Goal: Task Accomplishment & Management: Manage account settings

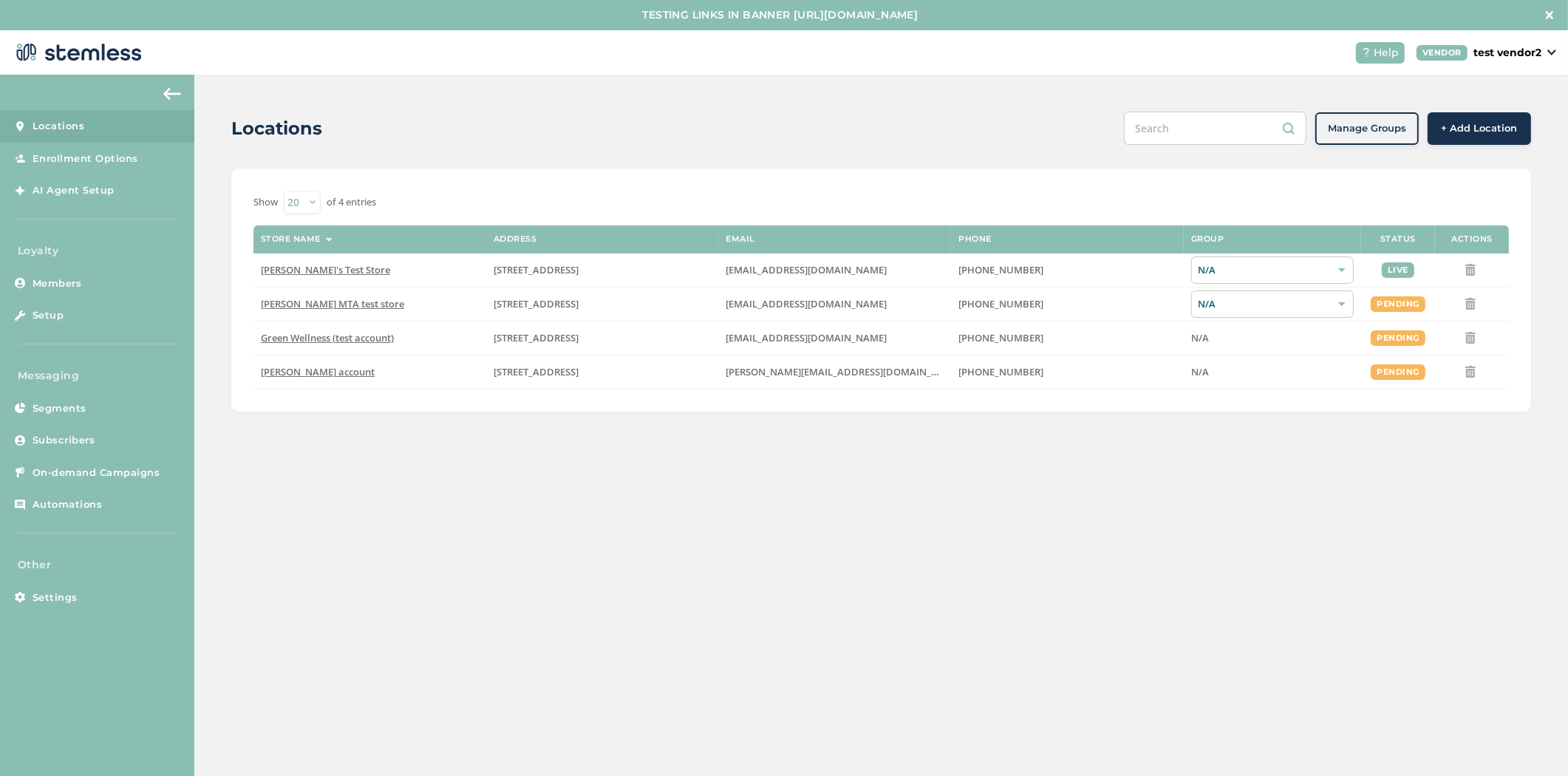
click at [1474, 126] on span "+ Add Location" at bounding box center [1480, 129] width 76 height 15
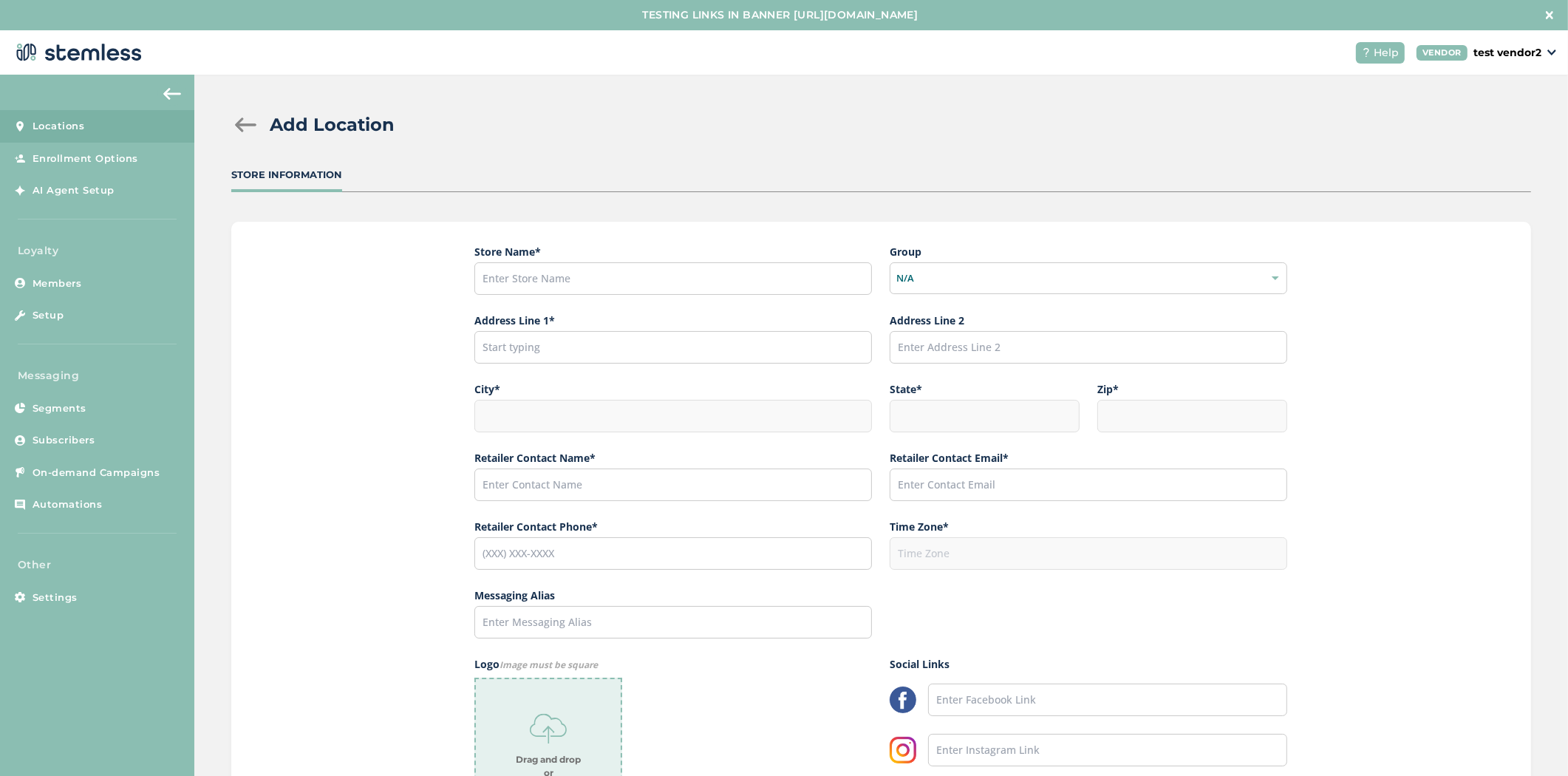
click at [238, 126] on div at bounding box center [246, 125] width 30 height 15
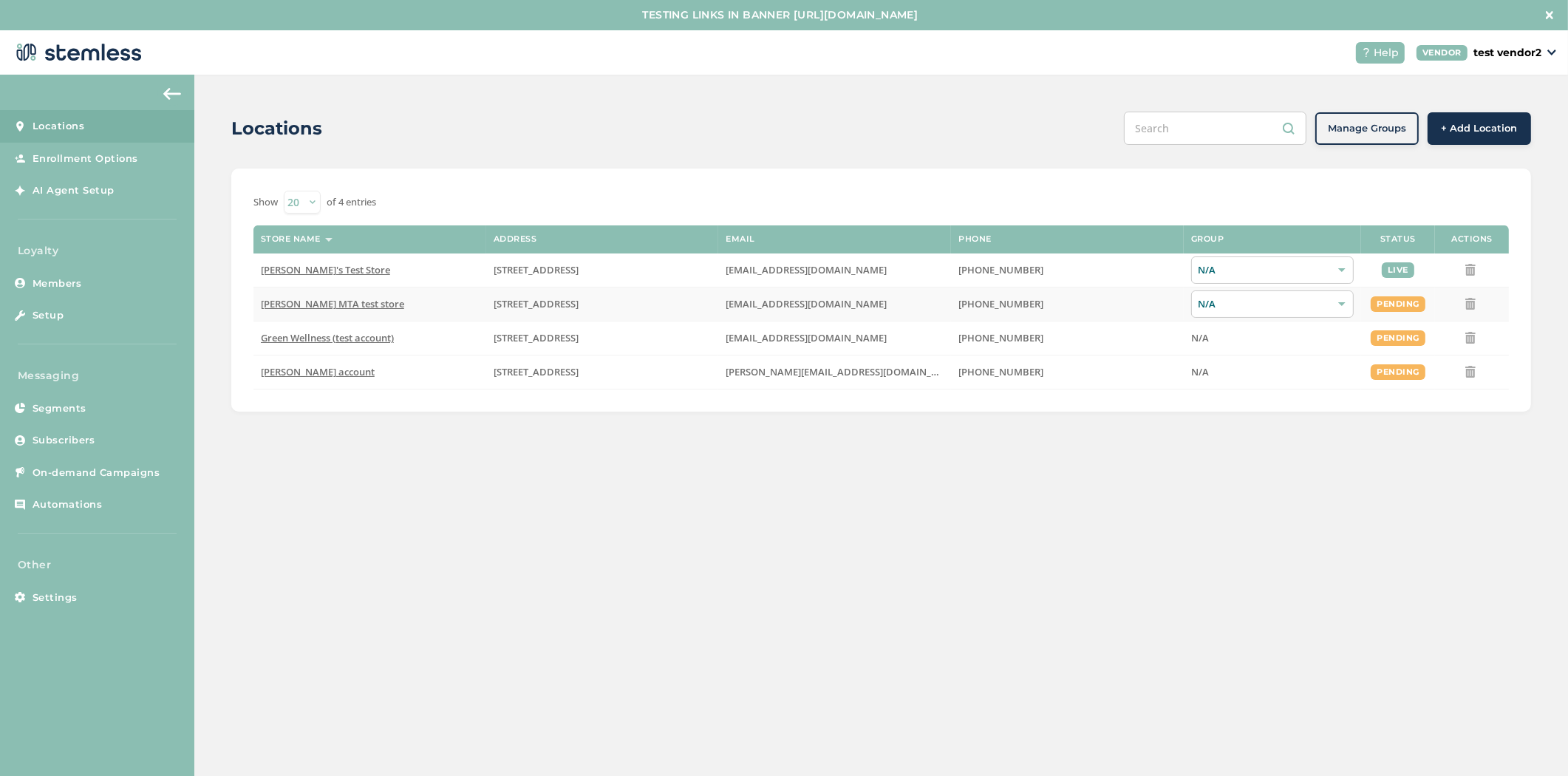
drag, startPoint x: 1423, startPoint y: 306, endPoint x: 1361, endPoint y: 312, distance: 62.3
click at [1361, 312] on td "pending" at bounding box center [1398, 303] width 73 height 34
drag, startPoint x: 1414, startPoint y: 264, endPoint x: 1365, endPoint y: 267, distance: 49.1
click at [1365, 267] on td "live" at bounding box center [1398, 269] width 73 height 34
drag, startPoint x: 1099, startPoint y: 539, endPoint x: 1114, endPoint y: 529, distance: 18.0
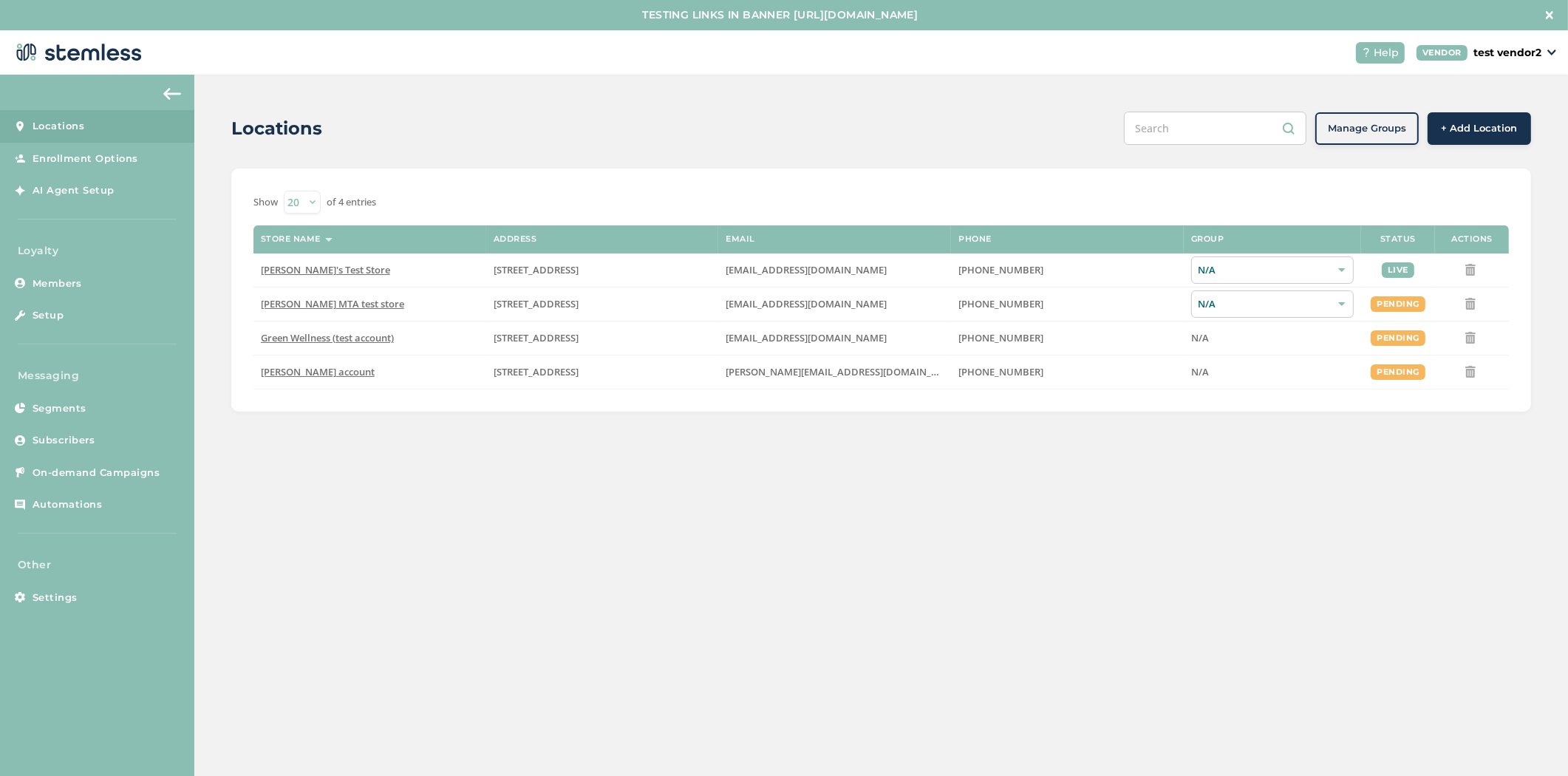
click at [1103, 537] on div "Locations Manage Groups + Add Location Show 20 50 100 of 4 entries Store name A…" at bounding box center [881, 440] width 1374 height 732
click at [299, 276] on td "[PERSON_NAME]'s Test Store" at bounding box center [369, 269] width 233 height 34
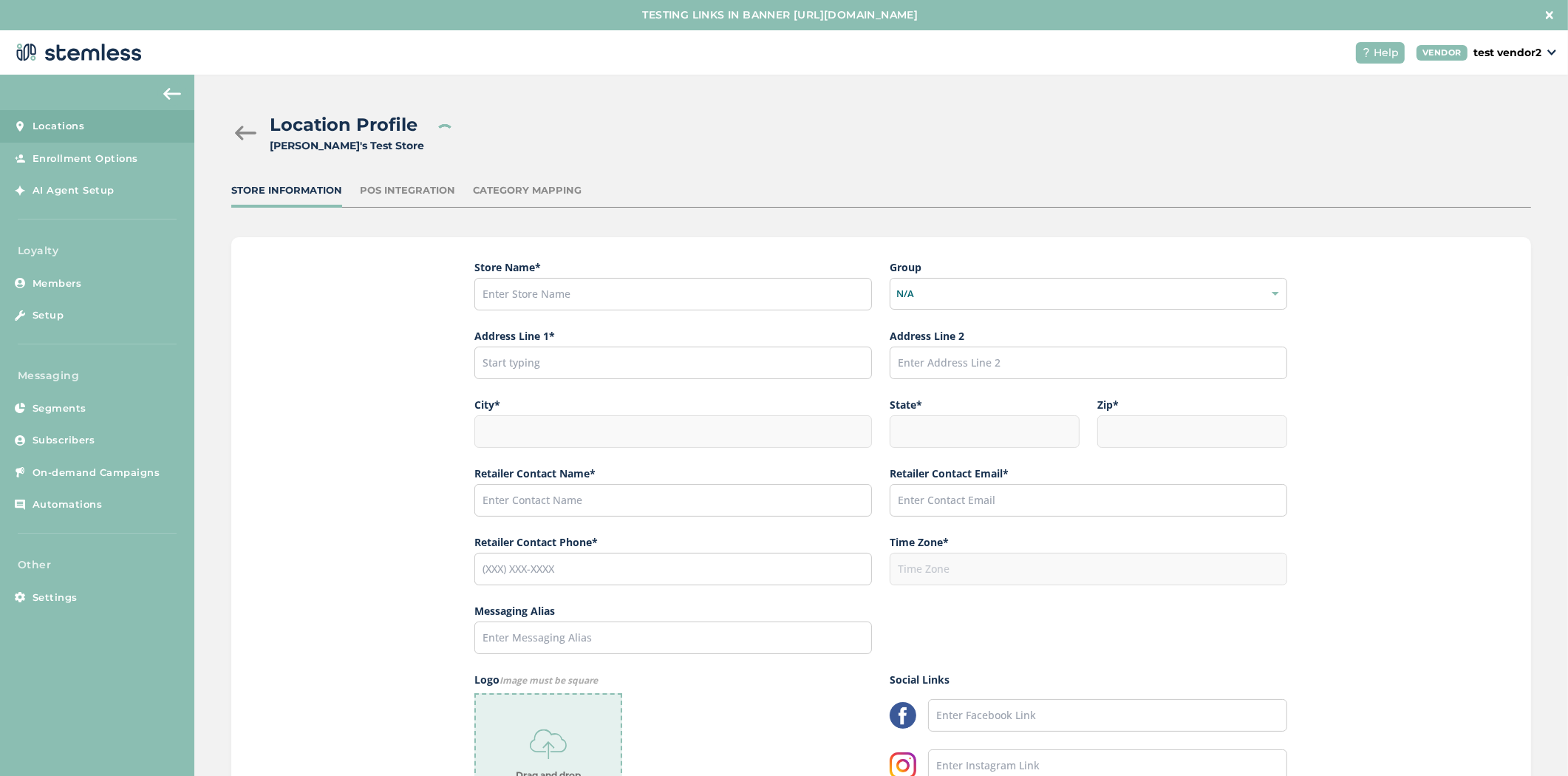
type input "[PERSON_NAME]'s Test Store"
type input "123 East Main Street"
type input "Hillsboro"
type input "OR"
type input "97124"
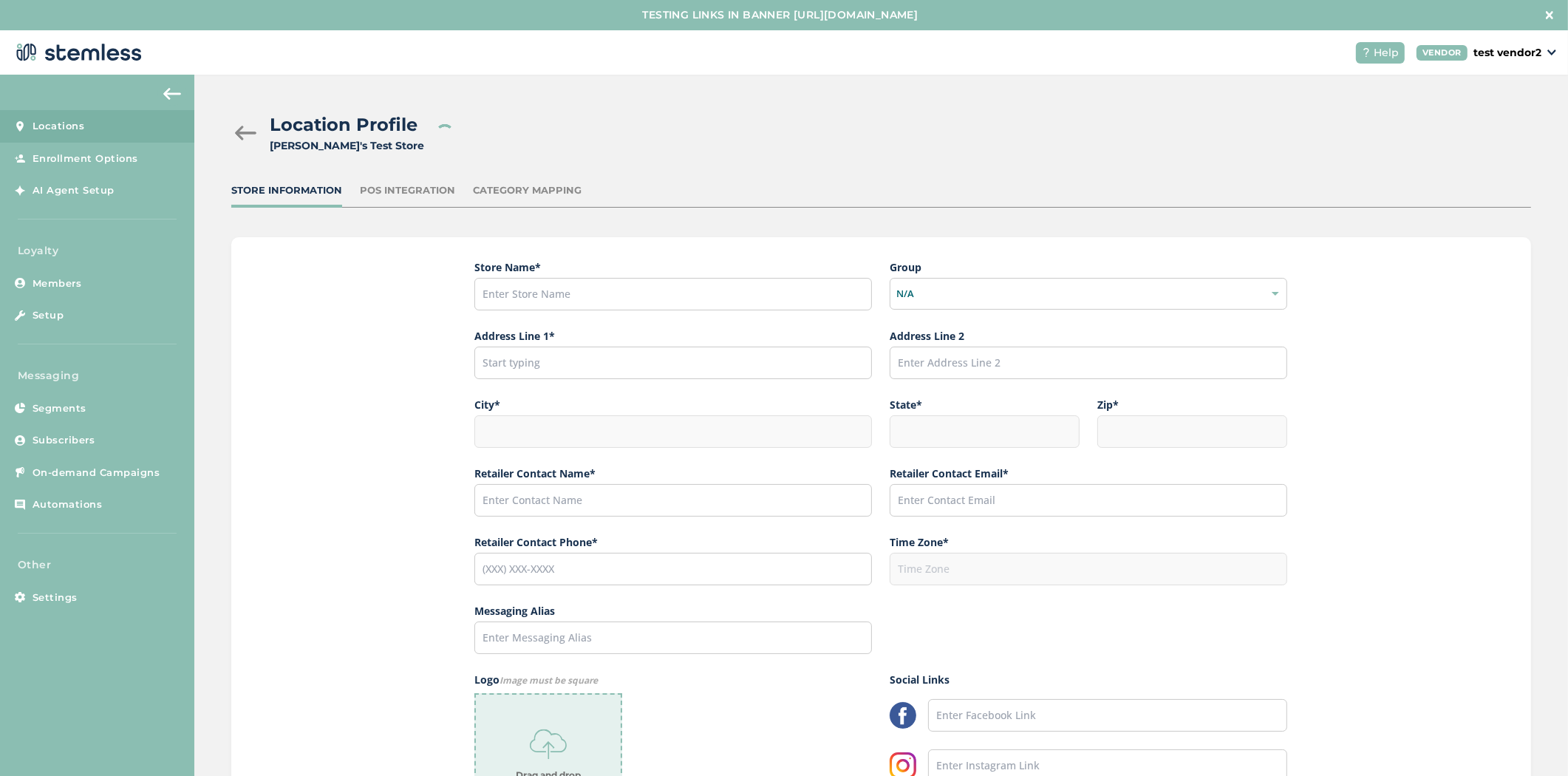
type input "Brian Shen"
type input "brianashen@gmail.com"
type input "(503) 804-9208"
type input "America/Los_Angeles"
type input "[PERSON_NAME]'s Test Store"
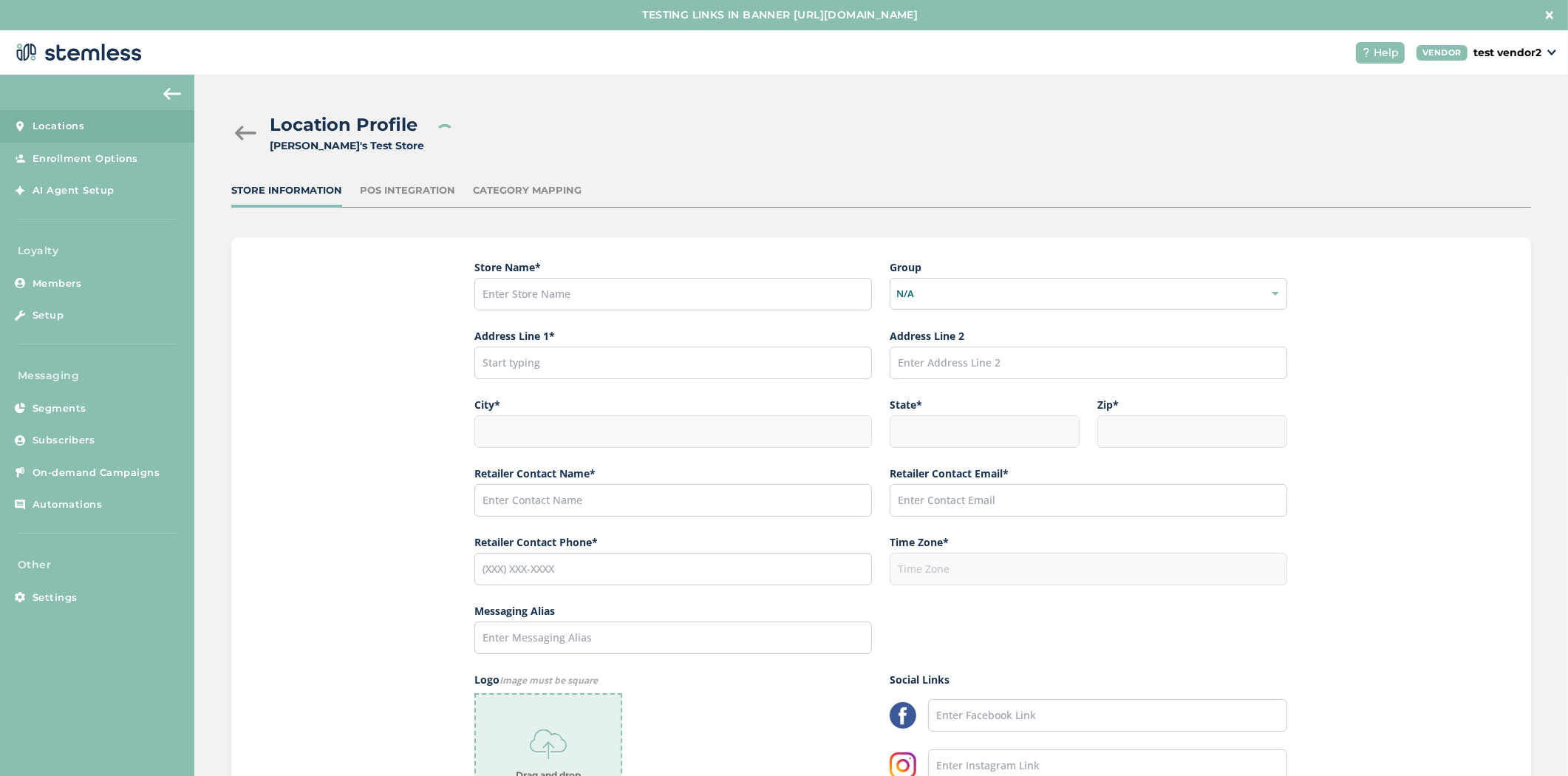
type input "https://www.youtube.com/"
type input "https://www.facebook.com/"
type input "https://www.twitter.com/"
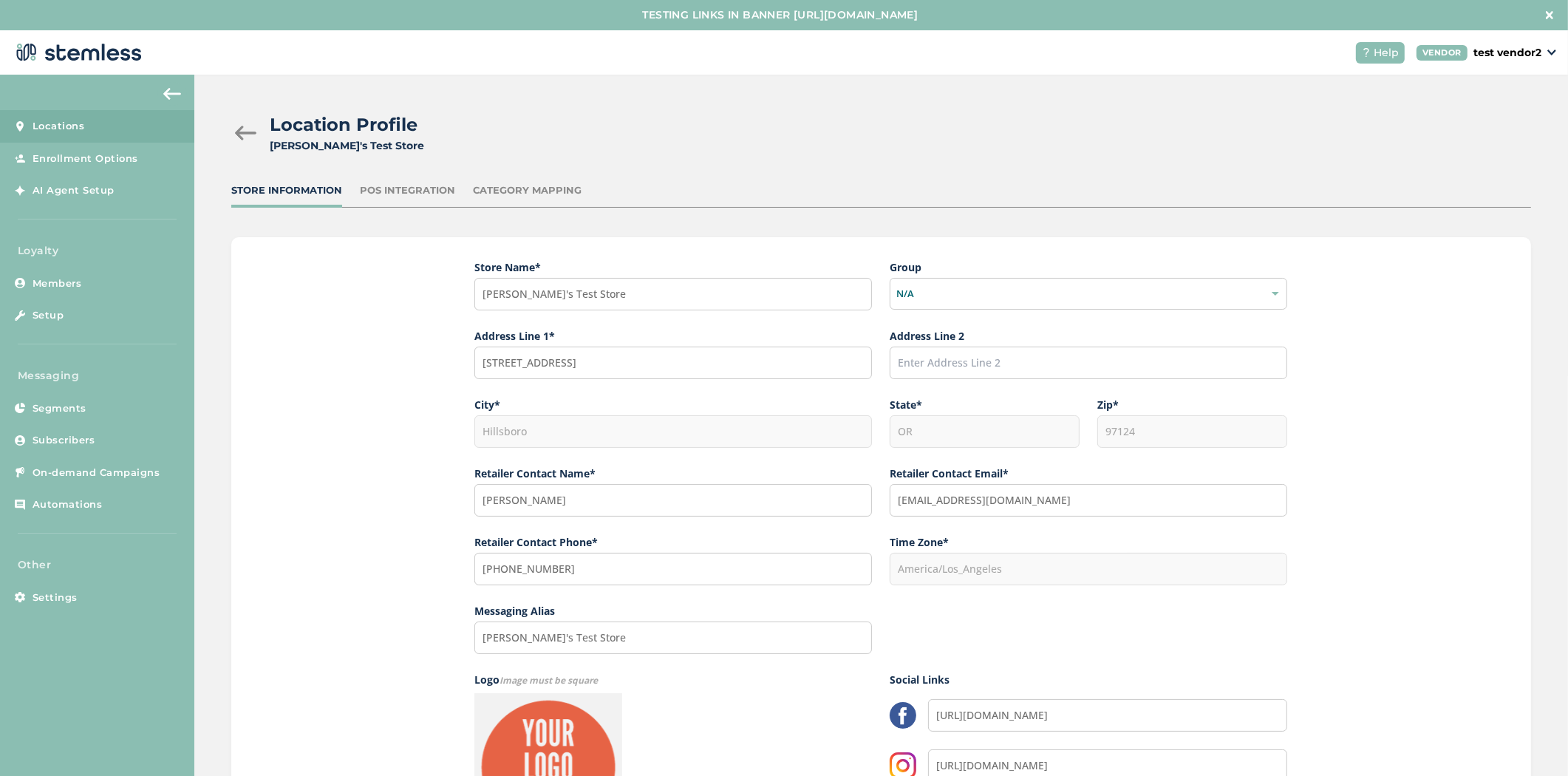
click at [415, 187] on div "POS Integration" at bounding box center [407, 190] width 95 height 15
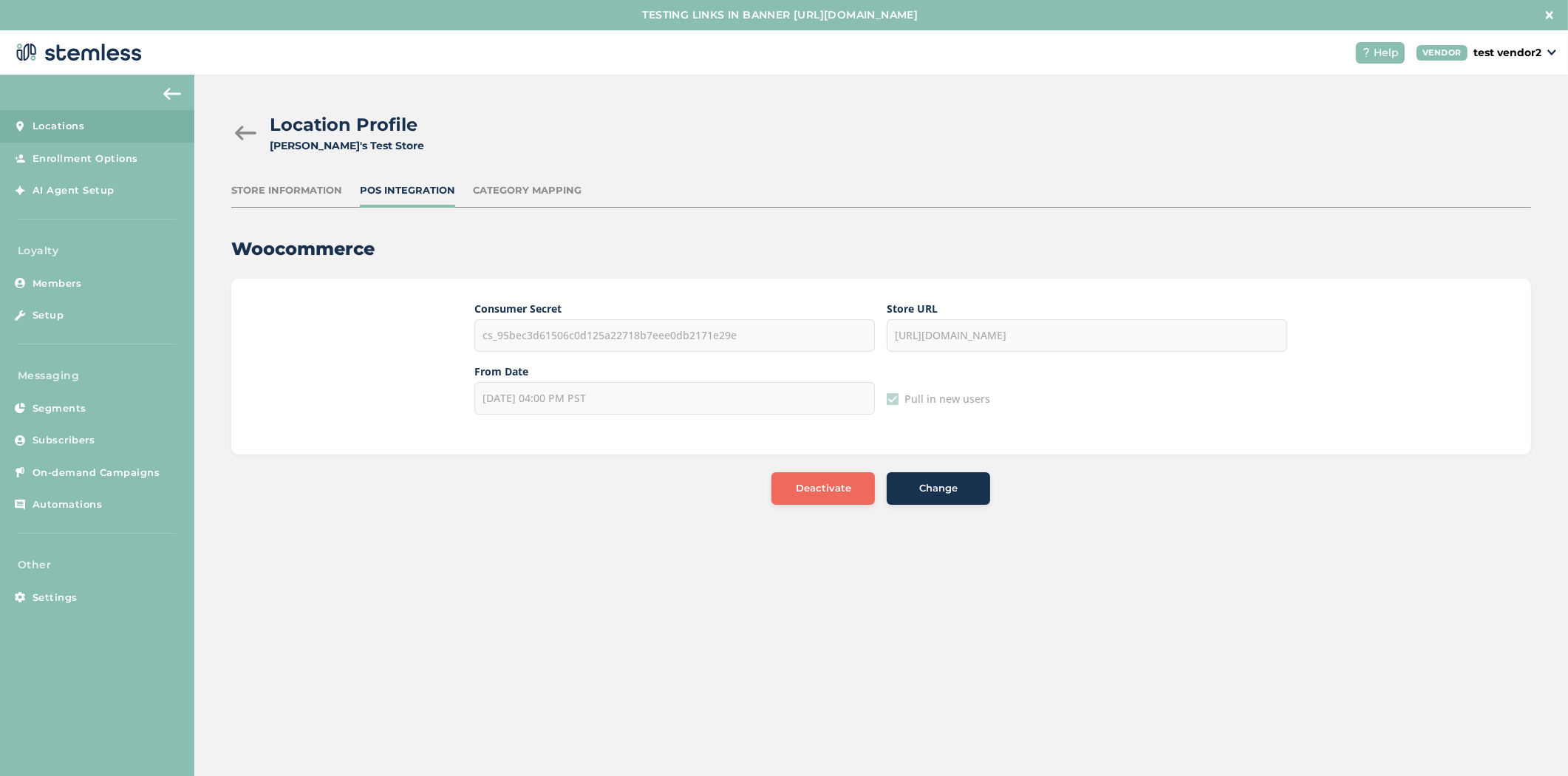
drag, startPoint x: 386, startPoint y: 246, endPoint x: 240, endPoint y: 255, distance: 146.3
click at [240, 255] on h2 "Woocommerce" at bounding box center [881, 249] width 1300 height 24
click at [78, 438] on span "Subscribers" at bounding box center [63, 440] width 63 height 15
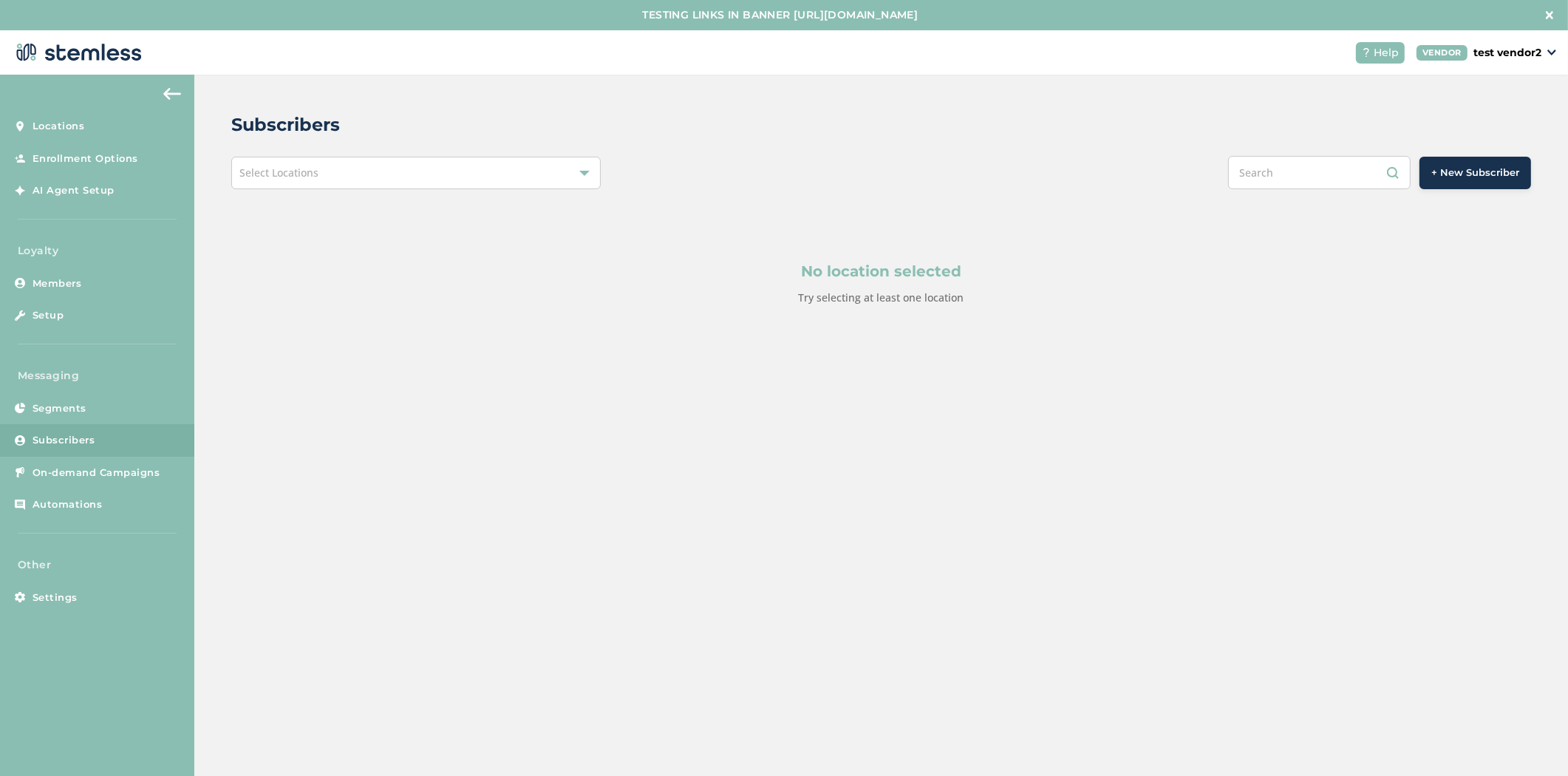
click at [385, 166] on div "Select Locations" at bounding box center [415, 173] width 369 height 33
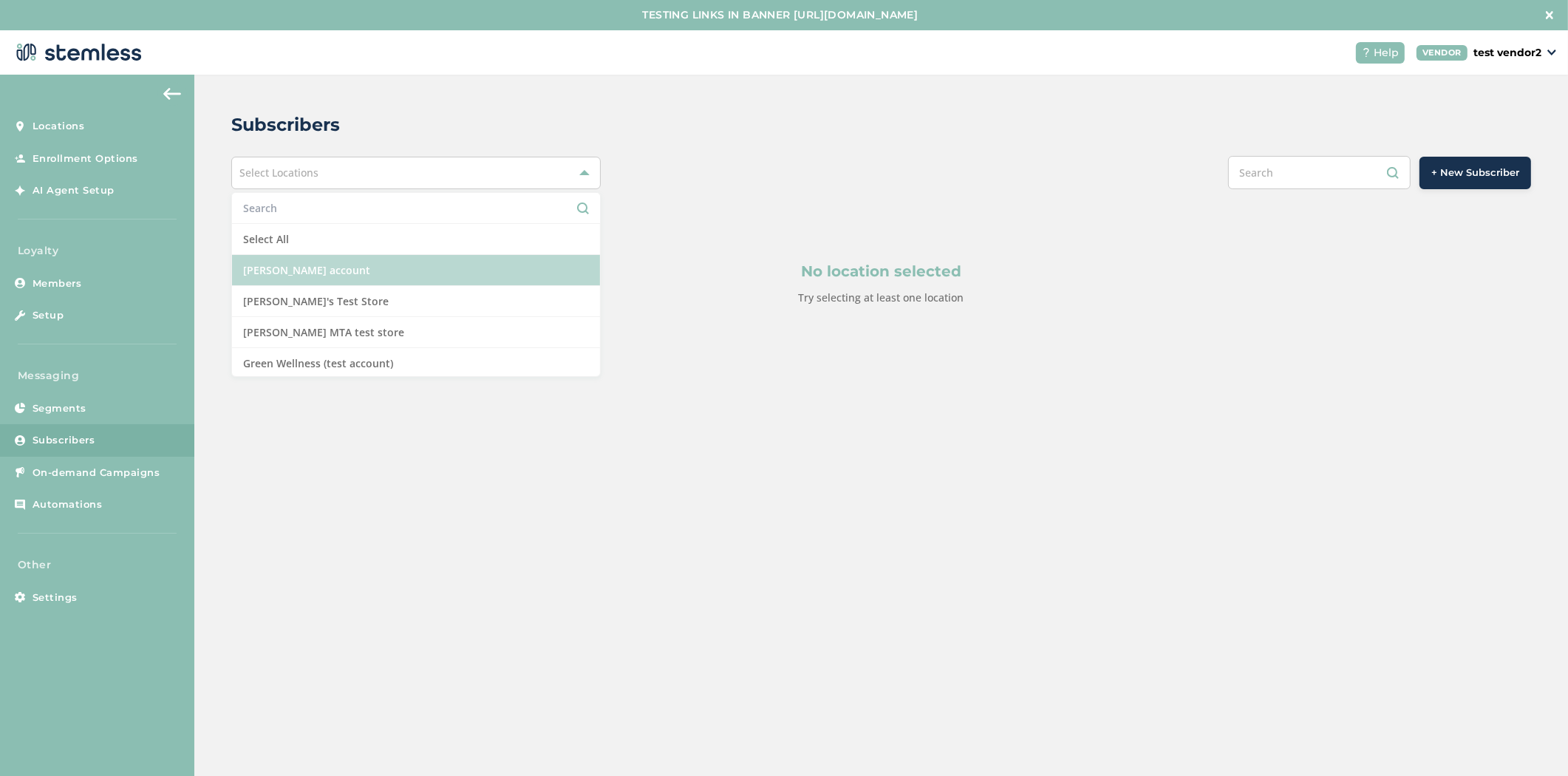
click at [368, 267] on li "[PERSON_NAME] account" at bounding box center [416, 270] width 368 height 31
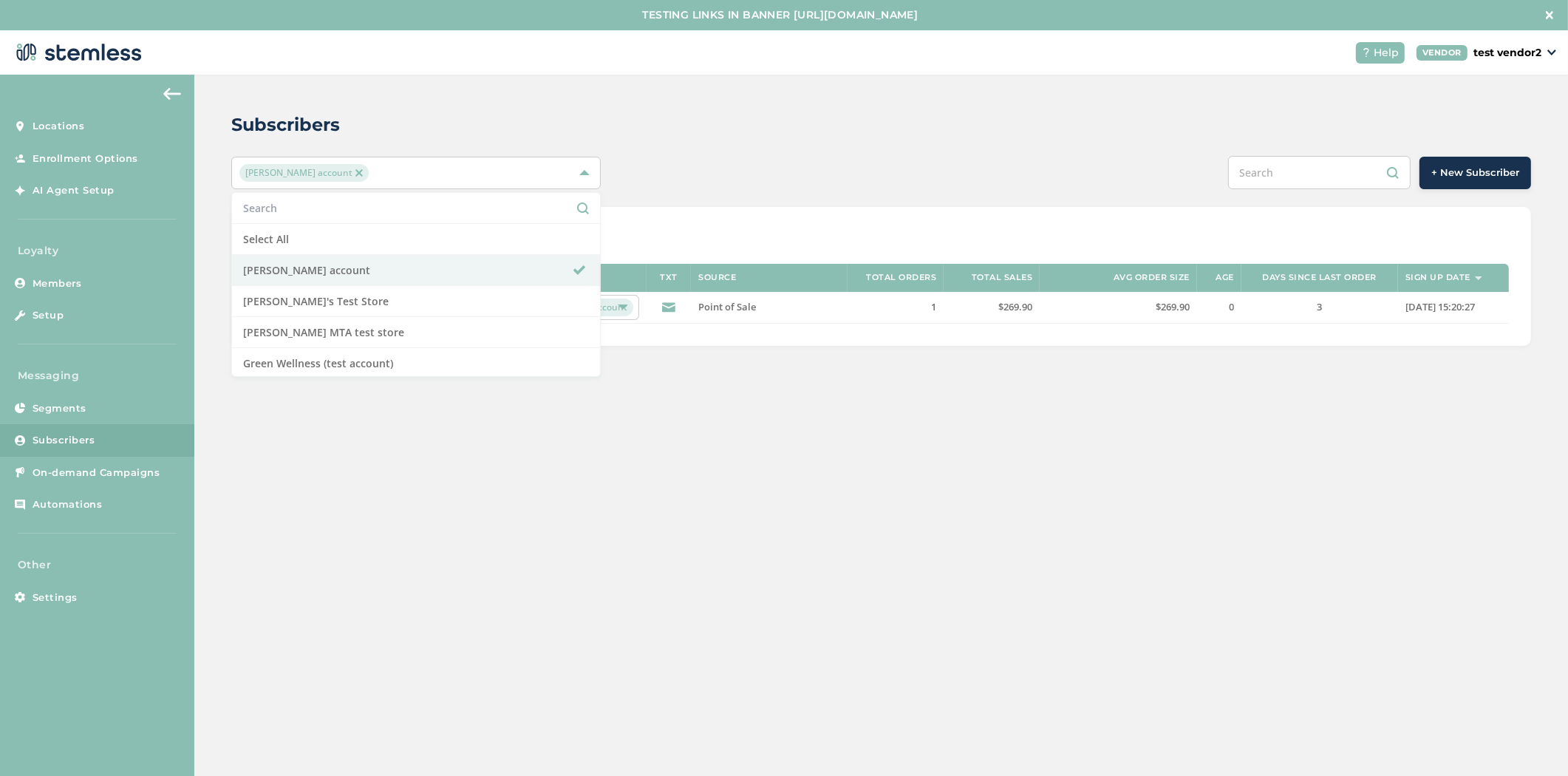
click at [765, 128] on div "Subscribers" at bounding box center [875, 124] width 1288 height 26
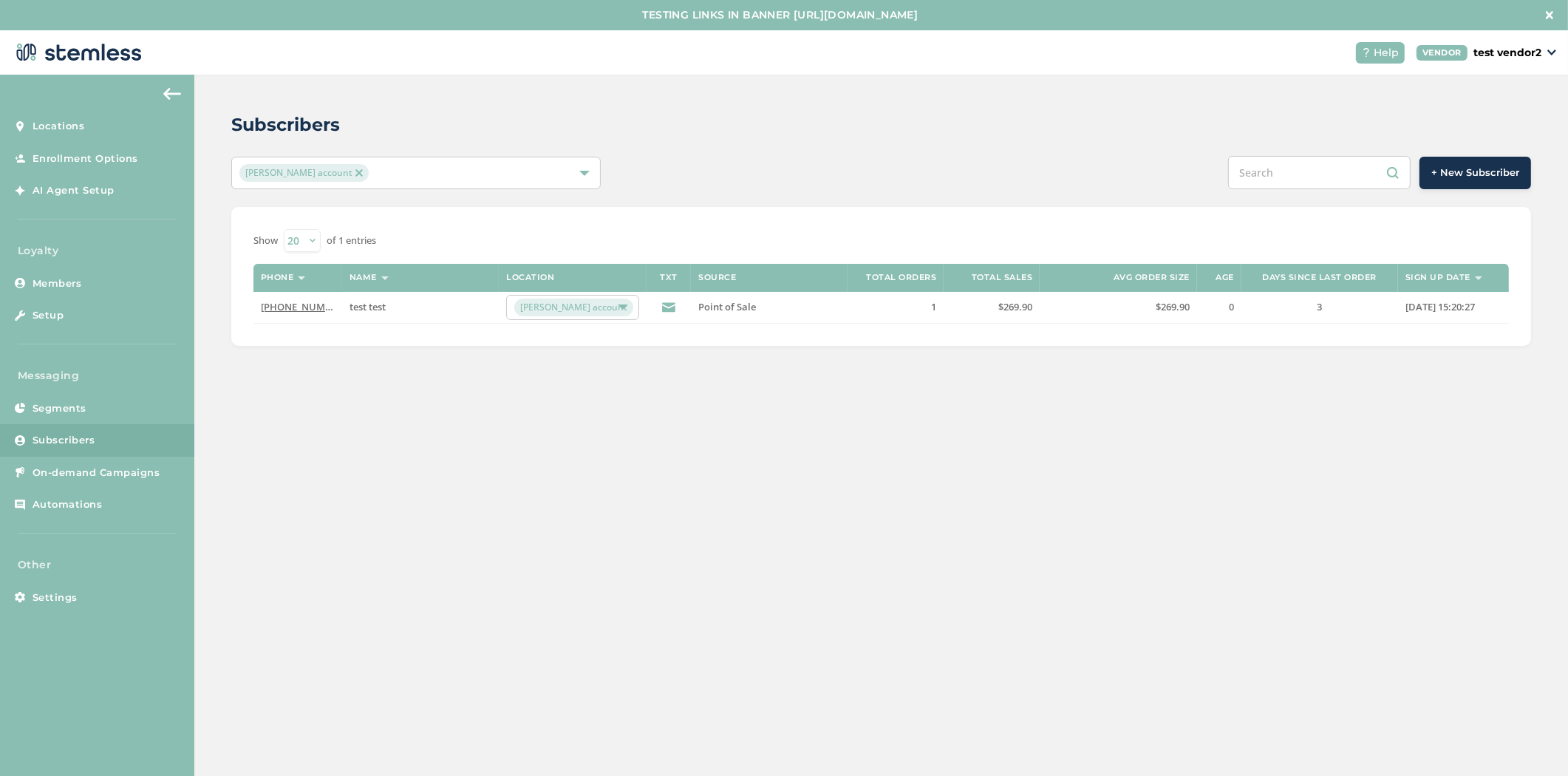
drag, startPoint x: 404, startPoint y: 311, endPoint x: 386, endPoint y: 306, distance: 18.7
click at [366, 306] on label "test test" at bounding box center [420, 307] width 141 height 13
click at [569, 312] on span "[PERSON_NAME] account" at bounding box center [573, 307] width 119 height 18
drag, startPoint x: 356, startPoint y: 365, endPoint x: 355, endPoint y: 329, distance: 36.0
click at [357, 357] on div "Subscribers Brian Vend account + New Subscriber Show 20 50 100 of 1 entries Pho…" at bounding box center [881, 228] width 1374 height 308
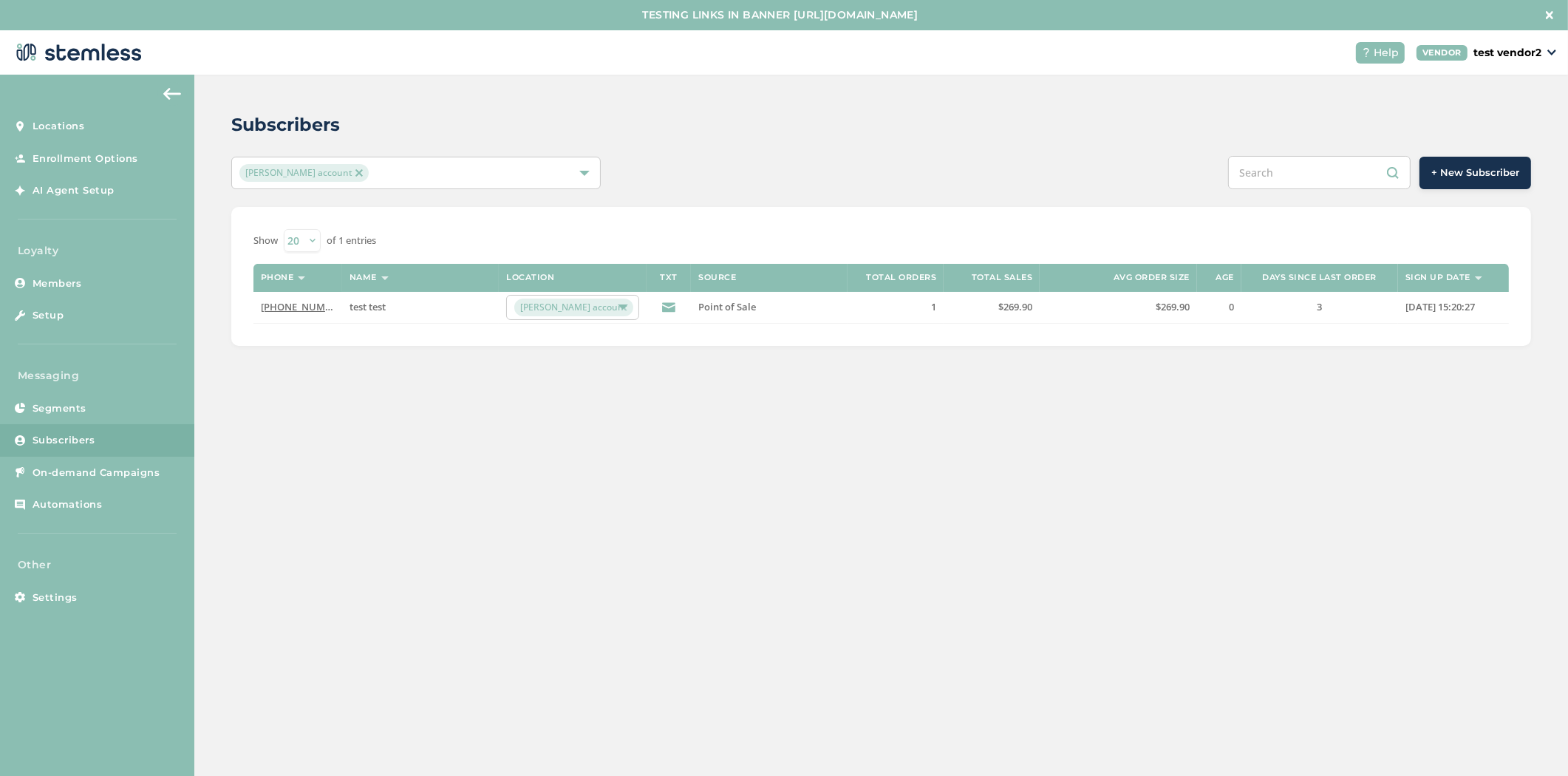
drag, startPoint x: 410, startPoint y: 306, endPoint x: 344, endPoint y: 312, distance: 66.3
click at [337, 306] on tr "(418) 543-8090 test test Brian Vend account Point of Sale 1 $269.90 $269.90 0 3…" at bounding box center [881, 307] width 1255 height 32
drag, startPoint x: 1073, startPoint y: 306, endPoint x: 965, endPoint y: 319, distance: 108.8
click at [966, 319] on tr "(418) 543-8090 test test Brian Vend account Point of Sale 1 $269.90 $269.90 0 3…" at bounding box center [881, 307] width 1255 height 32
drag, startPoint x: 1331, startPoint y: 300, endPoint x: 1299, endPoint y: 324, distance: 40.0
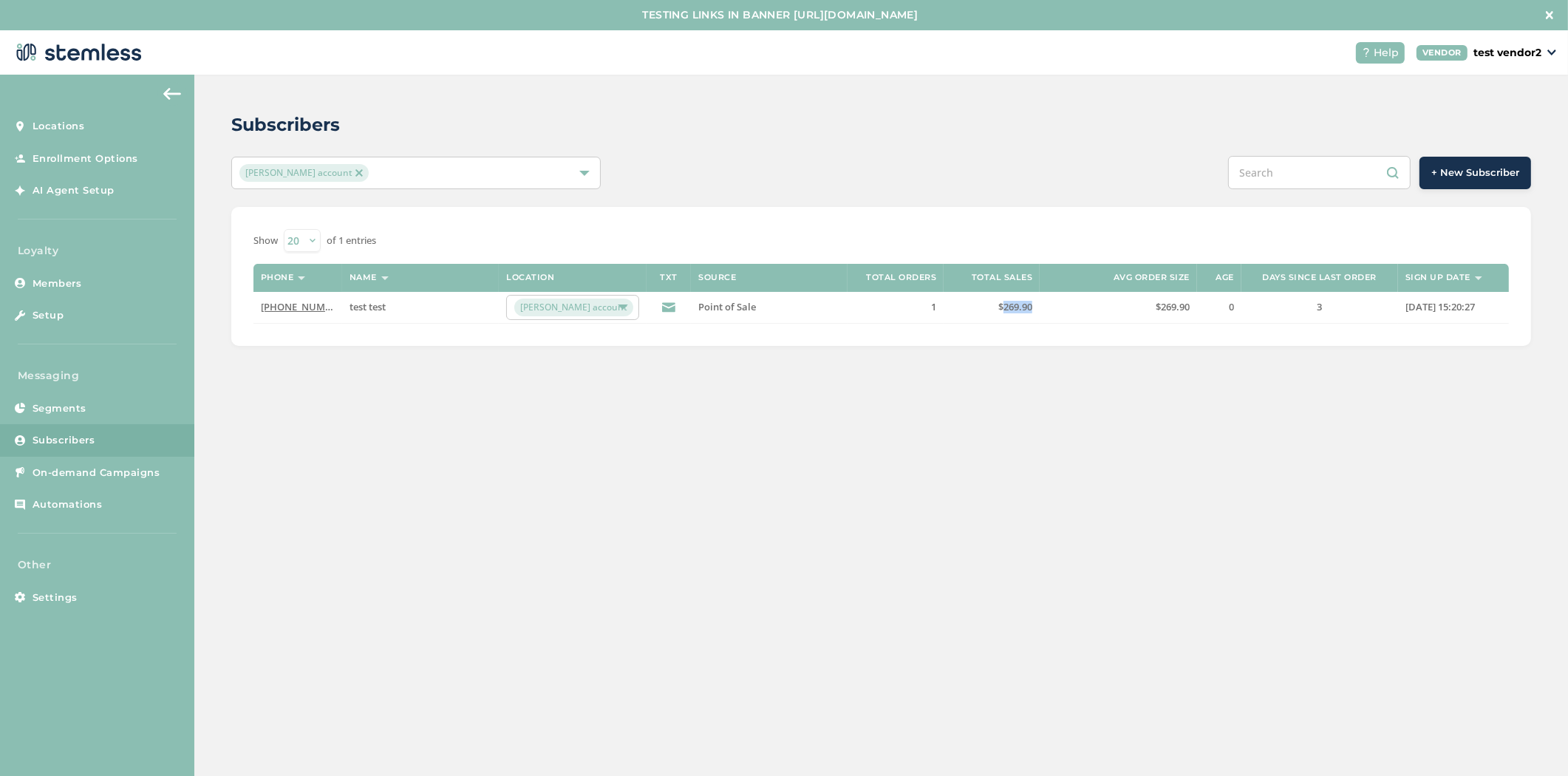
click at [1305, 309] on td "3" at bounding box center [1320, 307] width 157 height 32
click at [301, 306] on link "[PHONE_NUMBER]" at bounding box center [304, 306] width 85 height 14
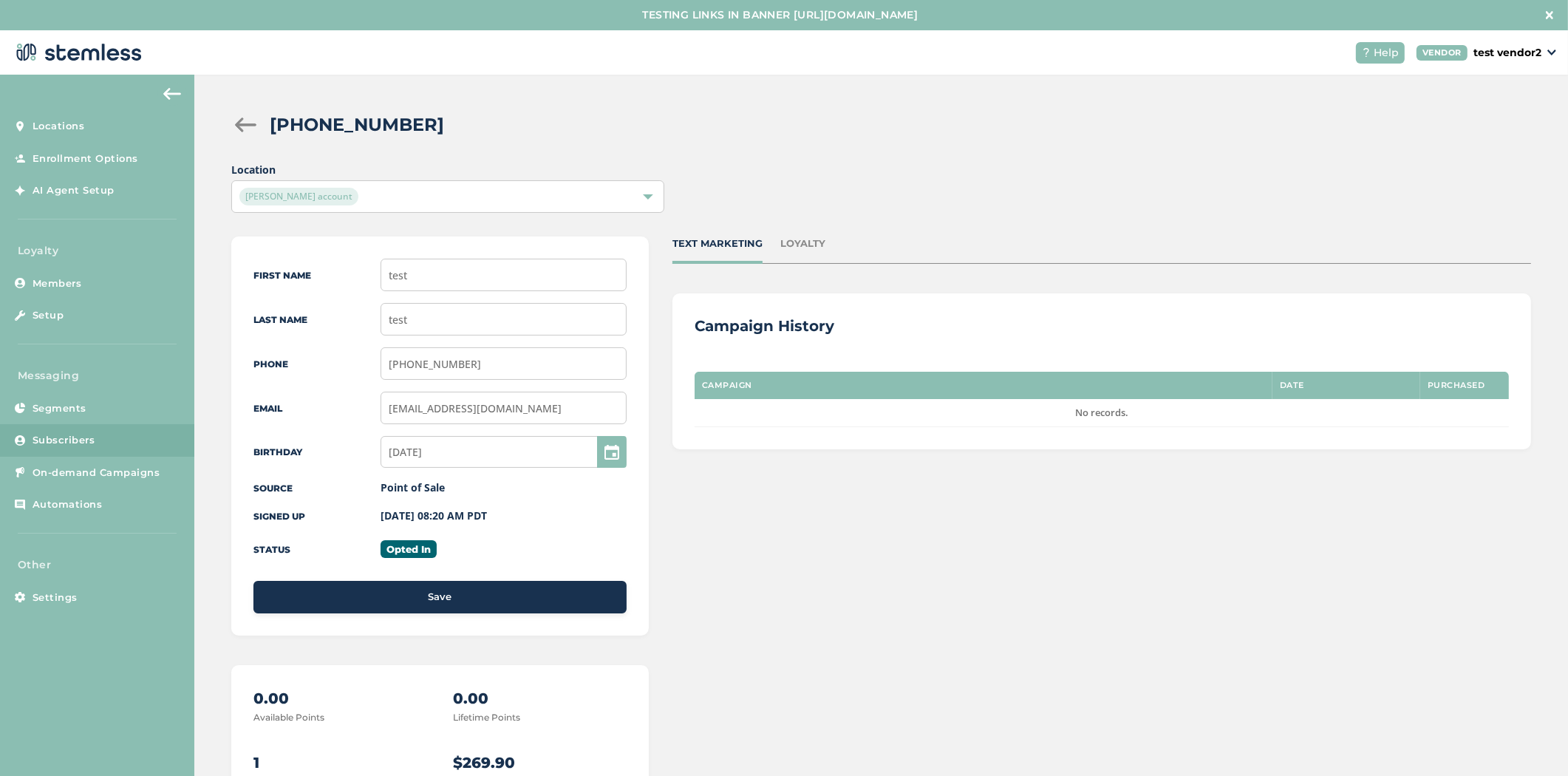
click at [249, 126] on div at bounding box center [246, 125] width 30 height 15
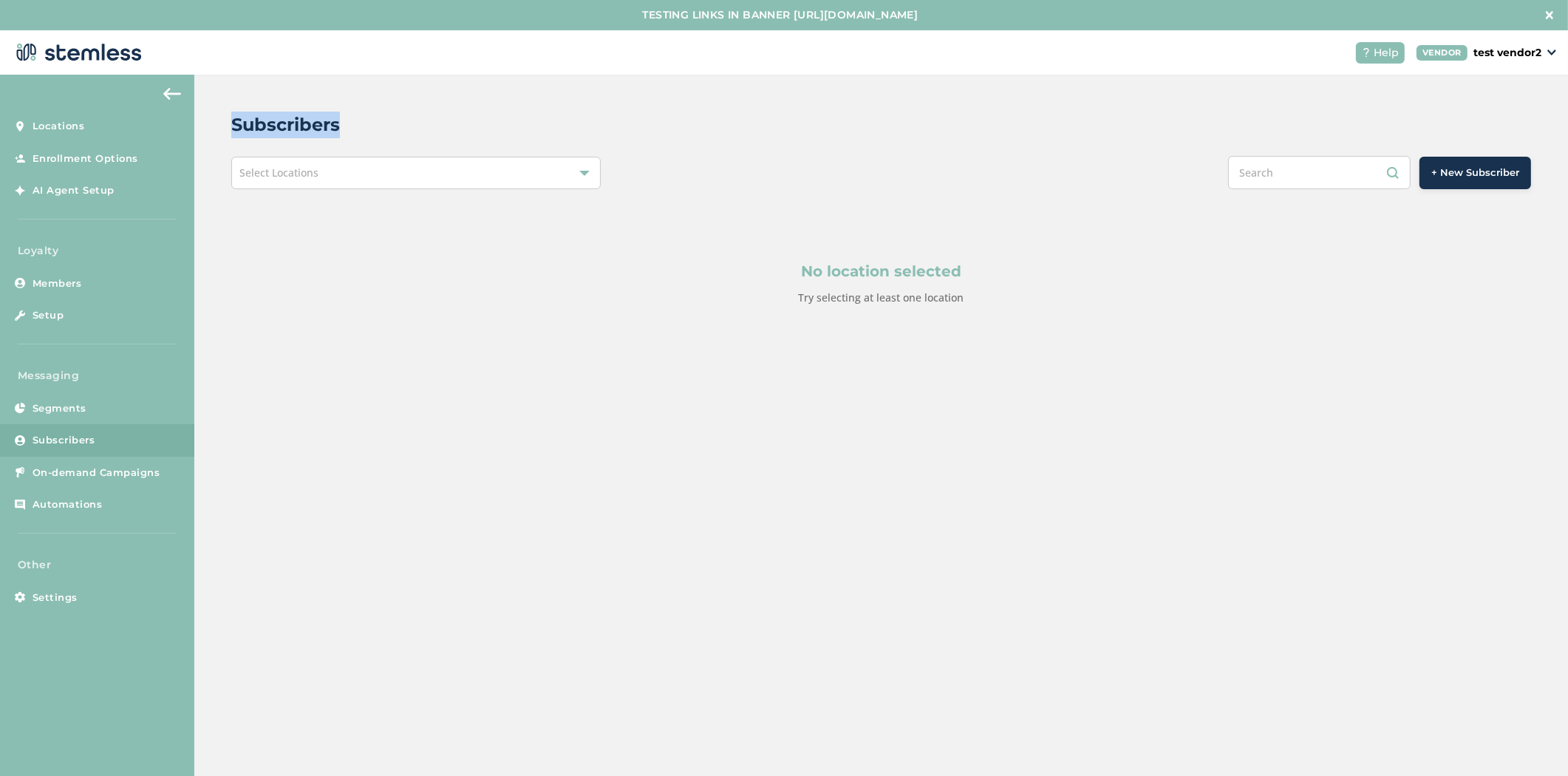
drag, startPoint x: 352, startPoint y: 126, endPoint x: 202, endPoint y: 123, distance: 150.0
click at [200, 121] on div "Subscribers Select Locations + New Subscriber No location selected Try selectin…" at bounding box center [881, 244] width 1374 height 339
click at [133, 474] on span "On-demand Campaigns" at bounding box center [96, 472] width 128 height 15
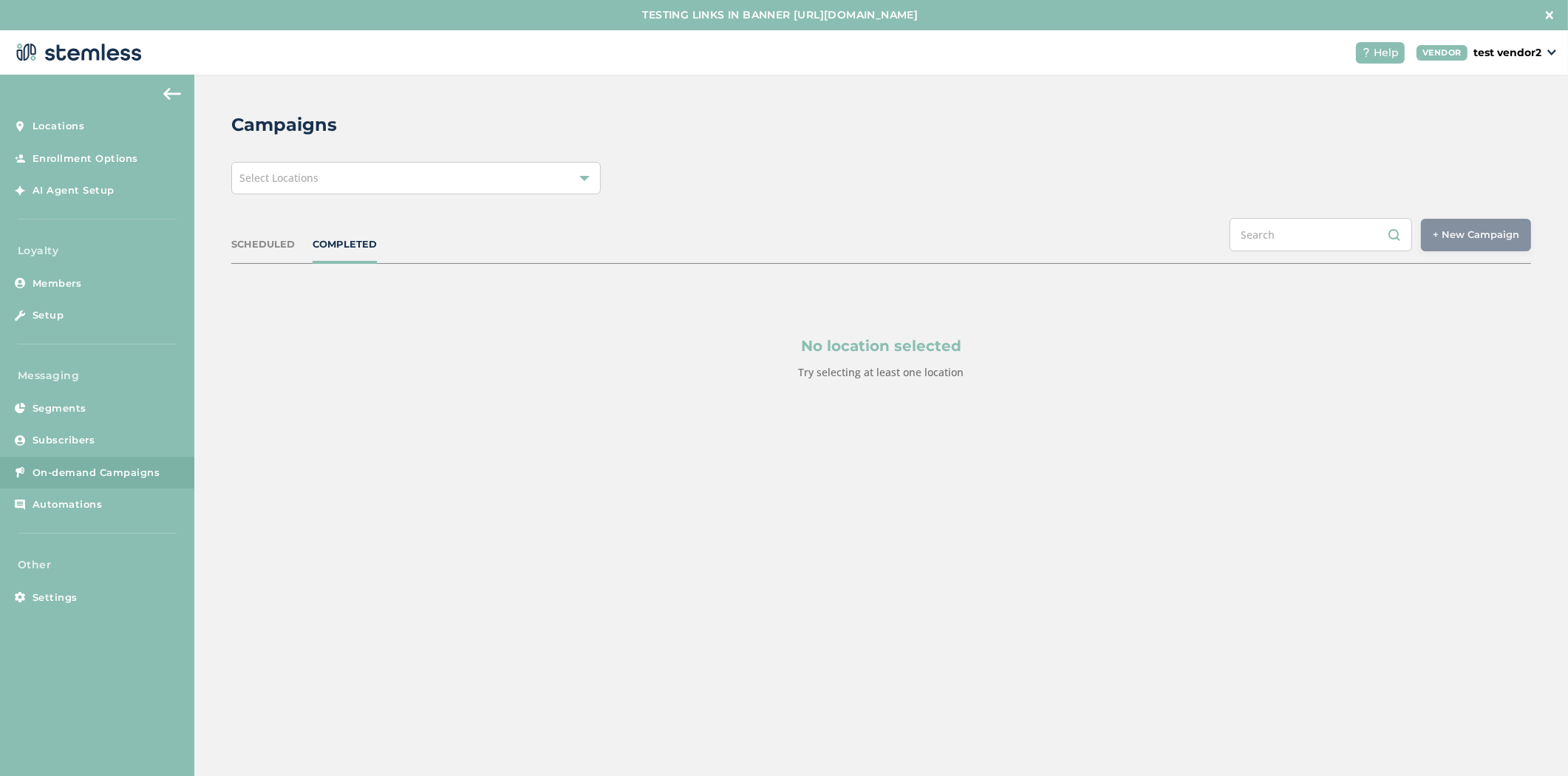
click at [377, 170] on div "Select Locations" at bounding box center [415, 178] width 369 height 33
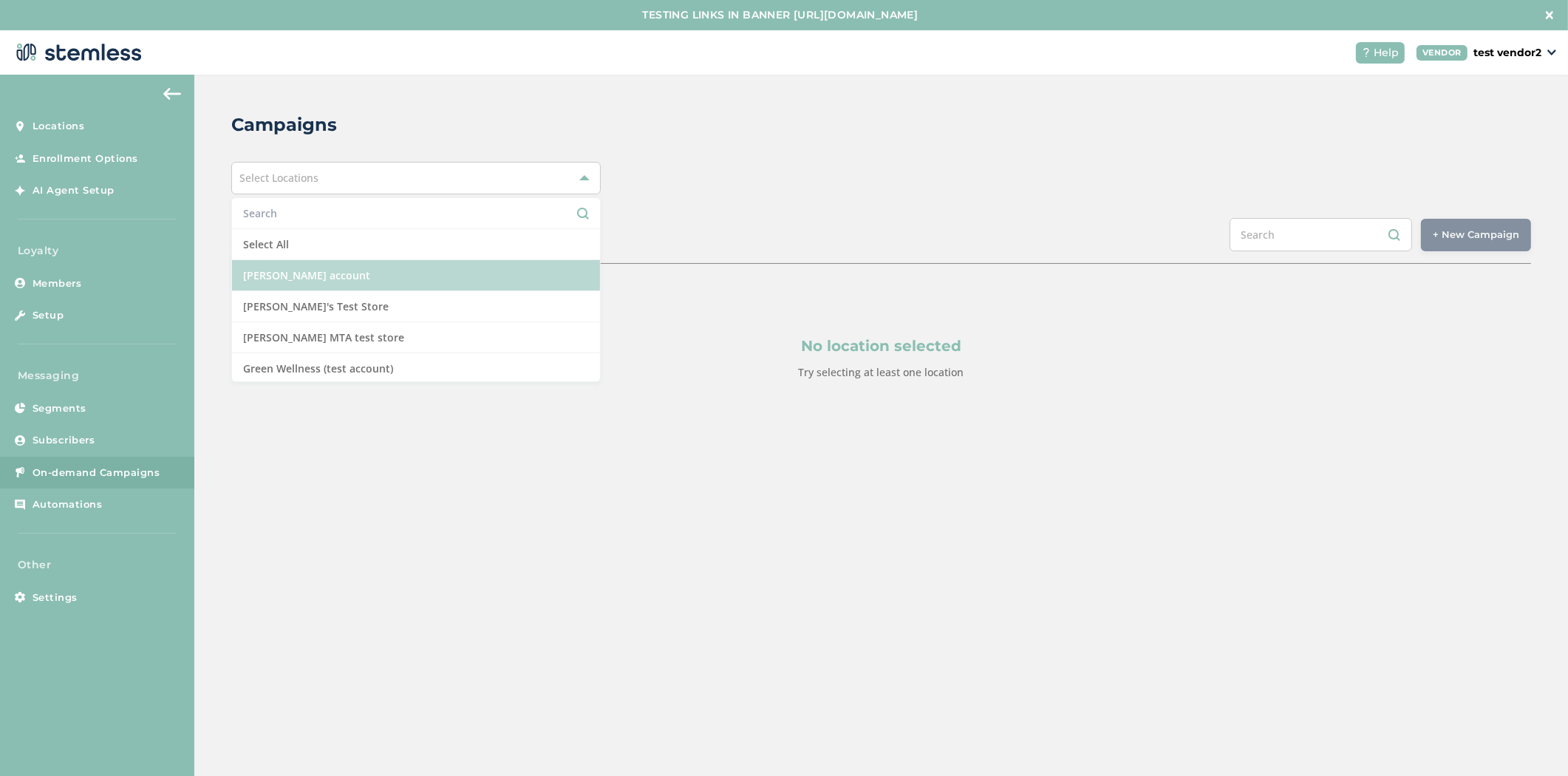
click at [399, 269] on li "[PERSON_NAME] account" at bounding box center [416, 276] width 368 height 31
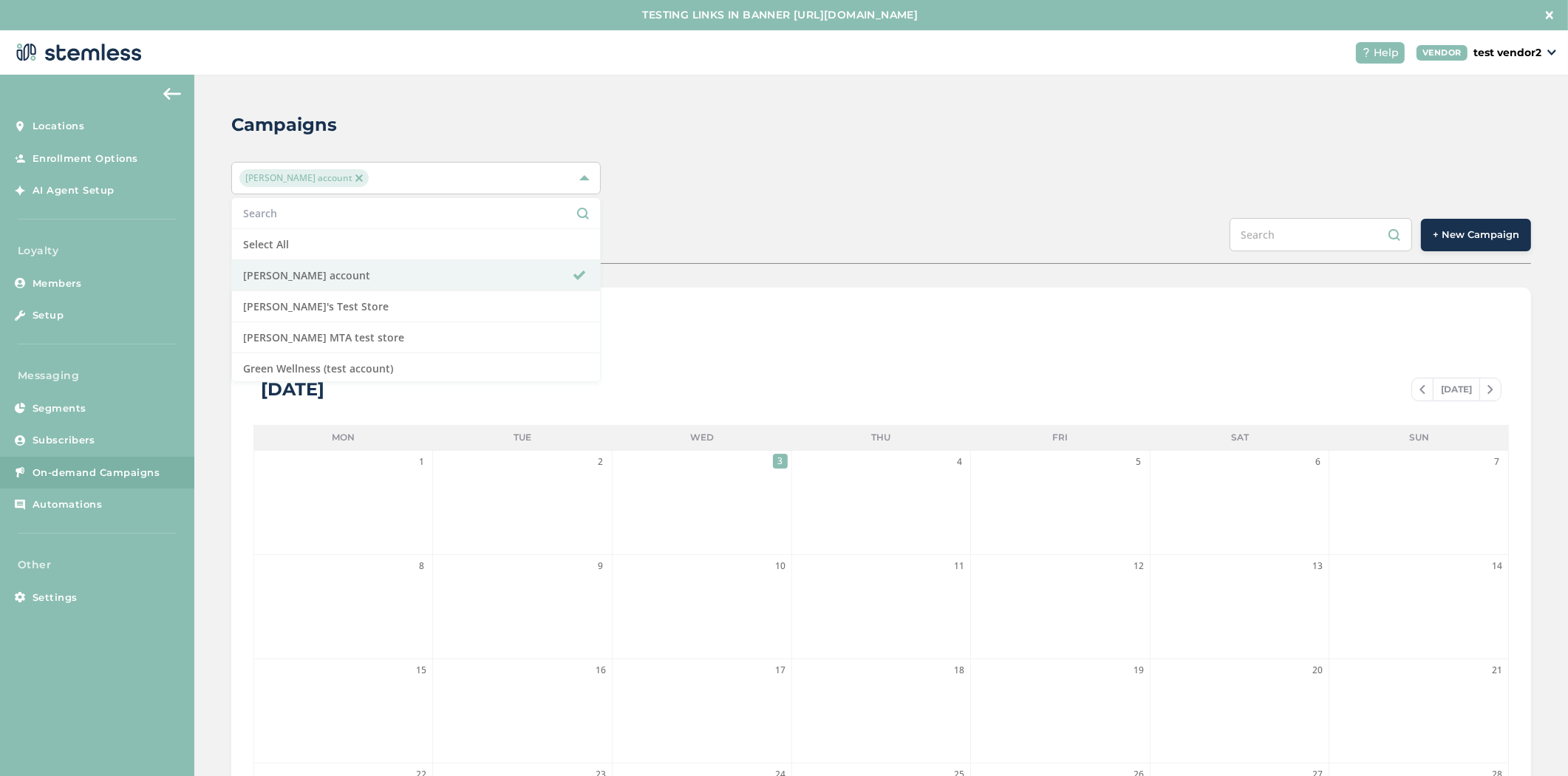
click at [876, 209] on div "Campaigns Brian Vend account Select All Brian Vend account Brian's Test Store B…" at bounding box center [881, 552] width 1374 height 955
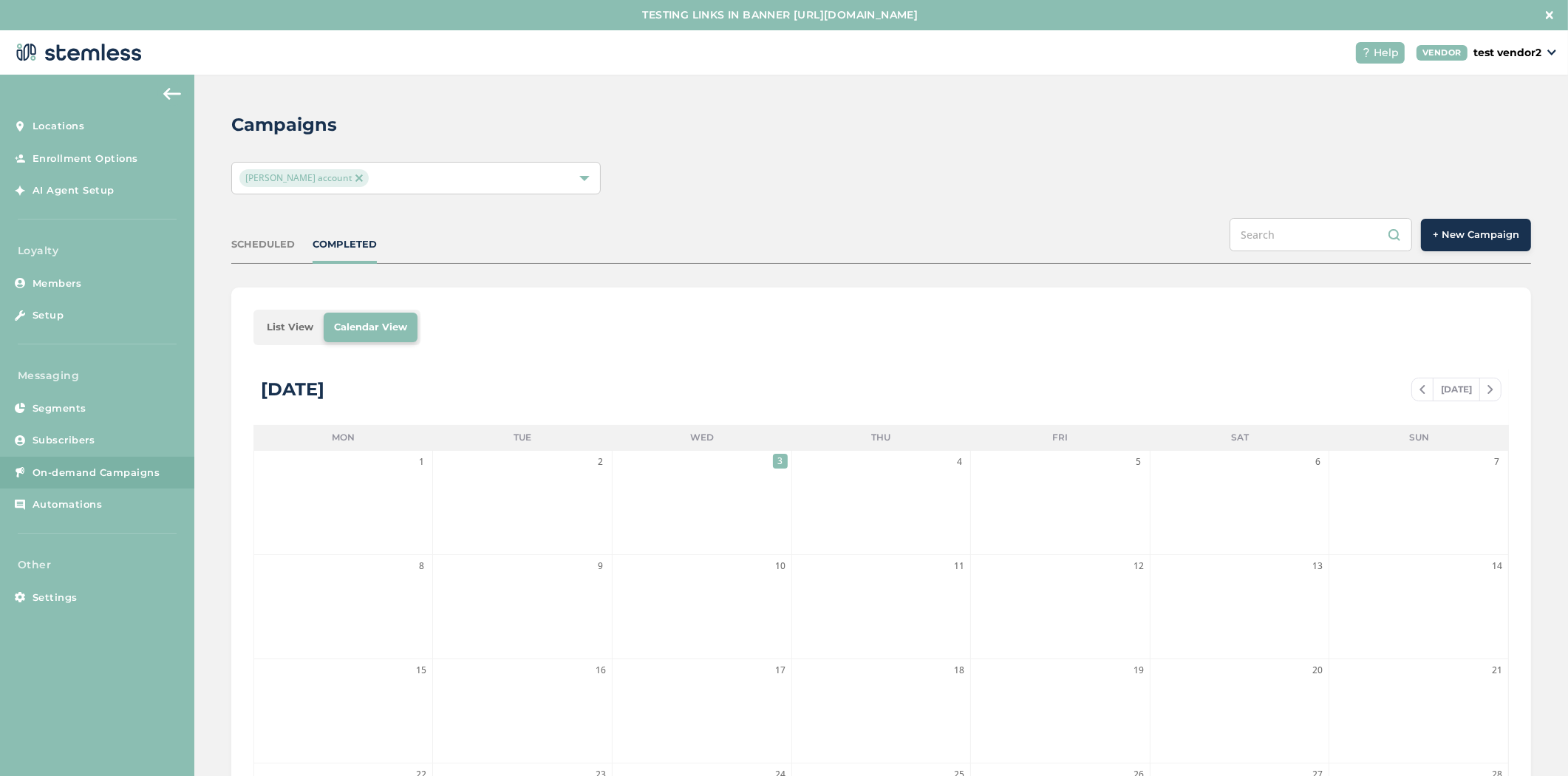
click at [1490, 234] on span "+ New Campaign" at bounding box center [1475, 235] width 86 height 15
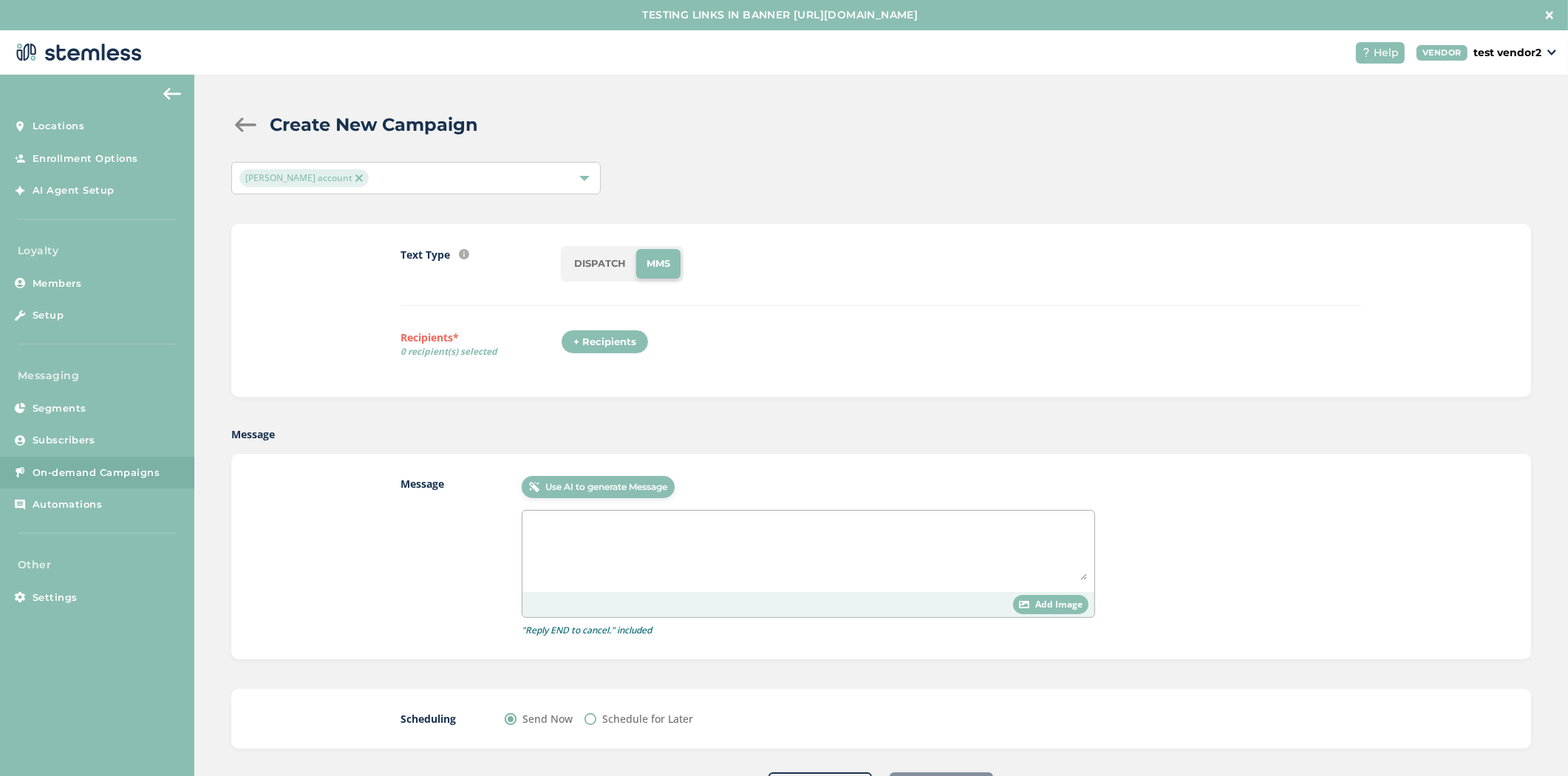
click at [351, 166] on div "[PERSON_NAME] account" at bounding box center [415, 178] width 369 height 33
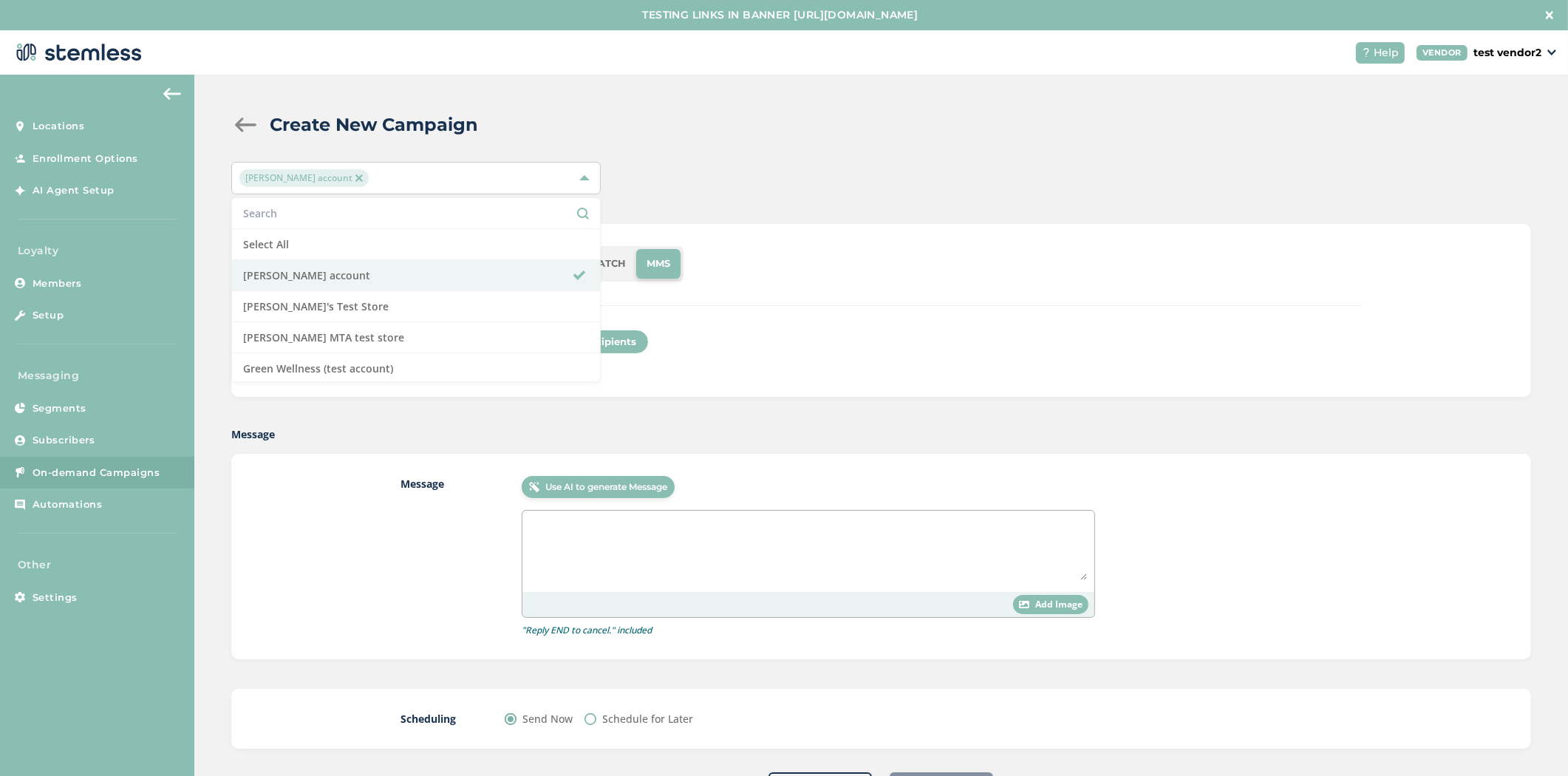
click at [950, 186] on div "[PERSON_NAME] account Select All [PERSON_NAME] account [PERSON_NAME]'s Test Sto…" at bounding box center [881, 178] width 1300 height 33
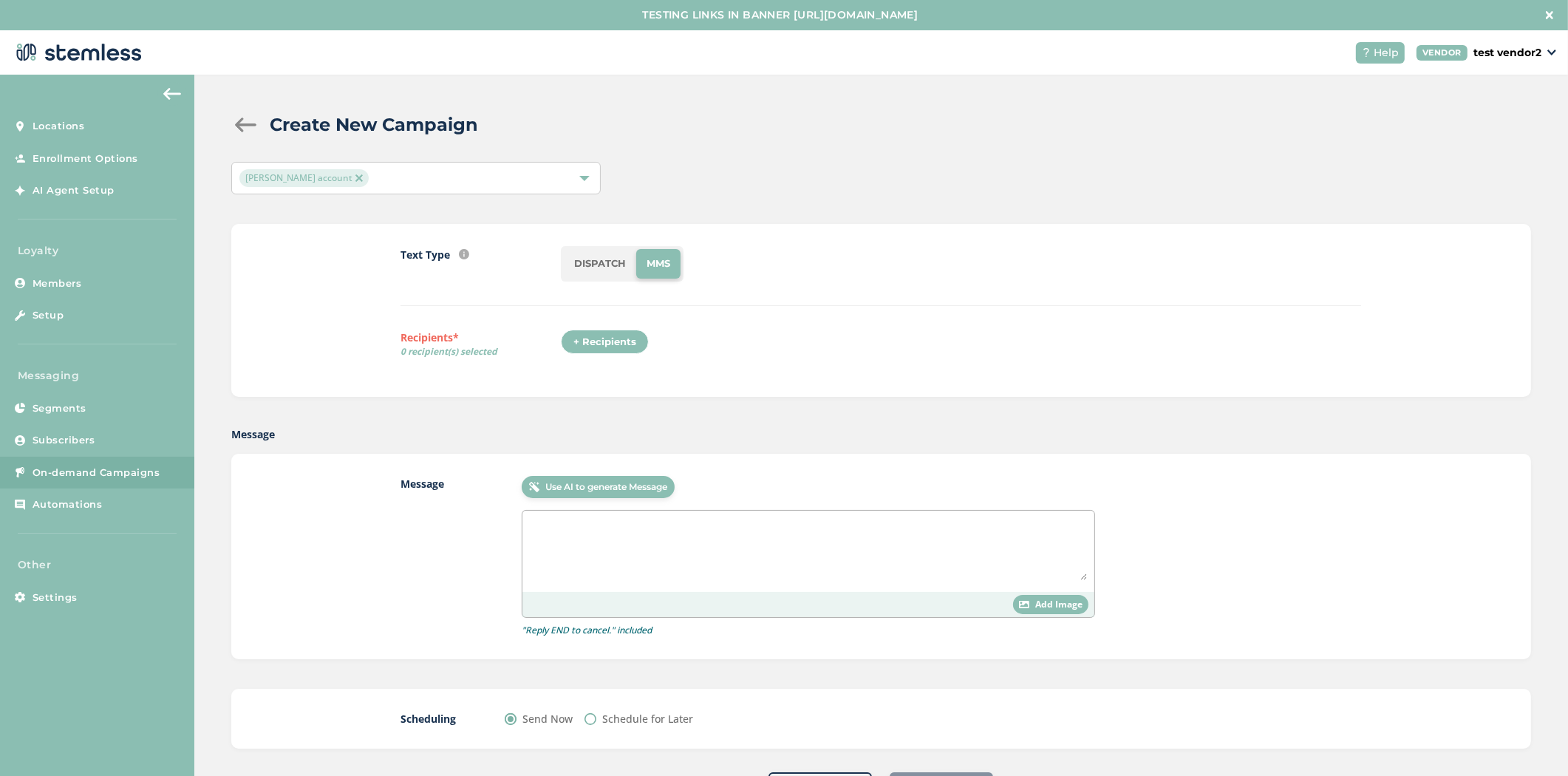
click at [596, 265] on li "DISPATCH" at bounding box center [600, 264] width 73 height 30
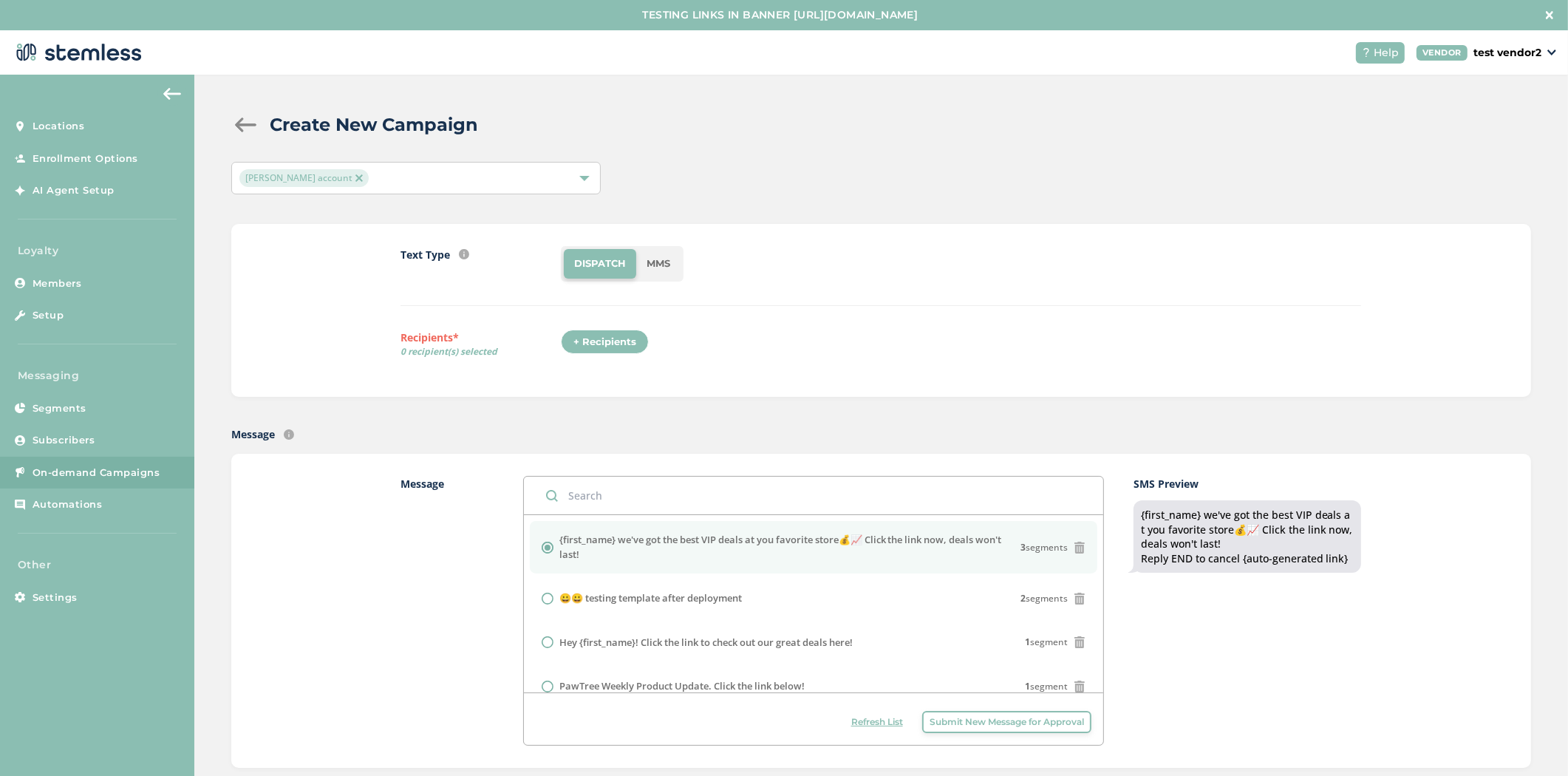
click at [663, 267] on li "MMS" at bounding box center [658, 264] width 44 height 30
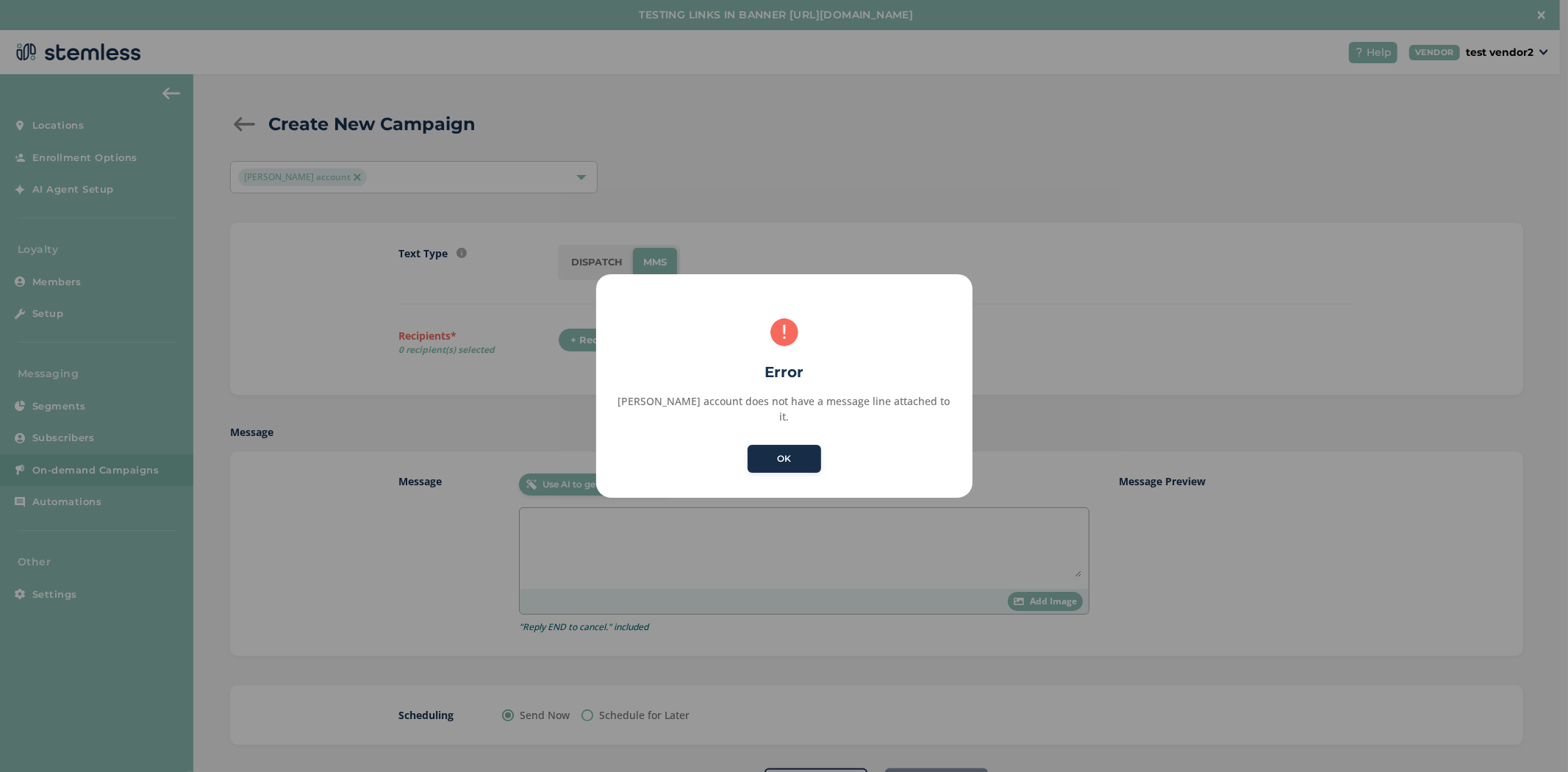
click at [788, 454] on button "OK" at bounding box center [784, 458] width 73 height 28
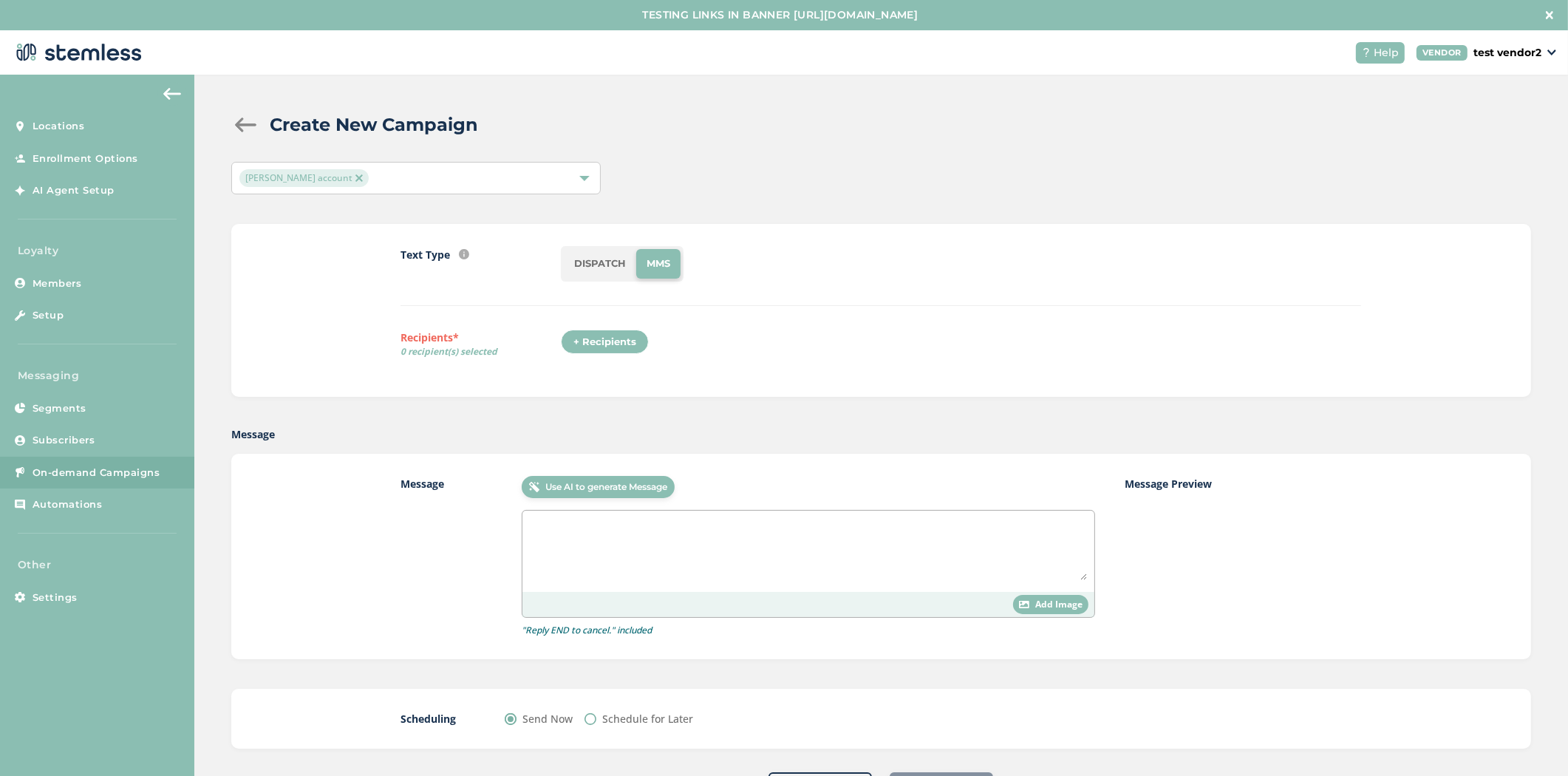
click at [600, 265] on li "DISPATCH" at bounding box center [600, 264] width 73 height 30
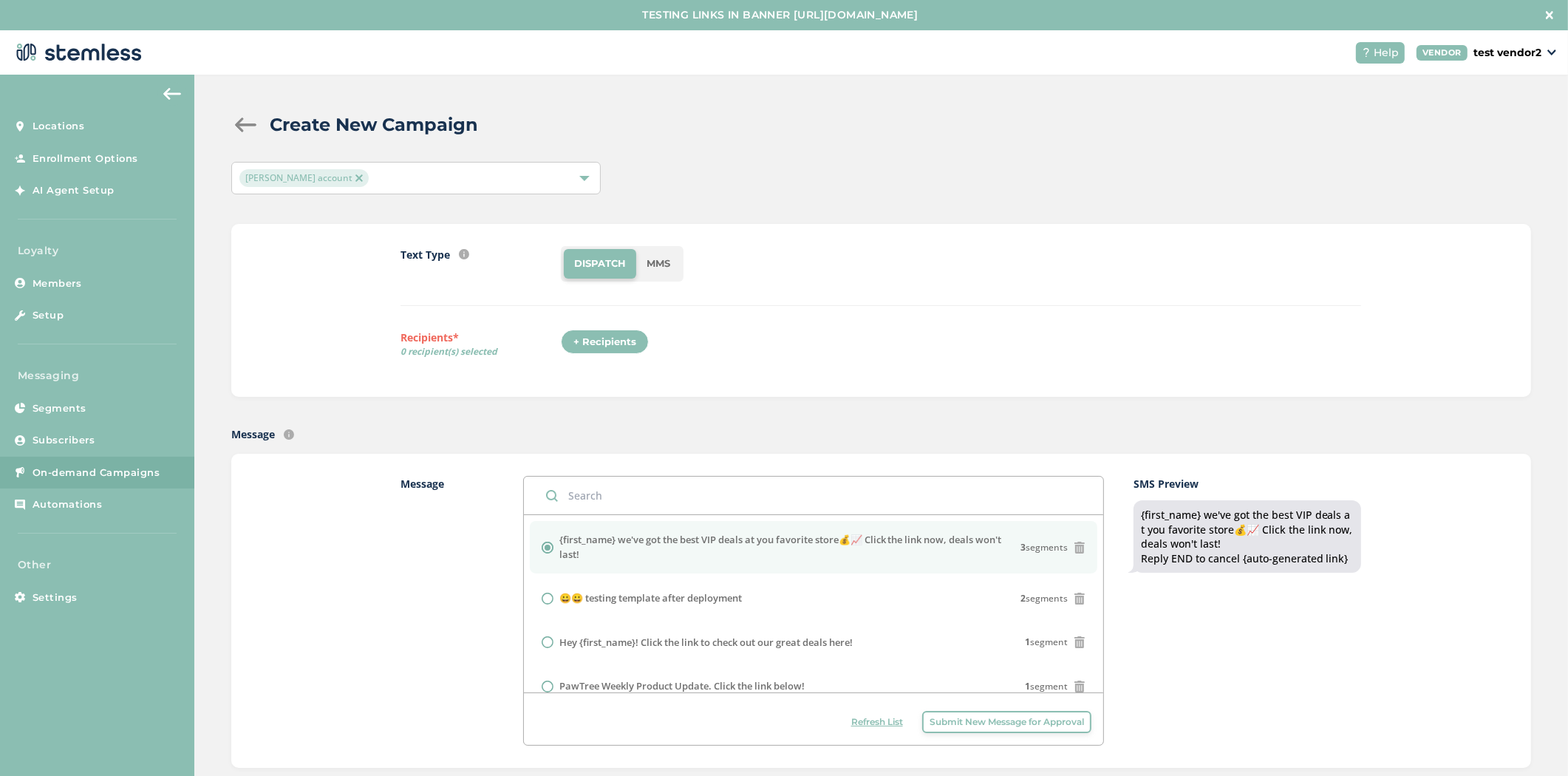
click at [668, 265] on li "MMS" at bounding box center [658, 264] width 44 height 30
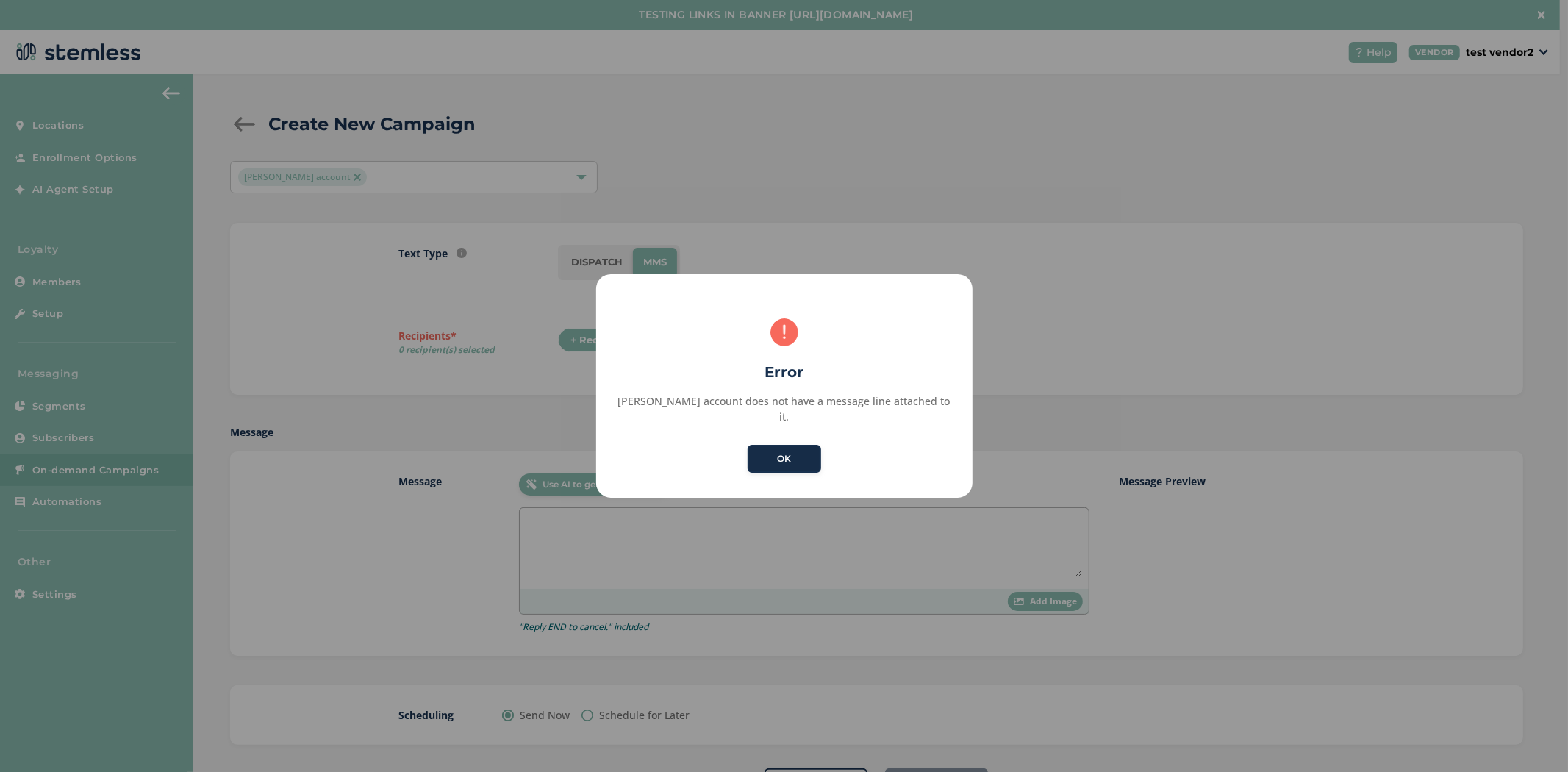
click at [759, 446] on button "OK" at bounding box center [784, 458] width 73 height 28
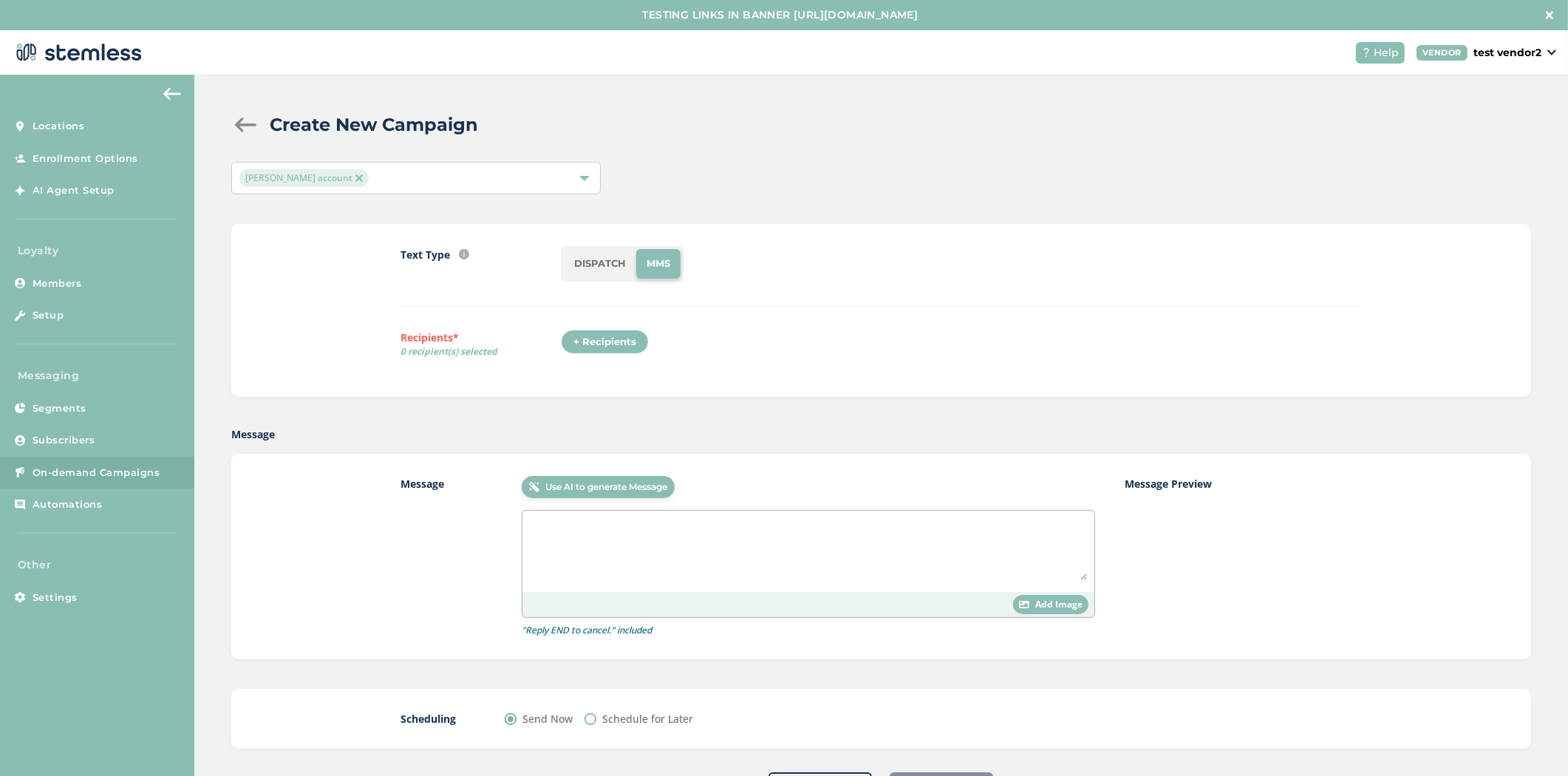
click at [600, 342] on div "+ Recipients" at bounding box center [604, 342] width 88 height 25
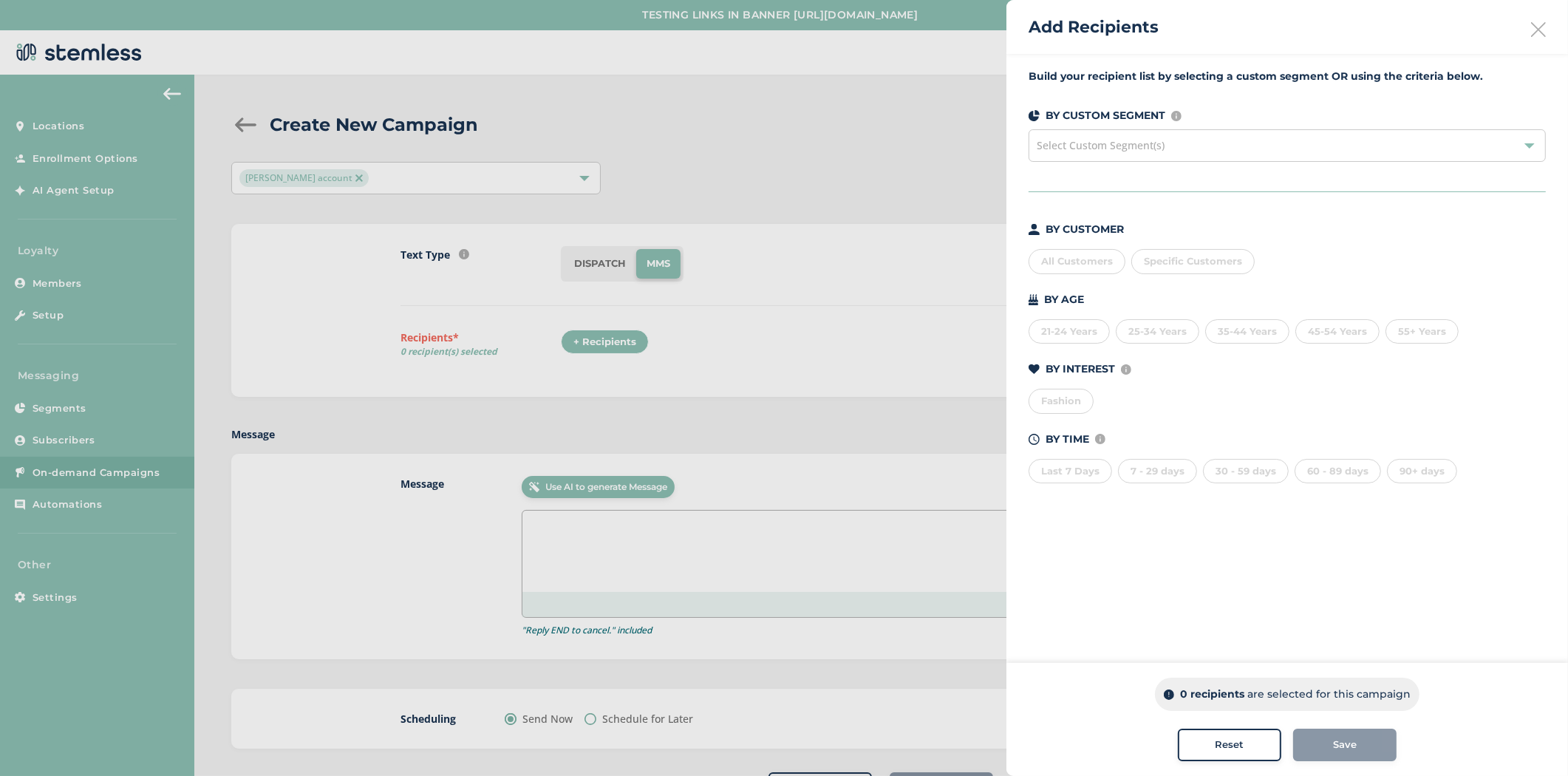
click at [1084, 257] on div "All Customers" at bounding box center [1076, 262] width 97 height 25
click at [1067, 333] on div "21-24 Years" at bounding box center [1069, 332] width 82 height 25
click at [1147, 331] on div "25-34 Years" at bounding box center [1157, 332] width 83 height 25
click at [1070, 406] on div "Fashion" at bounding box center [1061, 402] width 65 height 25
click at [1059, 478] on div "Last 7 Days" at bounding box center [1070, 471] width 83 height 25
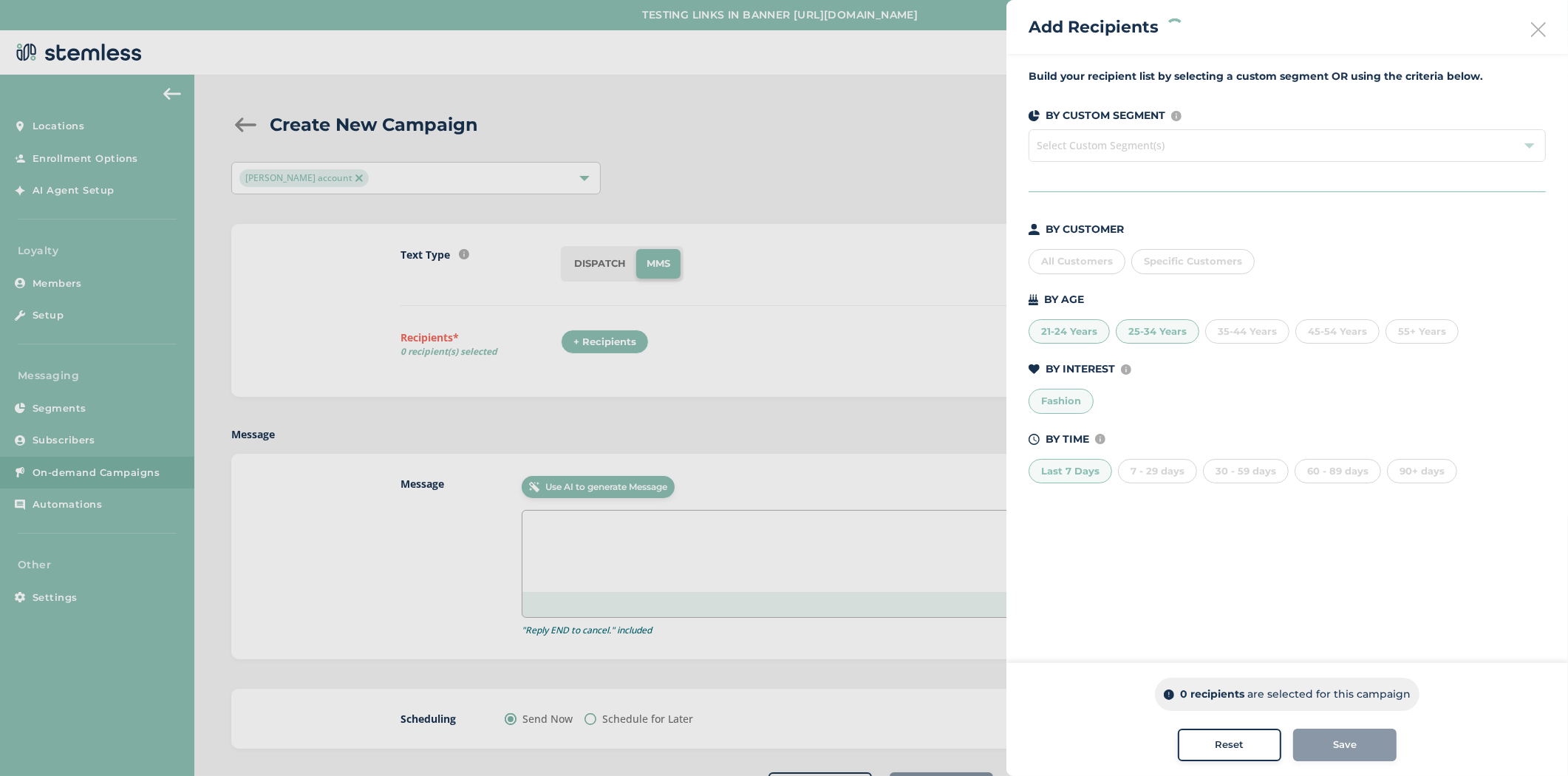
click at [1149, 473] on div "7 - 29 days" at bounding box center [1157, 471] width 79 height 25
click at [1538, 24] on icon at bounding box center [1538, 29] width 15 height 15
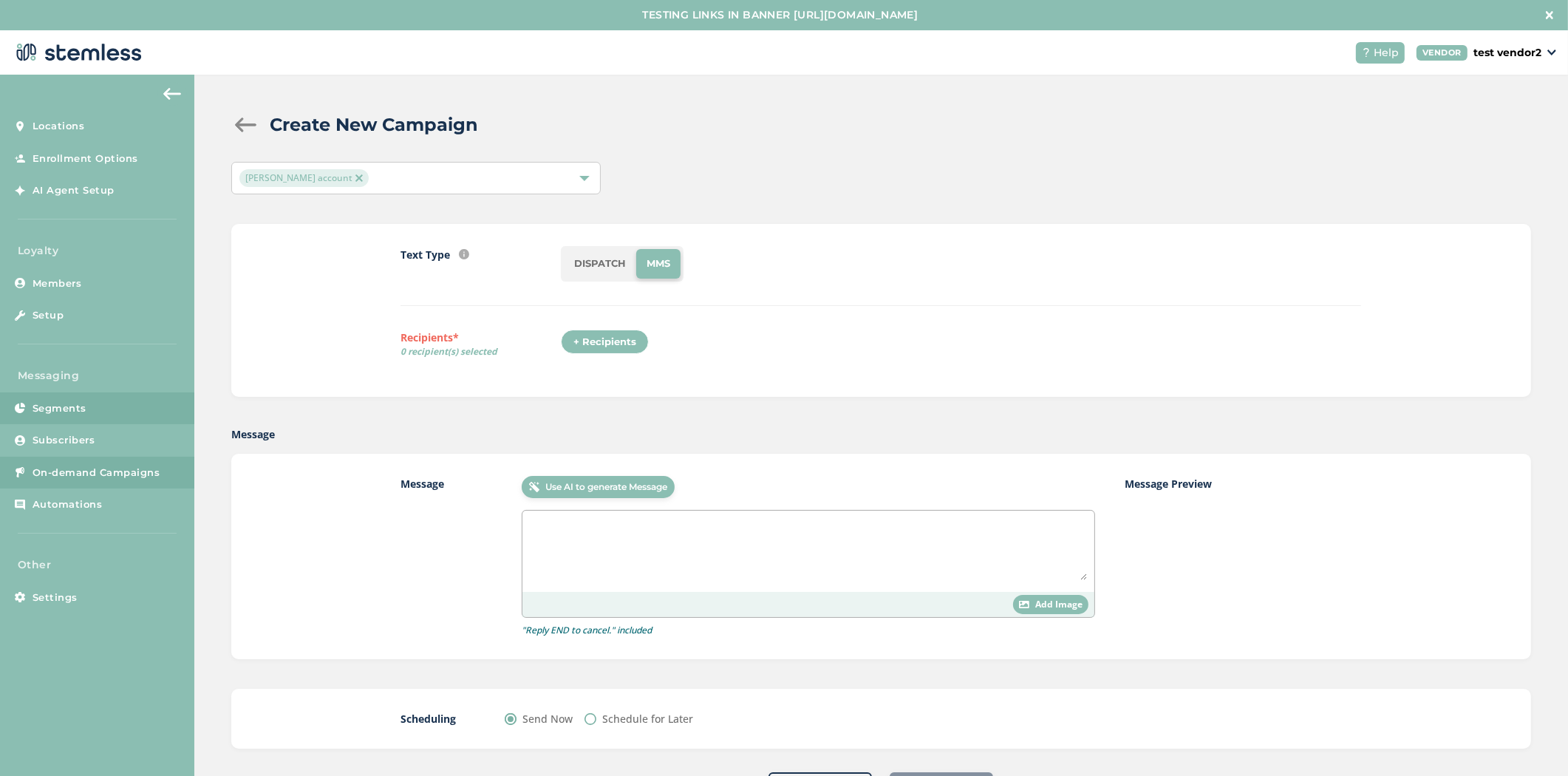
click at [143, 422] on div "Messaging Segments Subscribers On-demand Campaigns Automations" at bounding box center [97, 451] width 194 height 166
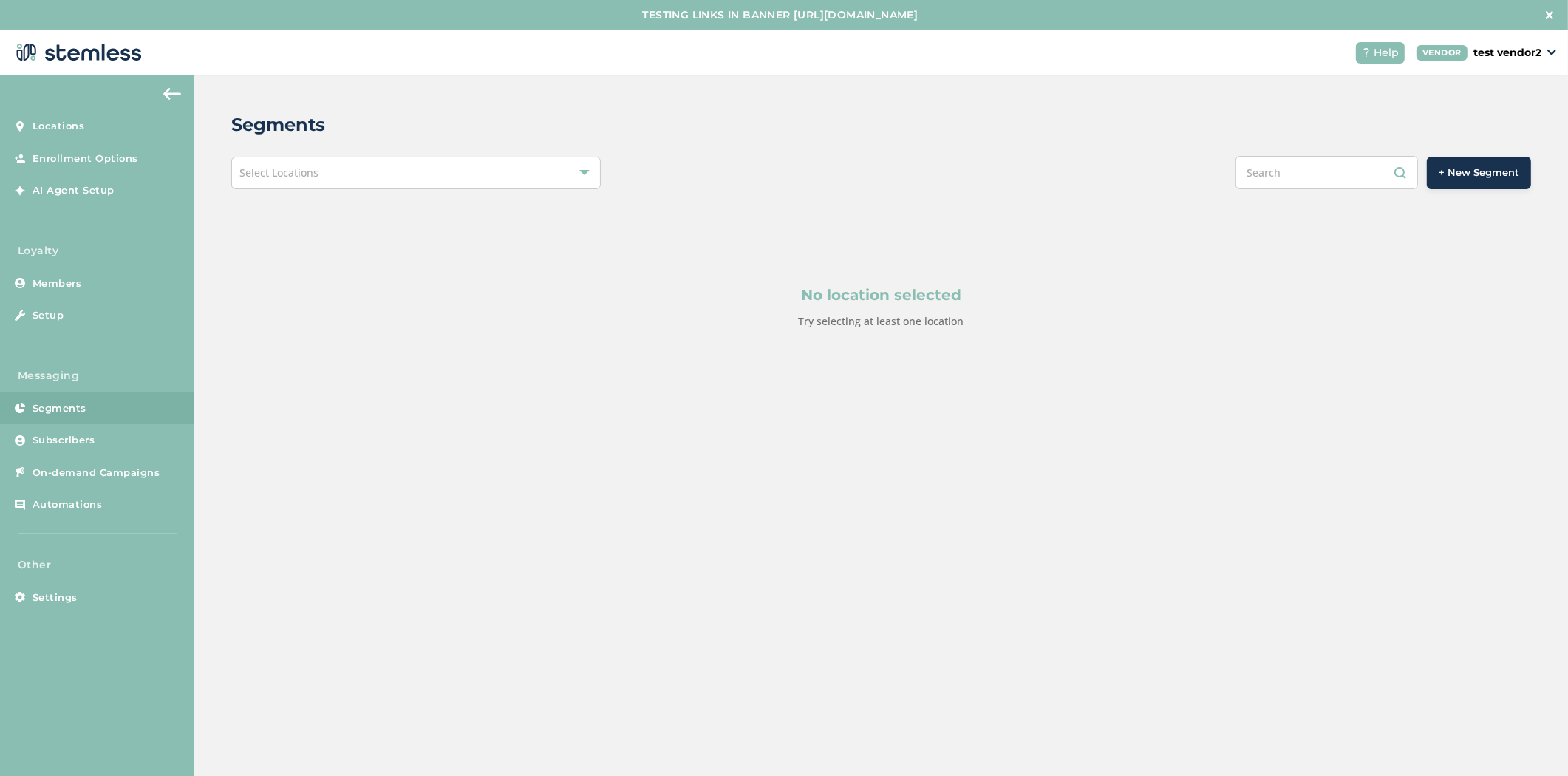
click at [1498, 174] on span "+ New Segment" at bounding box center [1478, 173] width 81 height 15
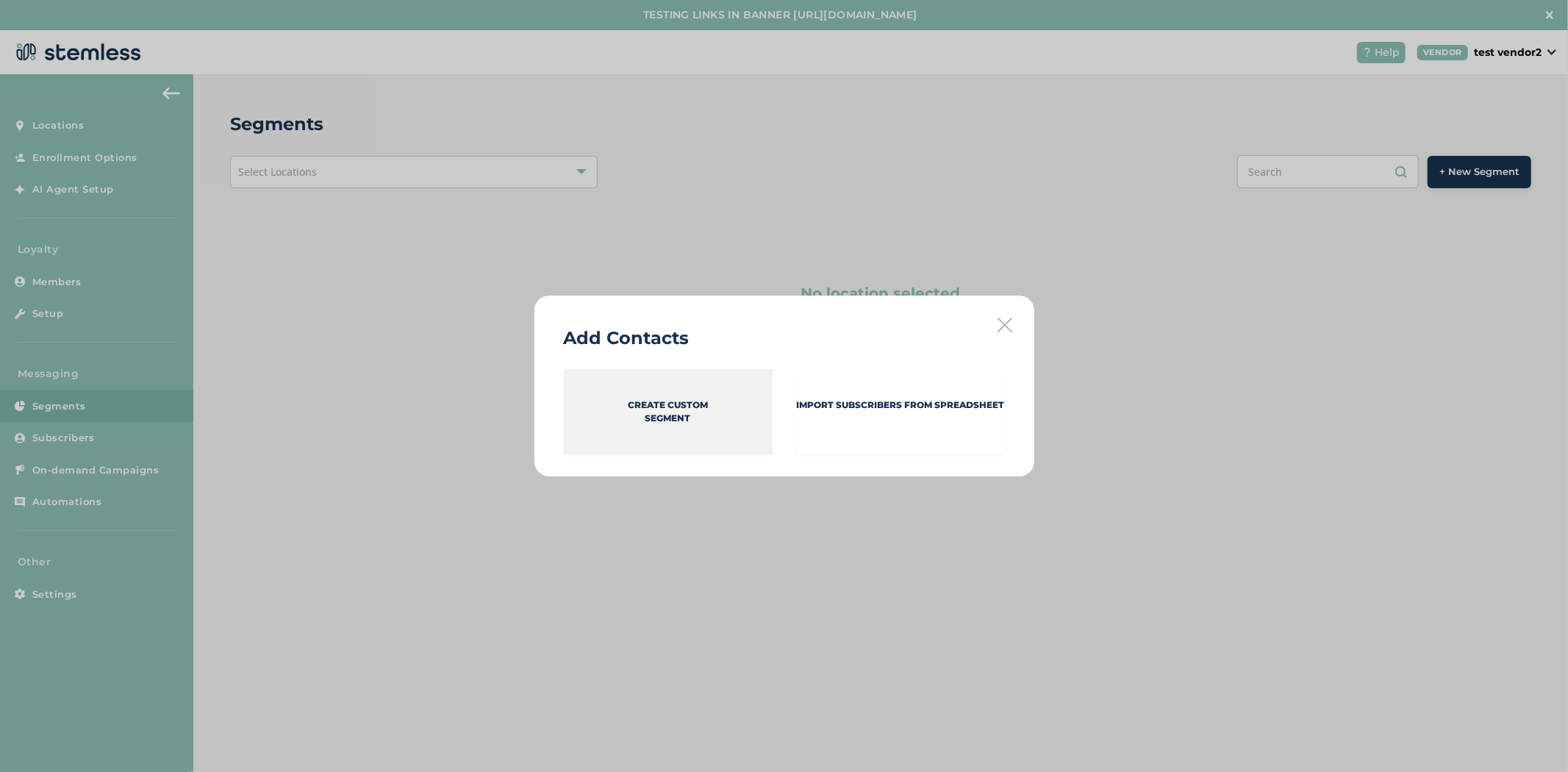
click at [677, 418] on p "Create Custom Segment" at bounding box center [668, 411] width 80 height 26
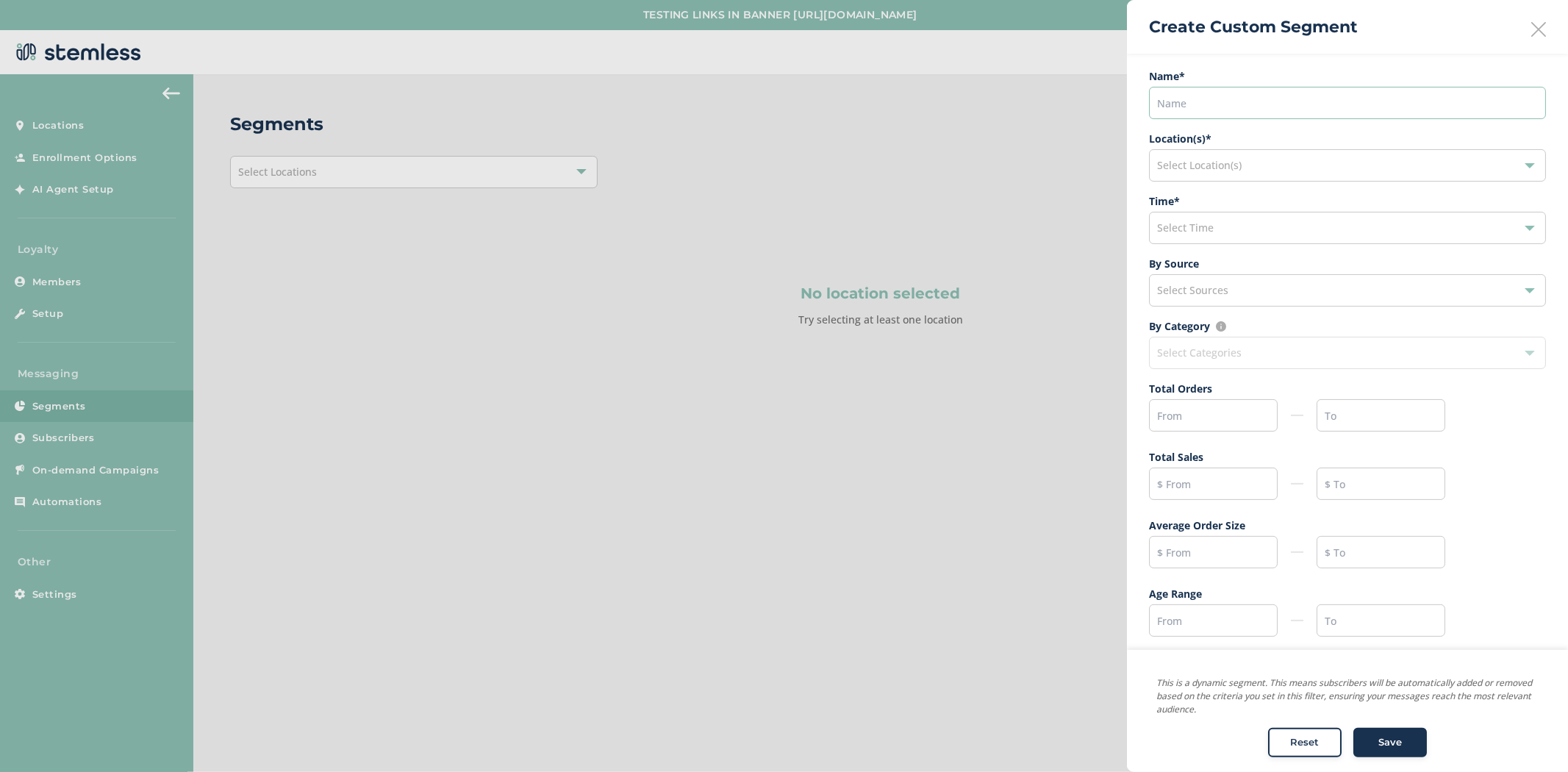
click at [1196, 106] on input "text" at bounding box center [1348, 103] width 397 height 32
paste input "[GEOGRAPHIC_DATA], [GEOGRAPHIC_DATA]"
drag, startPoint x: 1270, startPoint y: 94, endPoint x: 956, endPoint y: 61, distance: 315.7
click at [959, 399] on div "Create Custom Segment Name * [GEOGRAPHIC_DATA], [GEOGRAPHIC_DATA] Location(s) *…" at bounding box center [881, 399] width 1301 height 0
type input "VIP"
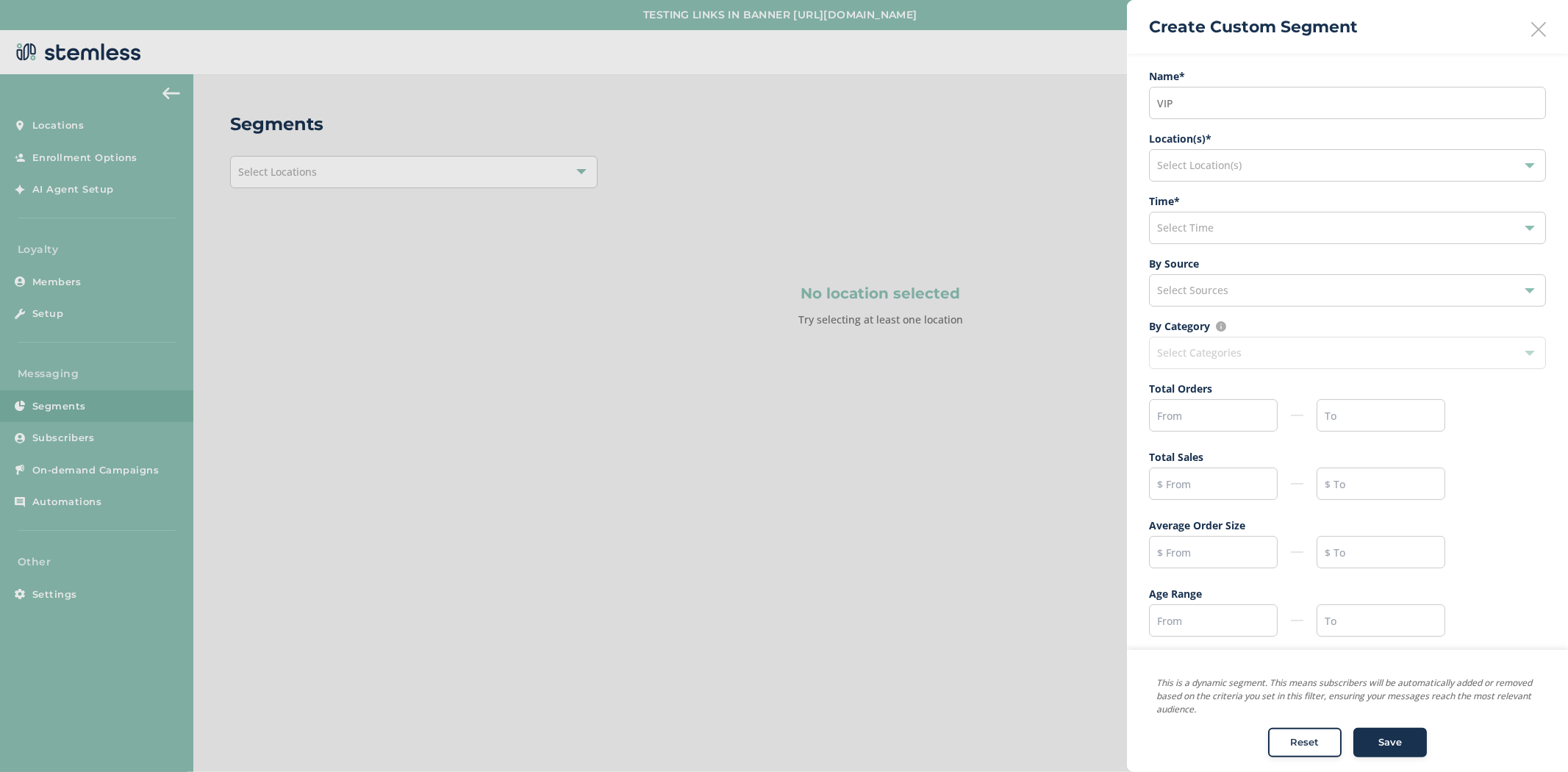
click at [1314, 77] on label "Name *" at bounding box center [1348, 76] width 397 height 15
click at [1211, 225] on span "Select Time" at bounding box center [1185, 226] width 57 height 14
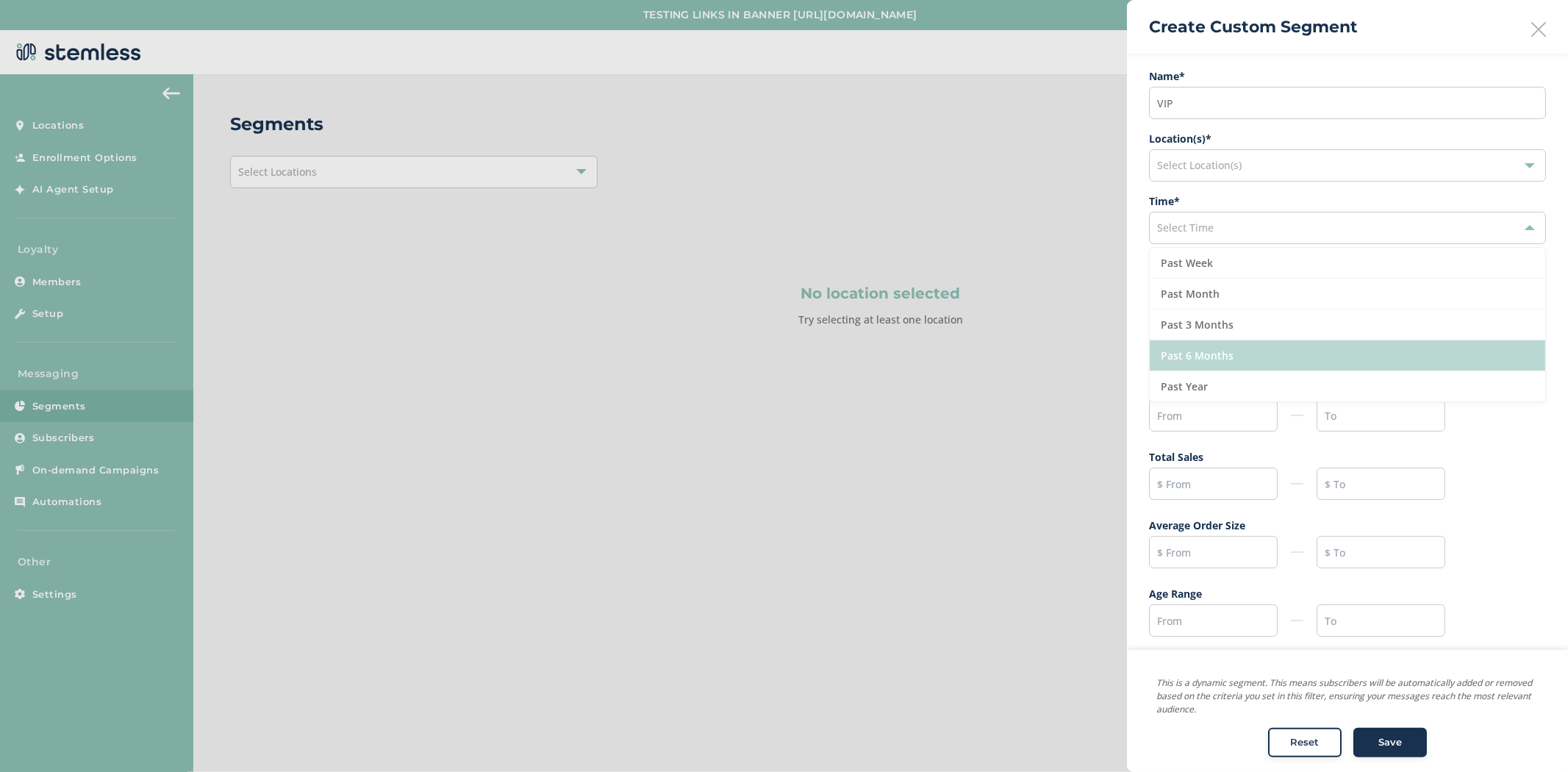
click at [1231, 361] on li "Past 6 Months" at bounding box center [1347, 355] width 395 height 31
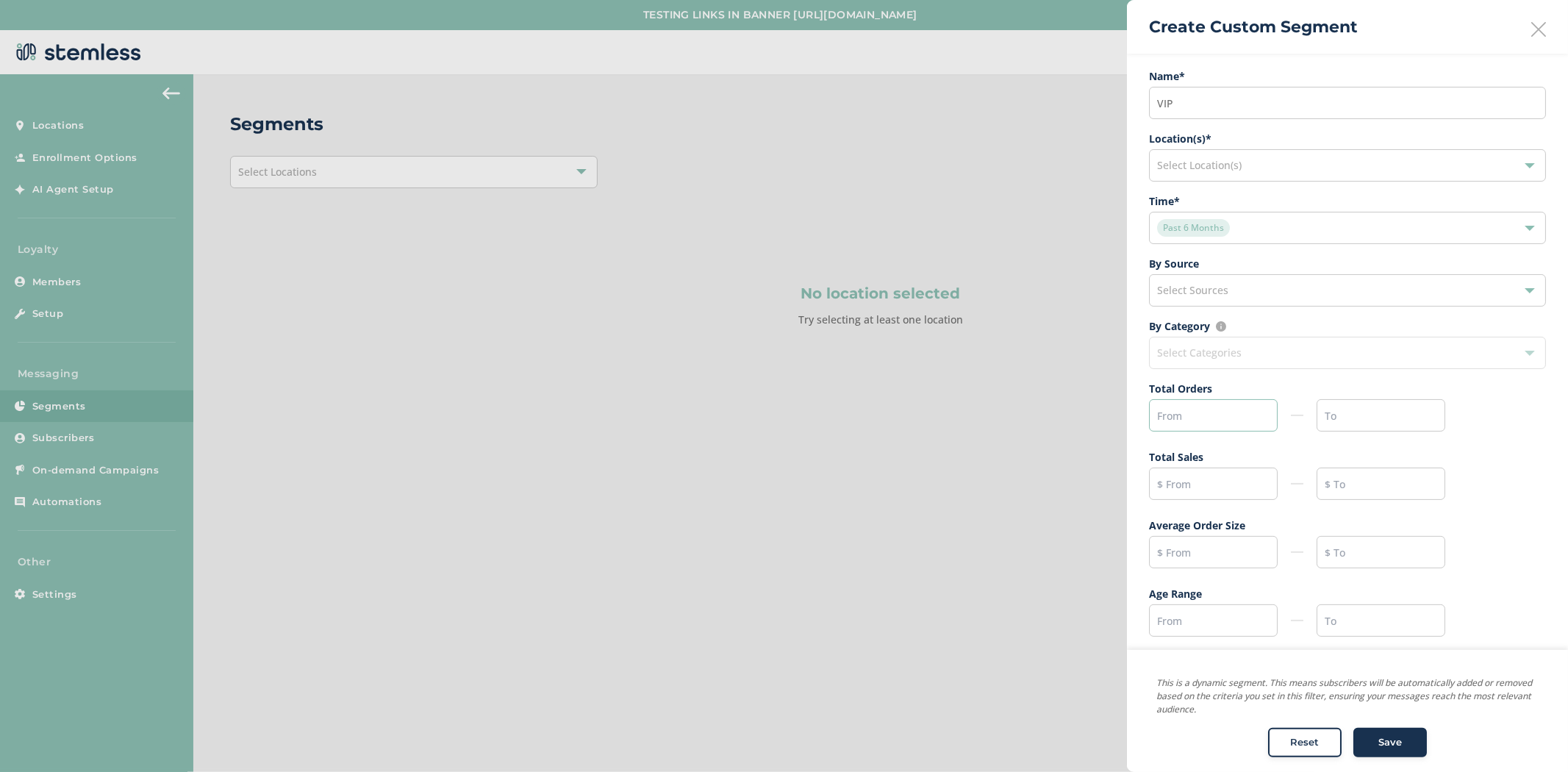
click at [1185, 412] on input "text" at bounding box center [1213, 415] width 129 height 32
type input "15"
click at [1177, 490] on input "text" at bounding box center [1213, 483] width 129 height 32
type input "1500"
click at [1379, 744] on span "Save" at bounding box center [1390, 743] width 23 height 14
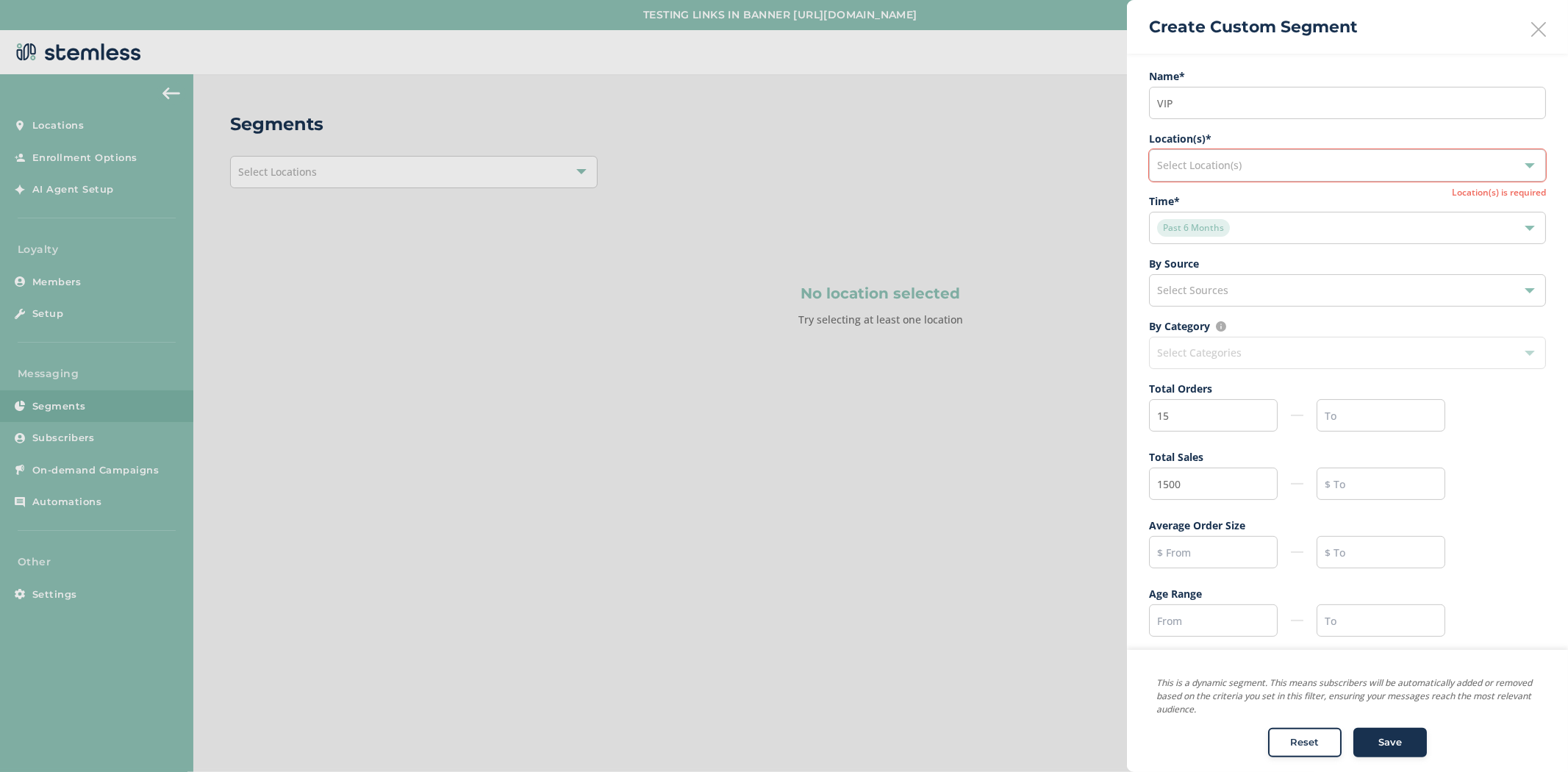
click at [1209, 167] on span "Select Location(s)" at bounding box center [1200, 164] width 85 height 14
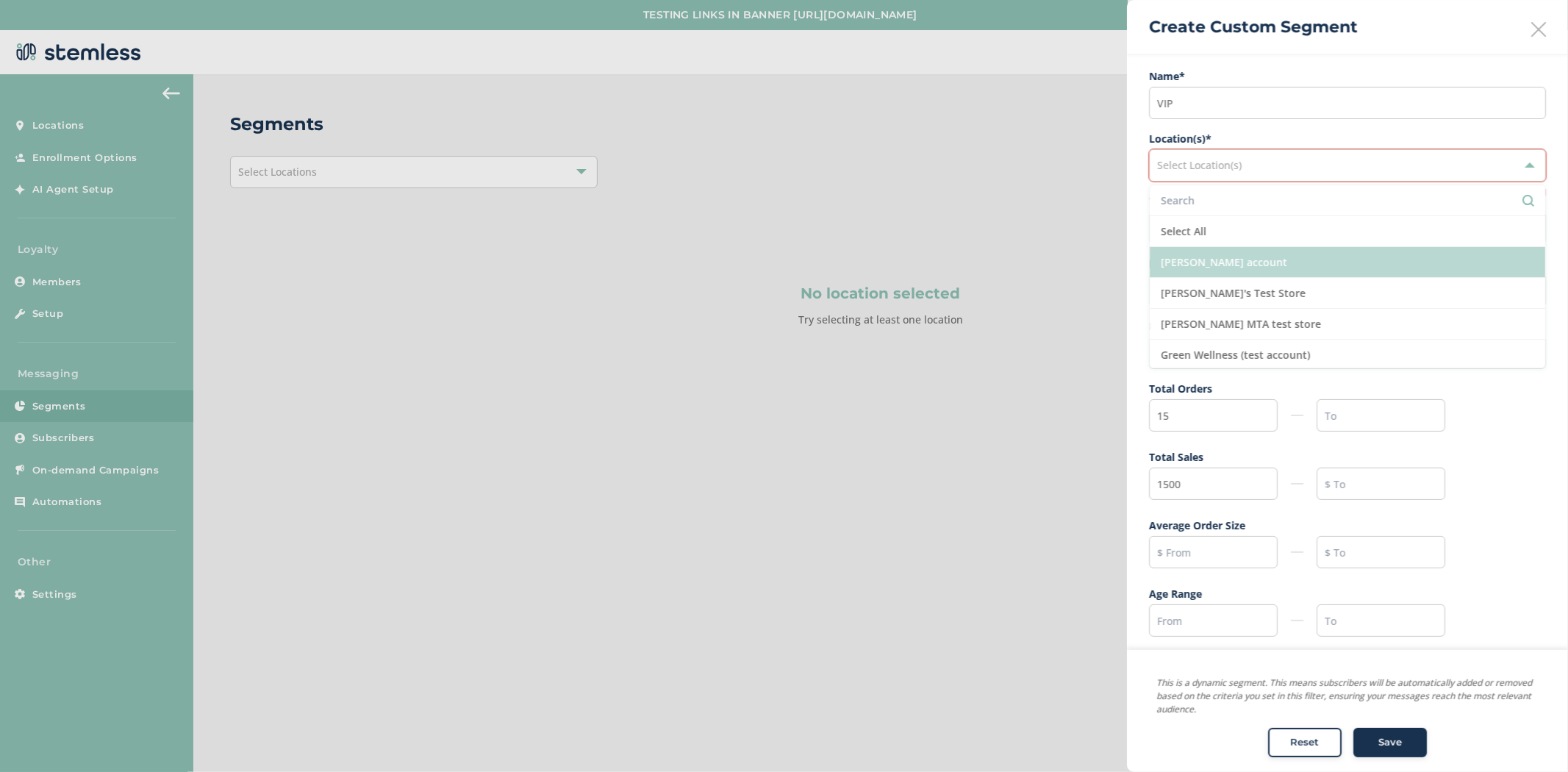
click at [1231, 250] on li "[PERSON_NAME] account" at bounding box center [1347, 262] width 395 height 31
click at [1379, 737] on span "Save" at bounding box center [1390, 743] width 23 height 14
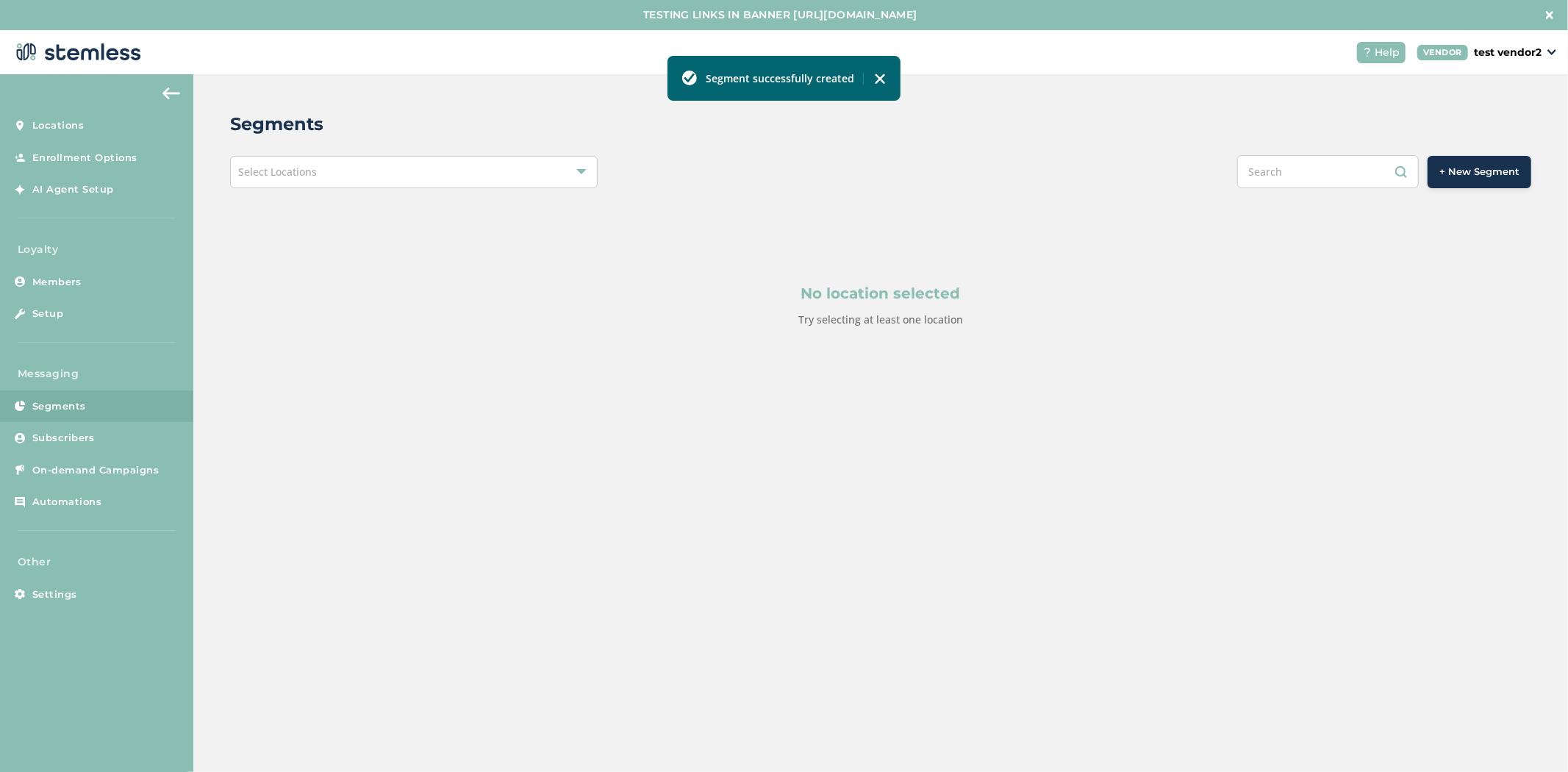
click at [418, 179] on div "Select Locations" at bounding box center [413, 172] width 367 height 32
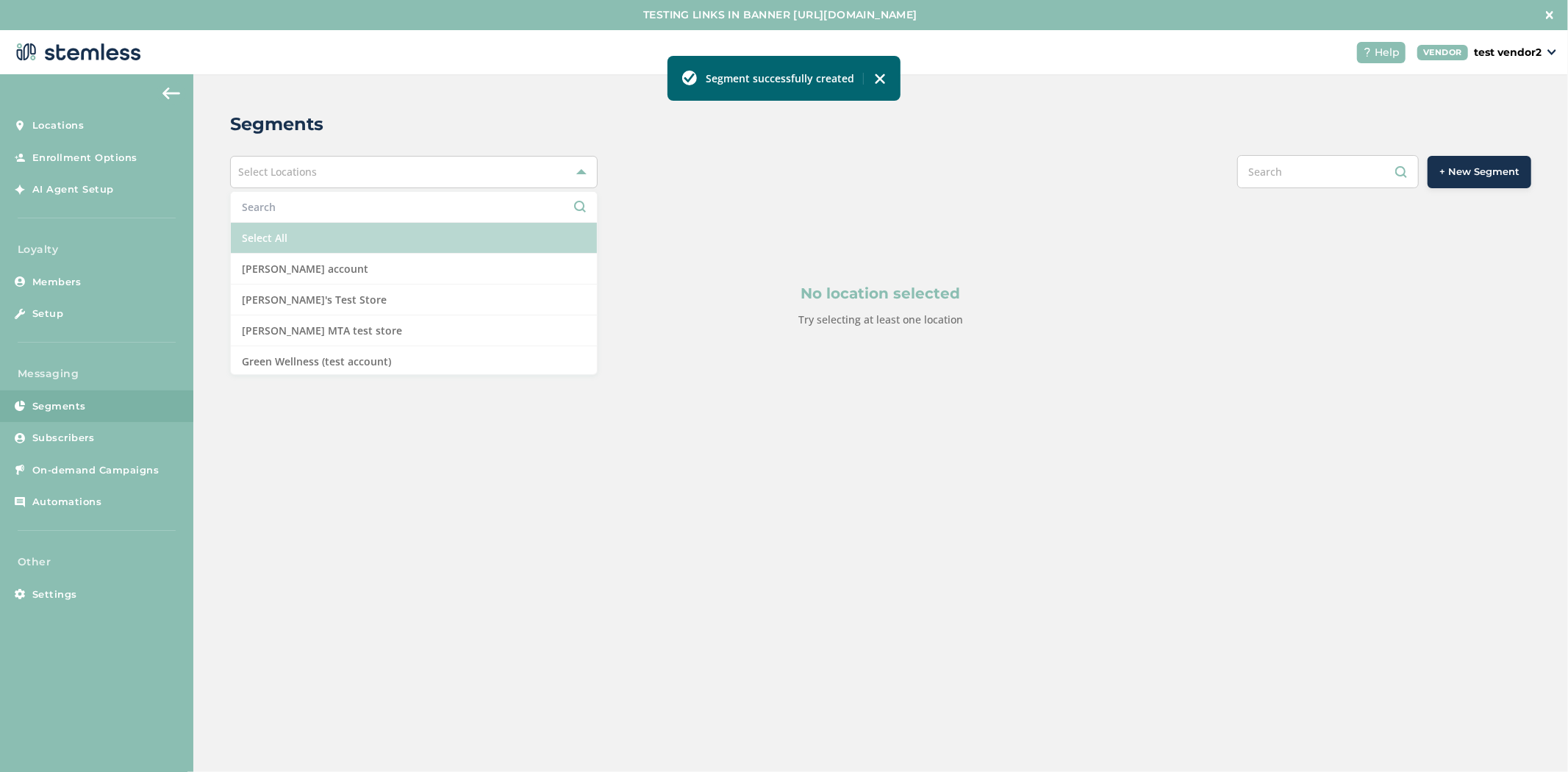
click at [410, 228] on li "Select All" at bounding box center [414, 238] width 366 height 31
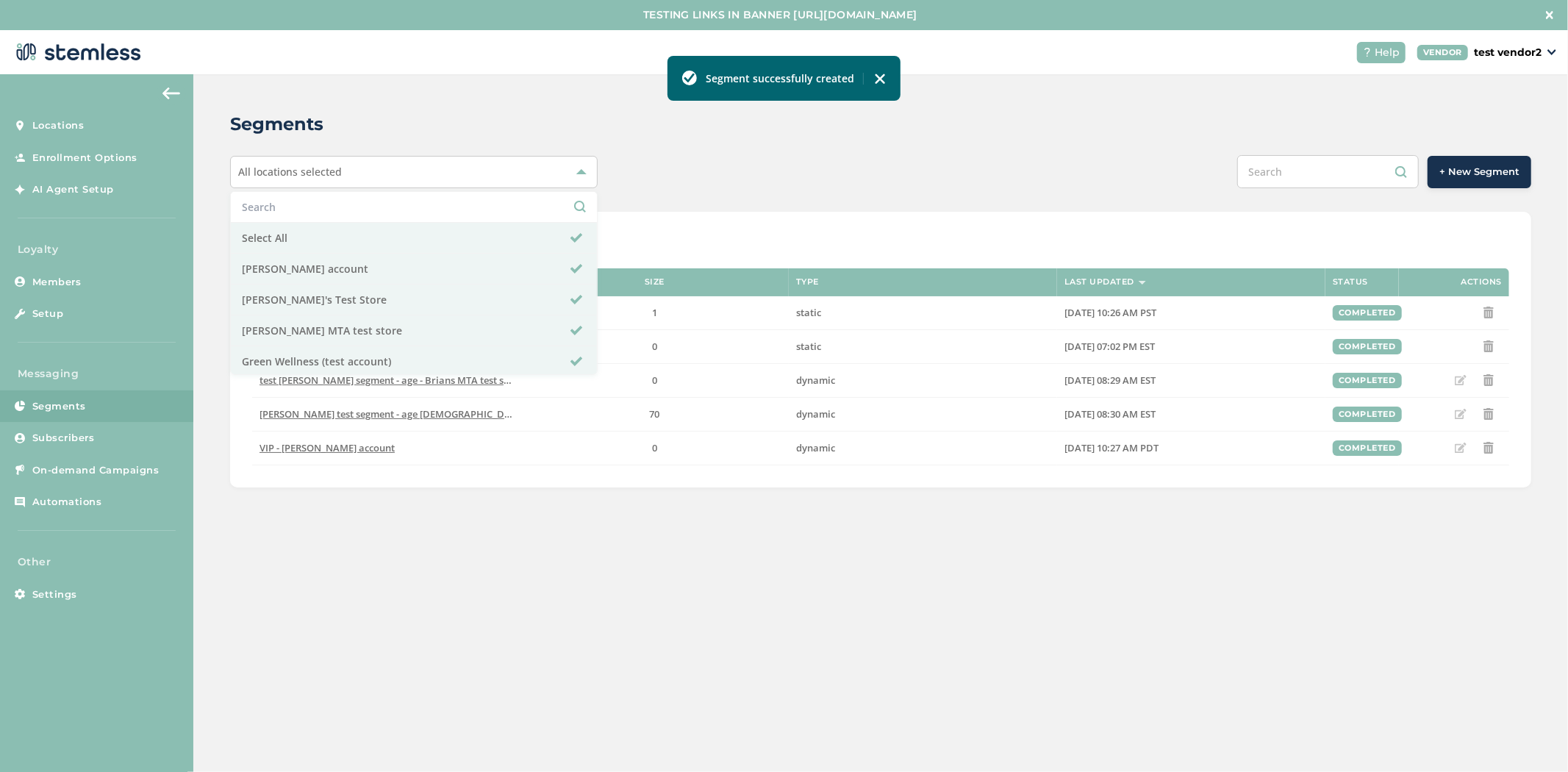
click at [1279, 192] on div "Segments All locations selected Select All [PERSON_NAME] account [PERSON_NAME]'…" at bounding box center [881, 299] width 1375 height 450
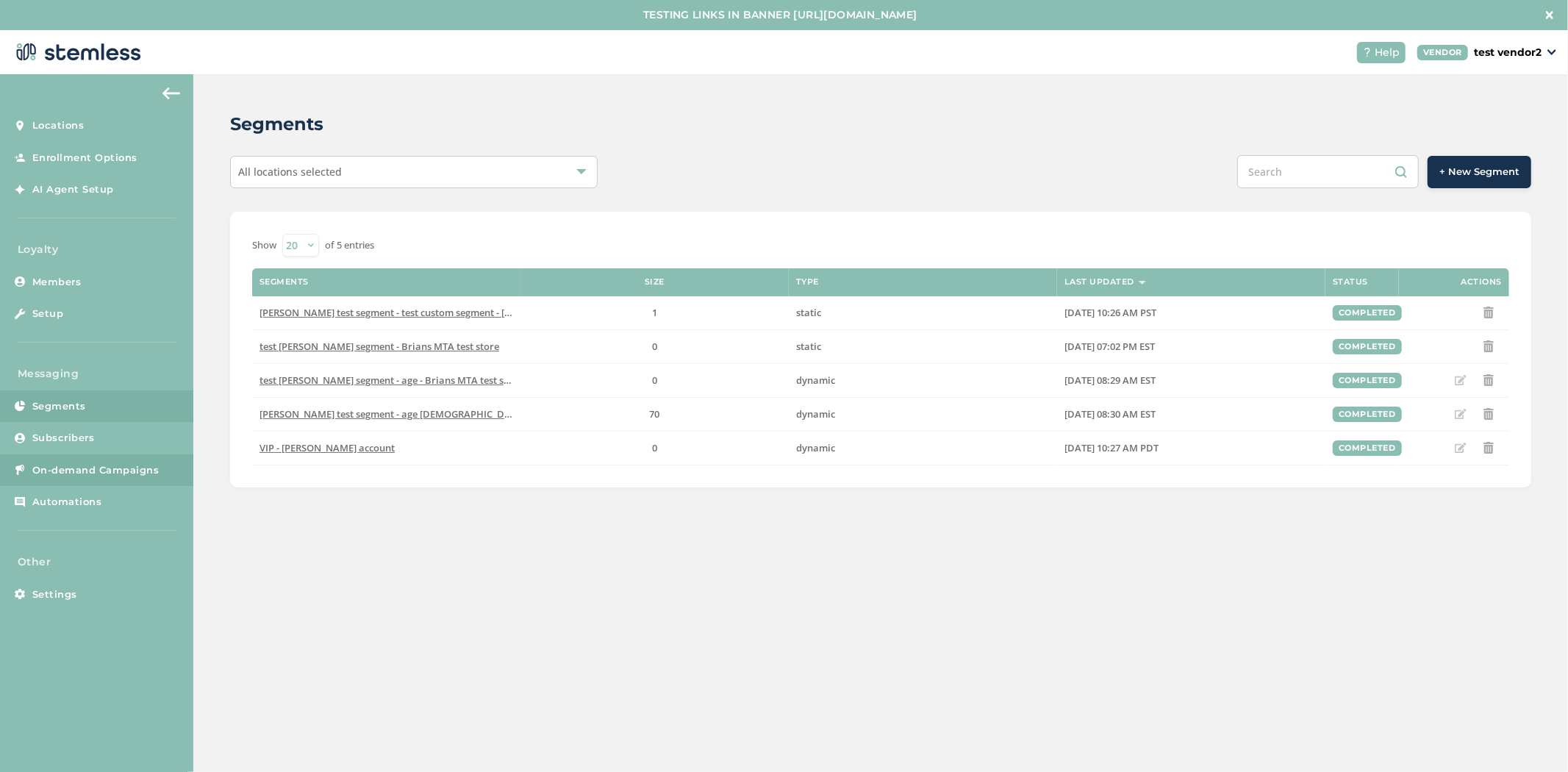
click at [125, 469] on span "On-demand Campaigns" at bounding box center [96, 470] width 127 height 14
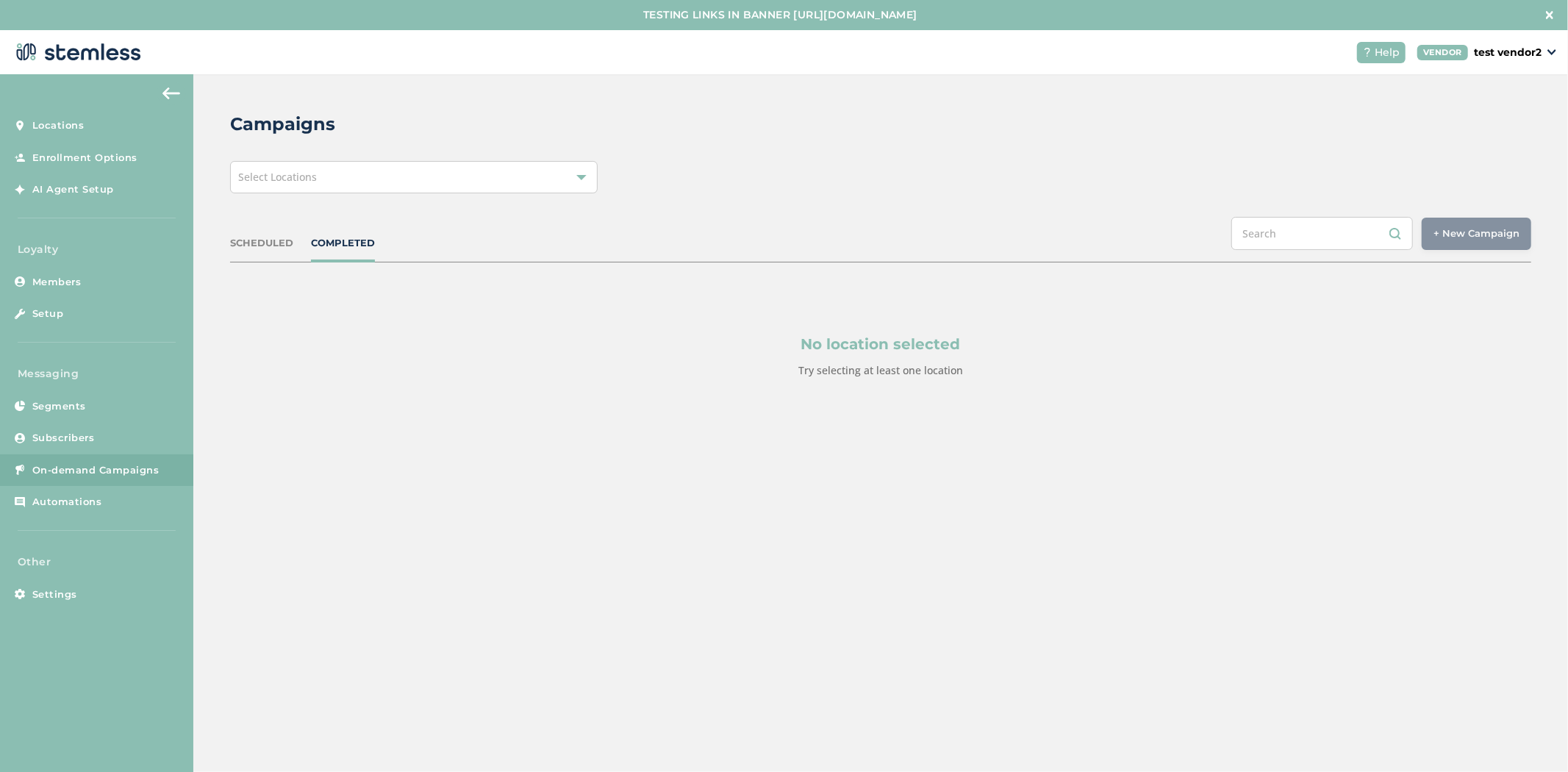
click at [349, 164] on div "Select Locations" at bounding box center [413, 177] width 367 height 32
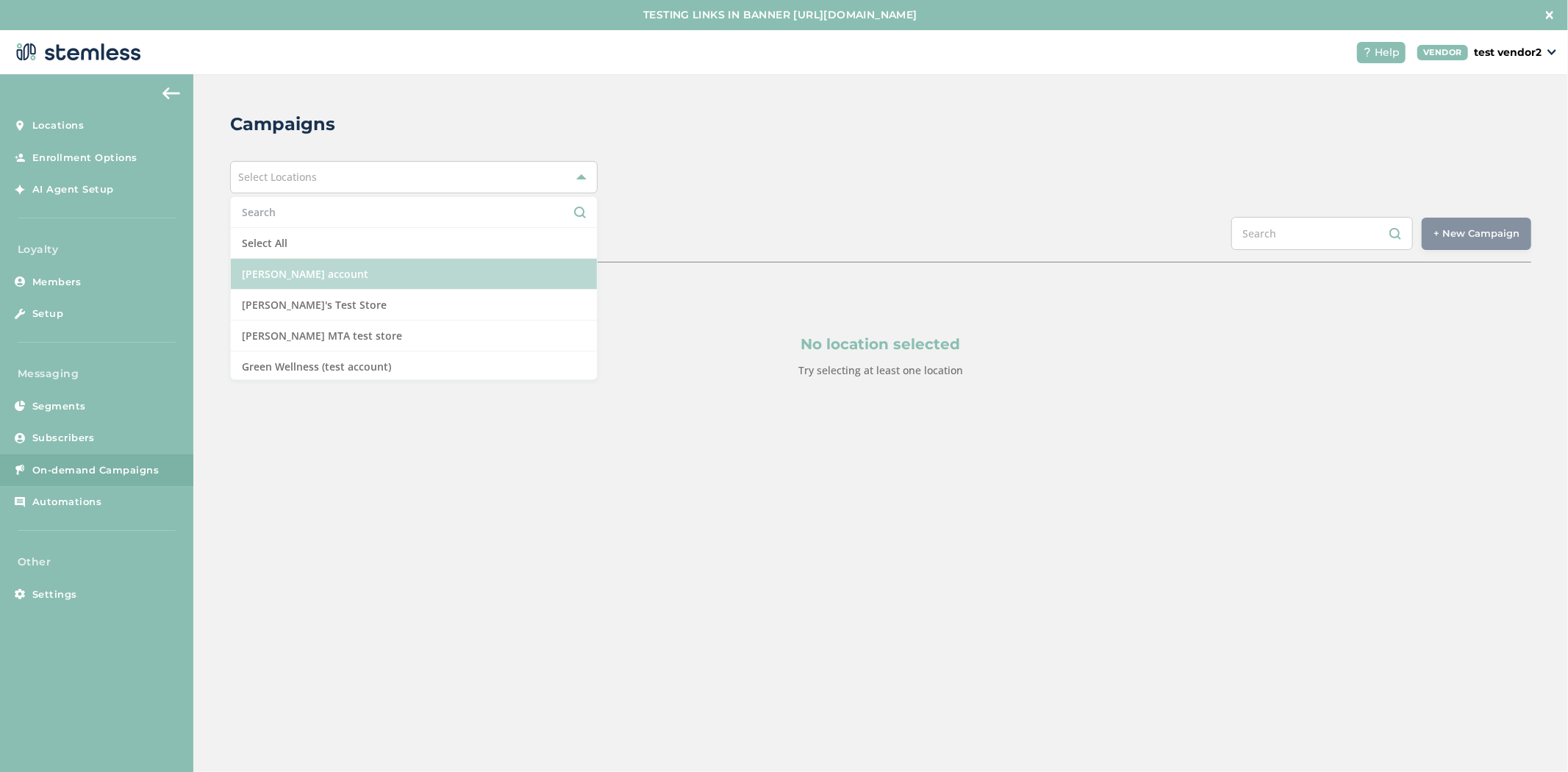
click at [377, 280] on li "[PERSON_NAME] account" at bounding box center [414, 274] width 366 height 31
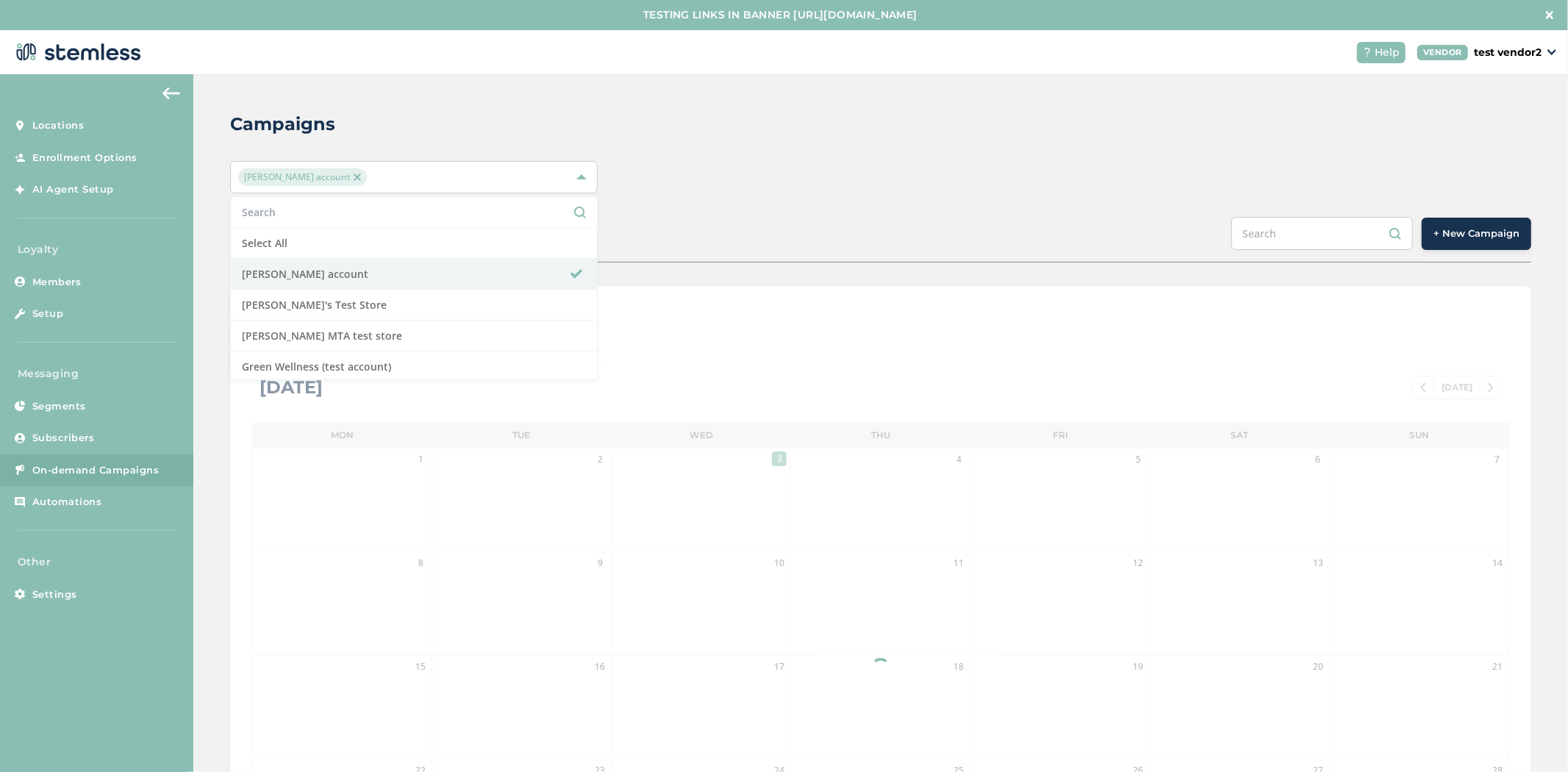
click at [959, 162] on div "[PERSON_NAME] account Select All [PERSON_NAME] account [PERSON_NAME]'s Test Sto…" at bounding box center [881, 177] width 1301 height 32
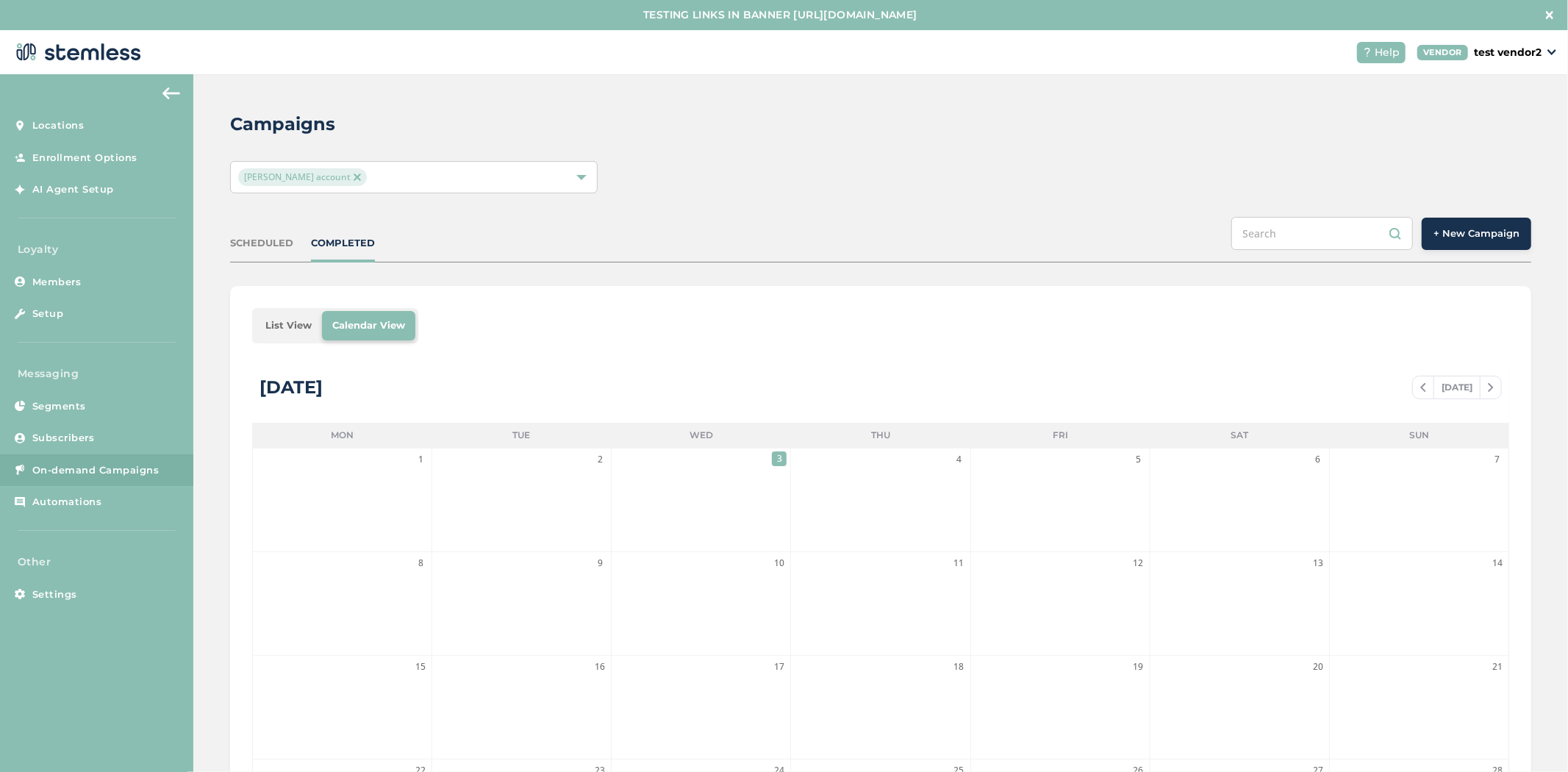
click at [1449, 228] on span "+ New Campaign" at bounding box center [1476, 234] width 86 height 14
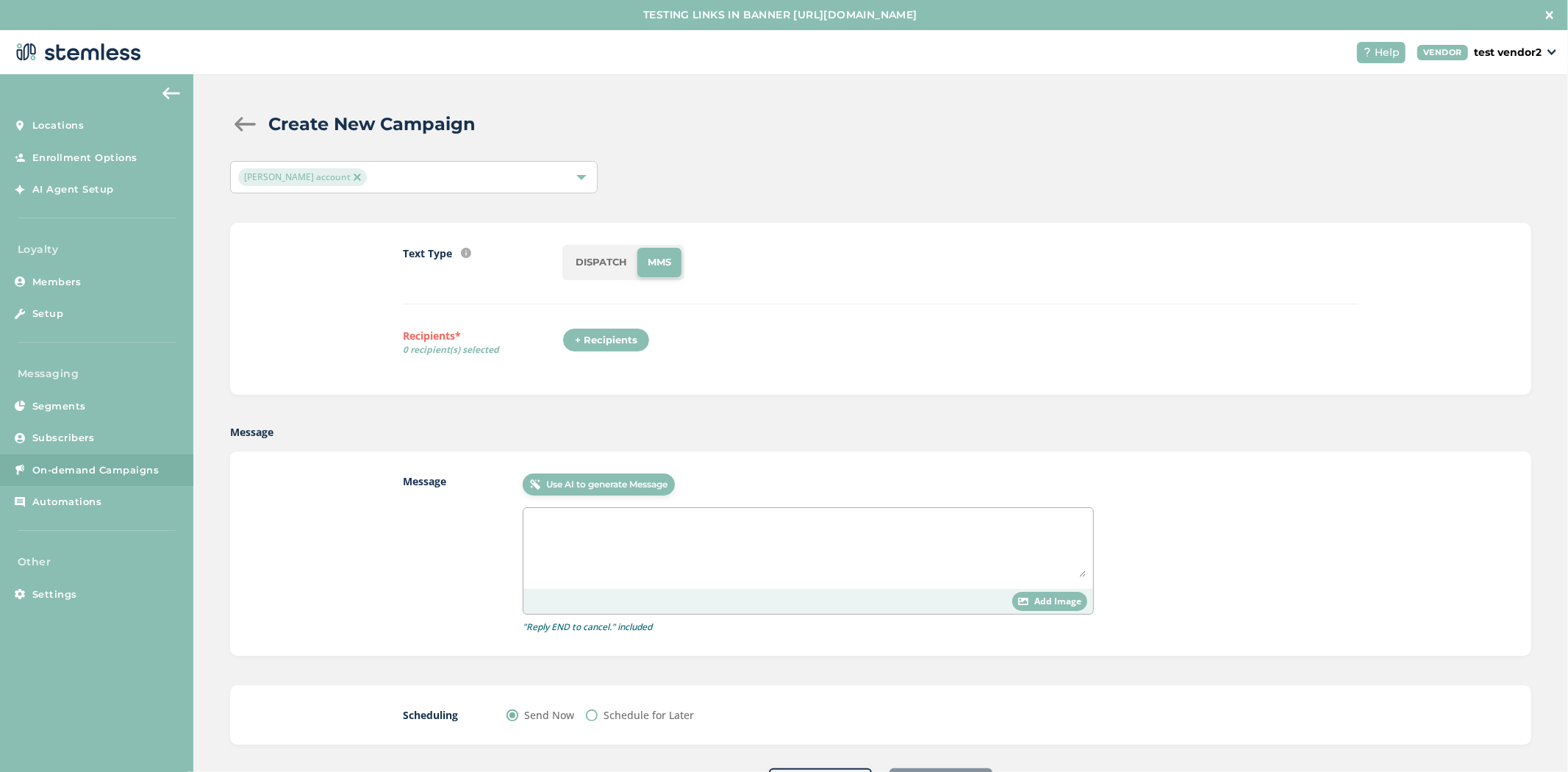
click at [567, 338] on div "+ Recipients" at bounding box center [605, 340] width 88 height 25
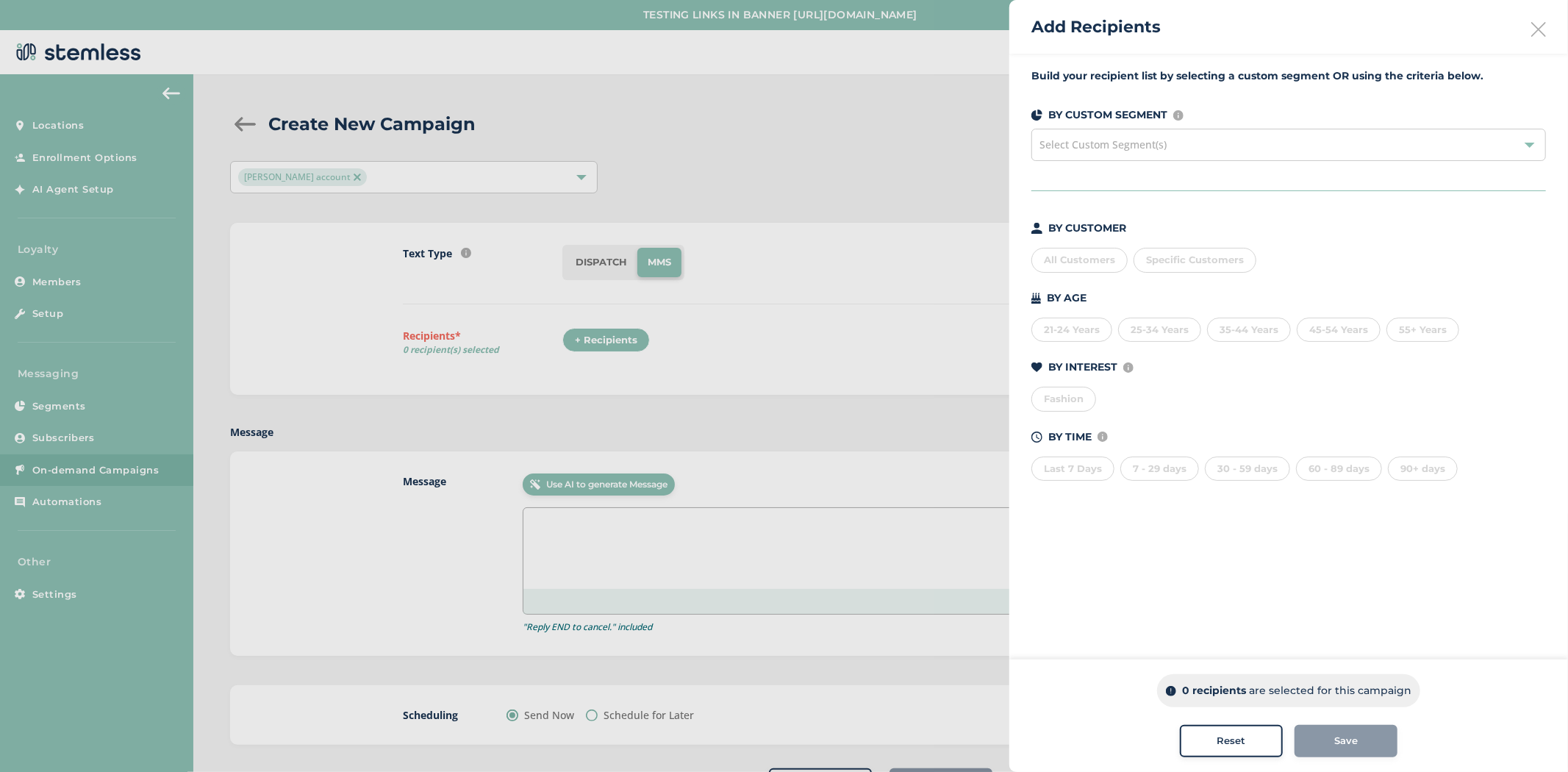
click at [1118, 149] on span "Select Custom Segment(s)" at bounding box center [1102, 143] width 127 height 14
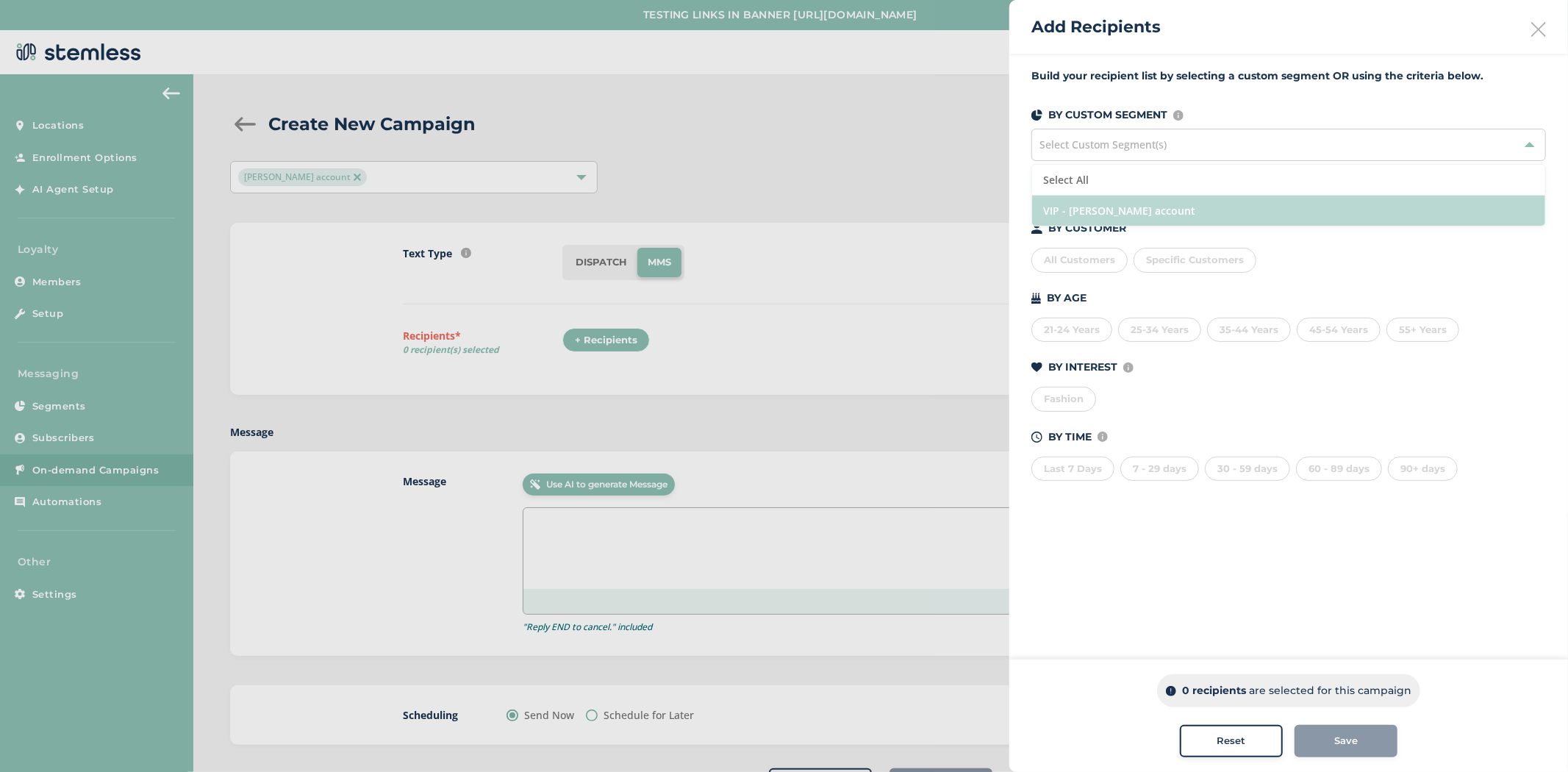
click at [1112, 212] on li "VIP - [PERSON_NAME] account" at bounding box center [1288, 210] width 513 height 30
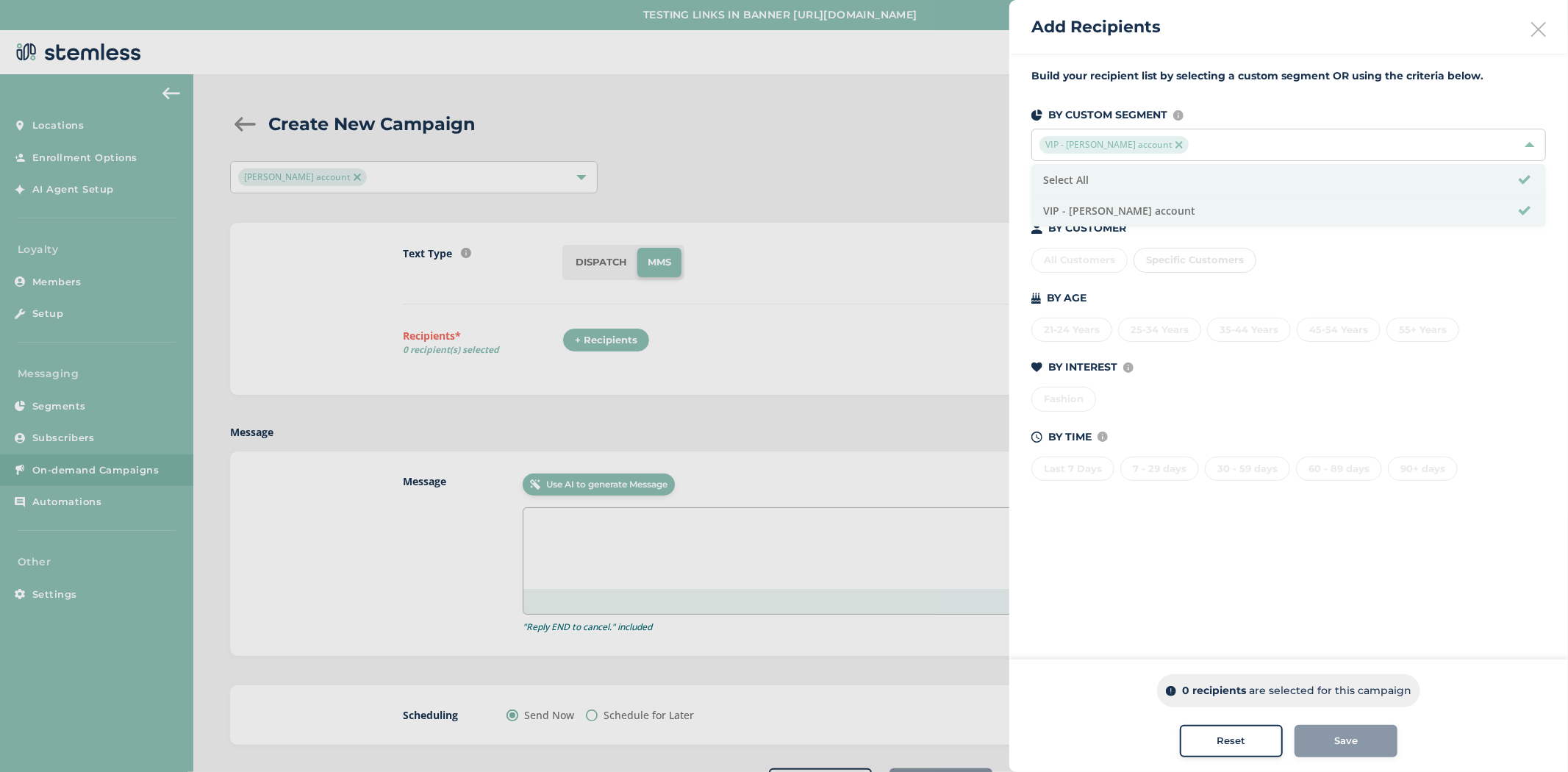
click at [1179, 71] on label "Build your recipient list by selecting a custom segment OR using the criteria b…" at bounding box center [1288, 76] width 514 height 15
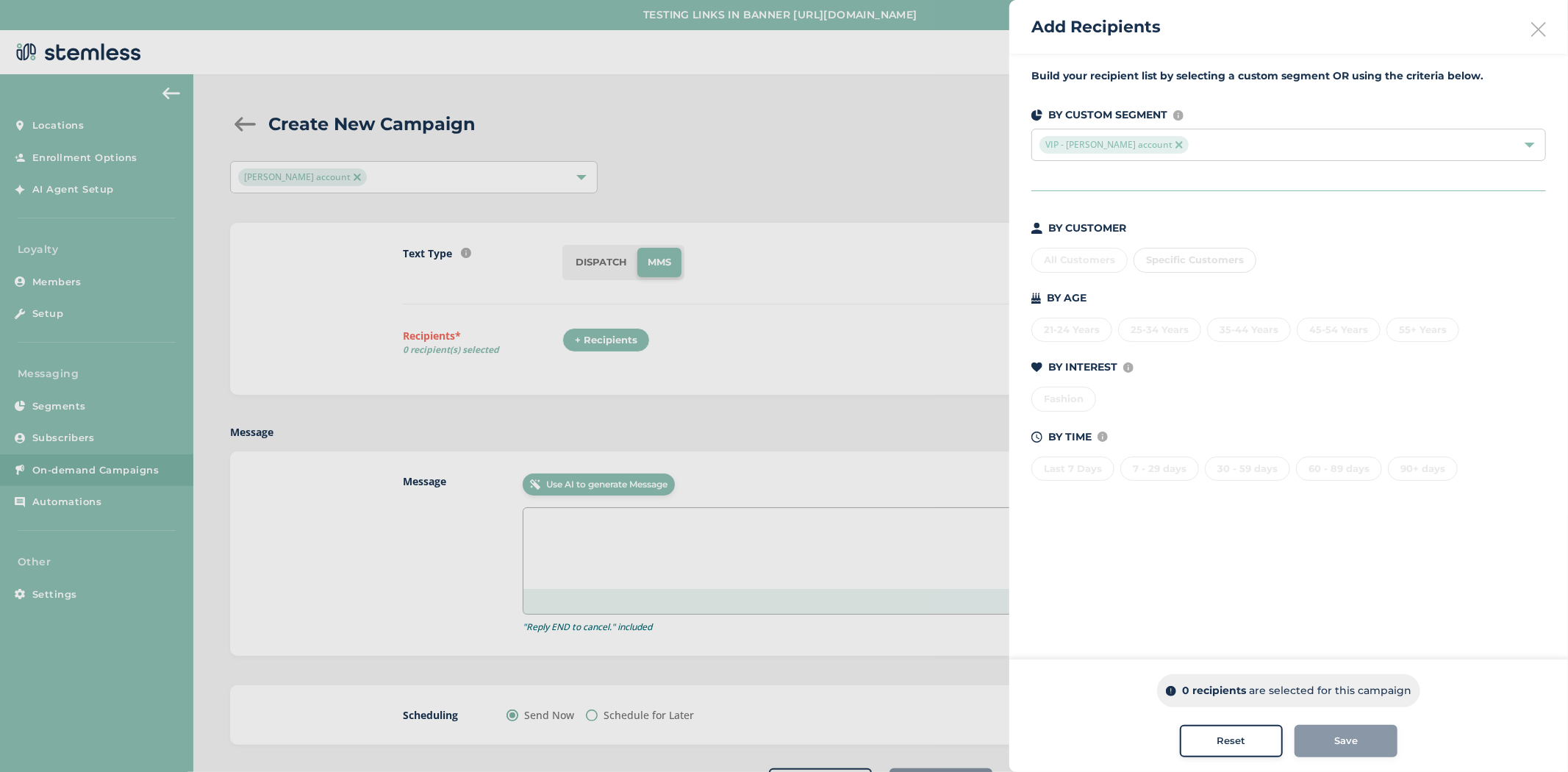
click at [1544, 28] on icon at bounding box center [1538, 29] width 14 height 14
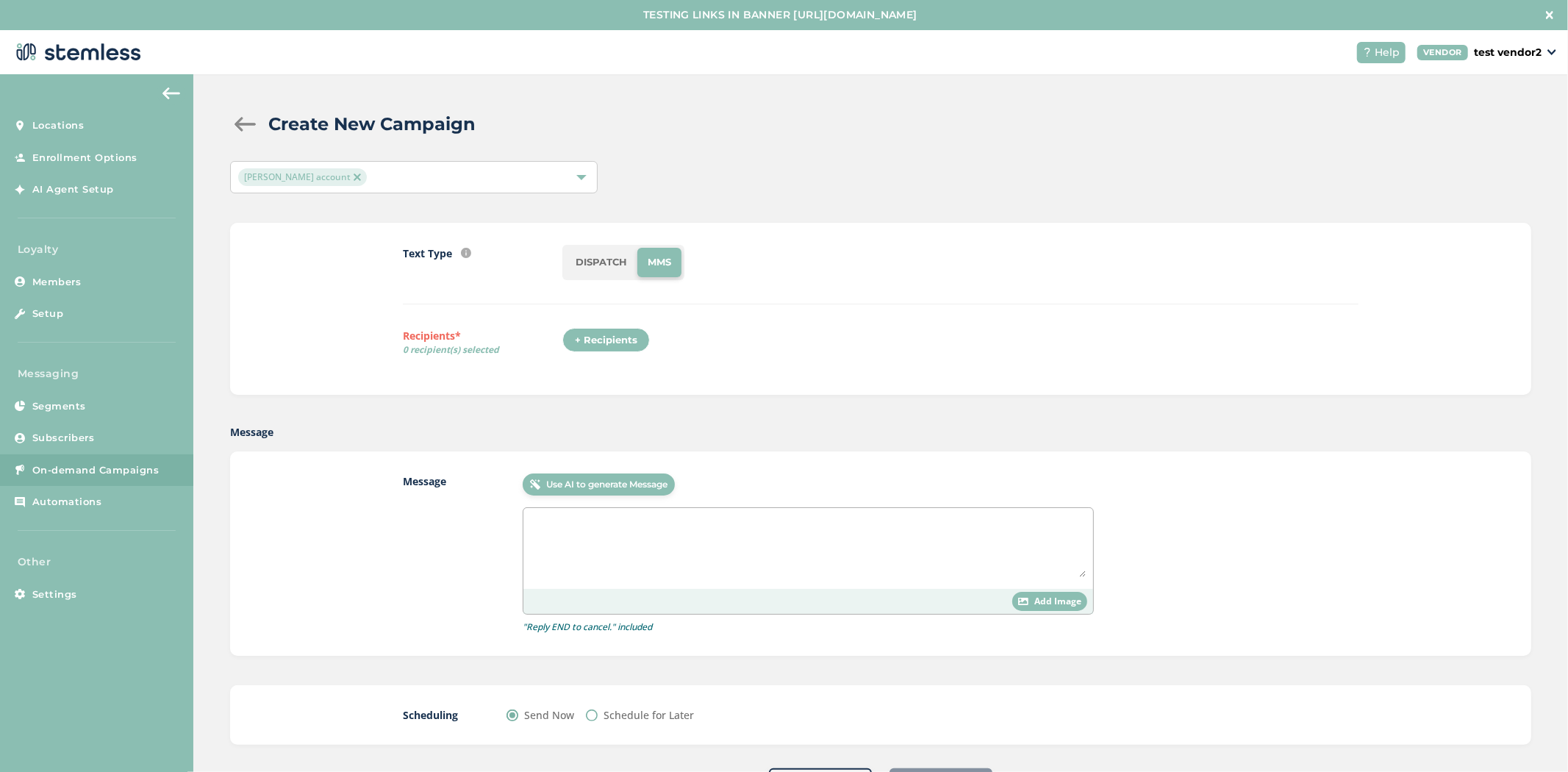
click at [381, 177] on div "[PERSON_NAME] account" at bounding box center [406, 178] width 337 height 18
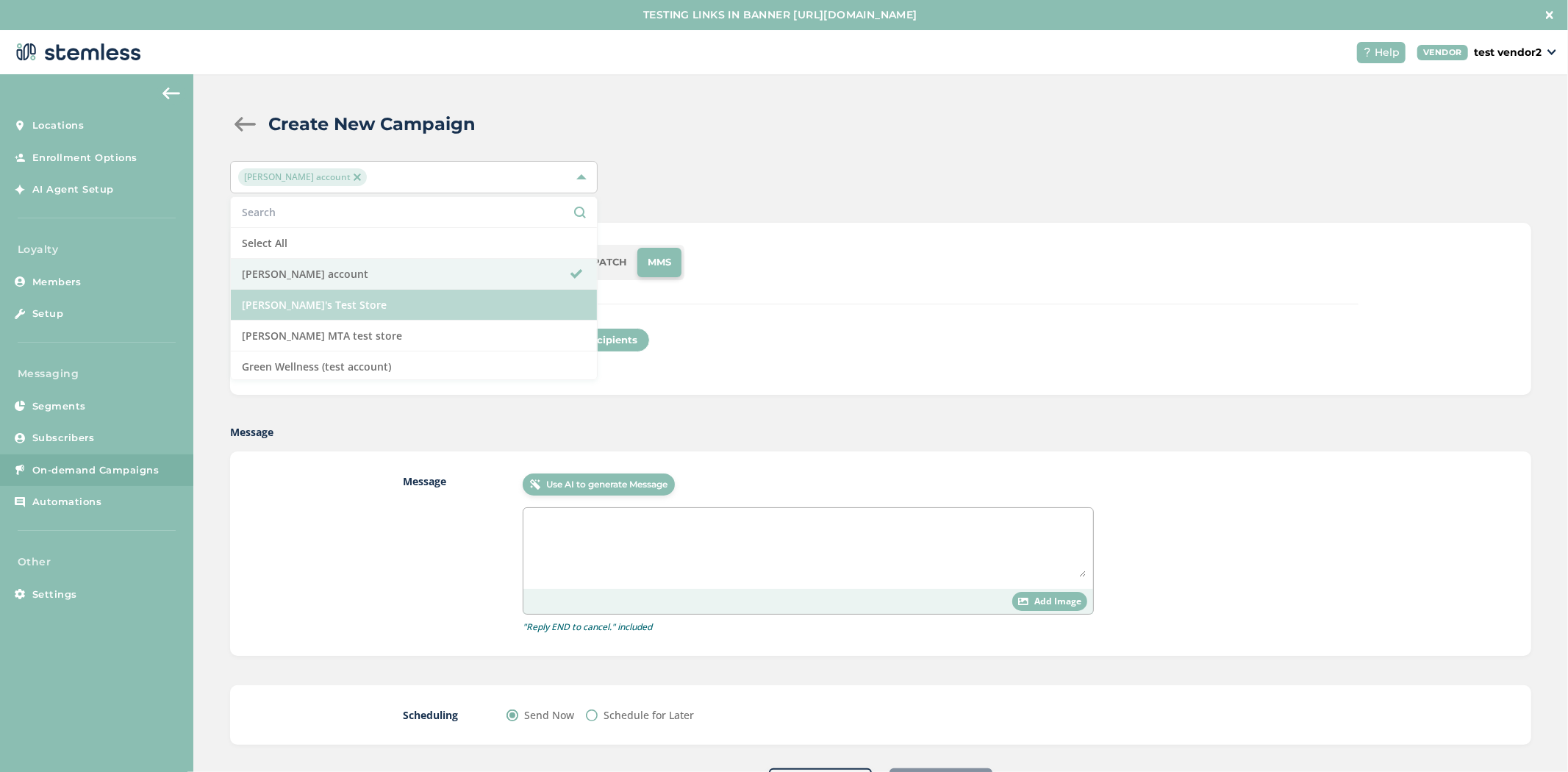
click at [377, 308] on li "[PERSON_NAME]'s Test Store" at bounding box center [414, 305] width 366 height 31
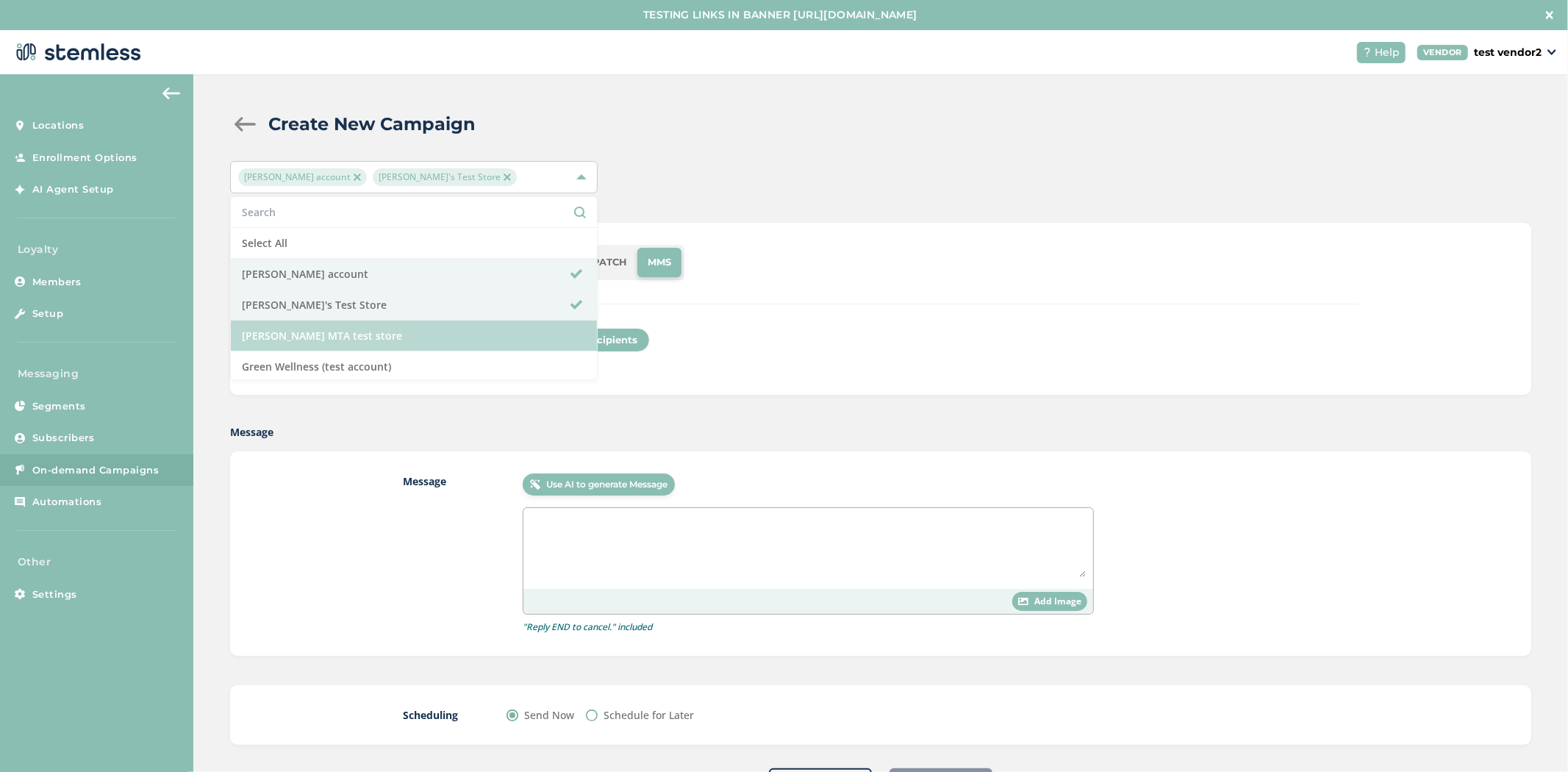
click at [378, 335] on li "[PERSON_NAME] MTA test store" at bounding box center [414, 335] width 366 height 31
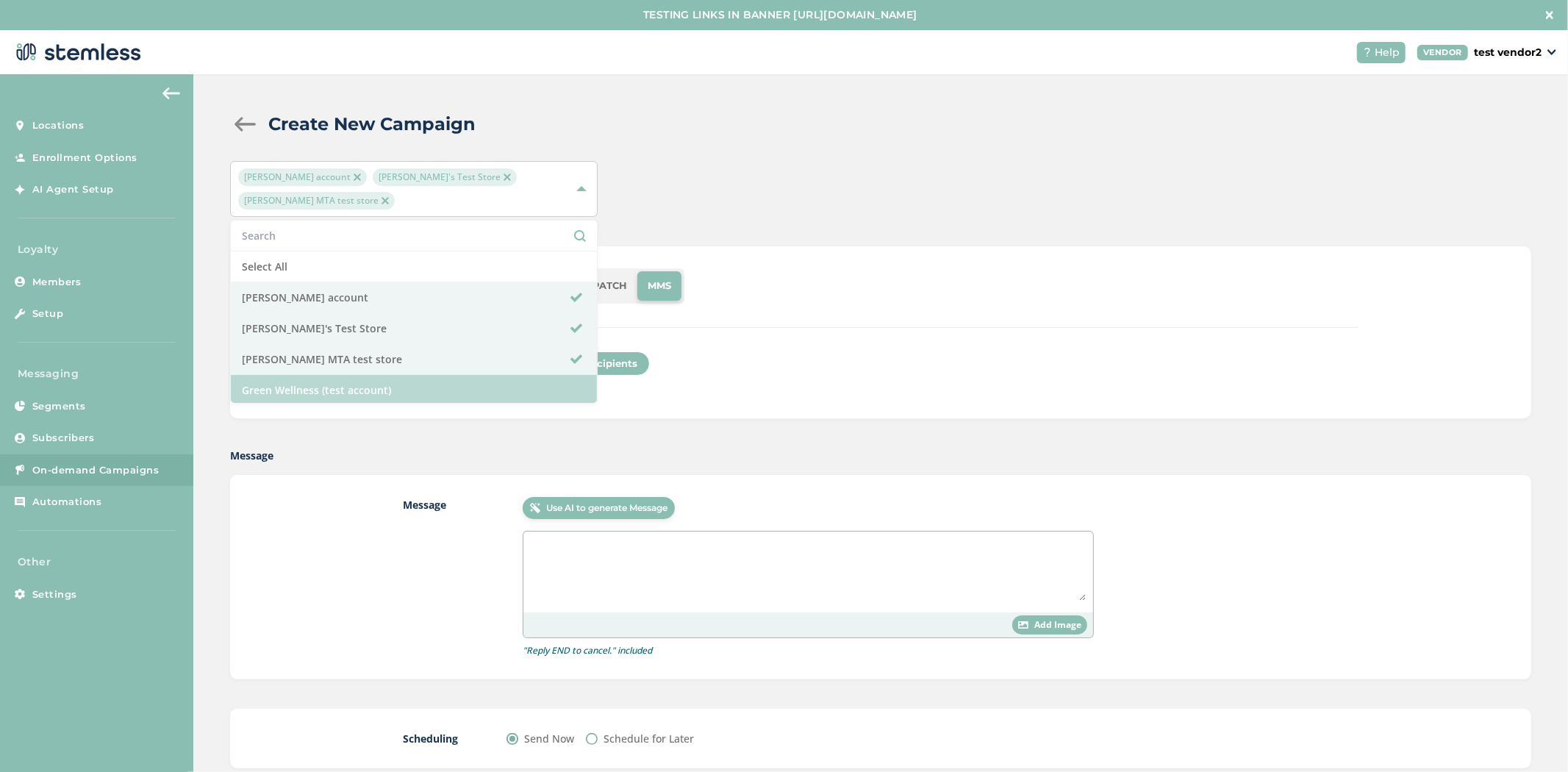
click at [383, 375] on li "Green Wellness (test account)" at bounding box center [414, 390] width 366 height 30
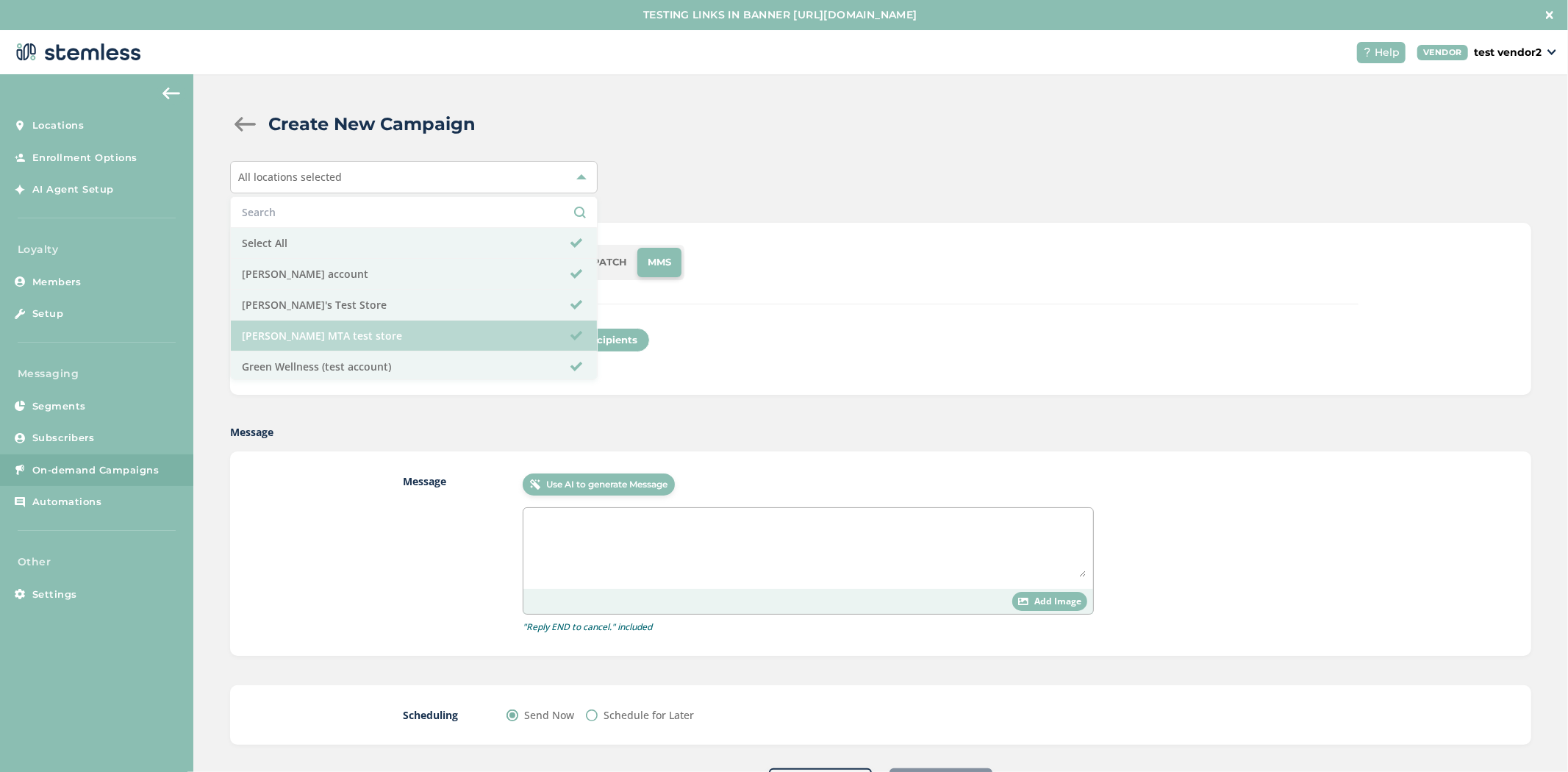
click at [383, 327] on li "[PERSON_NAME] MTA test store" at bounding box center [414, 335] width 366 height 31
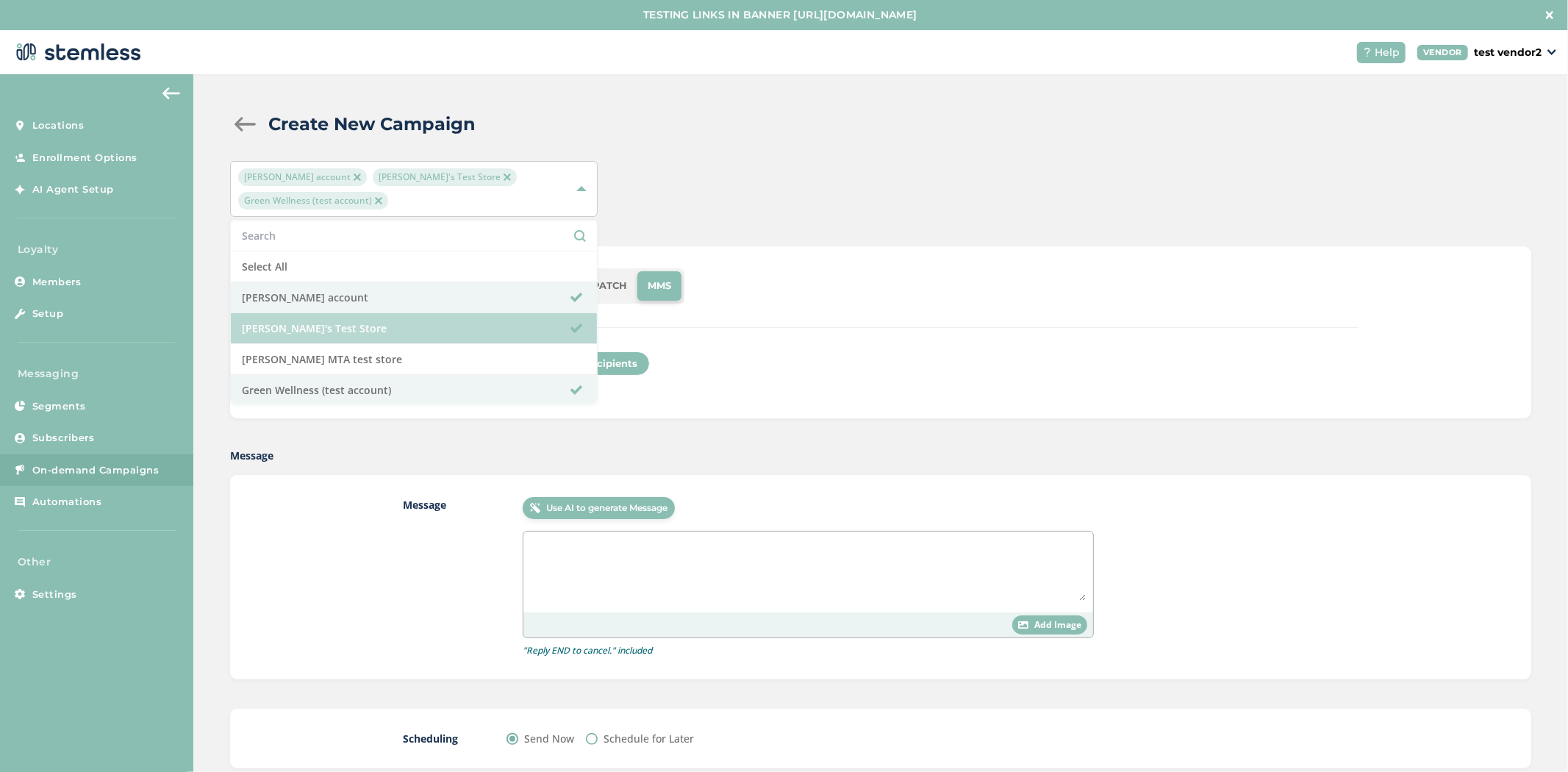
click at [387, 327] on li "[PERSON_NAME]'s Test Store" at bounding box center [414, 328] width 366 height 31
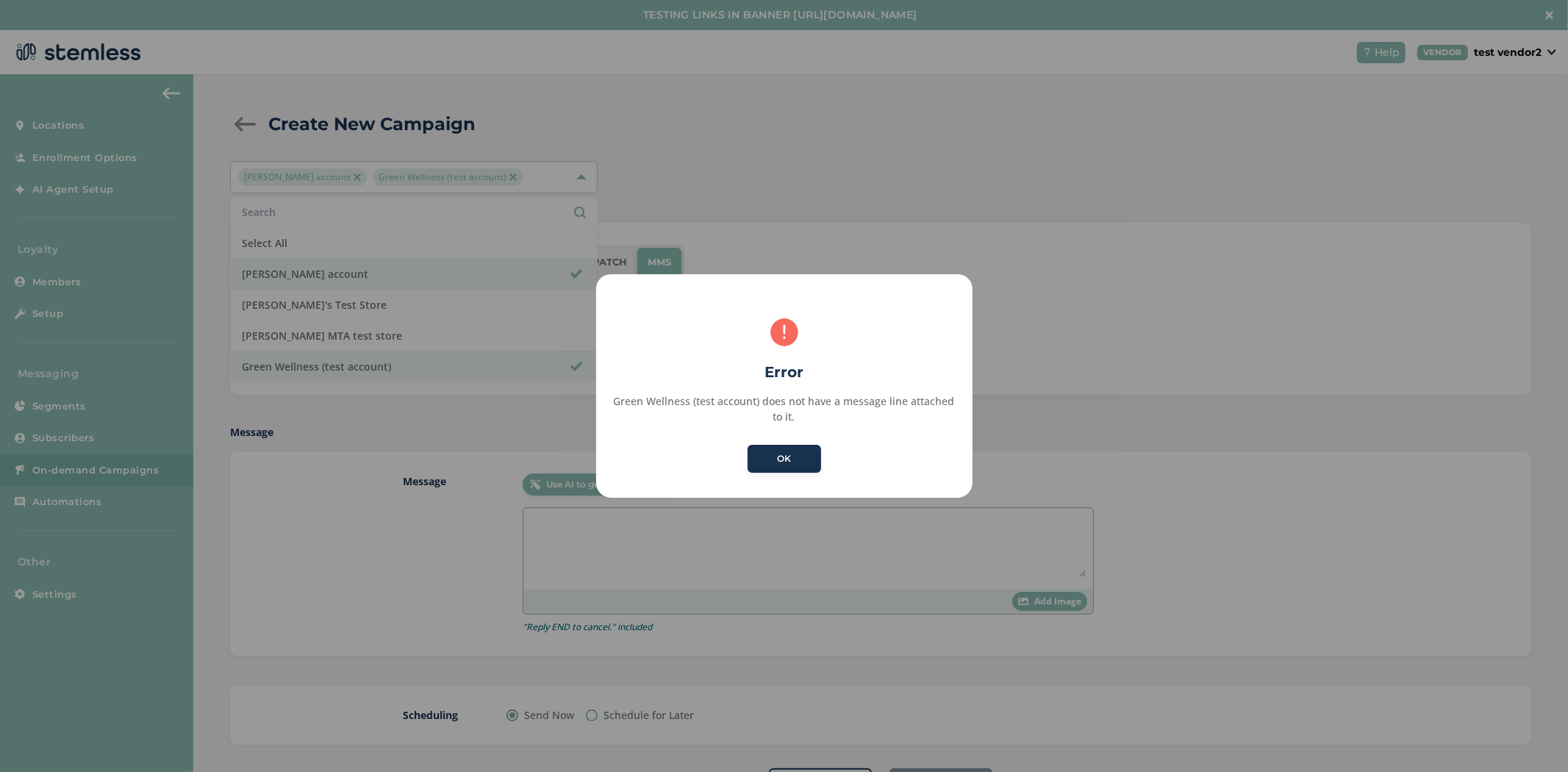
click at [777, 453] on button "OK" at bounding box center [784, 458] width 73 height 28
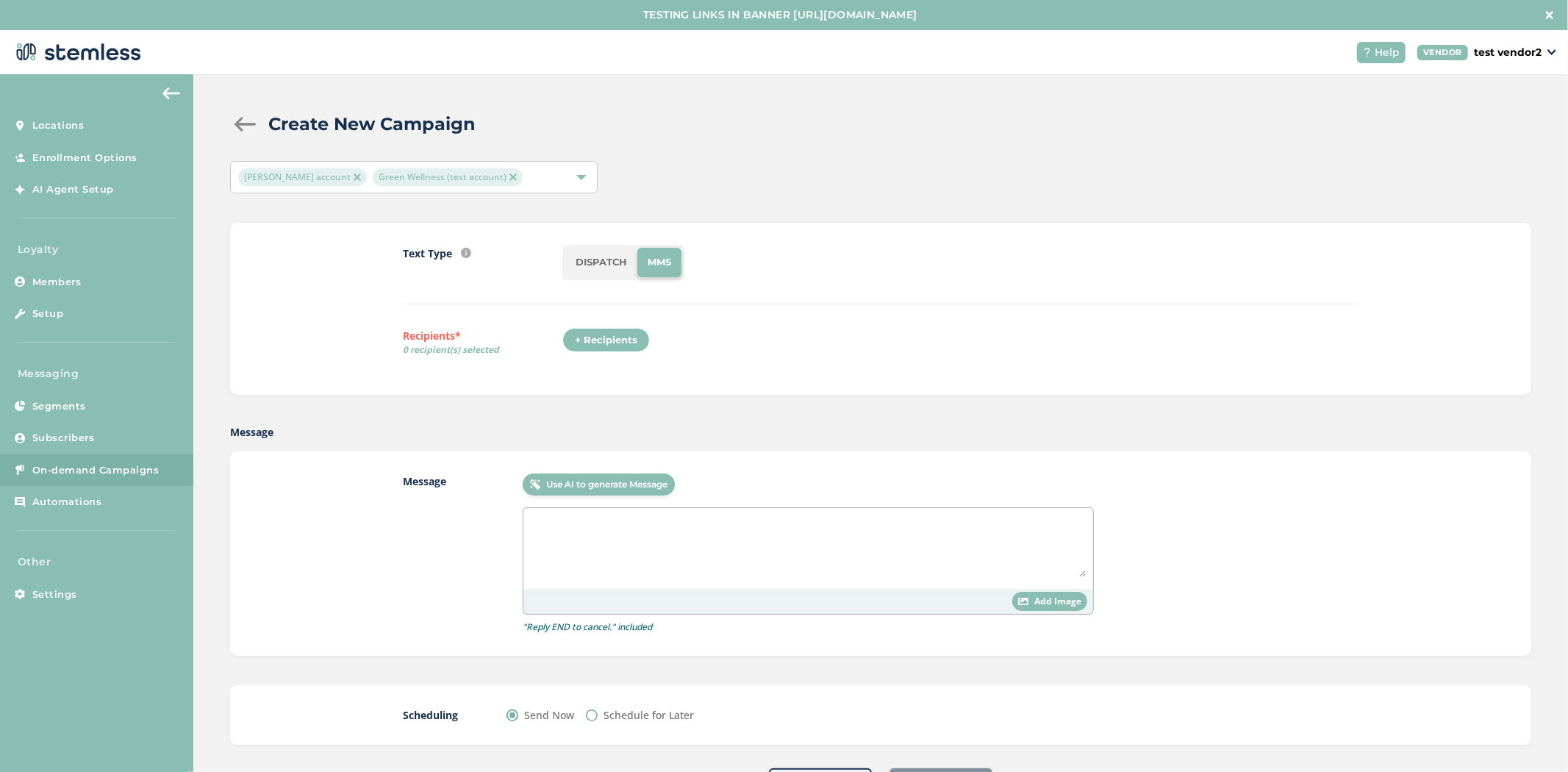
click at [581, 260] on li "DISPATCH" at bounding box center [602, 262] width 72 height 30
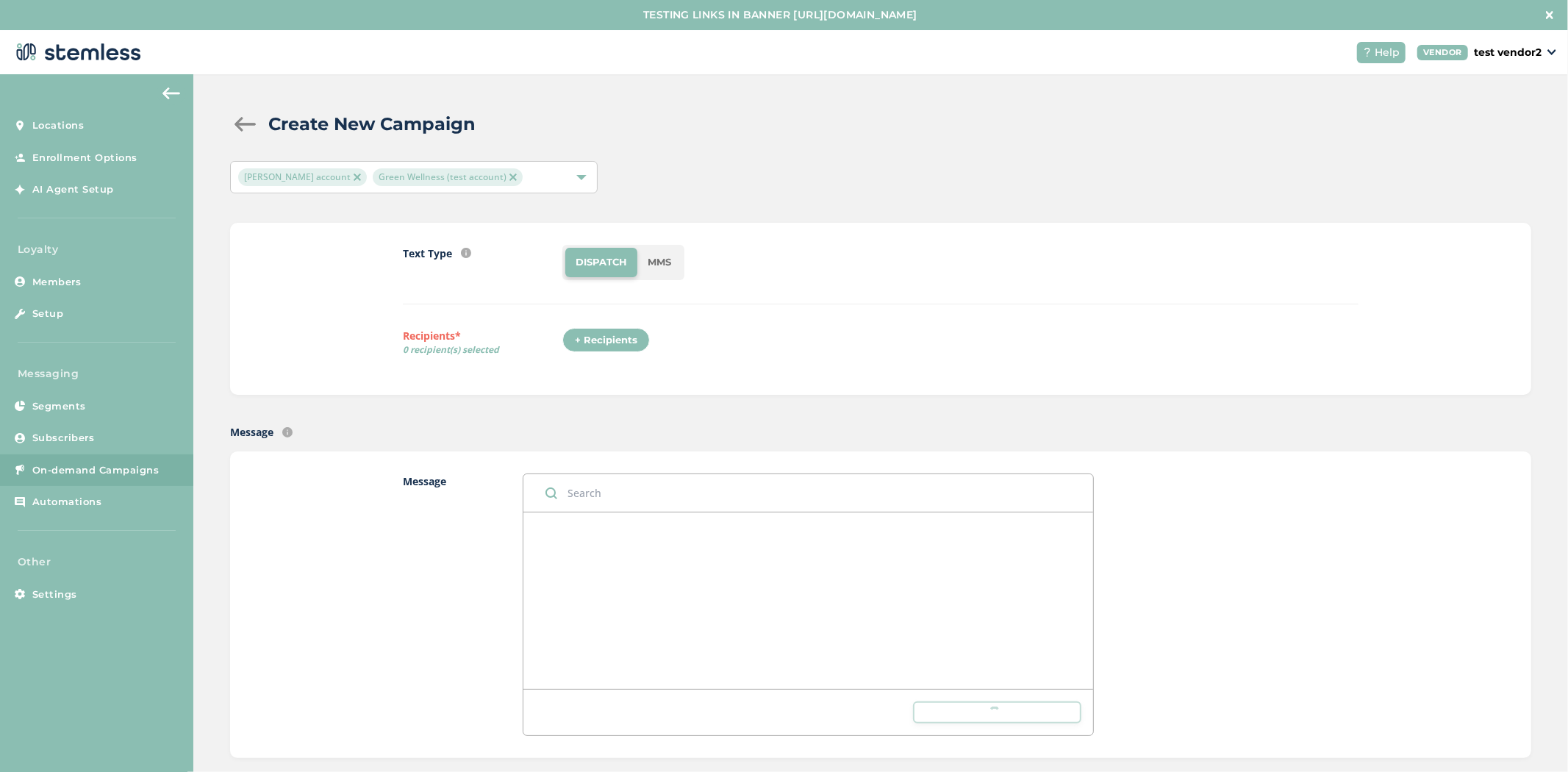
click at [653, 250] on li "MMS" at bounding box center [659, 262] width 44 height 30
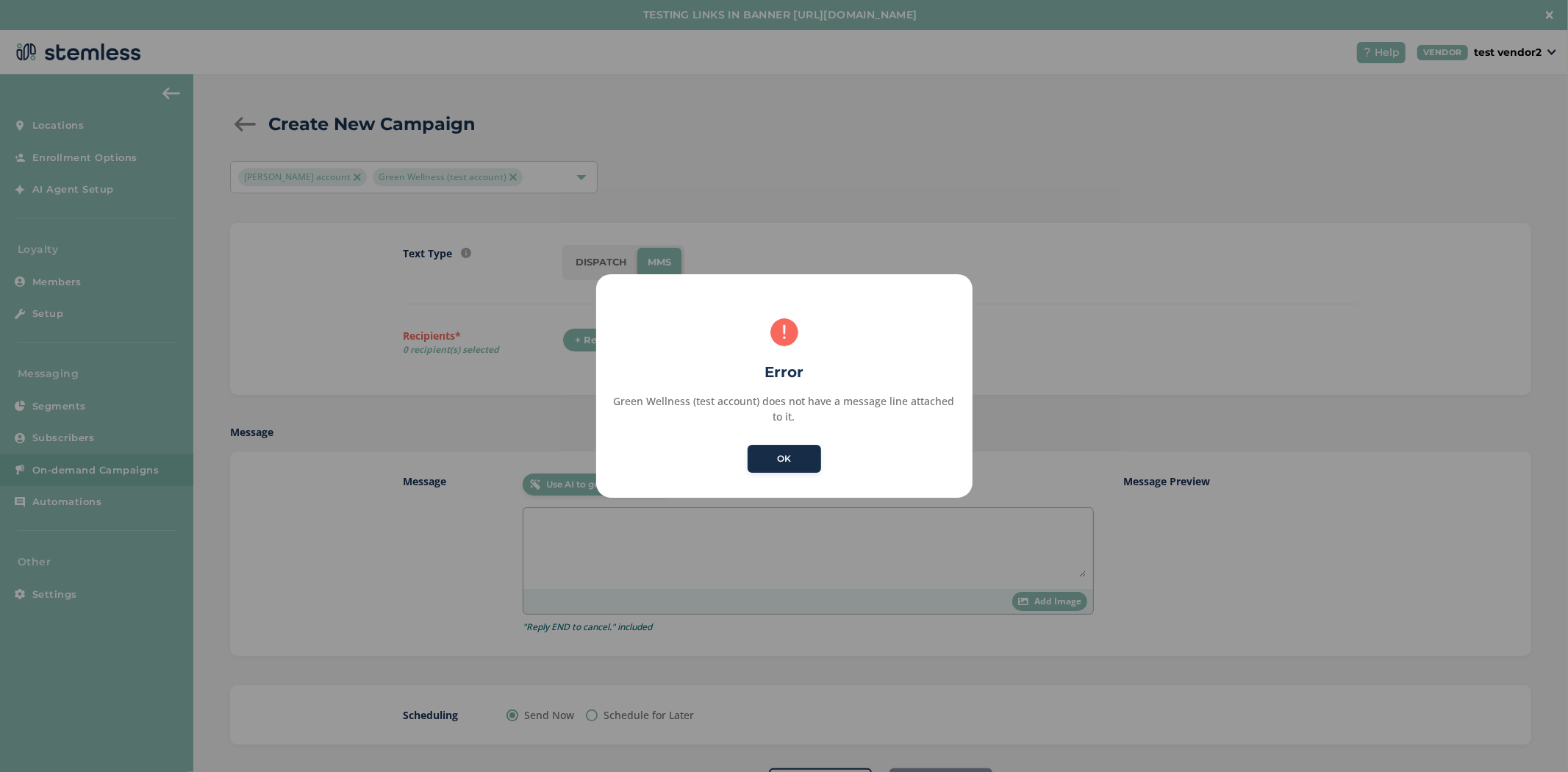
click at [782, 451] on button "OK" at bounding box center [784, 458] width 73 height 28
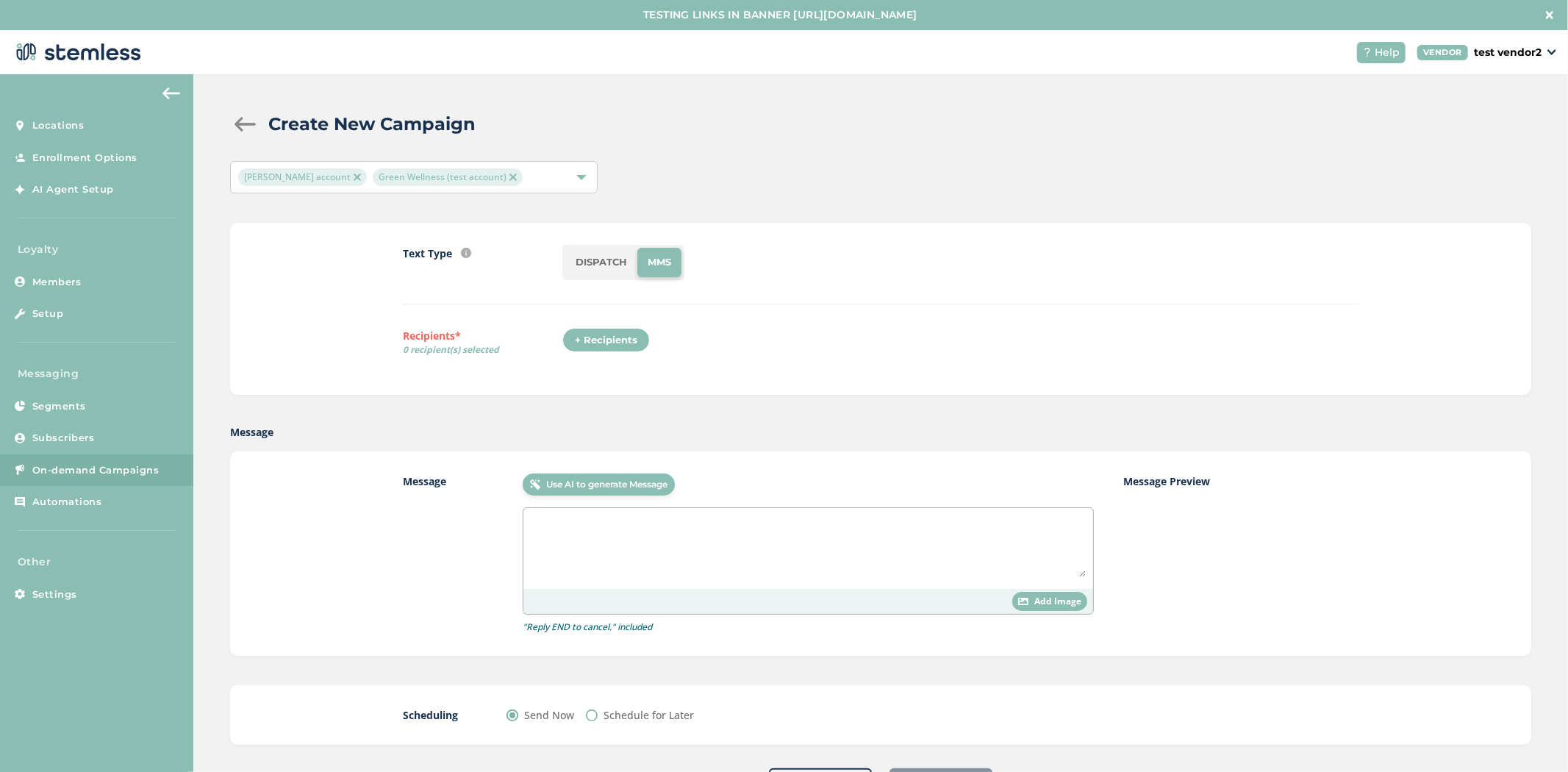
click at [589, 271] on li "DISPATCH" at bounding box center [602, 262] width 72 height 30
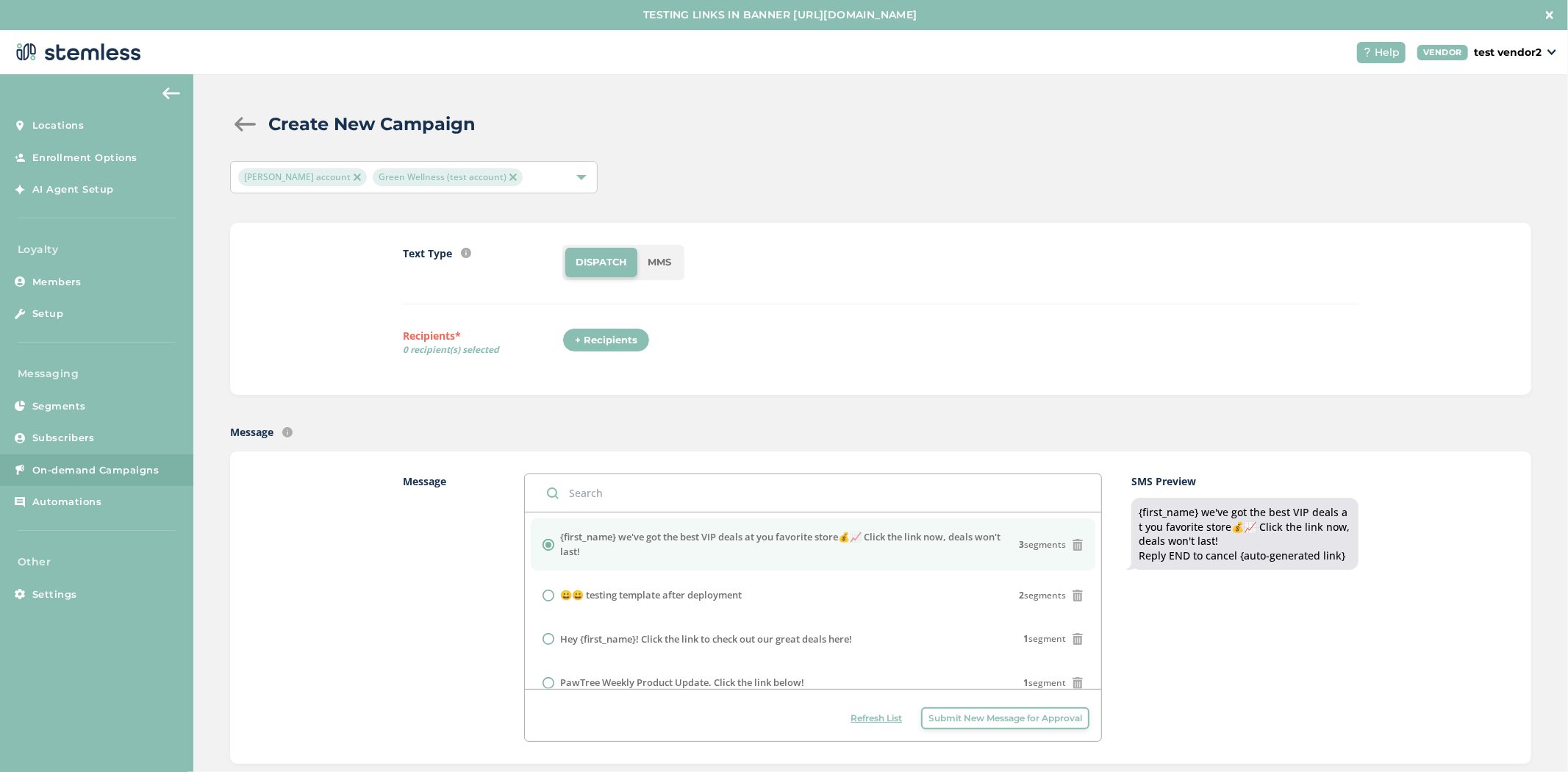
click at [660, 261] on li "MMS" at bounding box center [659, 262] width 44 height 30
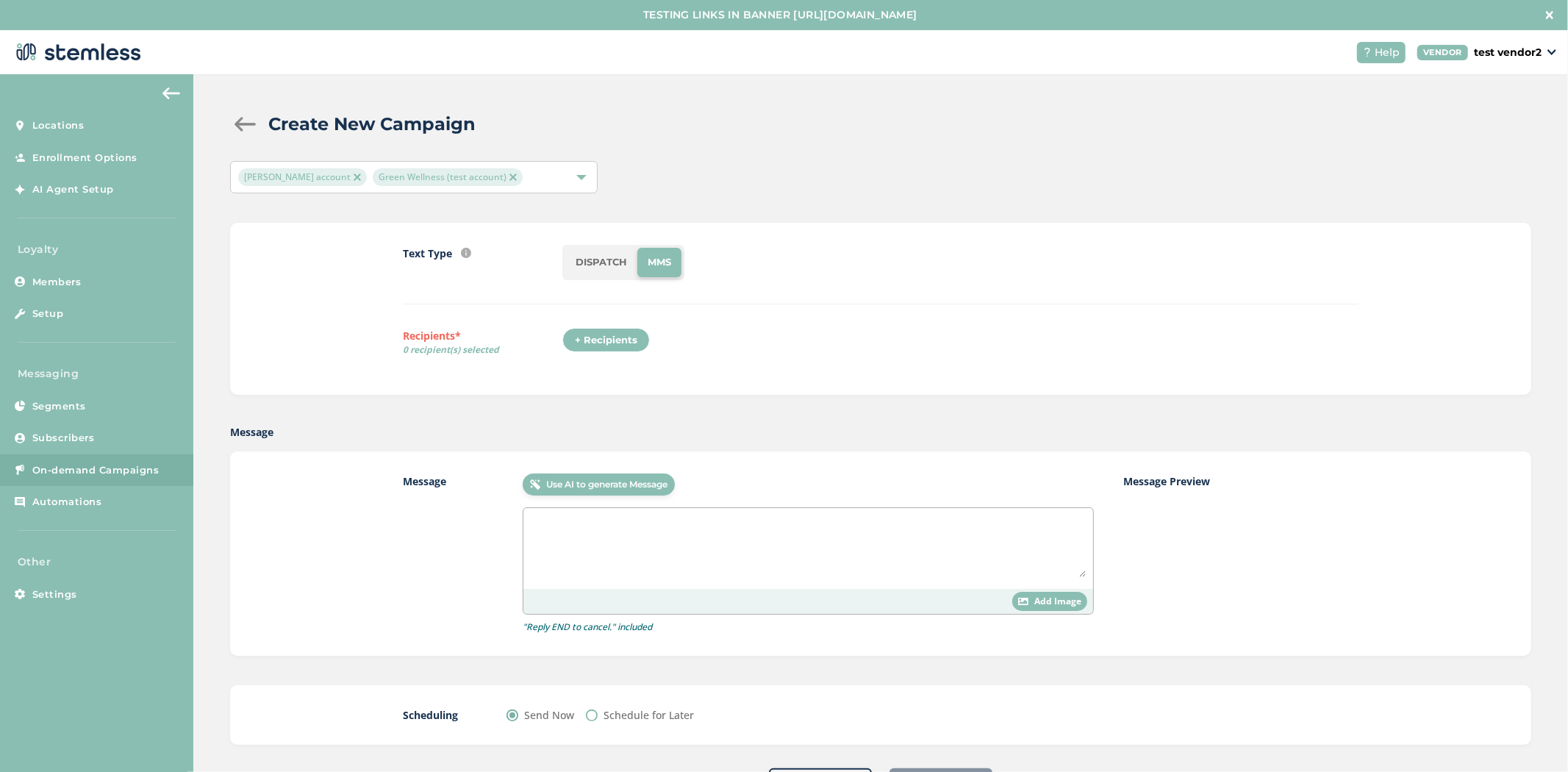
click at [600, 265] on li "DISPATCH" at bounding box center [602, 262] width 72 height 30
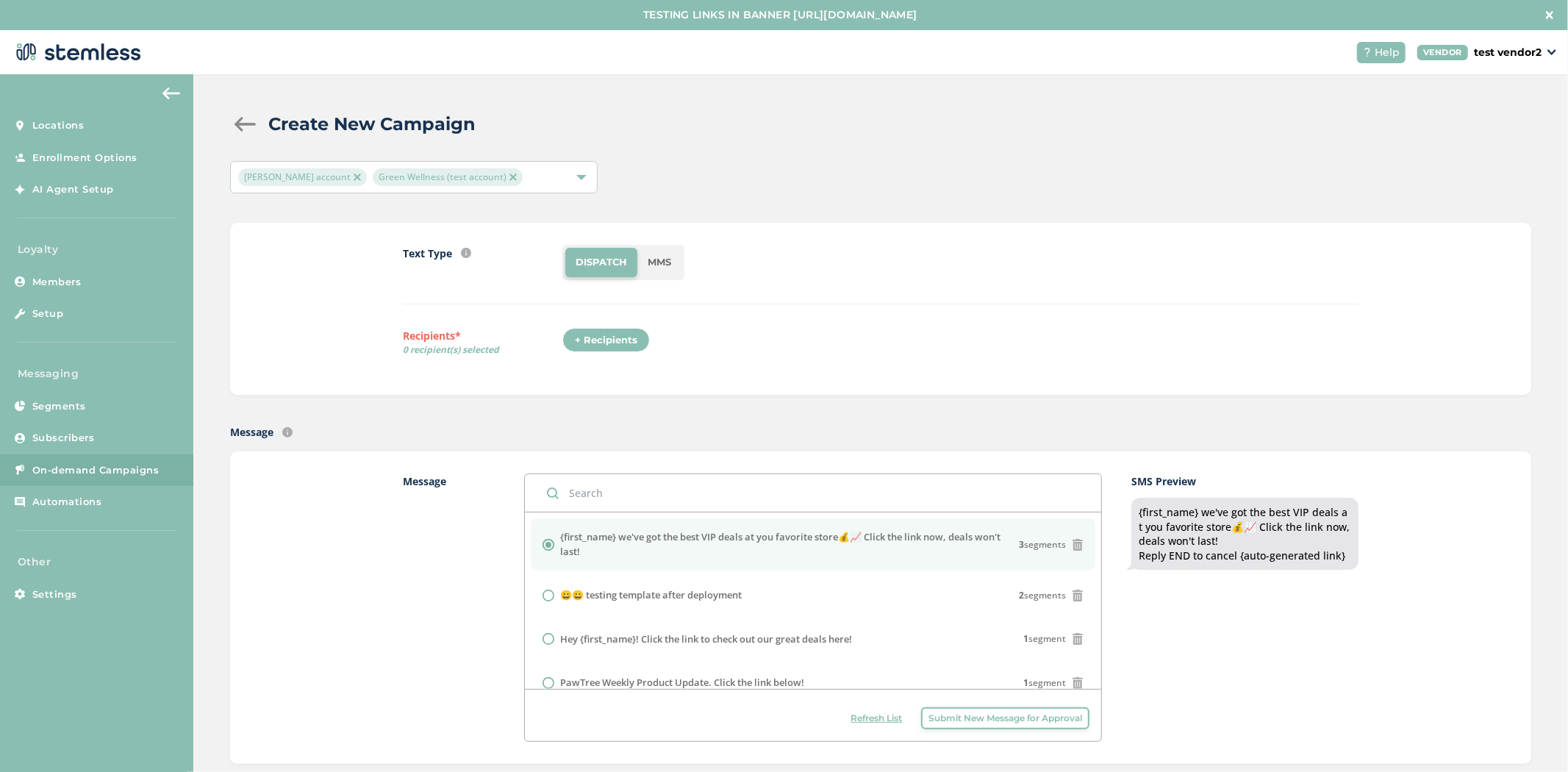
click at [611, 339] on div "+ Recipients" at bounding box center [605, 340] width 88 height 25
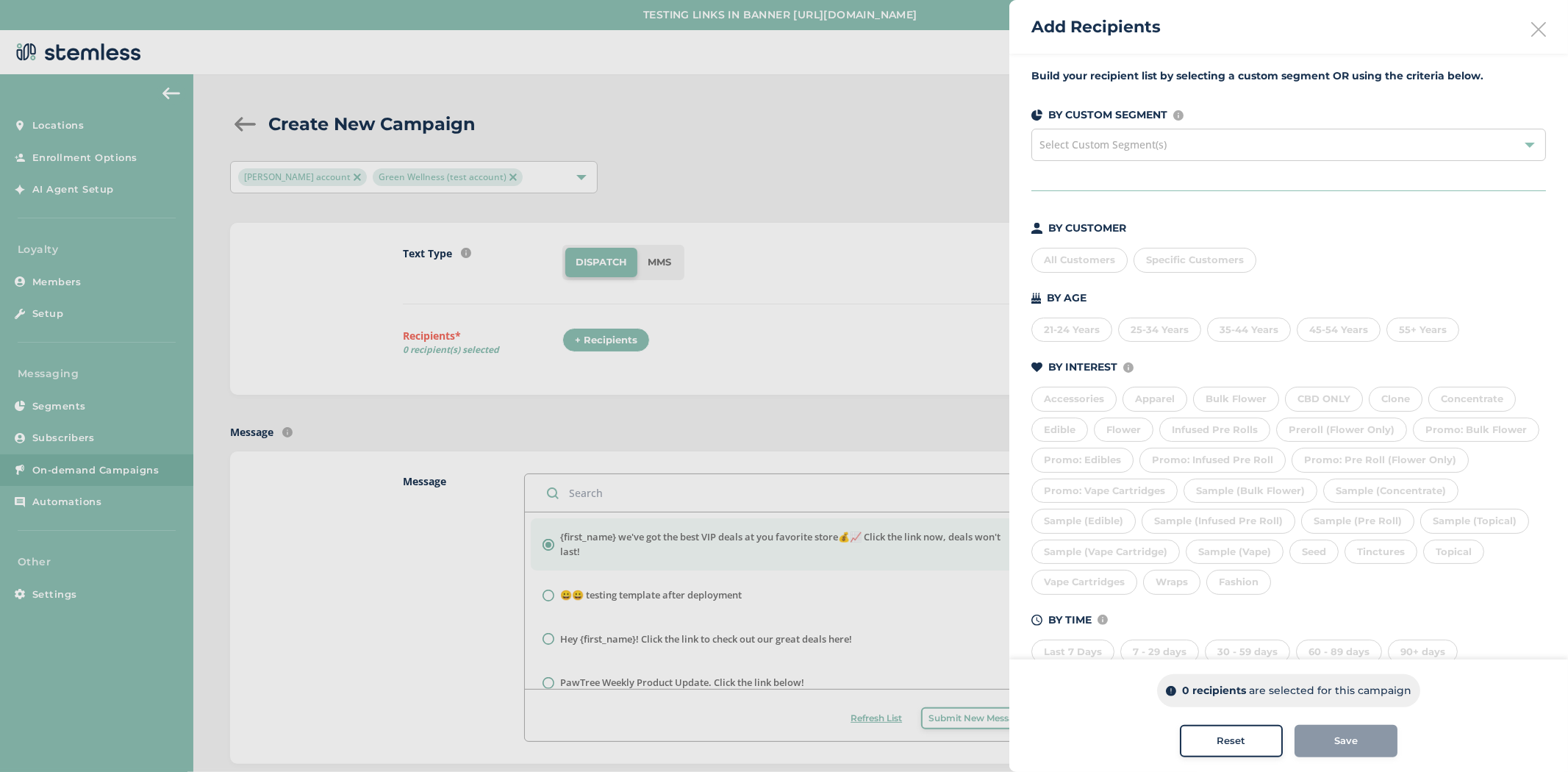
click at [854, 281] on div at bounding box center [784, 386] width 1568 height 772
drag, startPoint x: 1526, startPoint y: 31, endPoint x: 1107, endPoint y: 297, distance: 496.3
click at [1104, 296] on aside "Add Recipients Build your recipient list by selecting a custom segment OR using…" at bounding box center [1288, 386] width 558 height 772
drag, startPoint x: 1093, startPoint y: 271, endPoint x: 1091, endPoint y: 260, distance: 11.2
click at [1093, 268] on div "All Customers" at bounding box center [1079, 261] width 97 height 25
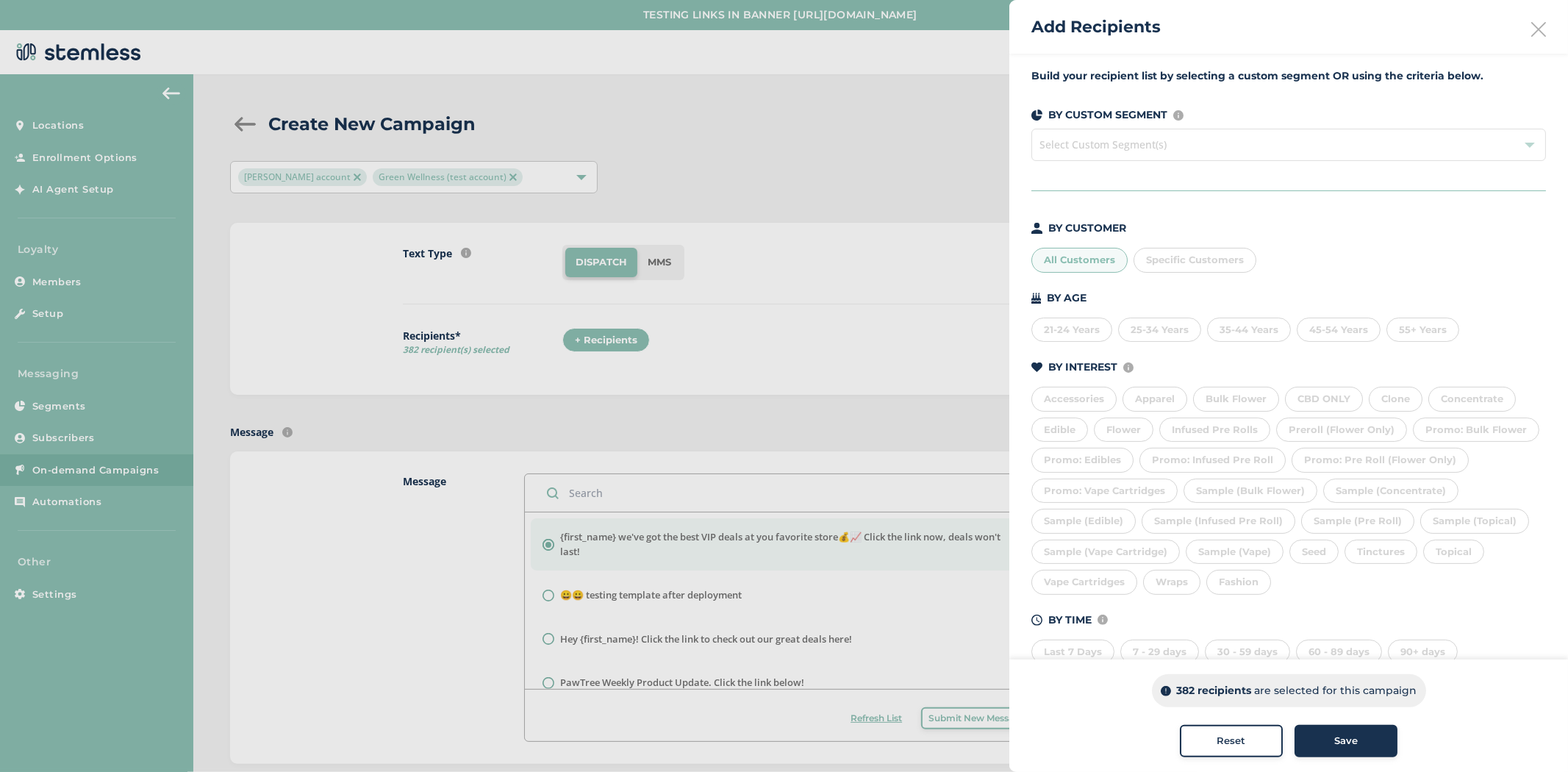
click at [1091, 258] on div "All Customers" at bounding box center [1079, 261] width 97 height 25
click at [1538, 23] on div "Add Recipients" at bounding box center [1288, 26] width 558 height 53
click at [1536, 25] on icon at bounding box center [1538, 29] width 14 height 14
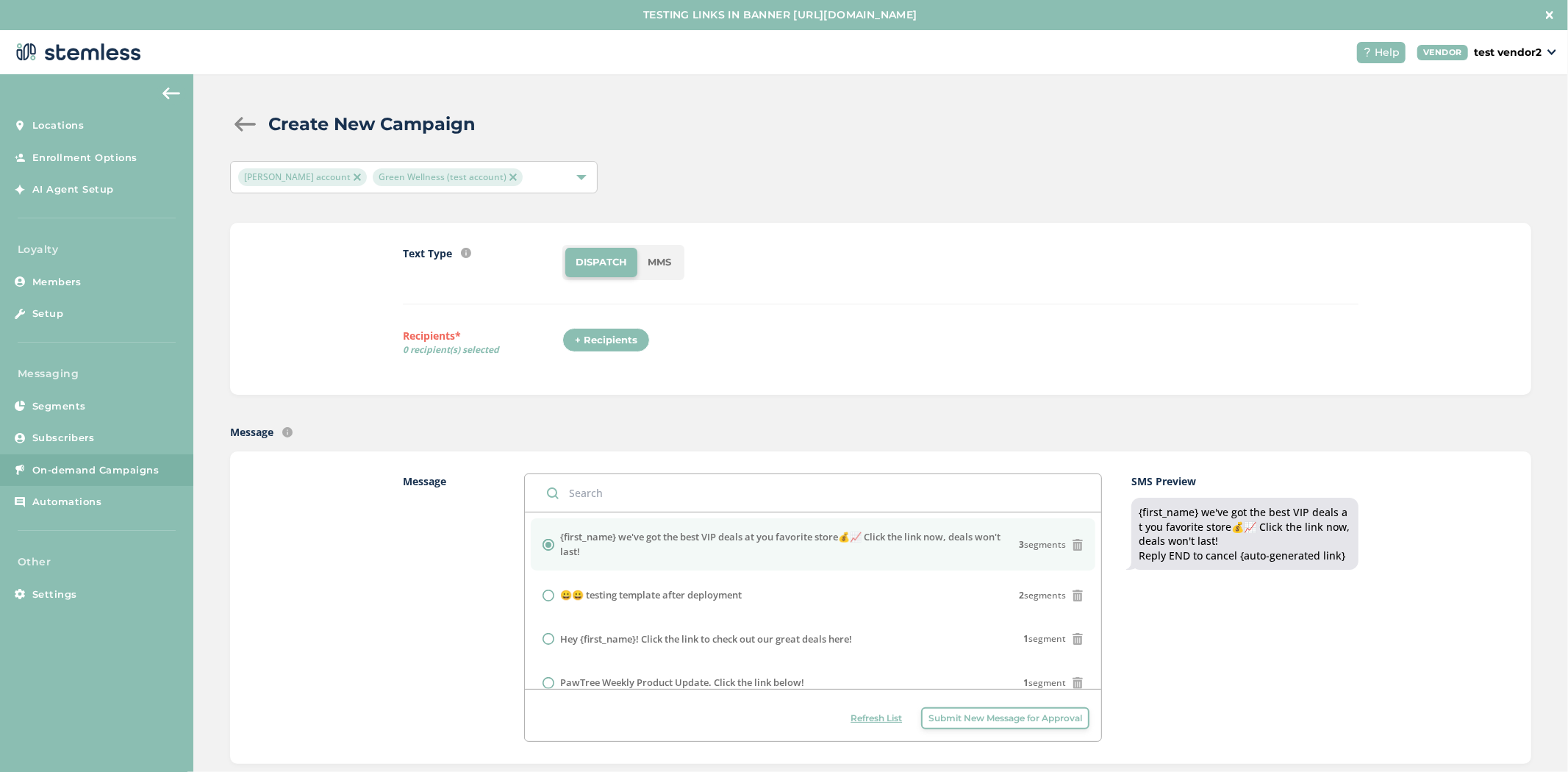
click at [664, 266] on li "MMS" at bounding box center [659, 262] width 44 height 30
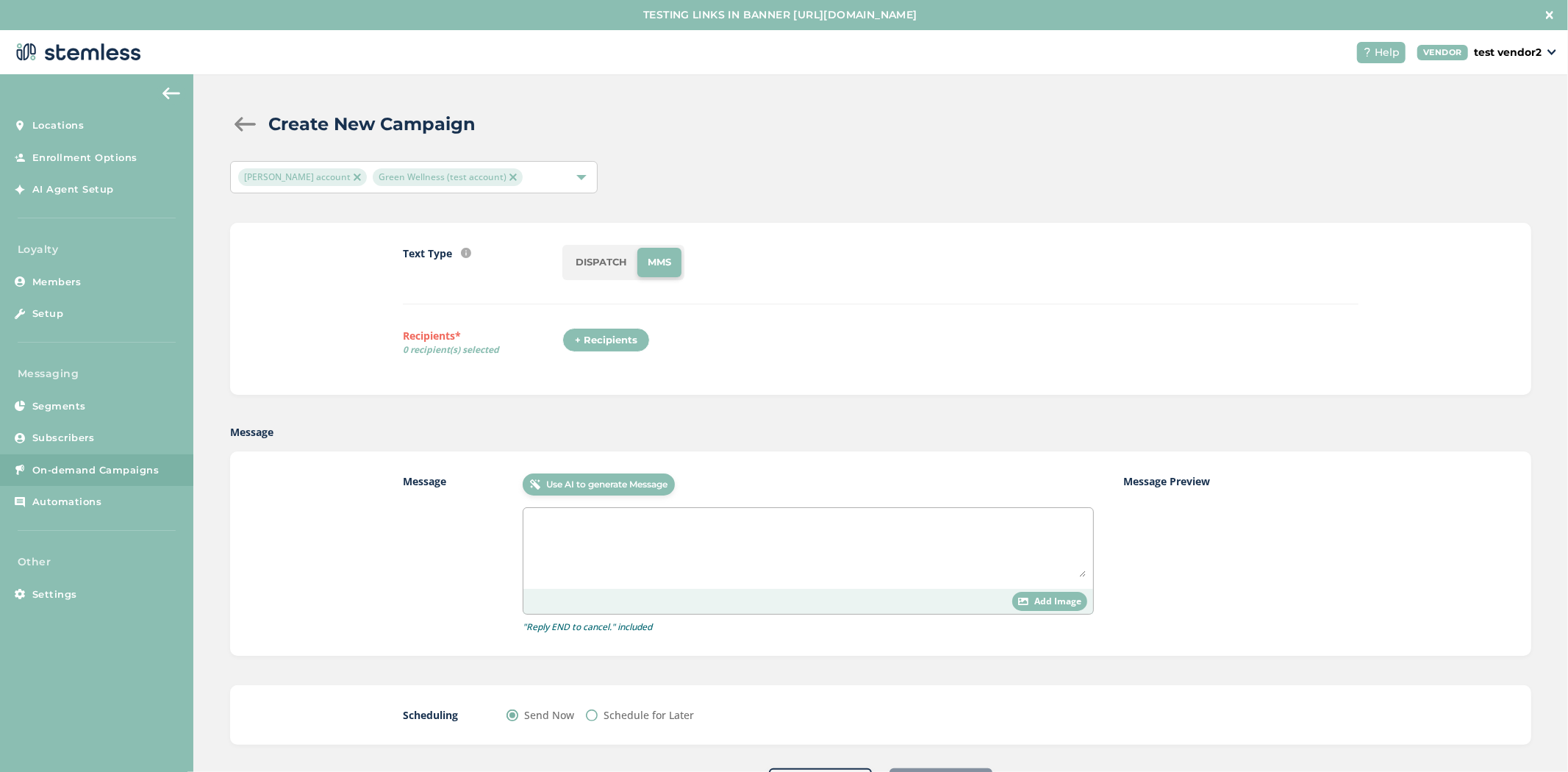
click at [594, 518] on textarea at bounding box center [807, 546] width 555 height 61
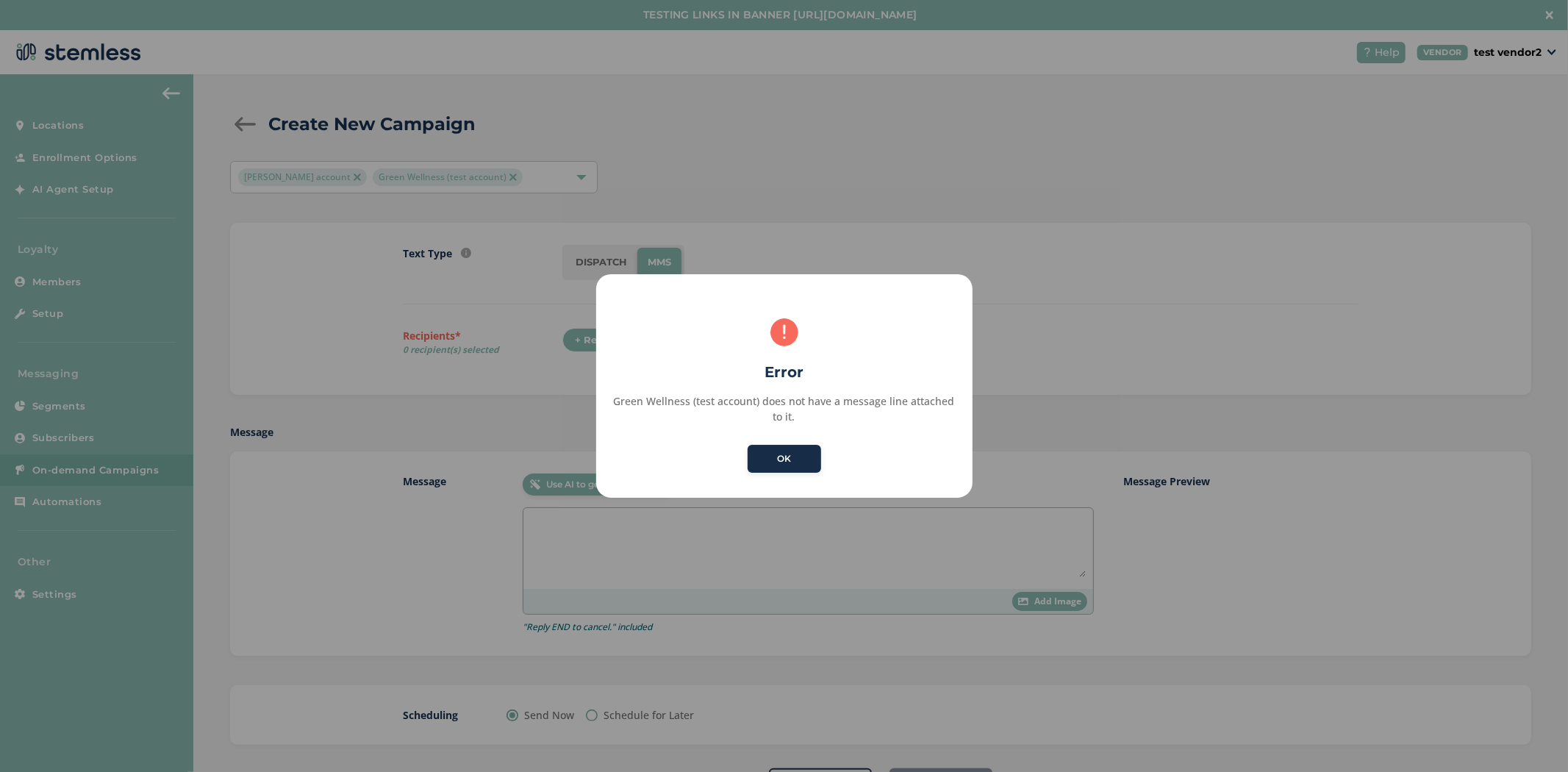
click at [761, 460] on button "OK" at bounding box center [784, 458] width 73 height 28
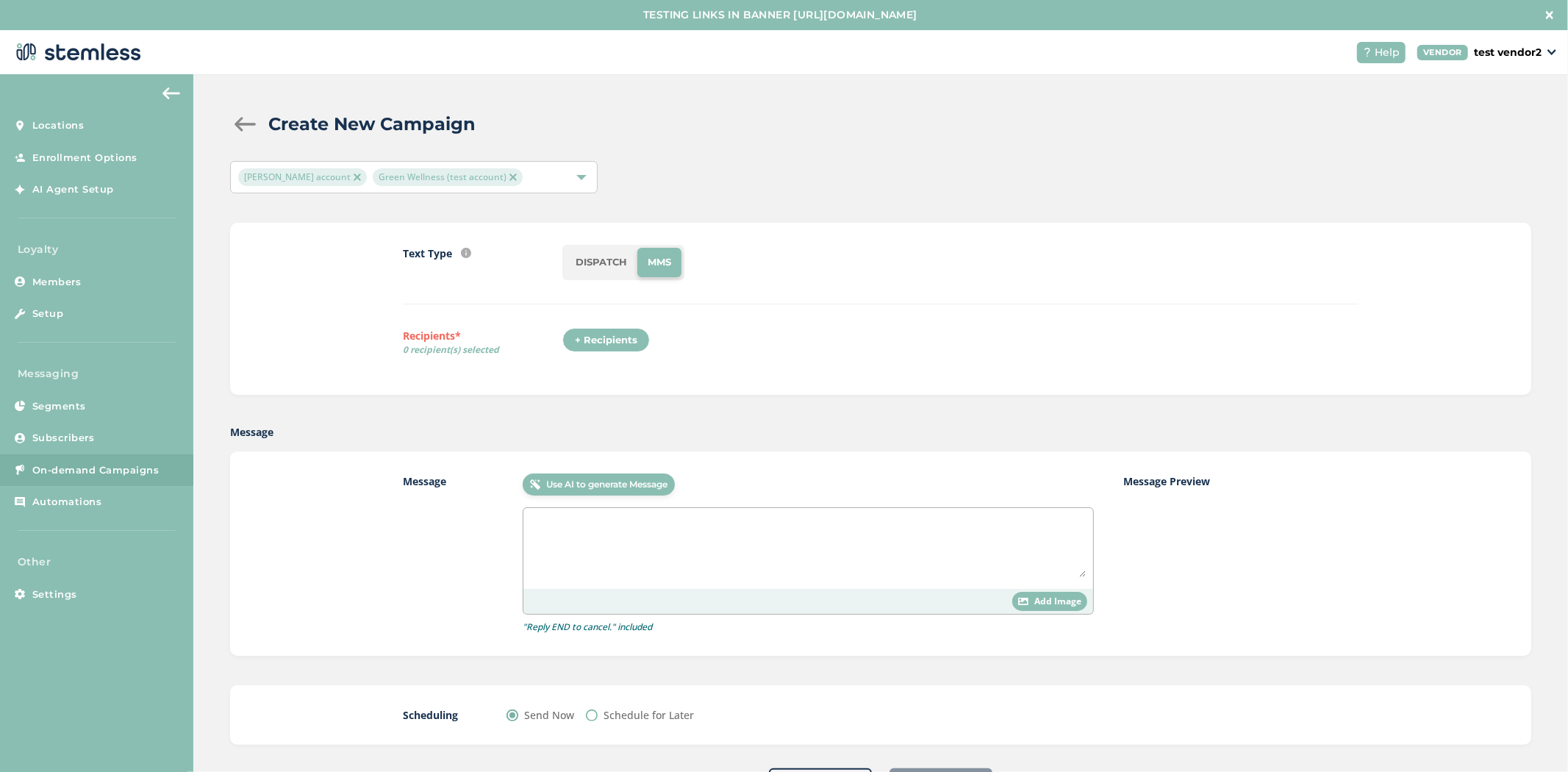
click at [696, 563] on textarea at bounding box center [807, 546] width 555 height 61
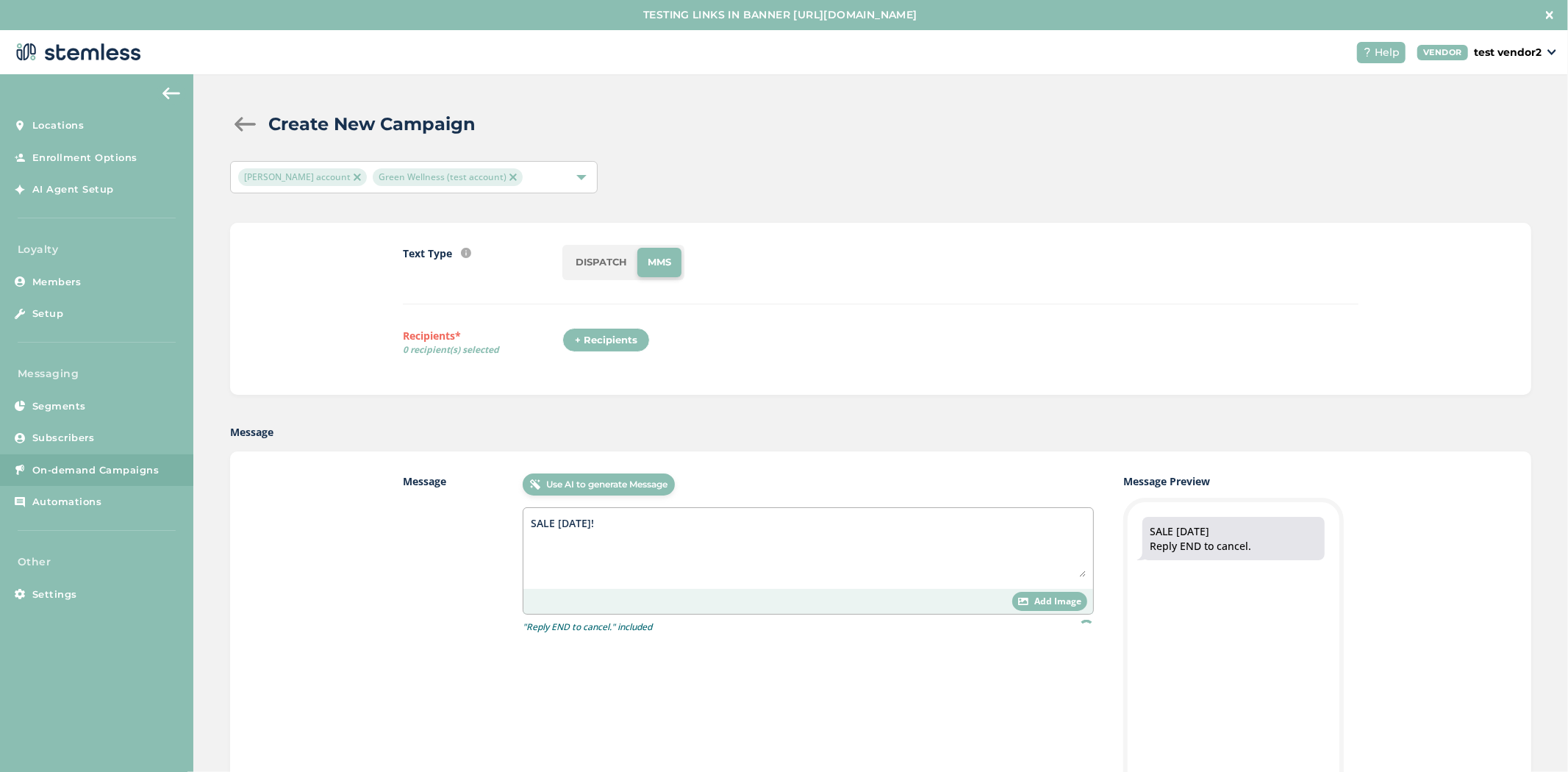
type textarea "SALE [DATE]!"
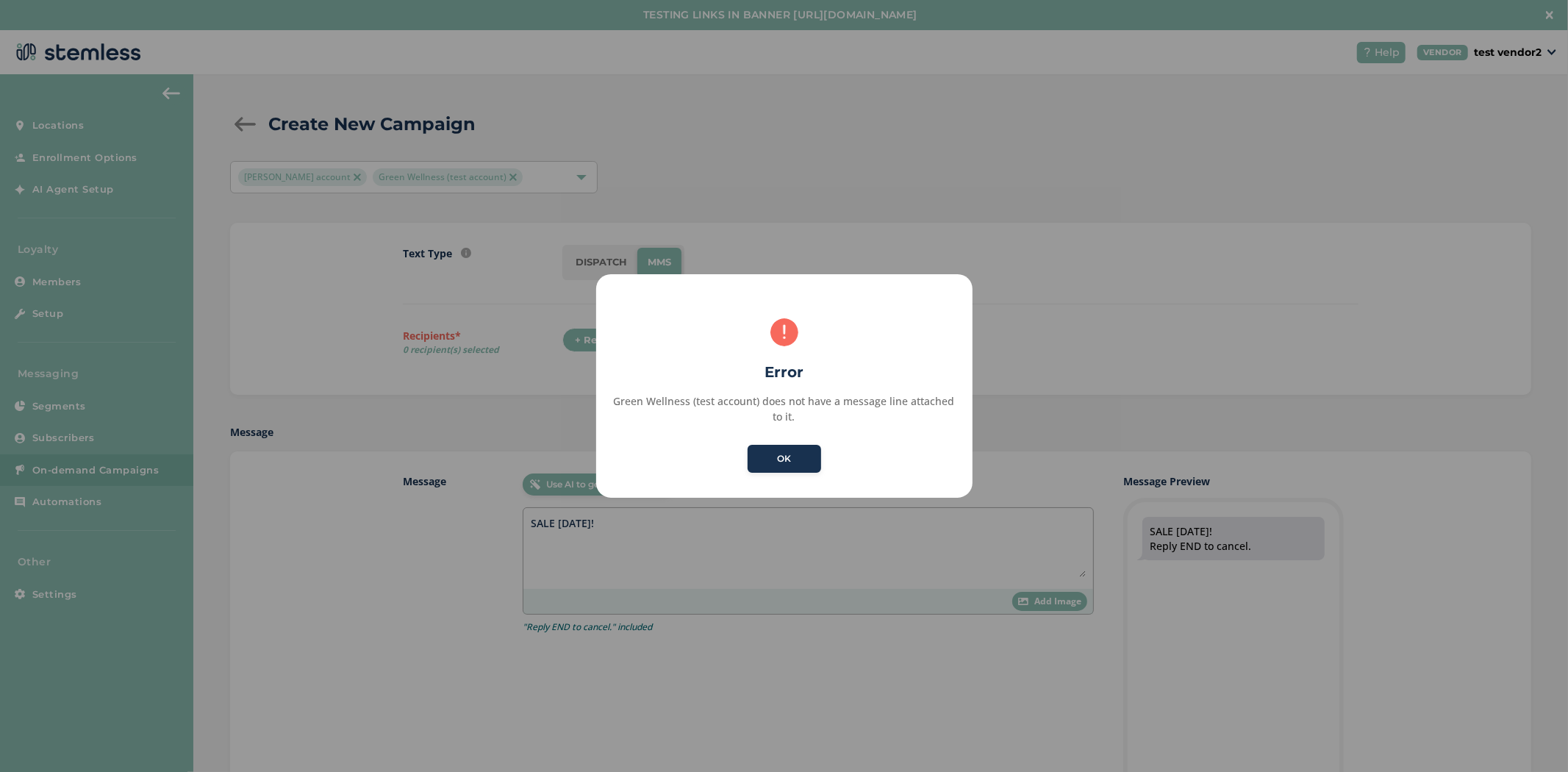
click at [748, 445] on button "OK" at bounding box center [784, 458] width 73 height 28
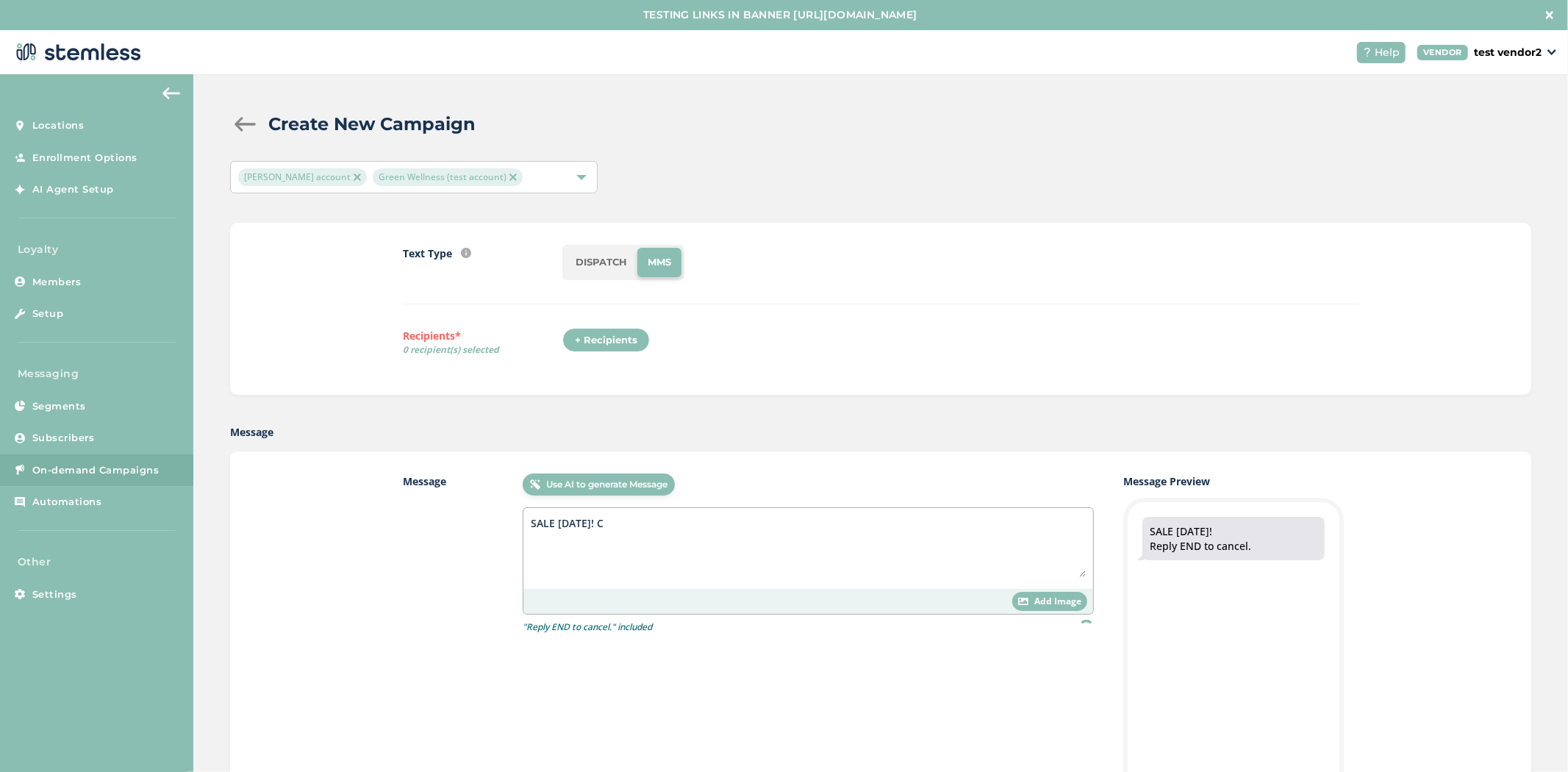
type textarea "SALE [DATE]! C"
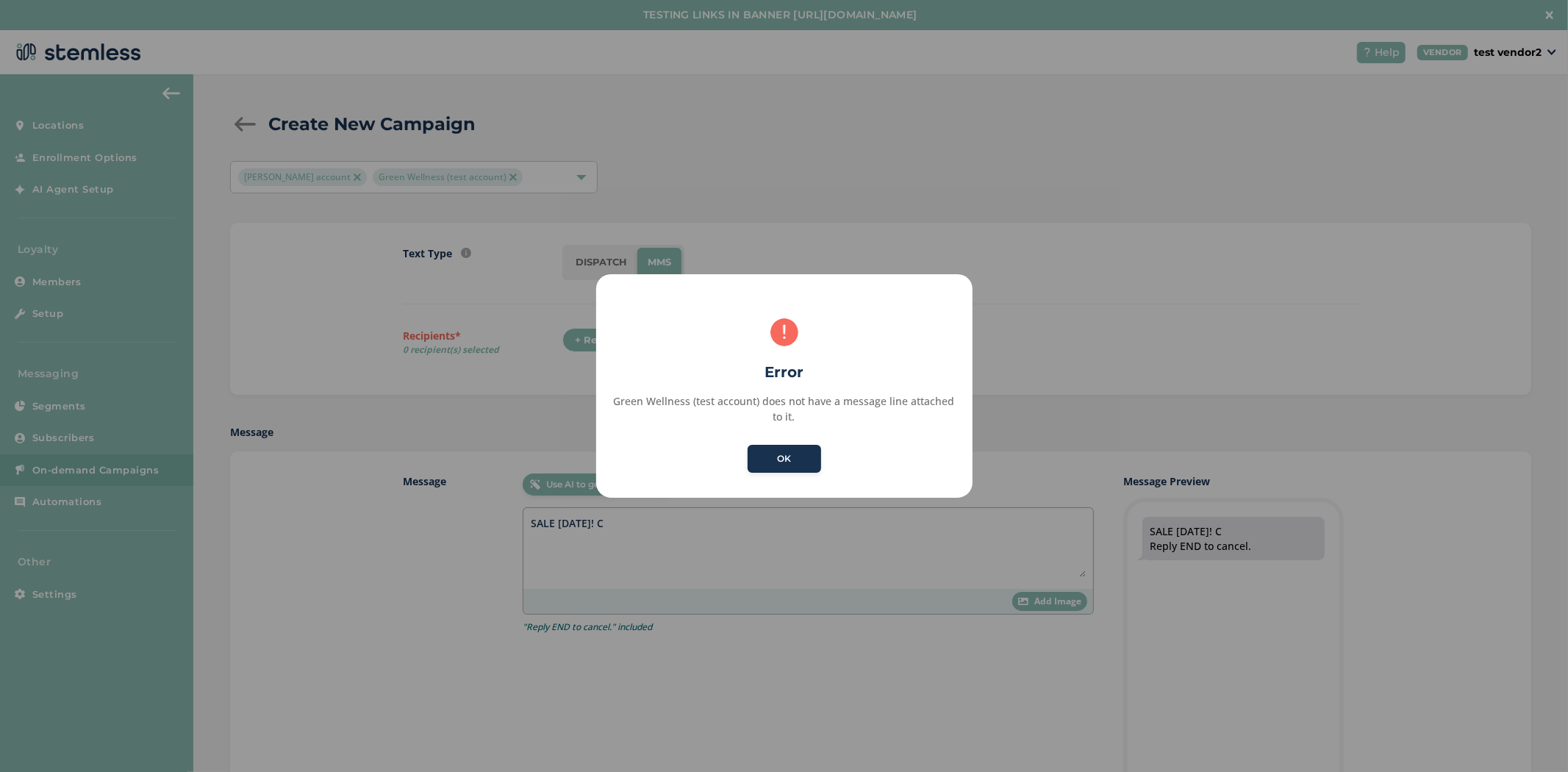
click at [748, 445] on button "OK" at bounding box center [784, 458] width 73 height 28
click at [794, 458] on button "OK" at bounding box center [784, 458] width 73 height 28
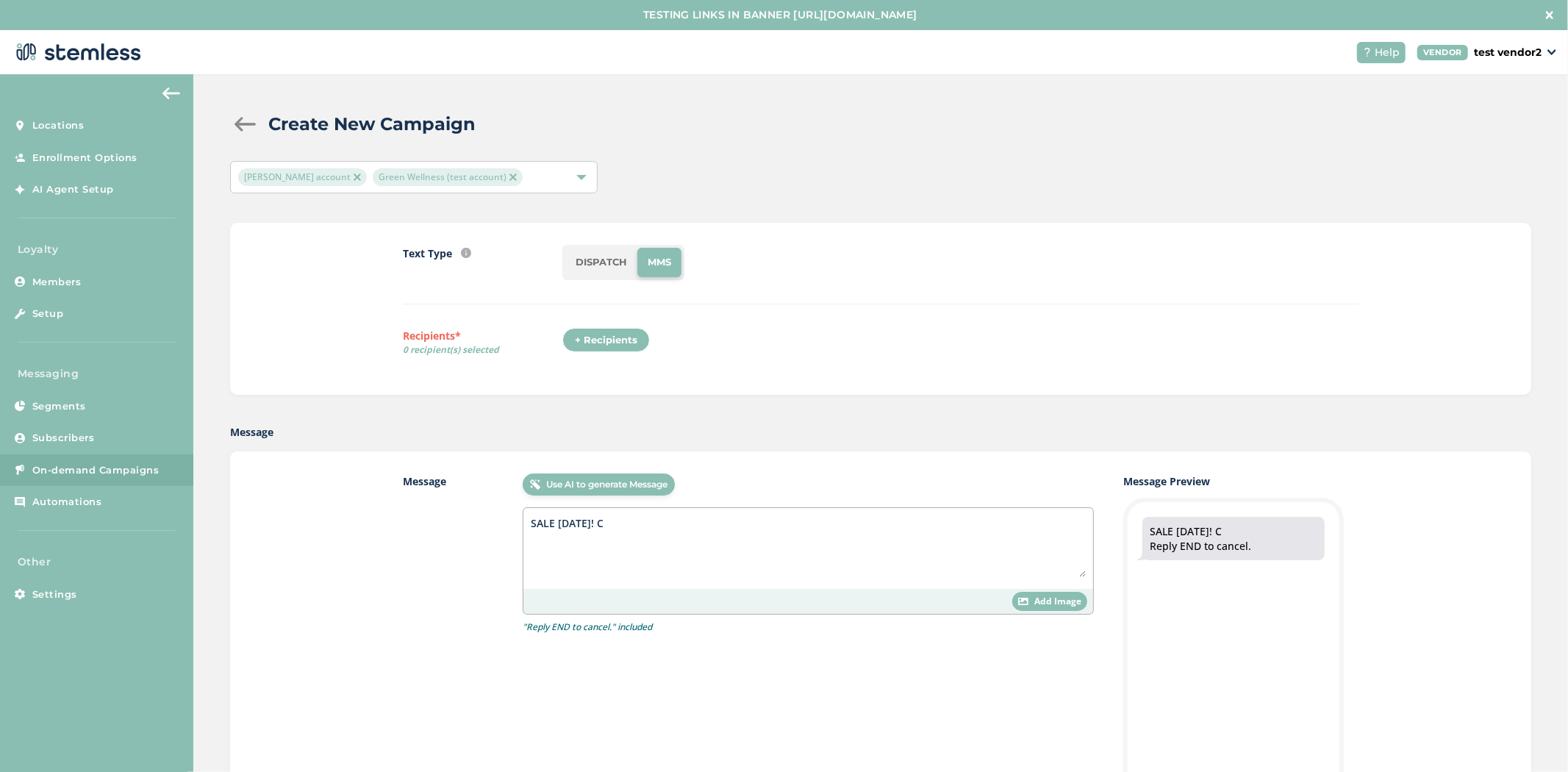
click at [510, 179] on img at bounding box center [513, 177] width 7 height 7
click at [621, 515] on textarea "SALE [DATE]! C" at bounding box center [807, 546] width 555 height 61
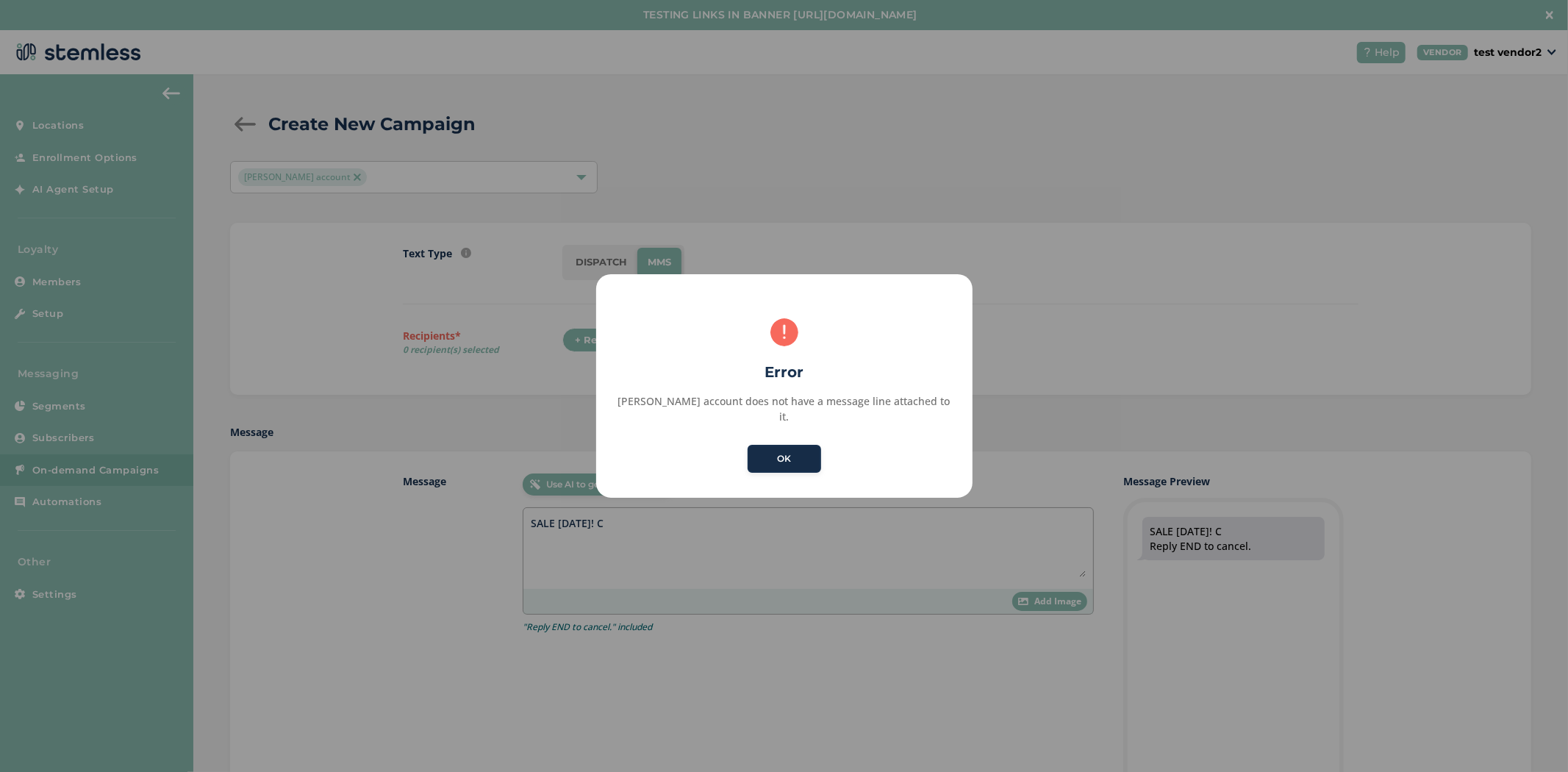
click at [757, 445] on button "OK" at bounding box center [784, 458] width 73 height 28
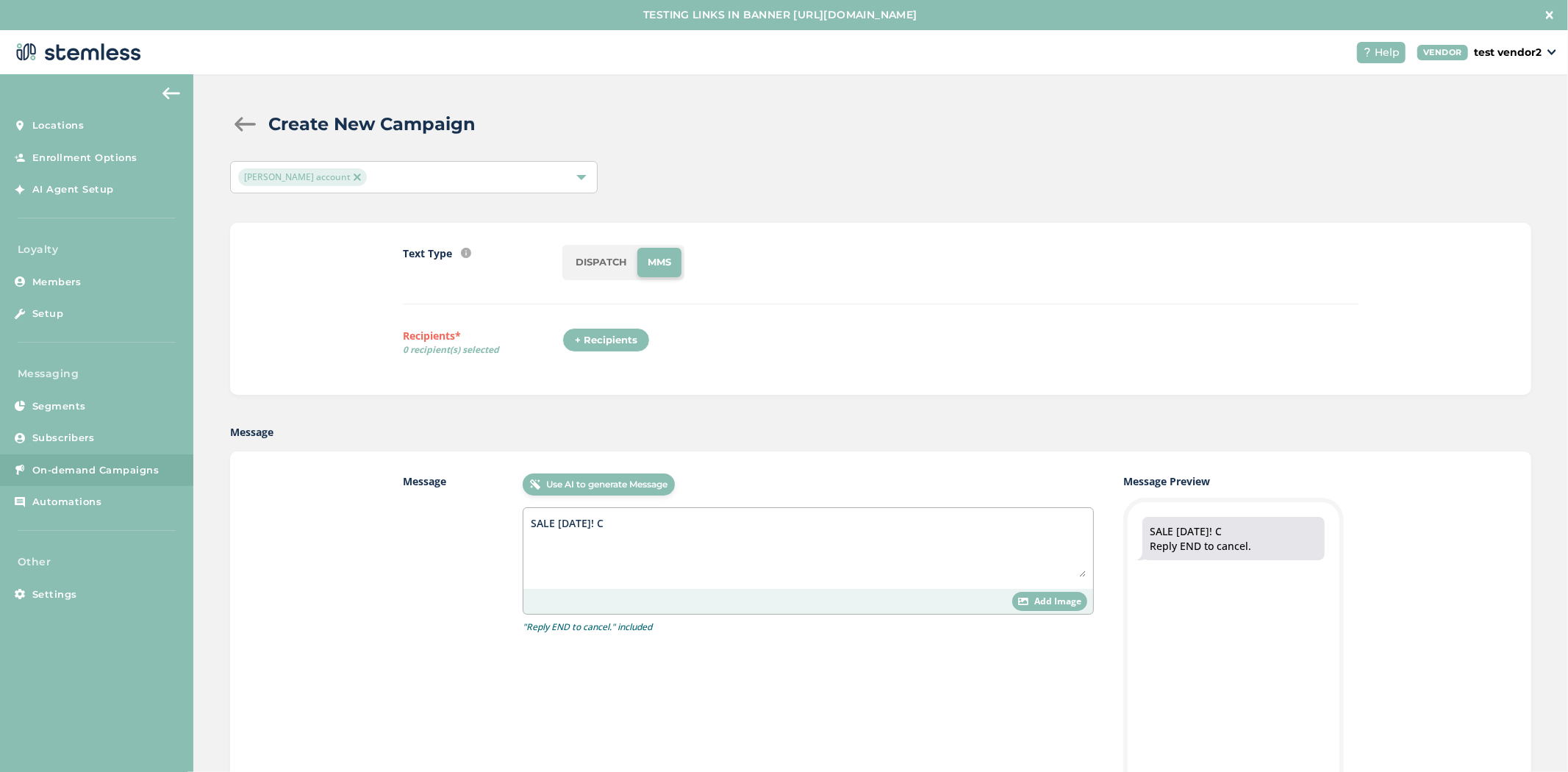
click at [372, 177] on div "[PERSON_NAME] account" at bounding box center [406, 178] width 337 height 18
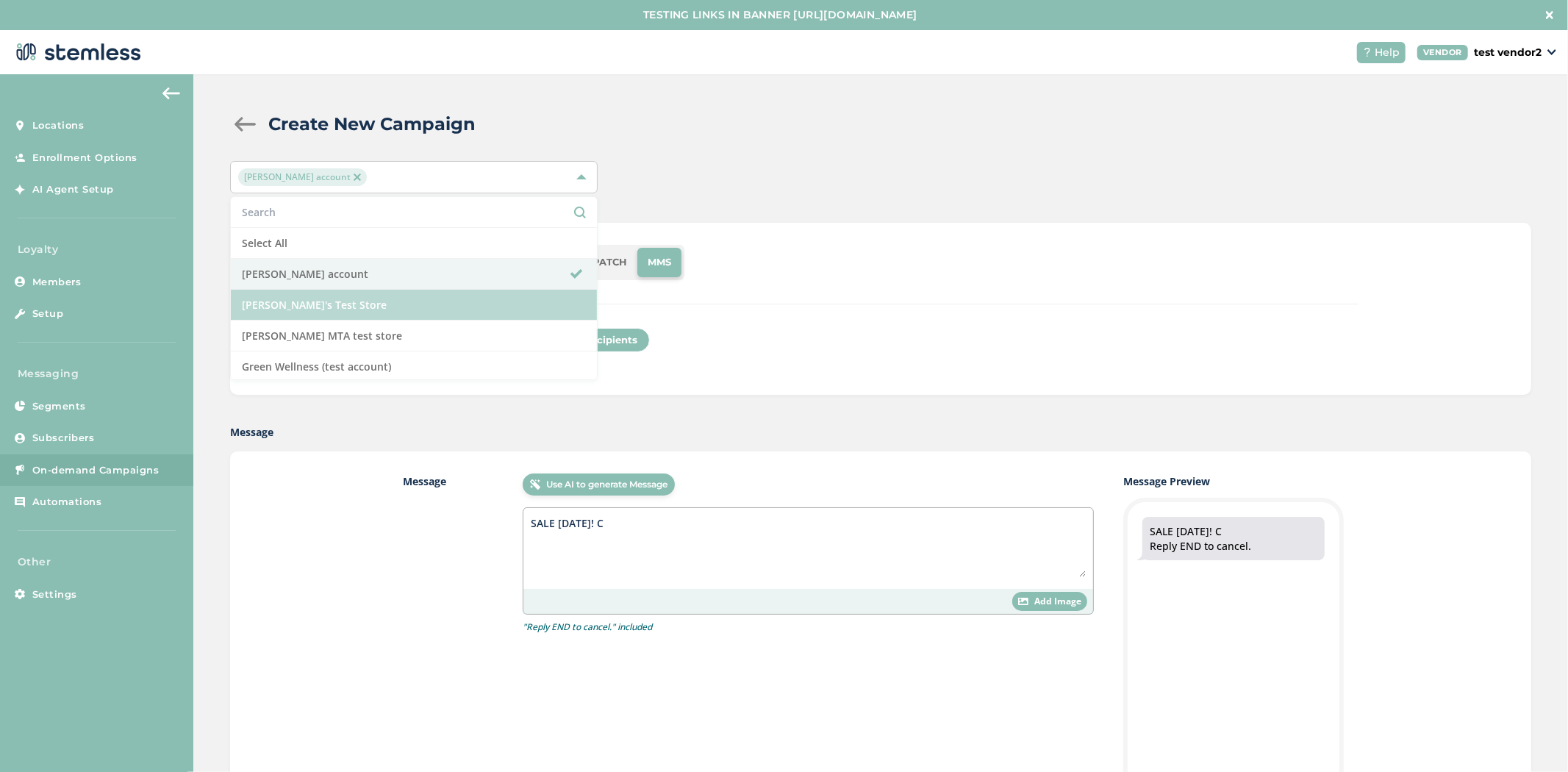
click at [356, 302] on li "[PERSON_NAME]'s Test Store" at bounding box center [414, 305] width 366 height 31
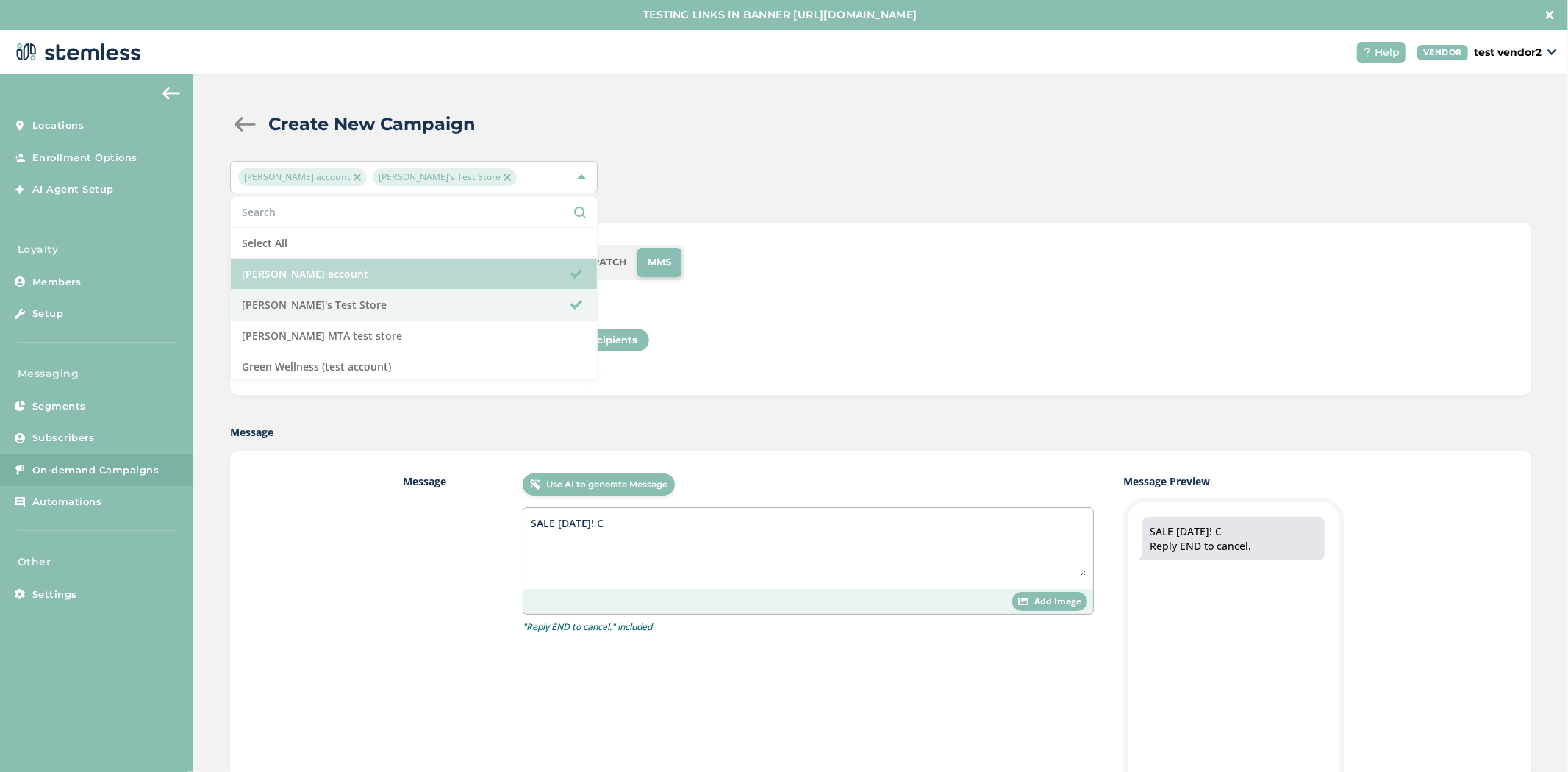
click at [362, 280] on li "[PERSON_NAME] account" at bounding box center [414, 274] width 366 height 31
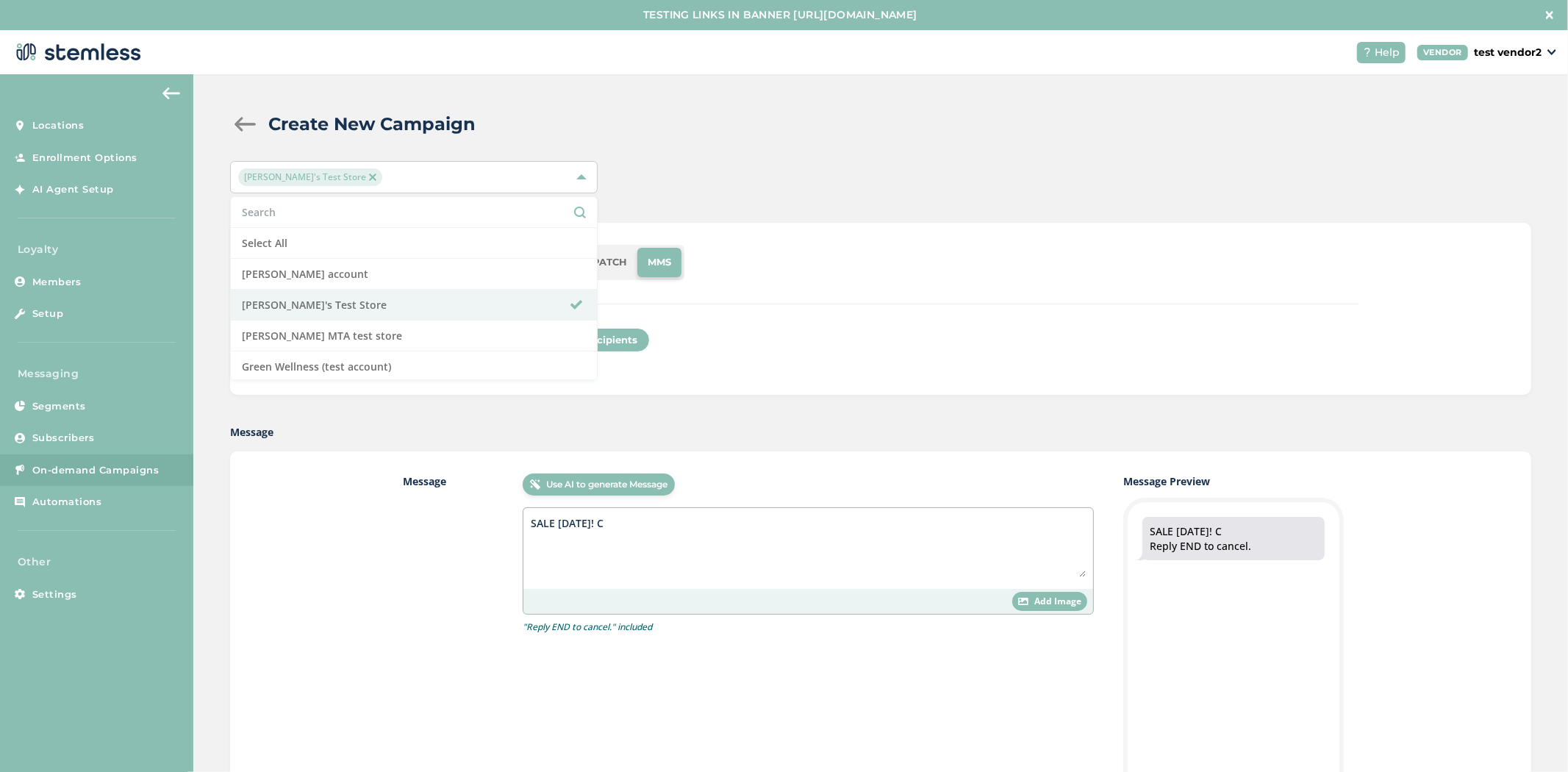
click at [866, 181] on div "[PERSON_NAME]'s Test Store Select All [PERSON_NAME] account [PERSON_NAME]'s Tes…" at bounding box center [881, 177] width 1301 height 32
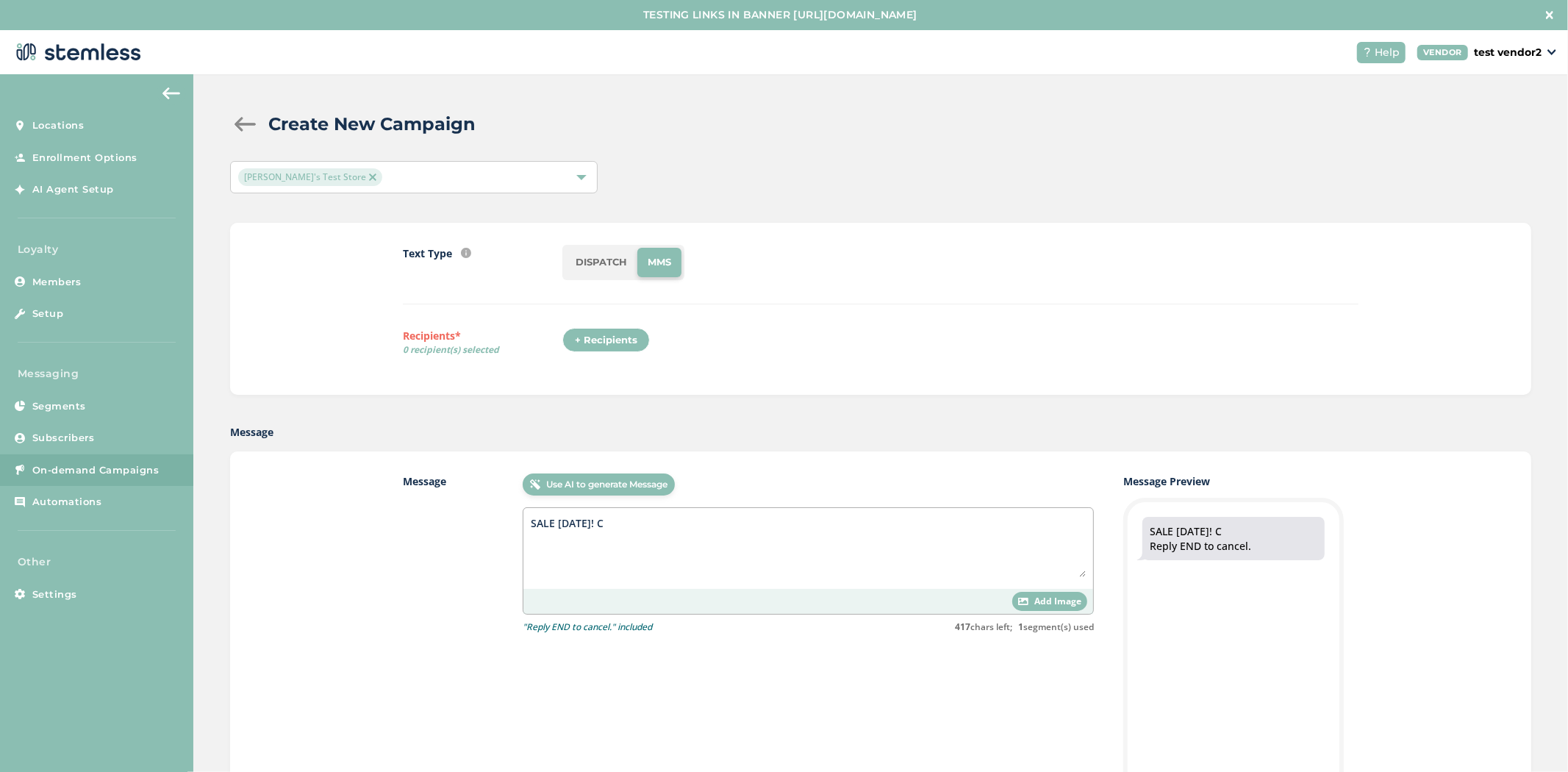
click at [622, 519] on textarea "SALE [DATE]! C" at bounding box center [807, 546] width 555 height 61
type textarea "SALE [DATE]!"
click at [579, 270] on li "DISPATCH" at bounding box center [602, 262] width 72 height 30
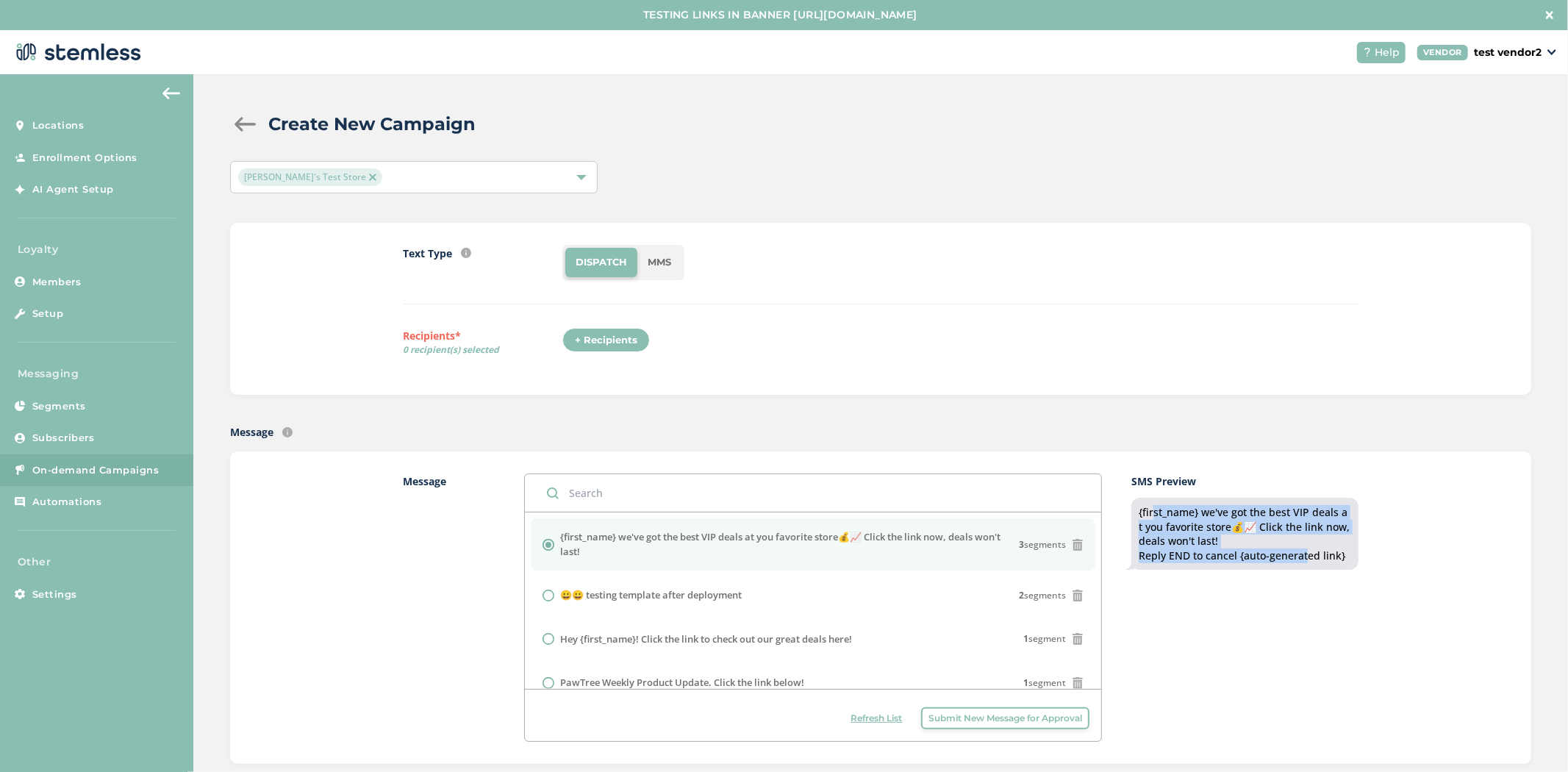
drag, startPoint x: 1294, startPoint y: 555, endPoint x: 1141, endPoint y: 498, distance: 163.3
click at [1141, 498] on div "{first_name} we've got the best VIP deals at you favorite store💰📈 Click the lin…" at bounding box center [1245, 534] width 227 height 72
click at [659, 269] on li "MMS" at bounding box center [659, 262] width 44 height 30
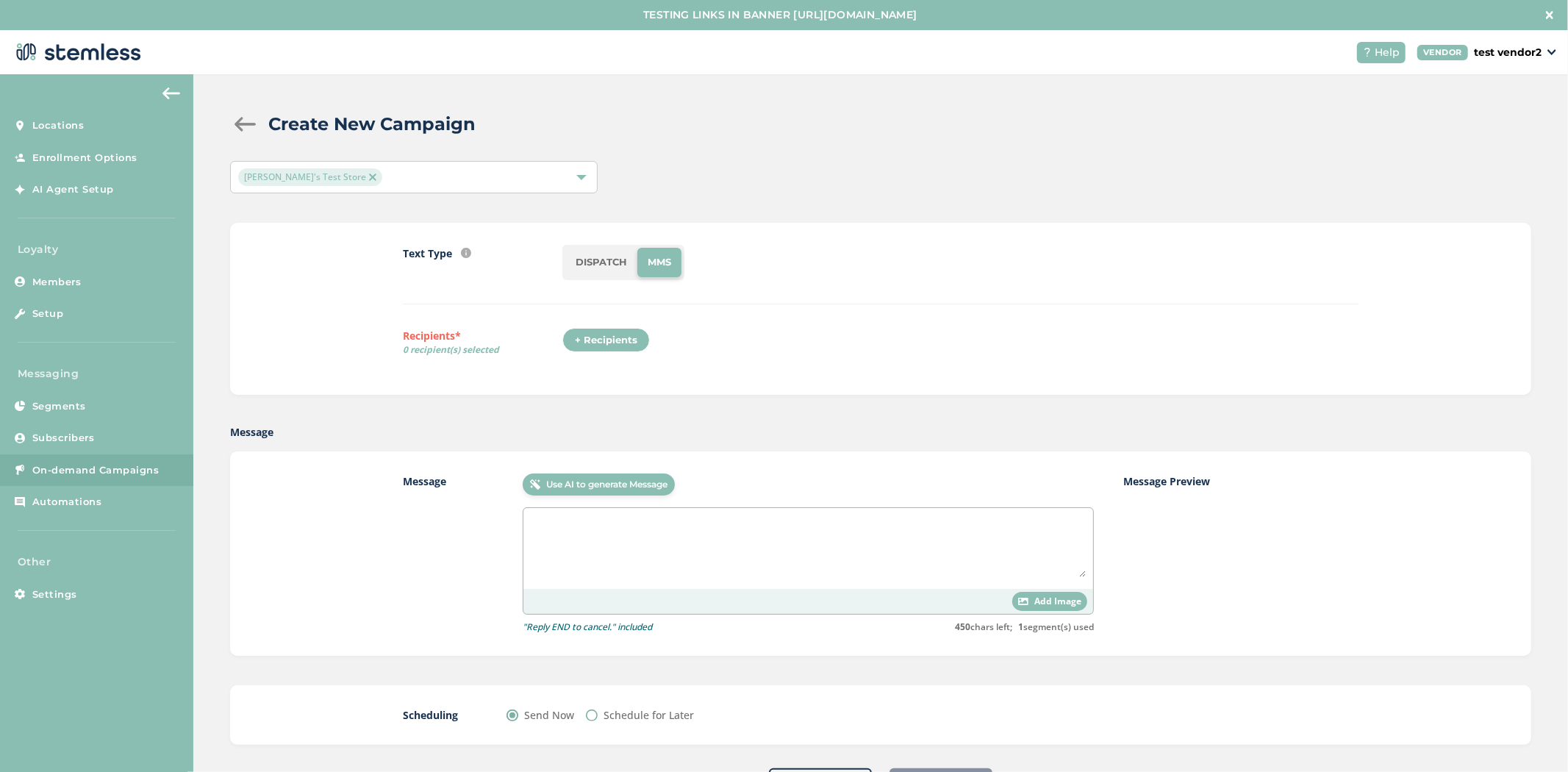
click at [1061, 592] on div "Add Image" at bounding box center [1049, 601] width 75 height 19
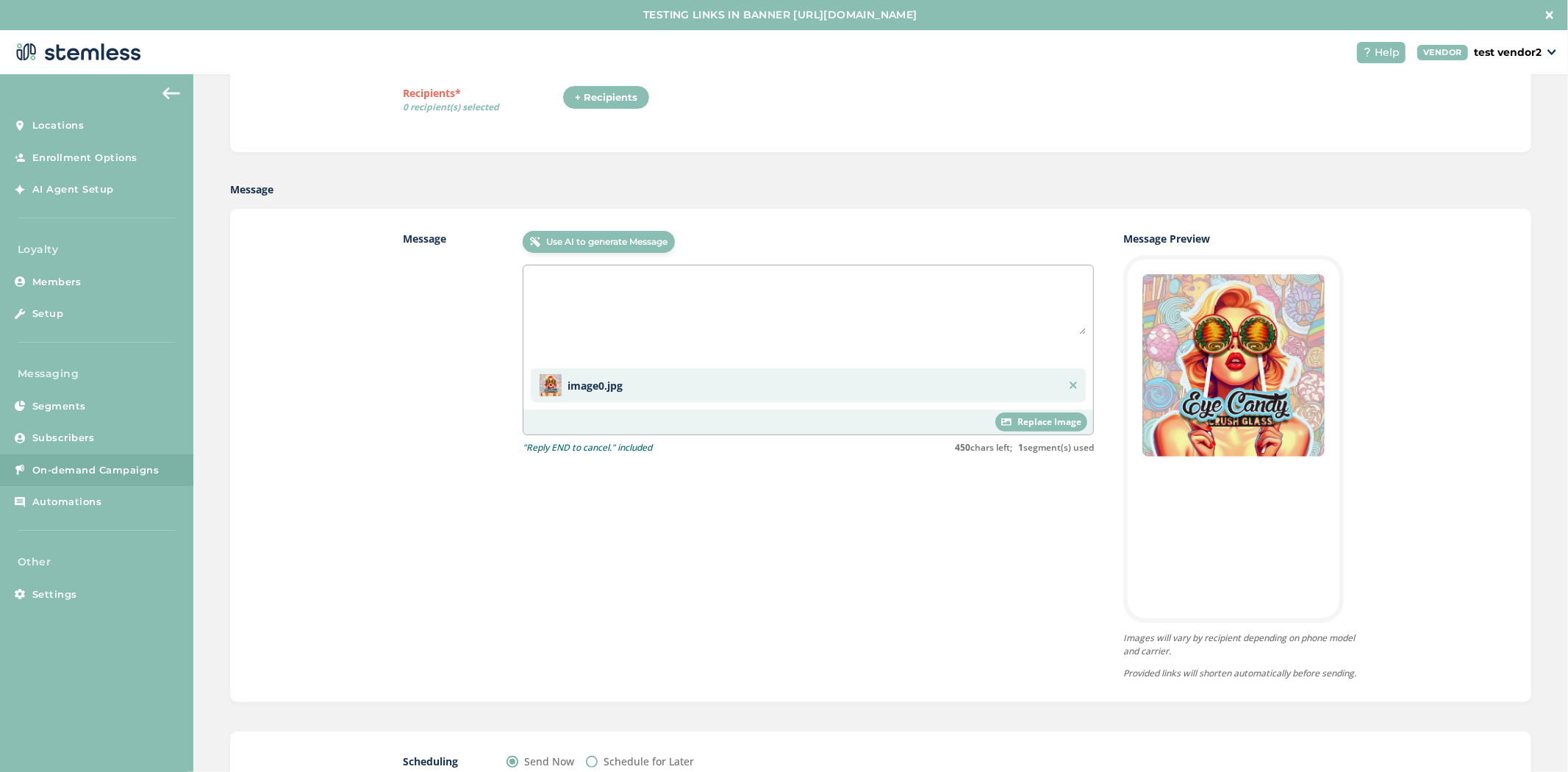
scroll to position [244, 0]
click at [731, 324] on textarea at bounding box center [807, 302] width 555 height 61
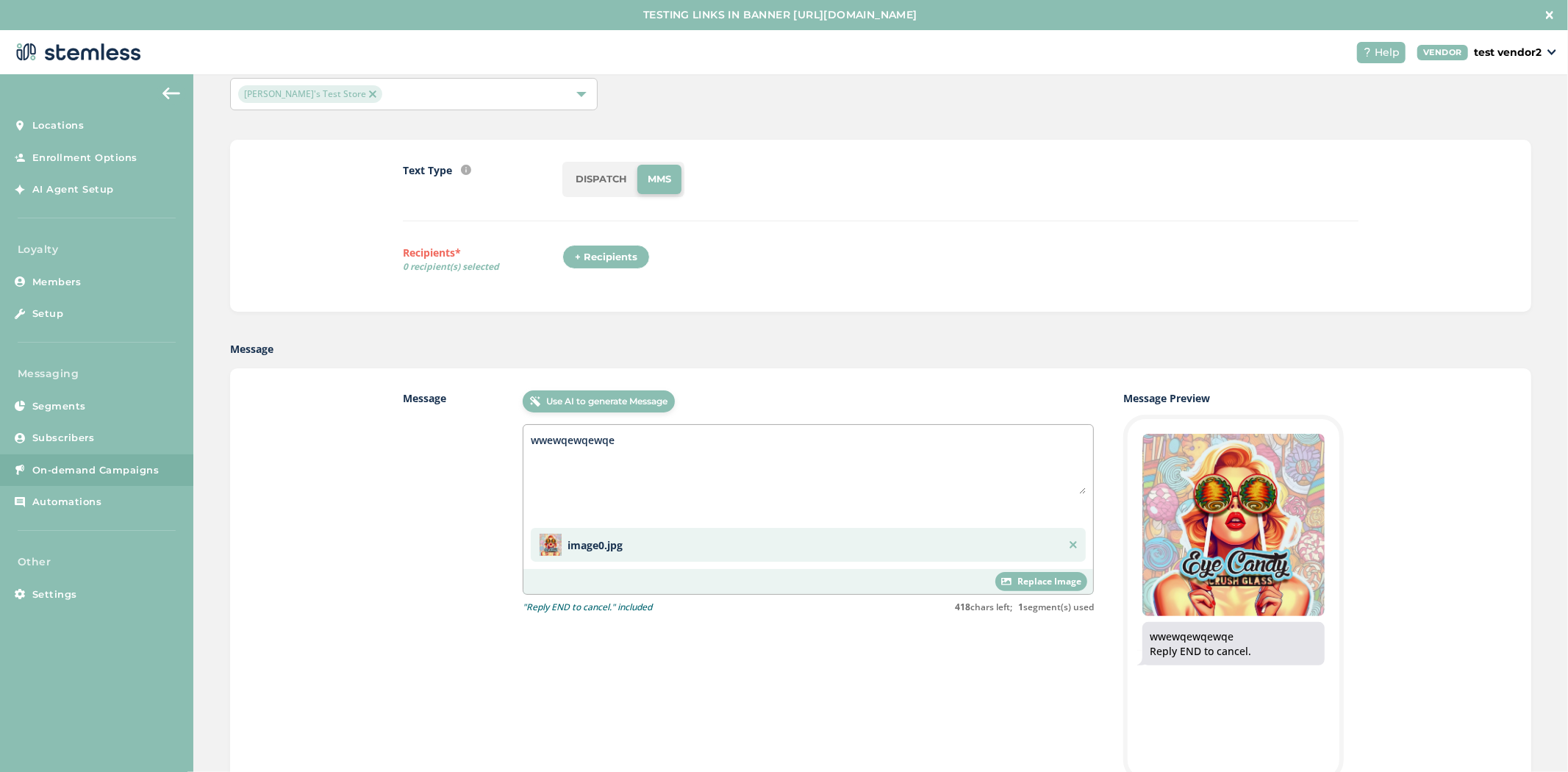
scroll to position [82, 0]
drag, startPoint x: 359, startPoint y: 421, endPoint x: 294, endPoint y: 413, distance: 65.5
click at [294, 413] on div "Message Use AI to generate Message wwewqewqewqe image0.jpg Replace Image "Reply…" at bounding box center [881, 615] width 1301 height 493
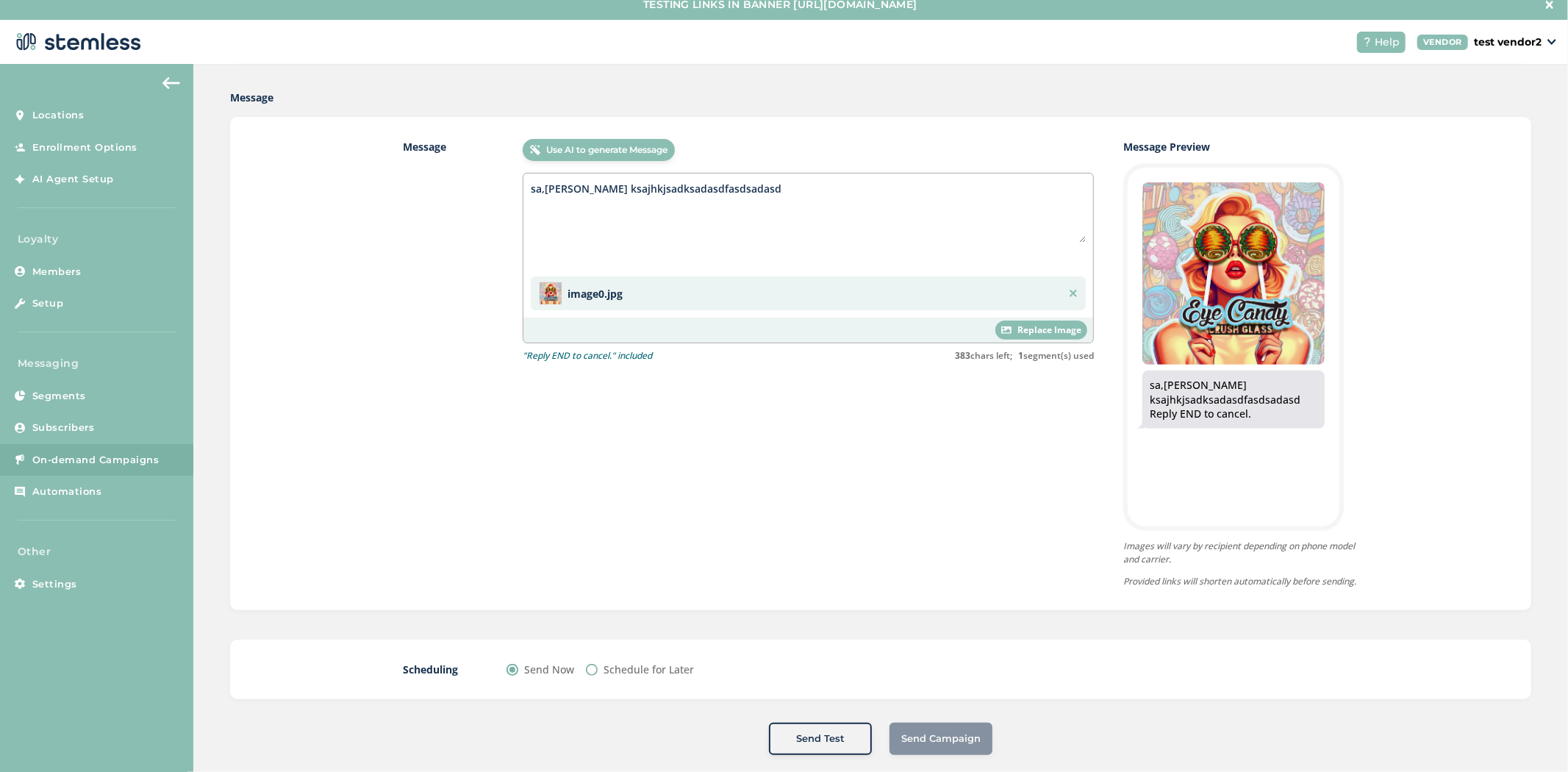
scroll to position [30, 0]
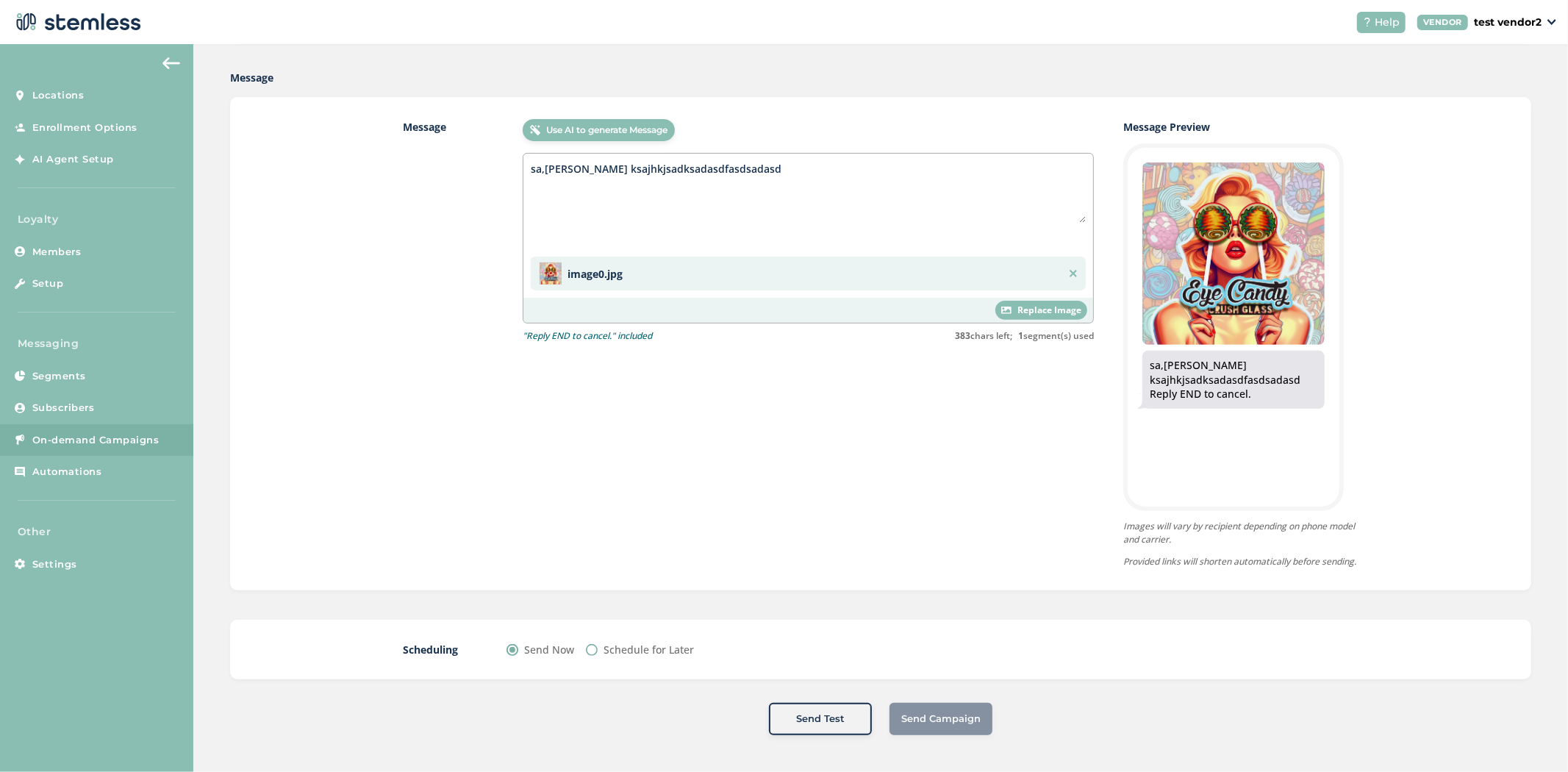
type textarea "sa,[PERSON_NAME] ksajhkjsadksadasdfasdsadasd"
click at [594, 648] on div "Schedule for Later" at bounding box center [640, 648] width 108 height 15
click at [586, 649] on input "Schedule for Later" at bounding box center [591, 649] width 12 height 12
radio input "true"
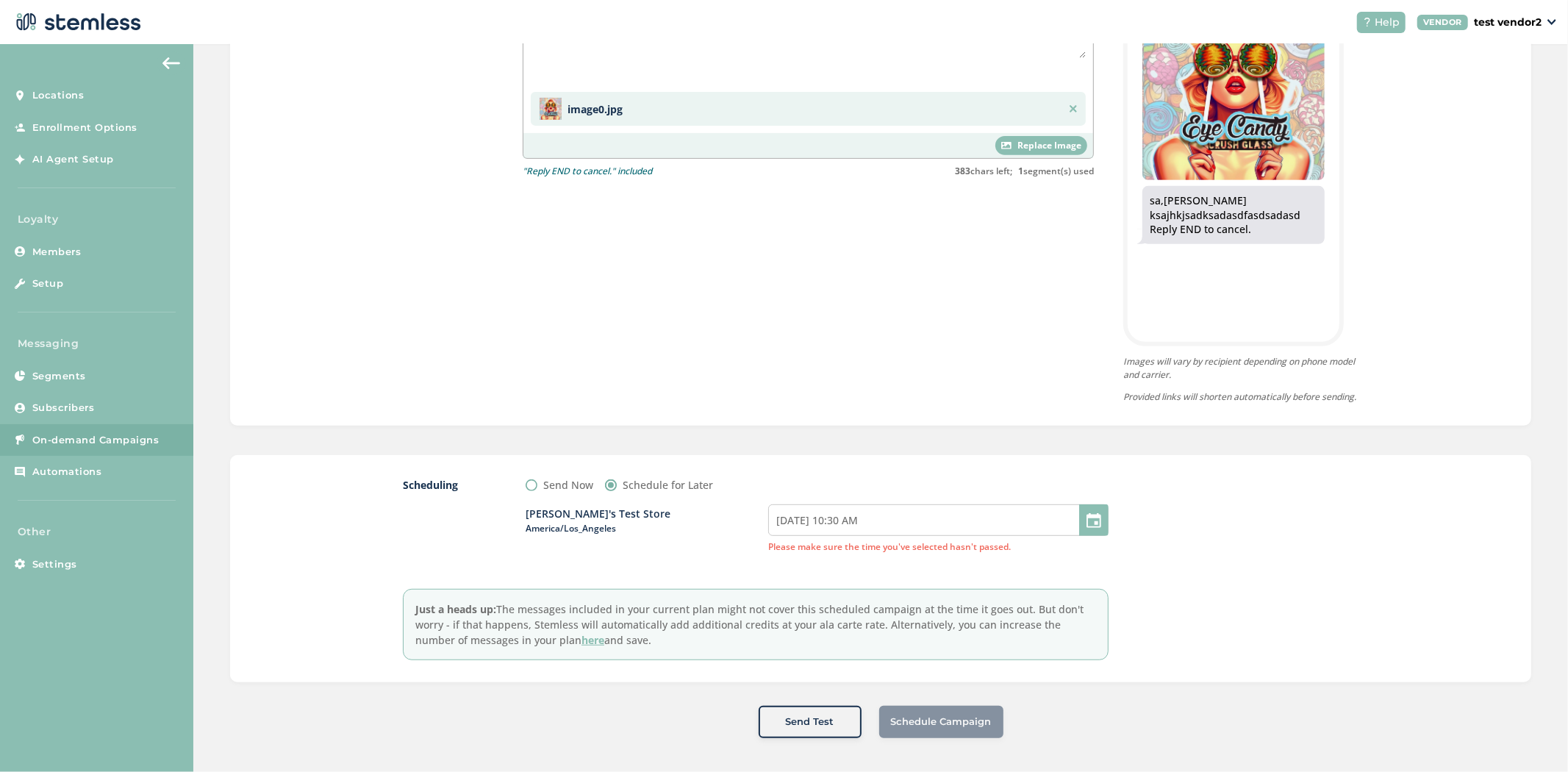
scroll to position [505, 0]
click at [796, 512] on input "[DATE] 10:30 AM" at bounding box center [937, 517] width 340 height 32
select select "10"
select select "30"
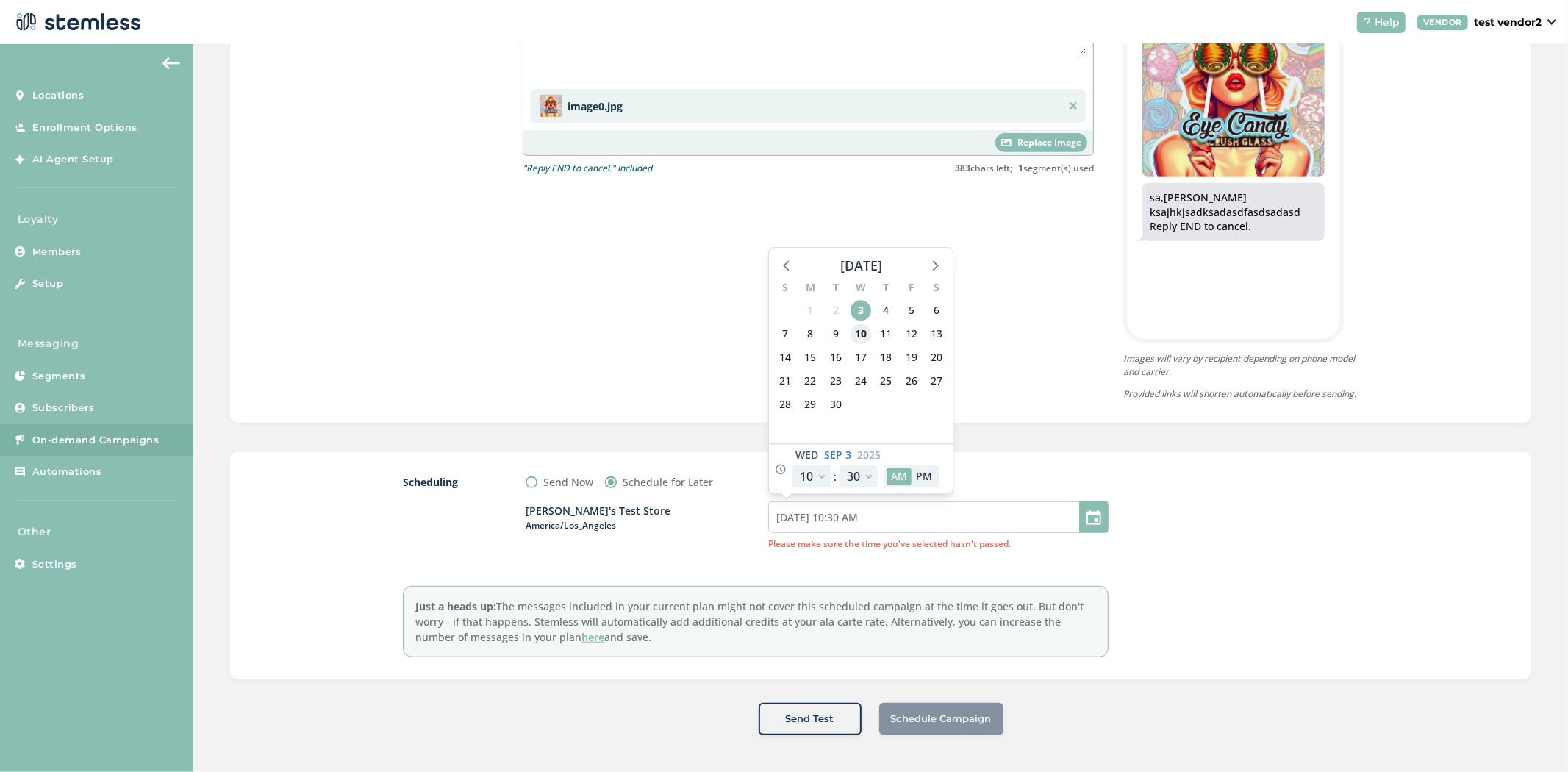
click at [859, 334] on span "10" at bounding box center [861, 334] width 21 height 21
type input "[DATE] 10:30 AM"
click at [1285, 507] on div at bounding box center [1248, 565] width 220 height 183
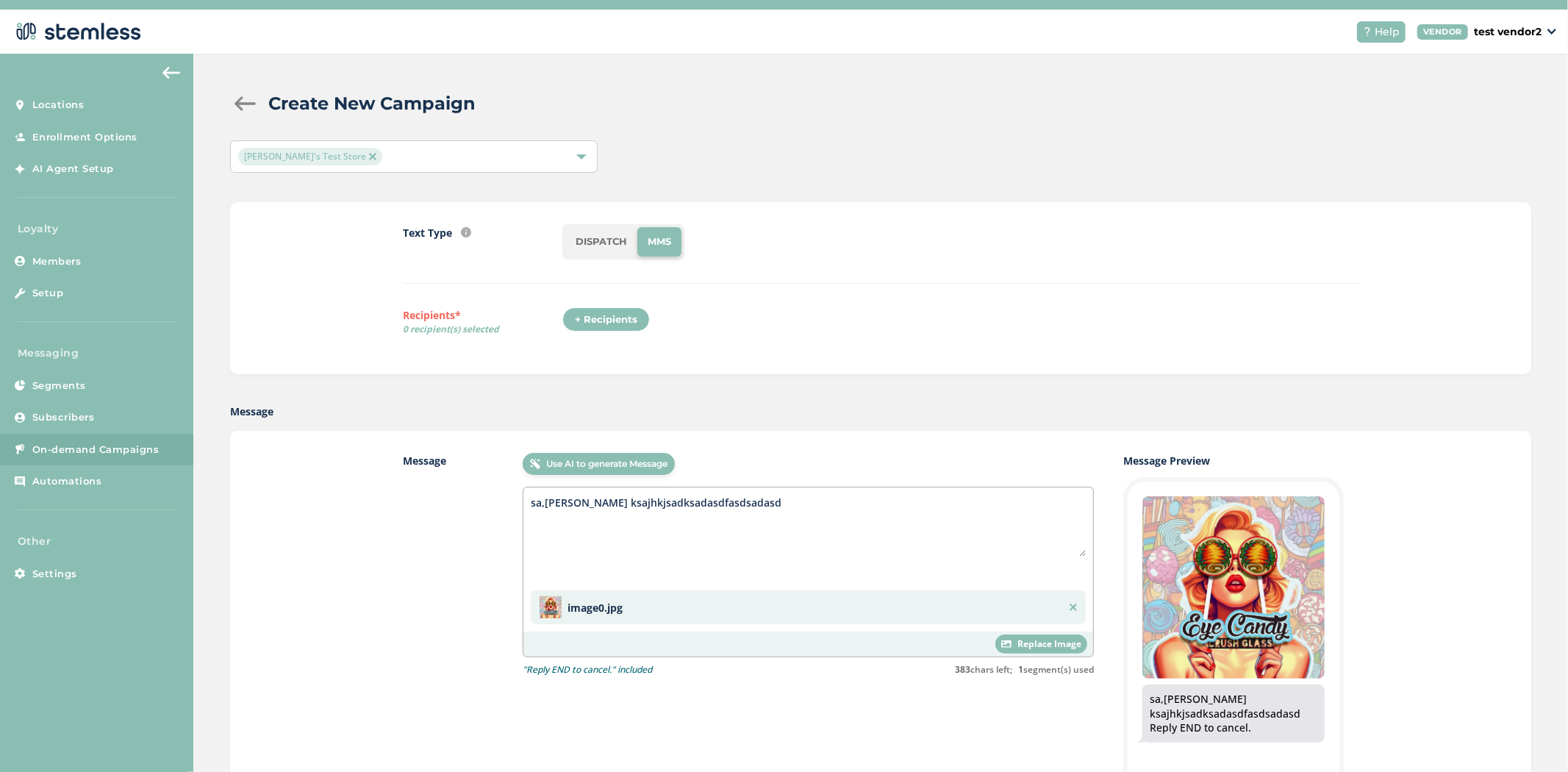
scroll to position [19, 0]
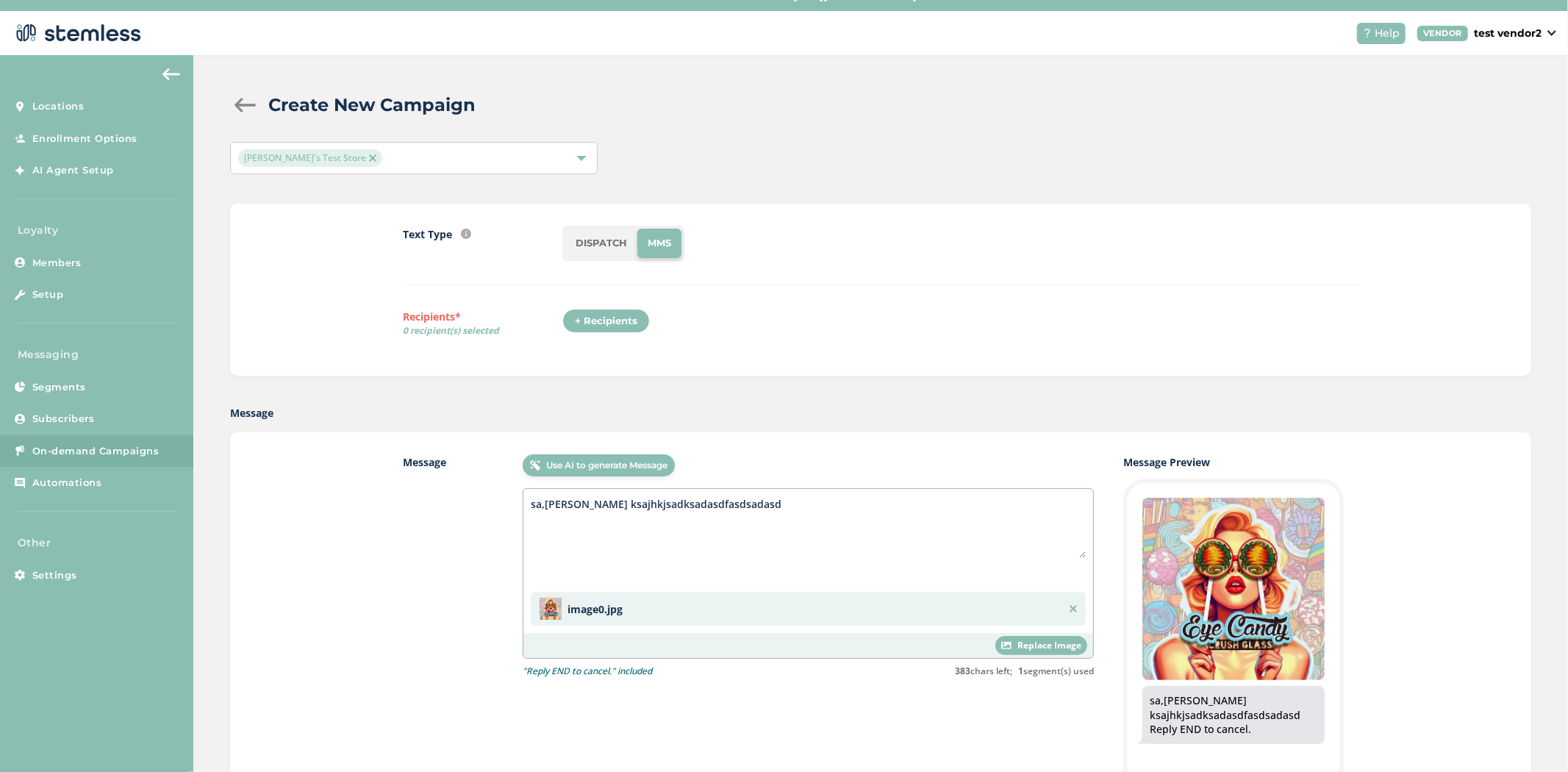
click at [1070, 609] on img at bounding box center [1074, 609] width 7 height 7
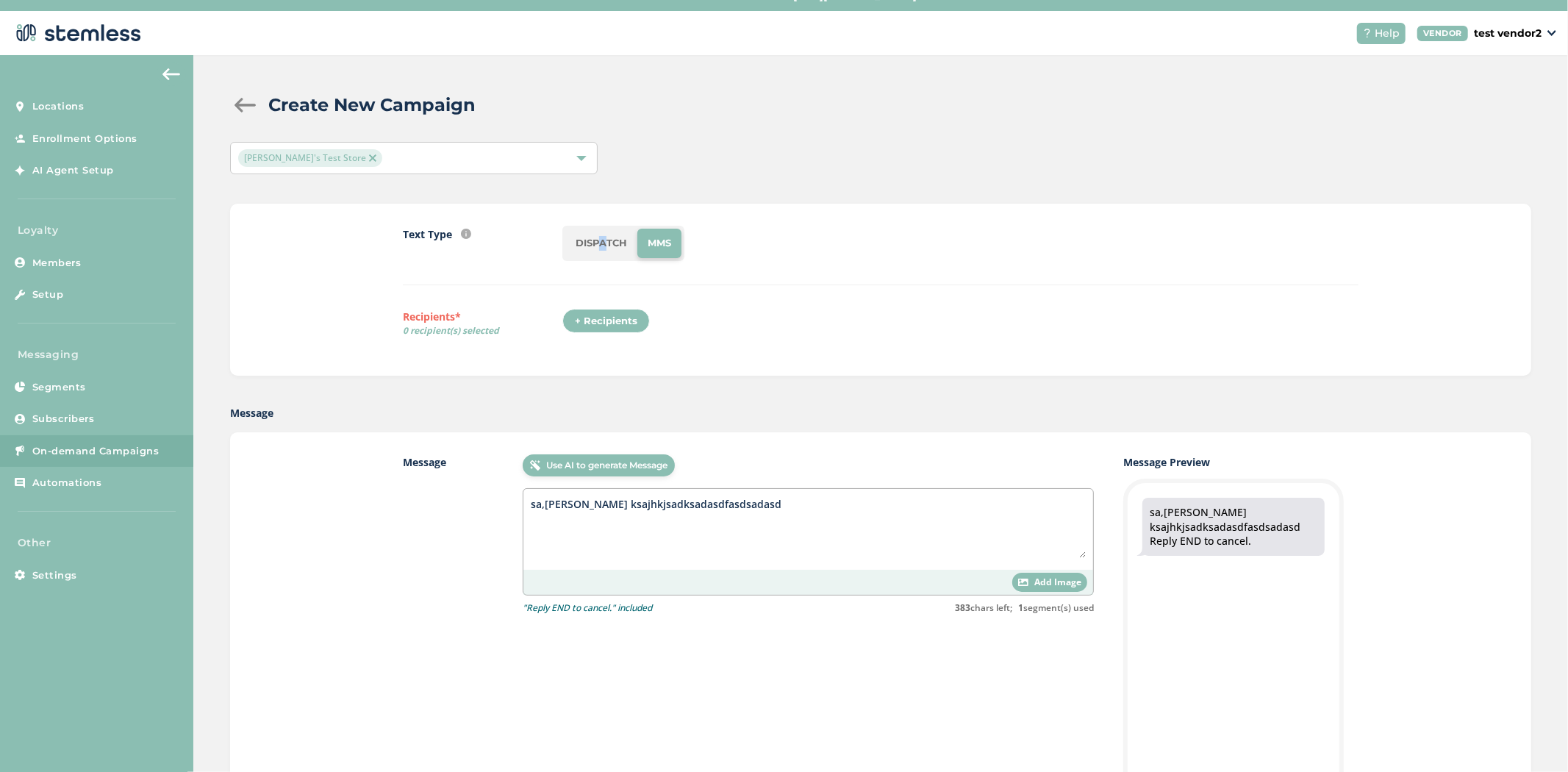
click at [589, 243] on li "DISPATCH" at bounding box center [602, 243] width 72 height 30
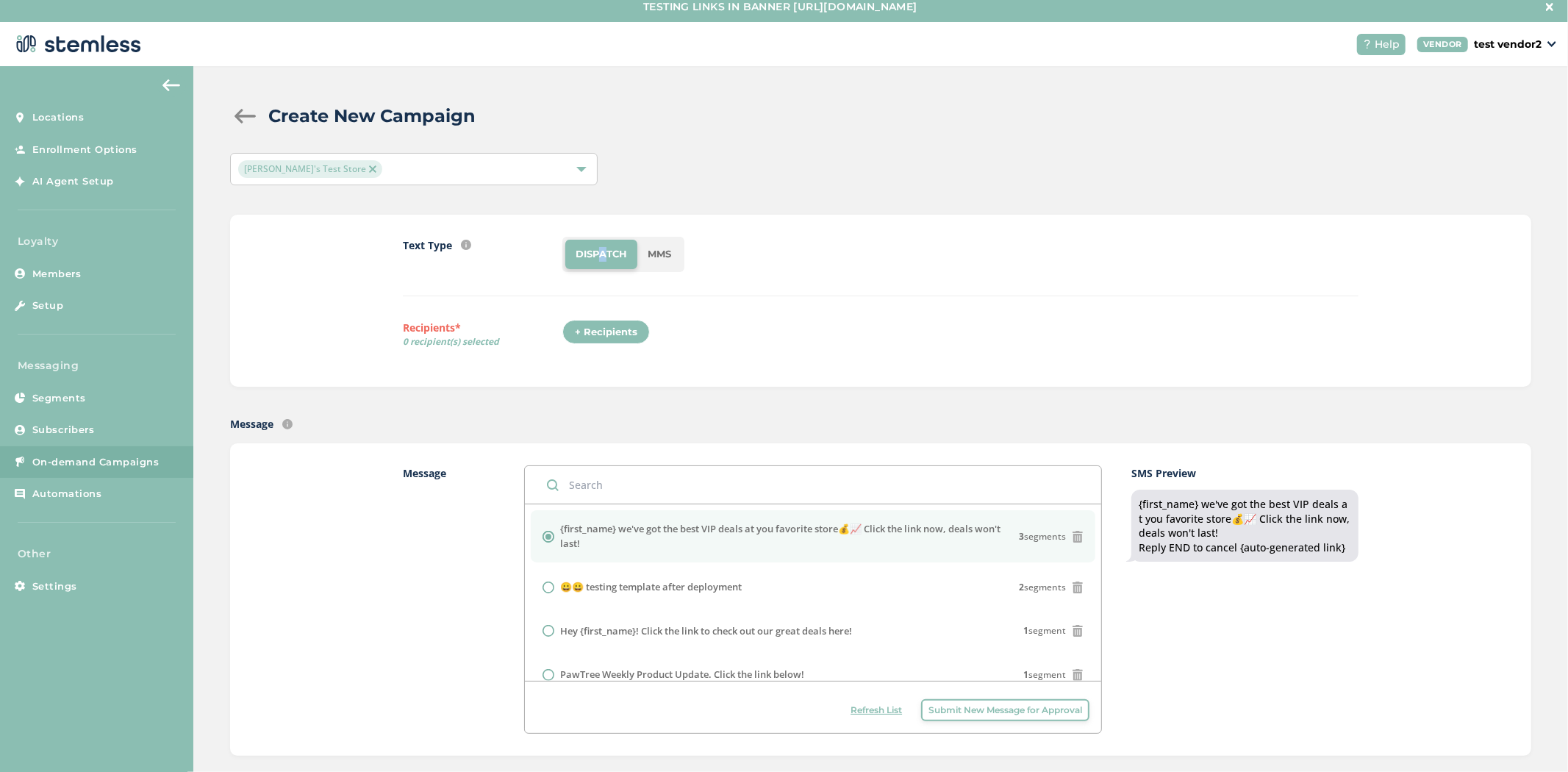
scroll to position [0, 0]
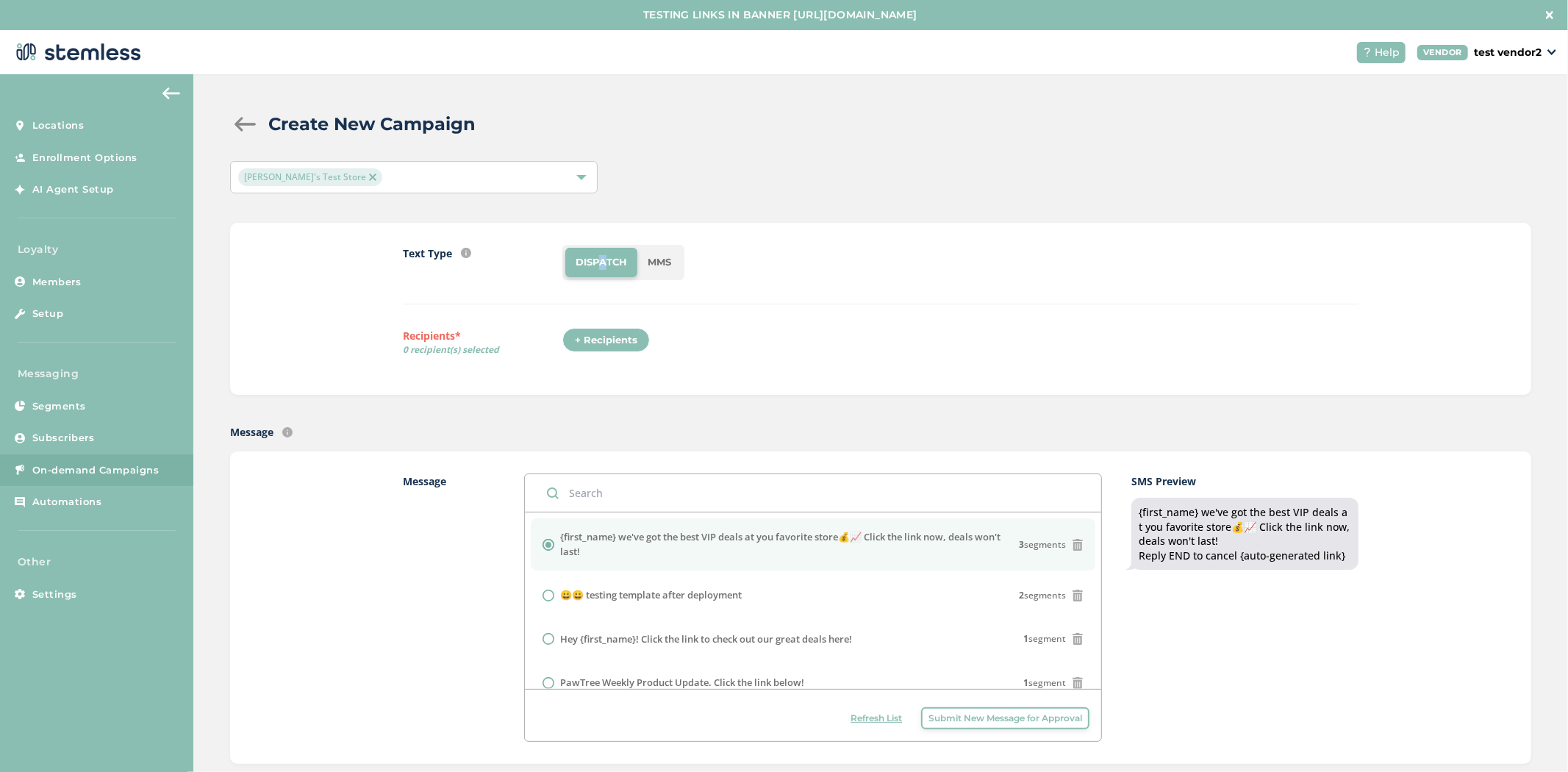
drag, startPoint x: 1135, startPoint y: 512, endPoint x: 1309, endPoint y: 540, distance: 176.2
click at [1309, 540] on div "{first_name} we've got the best VIP deals at you favorite store💰📈 Click the lin…" at bounding box center [1244, 534] width 212 height 58
click at [1153, 556] on div "{first_name} we've got the best VIP deals at you favorite store💰📈 Click the lin…" at bounding box center [1244, 534] width 212 height 58
drag, startPoint x: 1130, startPoint y: 508, endPoint x: 1284, endPoint y: 532, distance: 155.9
click at [1284, 532] on div "{first_name} we've got the best VIP deals at you favorite store💰📈 Click the lin…" at bounding box center [1245, 534] width 227 height 72
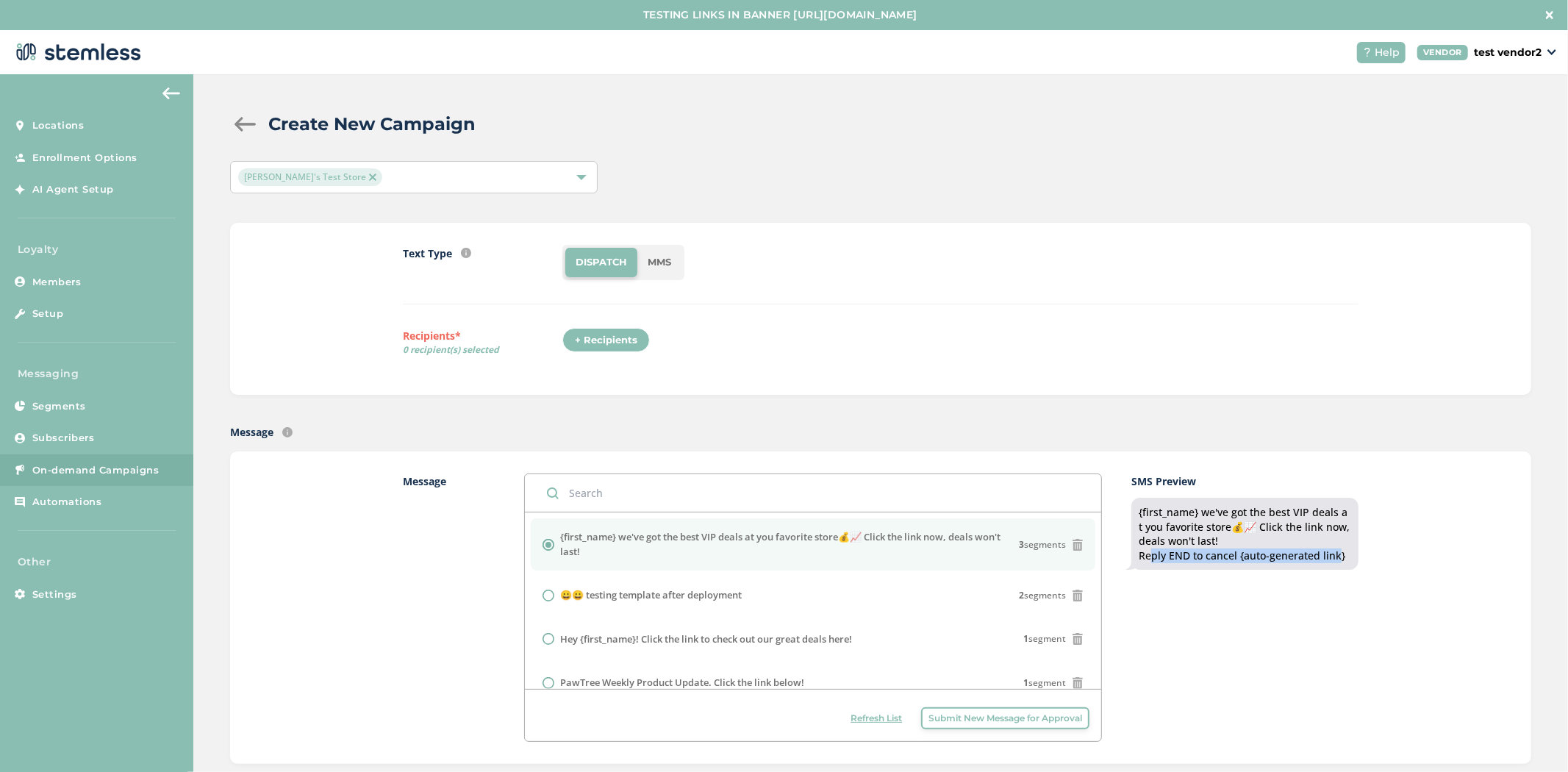
drag, startPoint x: 1138, startPoint y: 556, endPoint x: 1325, endPoint y: 569, distance: 187.5
click at [1326, 569] on div "{first_name} we've got the best VIP deals at you favorite store💰📈 Click the lin…" at bounding box center [1245, 534] width 227 height 72
click at [1338, 562] on div "{first_name} we've got the best VIP deals at you favorite store💰📈 Click the lin…" at bounding box center [1244, 534] width 212 height 58
drag, startPoint x: 1333, startPoint y: 556, endPoint x: 1231, endPoint y: 562, distance: 102.2
click at [1231, 562] on div "{first_name} we've got the best VIP deals at you favorite store💰📈 Click the lin…" at bounding box center [1244, 534] width 212 height 58
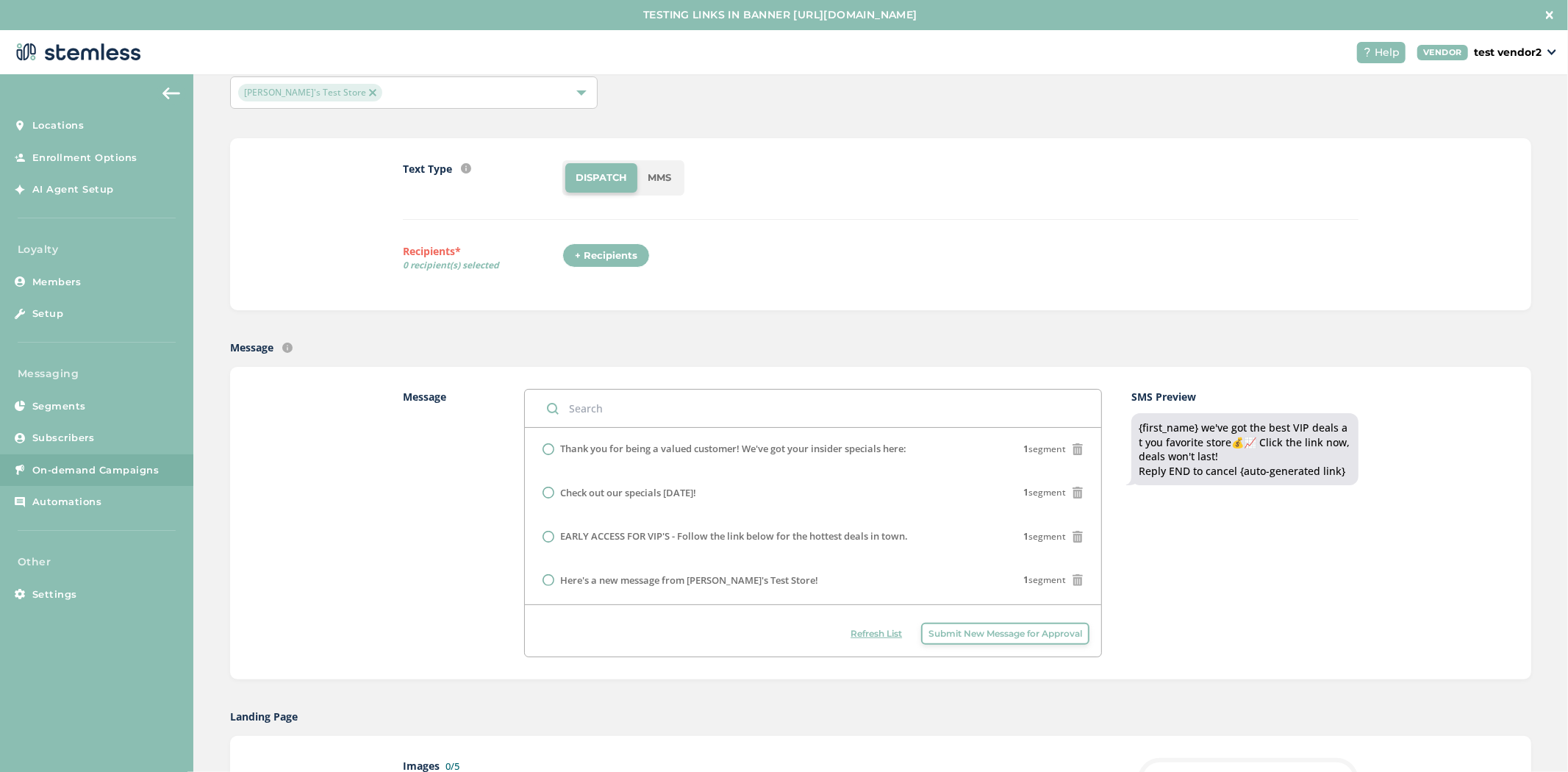
scroll to position [86, 0]
click at [982, 633] on span "Submit New Message for Approval" at bounding box center [1005, 631] width 153 height 14
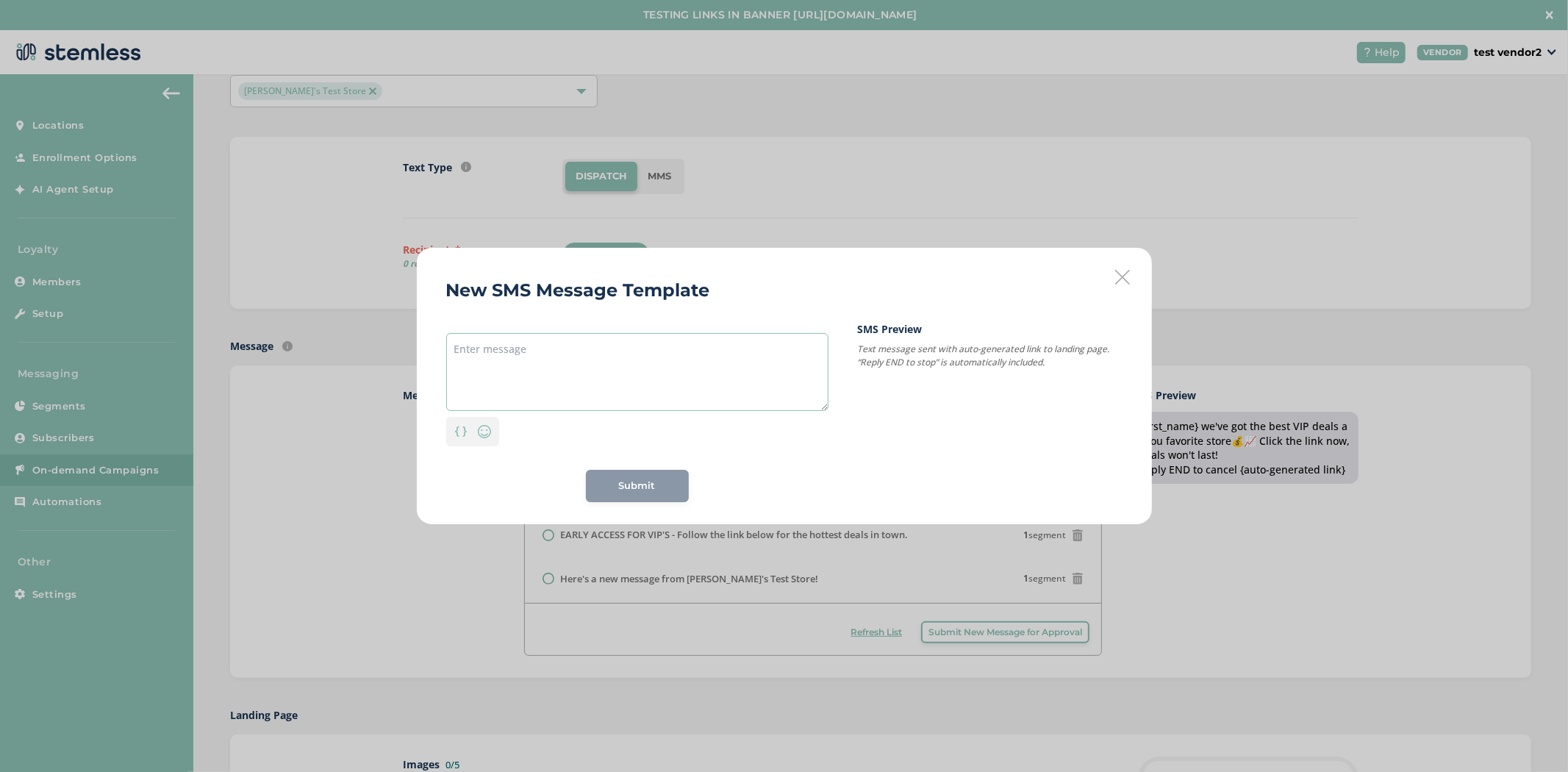
click at [554, 391] on textarea at bounding box center [638, 372] width 383 height 78
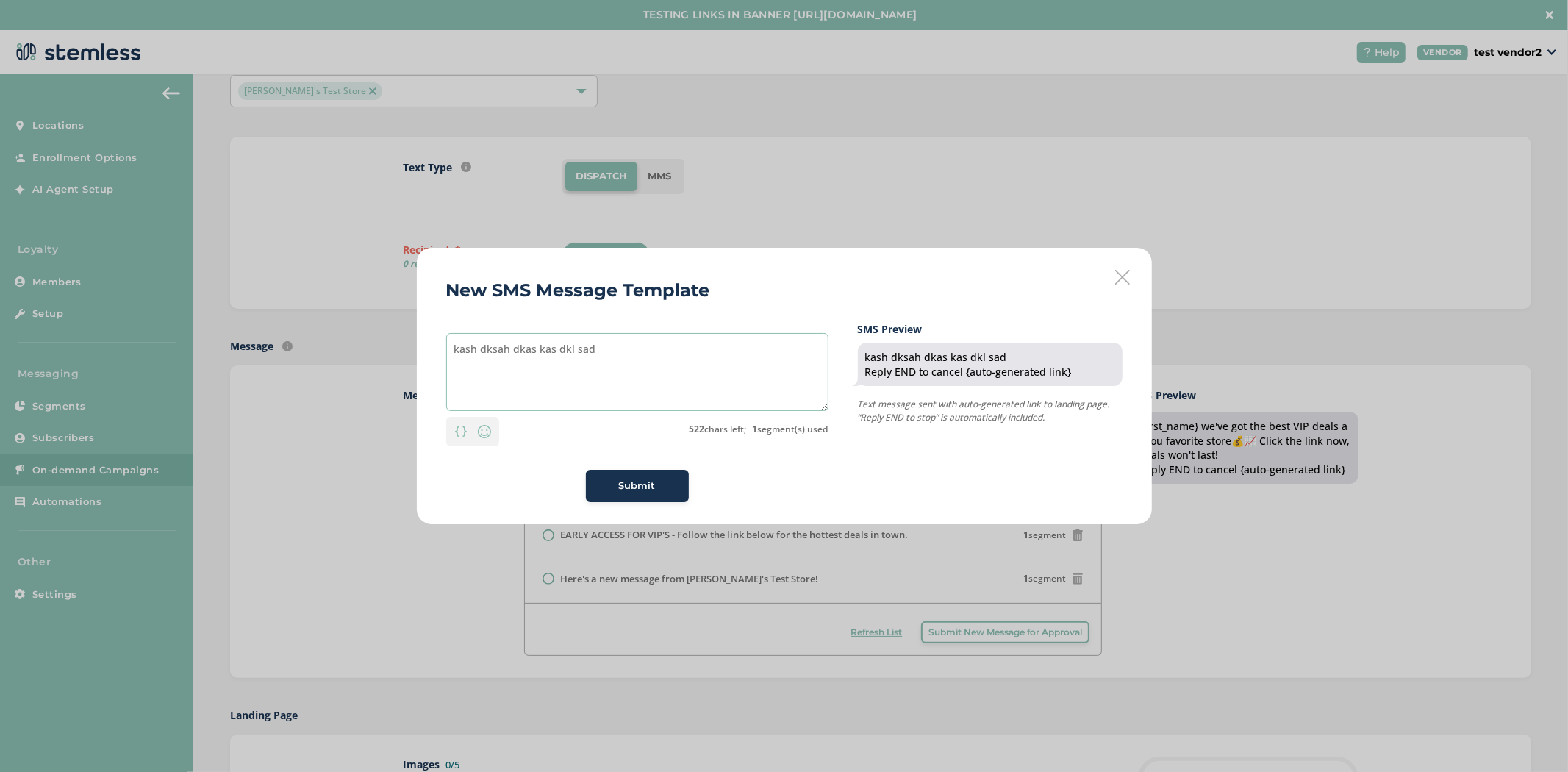
type textarea "kash dksah dkas kas dkl sad"
click at [1121, 280] on icon at bounding box center [1122, 277] width 14 height 14
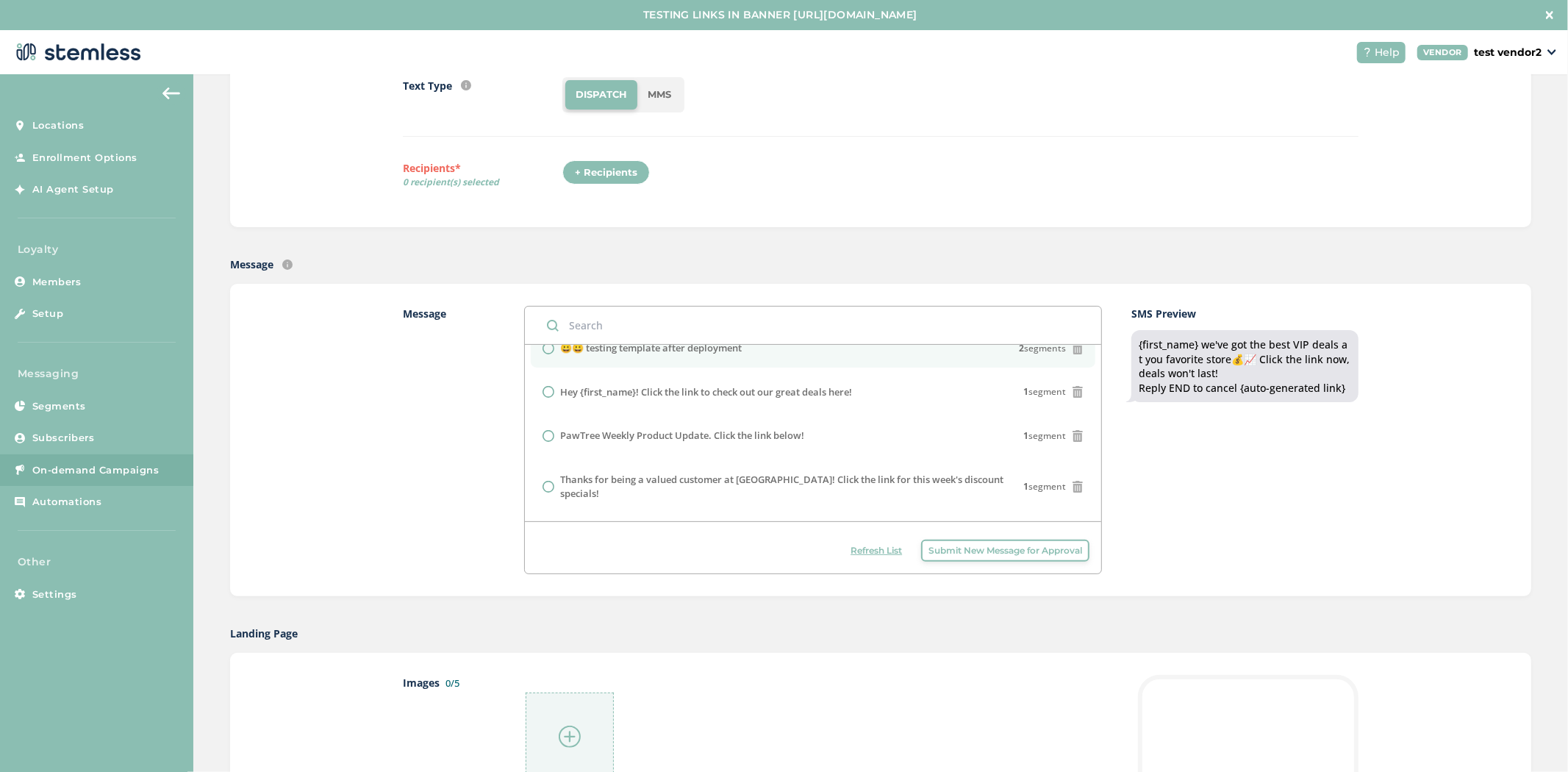
scroll to position [81, 0]
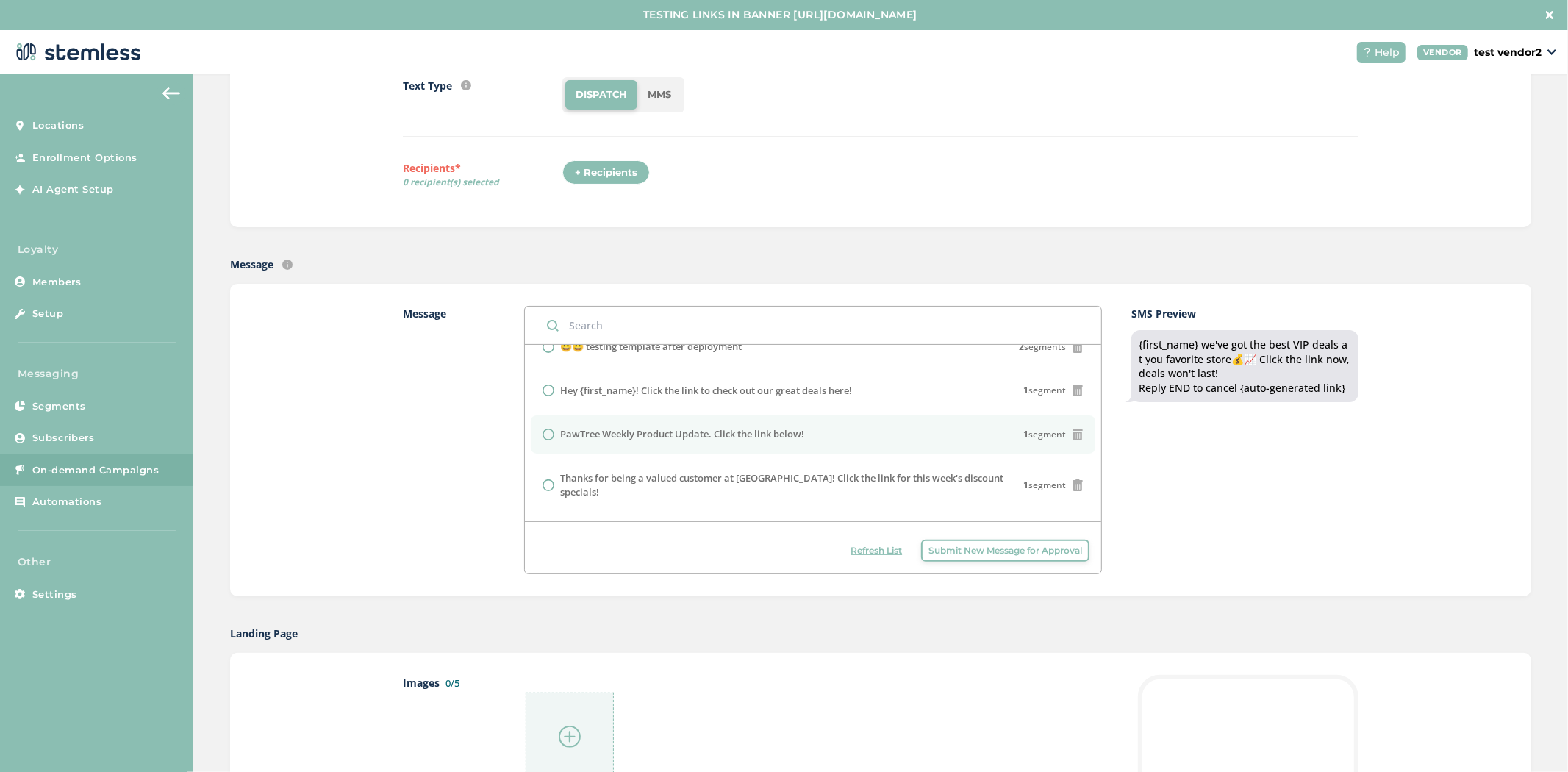
click at [533, 423] on li "PawTree Weekly Product Update. Click the link below! 1 segment" at bounding box center [813, 434] width 565 height 38
radio input "false"
radio input "true"
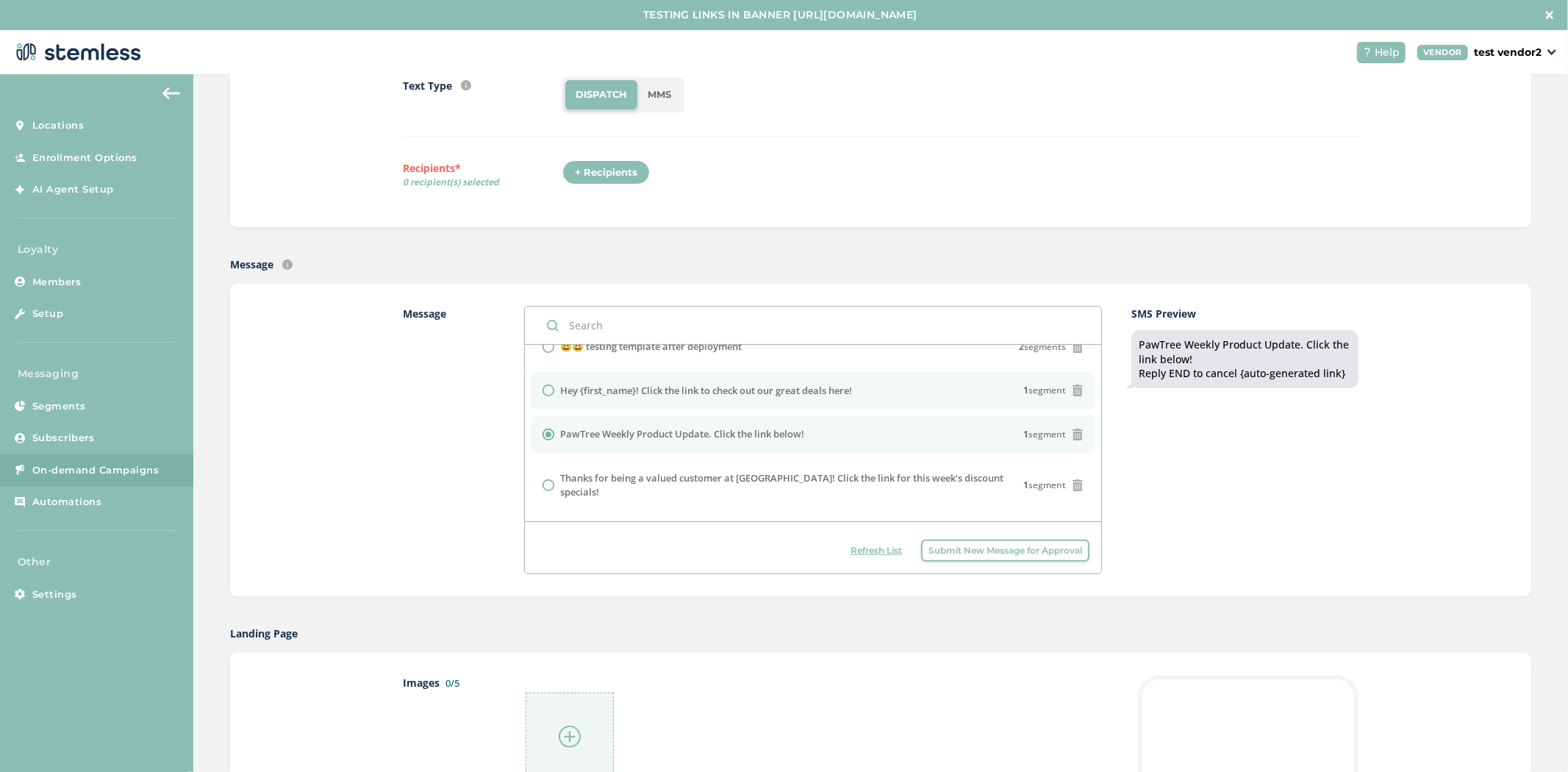
click at [606, 400] on li "Hey {first_name}! Click the link to check out our great deals here! 1 segment" at bounding box center [813, 391] width 565 height 38
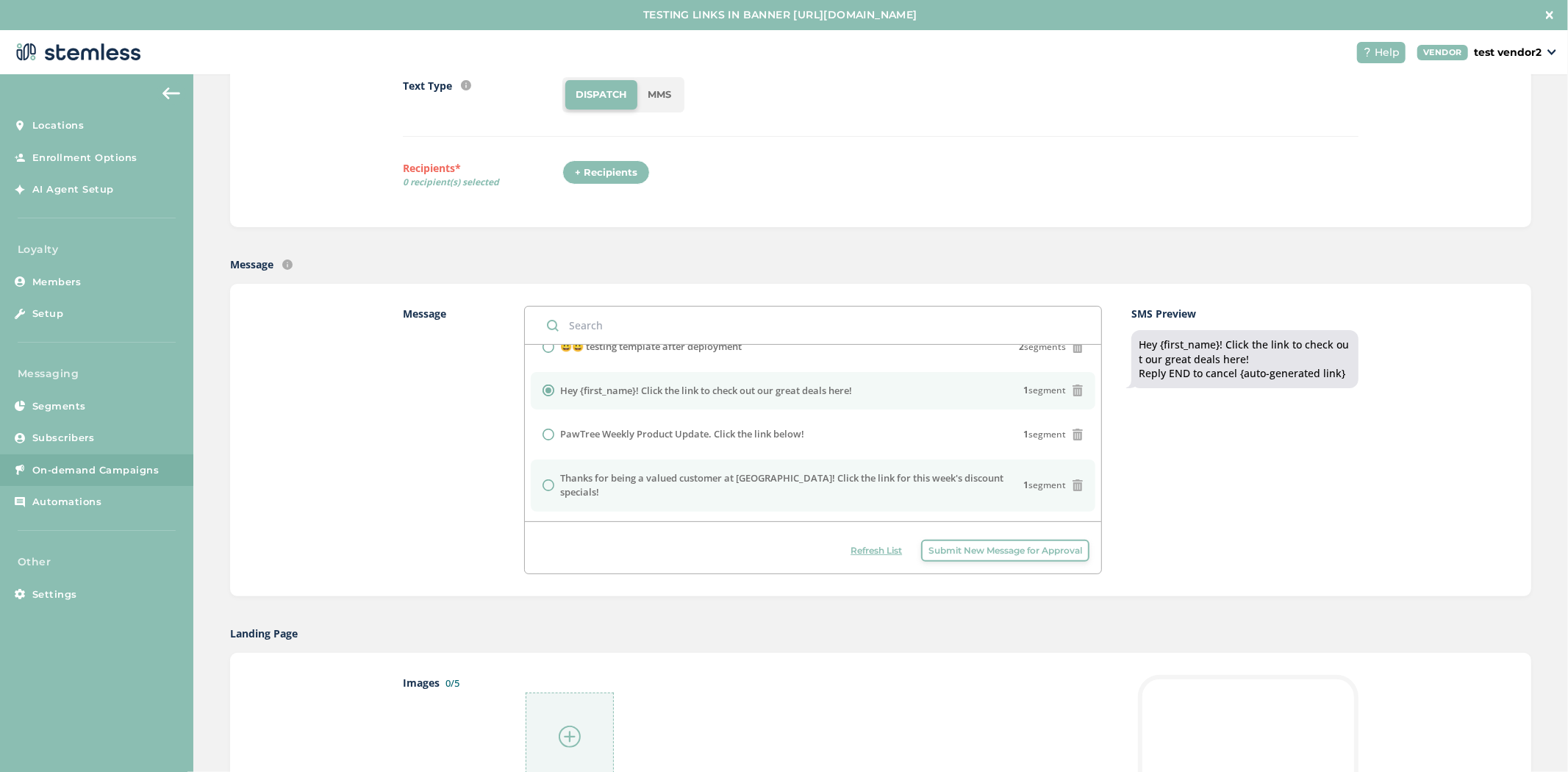
click at [673, 474] on label "Thanks for being a valued customer at [GEOGRAPHIC_DATA]! Click the link for thi…" at bounding box center [791, 485] width 463 height 29
radio input "false"
radio input "true"
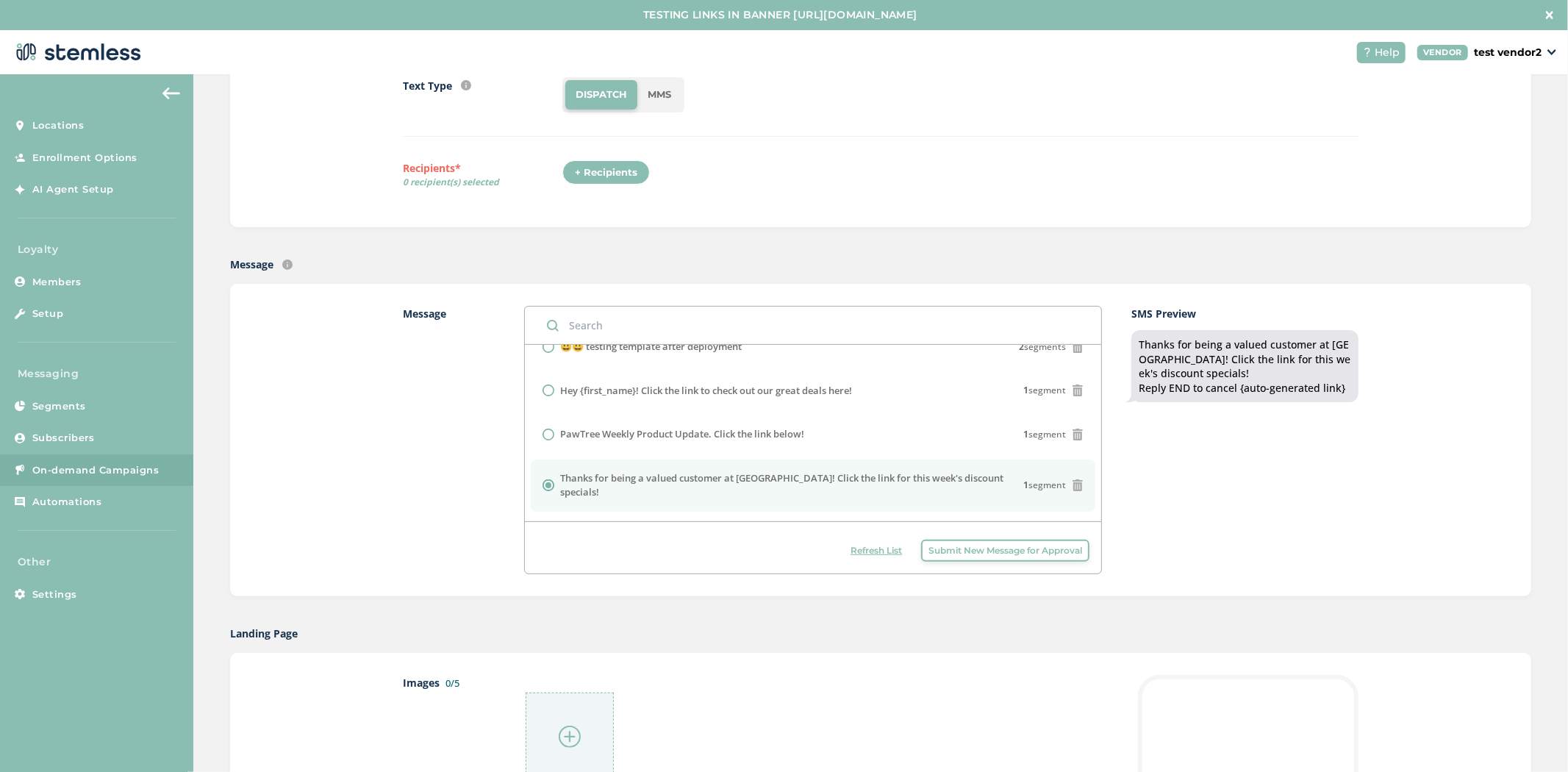
click at [993, 548] on span "Submit New Message for Approval" at bounding box center [1005, 550] width 153 height 14
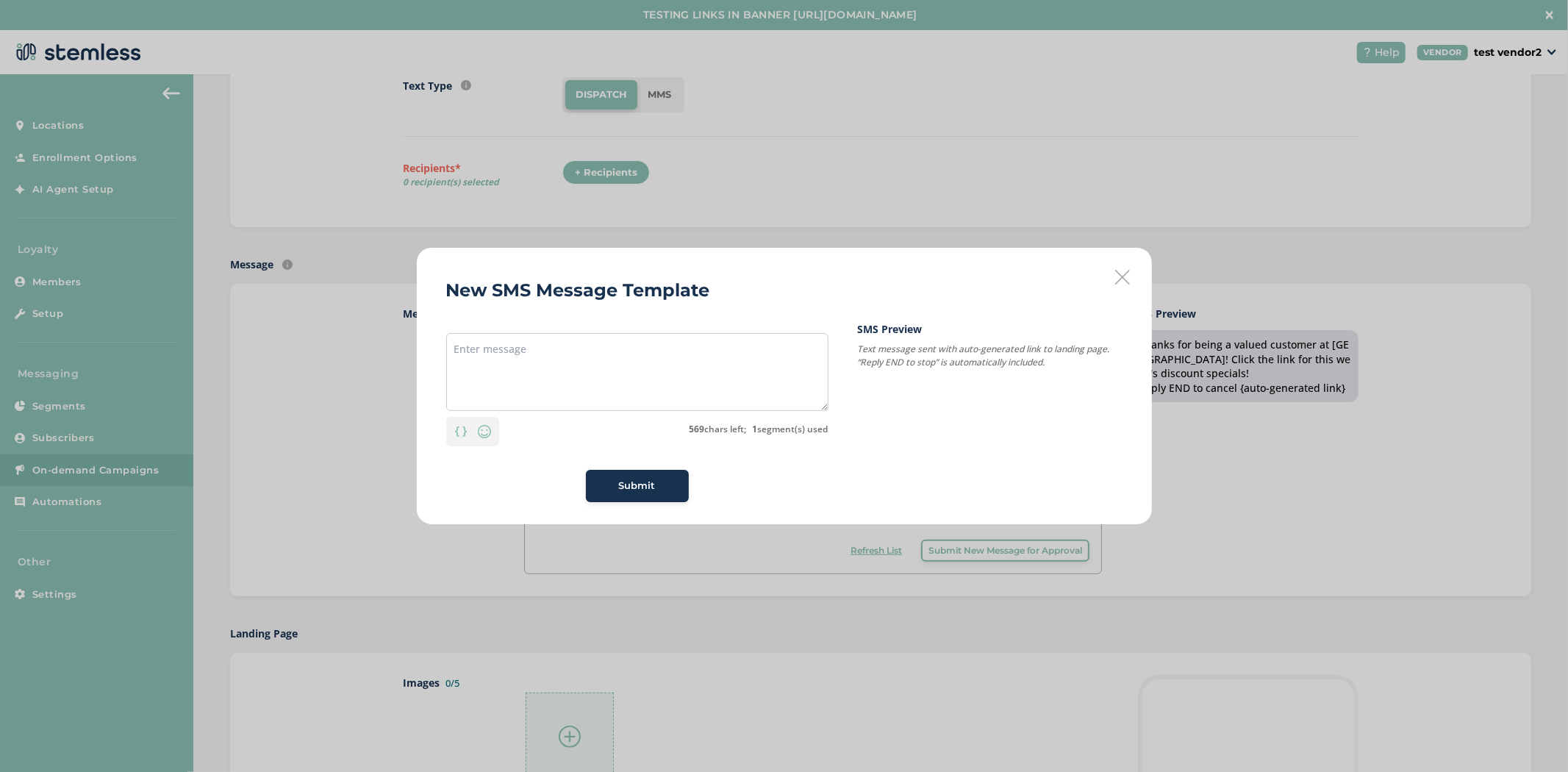
click at [1118, 278] on icon at bounding box center [1122, 277] width 14 height 14
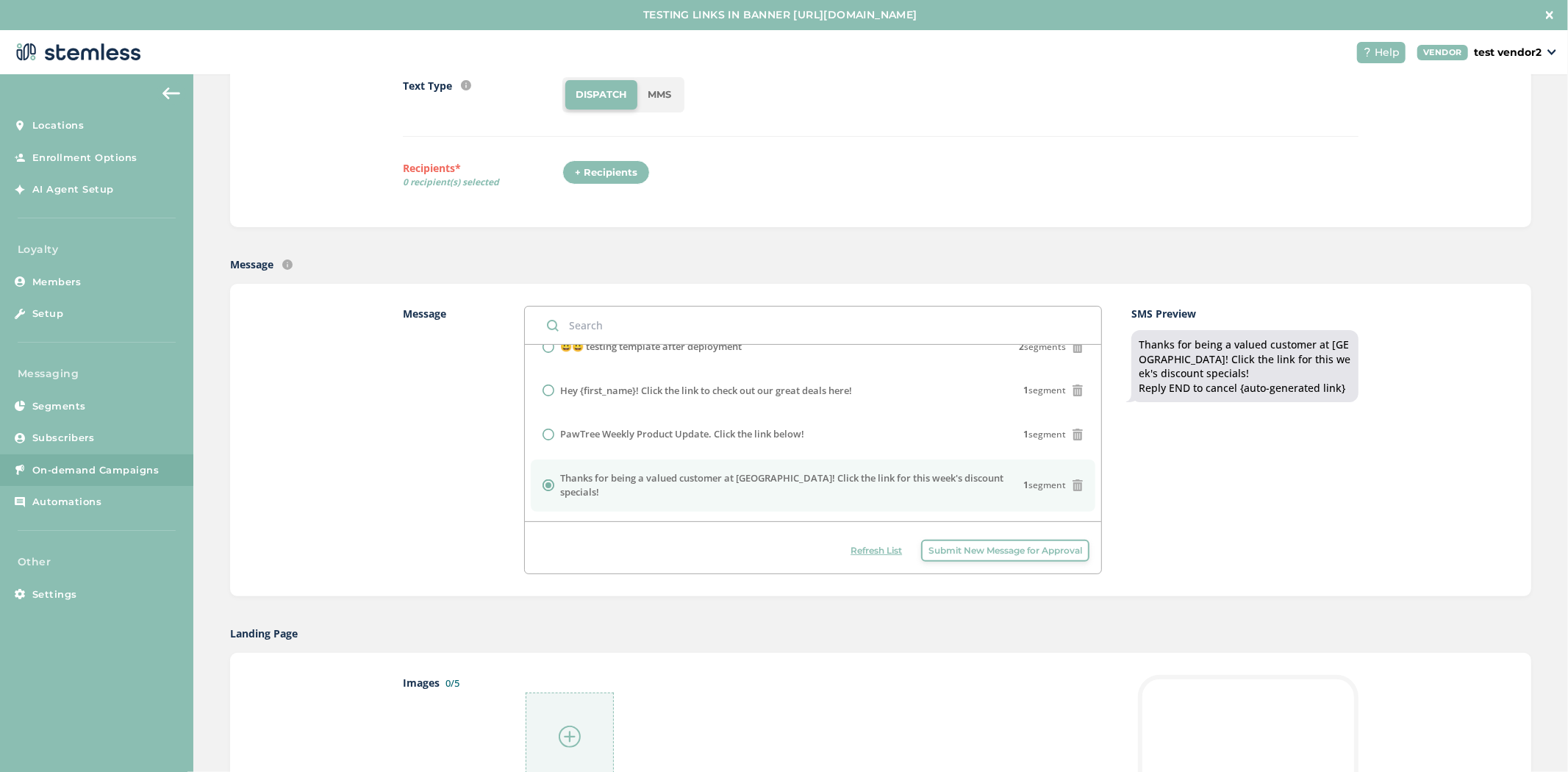
click at [949, 551] on span "Submit New Message for Approval" at bounding box center [1005, 550] width 153 height 14
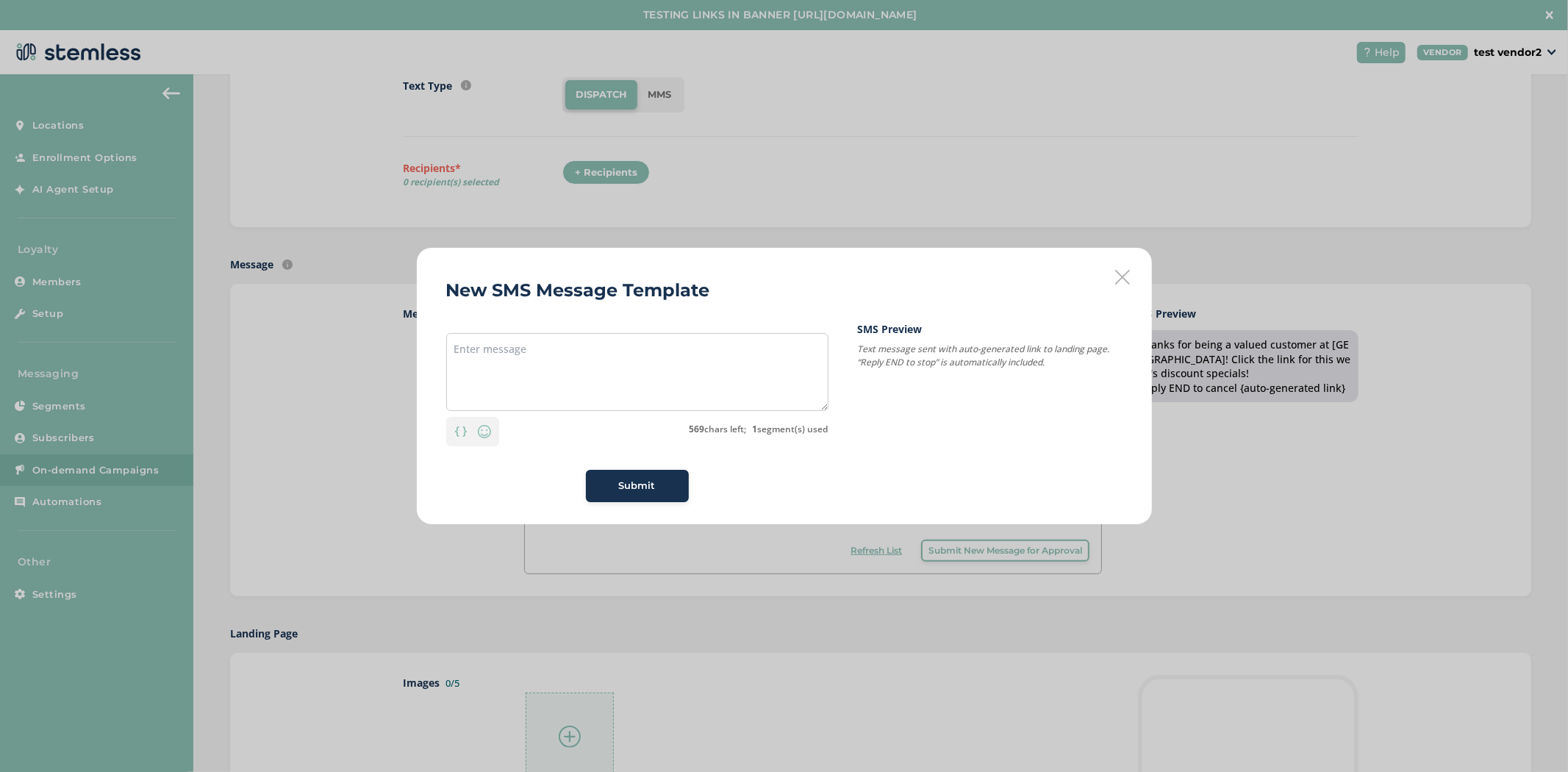
click at [1130, 277] on div "New SMS Message Template Personalization Emoji 569 chars left; 1 segment(s) use…" at bounding box center [784, 386] width 735 height 276
click at [1125, 276] on icon at bounding box center [1122, 277] width 14 height 14
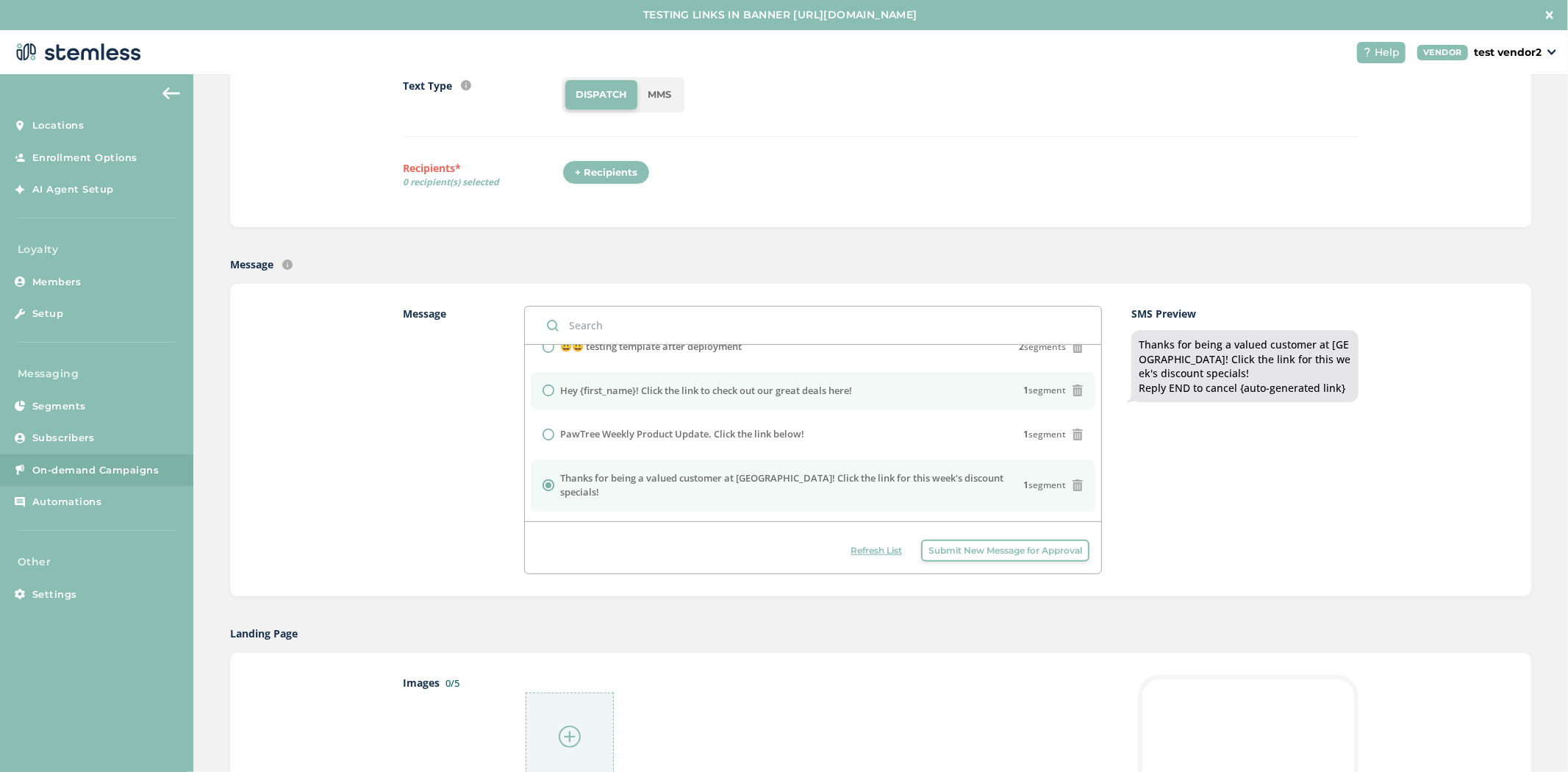
click at [546, 388] on div at bounding box center [551, 390] width 18 height 12
radio input "true"
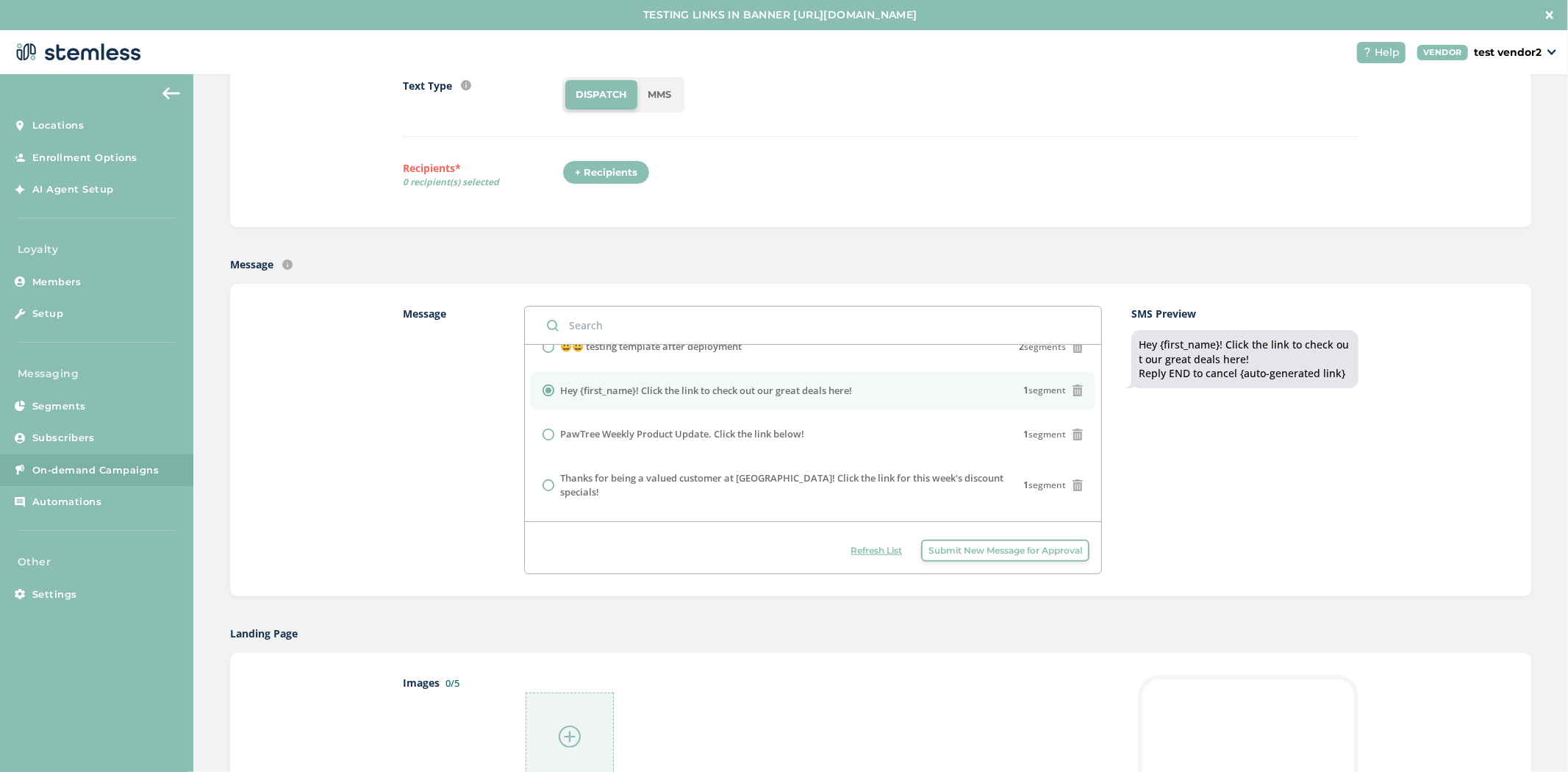
click at [971, 562] on div "Refresh List Submit New Message for Approval" at bounding box center [813, 547] width 576 height 52
click at [968, 548] on span "Submit New Message for Approval" at bounding box center [1005, 550] width 153 height 14
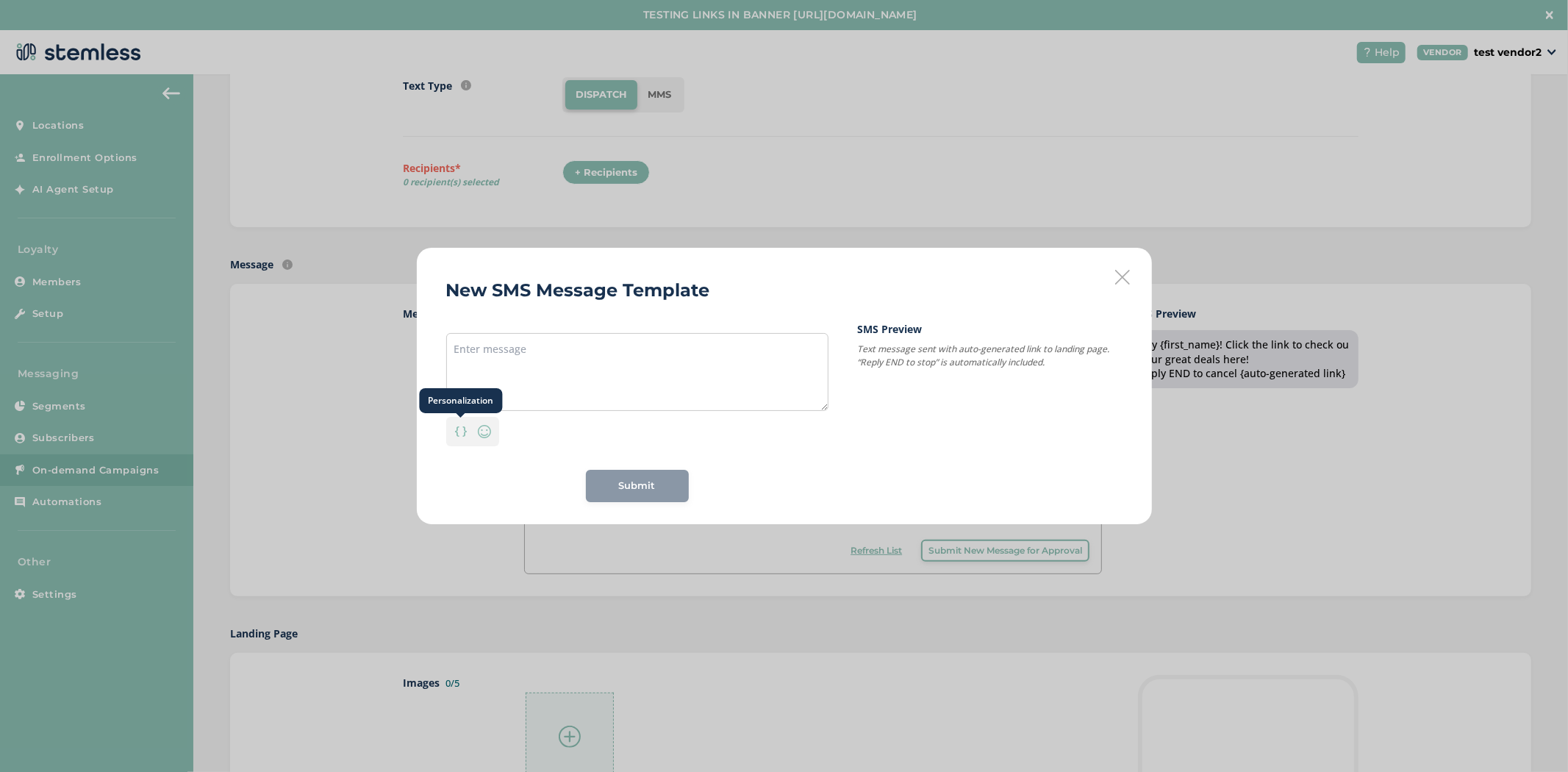
click at [463, 427] on img at bounding box center [460, 431] width 12 height 10
click at [472, 358] on div "{first_name}" at bounding box center [461, 357] width 70 height 26
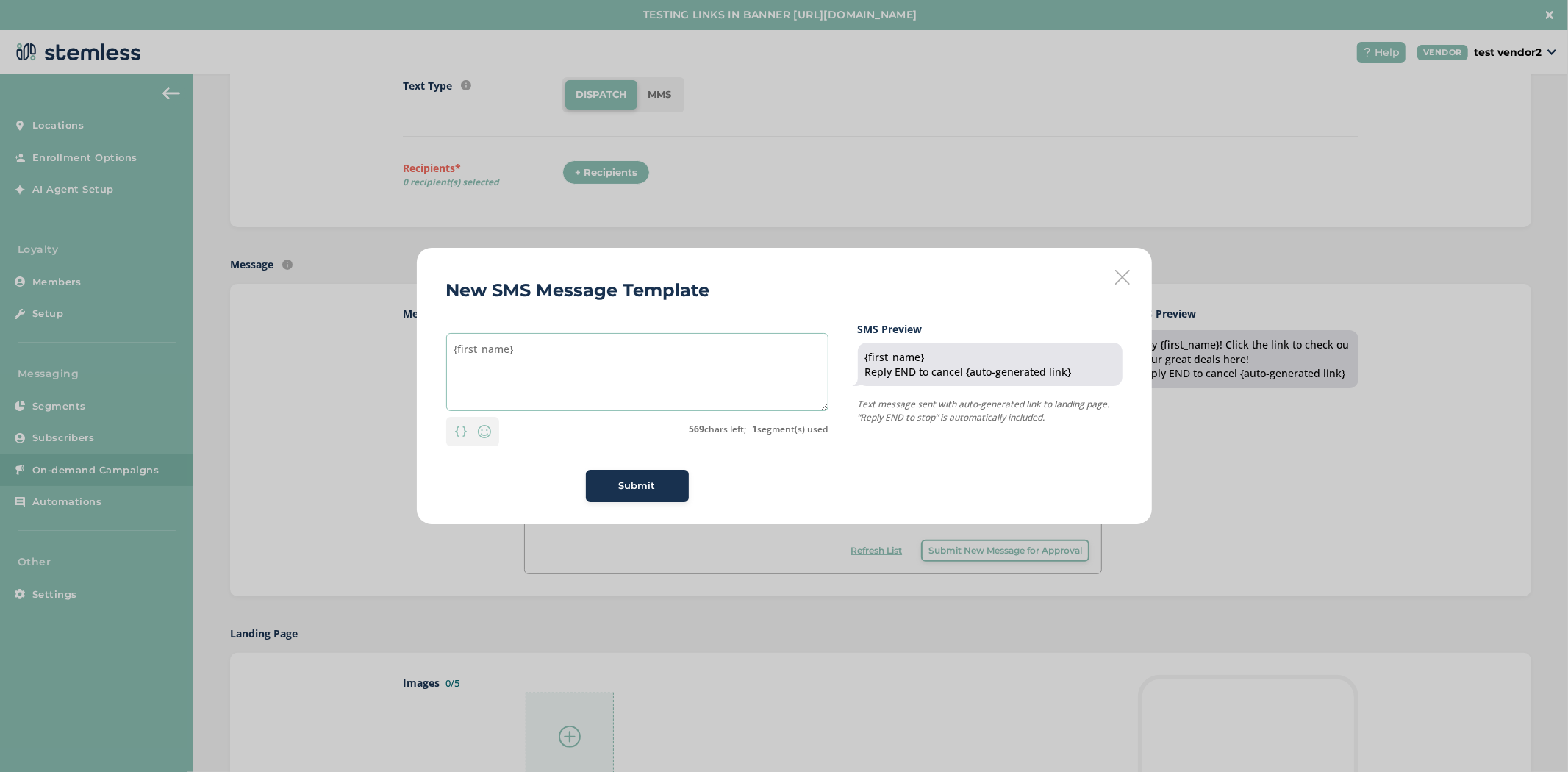
click at [549, 355] on textarea "{first_name}" at bounding box center [638, 372] width 383 height 78
click at [483, 430] on img at bounding box center [484, 432] width 18 height 18
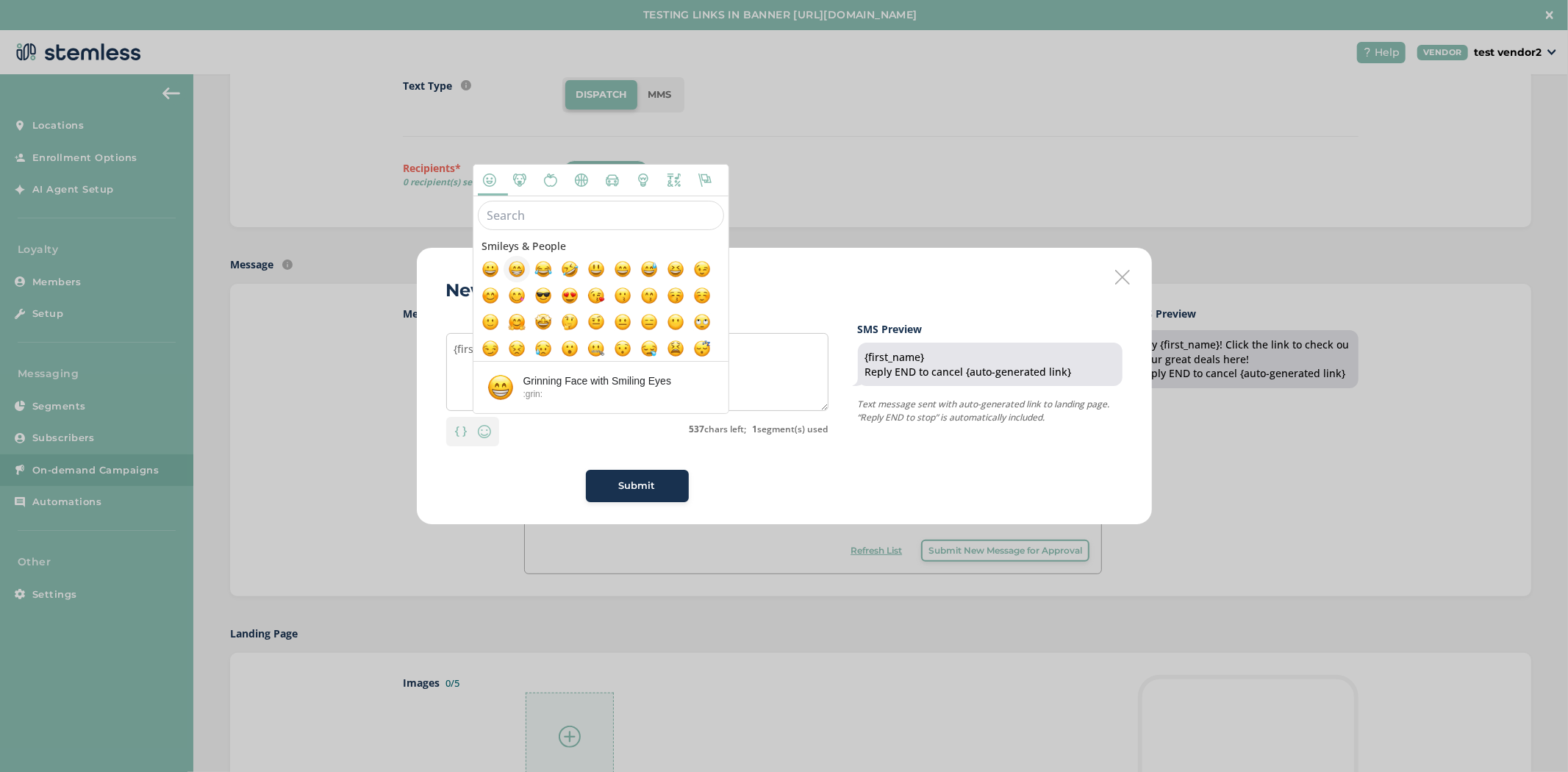
click at [518, 267] on span at bounding box center [517, 269] width 18 height 18
type textarea "{first_name} 😁"
click at [796, 438] on div "Personalization Smileys & People Animals & Nature" at bounding box center [638, 427] width 383 height 35
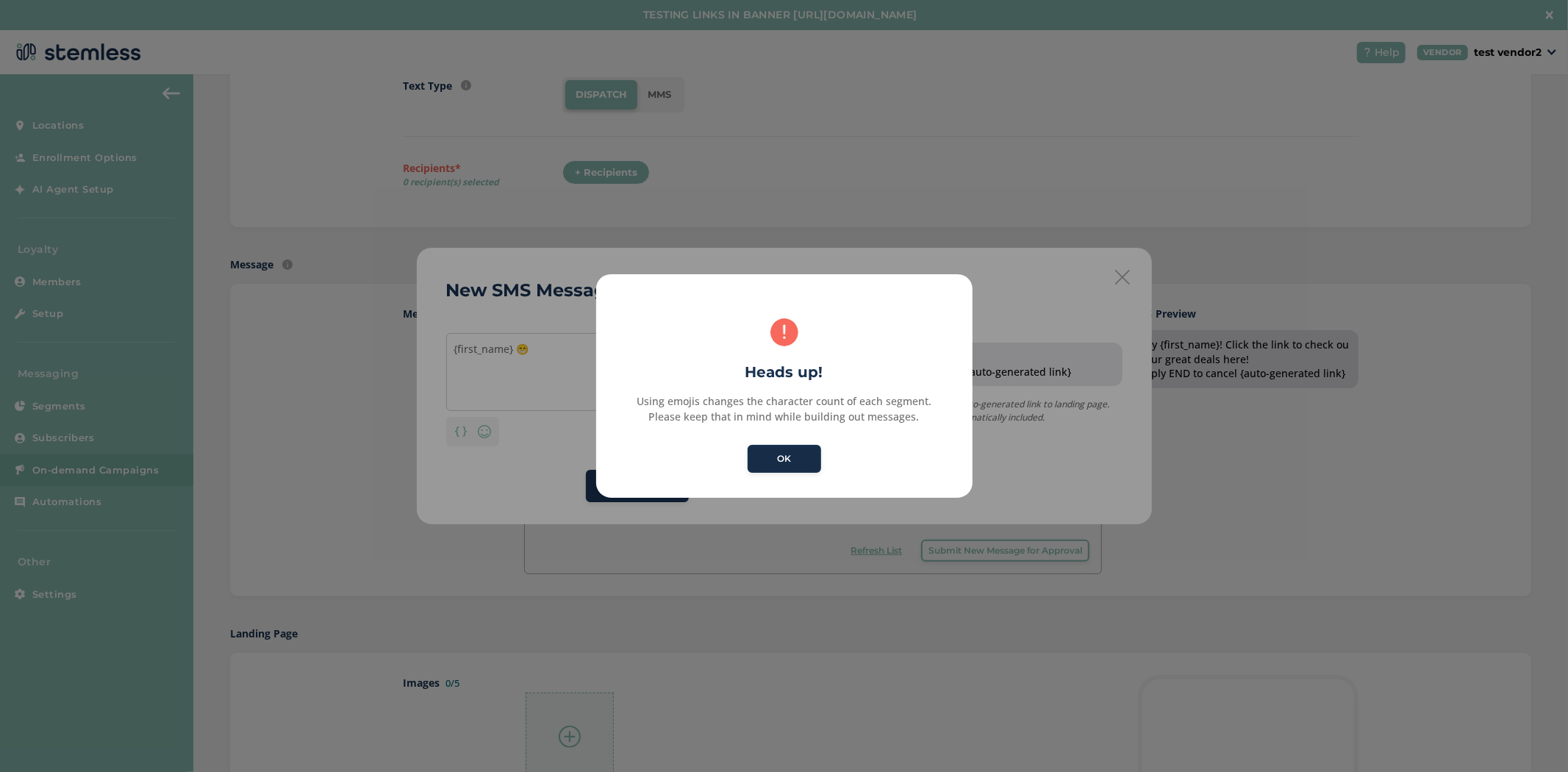
click at [798, 461] on button "OK" at bounding box center [784, 458] width 73 height 28
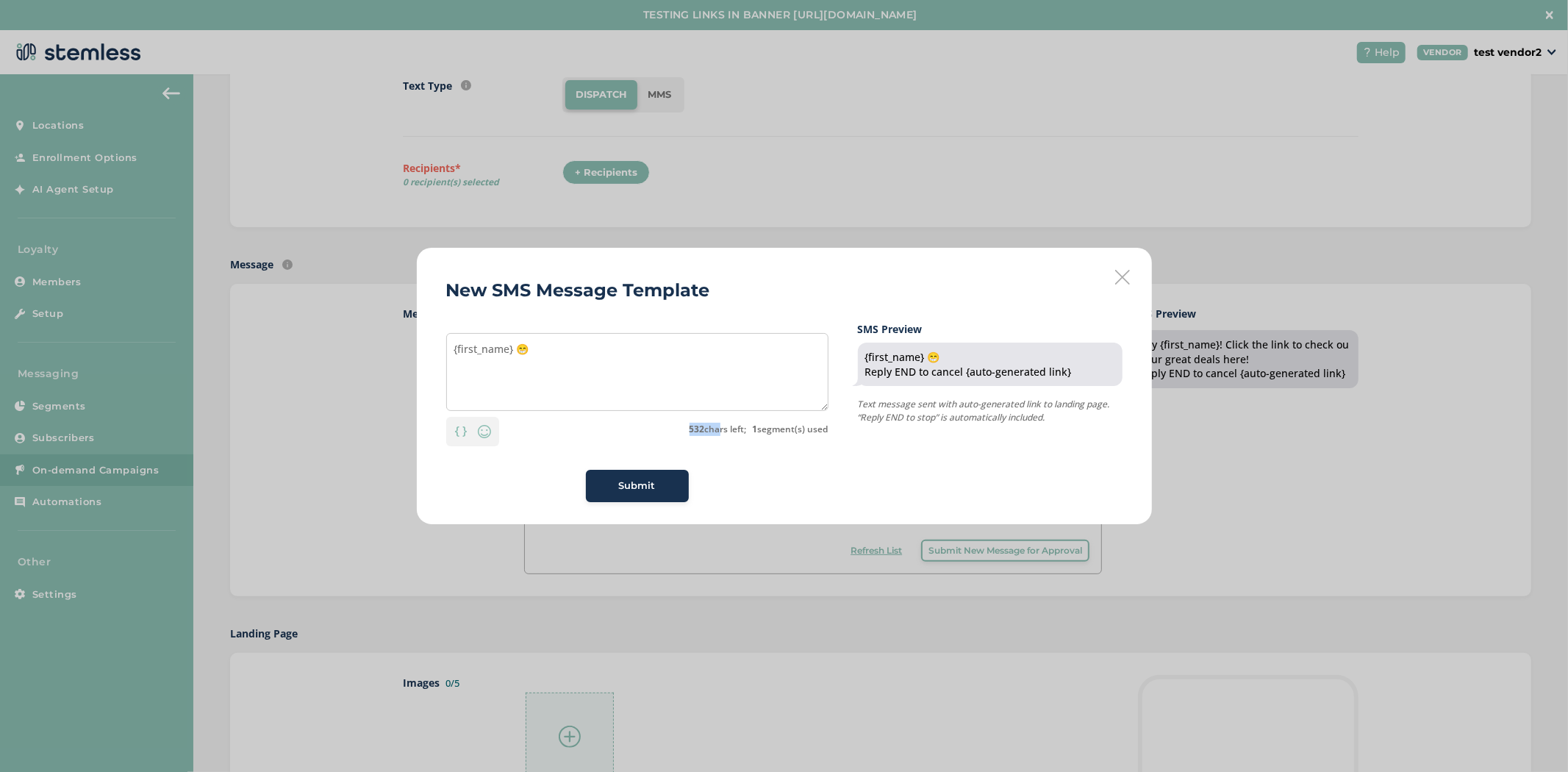
drag, startPoint x: 715, startPoint y: 430, endPoint x: 679, endPoint y: 430, distance: 36.0
click at [679, 430] on div "Personalization Emoji 532 chars left; 1 segment(s) used" at bounding box center [638, 427] width 383 height 35
click at [795, 473] on div "Submit" at bounding box center [638, 486] width 383 height 32
click at [1125, 280] on icon at bounding box center [1122, 277] width 14 height 14
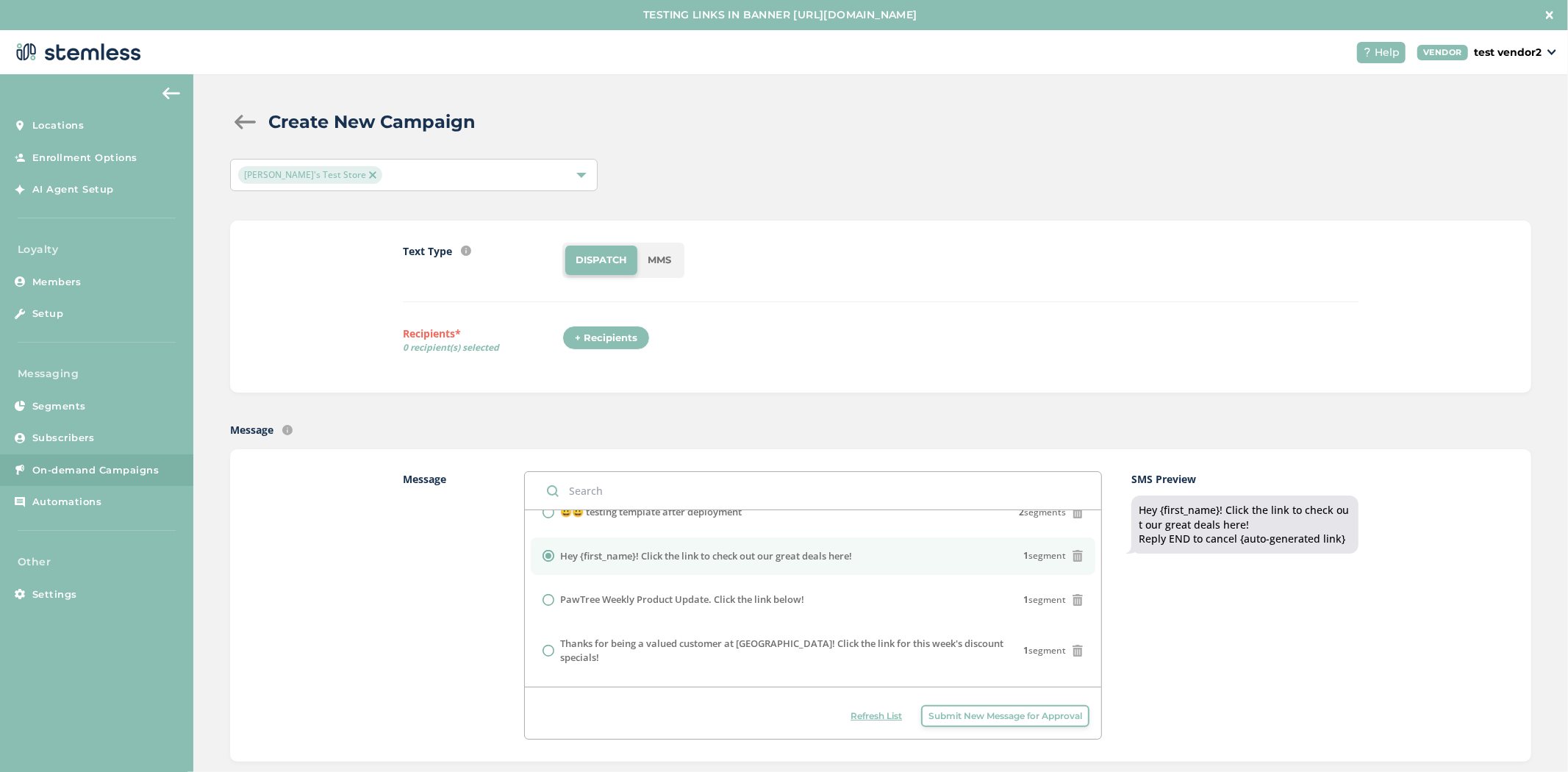
scroll to position [0, 0]
click at [605, 335] on div "+ Recipients" at bounding box center [605, 340] width 88 height 25
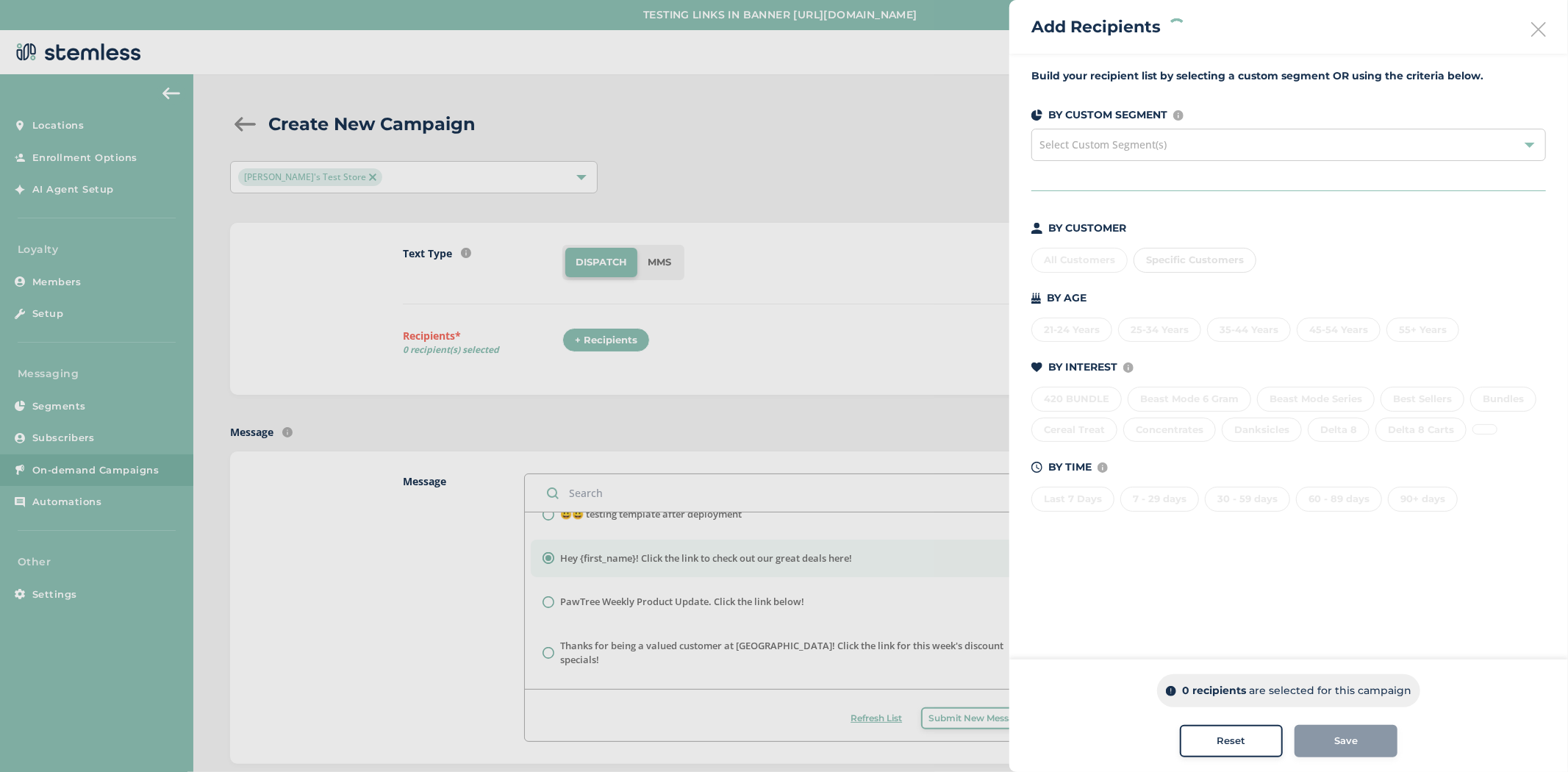
click at [1063, 254] on div "All Customers Specific Customers" at bounding box center [1288, 257] width 514 height 31
click at [1063, 260] on div "All Customers Specific Customers" at bounding box center [1288, 257] width 514 height 31
click at [1544, 30] on icon at bounding box center [1538, 29] width 14 height 14
click at [1540, 25] on icon at bounding box center [1538, 29] width 14 height 14
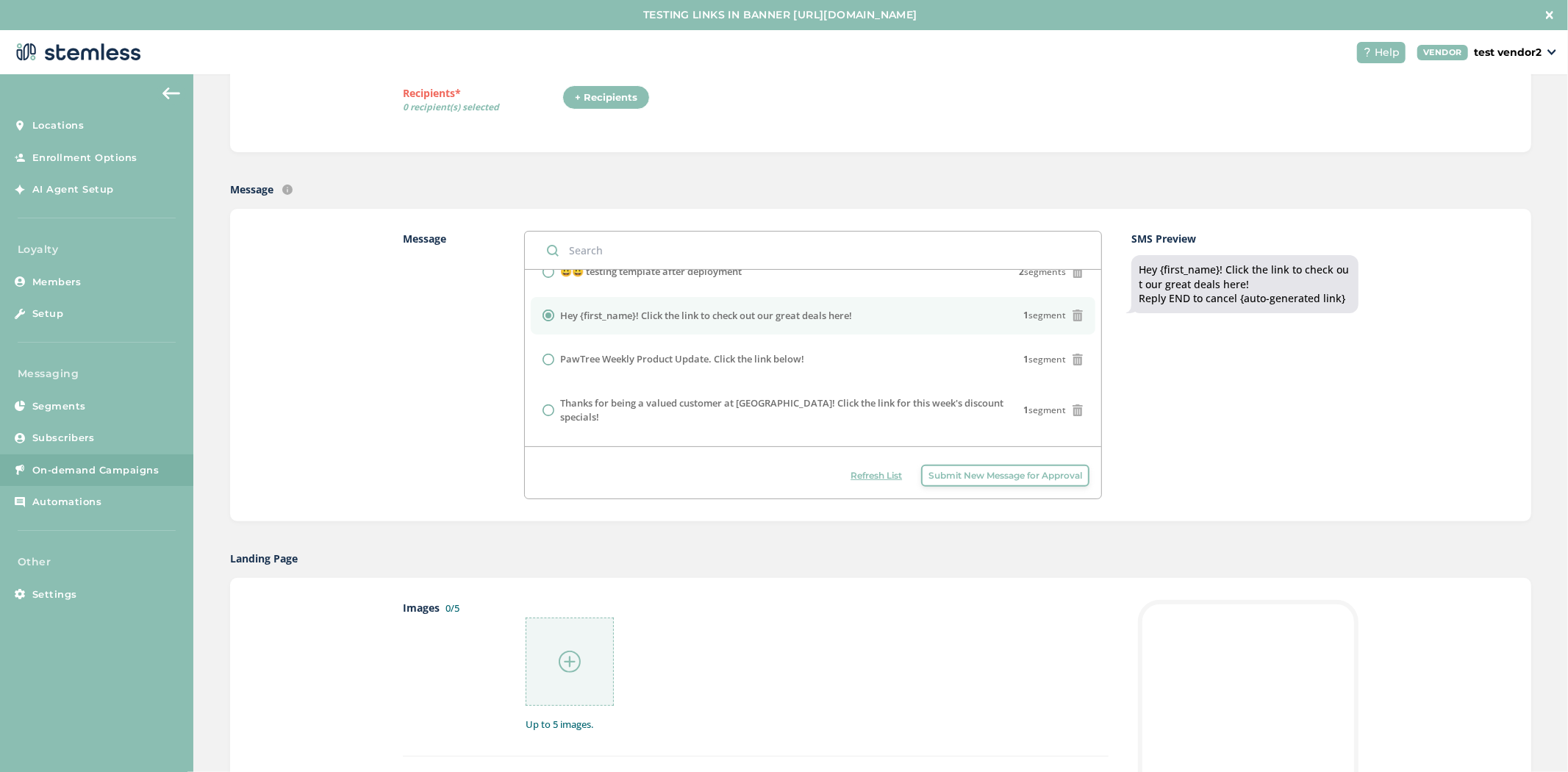
scroll to position [244, 0]
click at [997, 478] on span "Submit New Message for Approval" at bounding box center [1005, 474] width 153 height 14
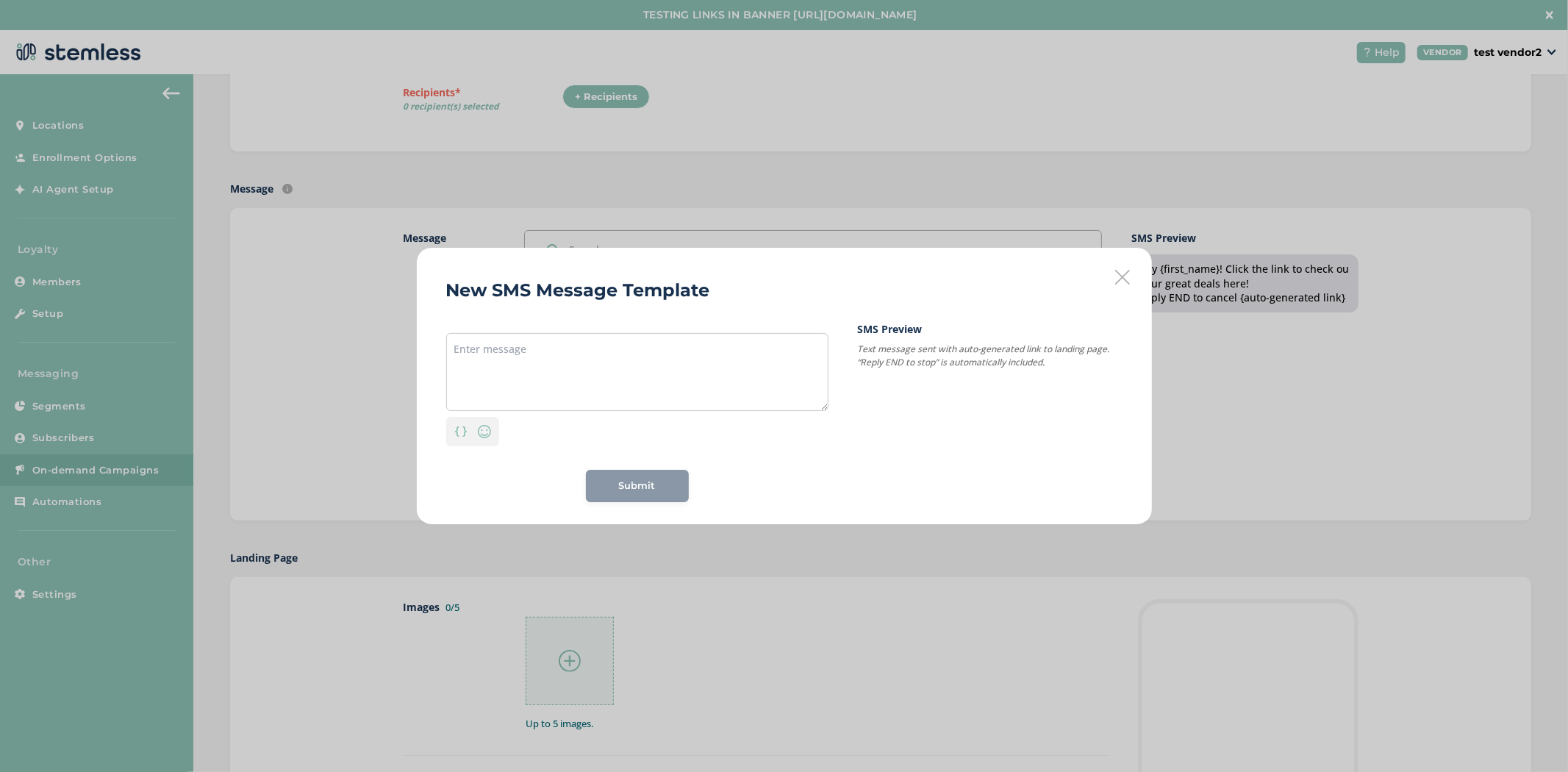
click at [1106, 295] on div "New SMS Message Template Personalization Emoji Submit SMS Preview Text message …" at bounding box center [784, 386] width 735 height 276
click at [1113, 284] on div "New SMS Message Template Personalization Emoji 569 chars left; 1 segment(s) use…" at bounding box center [784, 386] width 735 height 276
click at [1118, 280] on icon at bounding box center [1122, 277] width 14 height 14
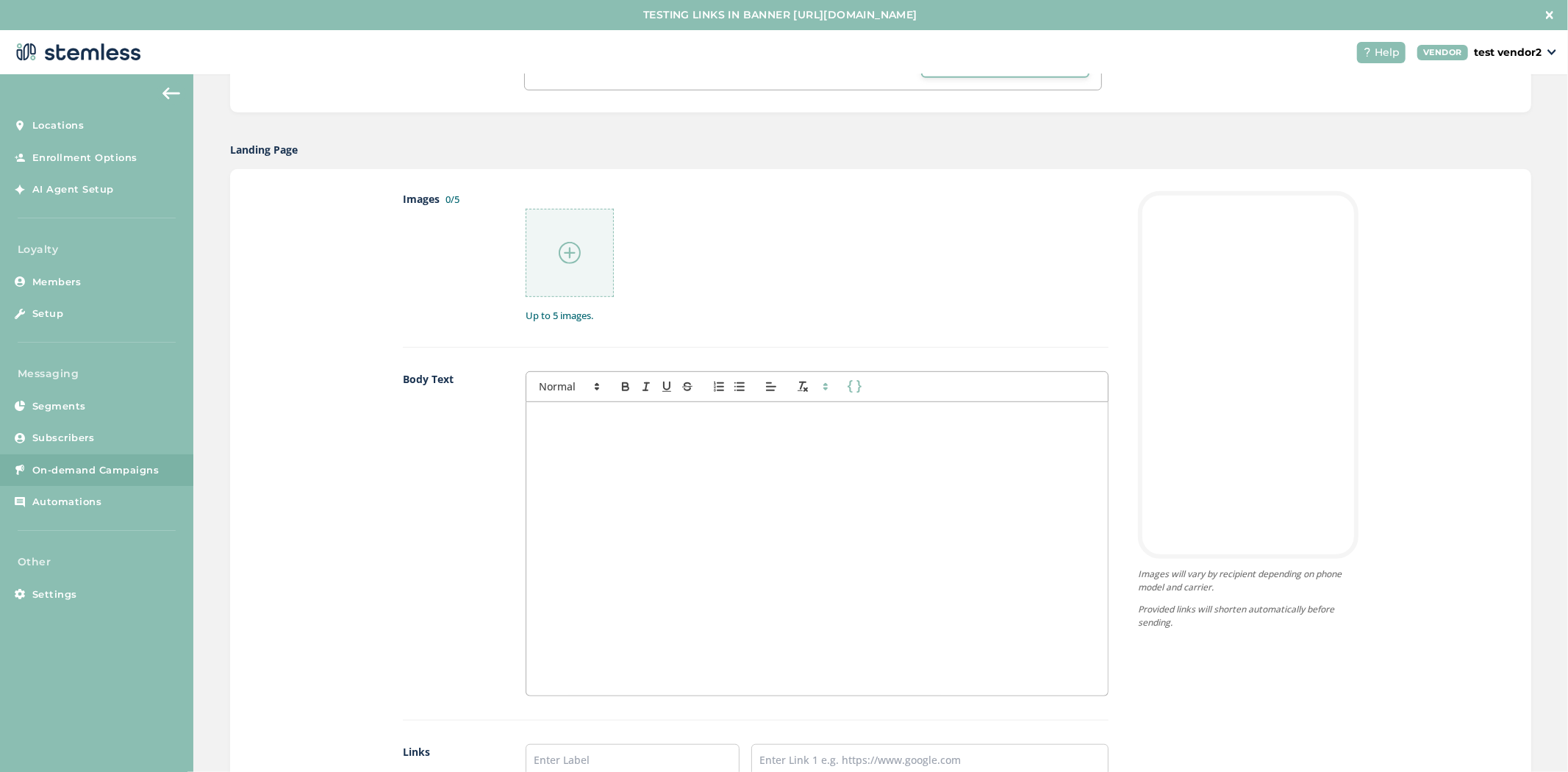
scroll to position [652, 0]
click at [547, 232] on div at bounding box center [570, 253] width 88 height 88
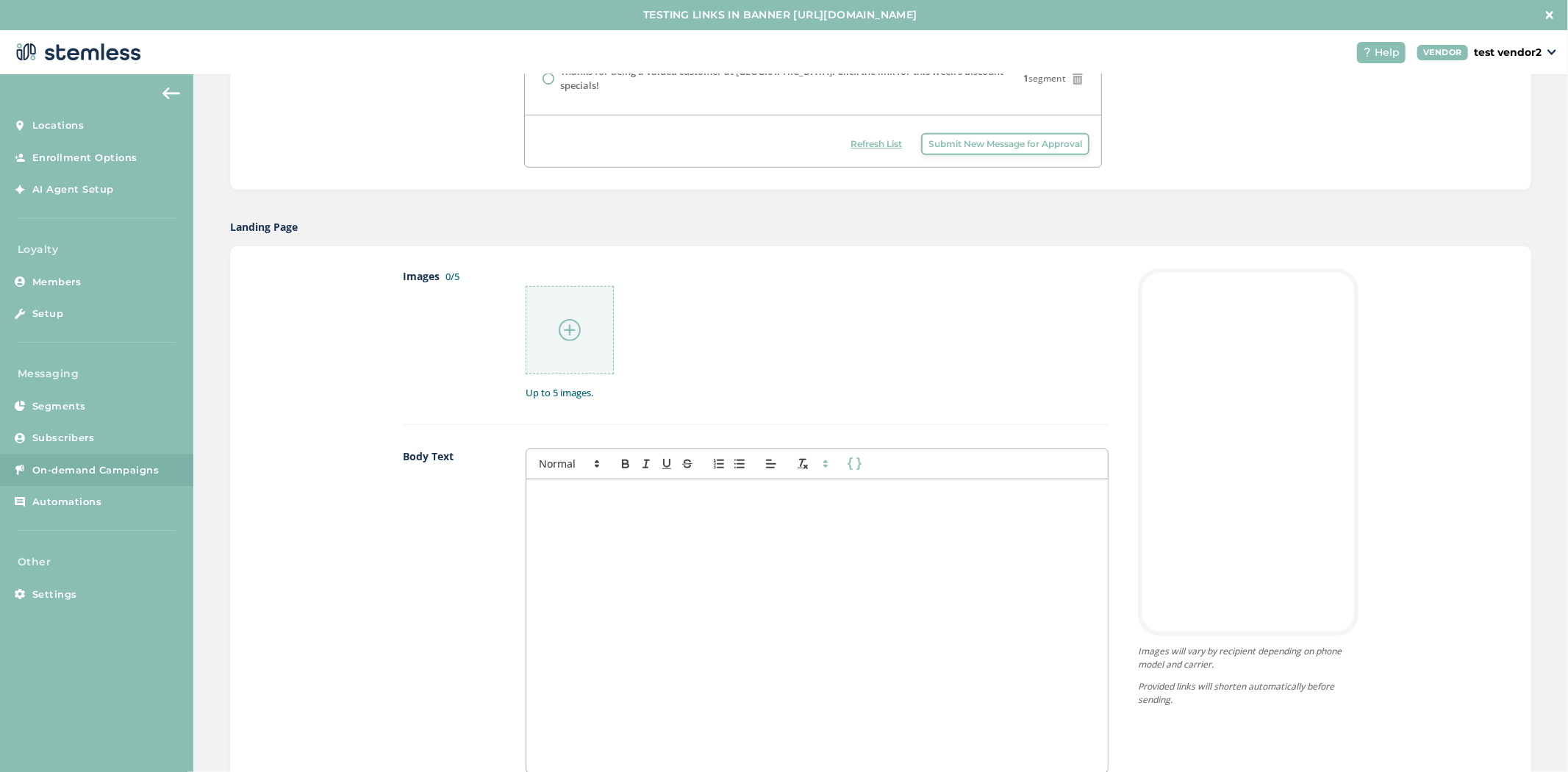
scroll to position [572, 0]
click at [567, 327] on img at bounding box center [569, 332] width 22 height 22
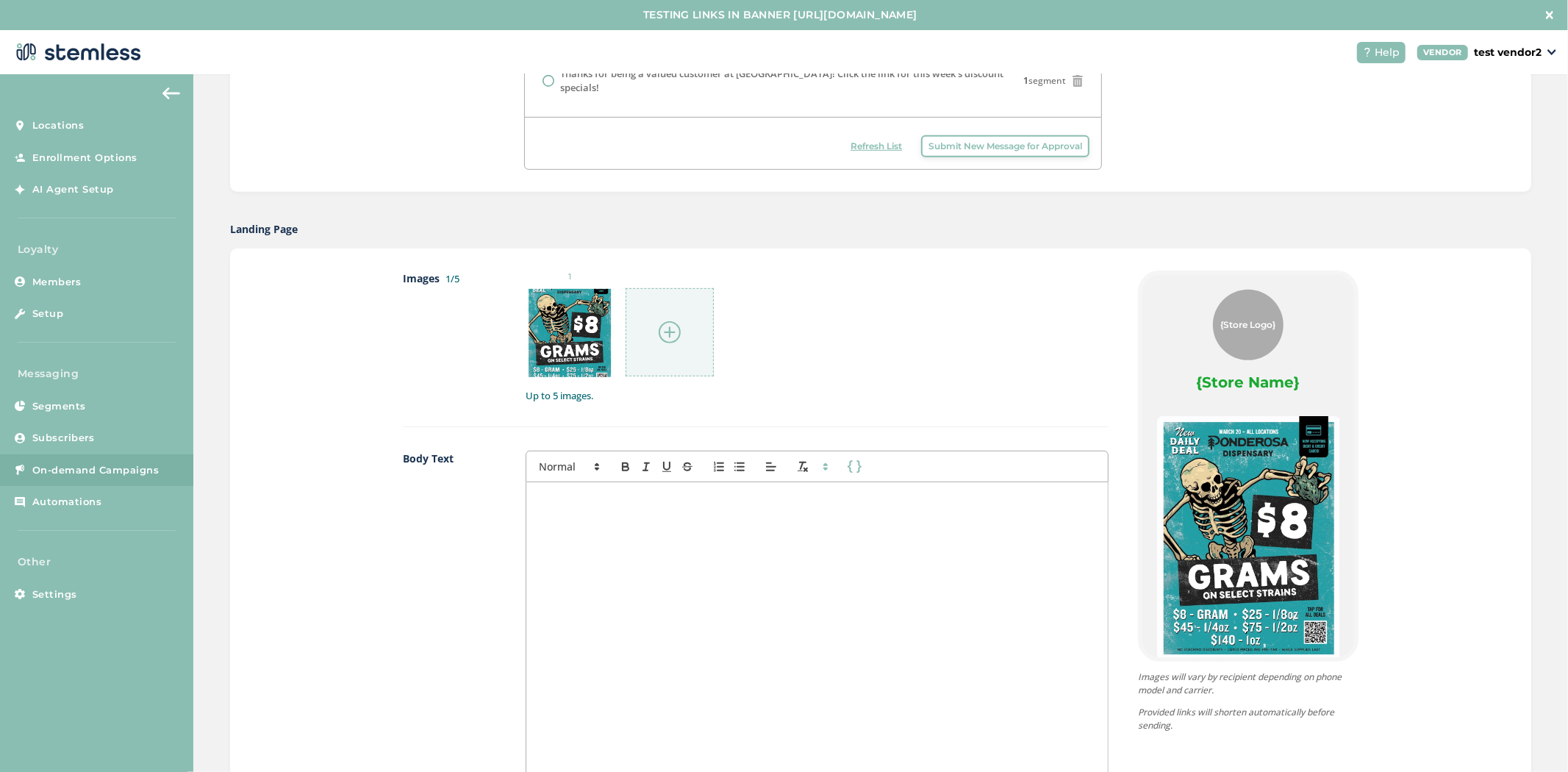
click at [641, 299] on div at bounding box center [669, 332] width 88 height 88
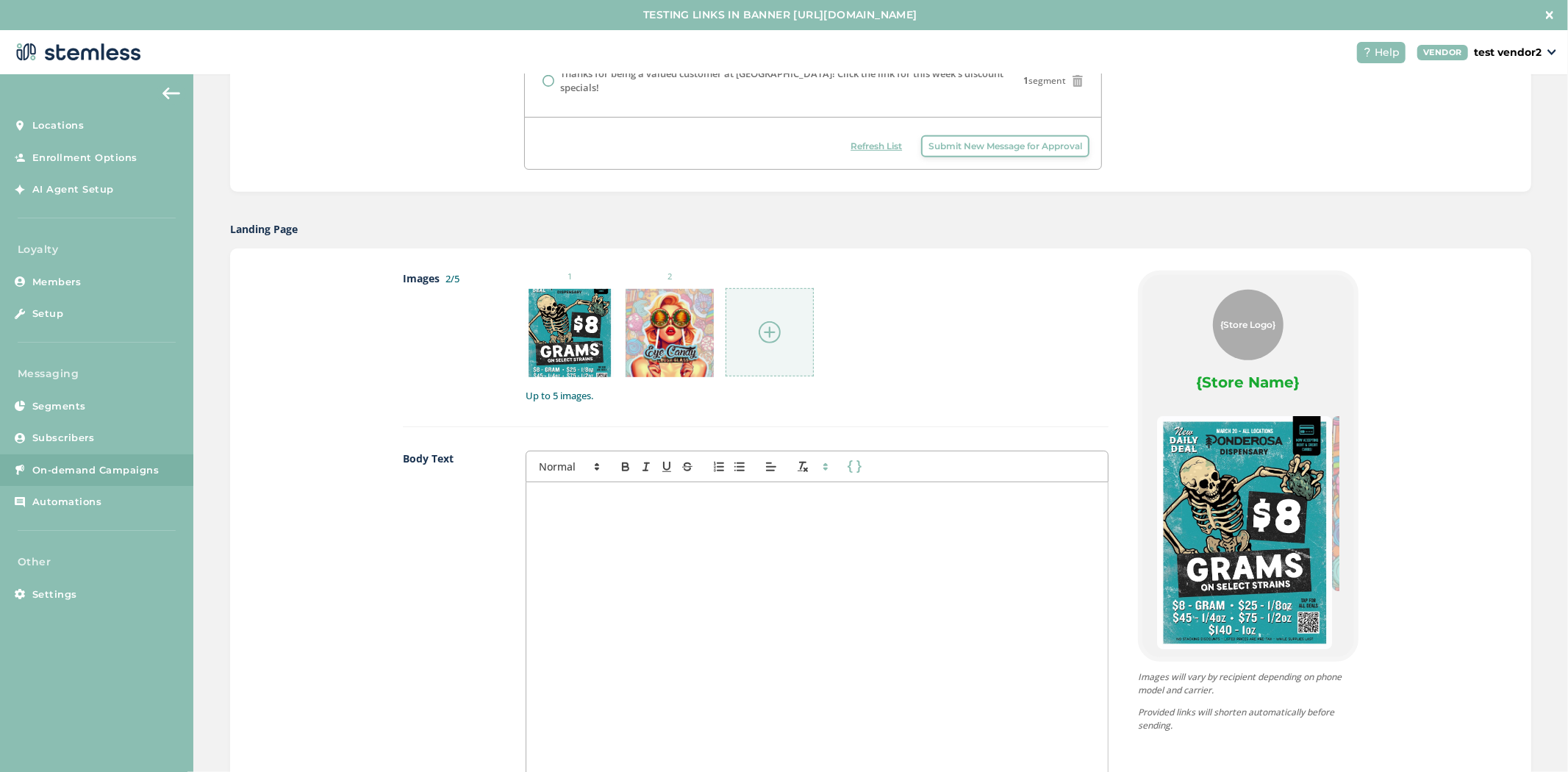
click at [780, 335] on div at bounding box center [770, 332] width 88 height 88
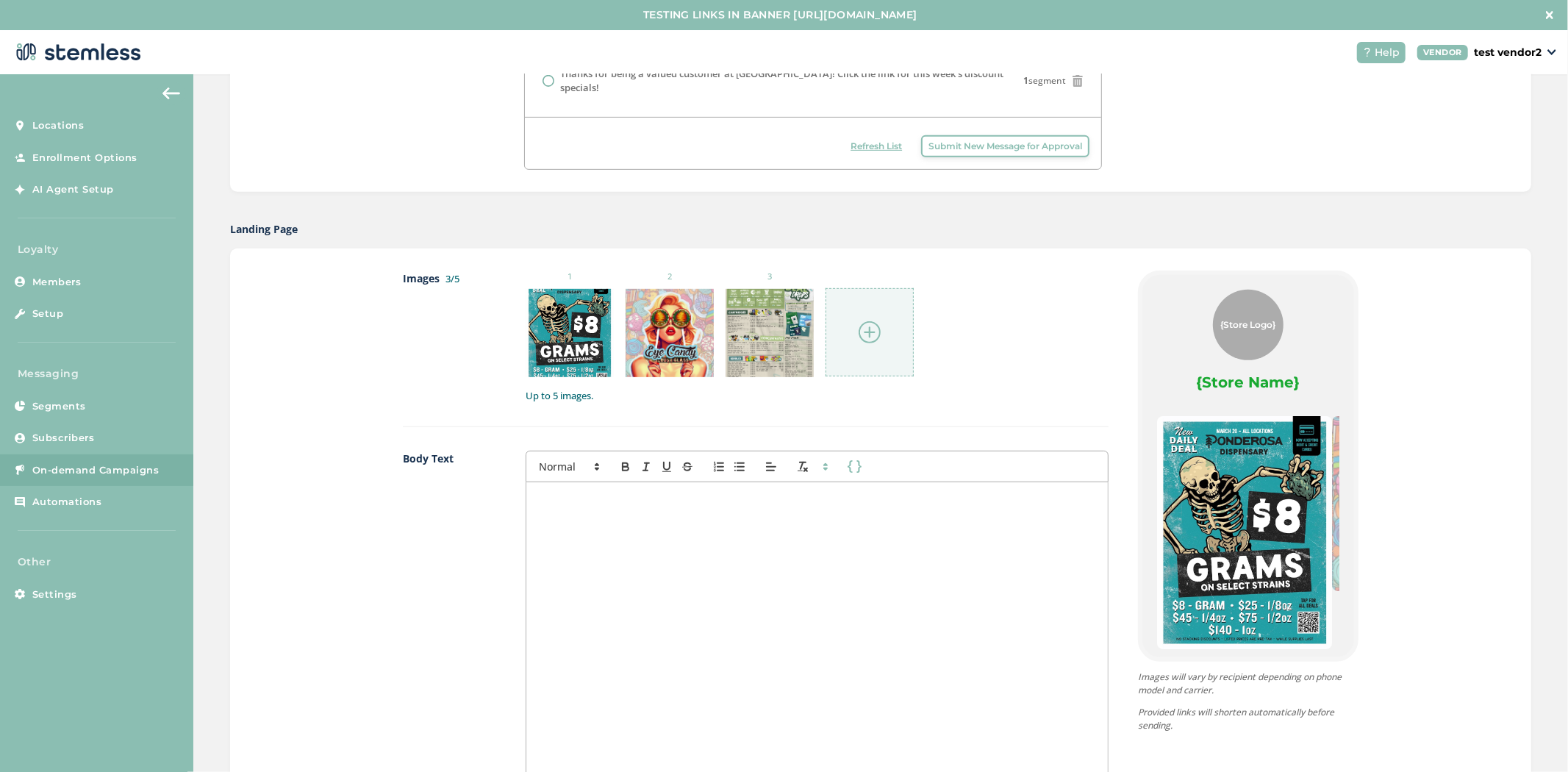
click at [873, 366] on div at bounding box center [870, 332] width 88 height 88
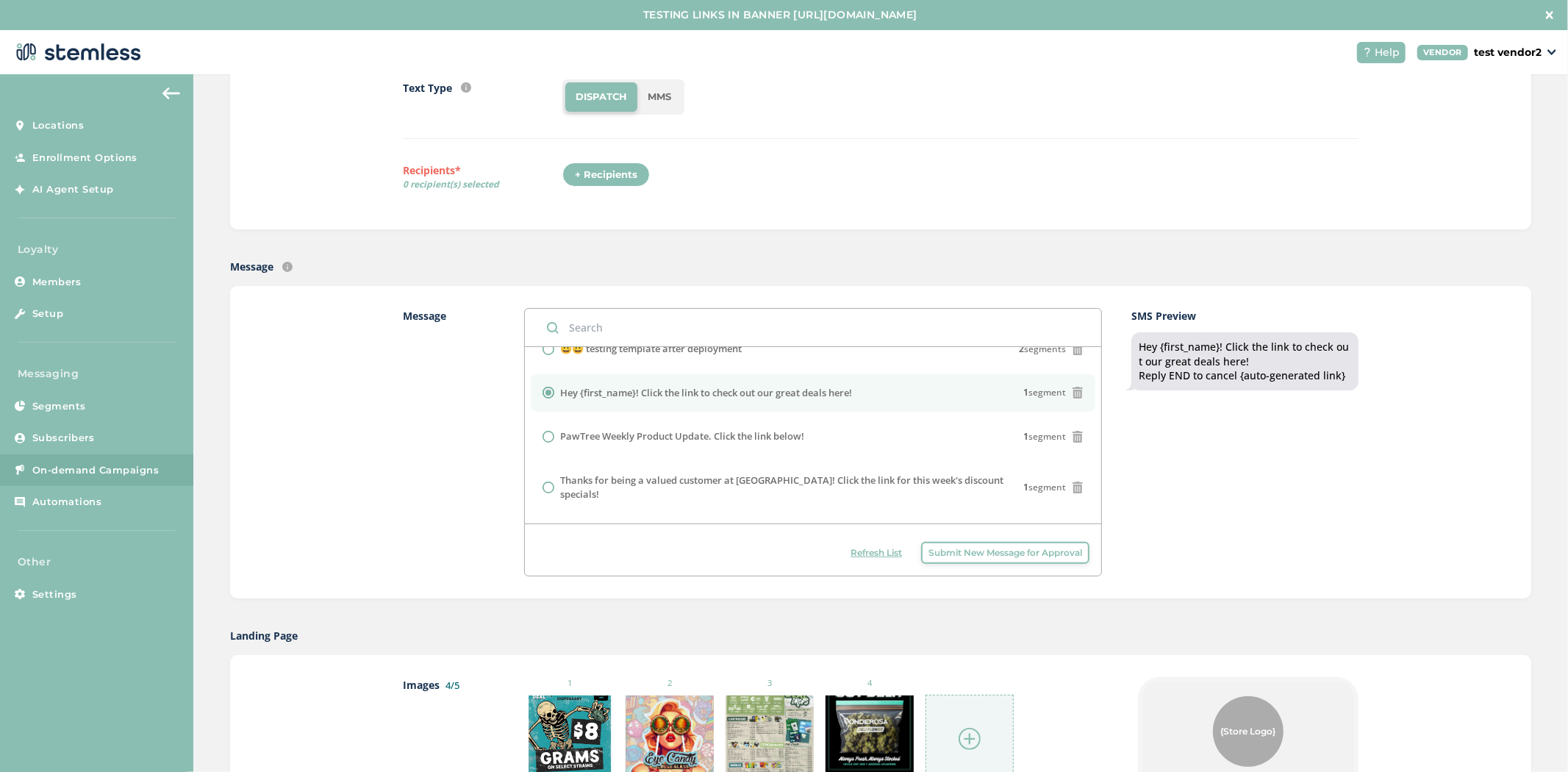
scroll to position [164, 0]
drag, startPoint x: 1349, startPoint y: 379, endPoint x: 1121, endPoint y: 339, distance: 231.5
click at [1121, 339] on div "Message {first_name} we've got the best VIP deals at you favorite store💰📈 Click…" at bounding box center [881, 443] width 955 height 268
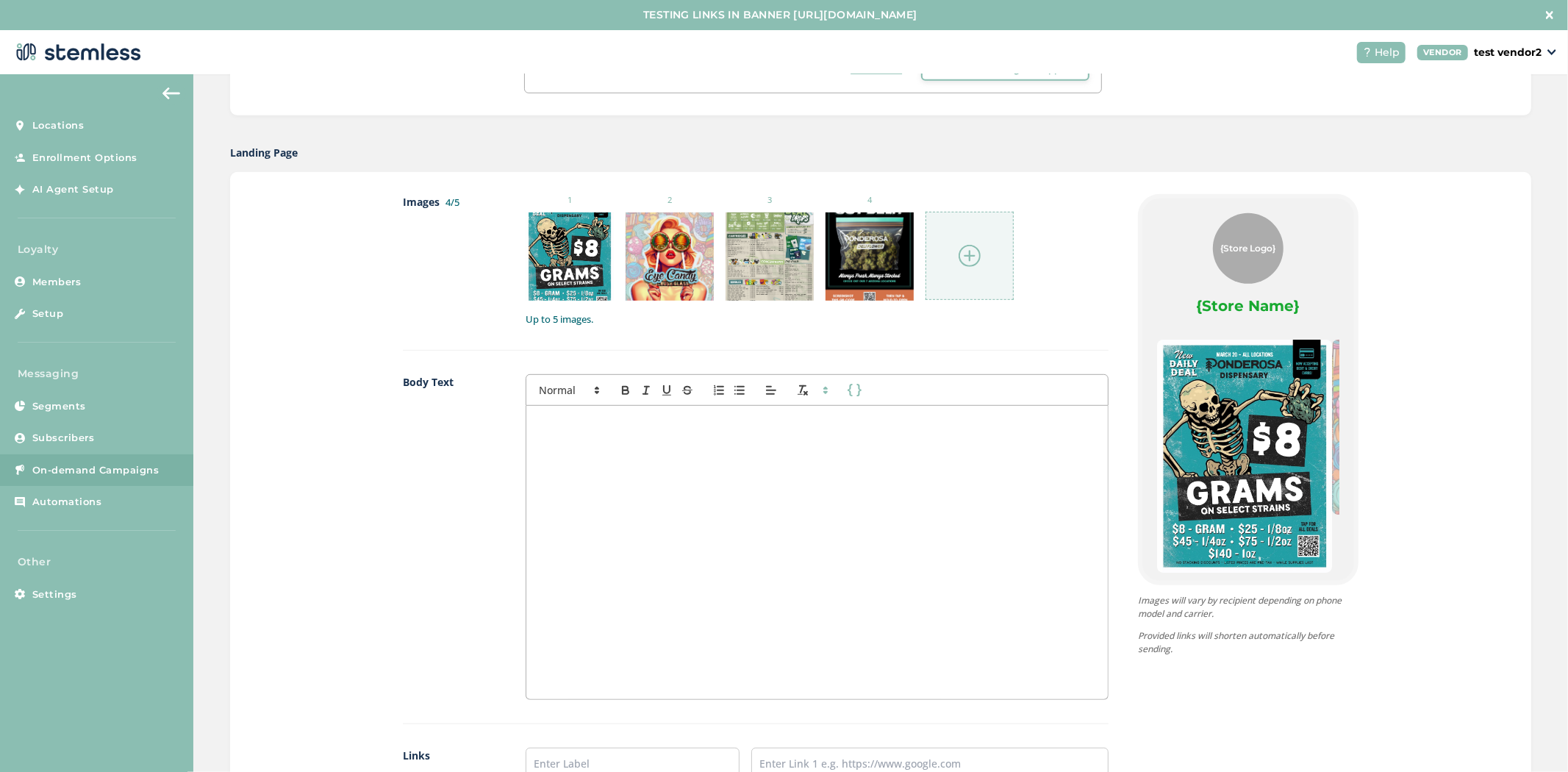
scroll to position [648, 0]
click at [804, 560] on div at bounding box center [816, 551] width 582 height 293
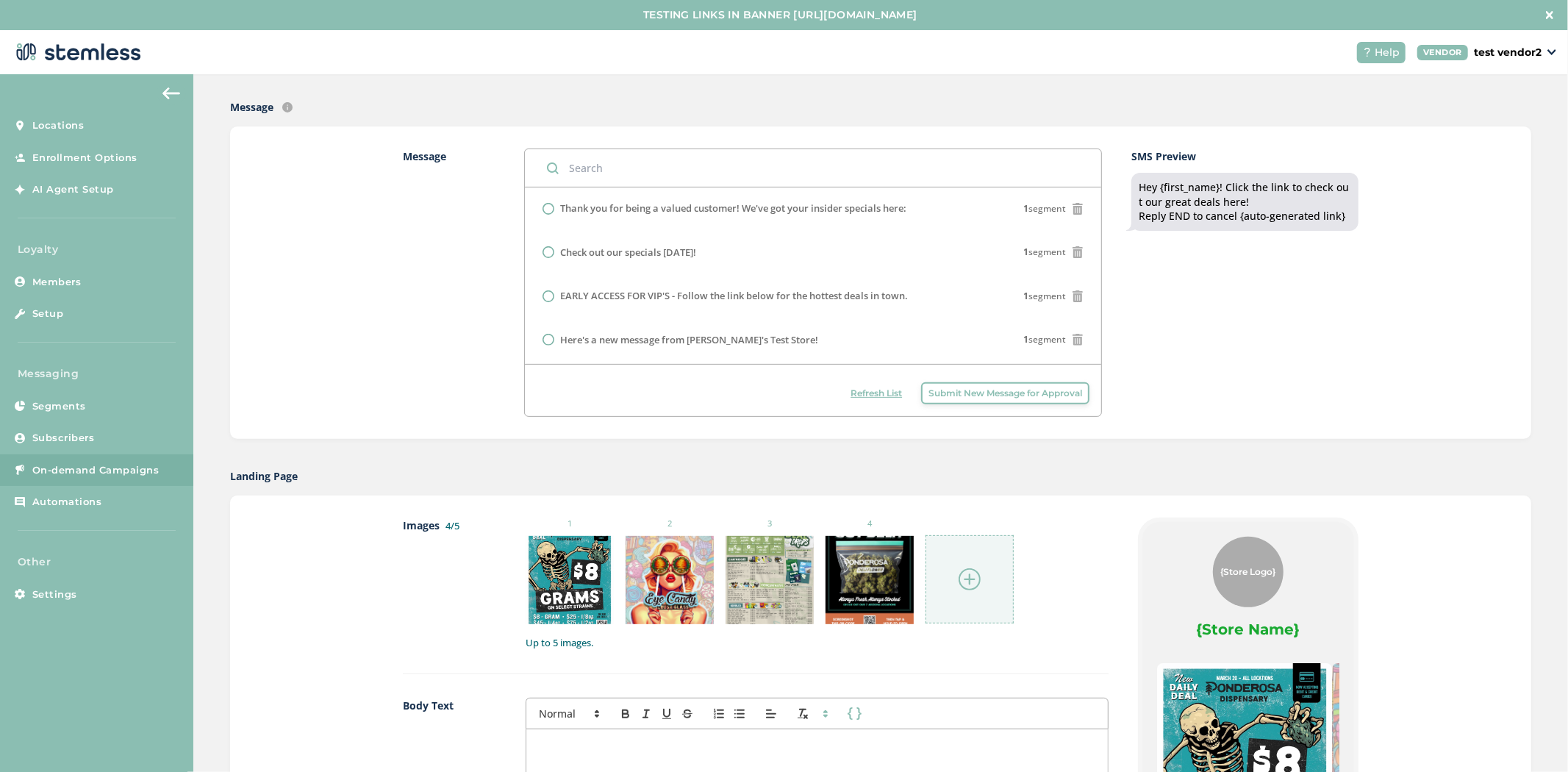
scroll to position [324, 0]
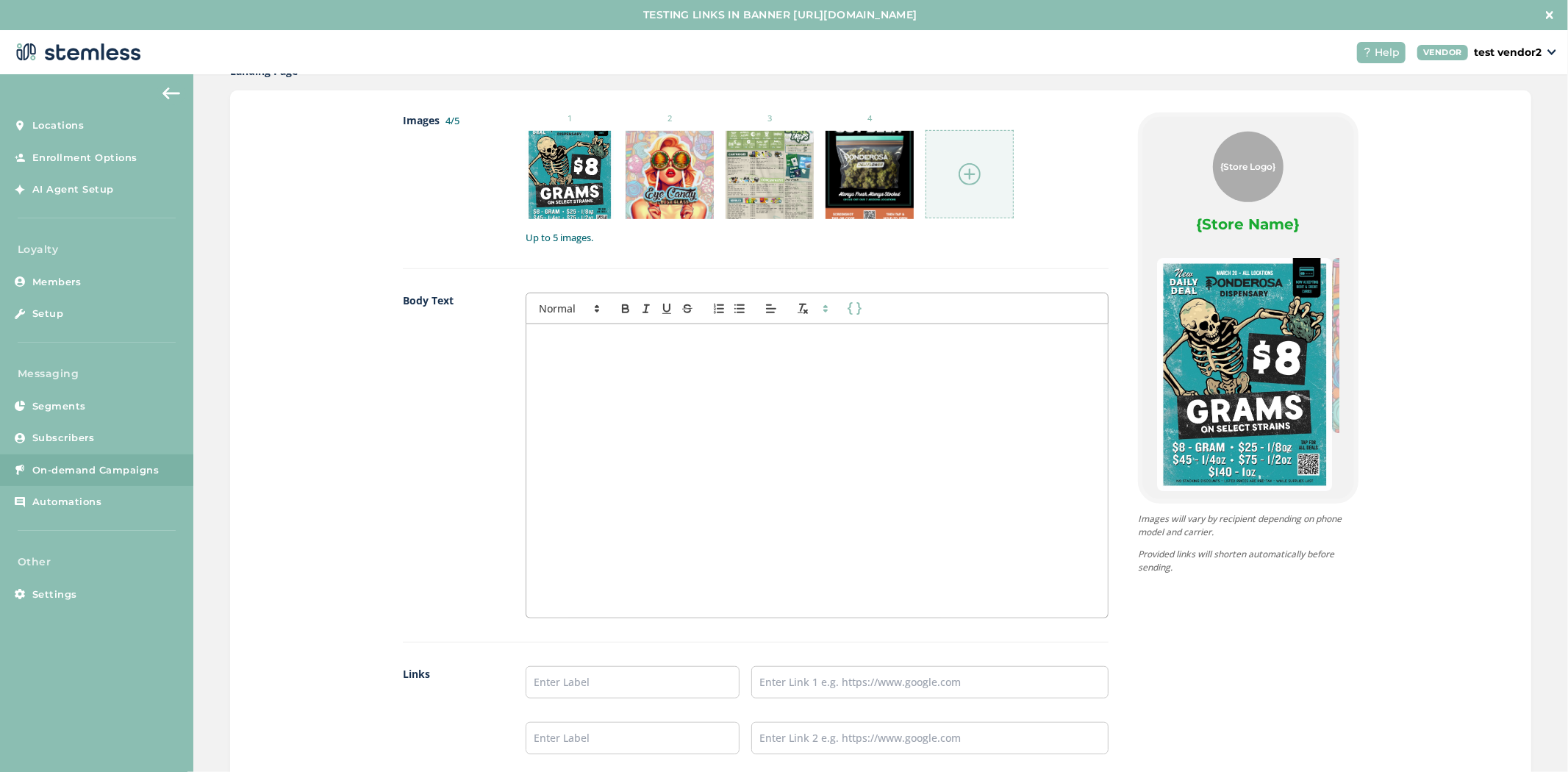
click at [853, 492] on div at bounding box center [816, 470] width 582 height 293
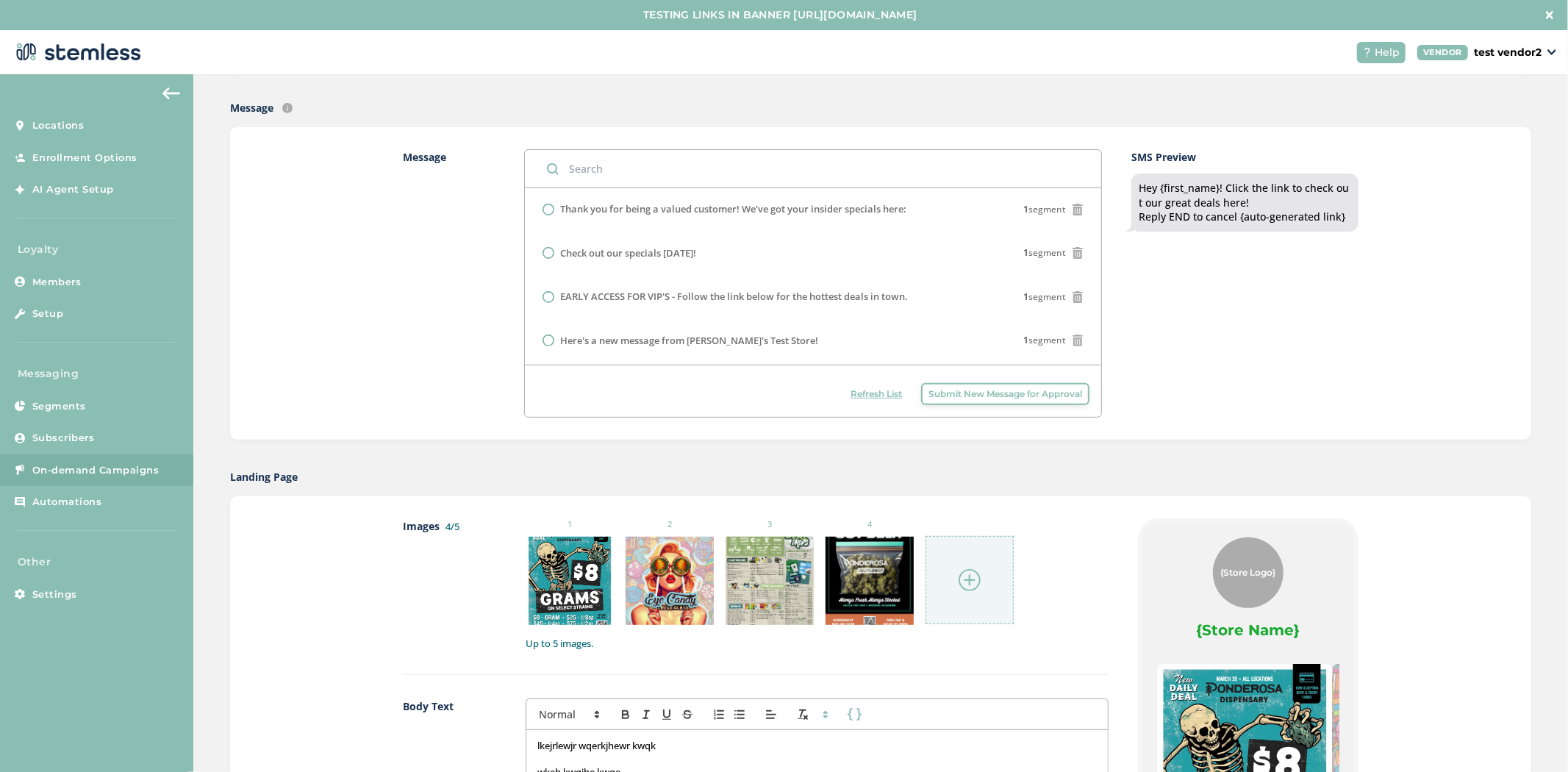
drag, startPoint x: 1231, startPoint y: 213, endPoint x: 1352, endPoint y: 217, distance: 121.1
click at [1352, 217] on div "Message {first_name} we've got the best VIP deals at you favorite store💰📈 Click…" at bounding box center [881, 283] width 1301 height 312
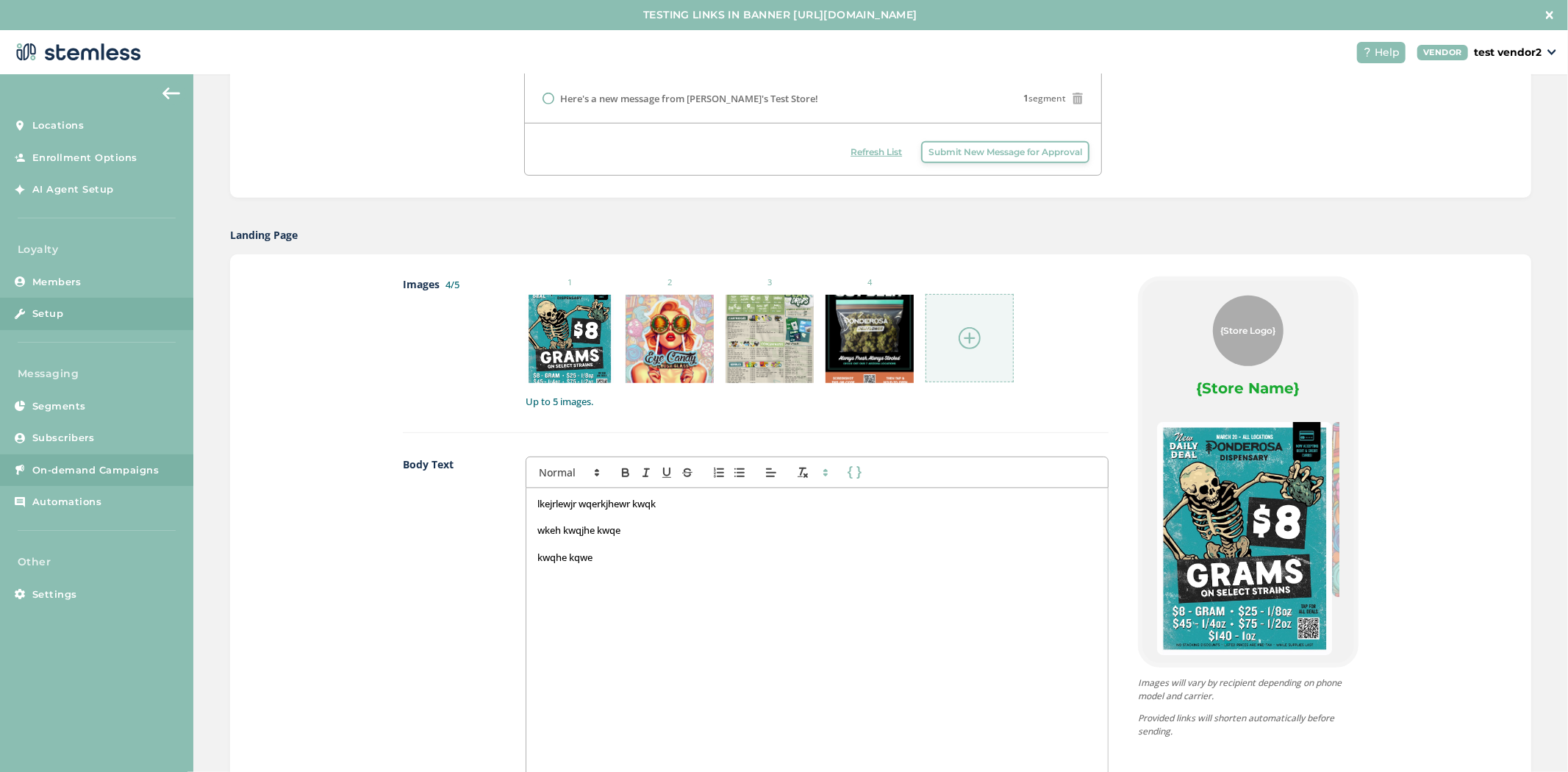
scroll to position [566, 0]
drag, startPoint x: 1266, startPoint y: 331, endPoint x: 1181, endPoint y: 335, distance: 85.1
click at [1181, 335] on div "{Store Logo} {Store Name}" at bounding box center [1249, 346] width 182 height 103
drag, startPoint x: 1173, startPoint y: 371, endPoint x: 1302, endPoint y: 371, distance: 129.0
click at [1302, 371] on div "{Store Logo} {Store Name}" at bounding box center [1249, 346] width 182 height 103
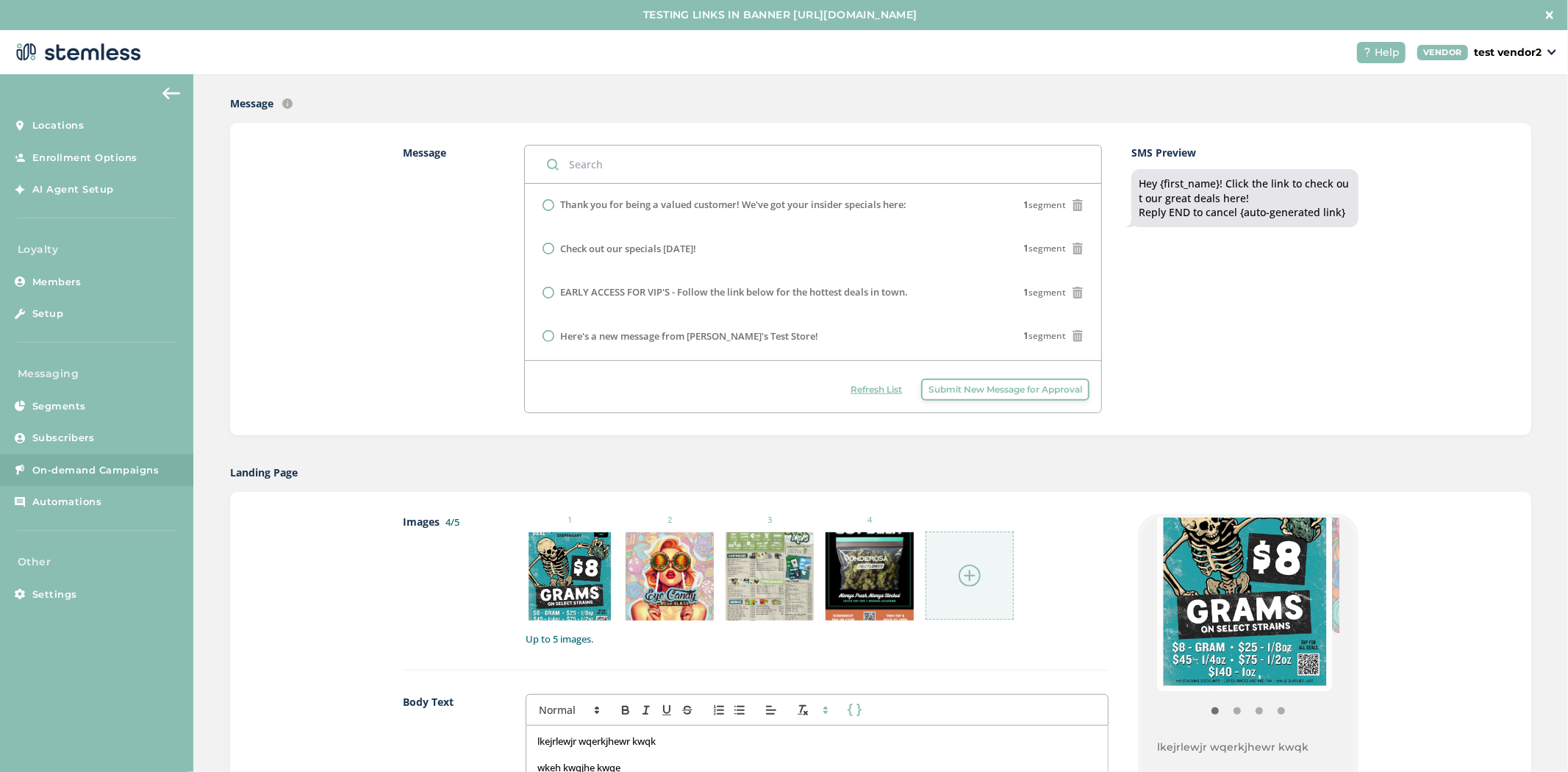
scroll to position [326, 0]
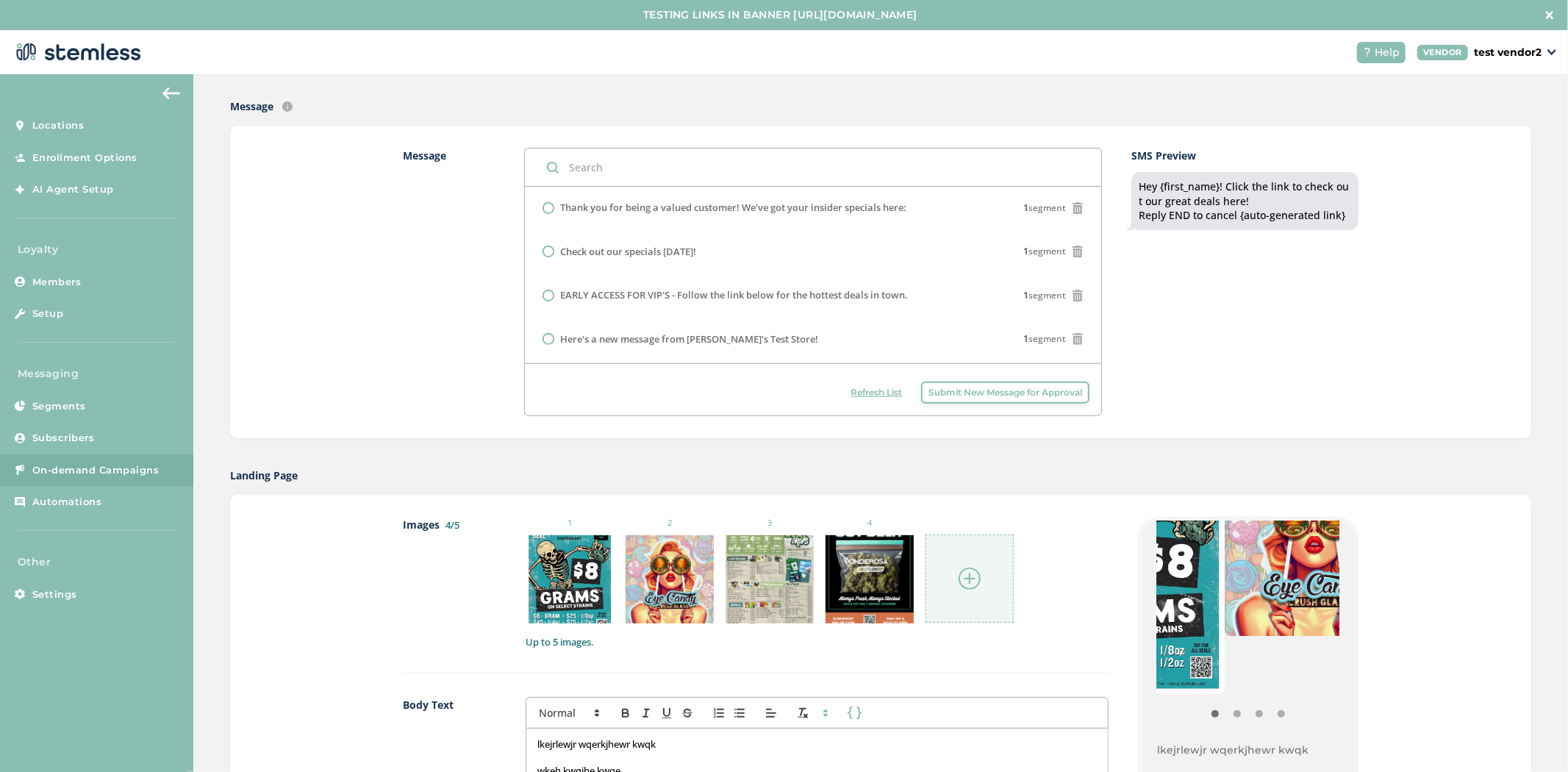
drag, startPoint x: 1216, startPoint y: 610, endPoint x: 1291, endPoint y: 627, distance: 76.9
click at [1172, 622] on img at bounding box center [1138, 577] width 175 height 233
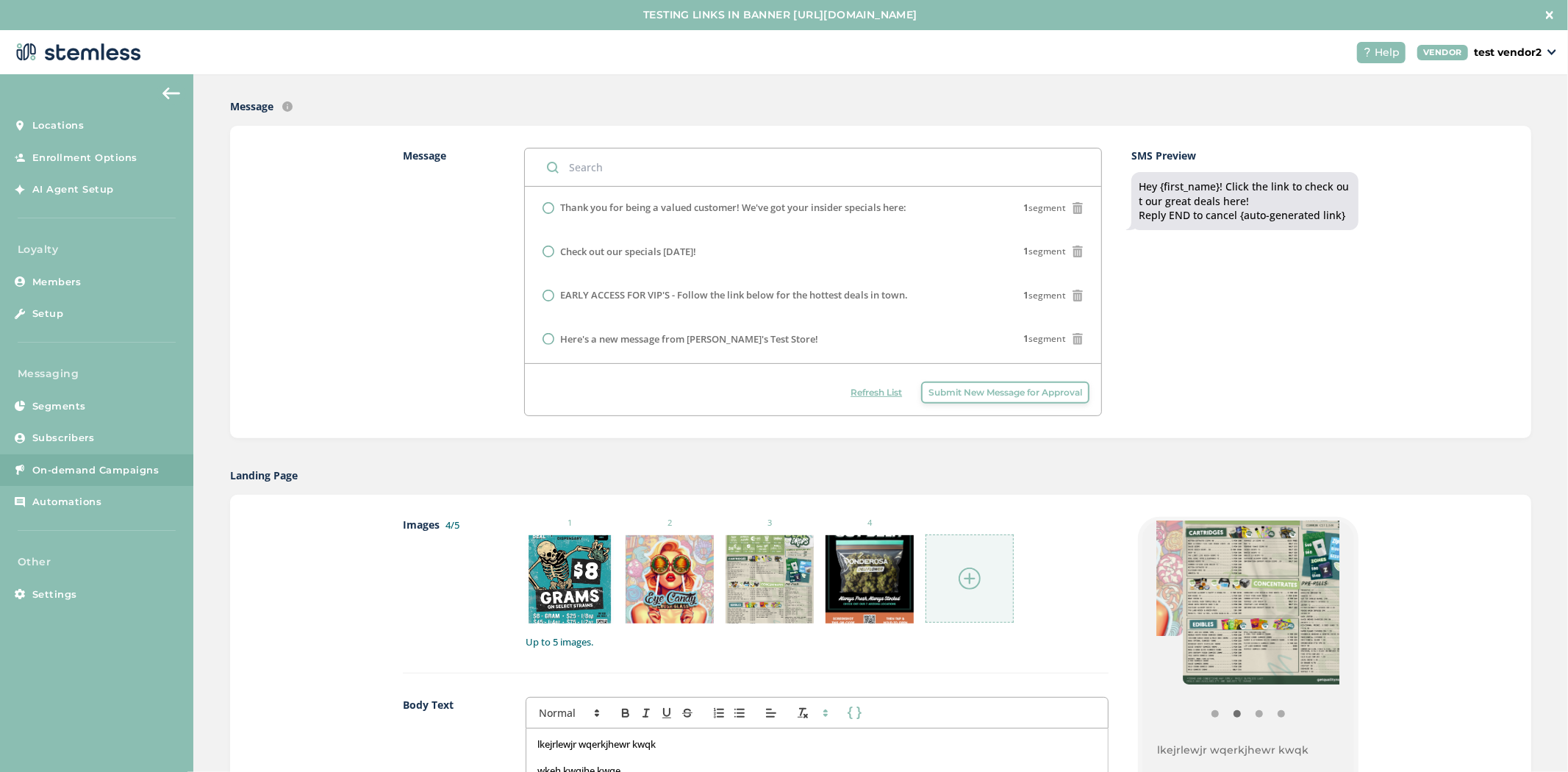
drag, startPoint x: 1201, startPoint y: 640, endPoint x: 1158, endPoint y: 651, distance: 44.4
click at [1142, 651] on div "{Store Logo} {Store Name} lkejrlewjr wqerkjhewr kwqk wkeh kwqjhe kwqe kwqhe kqw…" at bounding box center [1248, 712] width 212 height 382
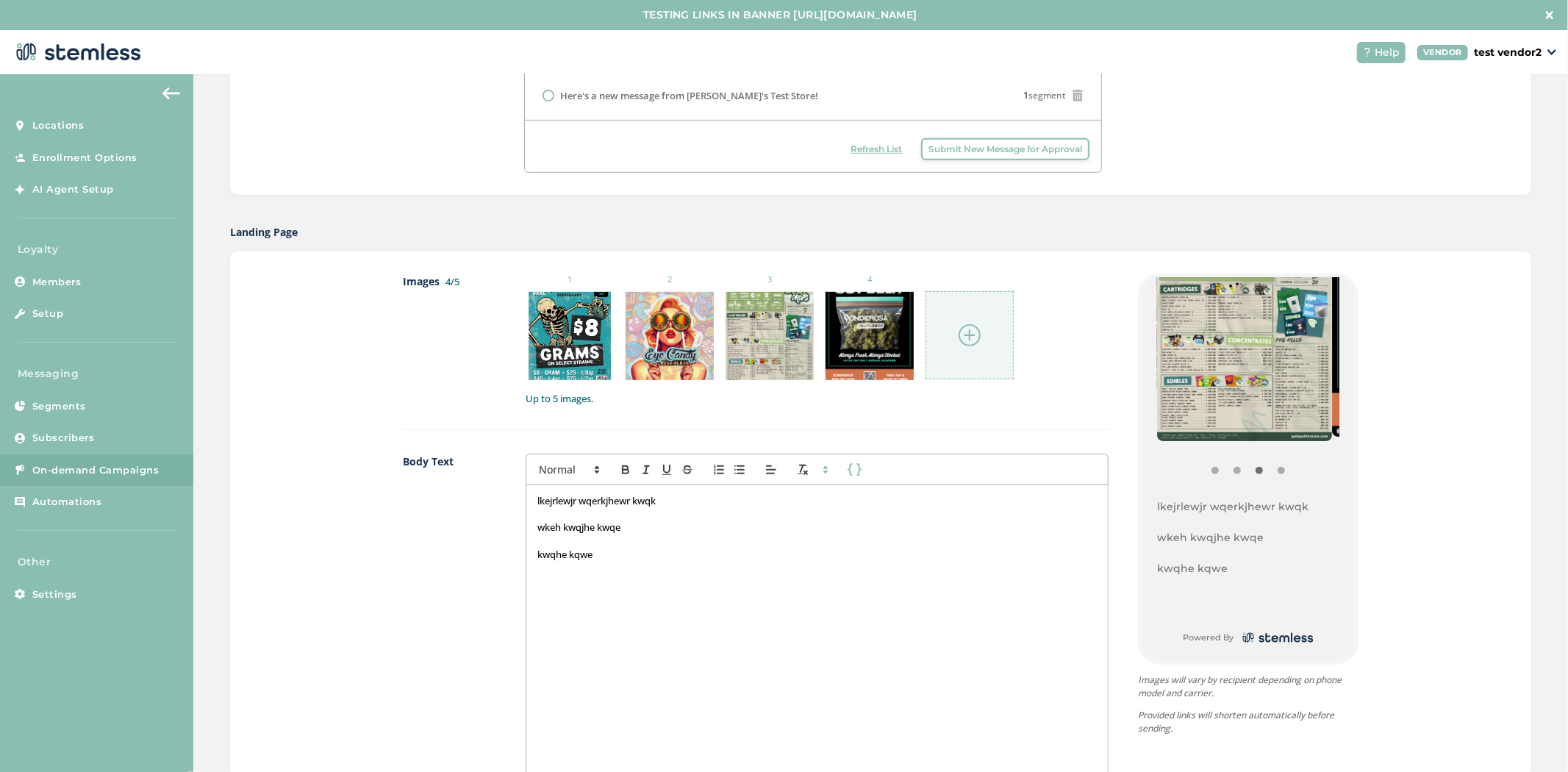
scroll to position [569, 0]
drag, startPoint x: 1249, startPoint y: 586, endPoint x: 1132, endPoint y: 497, distance: 147.0
click at [1138, 497] on div "{Store Logo} {Store Name} lkejrlewjr wqerkjhewr kwqk wkeh kwqjhe kwqe kwqhe kqw…" at bounding box center [1248, 467] width 220 height 391
click at [719, 639] on div "lkejrlewjr wqerkjhewr kwqk wkeh kwqjhe kwqe kwqhe kqwe" at bounding box center [816, 630] width 582 height 293
click at [623, 474] on button "button" at bounding box center [625, 469] width 21 height 18
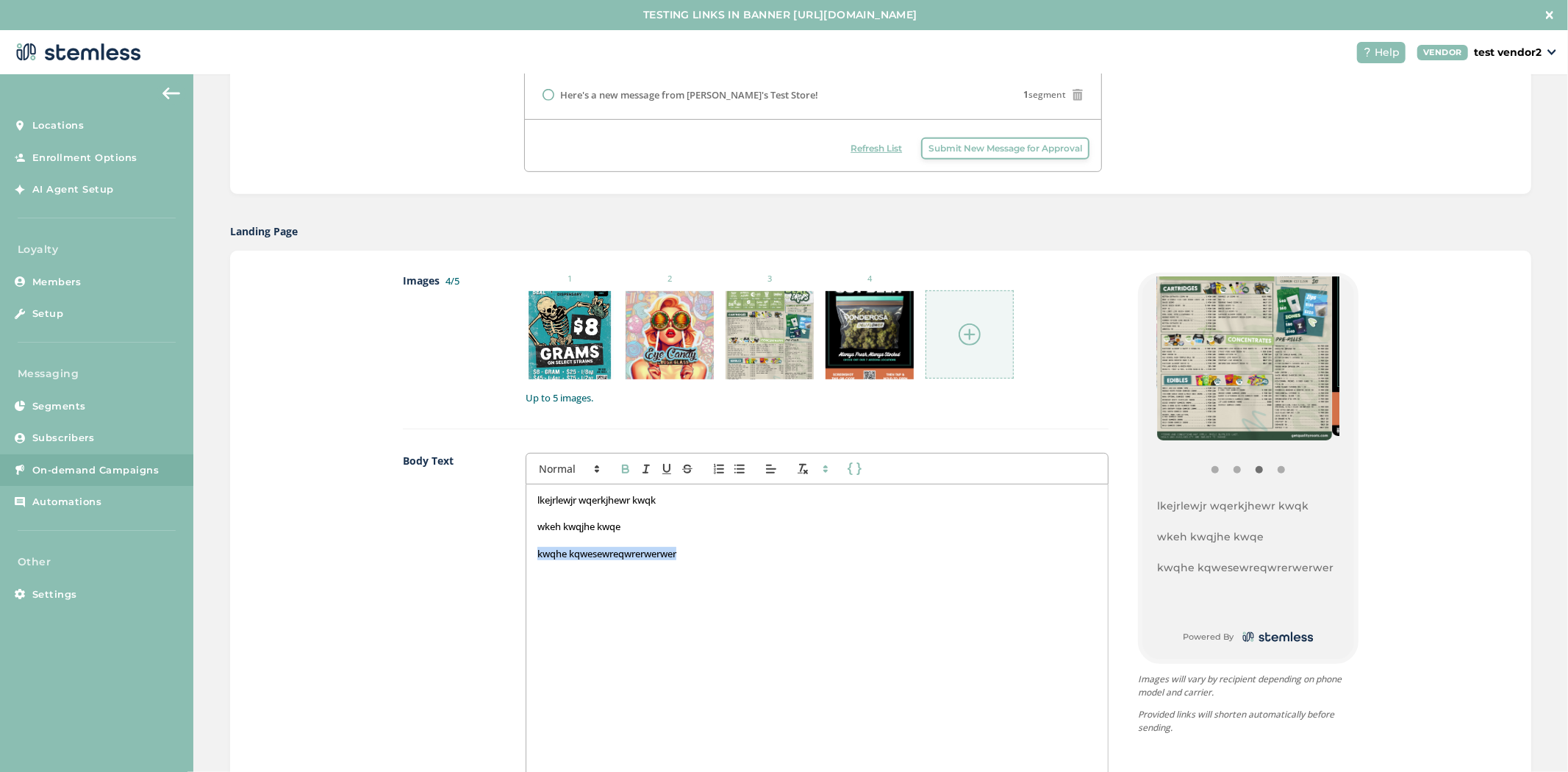
drag, startPoint x: 694, startPoint y: 568, endPoint x: 429, endPoint y: 545, distance: 266.0
click at [367, 575] on div "Images 4/5 1 2 3 4 Up to 5 images. Body Text First Name Last Name [PERSON_NAME]…" at bounding box center [881, 633] width 1301 height 765
drag, startPoint x: 617, startPoint y: 472, endPoint x: 634, endPoint y: 490, distance: 24.8
click at [622, 481] on div "First Name Last Name" at bounding box center [817, 468] width 583 height 31
drag, startPoint x: 710, startPoint y: 535, endPoint x: 730, endPoint y: 551, distance: 25.6
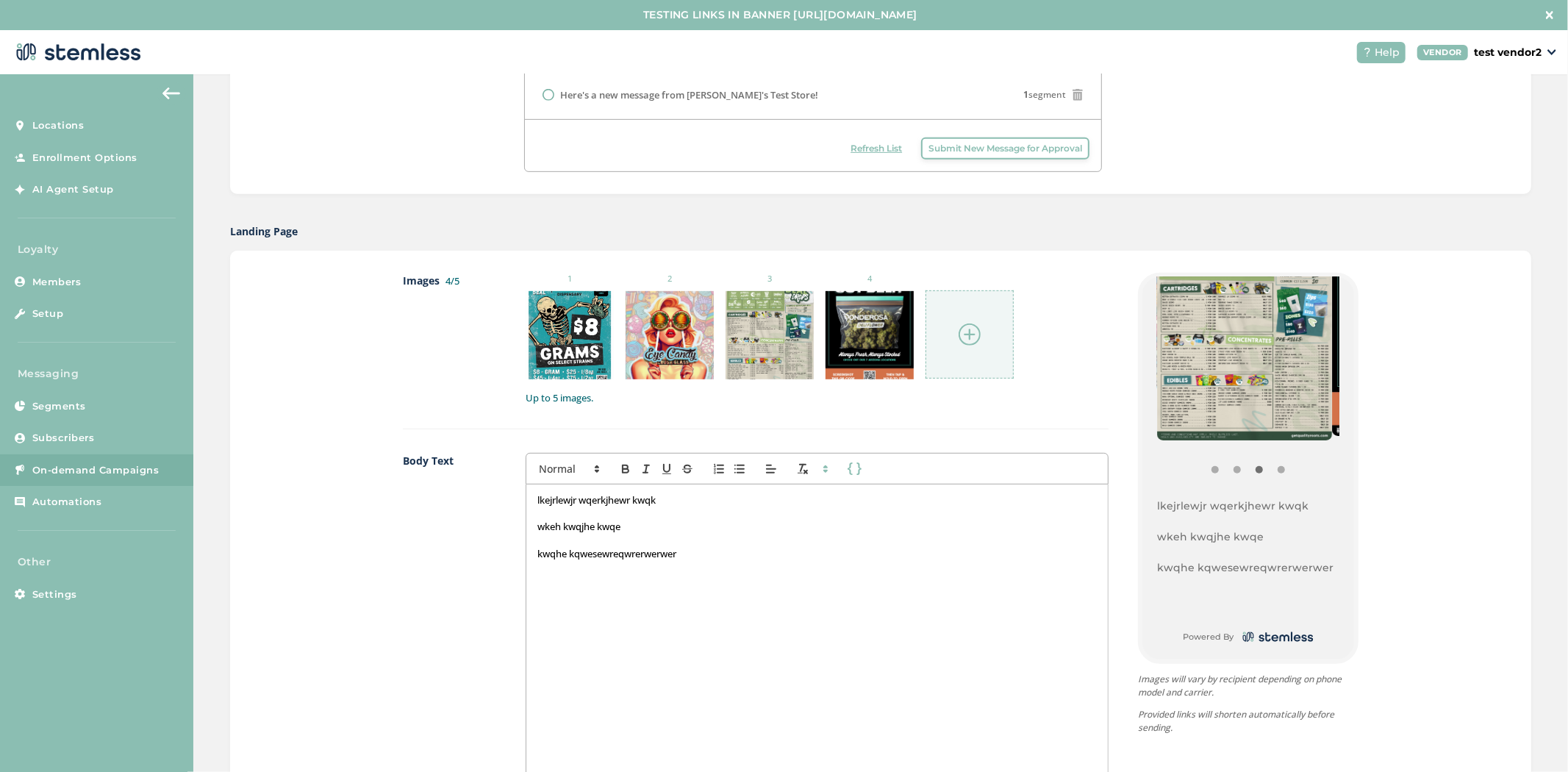
click at [711, 535] on p at bounding box center [817, 540] width 559 height 14
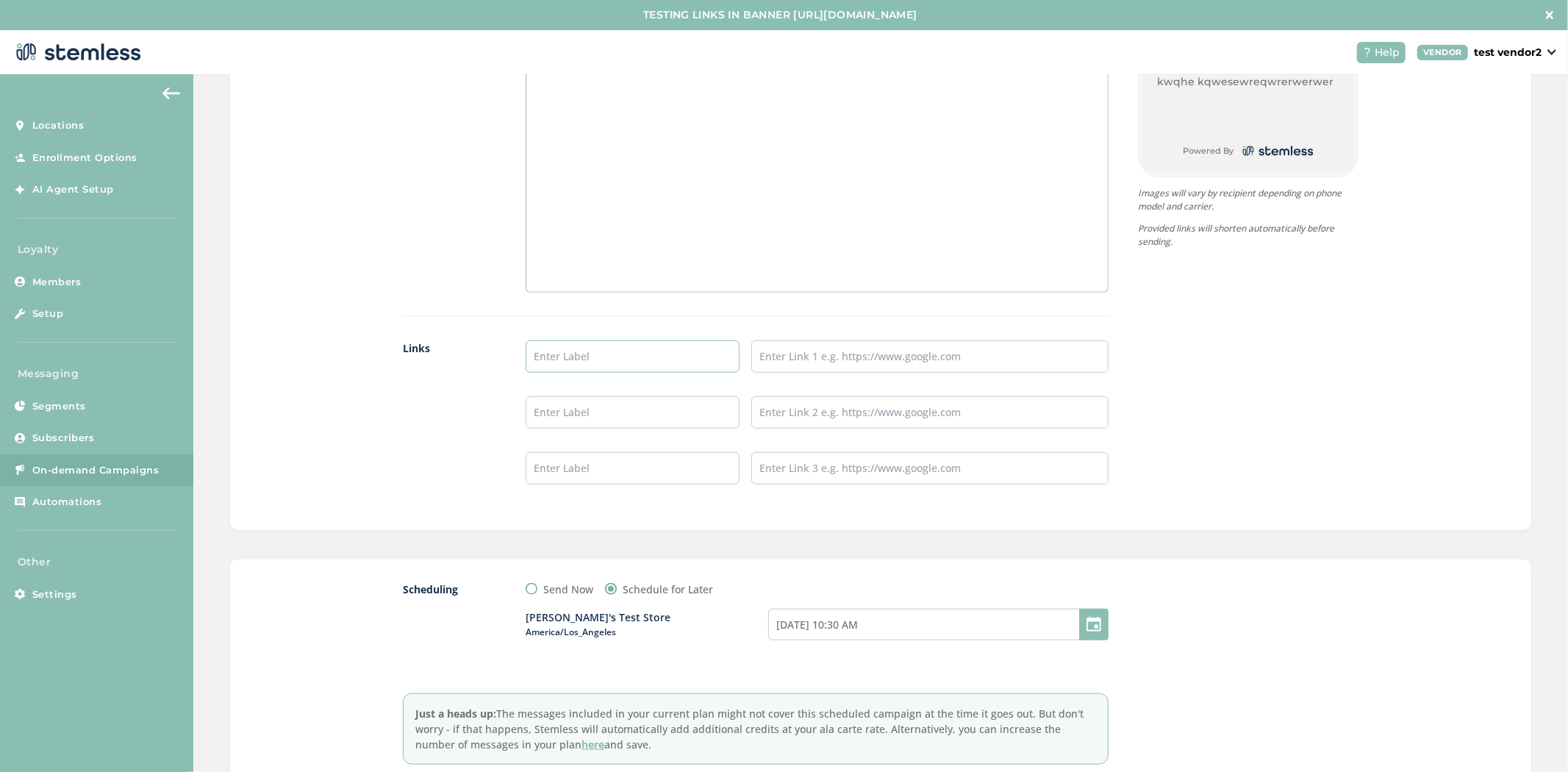
scroll to position [1059, 0]
click at [578, 345] on input "text" at bounding box center [633, 354] width 215 height 32
type input "Menu Here"
click at [839, 354] on input "text" at bounding box center [930, 353] width 357 height 32
type input "[URL][DOMAIN_NAME]"
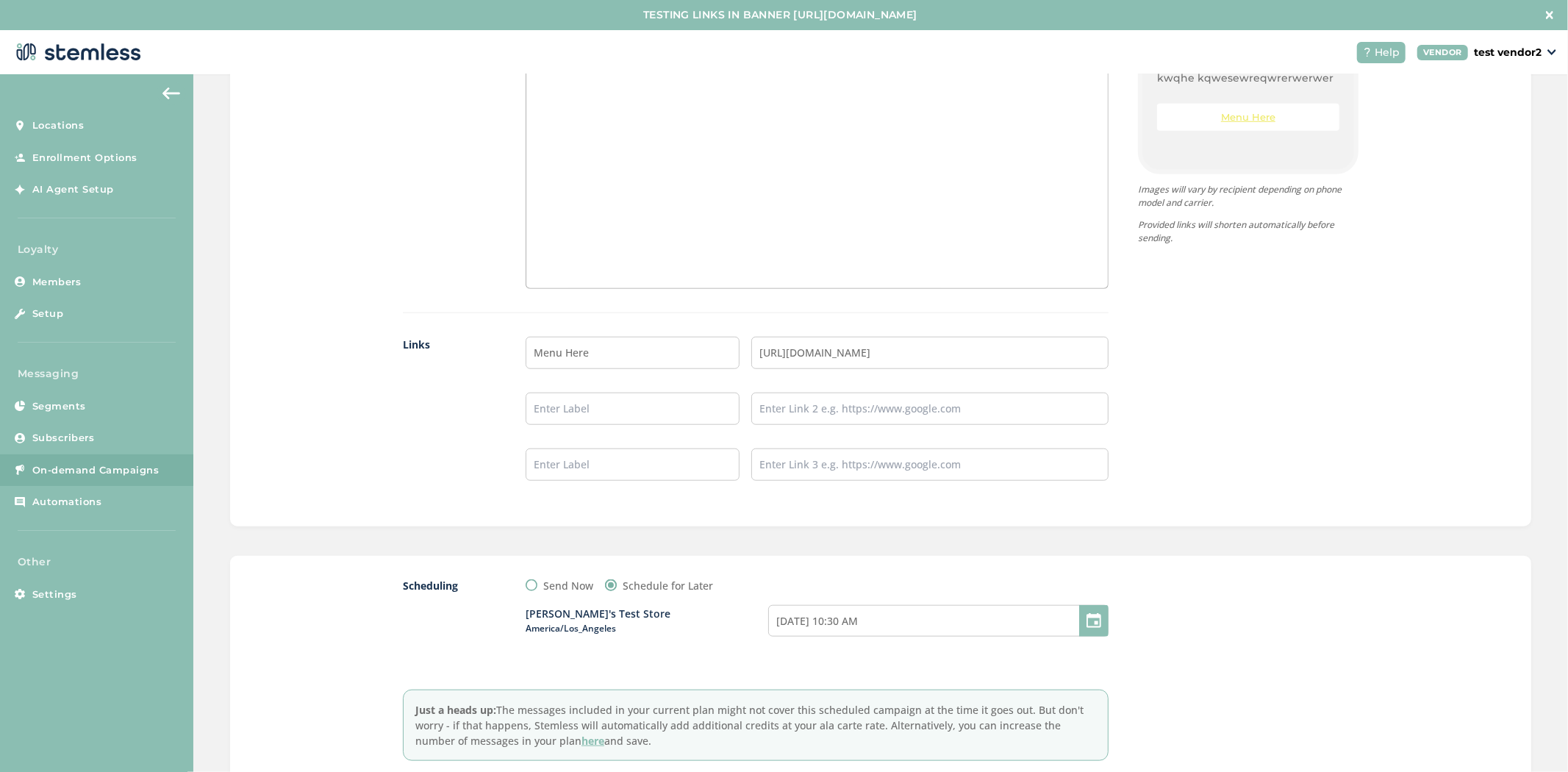
drag, startPoint x: 1277, startPoint y: 386, endPoint x: 1239, endPoint y: 384, distance: 38.1
click at [1277, 385] on div "{Store Logo} {Store Name} lkejrlewjr wqerkjhewr kwqk wkeh kwqjhe kwqe kwqhe kqw…" at bounding box center [1233, 143] width 250 height 721
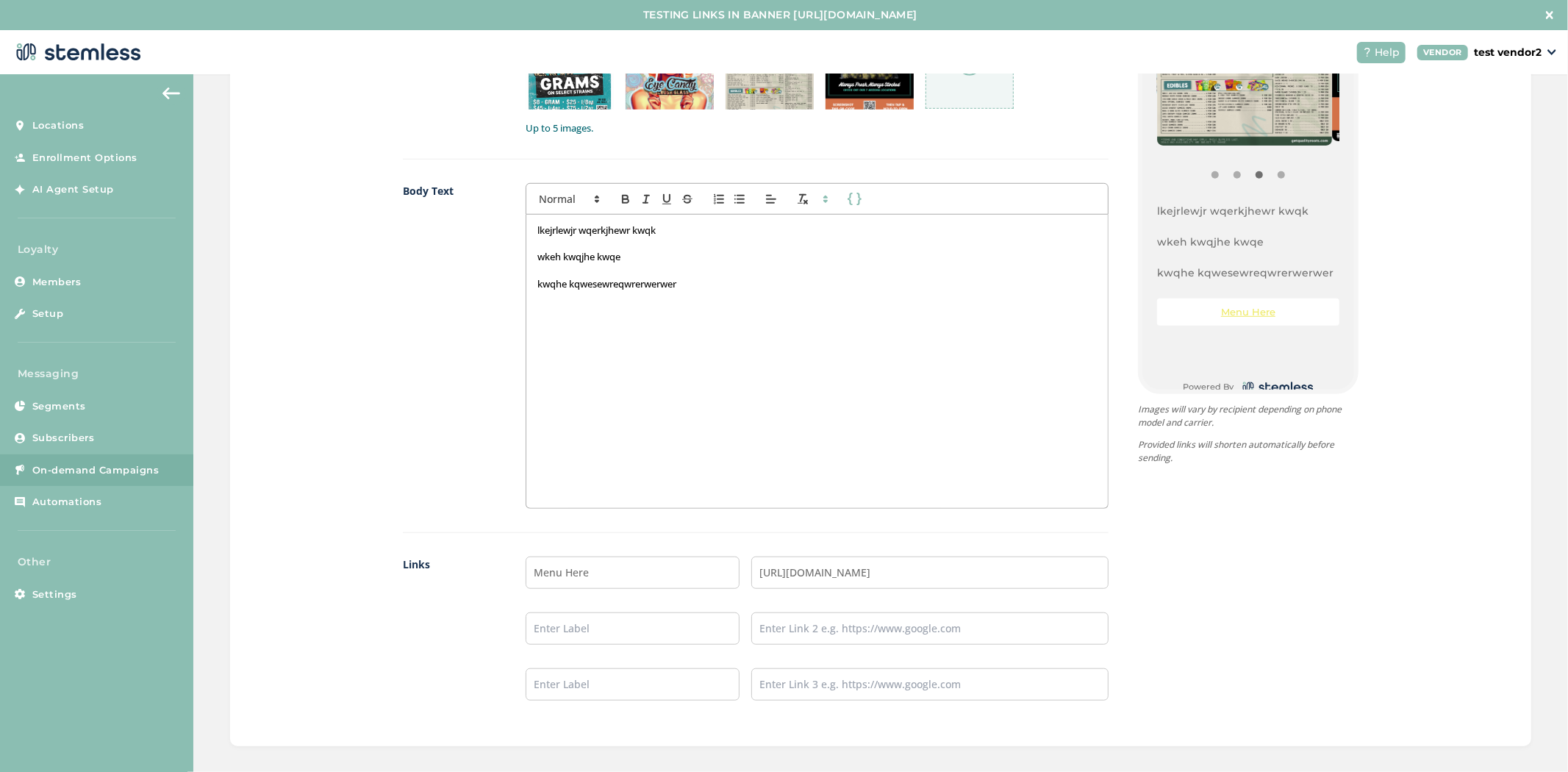
scroll to position [246, 0]
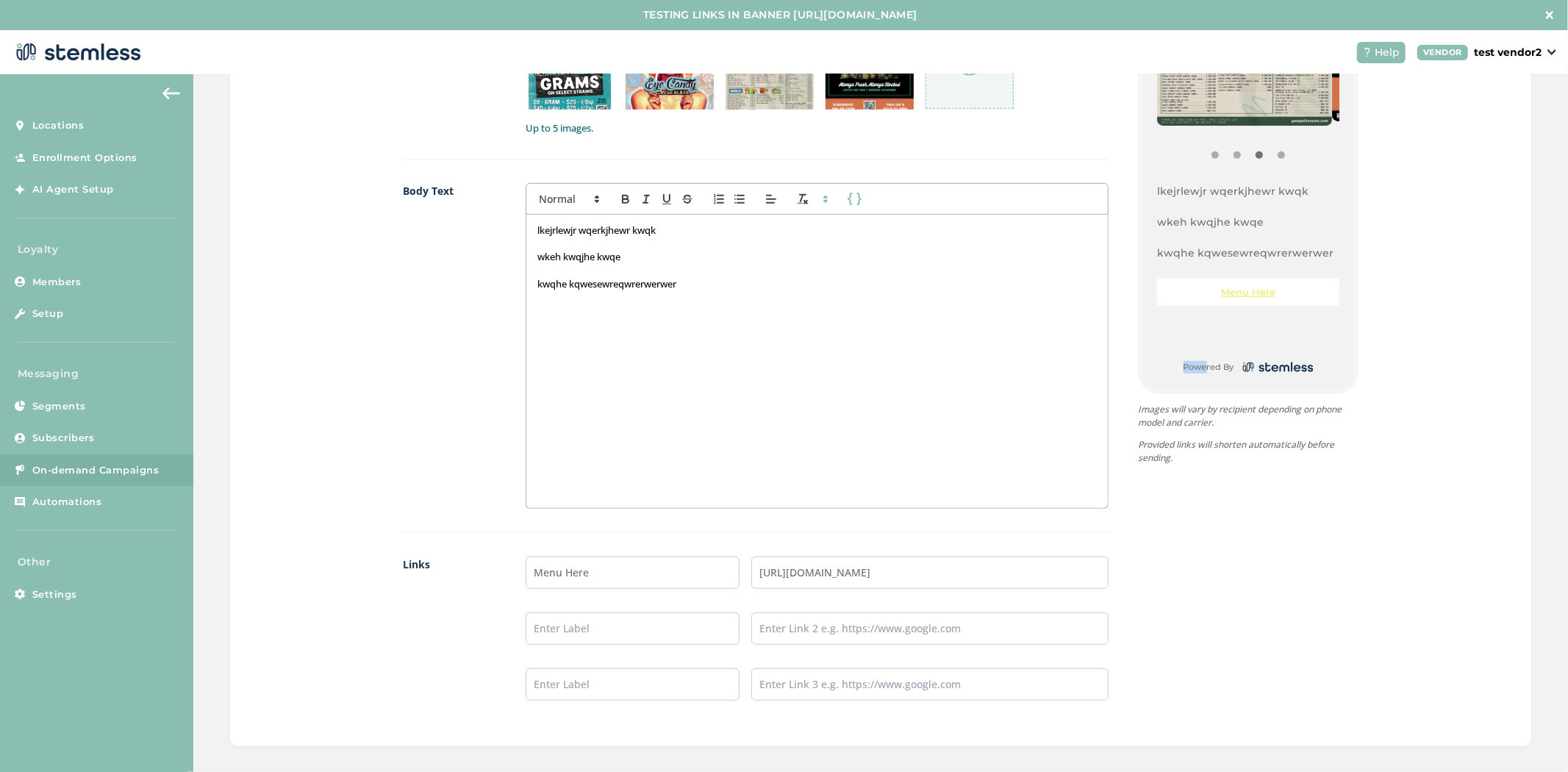
drag, startPoint x: 1297, startPoint y: 288, endPoint x: 1194, endPoint y: 305, distance: 104.4
click at [1194, 305] on div "{Store Logo} {Store Name} lkejrlewjr wqerkjhewr kwqk wkeh kwqjhe kwqe kwqhe kqw…" at bounding box center [1248, 198] width 212 height 382
drag, startPoint x: 1191, startPoint y: 301, endPoint x: 1283, endPoint y: 281, distance: 94.1
click at [1283, 281] on li "Menu Here" at bounding box center [1249, 292] width 182 height 27
click at [1269, 523] on div "{Store Logo} {Store Name} lkejrlewjr wqerkjhewr kwqk wkeh kwqjhe kwqe kwqhe kqw…" at bounding box center [1233, 363] width 250 height 721
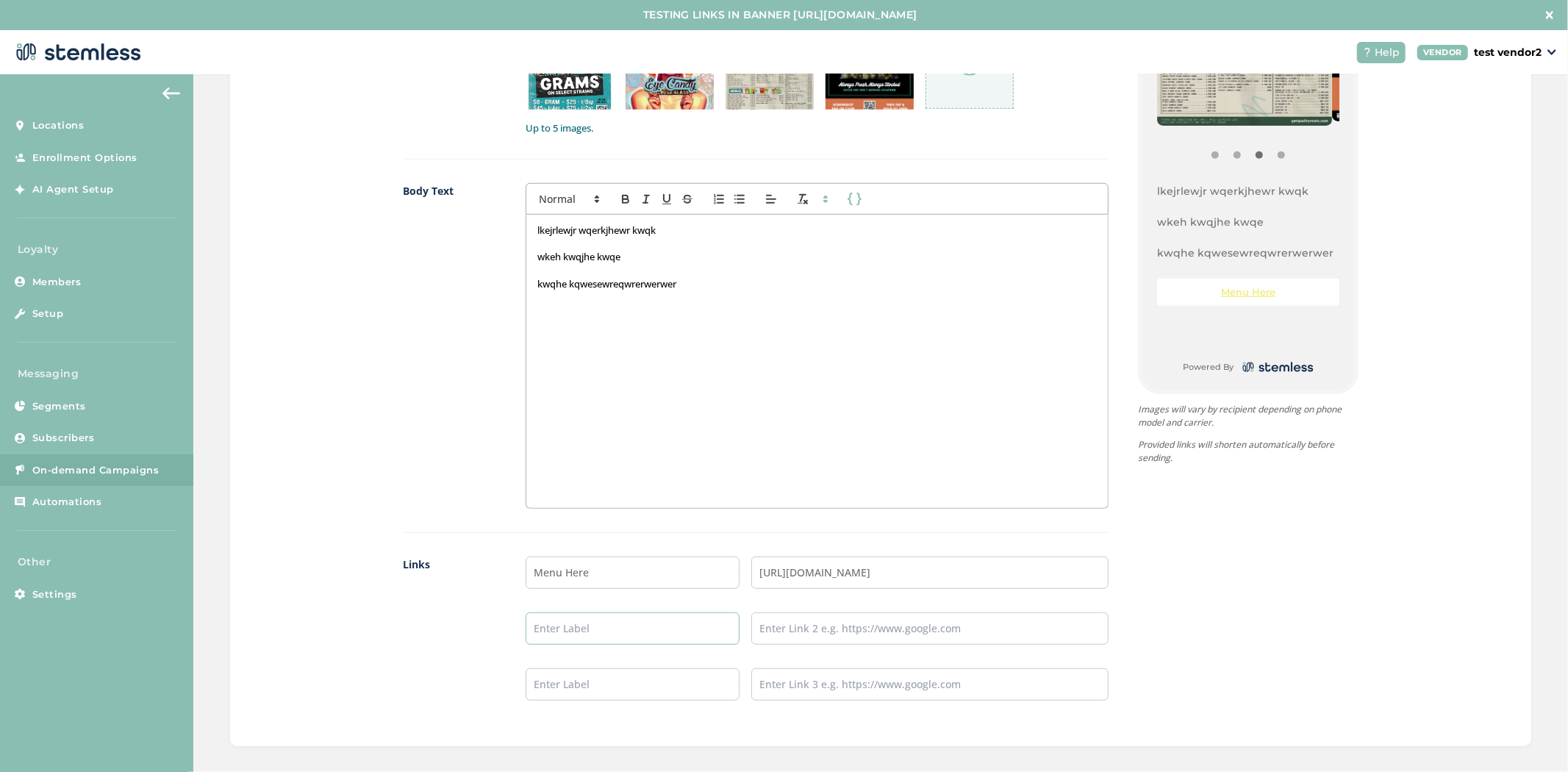
click at [548, 619] on input "text" at bounding box center [633, 629] width 215 height 32
click at [96, 482] on link "On-demand Campaigns" at bounding box center [97, 471] width 193 height 32
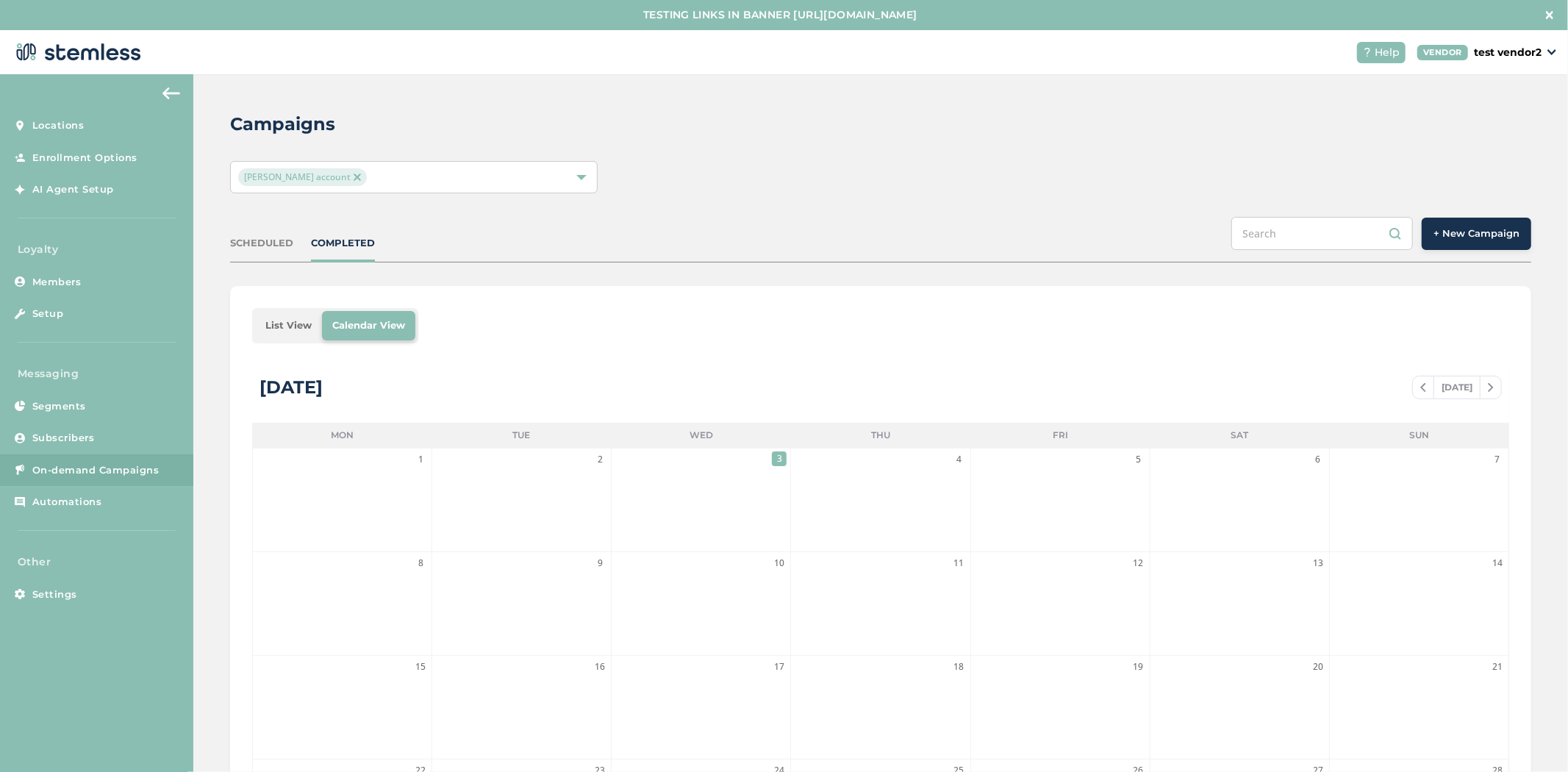
click at [283, 244] on div "SCHEDULED" at bounding box center [262, 244] width 63 height 14
click at [331, 252] on div "SCHEDULED COMPLETED + New Campaign" at bounding box center [881, 239] width 1301 height 46
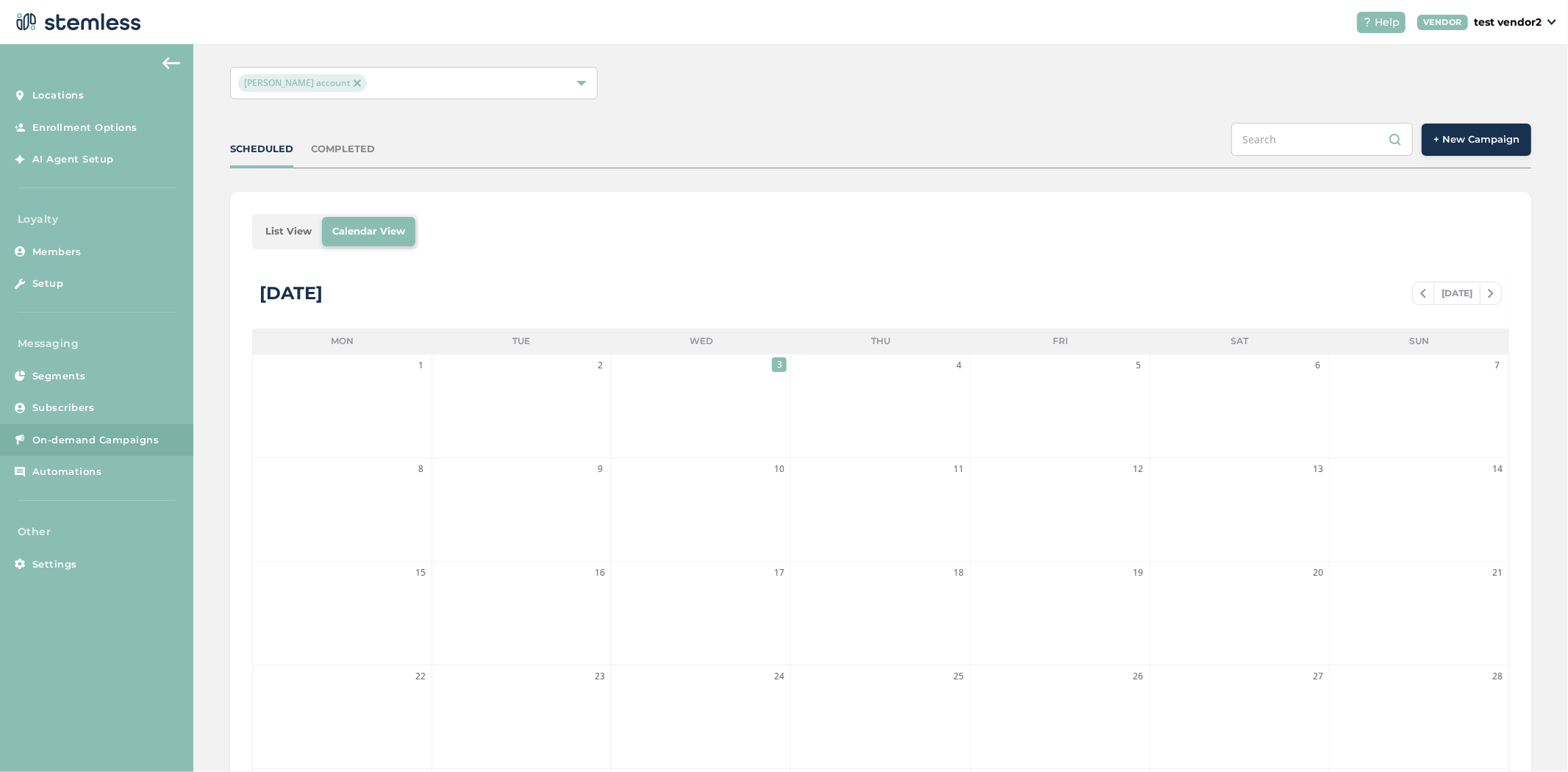
scroll to position [62, 0]
click at [289, 228] on li "List View" at bounding box center [289, 233] width 67 height 30
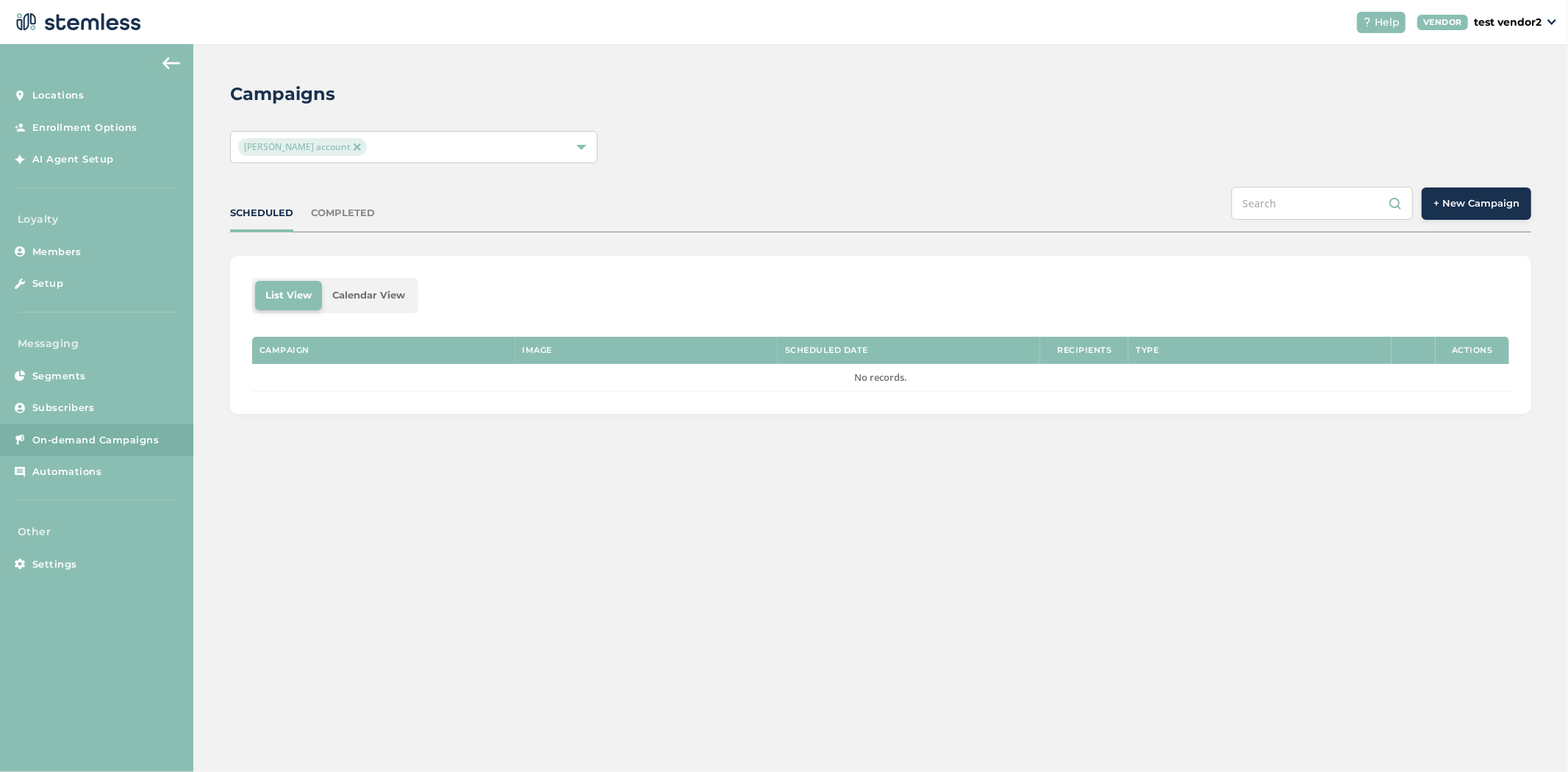
scroll to position [52, 0]
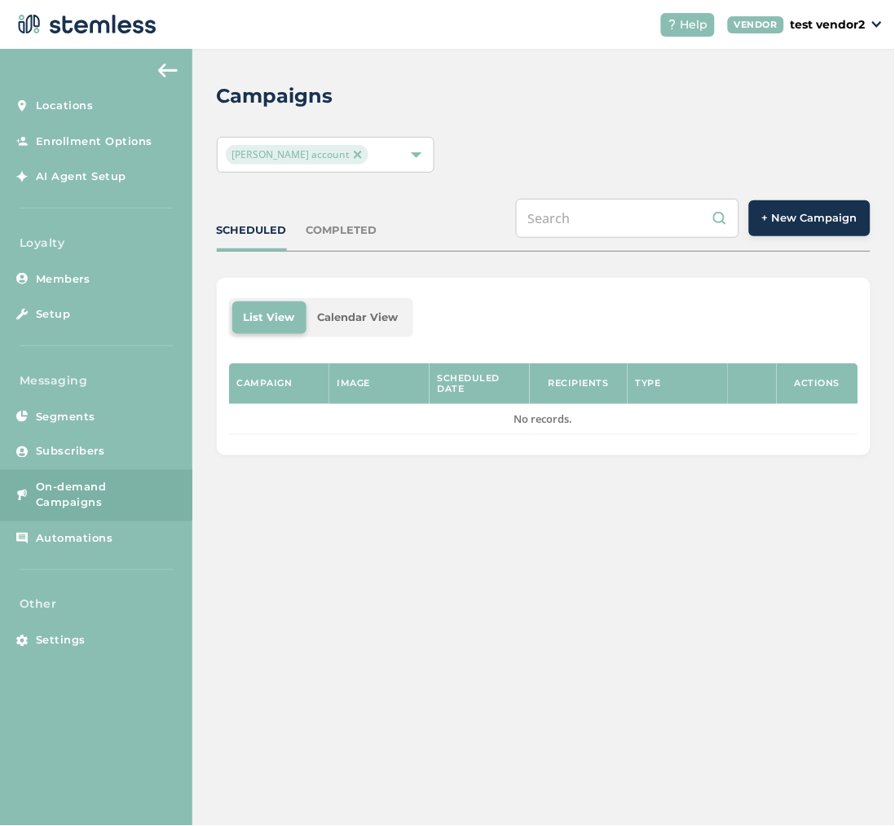
click at [248, 64] on div "Campaigns [PERSON_NAME] account SCHEDULED COMPLETED + New Campaign List View Ca…" at bounding box center [543, 268] width 702 height 439
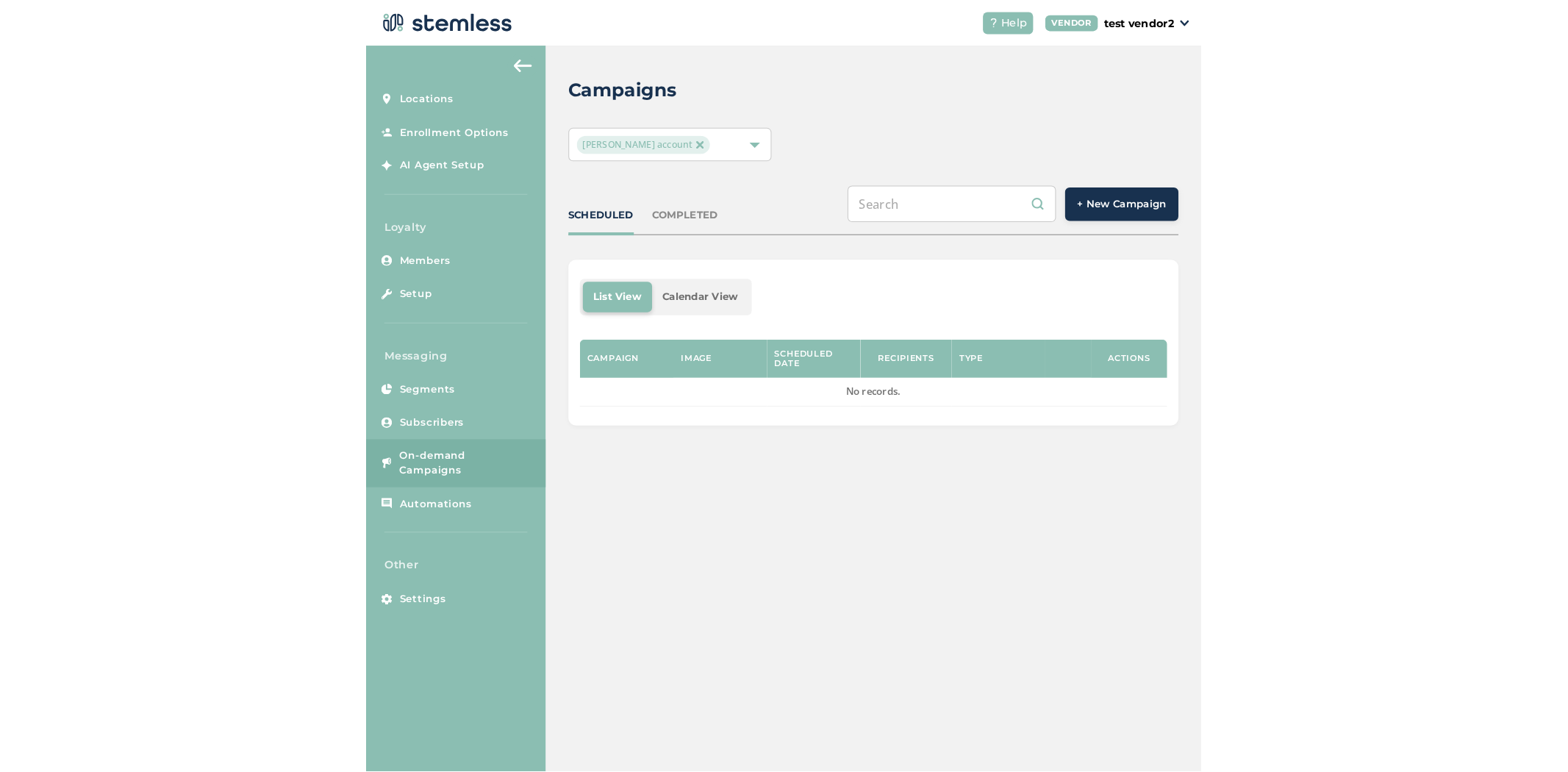
scroll to position [30, 0]
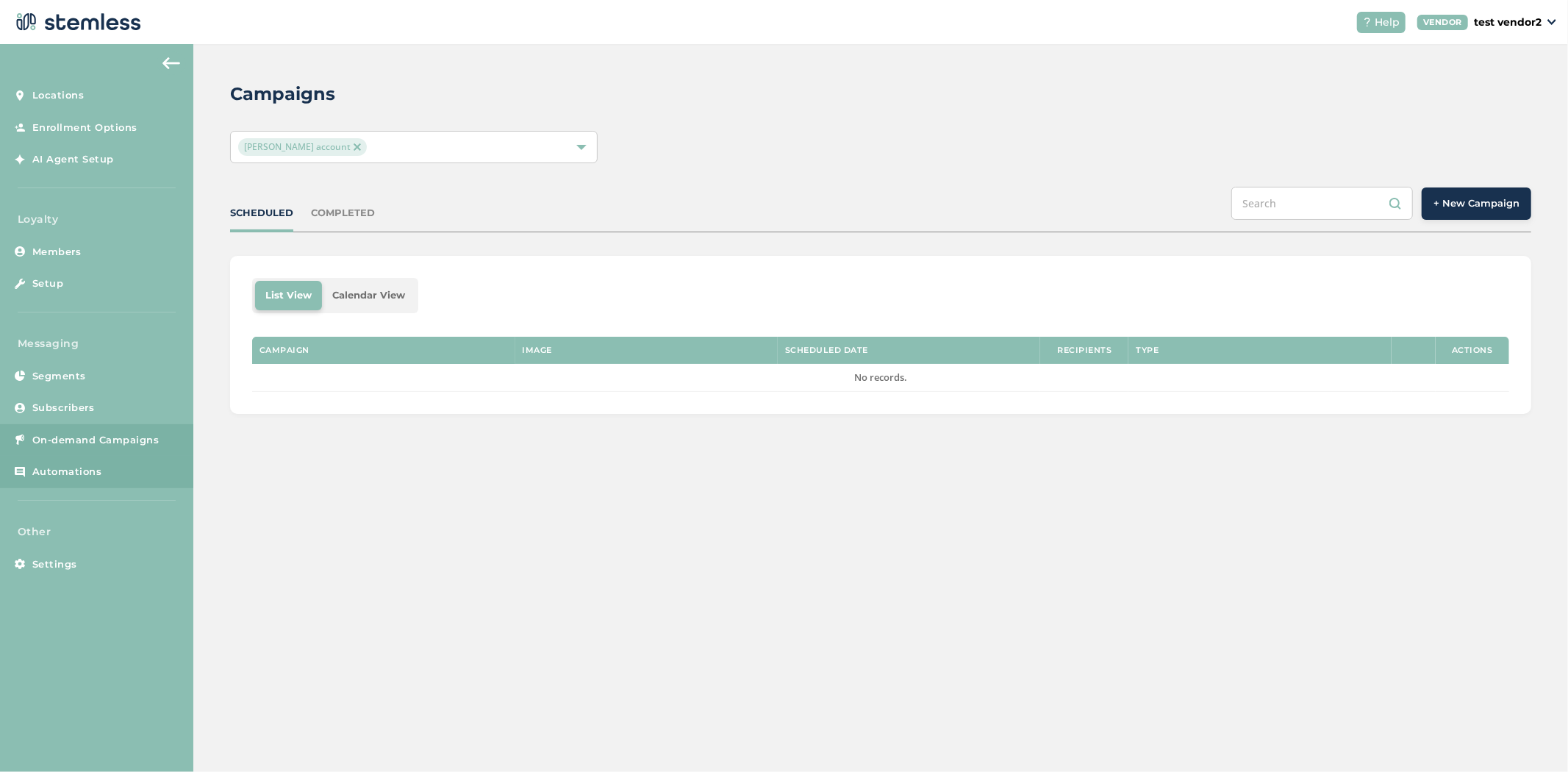
click at [86, 471] on span "Automations" at bounding box center [67, 472] width 69 height 14
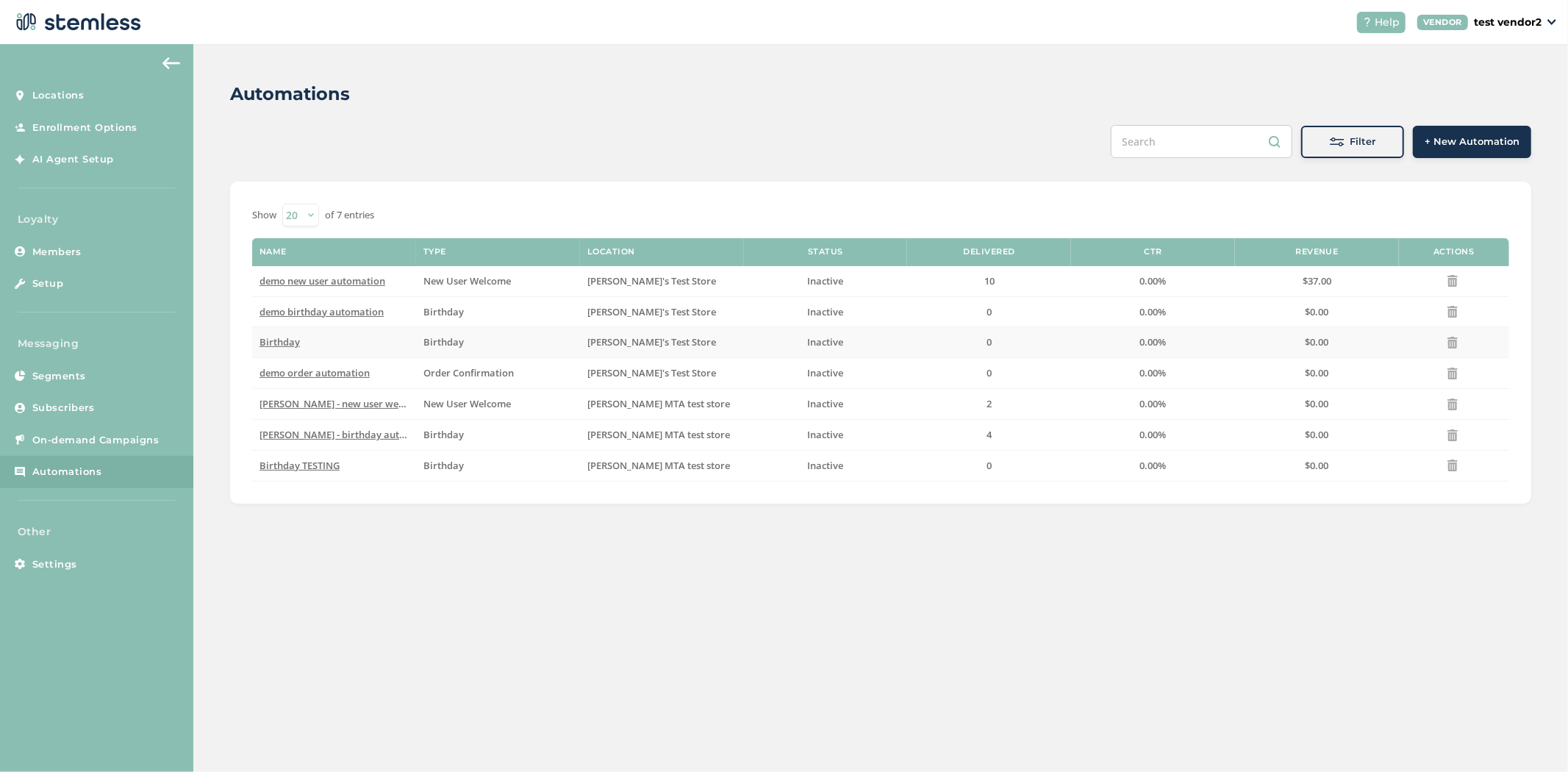
click at [288, 342] on span "Birthday" at bounding box center [280, 342] width 41 height 14
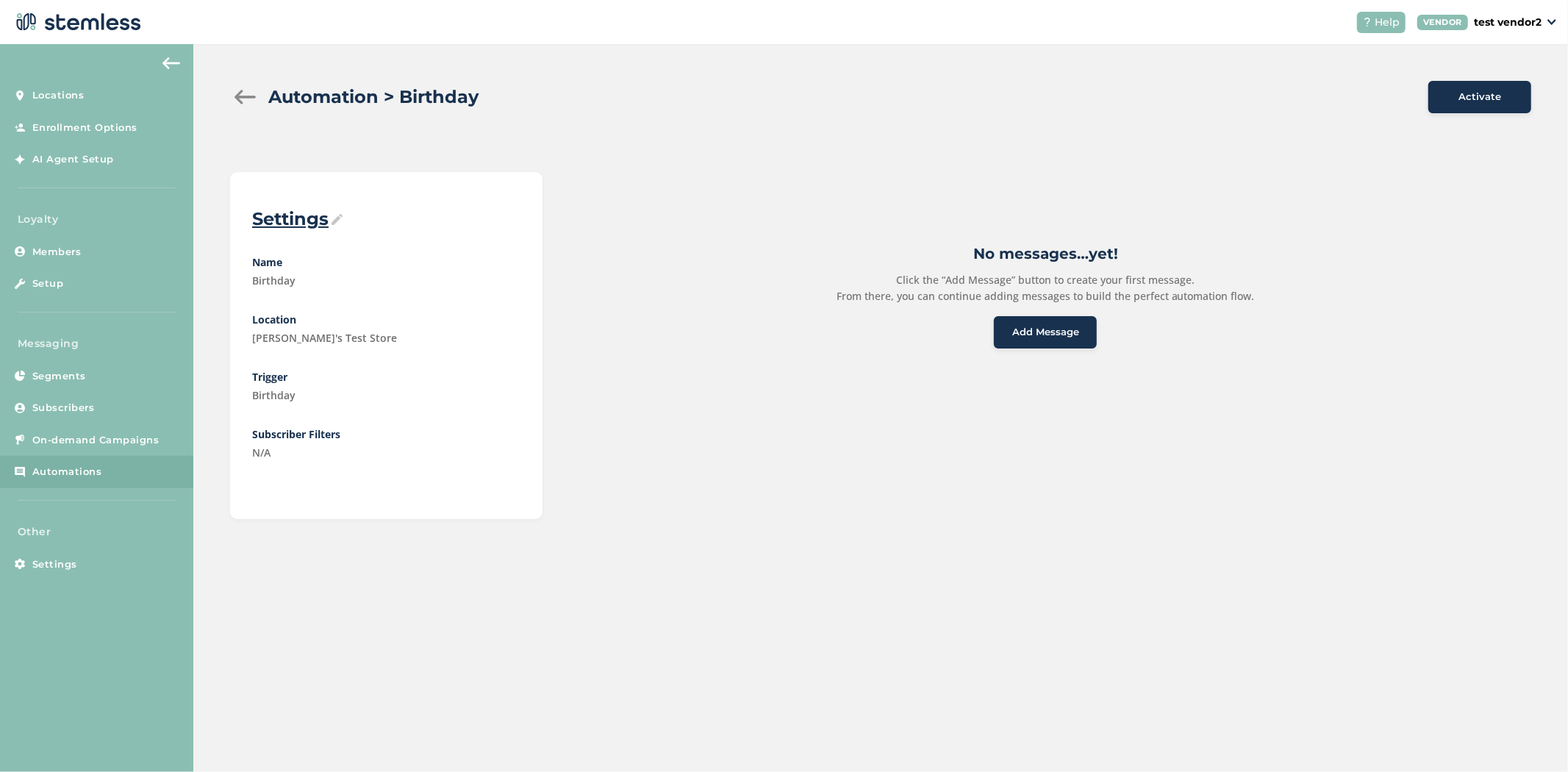
click at [1066, 339] on button "Add Message" at bounding box center [1046, 332] width 103 height 32
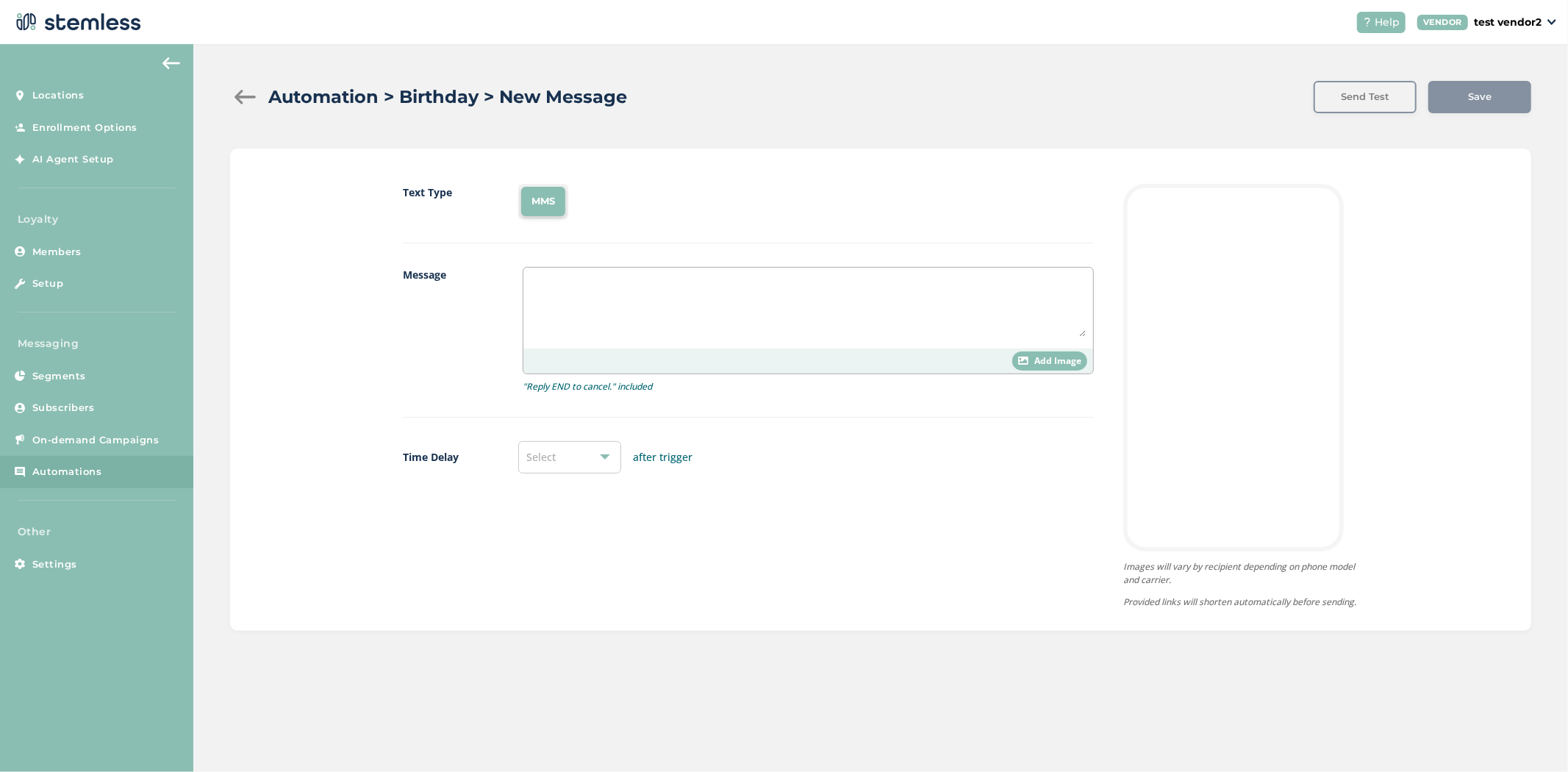
click at [649, 309] on textarea at bounding box center [807, 306] width 555 height 61
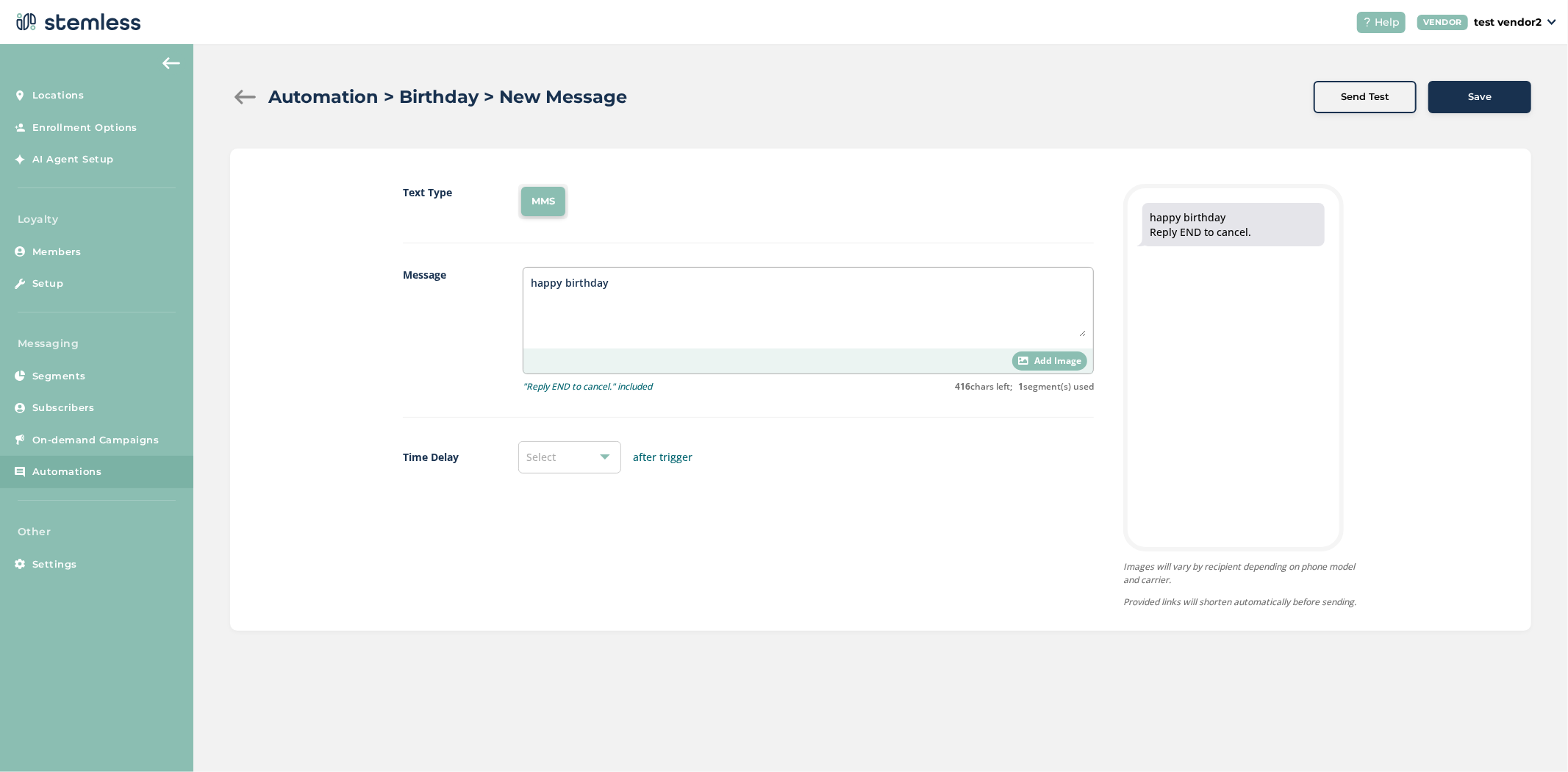
type textarea "happy birthday"
click at [1452, 98] on div "Save" at bounding box center [1480, 96] width 79 height 14
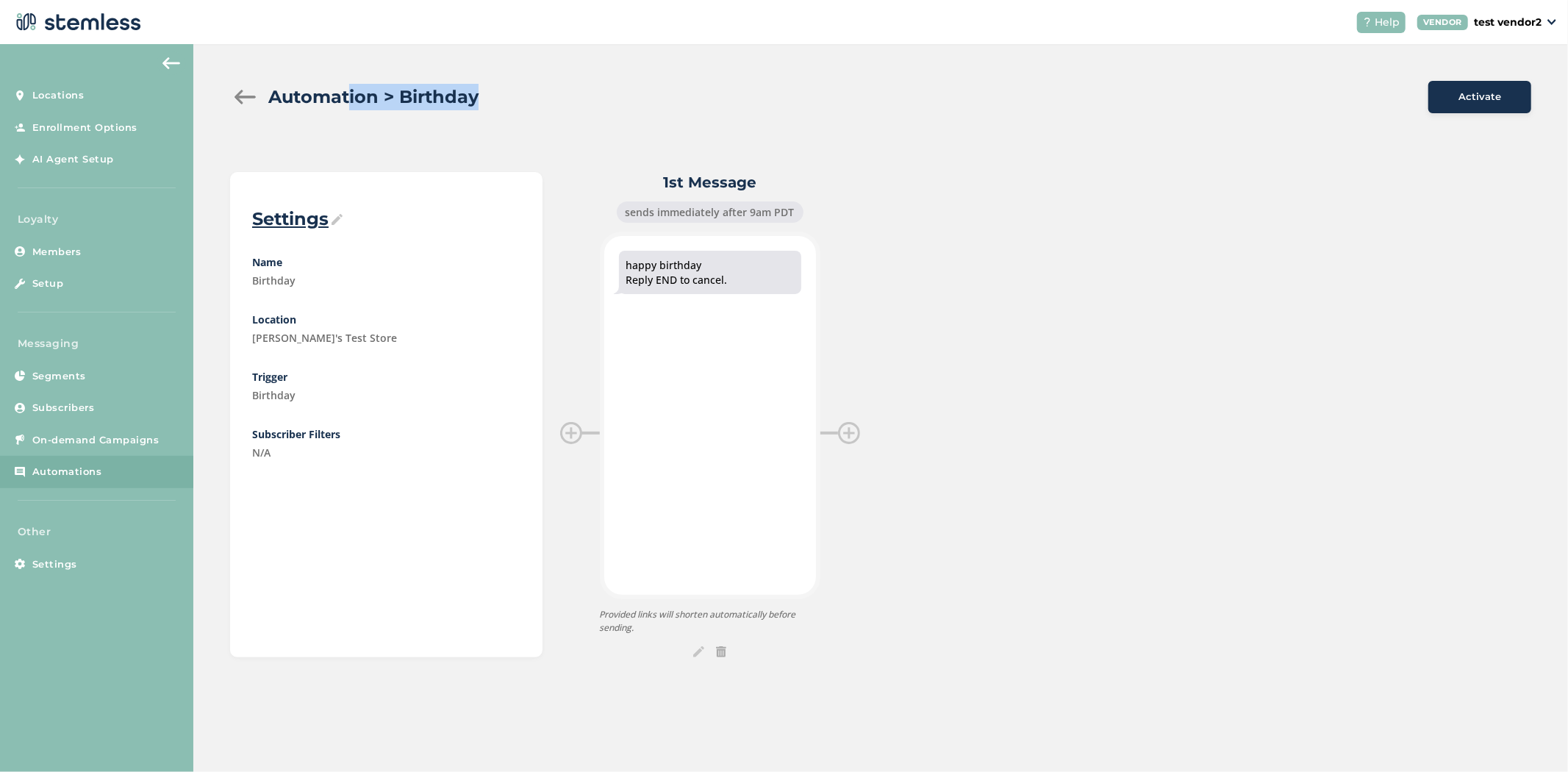
drag, startPoint x: 479, startPoint y: 103, endPoint x: 348, endPoint y: 93, distance: 131.4
click at [348, 93] on div "Automation > Birthday" at bounding box center [823, 96] width 1186 height 26
click at [847, 438] on div at bounding box center [849, 433] width 22 height 22
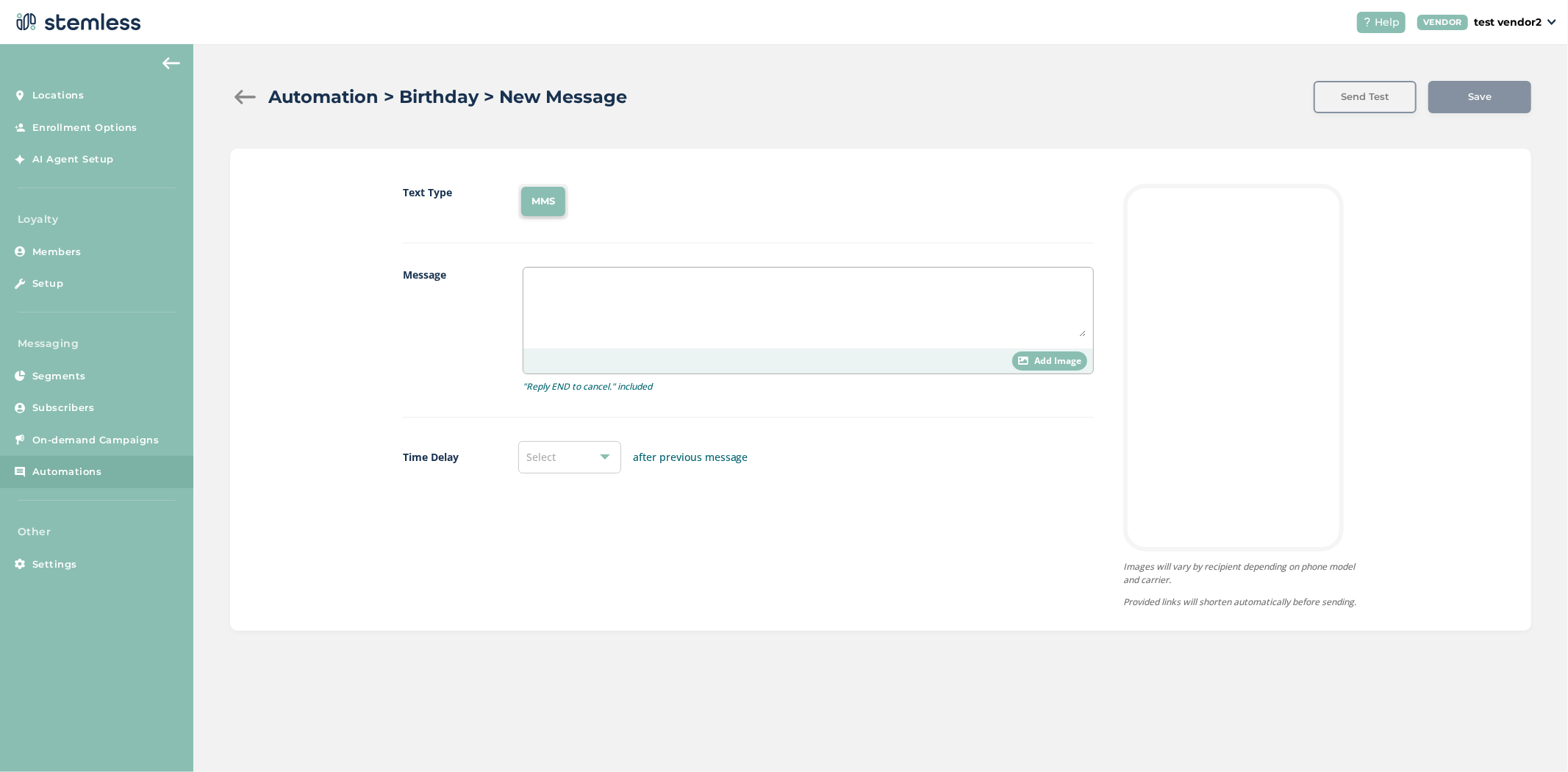
drag, startPoint x: 591, startPoint y: 315, endPoint x: 601, endPoint y: 311, distance: 10.8
click at [591, 315] on textarea at bounding box center [807, 306] width 555 height 61
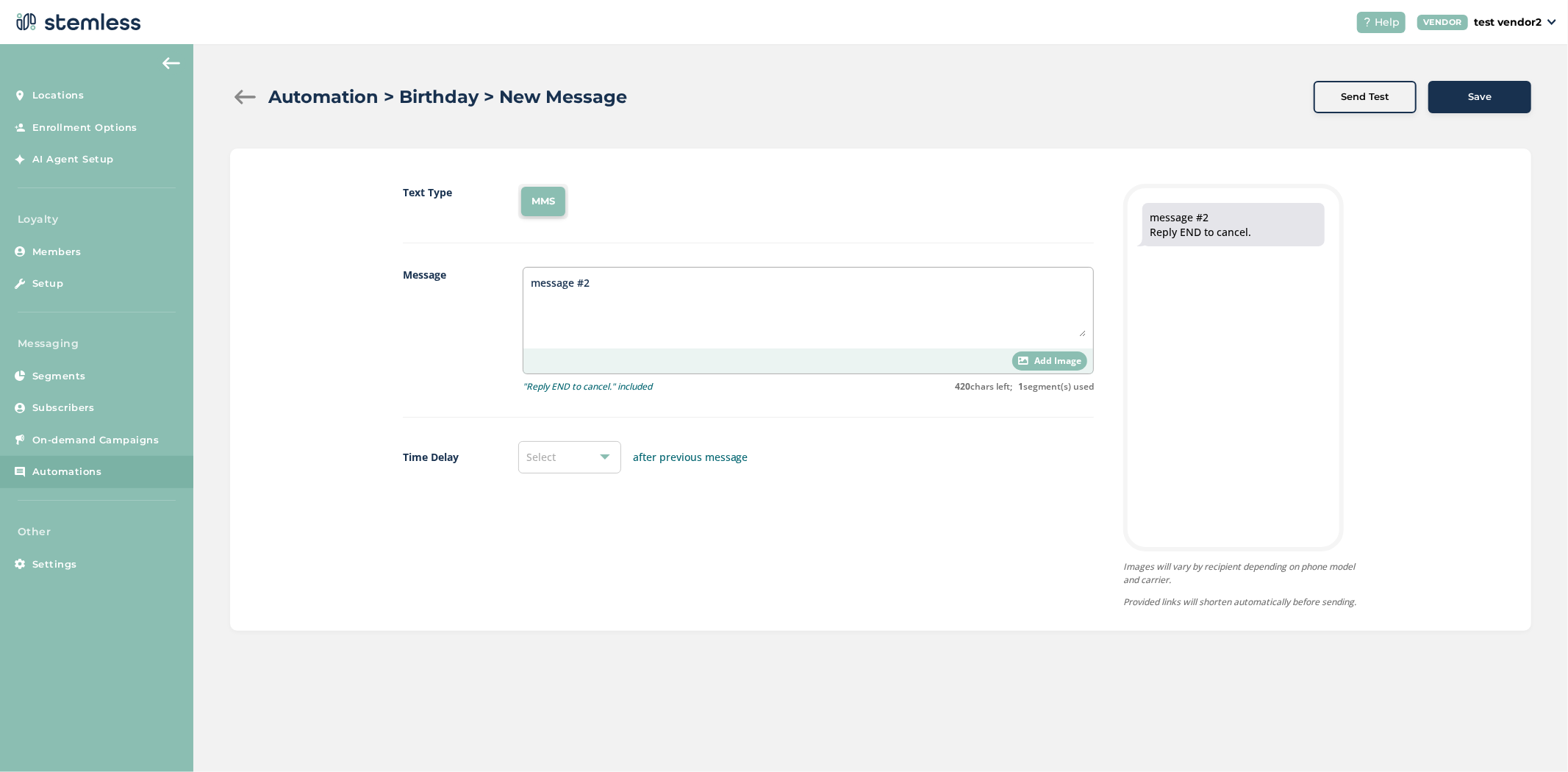
type textarea "message #2"
click at [1013, 356] on div "Add Image" at bounding box center [1049, 360] width 75 height 19
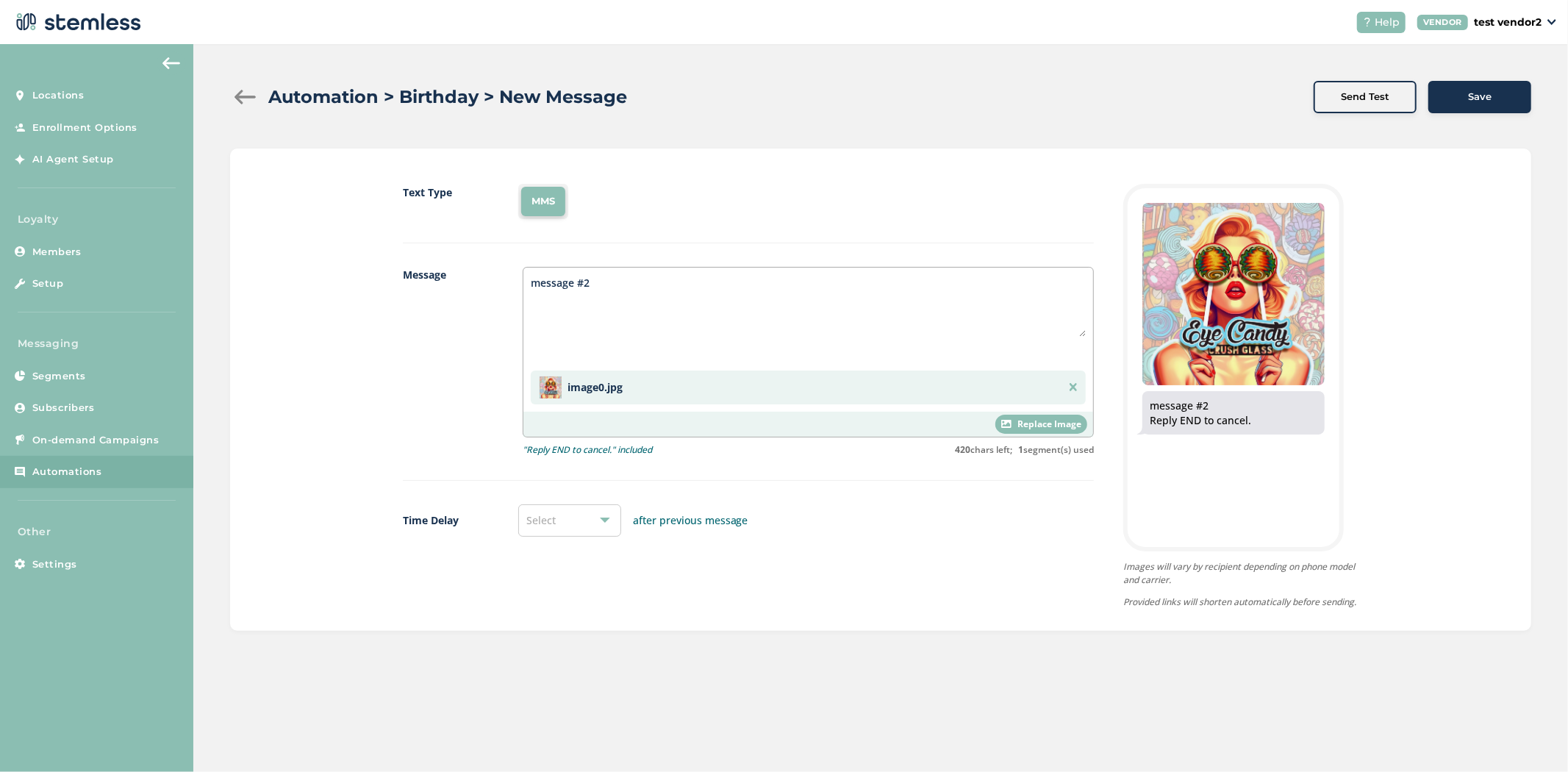
click at [593, 530] on div "Select" at bounding box center [569, 520] width 103 height 32
click at [579, 617] on li "10 days" at bounding box center [569, 611] width 101 height 31
click at [1459, 92] on div "Save" at bounding box center [1480, 96] width 79 height 14
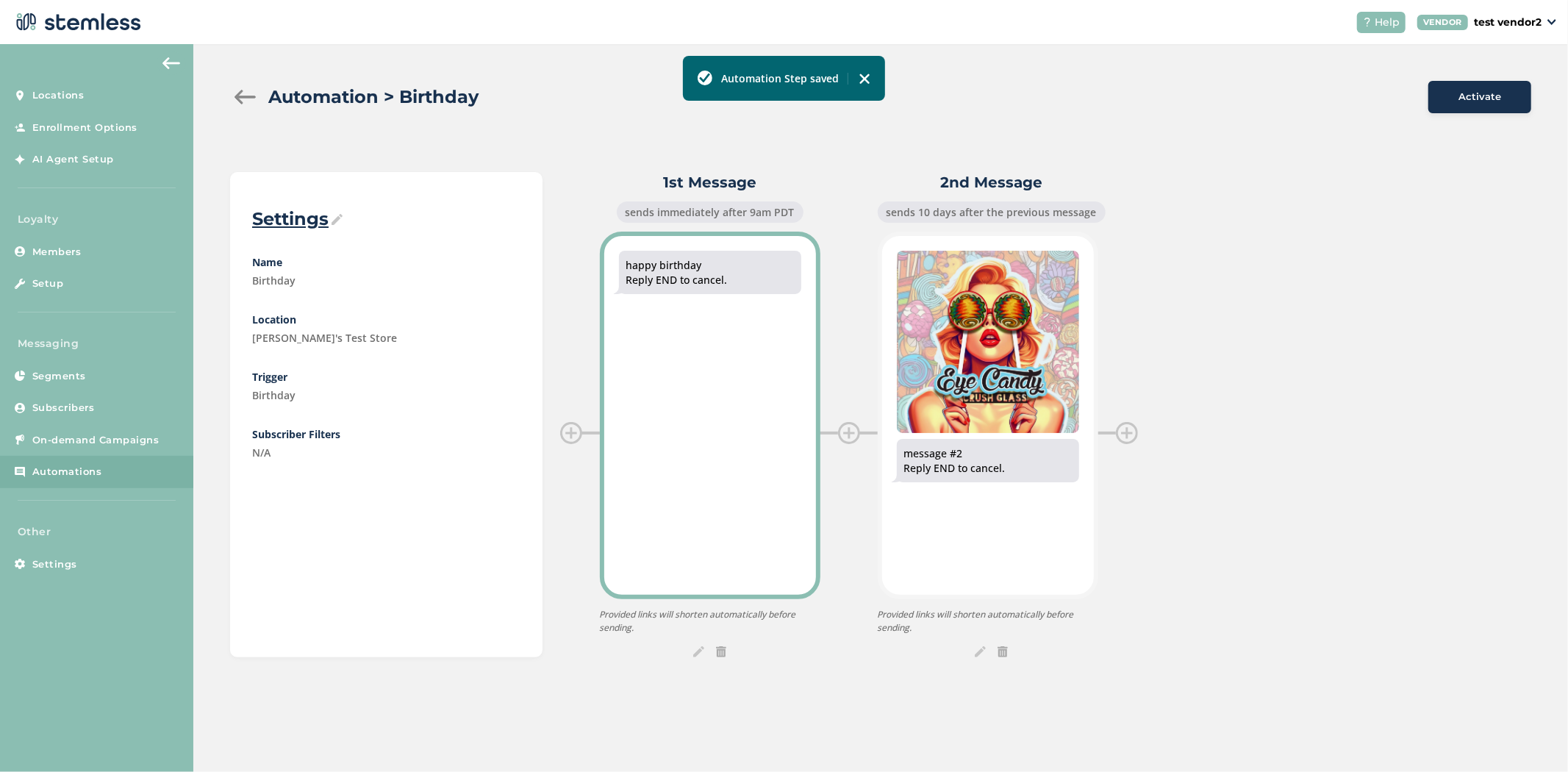
drag, startPoint x: 737, startPoint y: 280, endPoint x: 615, endPoint y: 262, distance: 123.3
click at [619, 254] on div "happy birthday Reply END to cancel." at bounding box center [710, 272] width 182 height 43
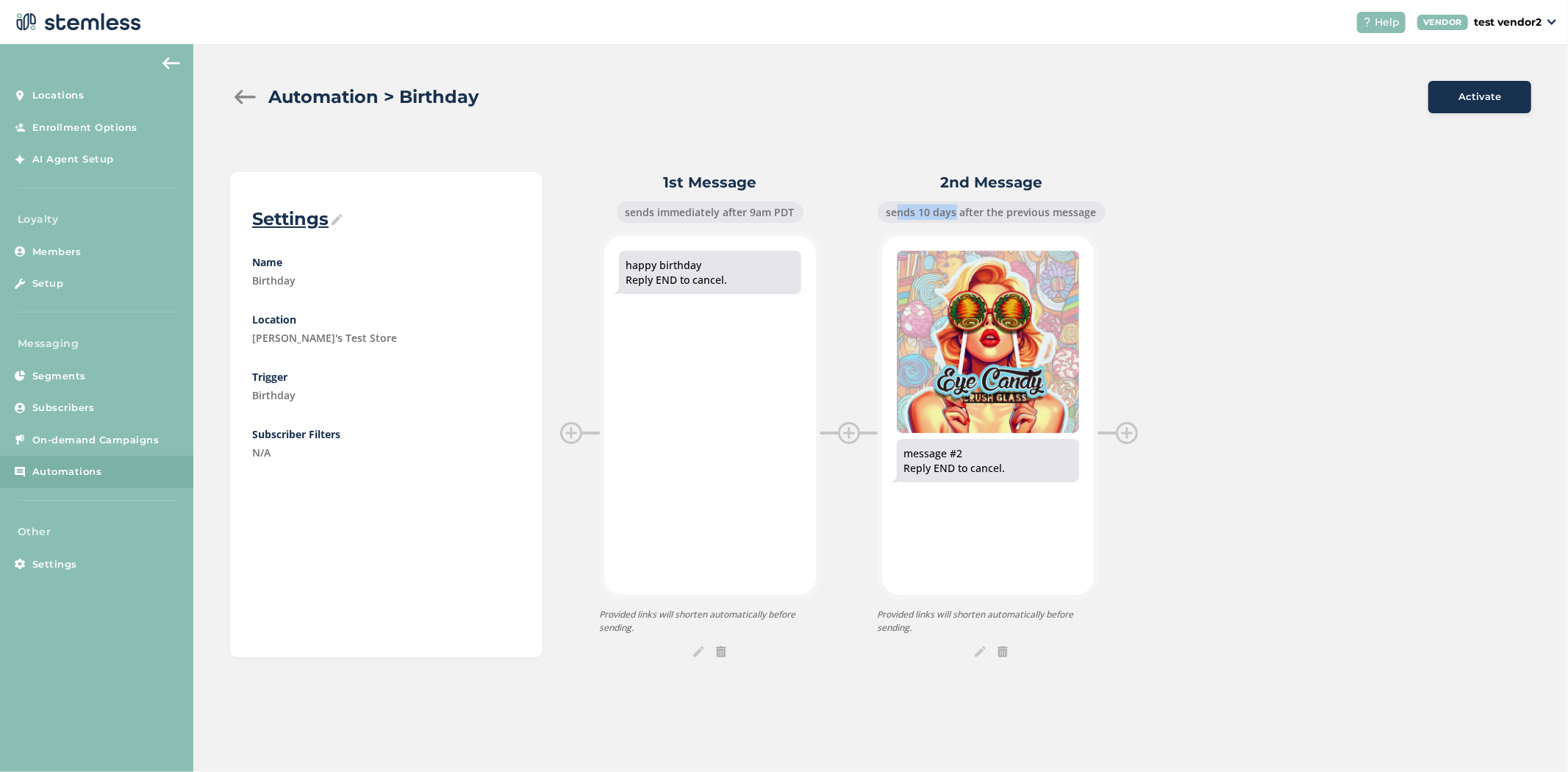
drag, startPoint x: 890, startPoint y: 208, endPoint x: 951, endPoint y: 206, distance: 61.0
click at [951, 206] on div "sends 10 days after the previous message" at bounding box center [992, 212] width 228 height 22
click at [1121, 436] on div at bounding box center [1127, 433] width 22 height 22
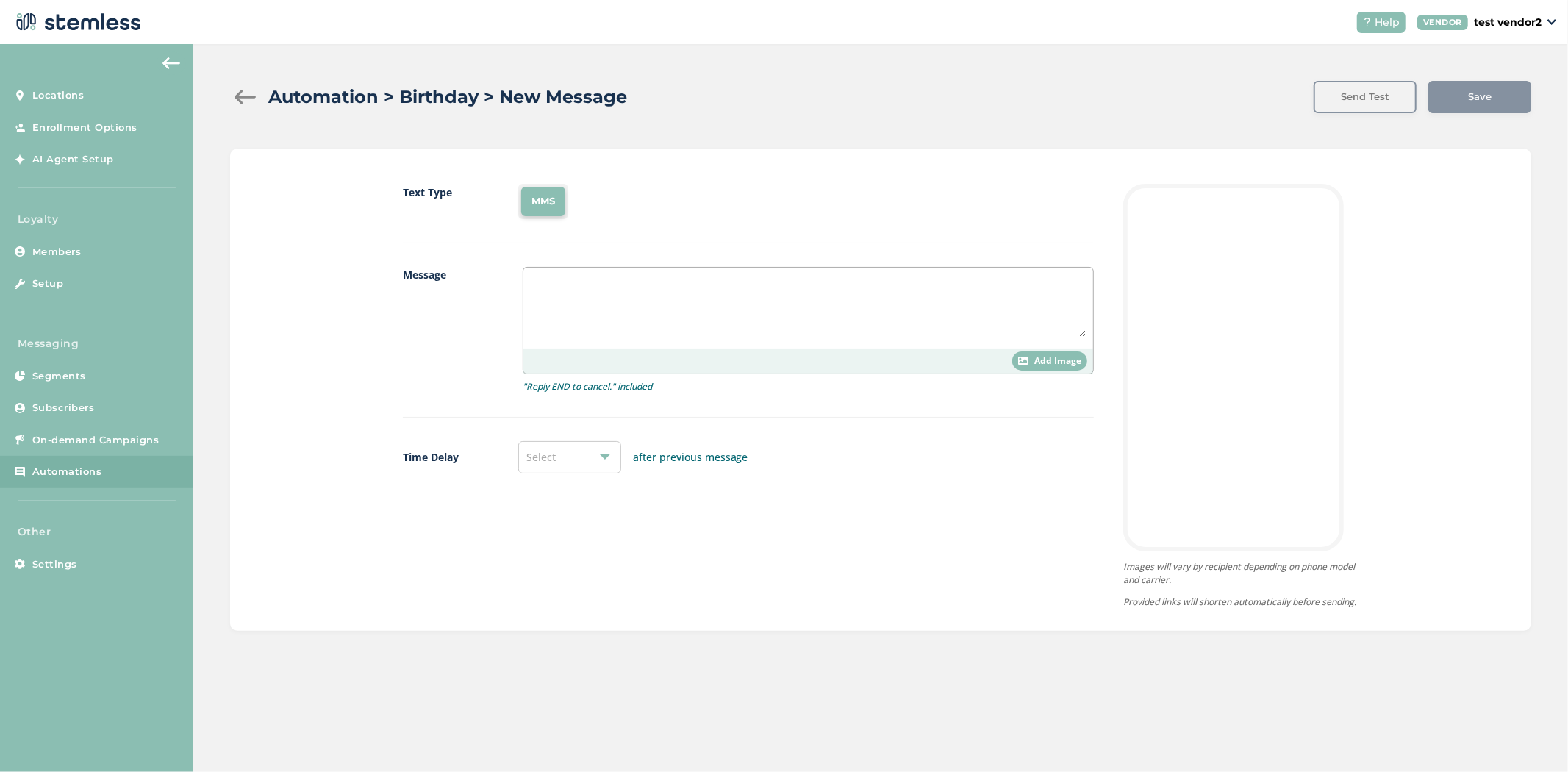
drag, startPoint x: 599, startPoint y: 308, endPoint x: 614, endPoint y: 288, distance: 25.0
click at [599, 307] on textarea at bounding box center [807, 306] width 555 height 61
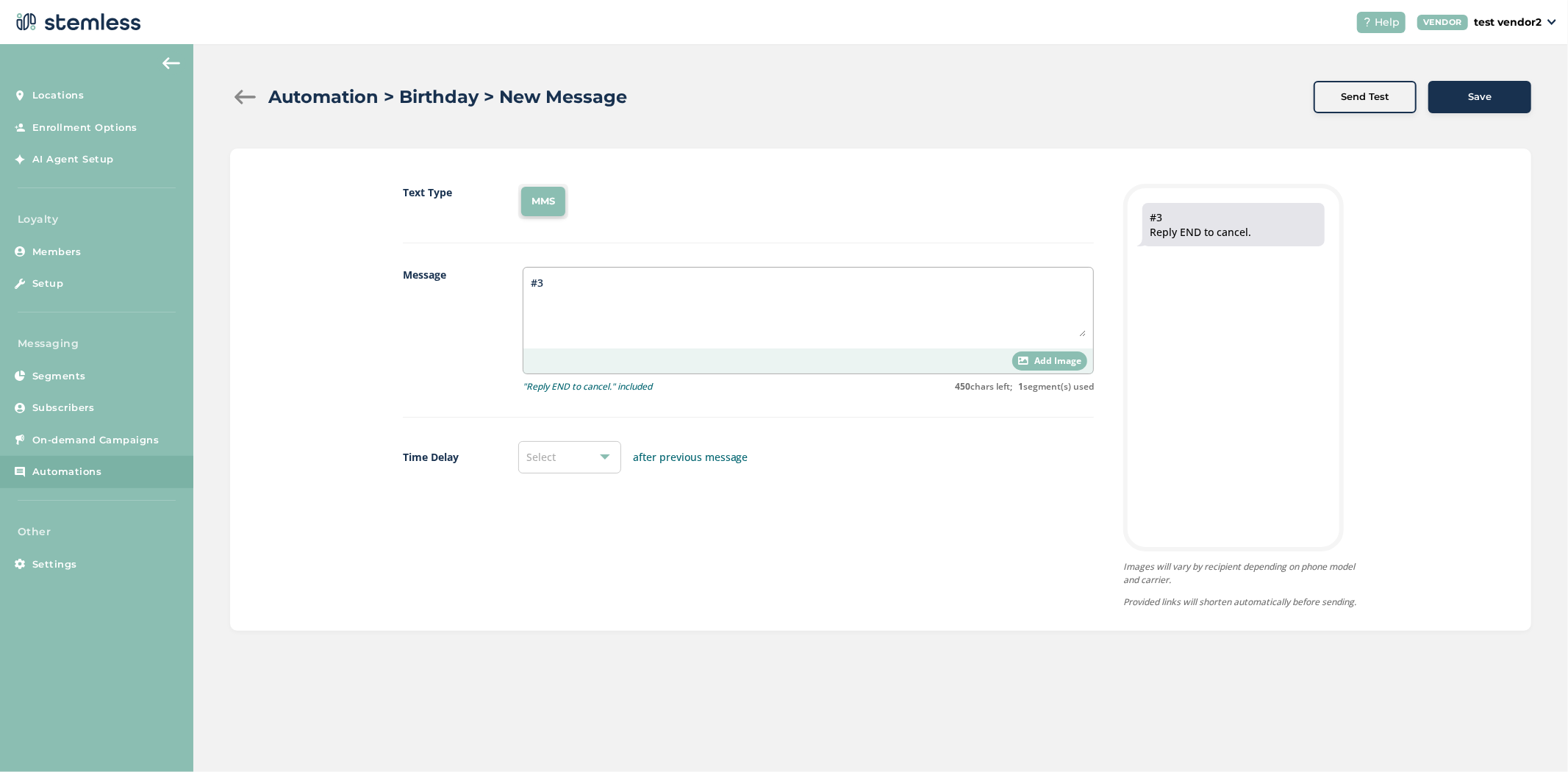
type textarea "#3"
drag, startPoint x: 1495, startPoint y: 101, endPoint x: 1502, endPoint y: 97, distance: 8.1
click at [1495, 99] on div "Save" at bounding box center [1480, 97] width 103 height 32
click at [594, 470] on div "Select" at bounding box center [569, 457] width 103 height 32
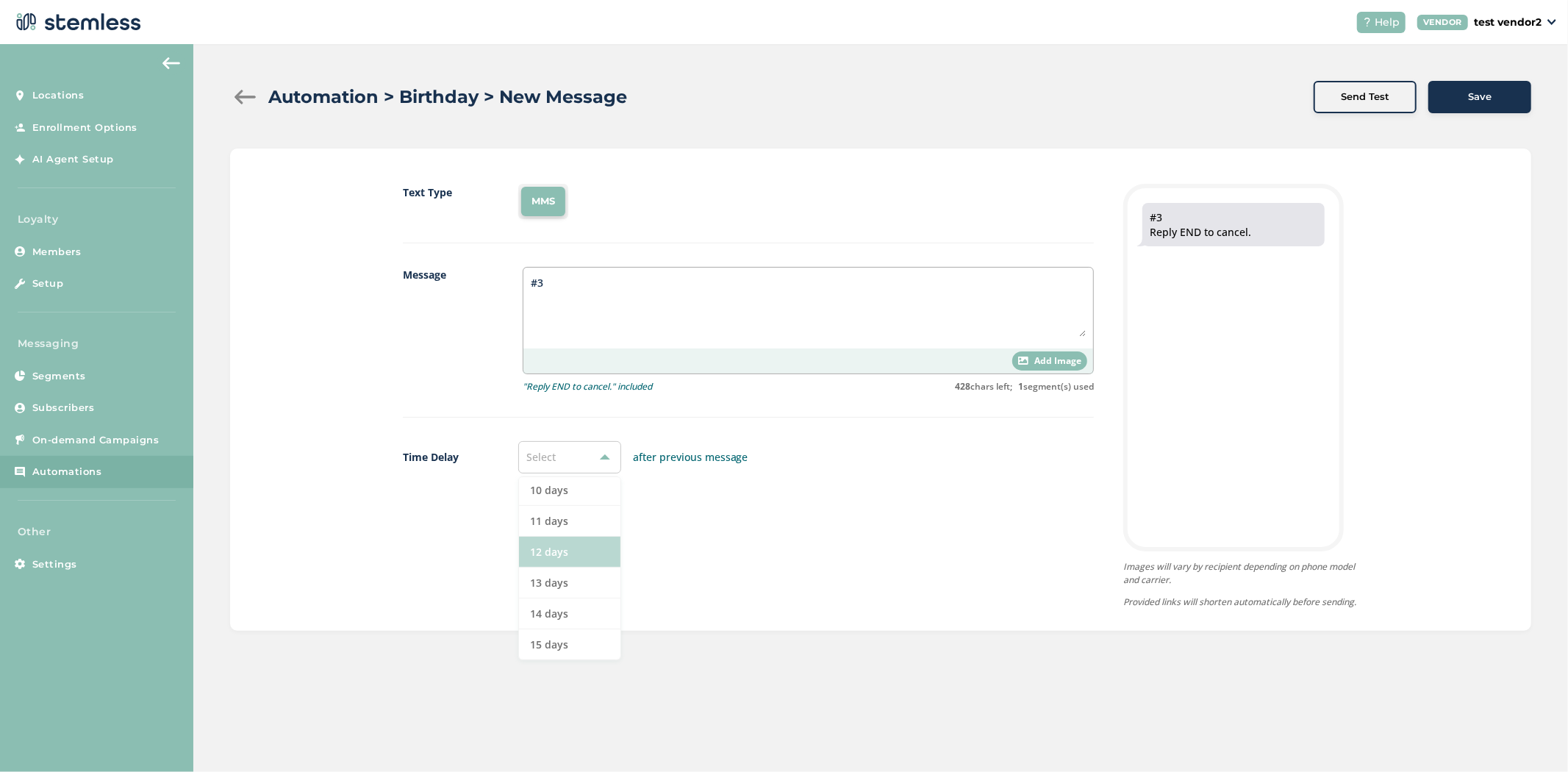
click at [568, 555] on li "12 days" at bounding box center [569, 552] width 101 height 31
click at [1468, 78] on div "Automation > Birthday > New Message Automation > Birthday > New Message Send Te…" at bounding box center [881, 355] width 1375 height 623
click at [1469, 97] on span "Save" at bounding box center [1480, 96] width 23 height 14
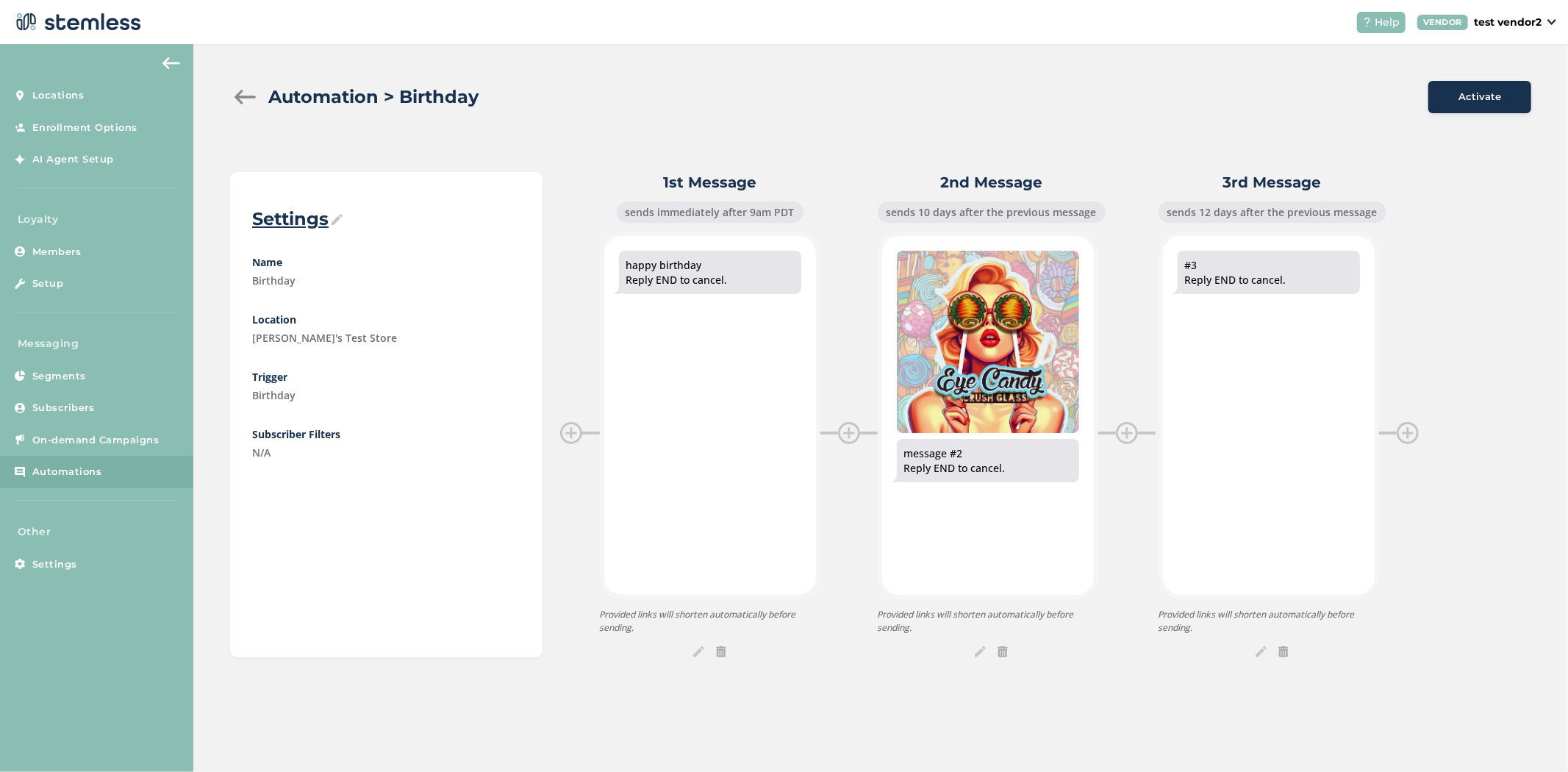
click at [1194, 215] on div "sends 12 days after the previous message" at bounding box center [1272, 212] width 228 height 22
click at [999, 652] on img at bounding box center [1002, 651] width 10 height 11
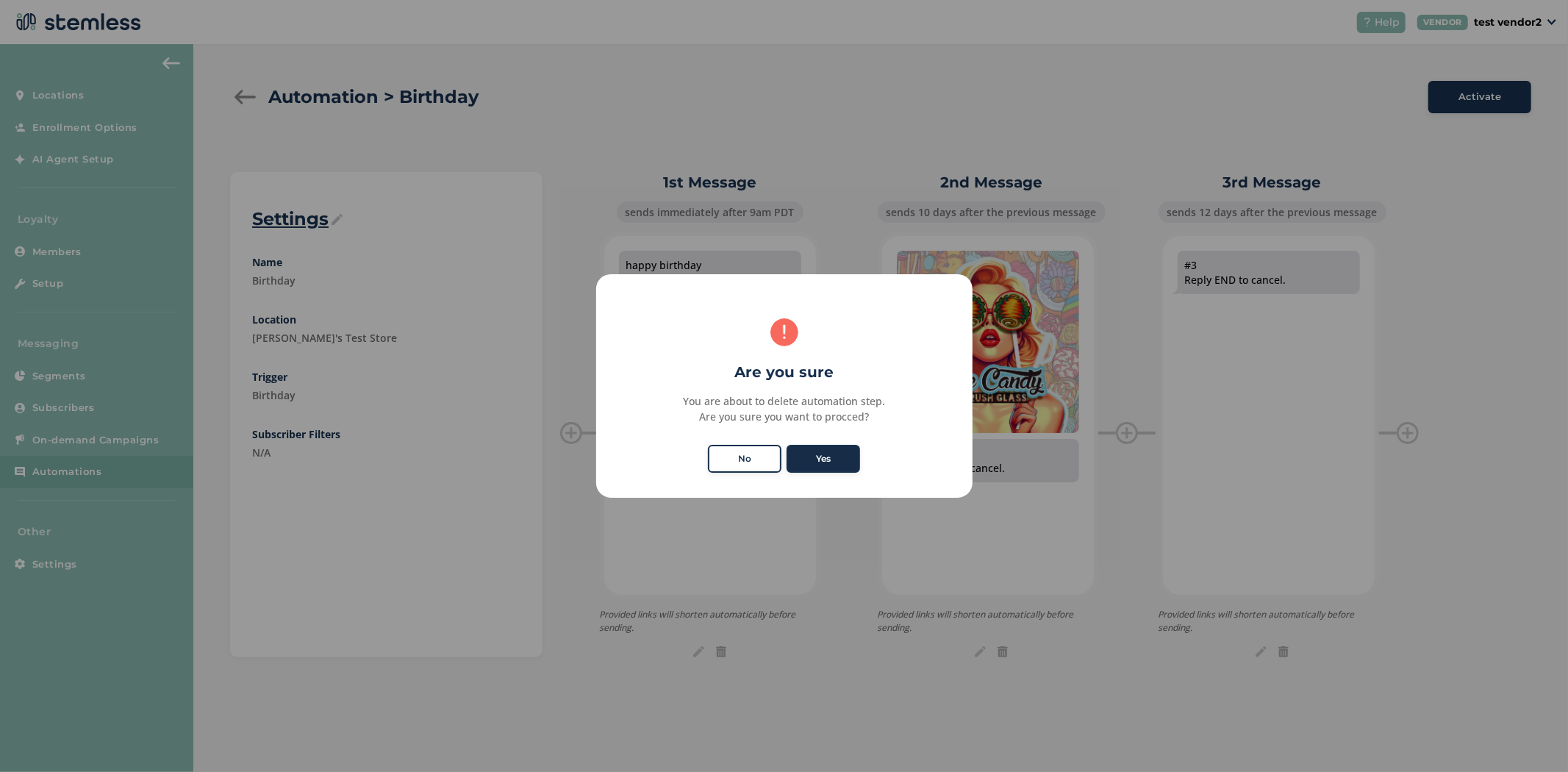
click at [834, 456] on button "Yes" at bounding box center [823, 458] width 73 height 28
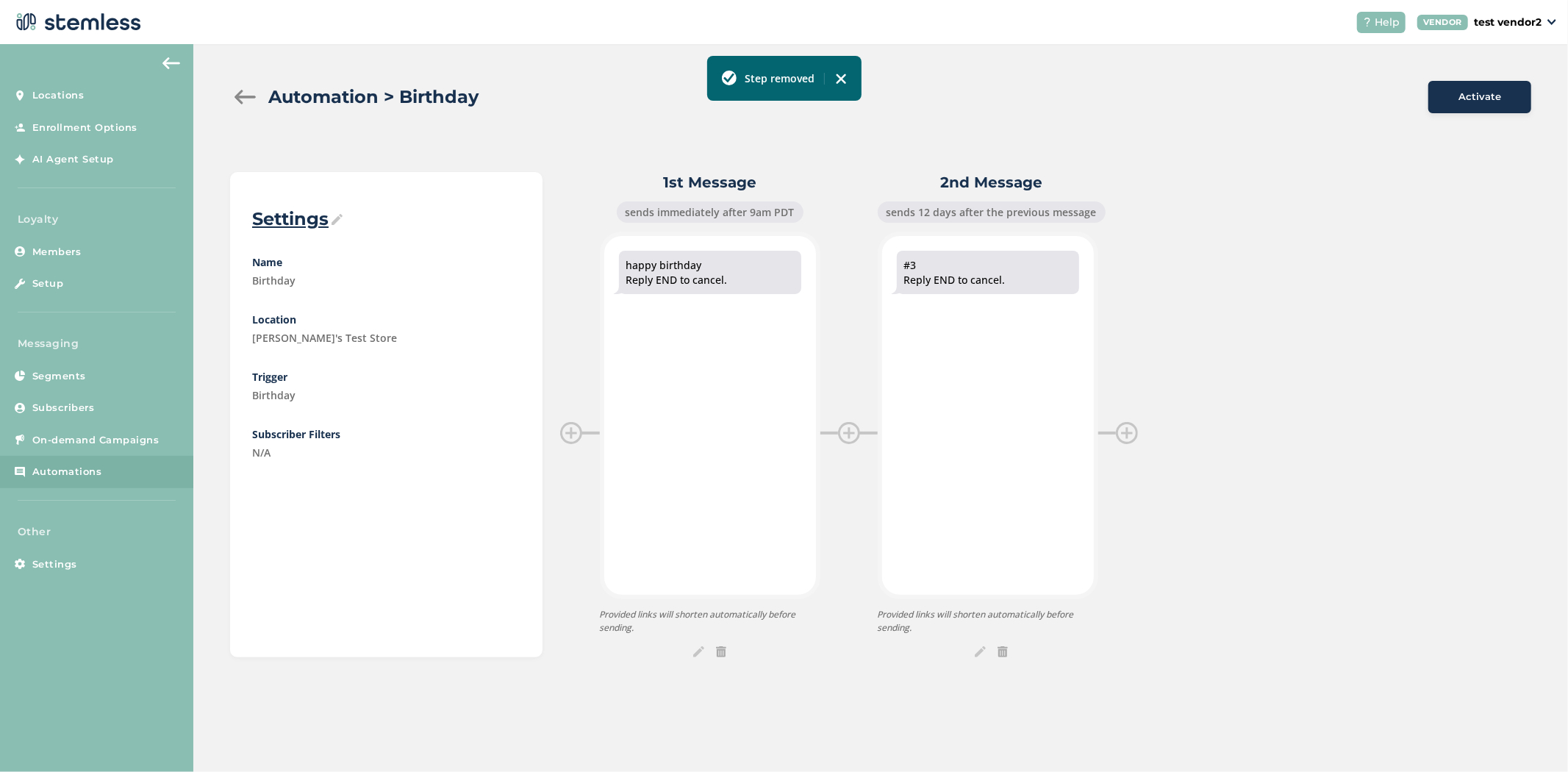
click at [1003, 651] on img at bounding box center [1002, 651] width 10 height 11
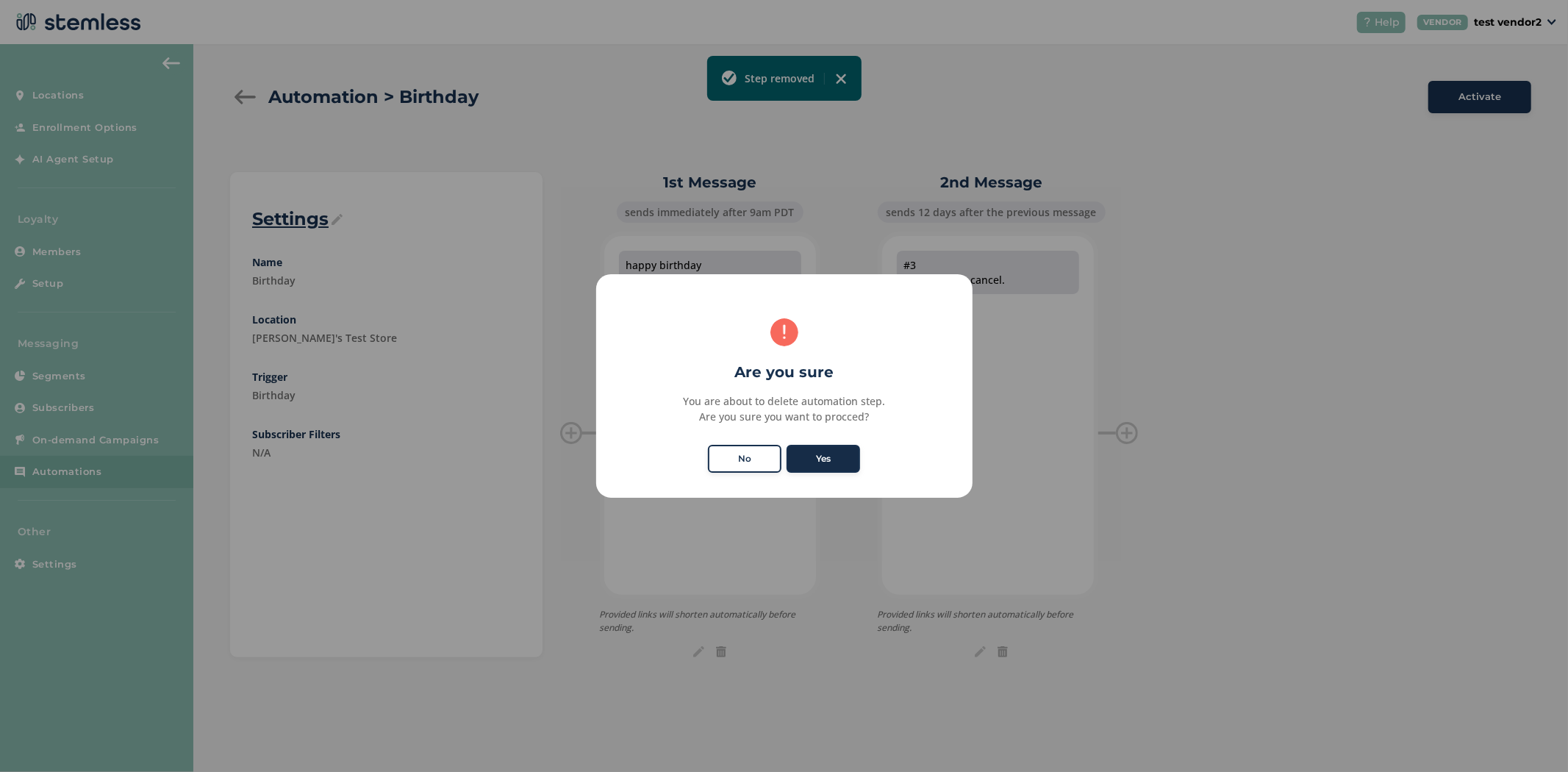
click at [826, 455] on button "Yes" at bounding box center [823, 458] width 73 height 28
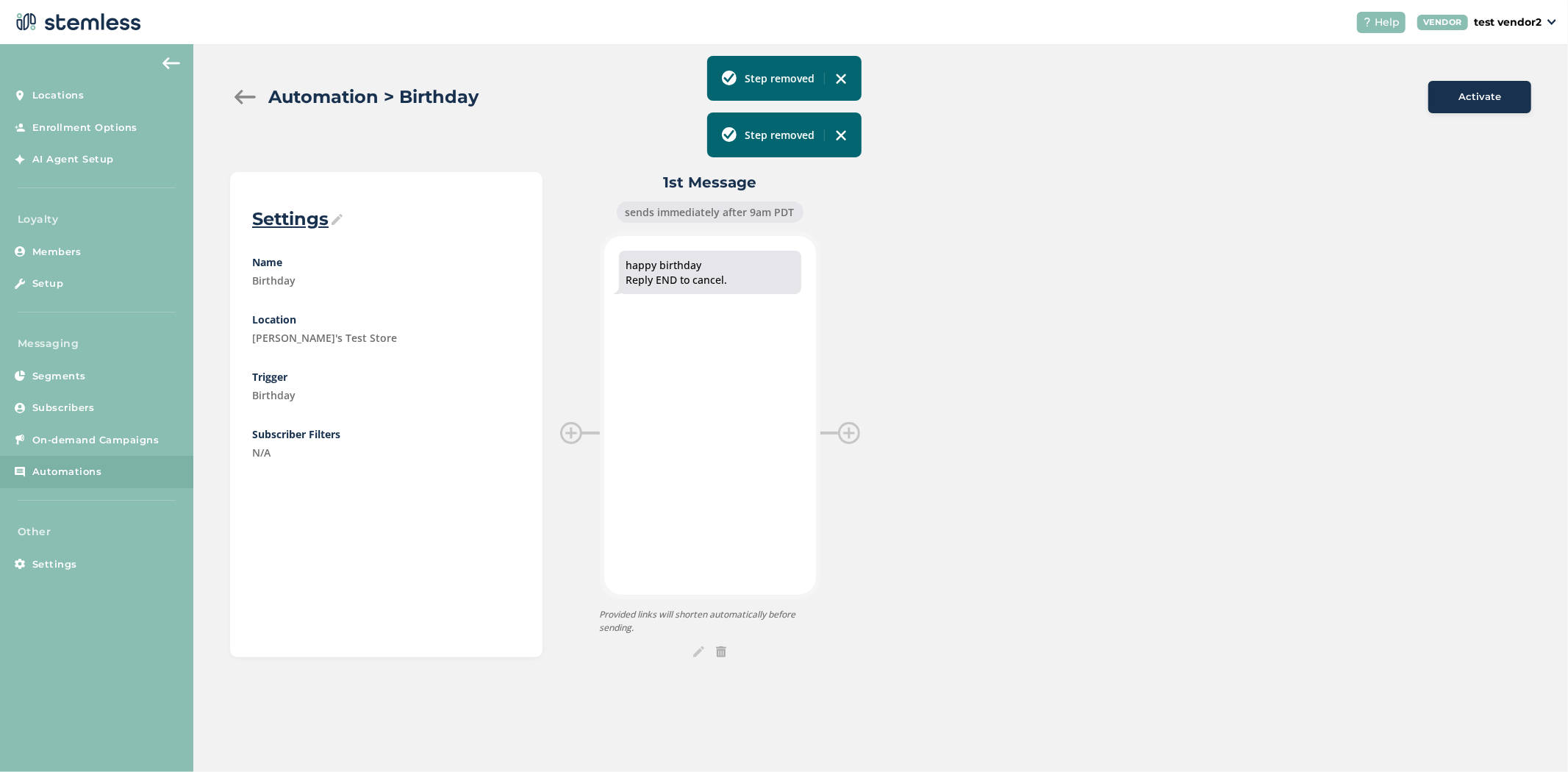
click at [245, 99] on div at bounding box center [244, 96] width 30 height 14
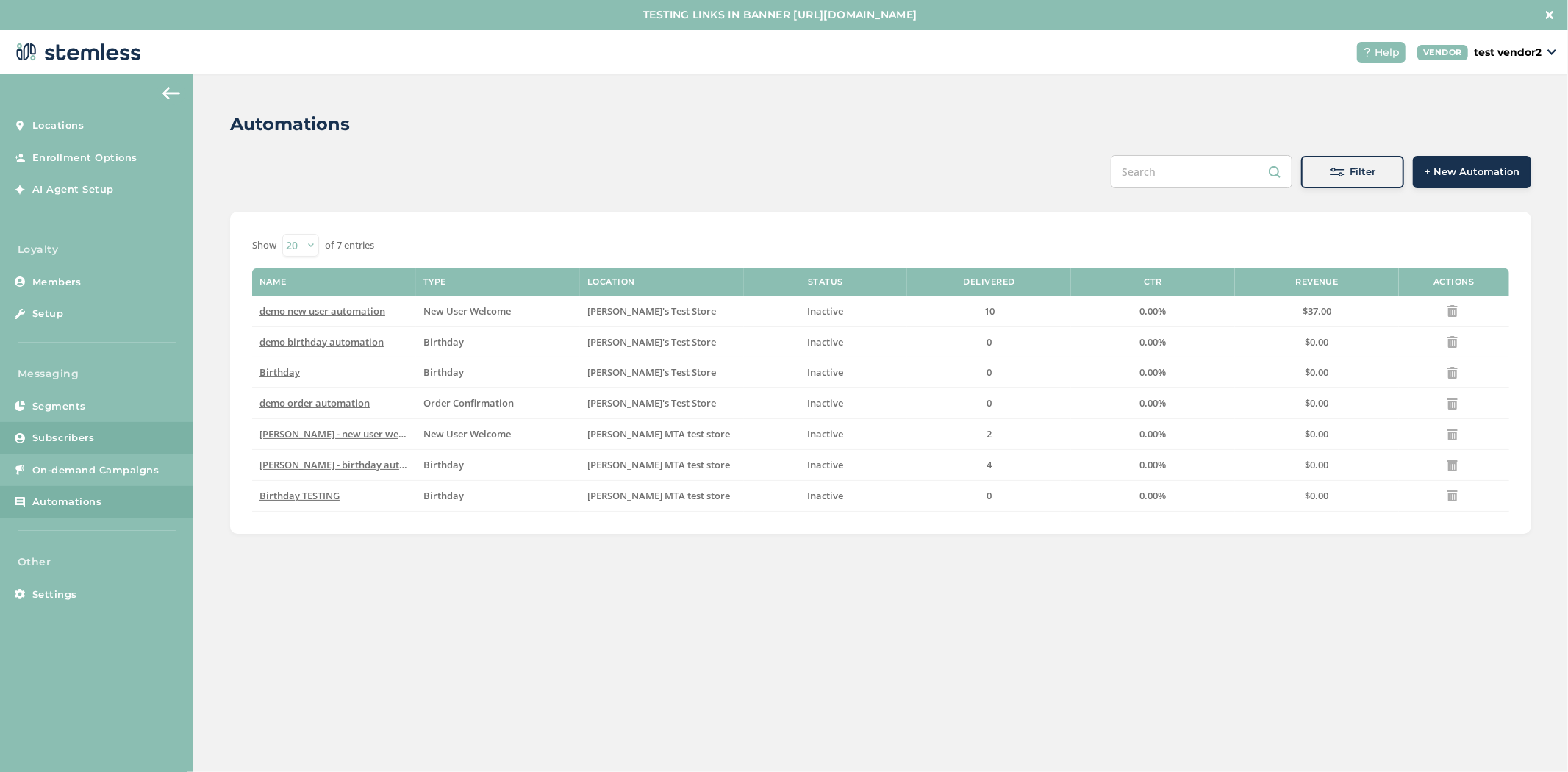
drag, startPoint x: 86, startPoint y: 434, endPoint x: 164, endPoint y: 438, distance: 78.1
click at [164, 438] on link "Subscribers" at bounding box center [97, 438] width 193 height 32
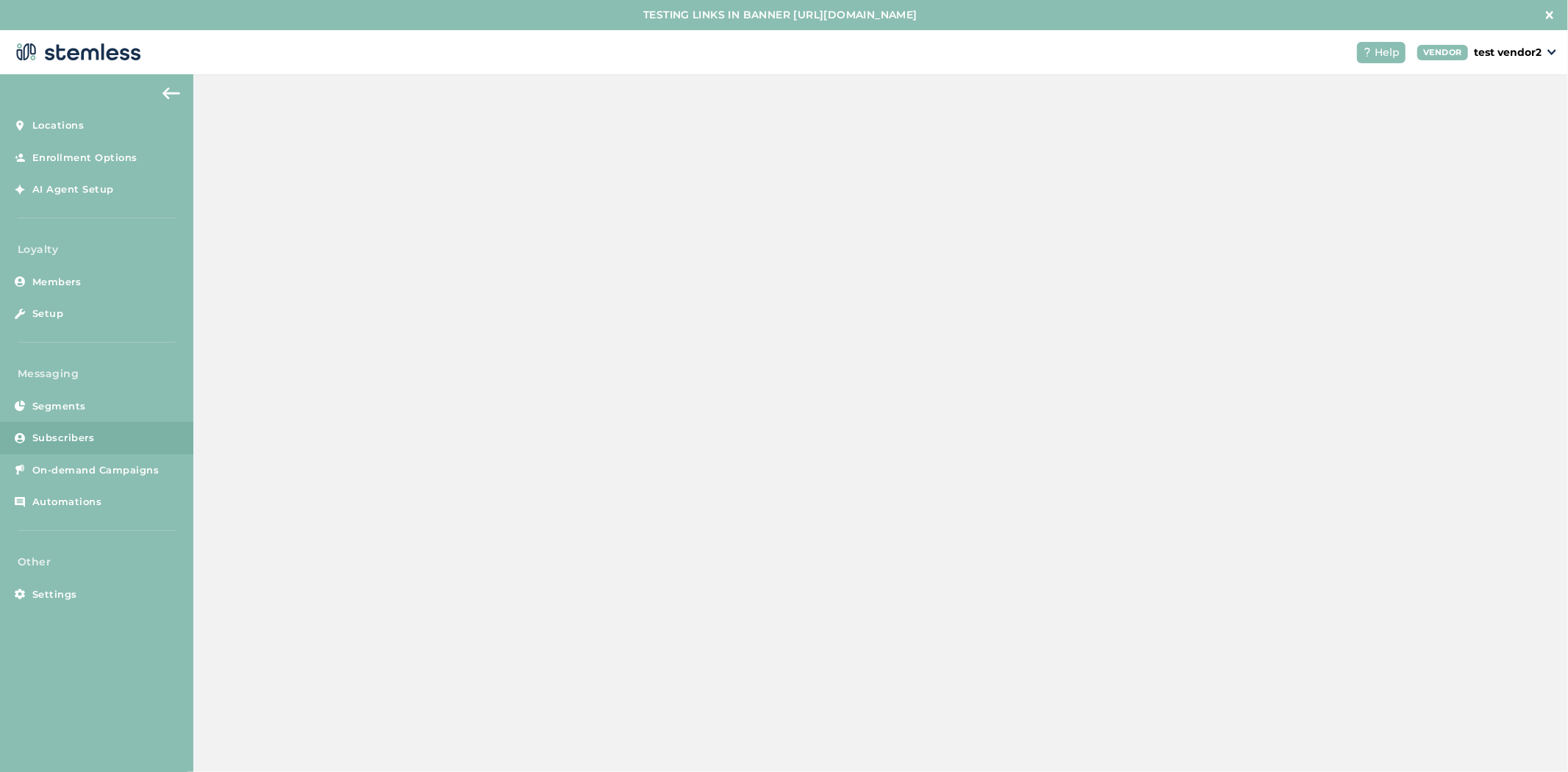
click at [164, 438] on link "Subscribers" at bounding box center [97, 438] width 193 height 32
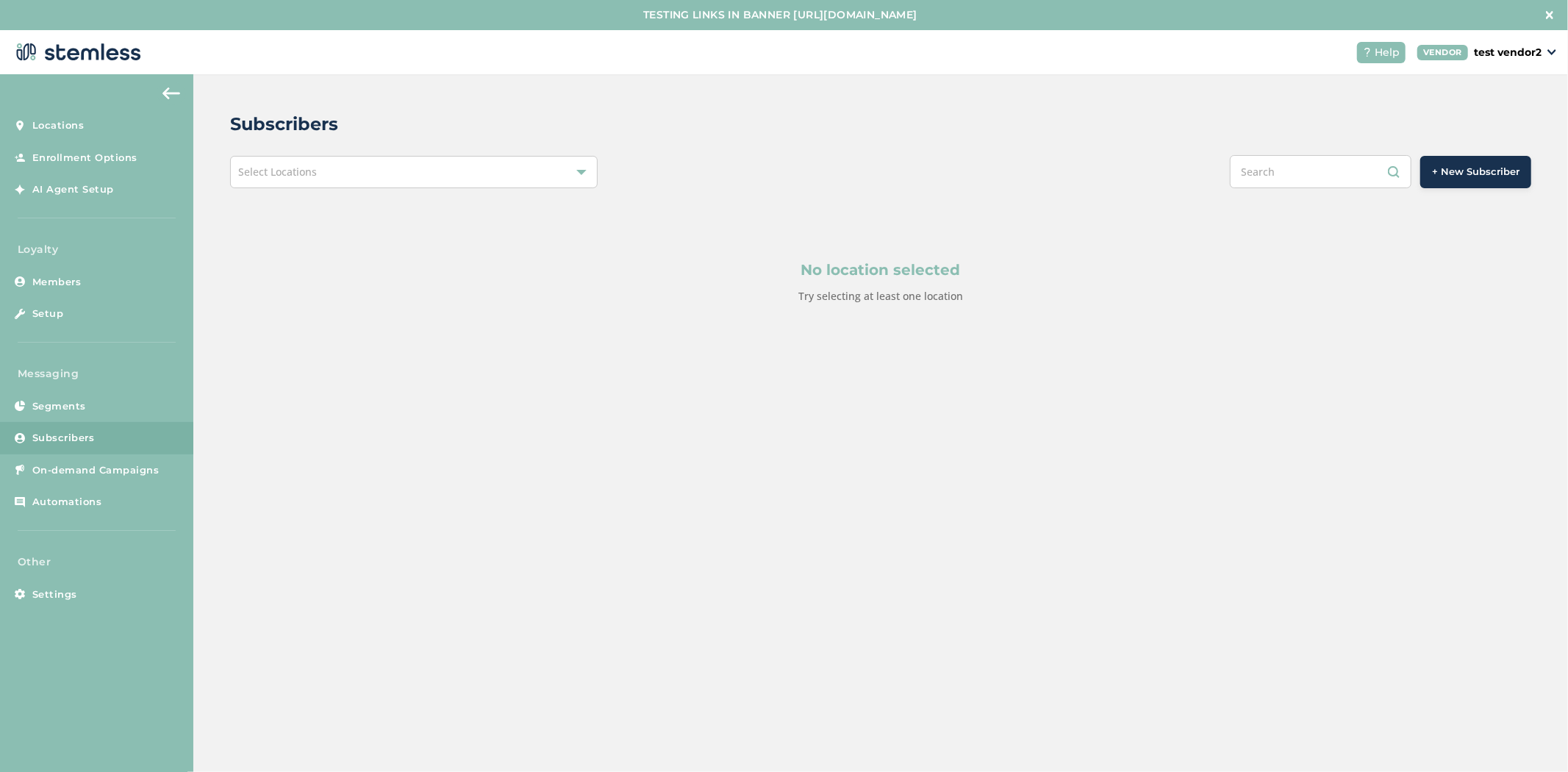
click at [373, 199] on div "No location selected Try selecting at least one location" at bounding box center [881, 281] width 1301 height 187
click at [372, 186] on div "Select Locations" at bounding box center [413, 172] width 367 height 32
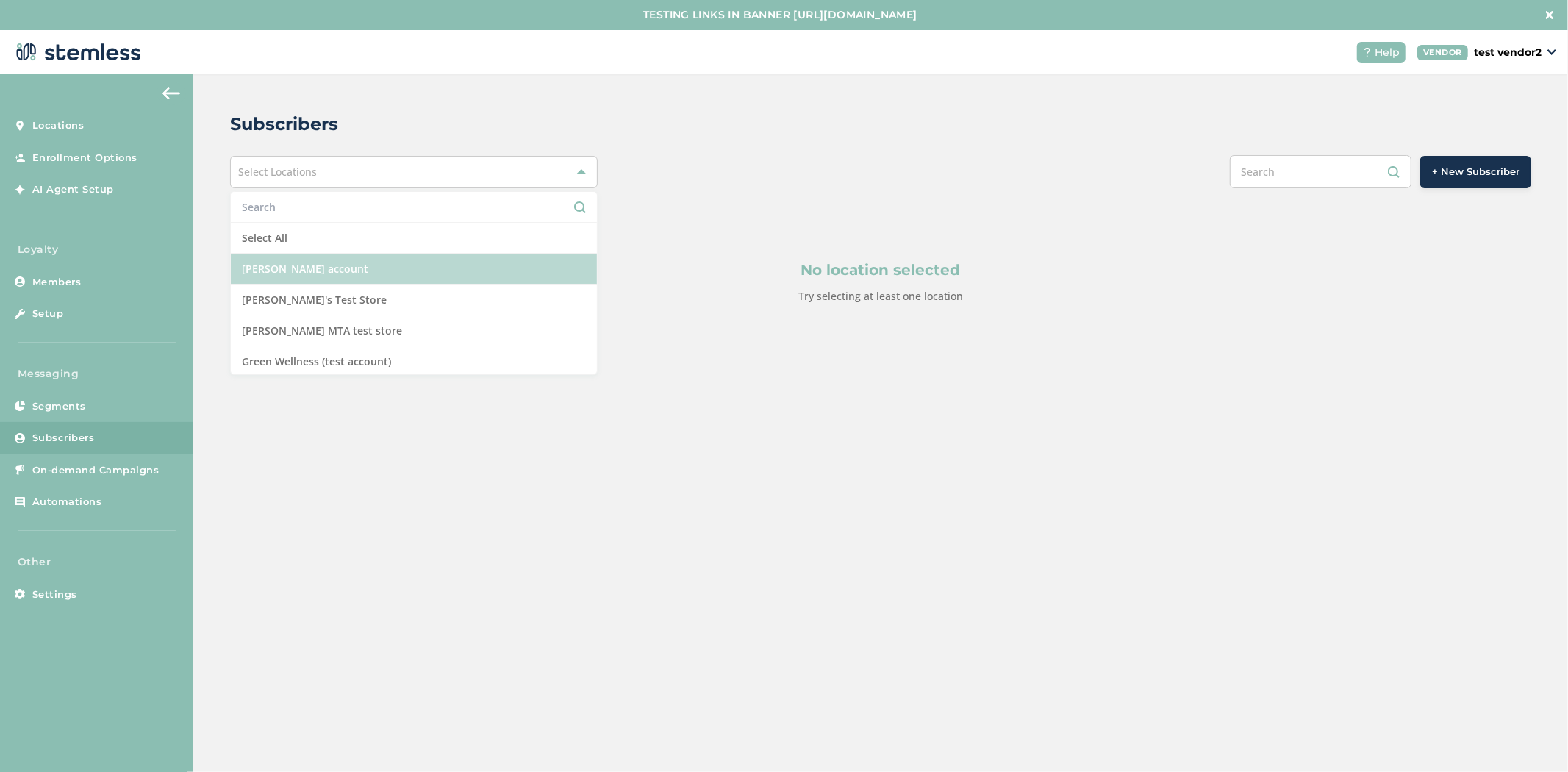
click at [380, 264] on li "[PERSON_NAME] account" at bounding box center [414, 269] width 366 height 31
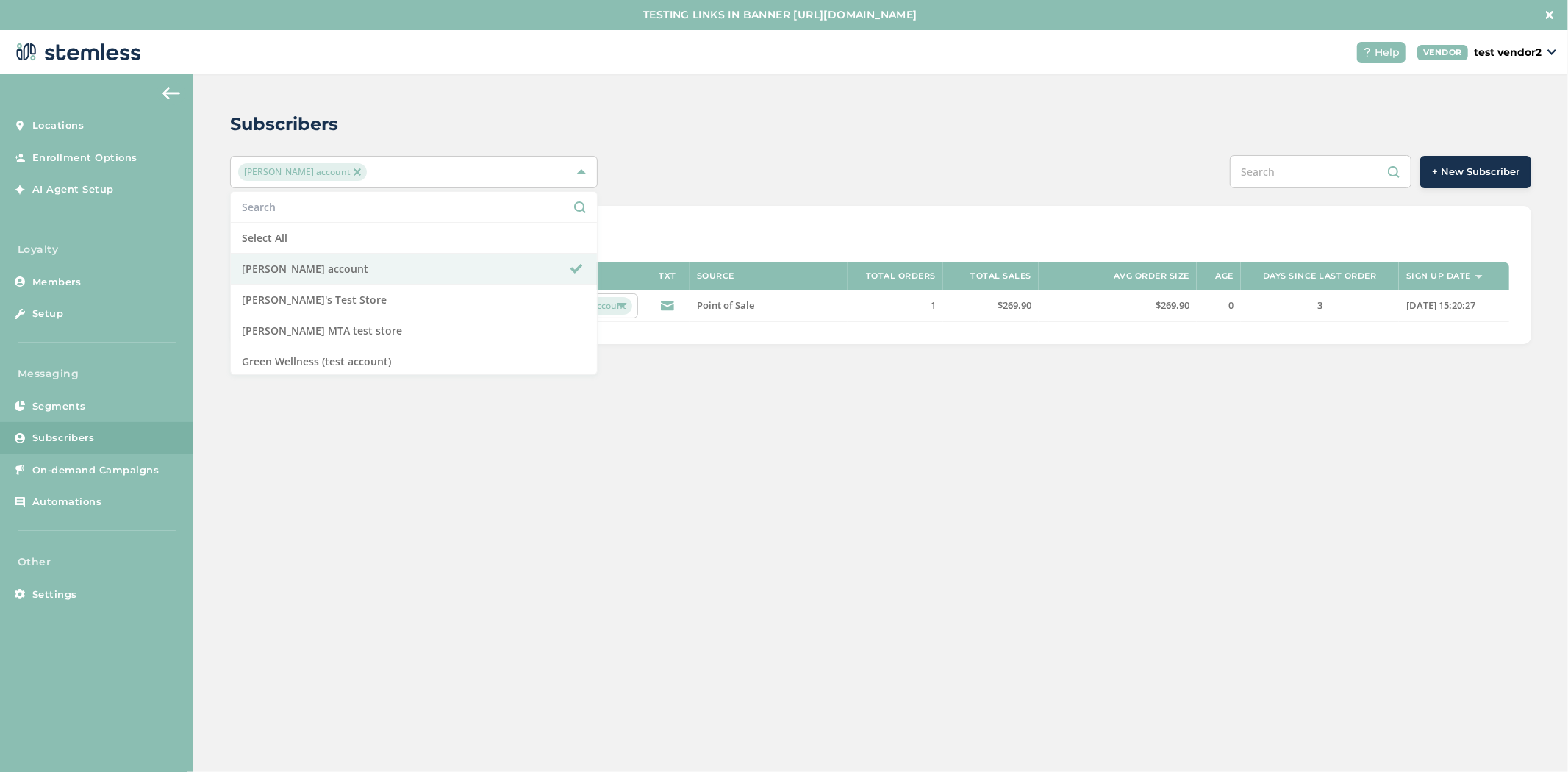
click at [595, 142] on div "Subscribers [PERSON_NAME] account Select All [PERSON_NAME] account [PERSON_NAME…" at bounding box center [881, 227] width 1375 height 307
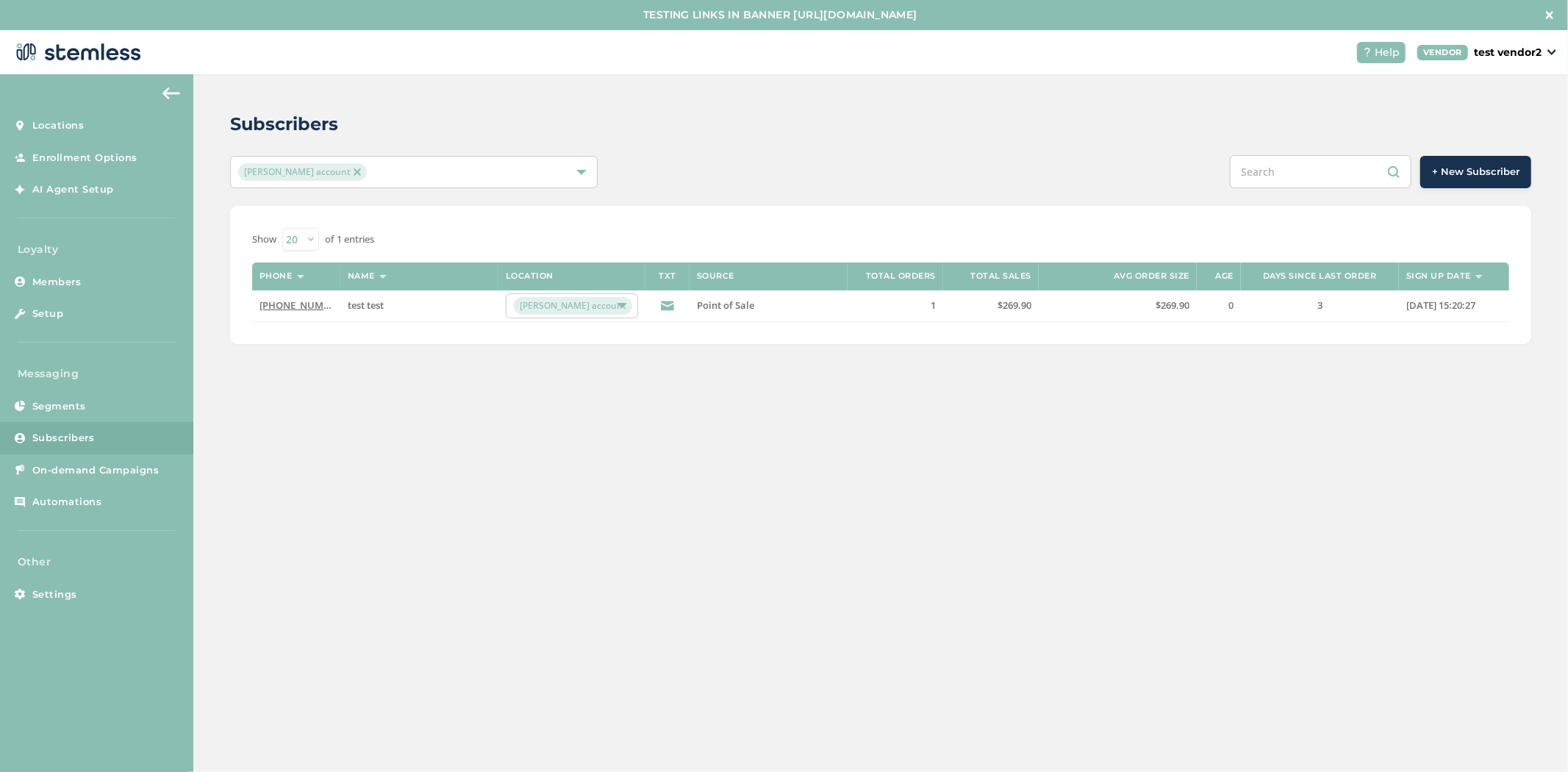
drag, startPoint x: 675, startPoint y: 276, endPoint x: 648, endPoint y: 276, distance: 27.0
click at [648, 276] on th "TXT" at bounding box center [667, 276] width 44 height 28
drag, startPoint x: 675, startPoint y: 280, endPoint x: 658, endPoint y: 277, distance: 17.3
click at [658, 277] on th "TXT" at bounding box center [667, 276] width 44 height 28
click at [306, 309] on link "[PHONE_NUMBER]" at bounding box center [302, 305] width 85 height 14
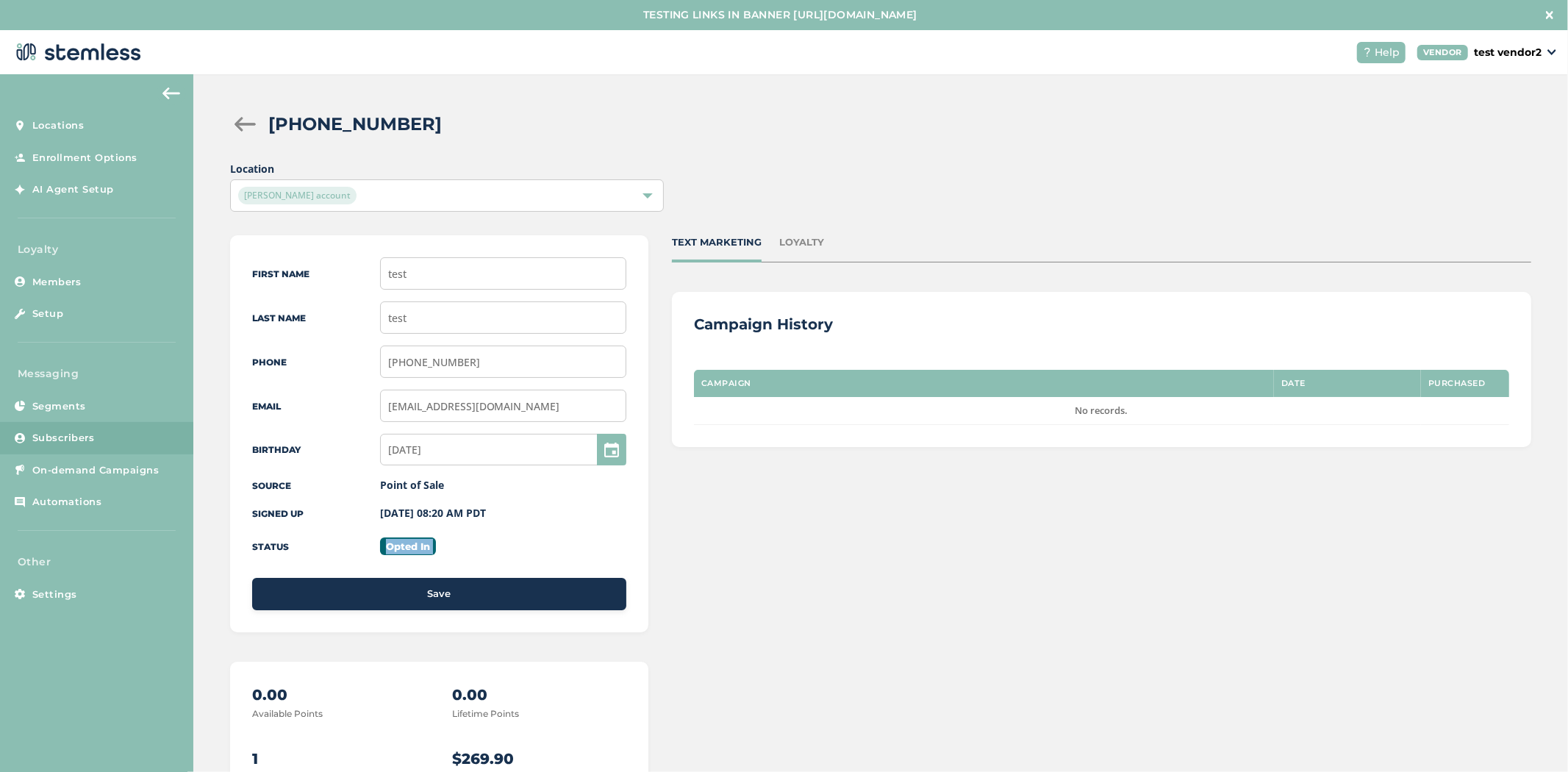
drag, startPoint x: 466, startPoint y: 555, endPoint x: 359, endPoint y: 541, distance: 107.9
click at [359, 541] on div "First Name test Last Name test Phone [PHONE_NUMBER] Email [EMAIL_ADDRESS][DOMAI…" at bounding box center [439, 434] width 419 height 397
click at [481, 544] on div "Opted In" at bounding box center [503, 546] width 246 height 15
click at [253, 122] on div at bounding box center [244, 124] width 30 height 14
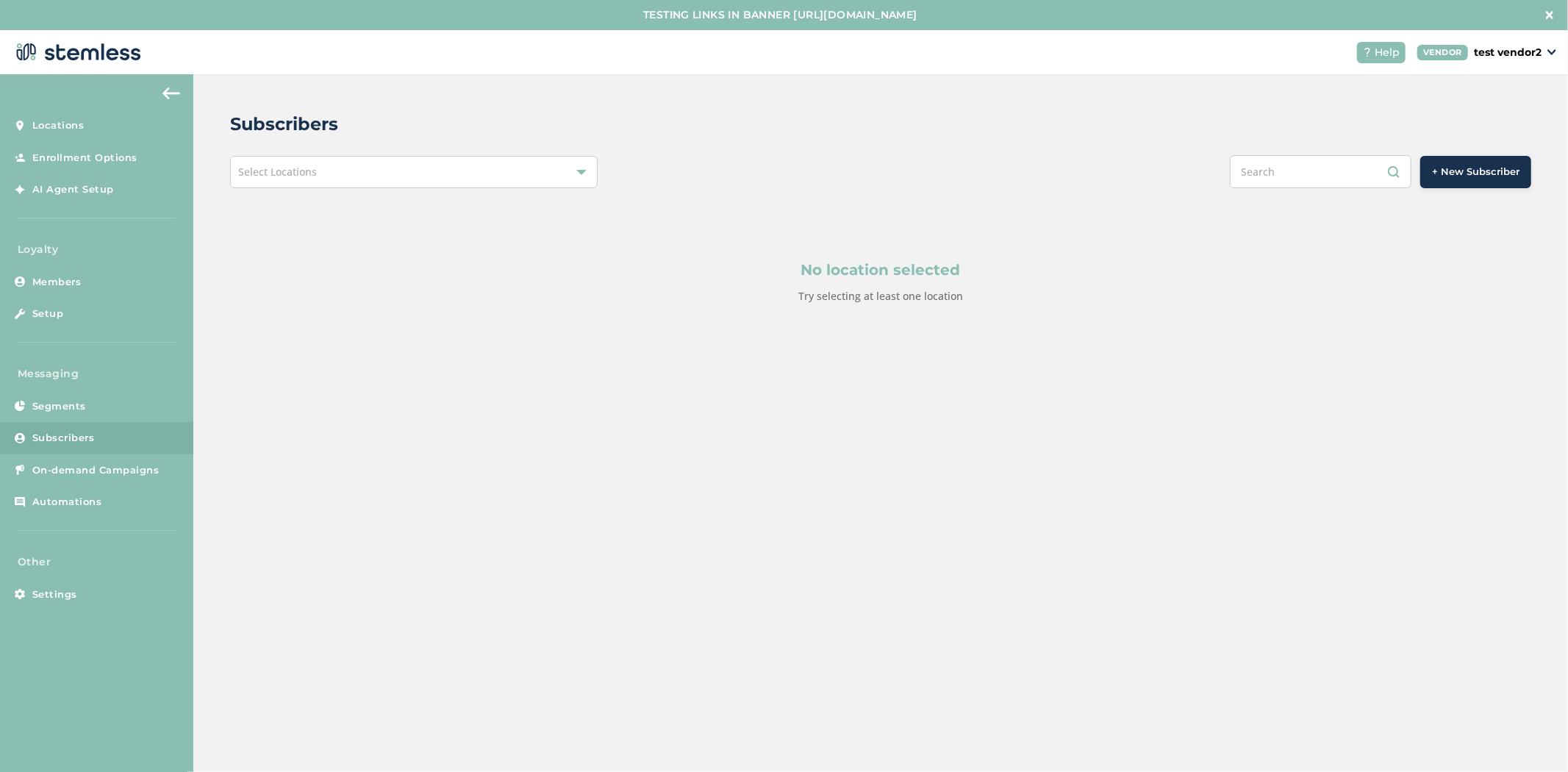
click at [464, 194] on div "No location selected Try selecting at least one location" at bounding box center [881, 281] width 1301 height 187
click at [458, 185] on div "Select Locations" at bounding box center [413, 172] width 367 height 32
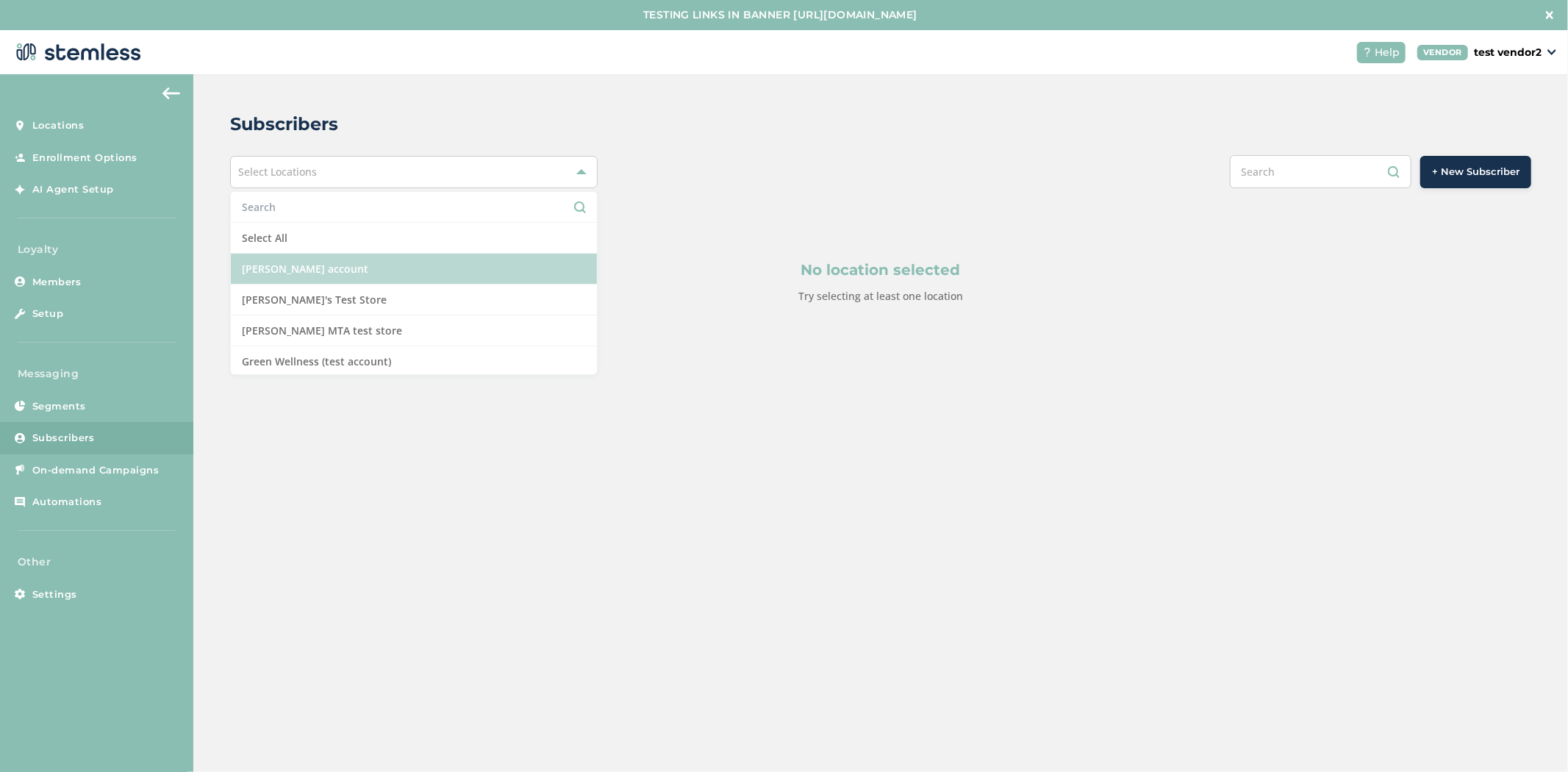
click at [447, 260] on li "[PERSON_NAME] account" at bounding box center [414, 269] width 366 height 31
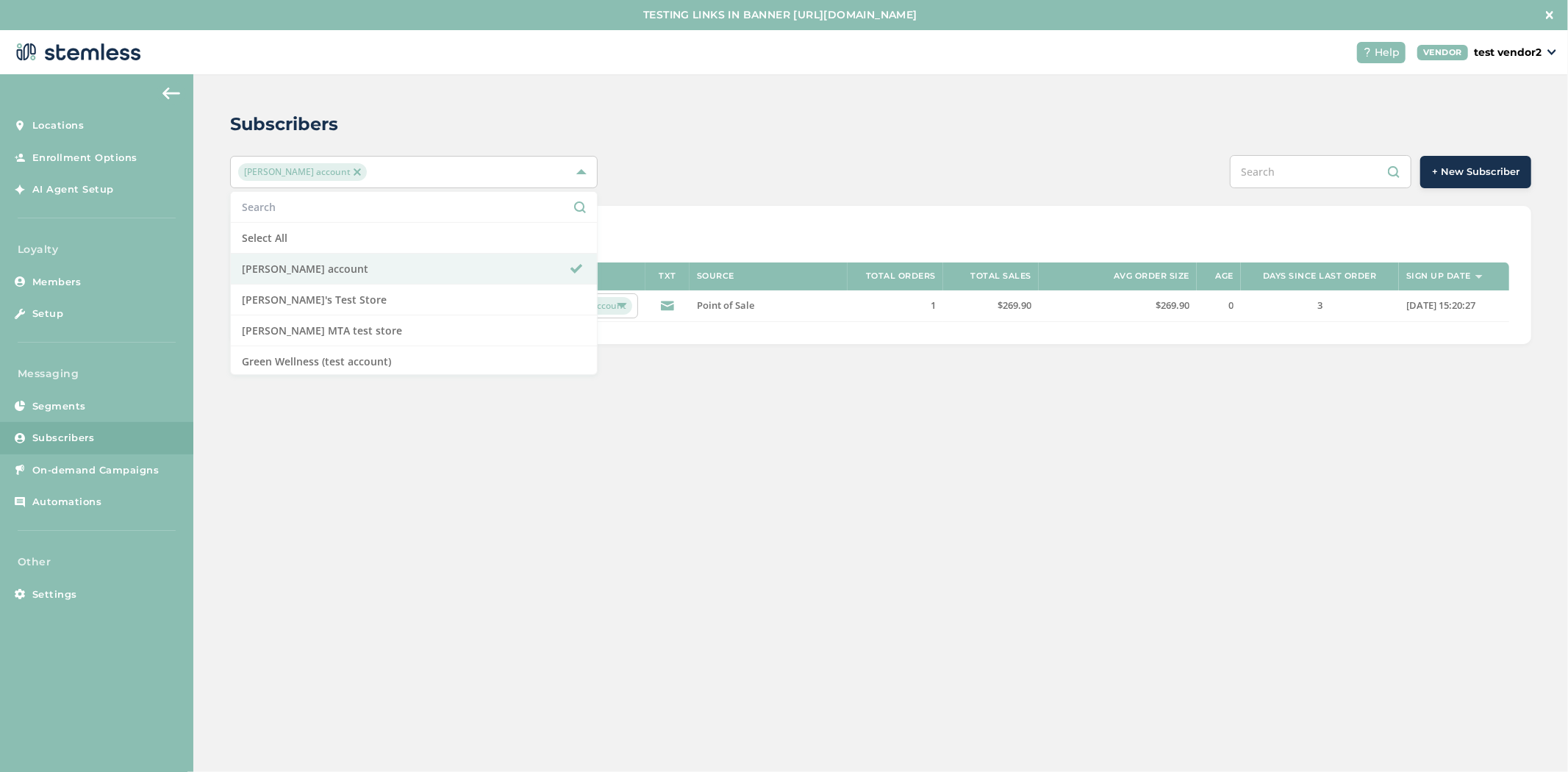
click at [872, 148] on div "Subscribers [PERSON_NAME] account Select All [PERSON_NAME] account [PERSON_NAME…" at bounding box center [881, 227] width 1375 height 307
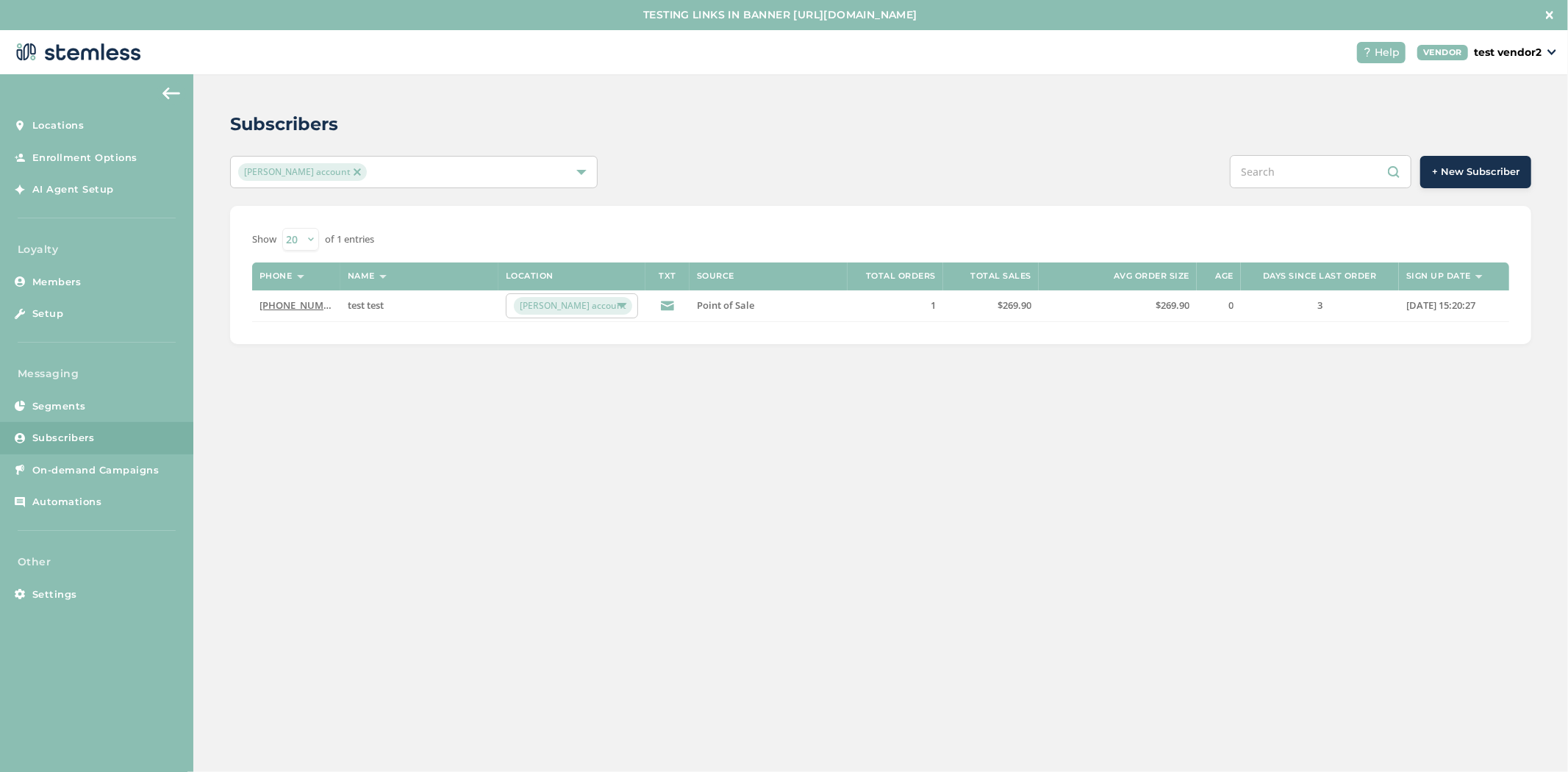
click at [662, 304] on icon at bounding box center [668, 306] width 14 height 14
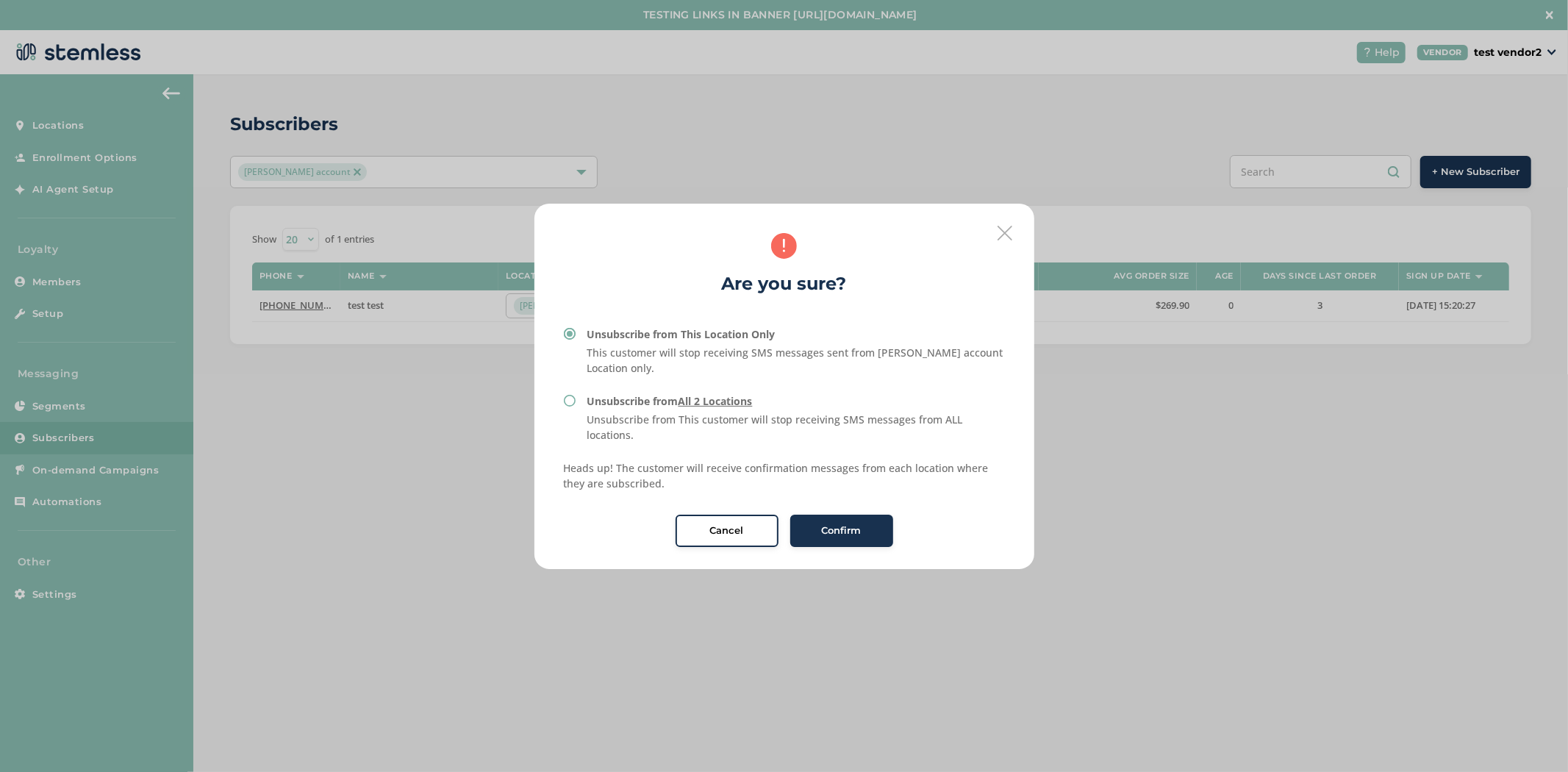
click at [1005, 226] on icon at bounding box center [1005, 233] width 14 height 14
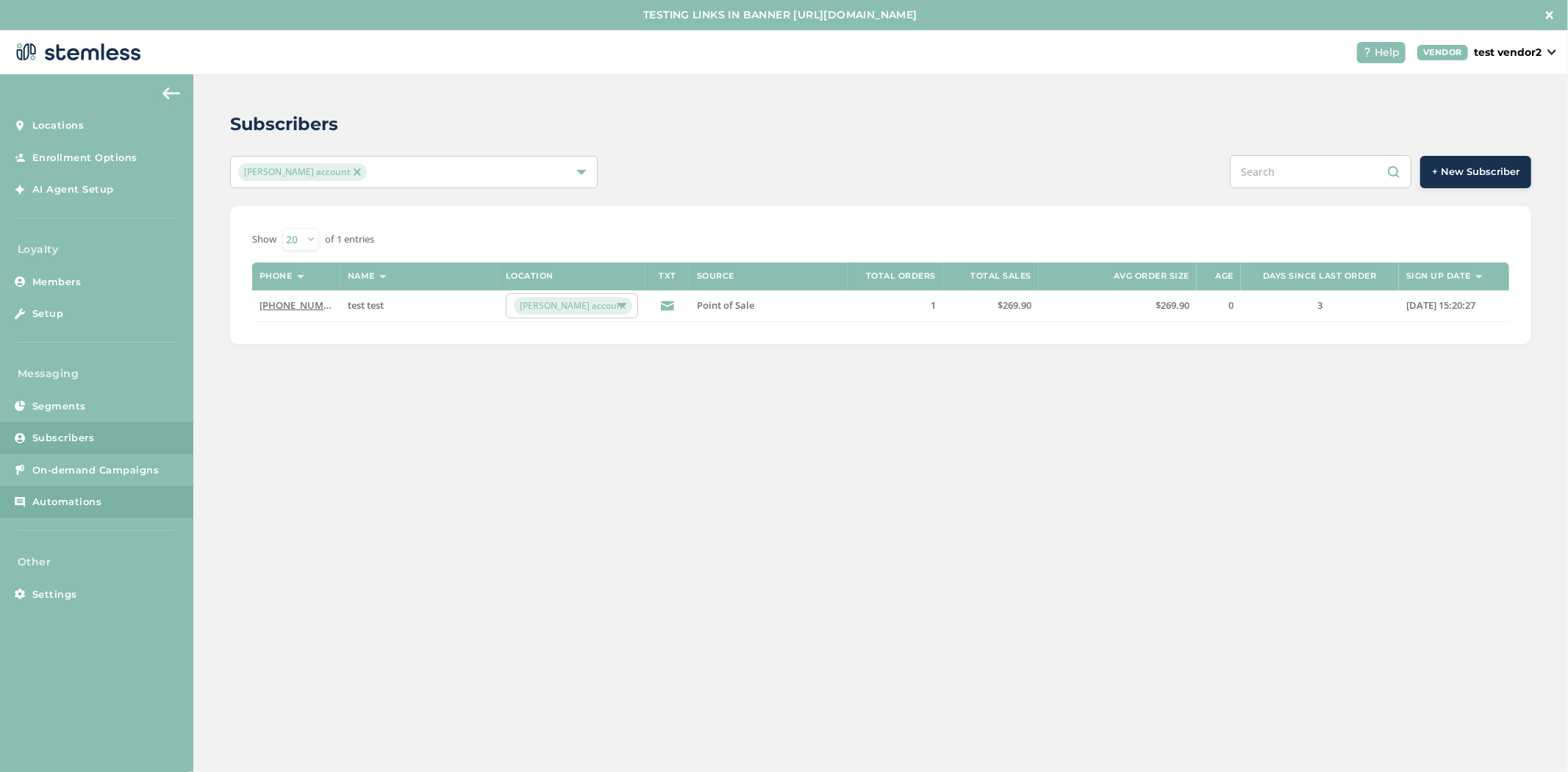
click at [107, 509] on link "Automations" at bounding box center [97, 502] width 193 height 32
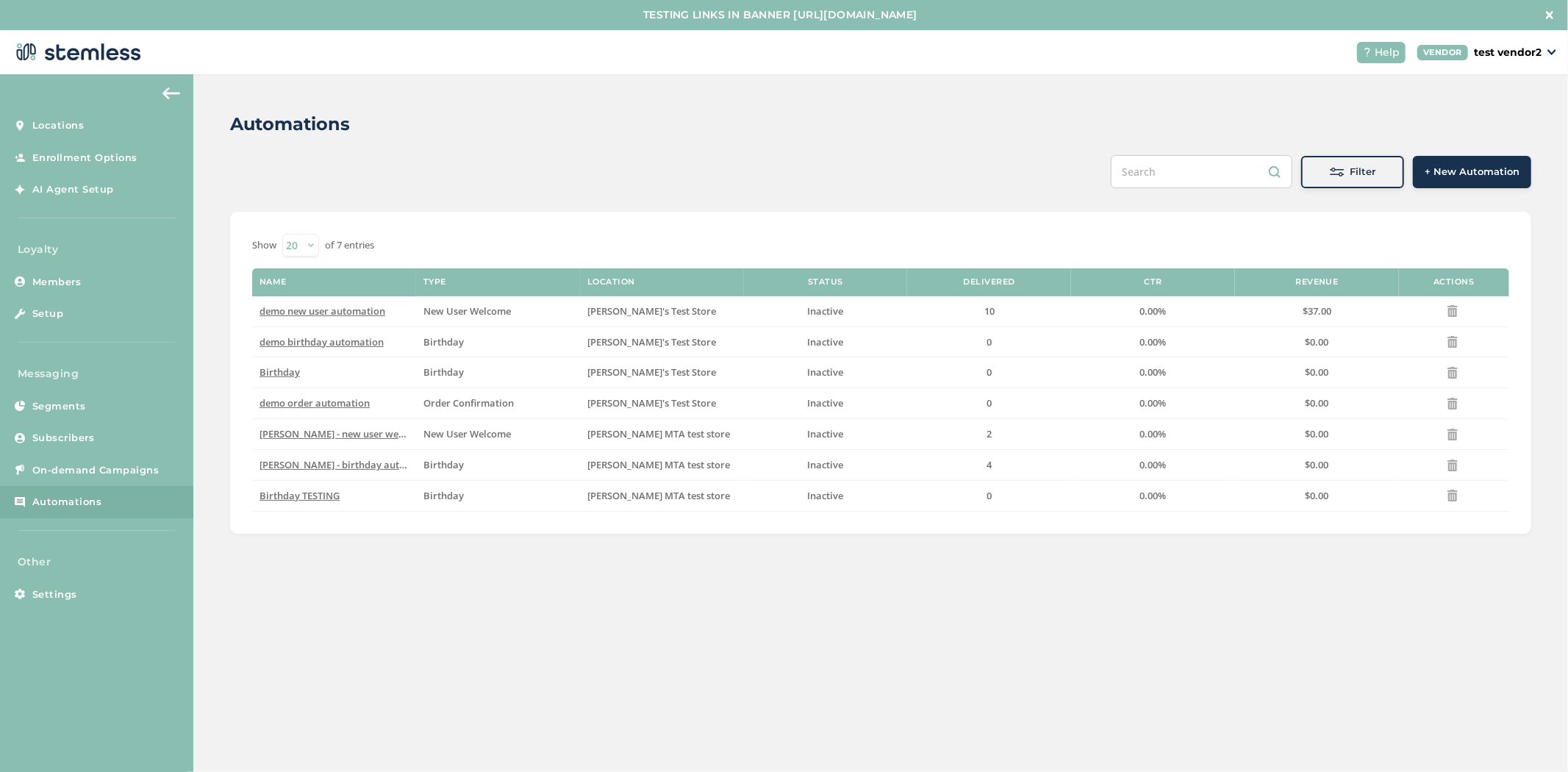
click at [1464, 179] on button "+ New Automation" at bounding box center [1471, 172] width 118 height 32
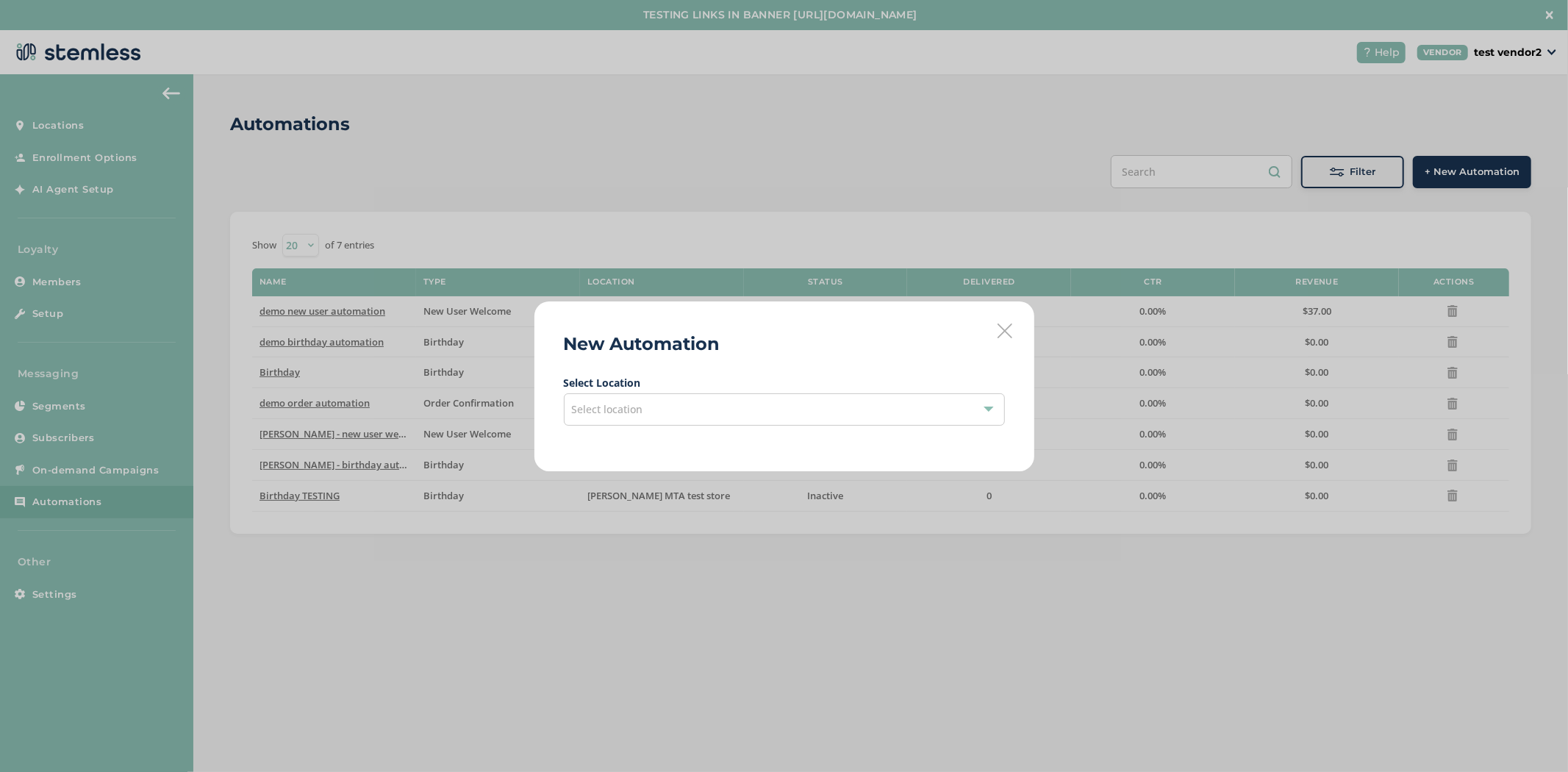
click at [759, 423] on div "Select location" at bounding box center [784, 409] width 441 height 32
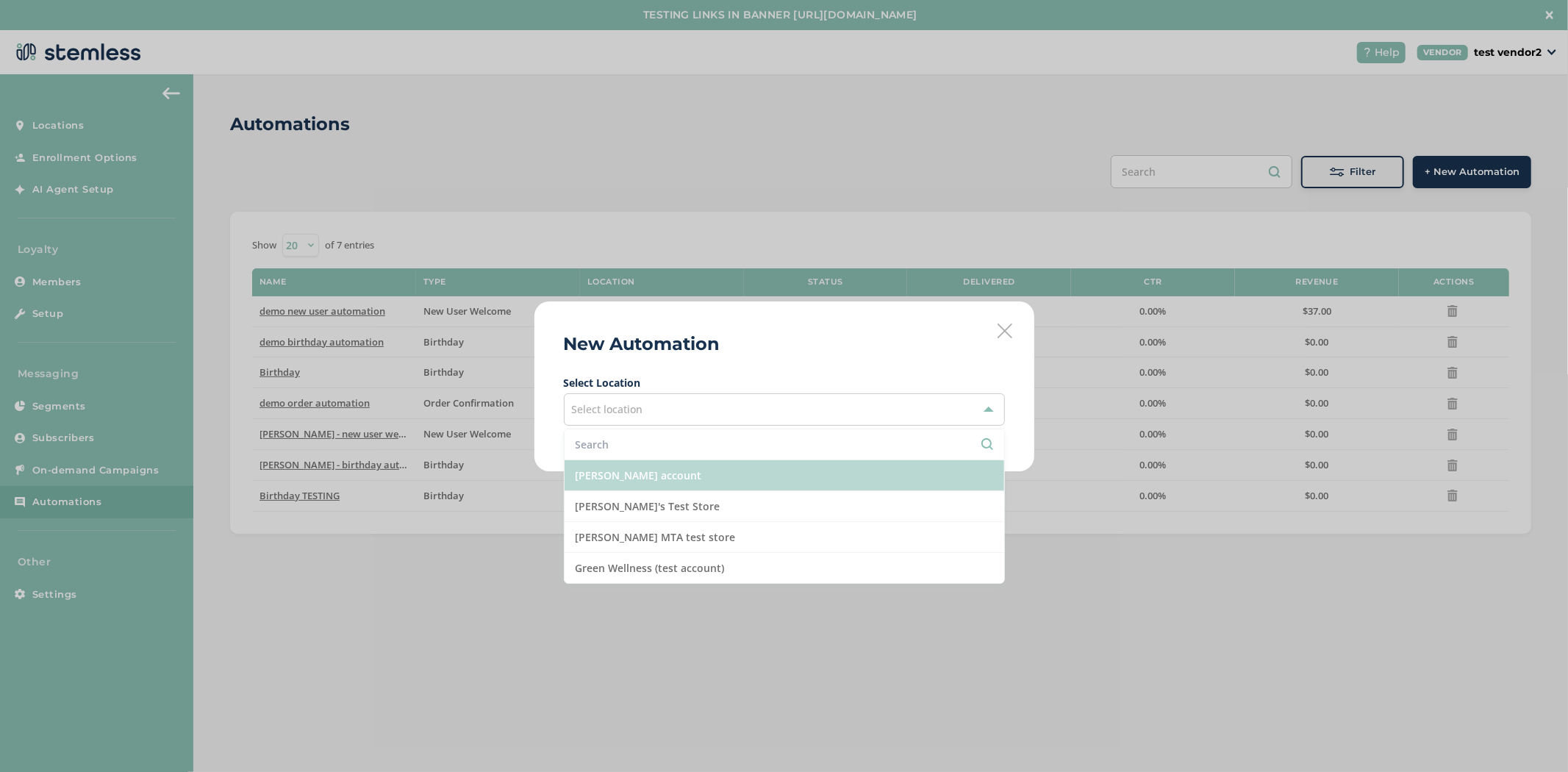
click at [760, 482] on li "[PERSON_NAME] account" at bounding box center [784, 475] width 439 height 31
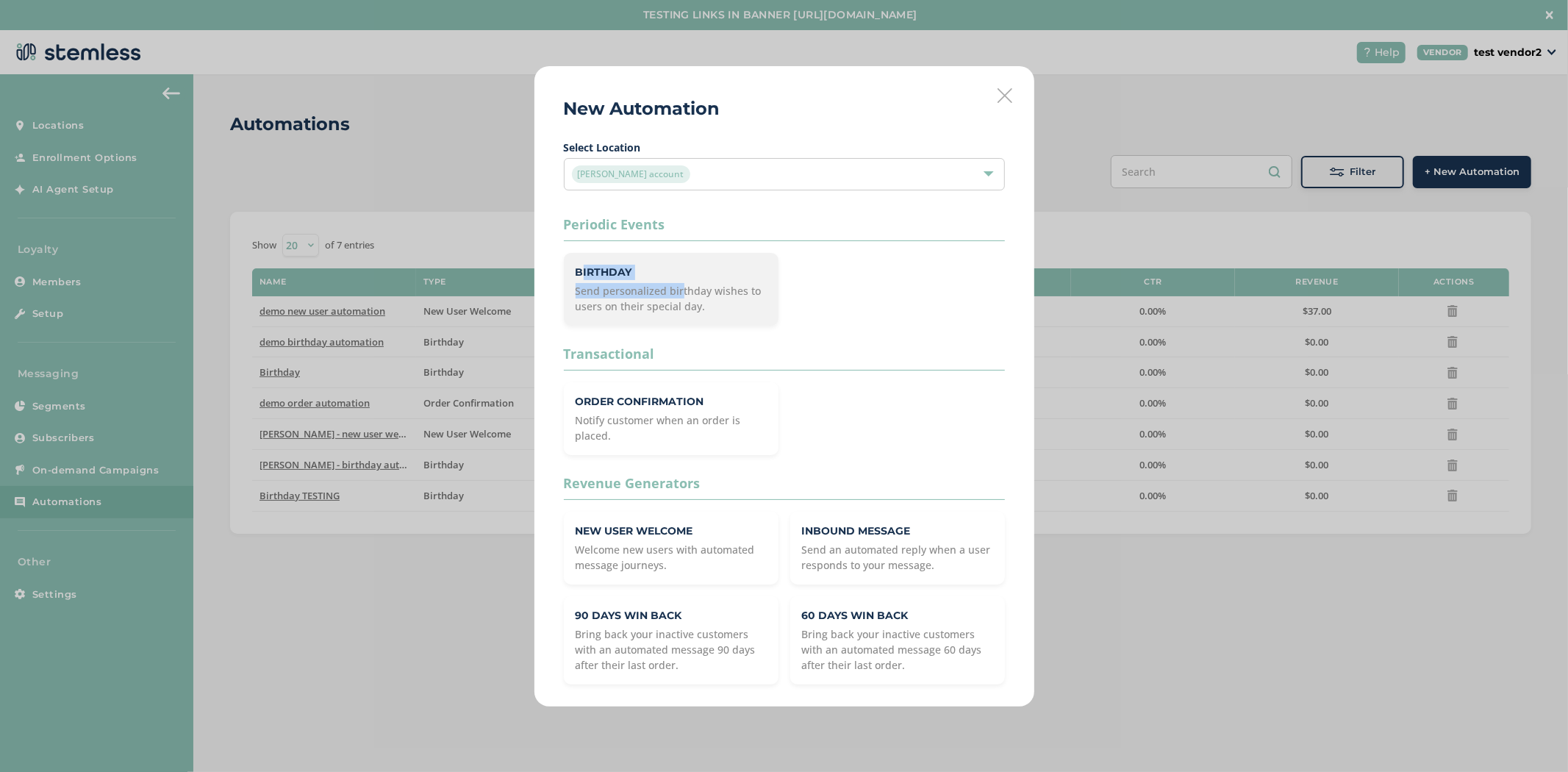
drag, startPoint x: 678, startPoint y: 284, endPoint x: 571, endPoint y: 271, distance: 107.8
click at [571, 271] on div "Birthday Send personalized birthday wishes to users on their special day." at bounding box center [671, 289] width 215 height 73
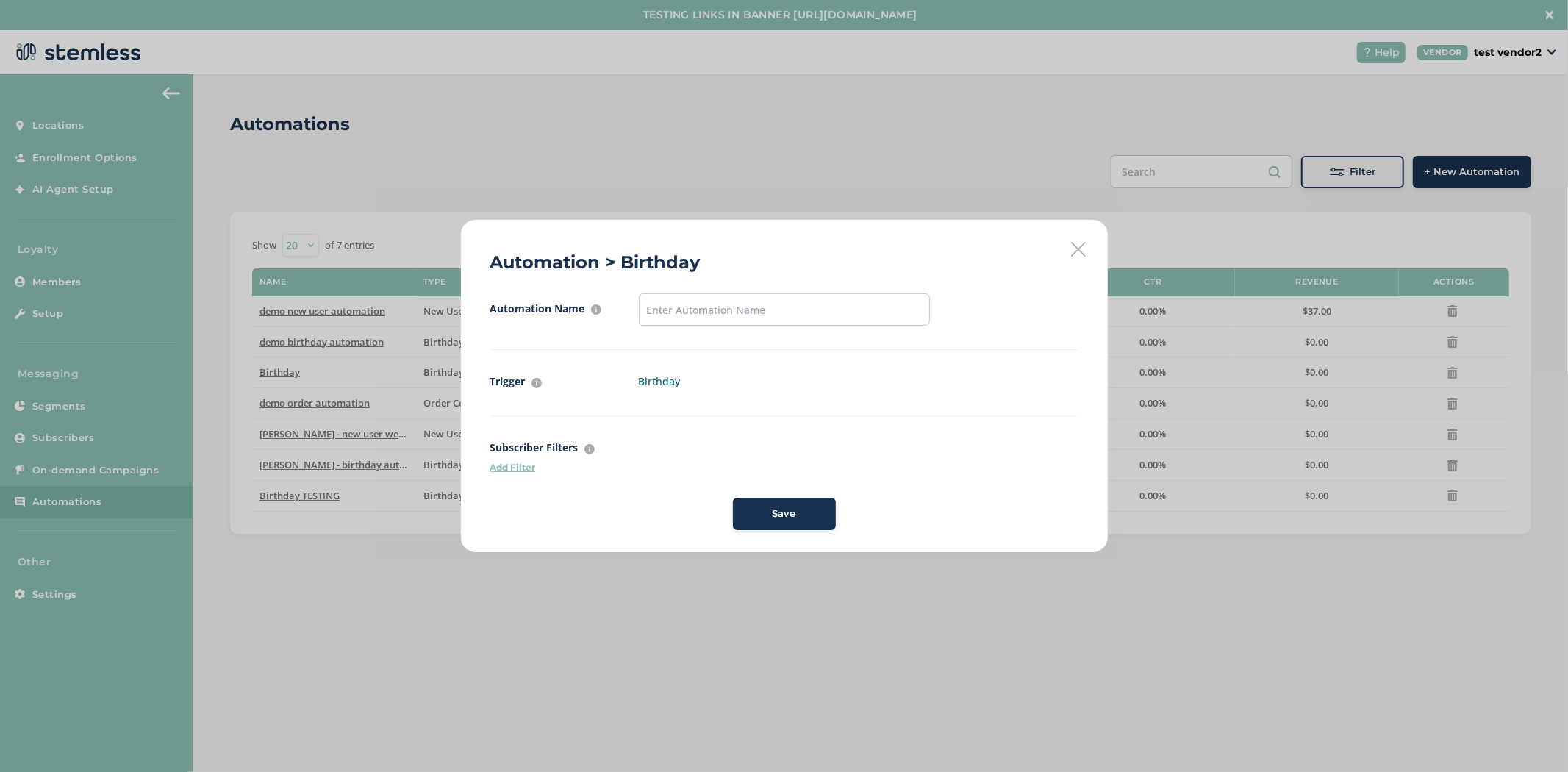
click at [1077, 254] on icon at bounding box center [1078, 249] width 14 height 14
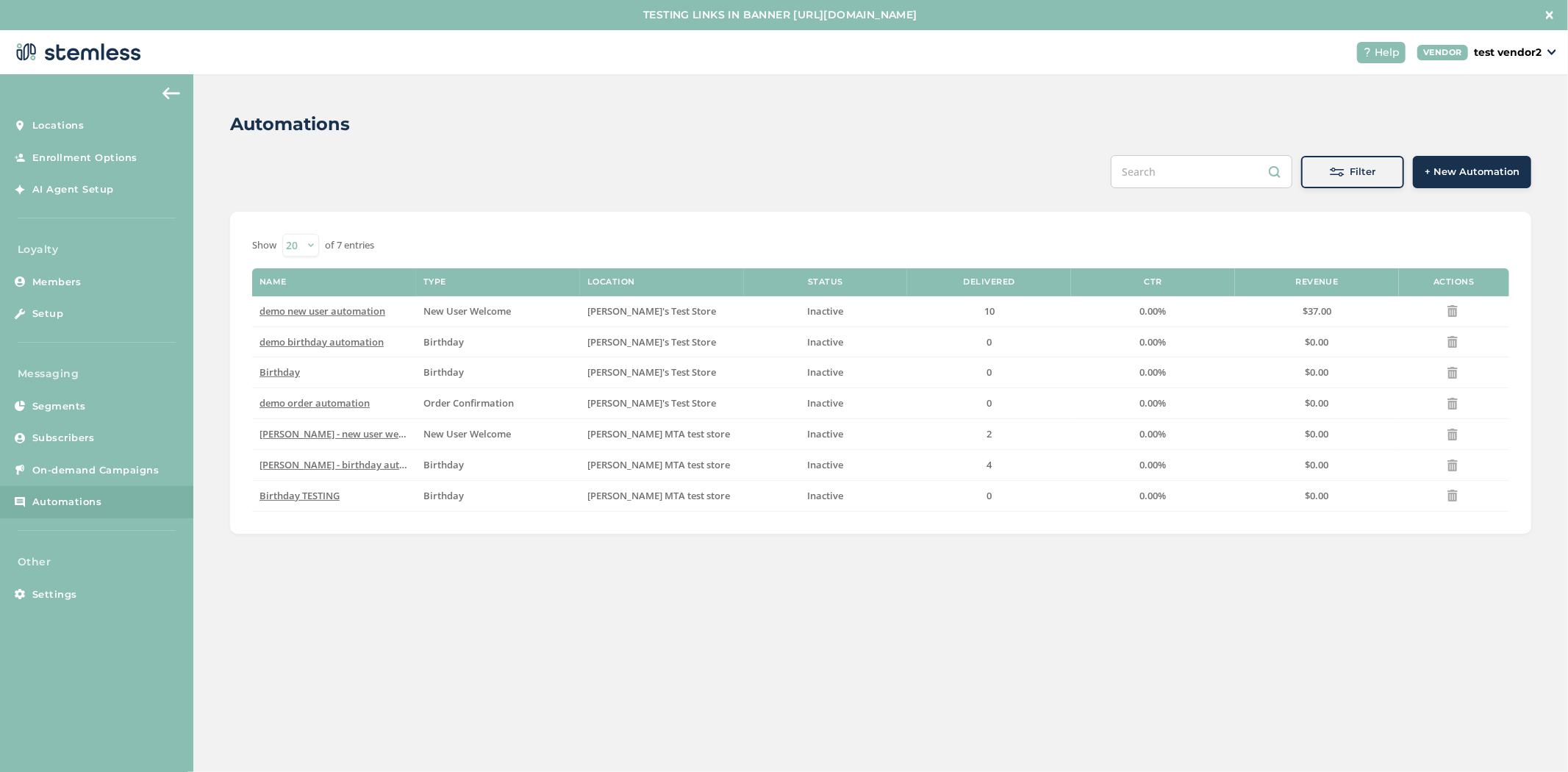
click at [1489, 177] on span "+ New Automation" at bounding box center [1471, 172] width 95 height 14
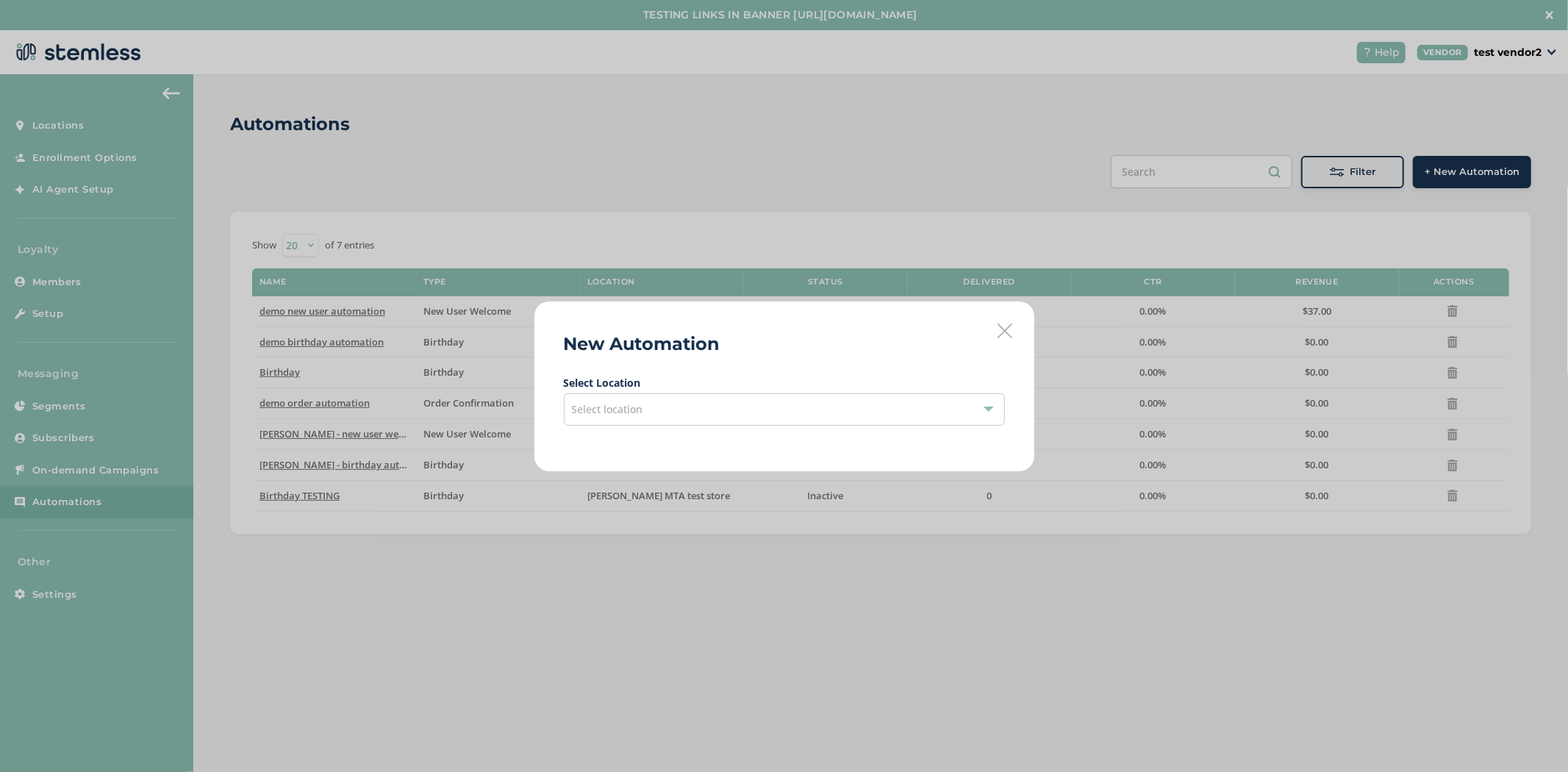
click at [846, 398] on div "Select location" at bounding box center [784, 409] width 441 height 32
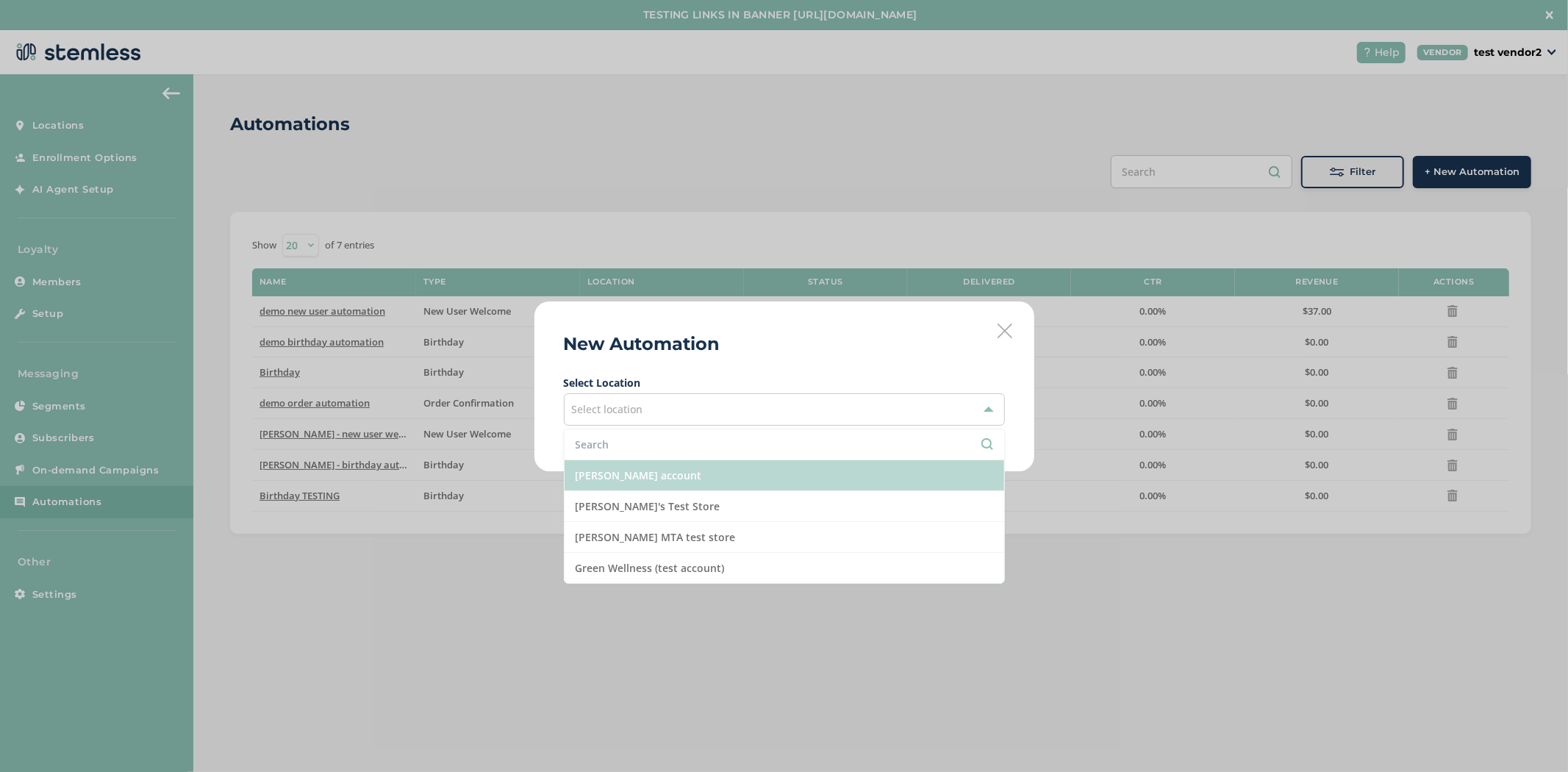
click at [724, 473] on li "[PERSON_NAME] account" at bounding box center [784, 475] width 439 height 31
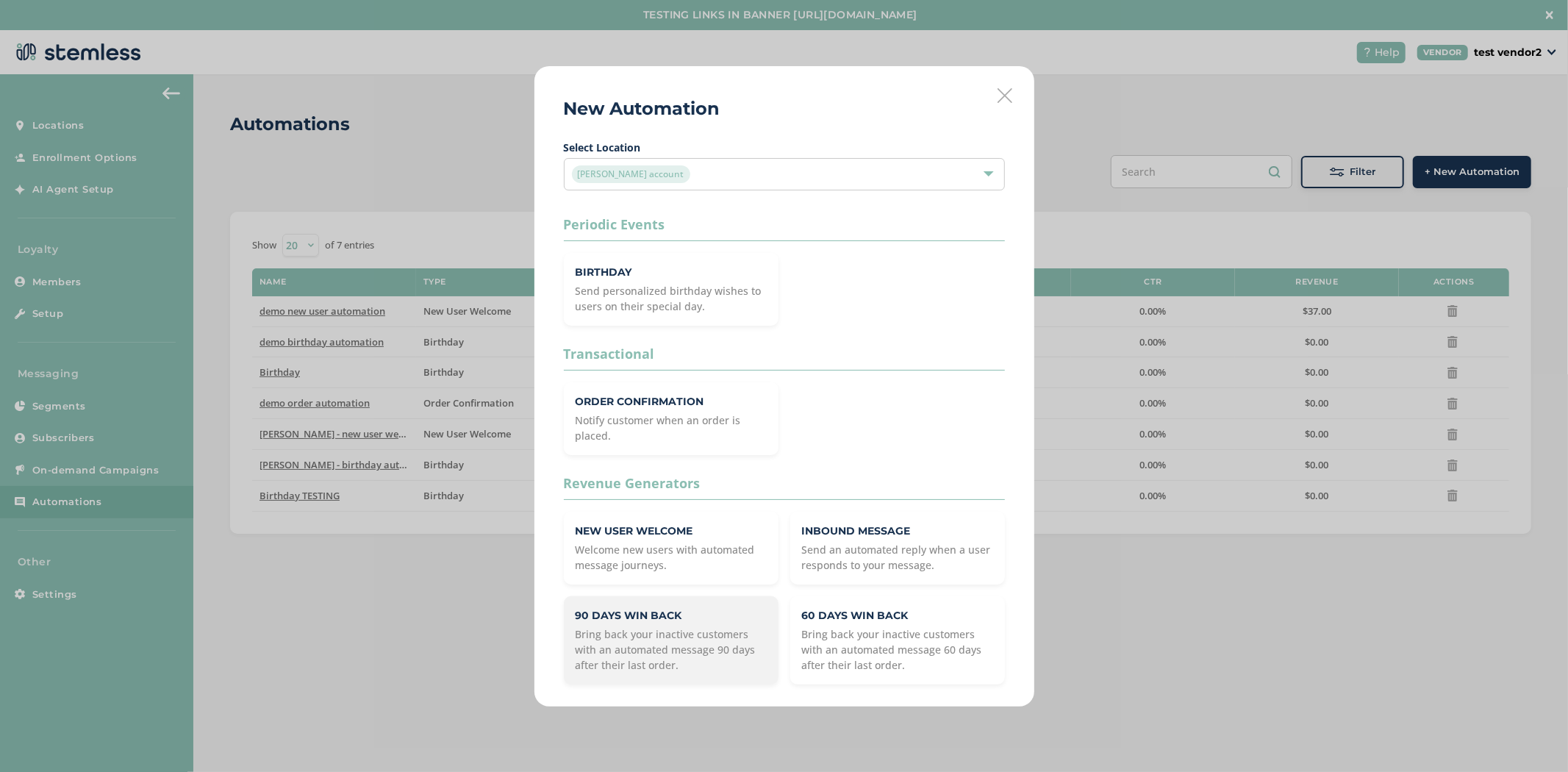
click at [687, 655] on p "Bring back your inactive customers with an automated message 90 days after thei…" at bounding box center [671, 648] width 191 height 46
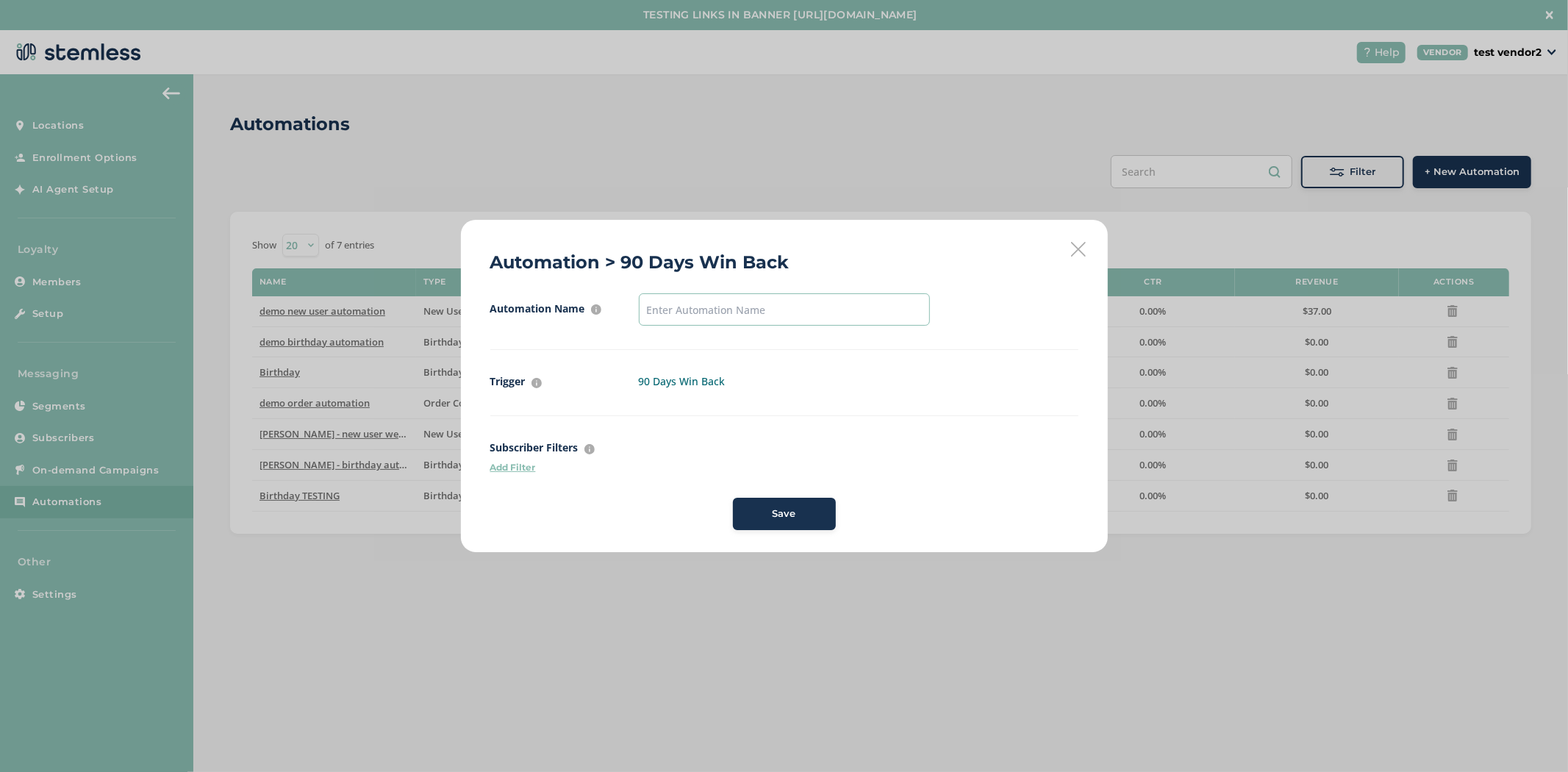
click at [736, 316] on input "text" at bounding box center [784, 309] width 291 height 32
type input "90 days"
click at [767, 526] on button "Save" at bounding box center [784, 514] width 103 height 32
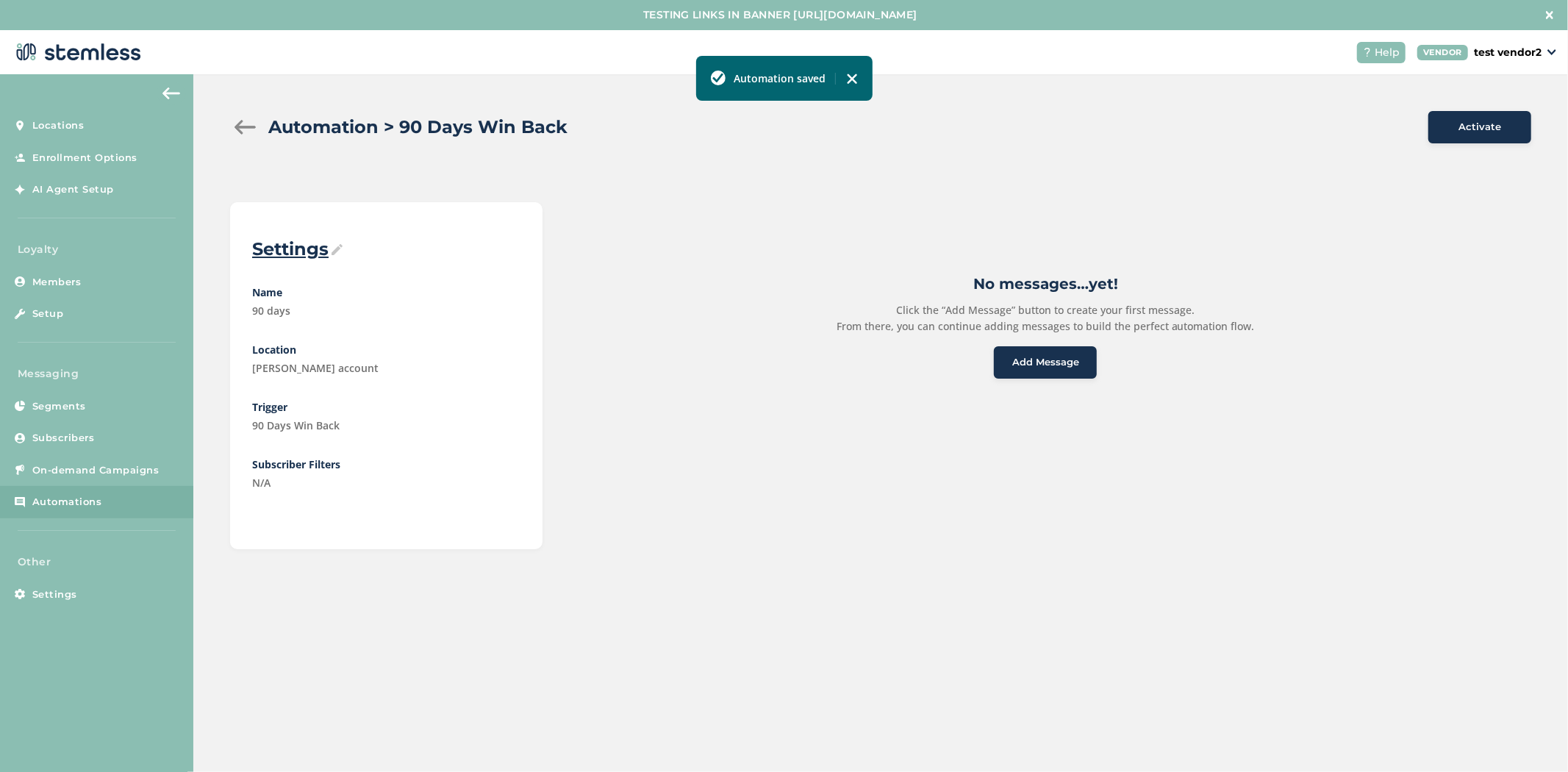
click at [1015, 355] on span "Add Message" at bounding box center [1046, 363] width 67 height 14
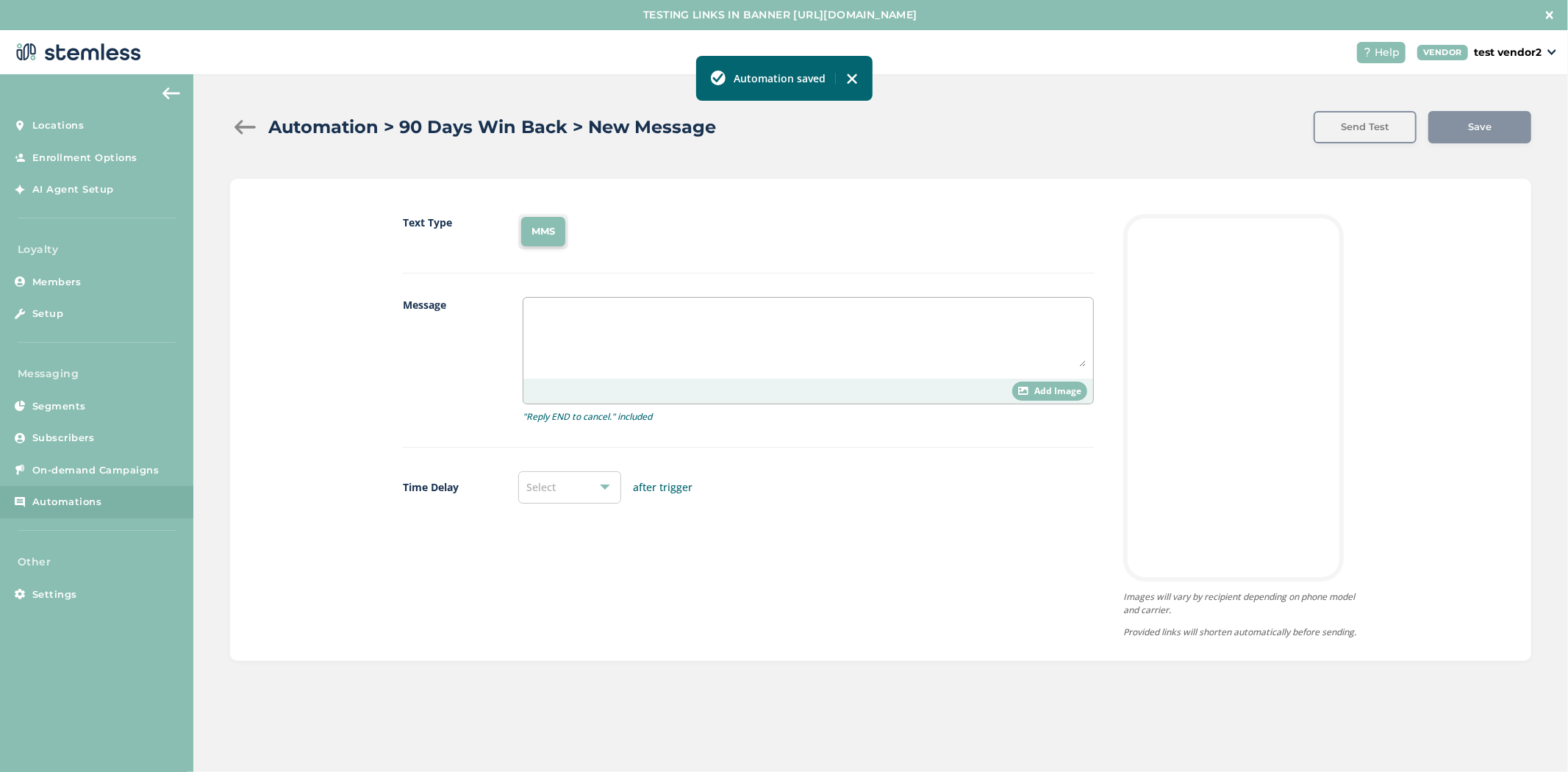
click at [602, 341] on textarea at bounding box center [807, 335] width 555 height 61
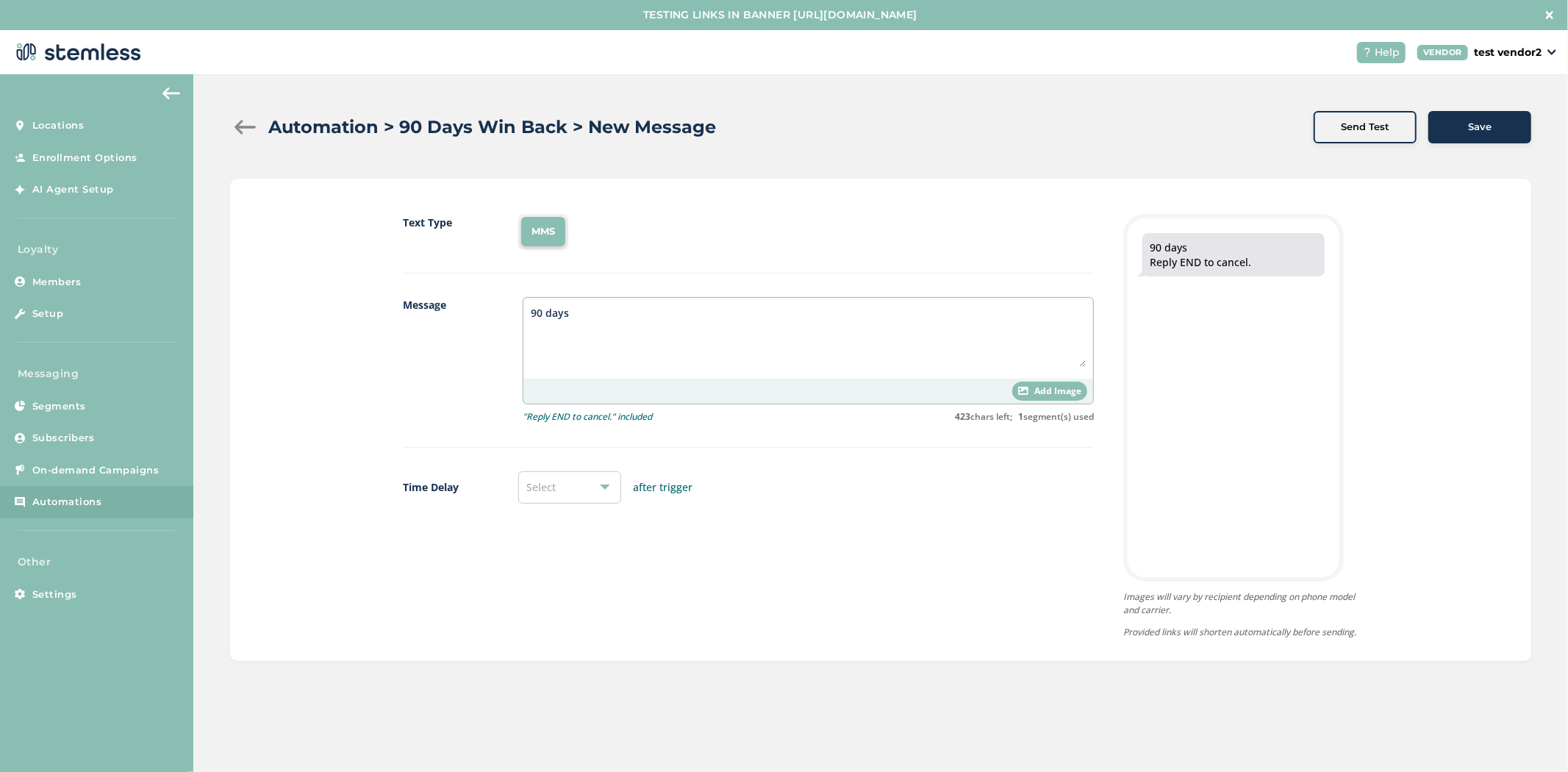
type textarea "90 days"
click at [1460, 140] on button "Save" at bounding box center [1480, 127] width 103 height 32
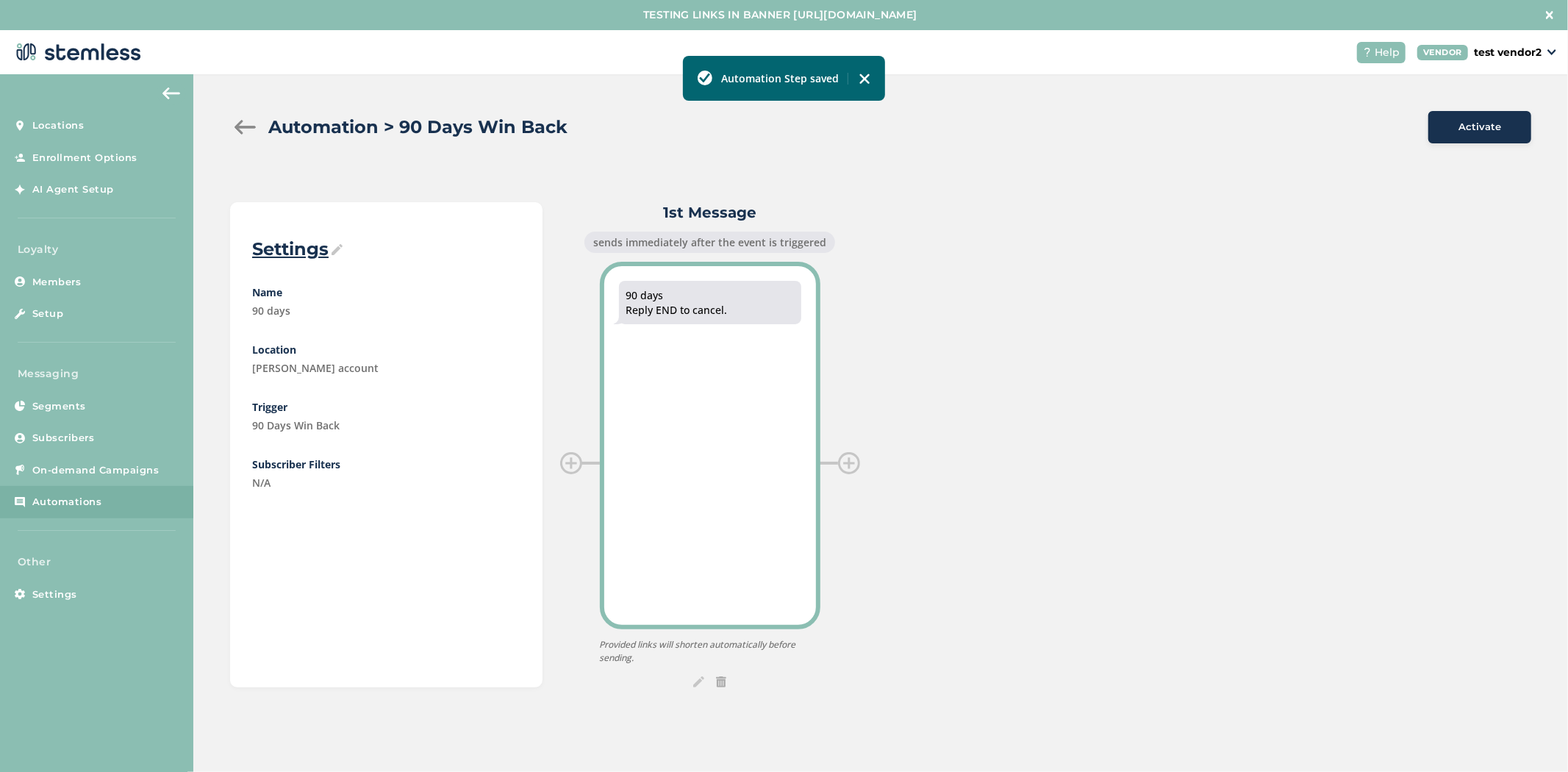
drag, startPoint x: 658, startPoint y: 296, endPoint x: 622, endPoint y: 299, distance: 36.1
click at [622, 299] on div "90 days Reply END to cancel." at bounding box center [710, 302] width 182 height 43
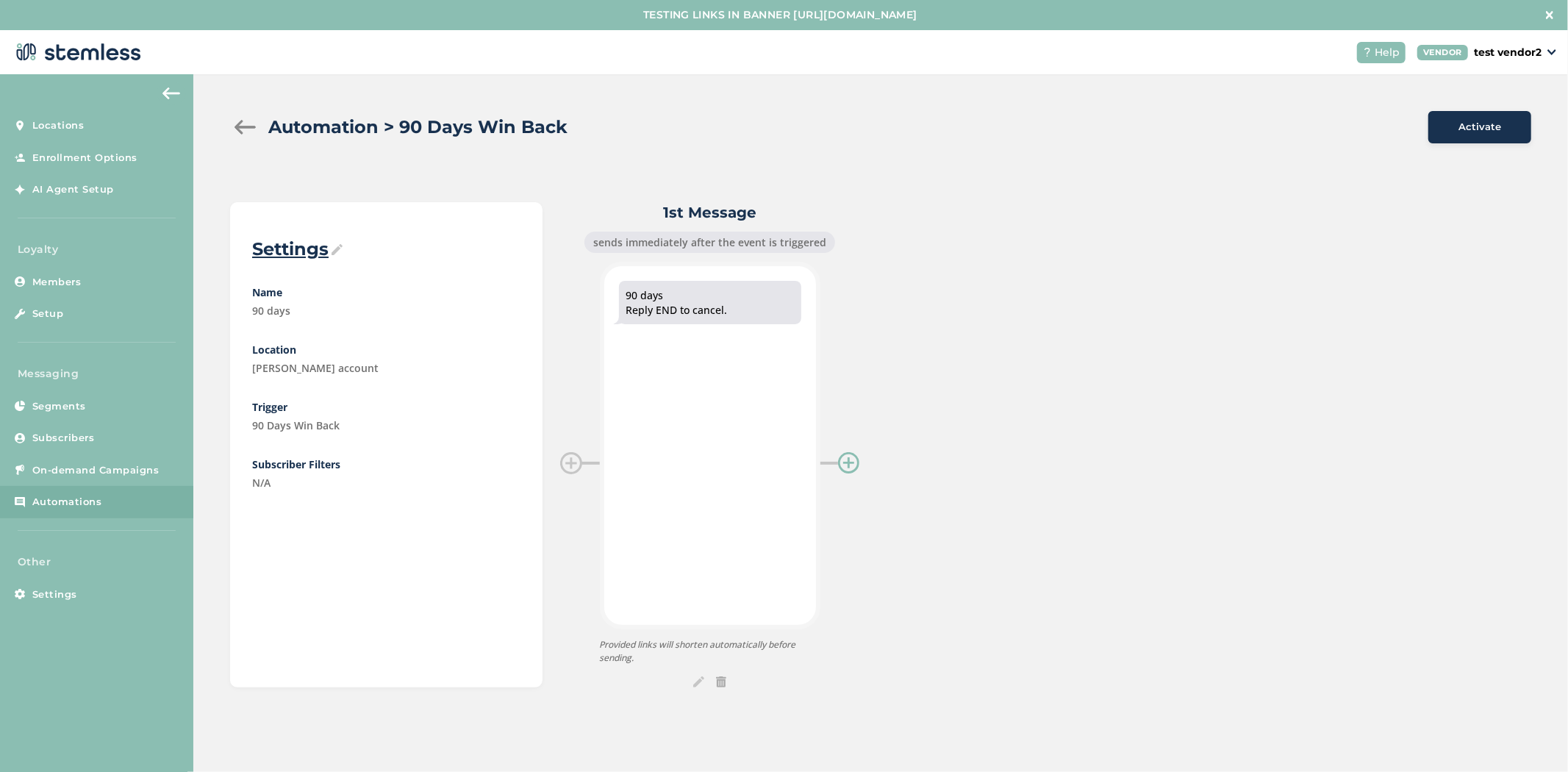
click at [853, 463] on div at bounding box center [849, 463] width 22 height 22
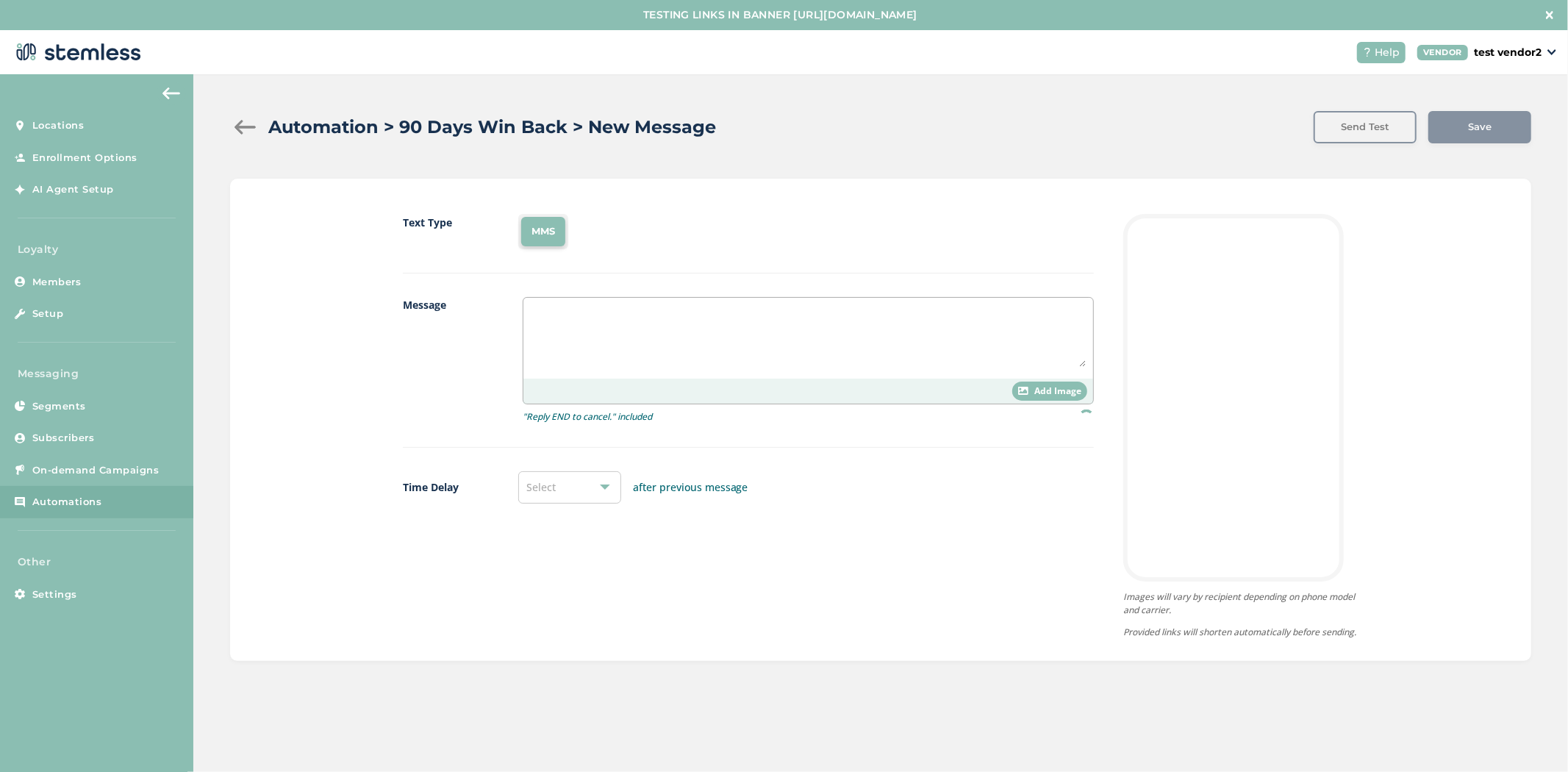
drag, startPoint x: 626, startPoint y: 332, endPoint x: 632, endPoint y: 325, distance: 9.2
click at [626, 332] on textarea at bounding box center [807, 335] width 555 height 61
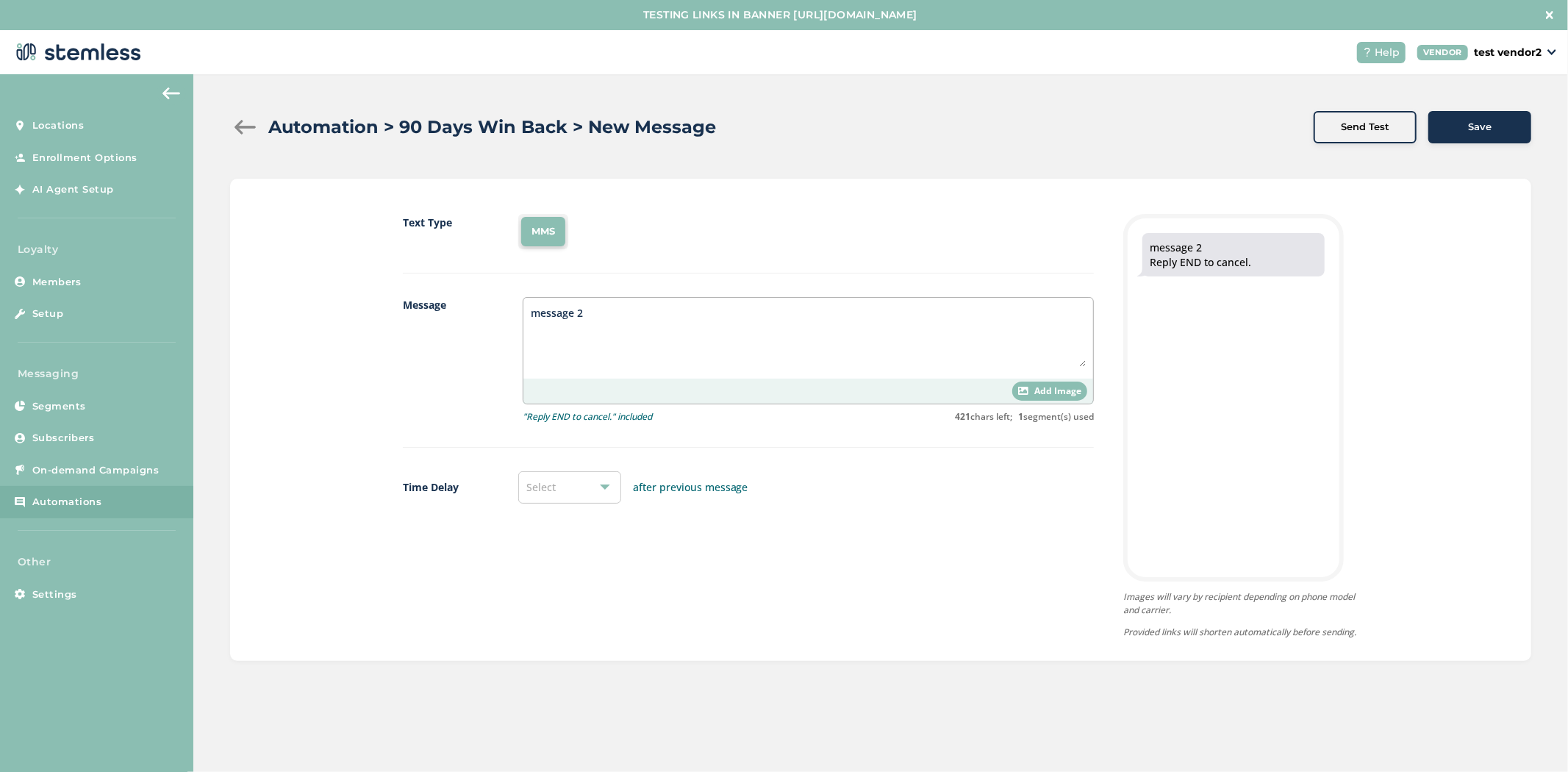
type textarea "message 2"
click at [578, 480] on div "Select" at bounding box center [569, 487] width 103 height 32
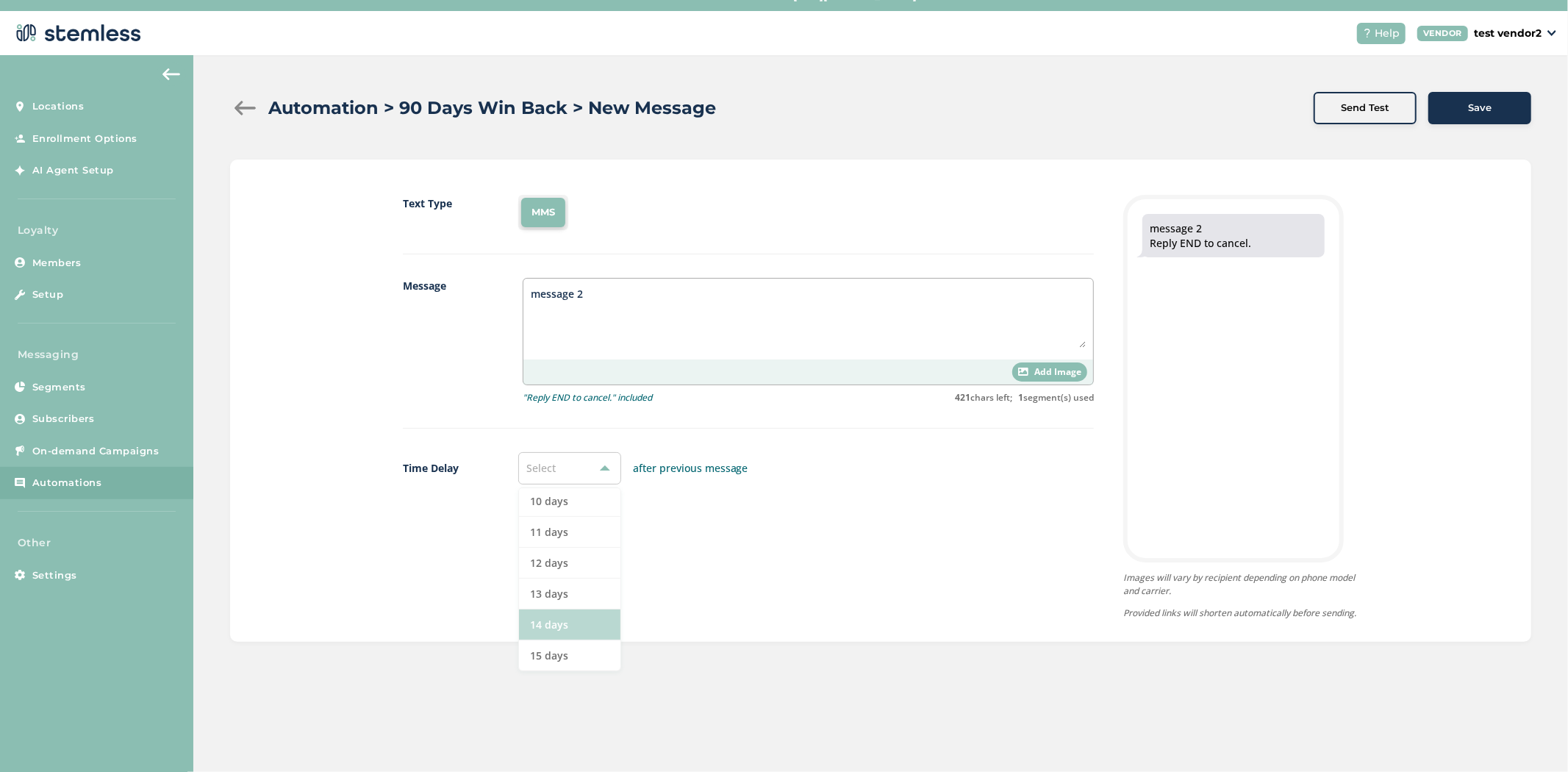
scroll to position [30, 0]
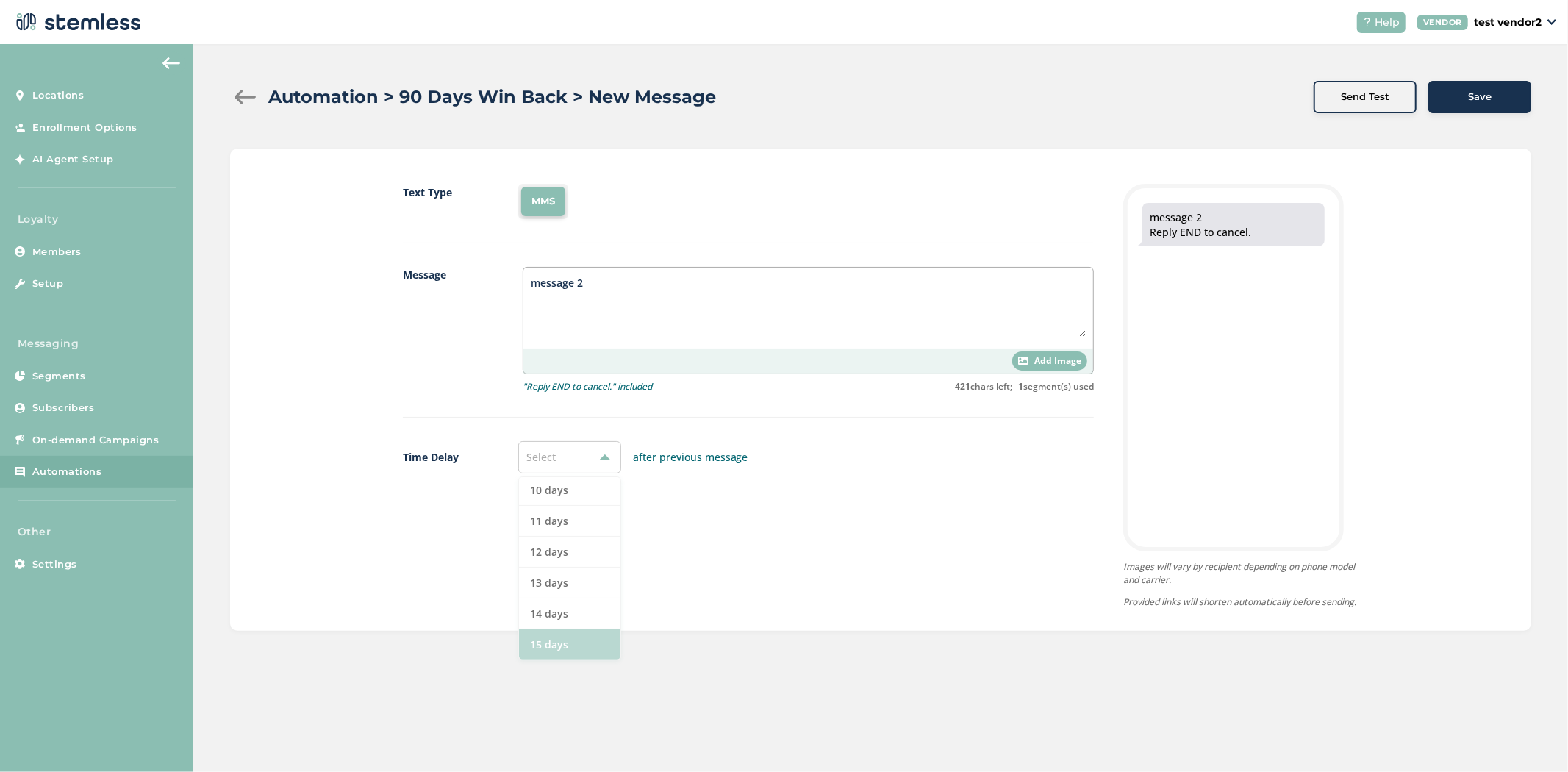
click at [565, 639] on li "15 days" at bounding box center [569, 643] width 101 height 30
click at [1482, 106] on button "Save" at bounding box center [1480, 97] width 103 height 32
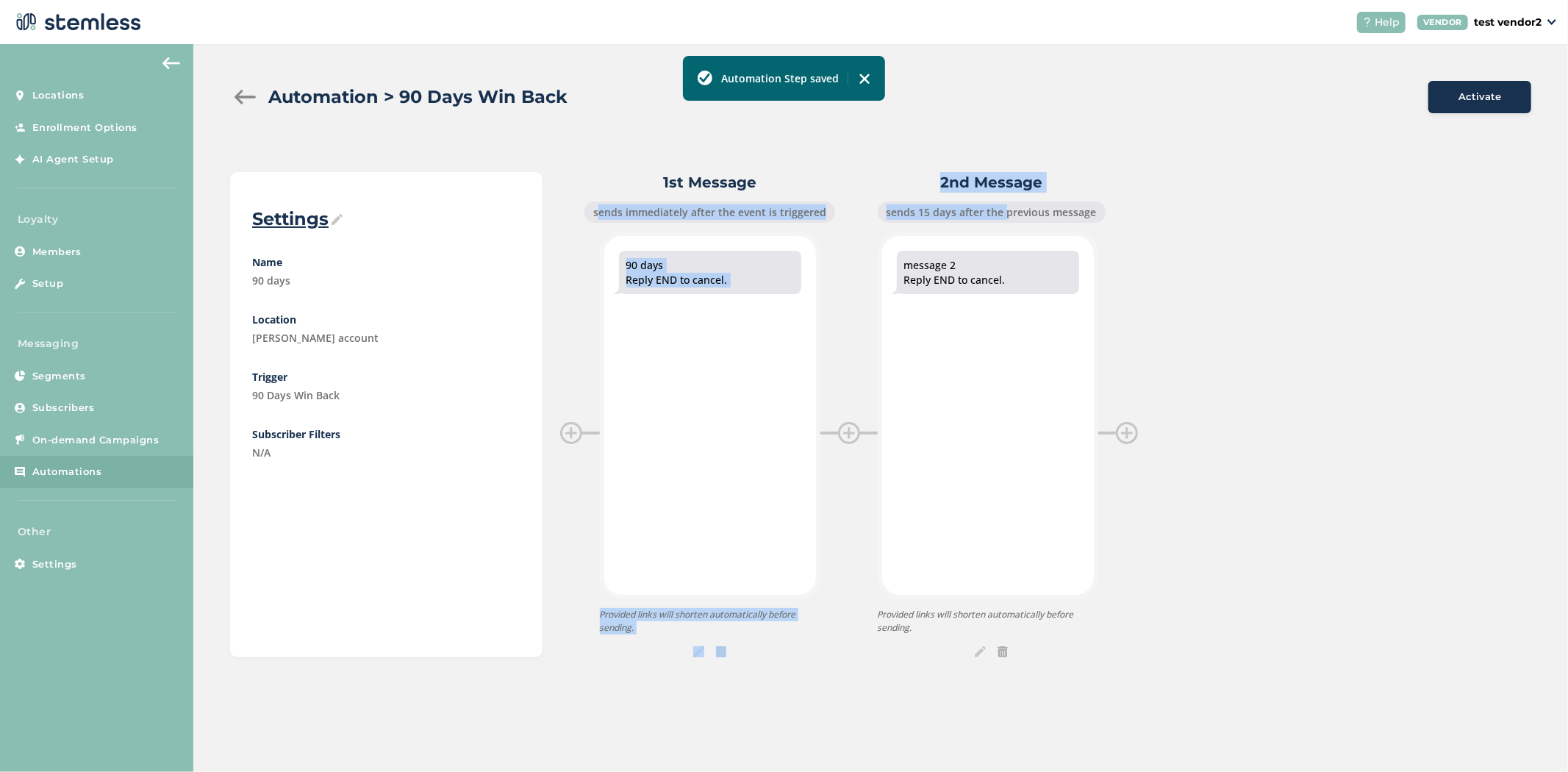
drag, startPoint x: 955, startPoint y: 210, endPoint x: 798, endPoint y: 211, distance: 157.0
click at [778, 197] on div "1st Message sends immediately after the event is triggered 90 days Reply END to…" at bounding box center [1046, 415] width 972 height 485
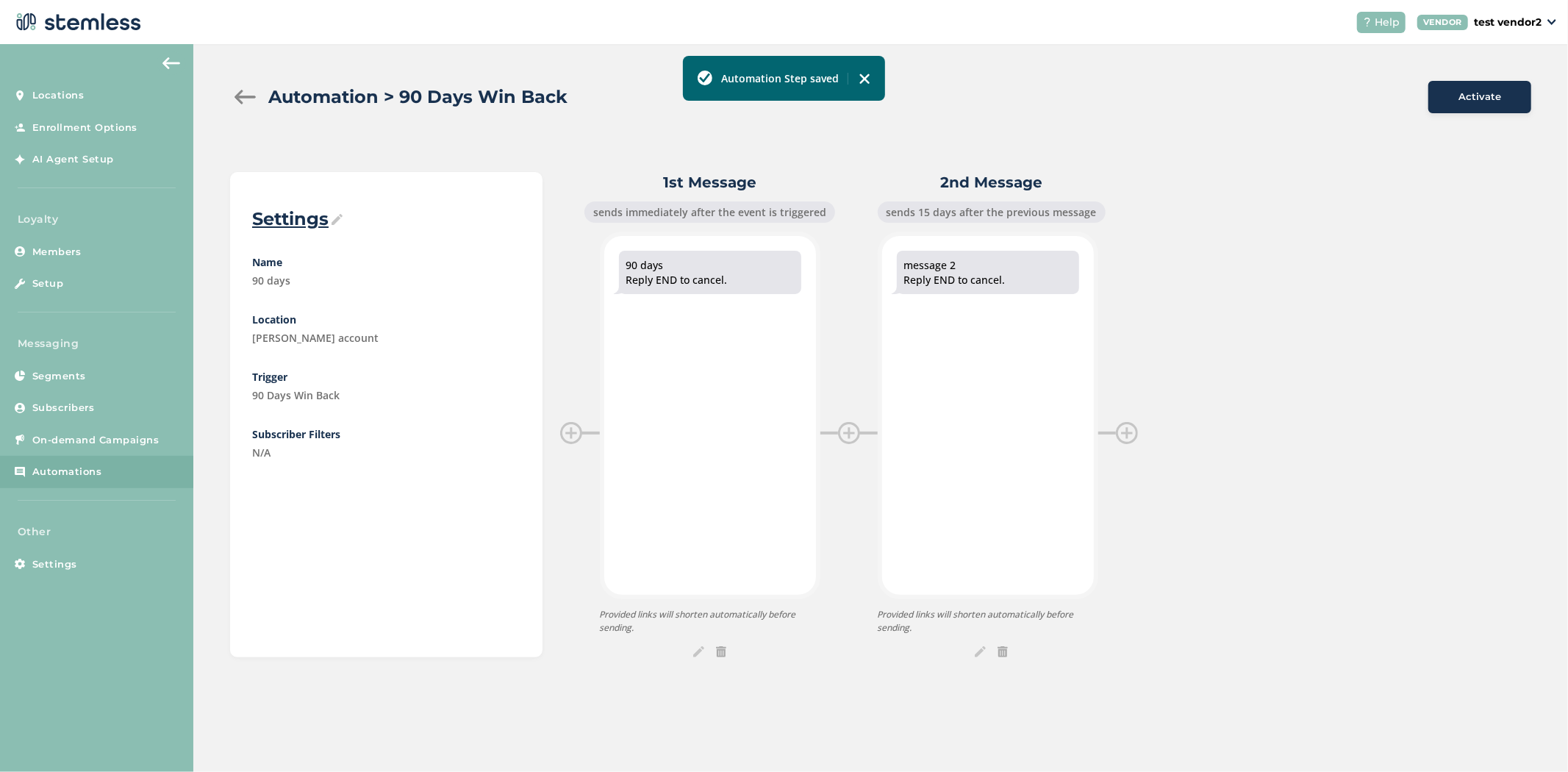
click at [1241, 308] on div "1st Message sends immediately after the event is triggered 90 days Reply END to…" at bounding box center [1046, 415] width 972 height 485
click at [999, 649] on img at bounding box center [1002, 651] width 10 height 11
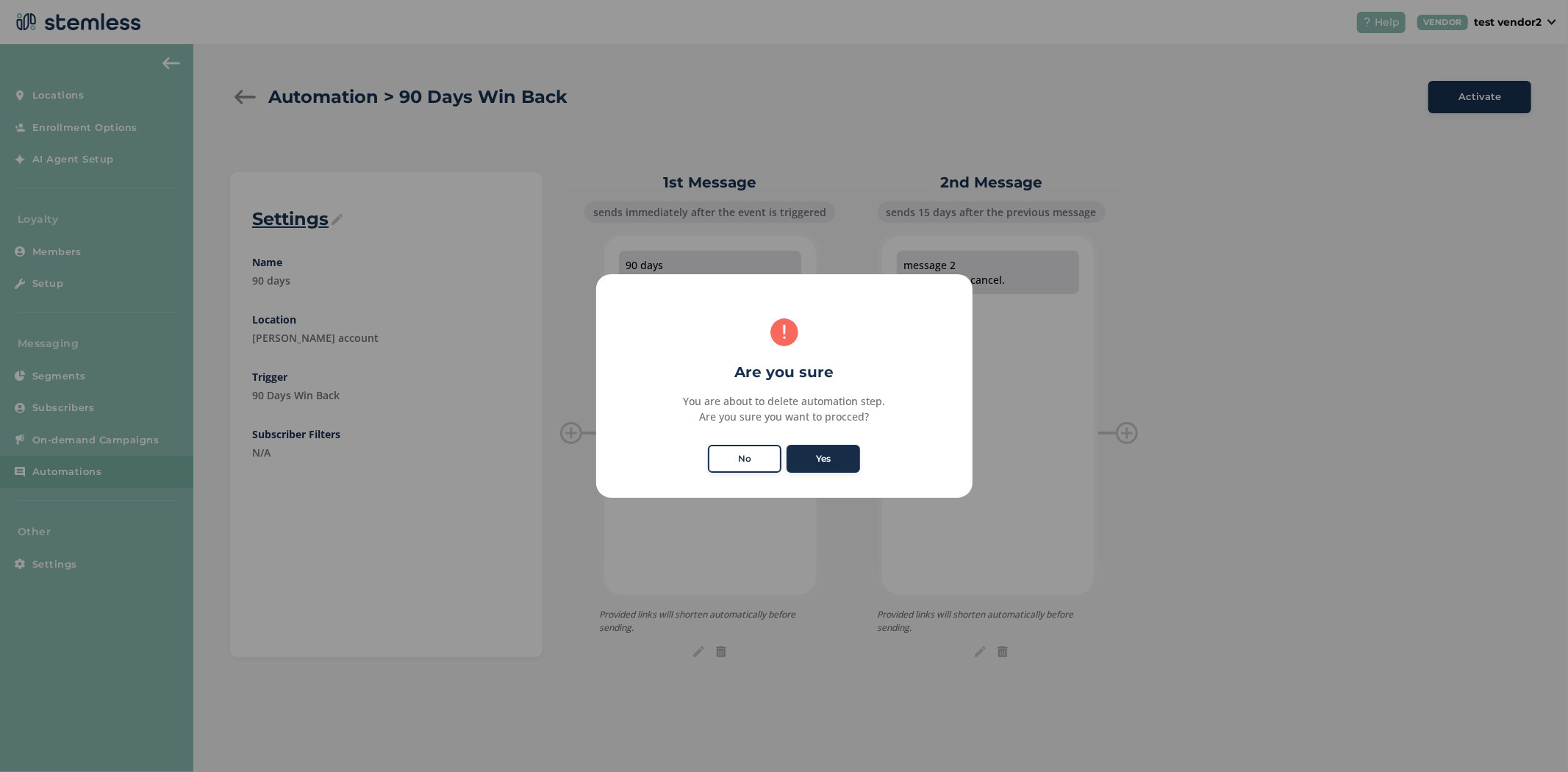
click at [819, 456] on button "Yes" at bounding box center [823, 458] width 73 height 28
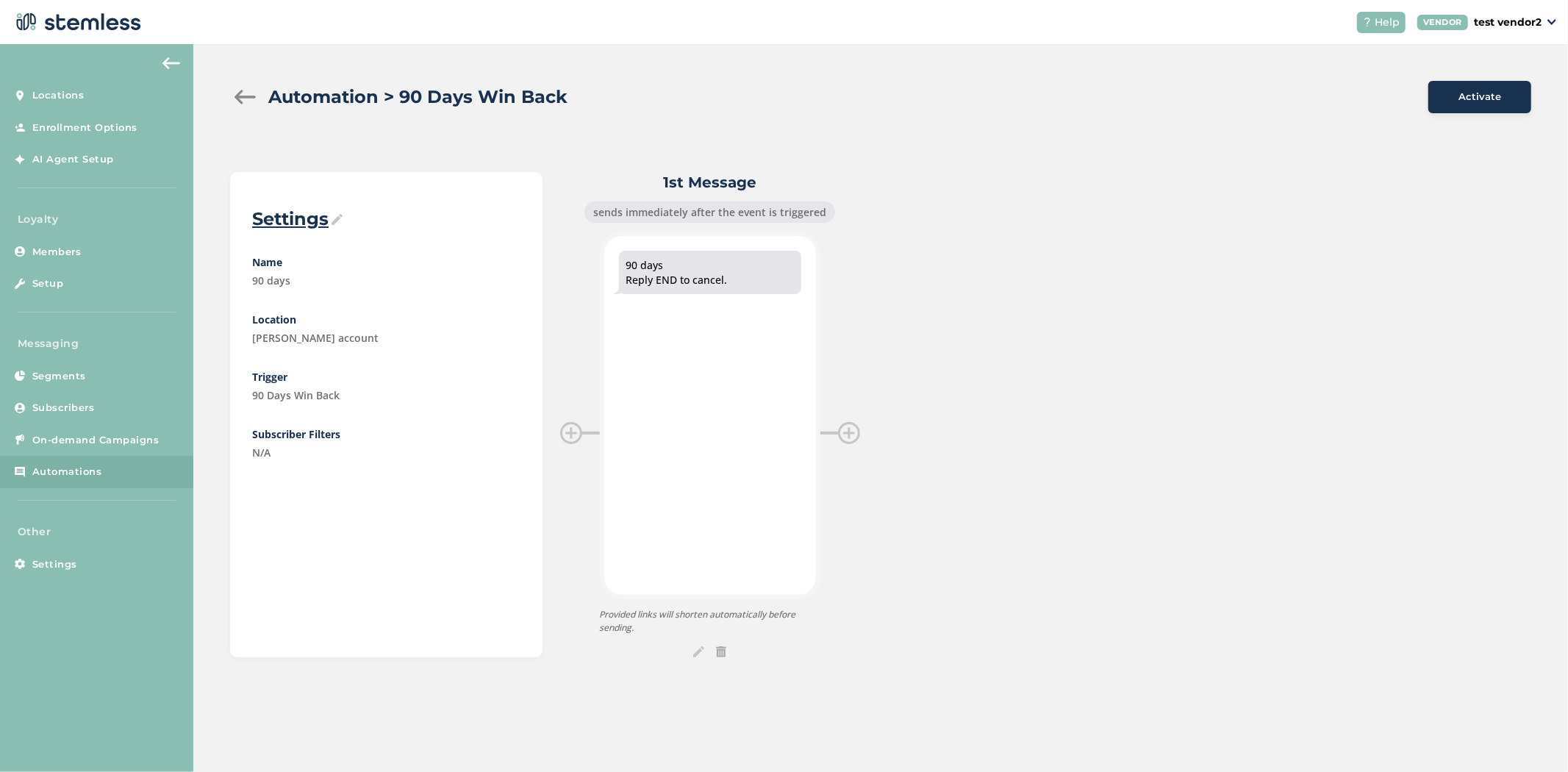
drag, startPoint x: 79, startPoint y: 225, endPoint x: 13, endPoint y: 223, distance: 66.0
click at [13, 223] on p "Loyalty" at bounding box center [97, 219] width 193 height 15
click at [53, 559] on span "Settings" at bounding box center [55, 565] width 45 height 14
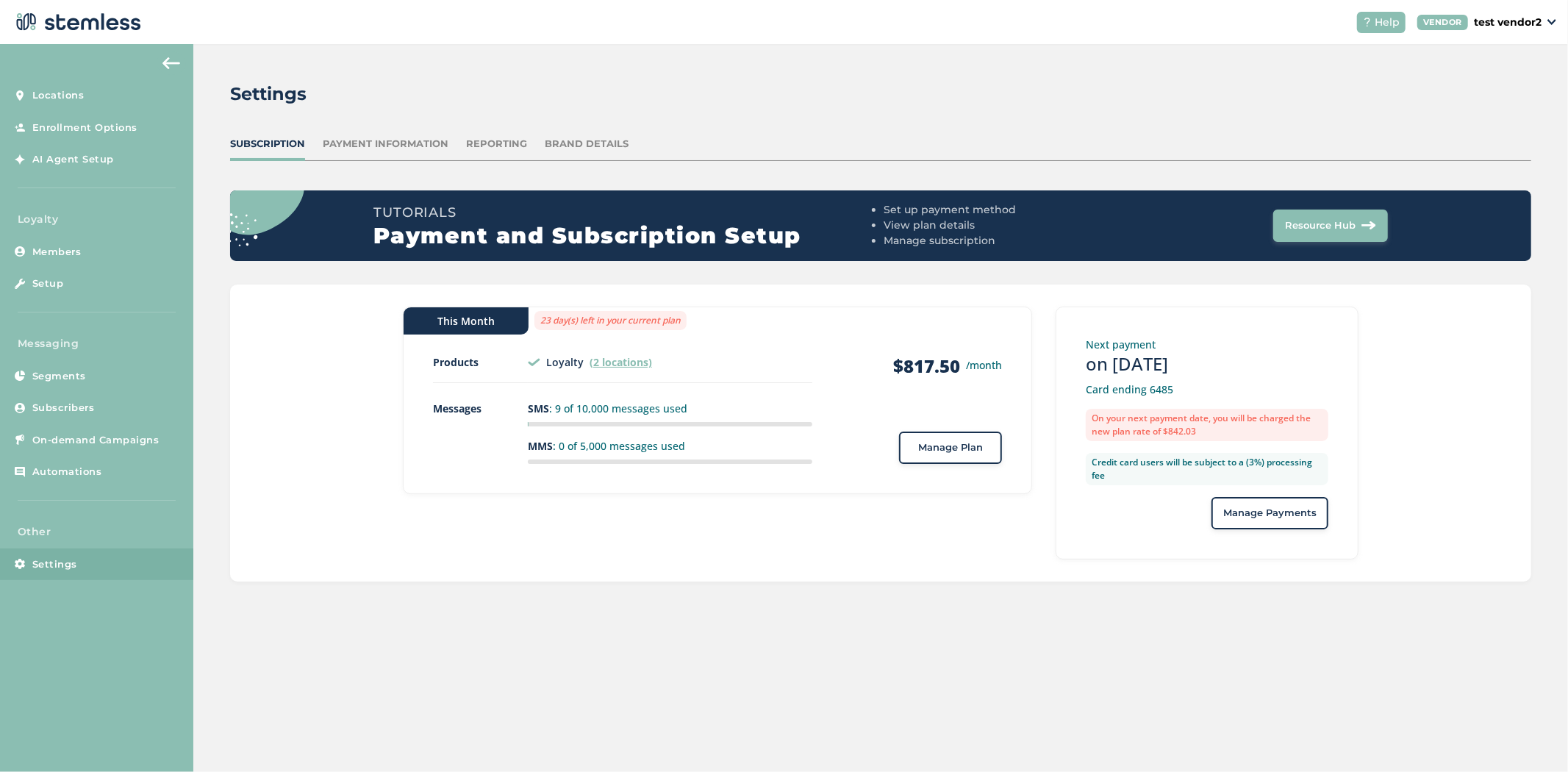
click at [961, 449] on span "Manage Plan" at bounding box center [951, 447] width 65 height 14
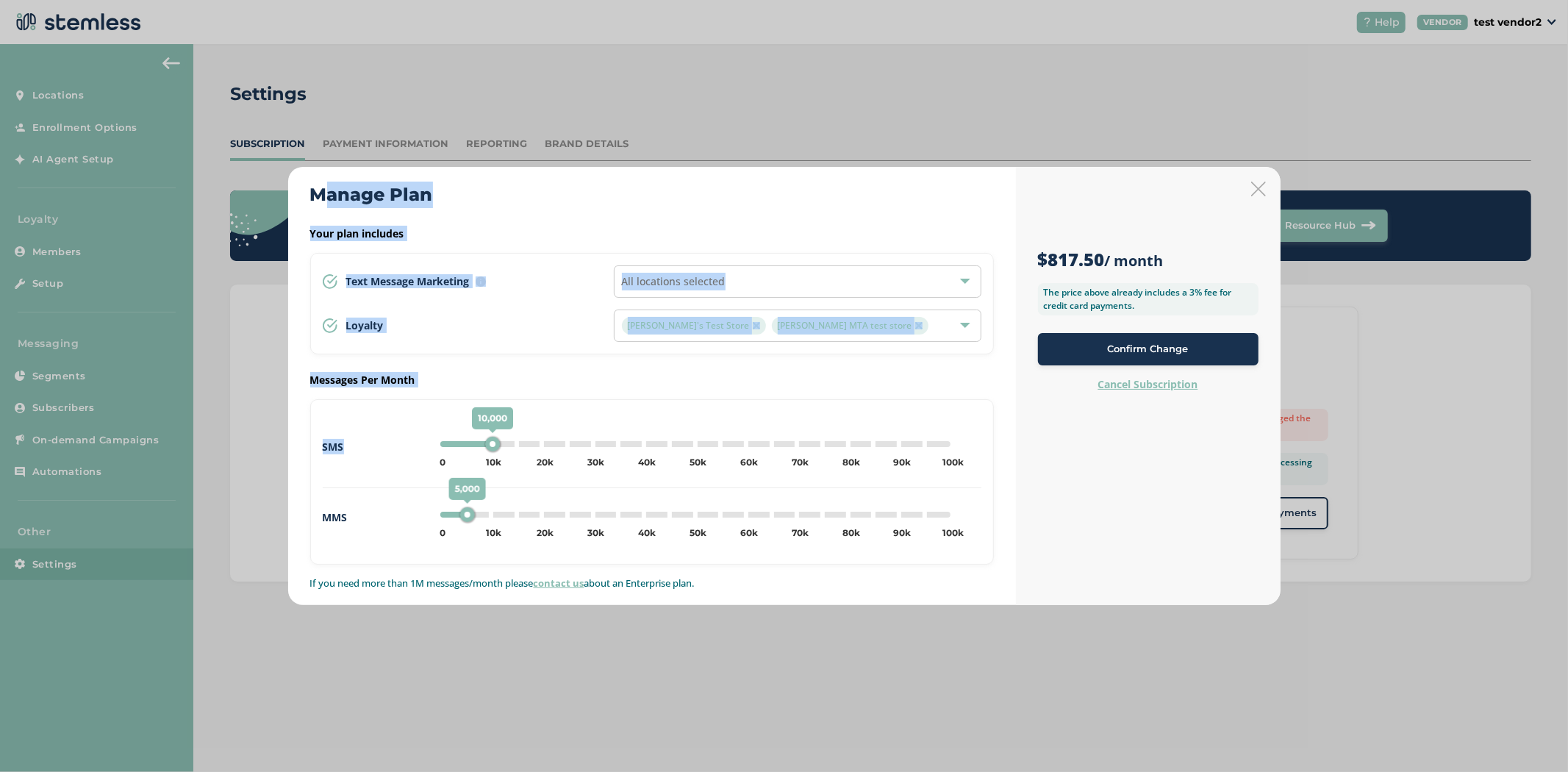
drag, startPoint x: 355, startPoint y: 450, endPoint x: 383, endPoint y: 531, distance: 85.7
click at [295, 453] on div "Manage Plan Your plan includes Text Message Marketing Every location automatica…" at bounding box center [651, 386] width 728 height 438
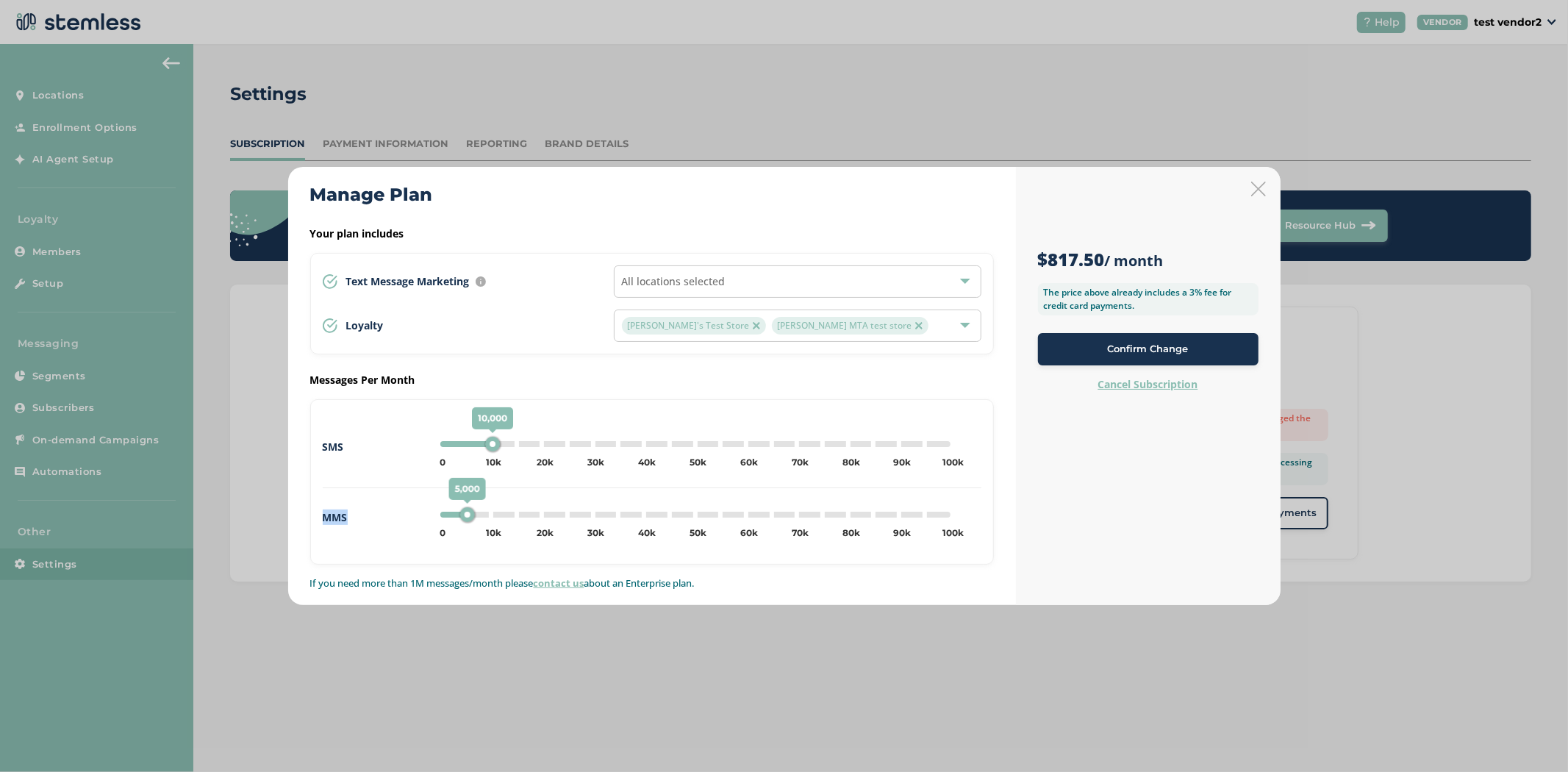
drag, startPoint x: 364, startPoint y: 515, endPoint x: 317, endPoint y: 515, distance: 47.0
click at [317, 515] on div "SMS 10,000 0 5k 10k 15k 20k 25k 30k 35k 40k 45k 50k 55k 60k 65k 70k 75k 80k 85k…" at bounding box center [652, 481] width 684 height 165
click at [388, 546] on div "SMS 10,000 0 5k 10k 15k 20k 25k 30k 35k 40k 45k 50k 55k 60k 65k 70k 75k 80k 85k…" at bounding box center [652, 481] width 684 height 165
drag, startPoint x: 442, startPoint y: 197, endPoint x: 294, endPoint y: 207, distance: 148.3
click at [291, 207] on div "Manage Plan Your plan includes Text Message Marketing Every location automatica…" at bounding box center [651, 386] width 728 height 438
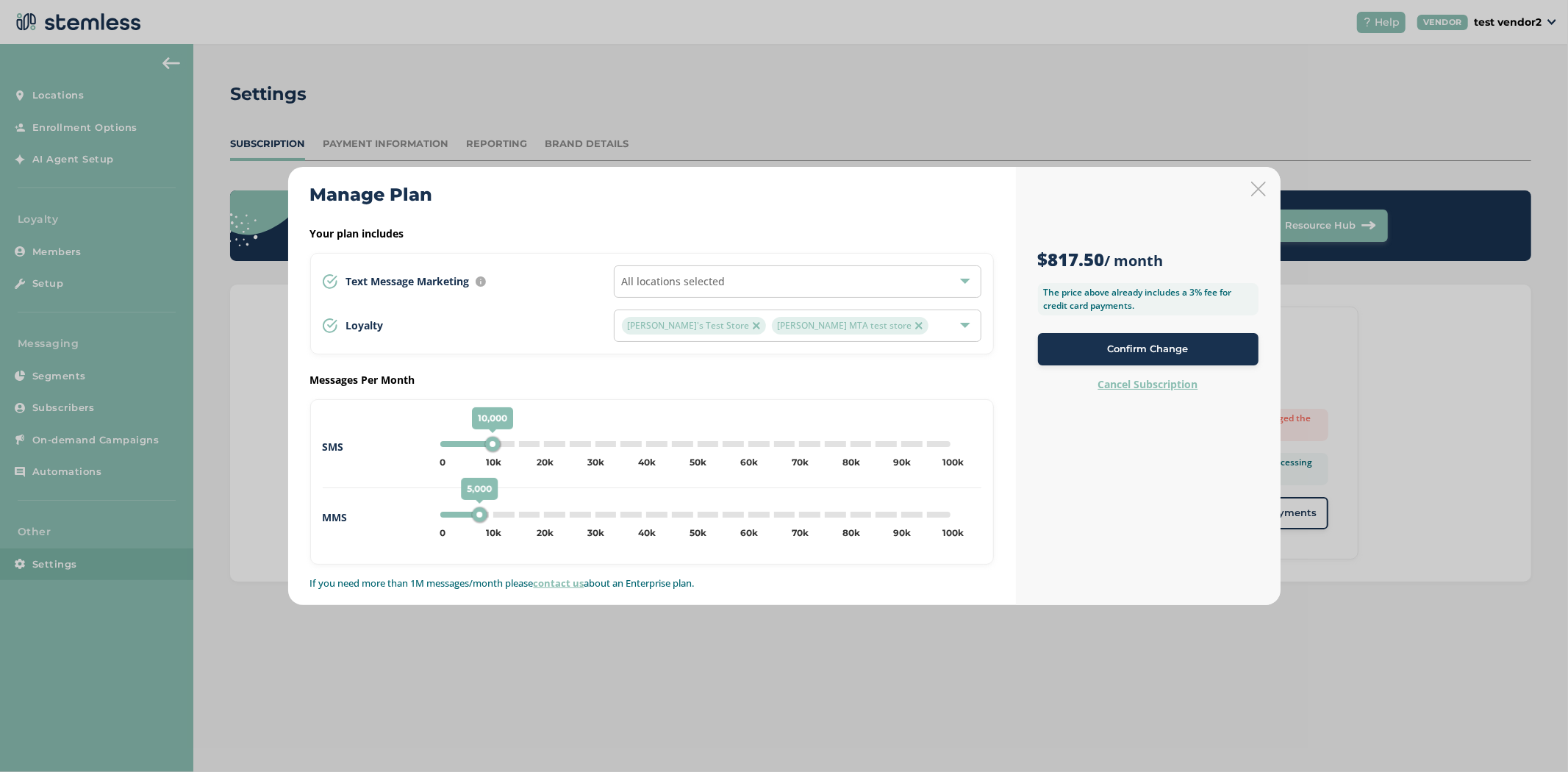
type input "10000"
drag, startPoint x: 466, startPoint y: 514, endPoint x: 488, endPoint y: 514, distance: 22.0
click at [488, 512] on div "10,000" at bounding box center [490, 514] width 14 height 14
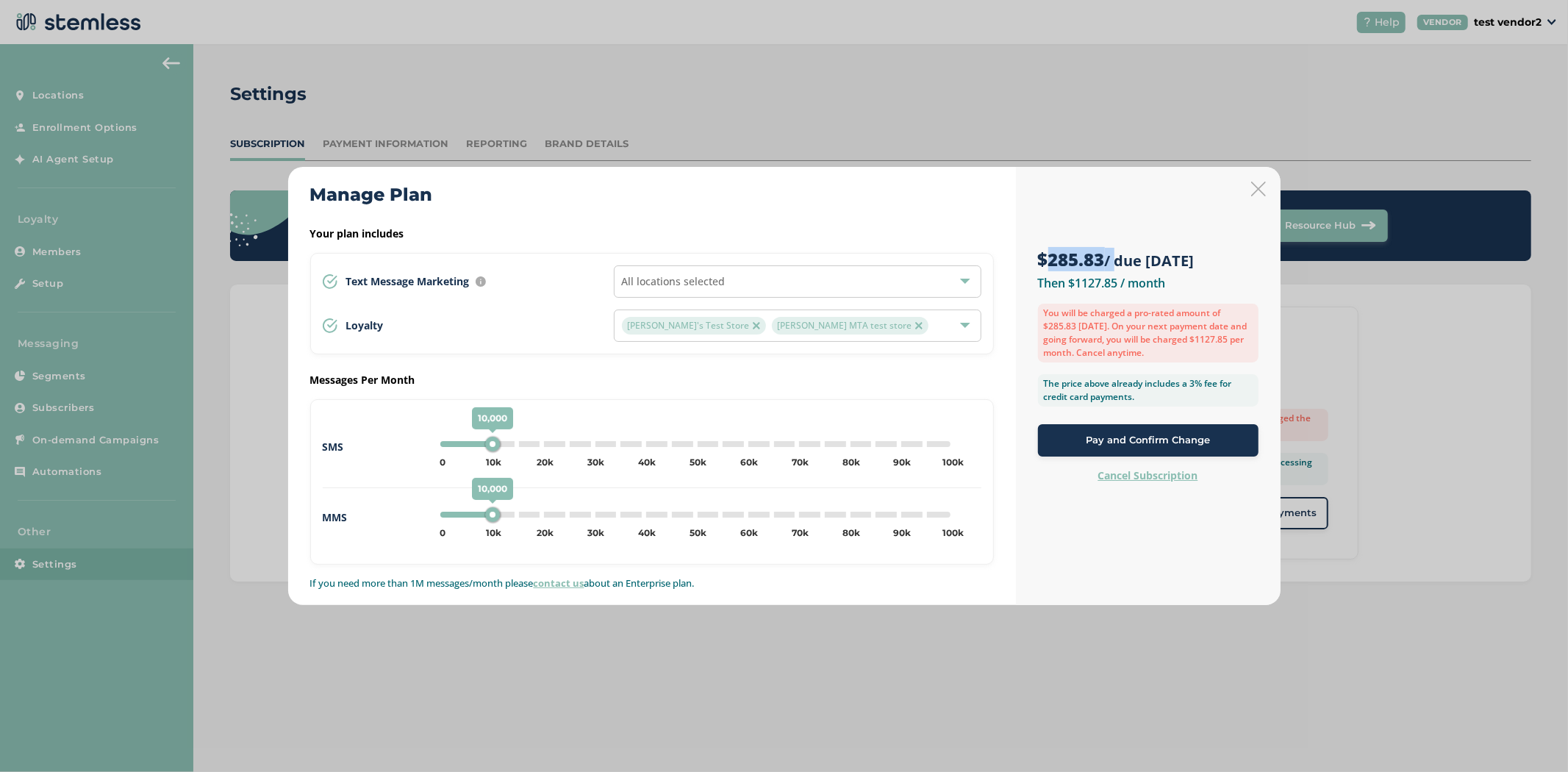
drag, startPoint x: 1047, startPoint y: 258, endPoint x: 1112, endPoint y: 253, distance: 65.2
click at [1112, 253] on h3 "$285.83 / due [DATE]" at bounding box center [1148, 260] width 220 height 23
click at [1255, 192] on icon at bounding box center [1259, 188] width 14 height 14
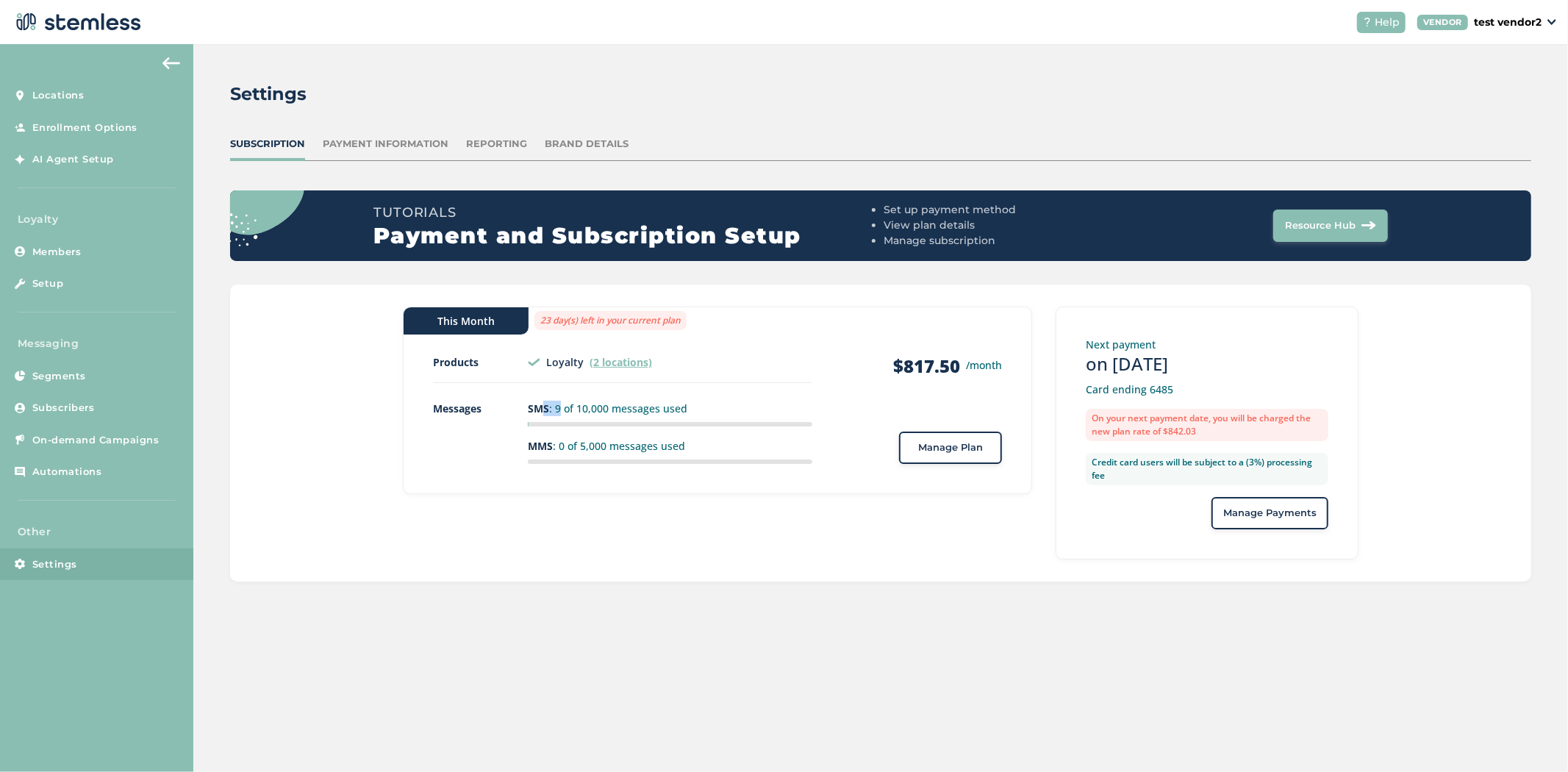
drag, startPoint x: 555, startPoint y: 408, endPoint x: 541, endPoint y: 406, distance: 14.1
click at [541, 406] on p "SMS : 9 of 10,000 messages used" at bounding box center [669, 408] width 284 height 15
drag, startPoint x: 600, startPoint y: 403, endPoint x: 579, endPoint y: 405, distance: 21.1
click at [579, 405] on p "SMS : 9 of 10,000 messages used" at bounding box center [669, 408] width 284 height 15
drag, startPoint x: 562, startPoint y: 443, endPoint x: 578, endPoint y: 446, distance: 16.3
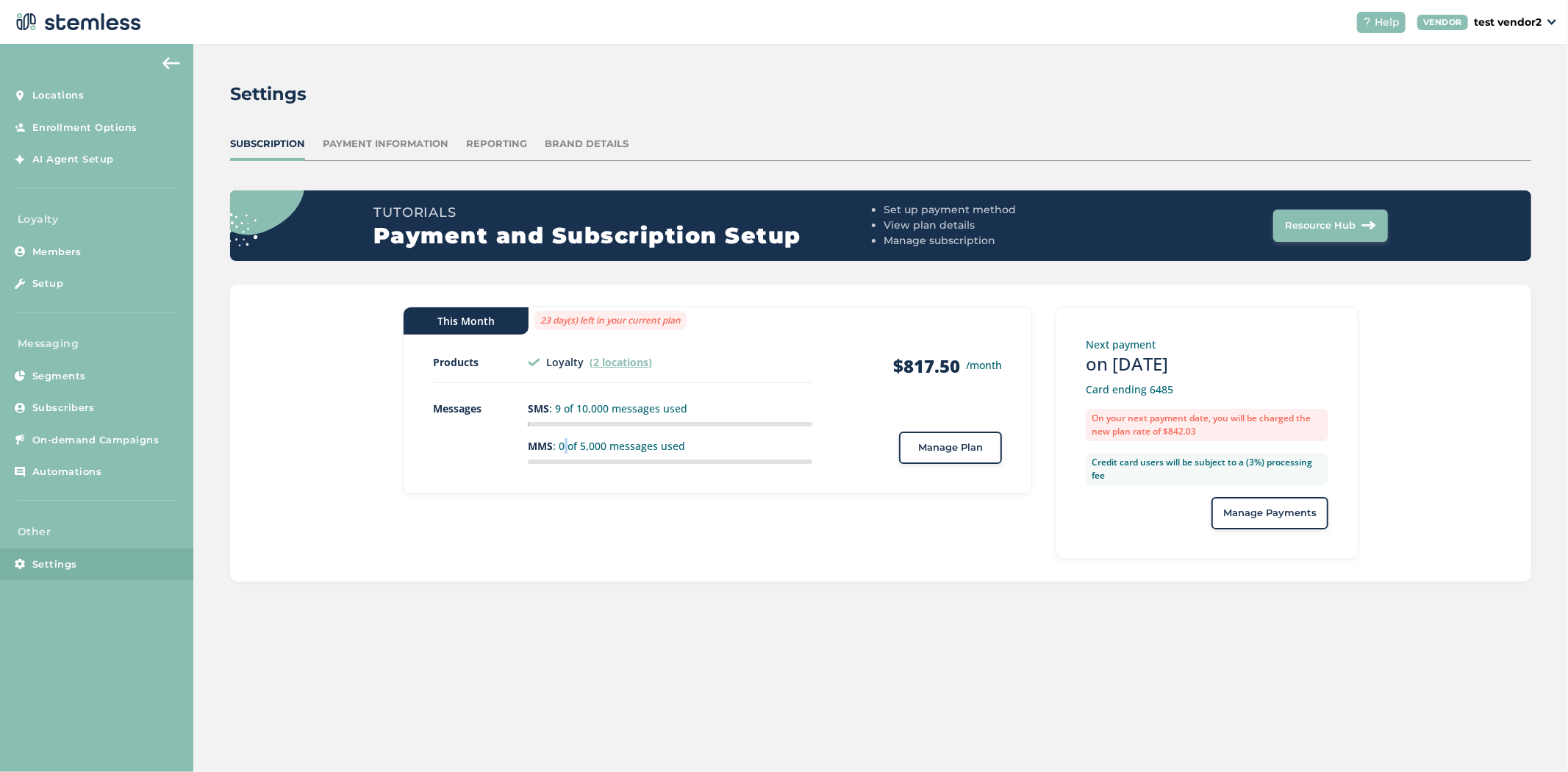
click at [557, 443] on p "MMS : 0 of 5,000 messages used" at bounding box center [669, 446] width 284 height 15
drag, startPoint x: 604, startPoint y: 446, endPoint x: 584, endPoint y: 443, distance: 20.2
click at [584, 443] on p "MMS : 0 of 5,000 messages used" at bounding box center [669, 446] width 284 height 15
click at [60, 446] on span "On-demand Campaigns" at bounding box center [96, 440] width 127 height 14
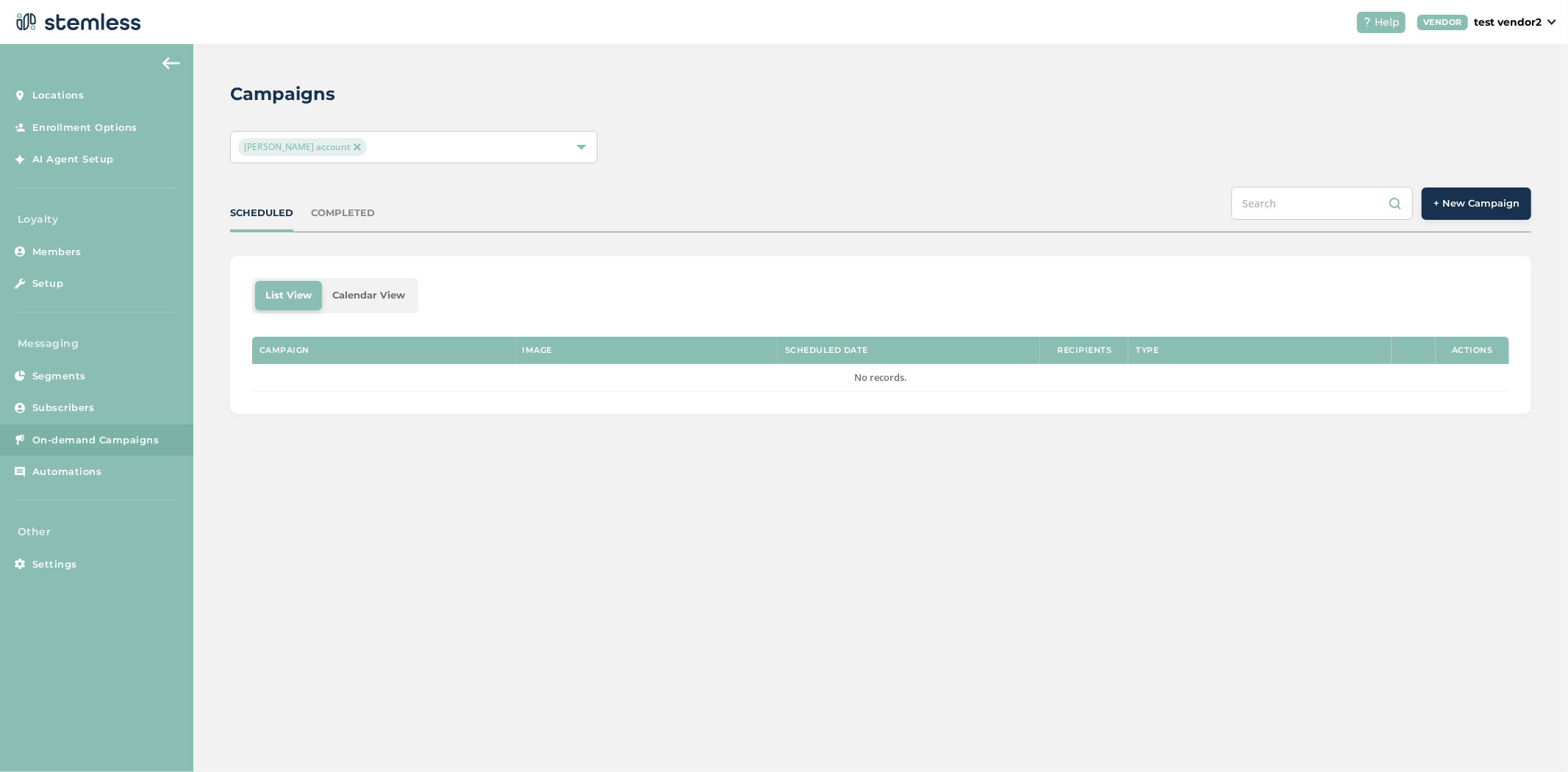
click at [1451, 198] on span "+ New Campaign" at bounding box center [1476, 204] width 86 height 14
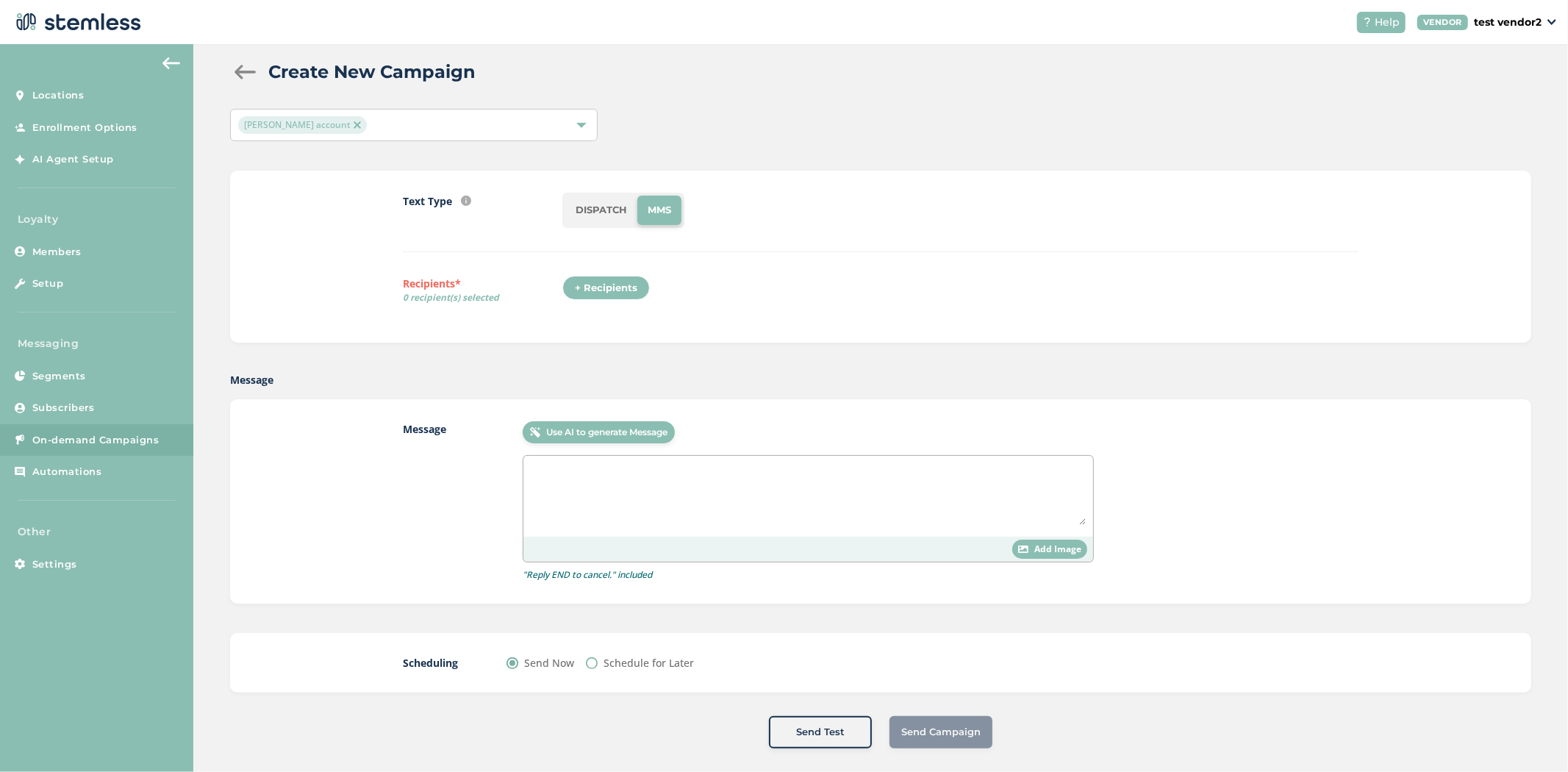
scroll to position [33, 0]
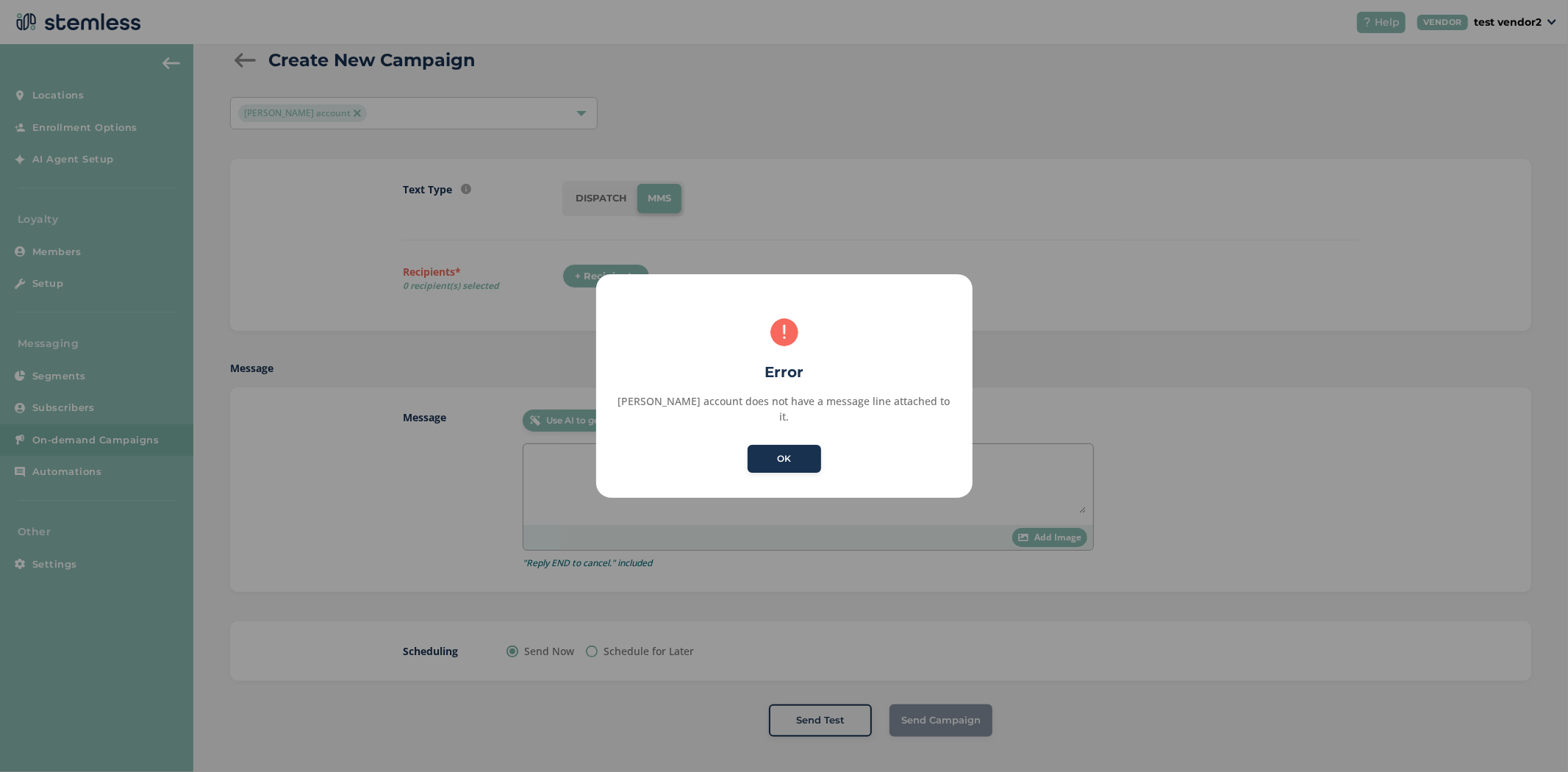
click at [792, 450] on button "OK" at bounding box center [784, 458] width 73 height 28
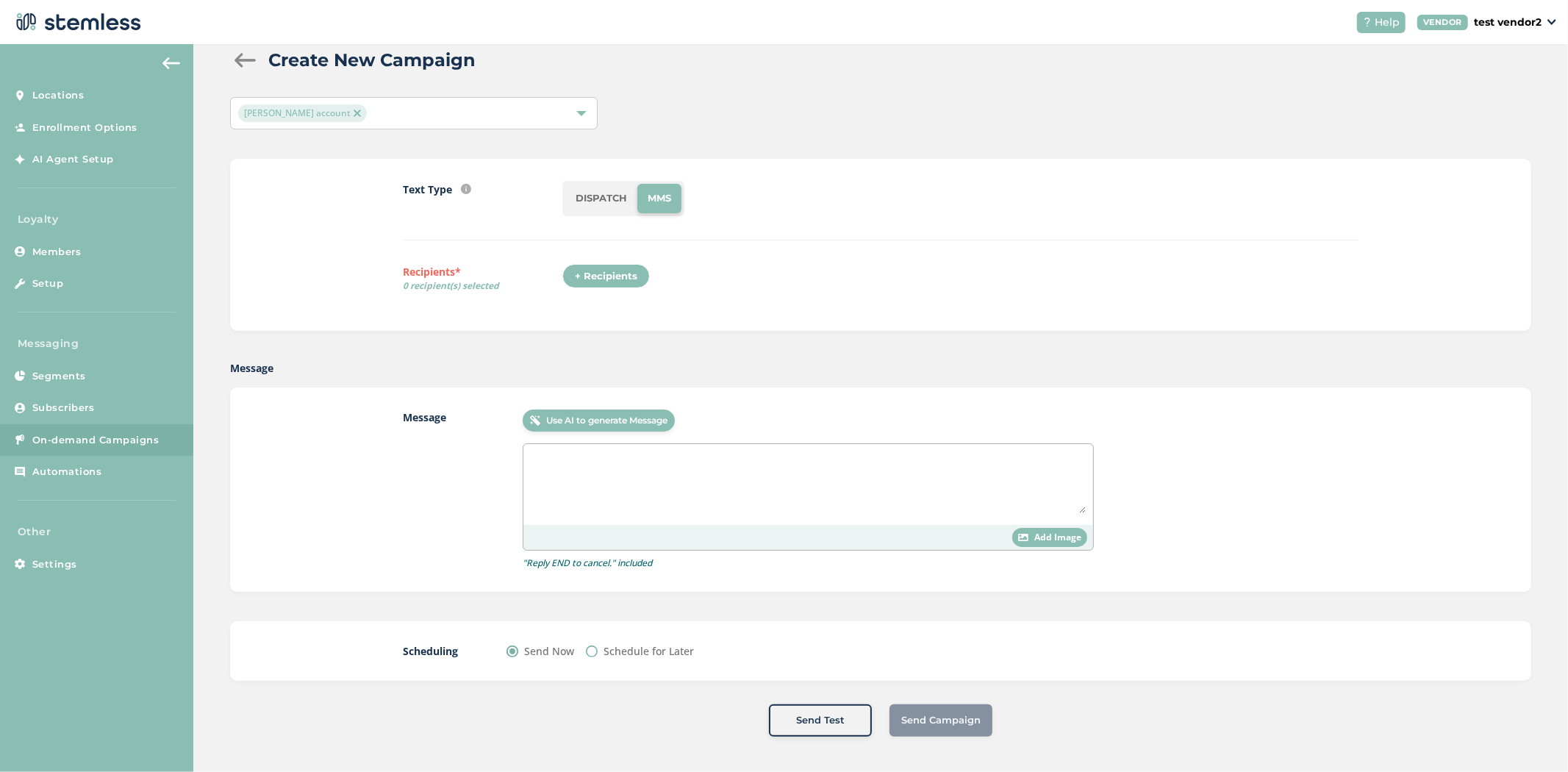
click at [572, 264] on div "+ Recipients" at bounding box center [605, 277] width 88 height 25
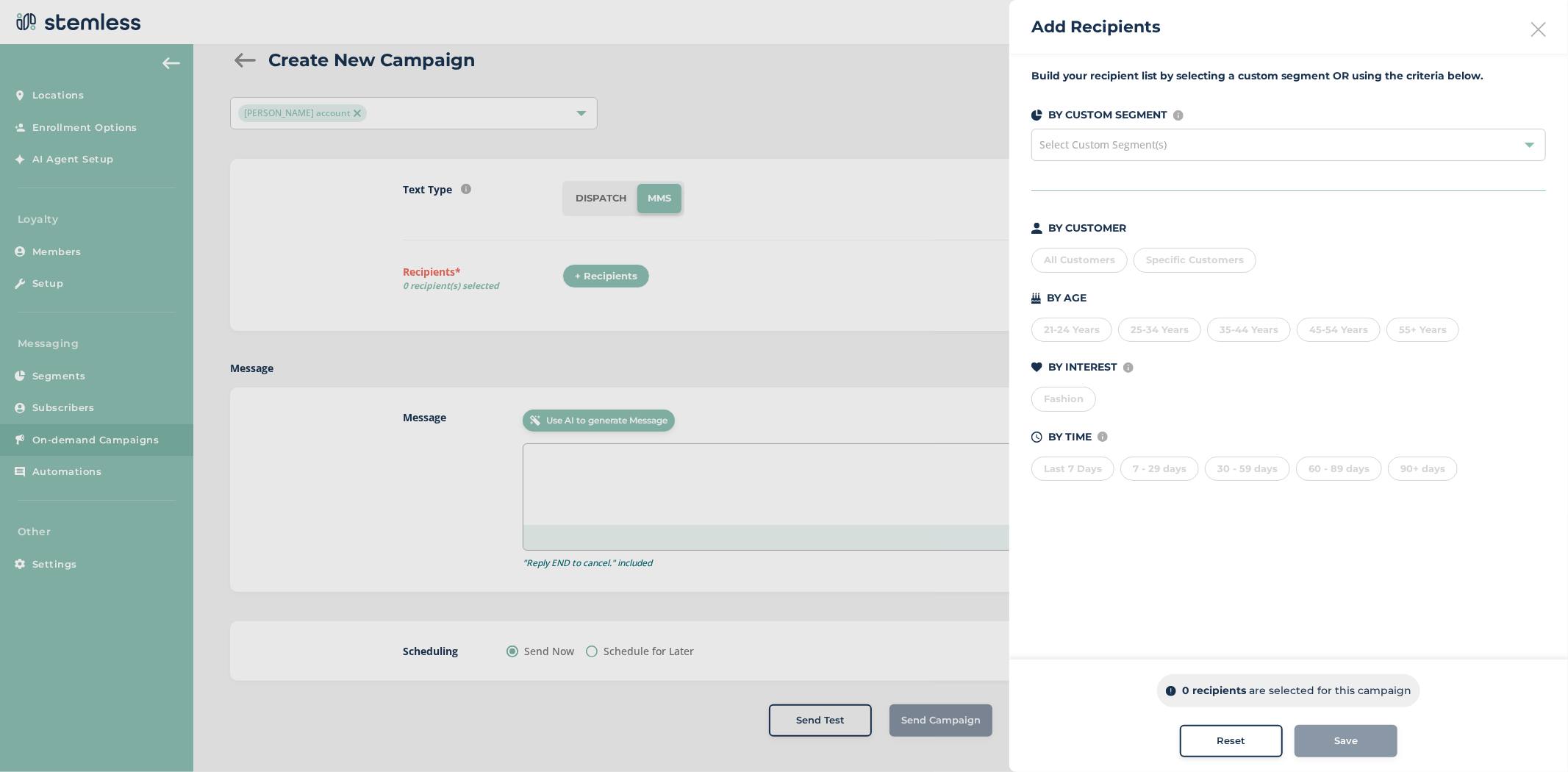
click at [656, 316] on div at bounding box center [784, 386] width 1568 height 772
click at [50, 556] on div at bounding box center [784, 386] width 1568 height 772
click at [47, 569] on div at bounding box center [784, 386] width 1568 height 772
click at [1540, 41] on div "Add Recipients" at bounding box center [1288, 26] width 558 height 53
click at [1538, 33] on icon at bounding box center [1538, 29] width 14 height 14
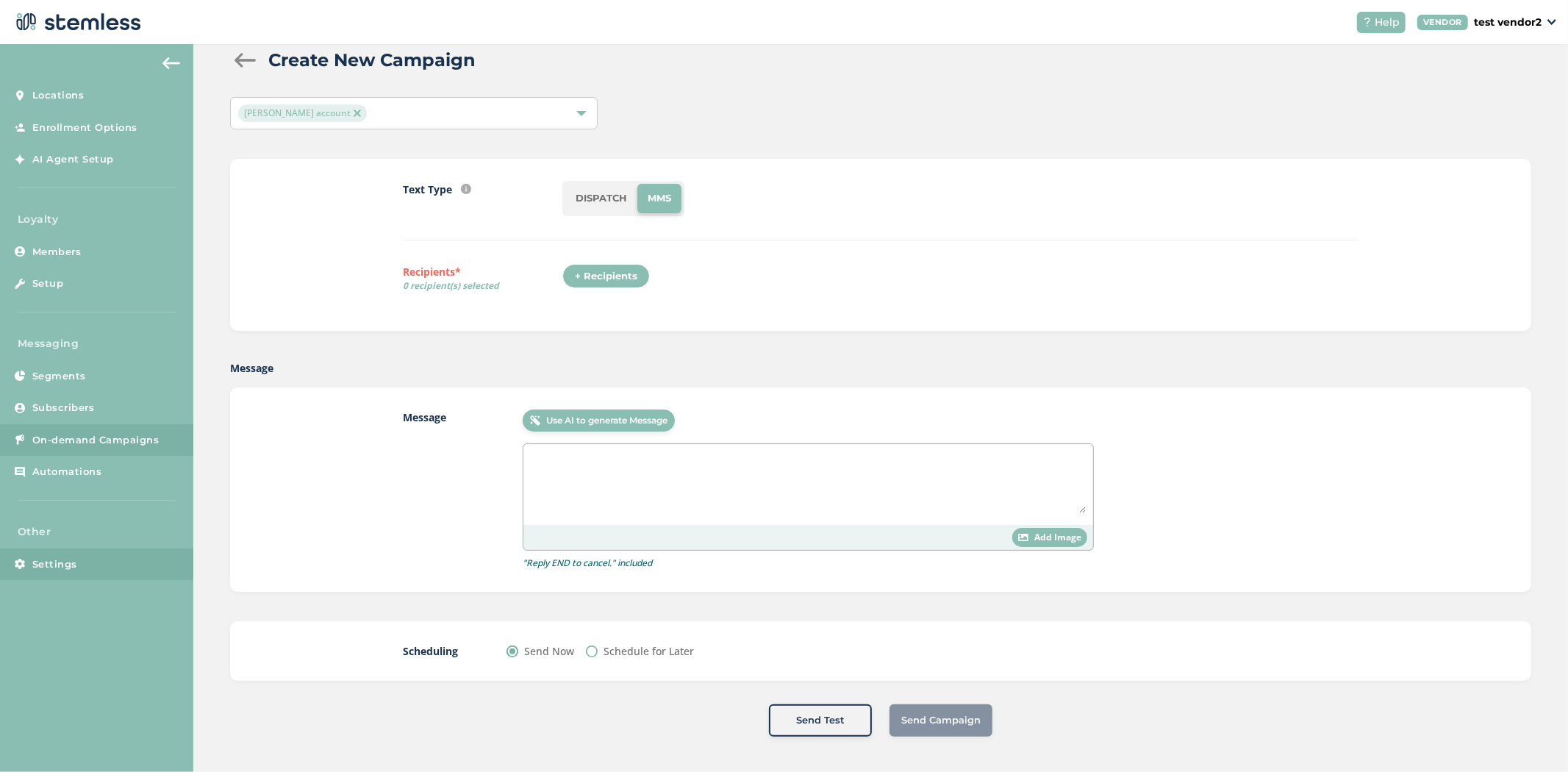
click at [81, 556] on link "Settings" at bounding box center [97, 565] width 193 height 32
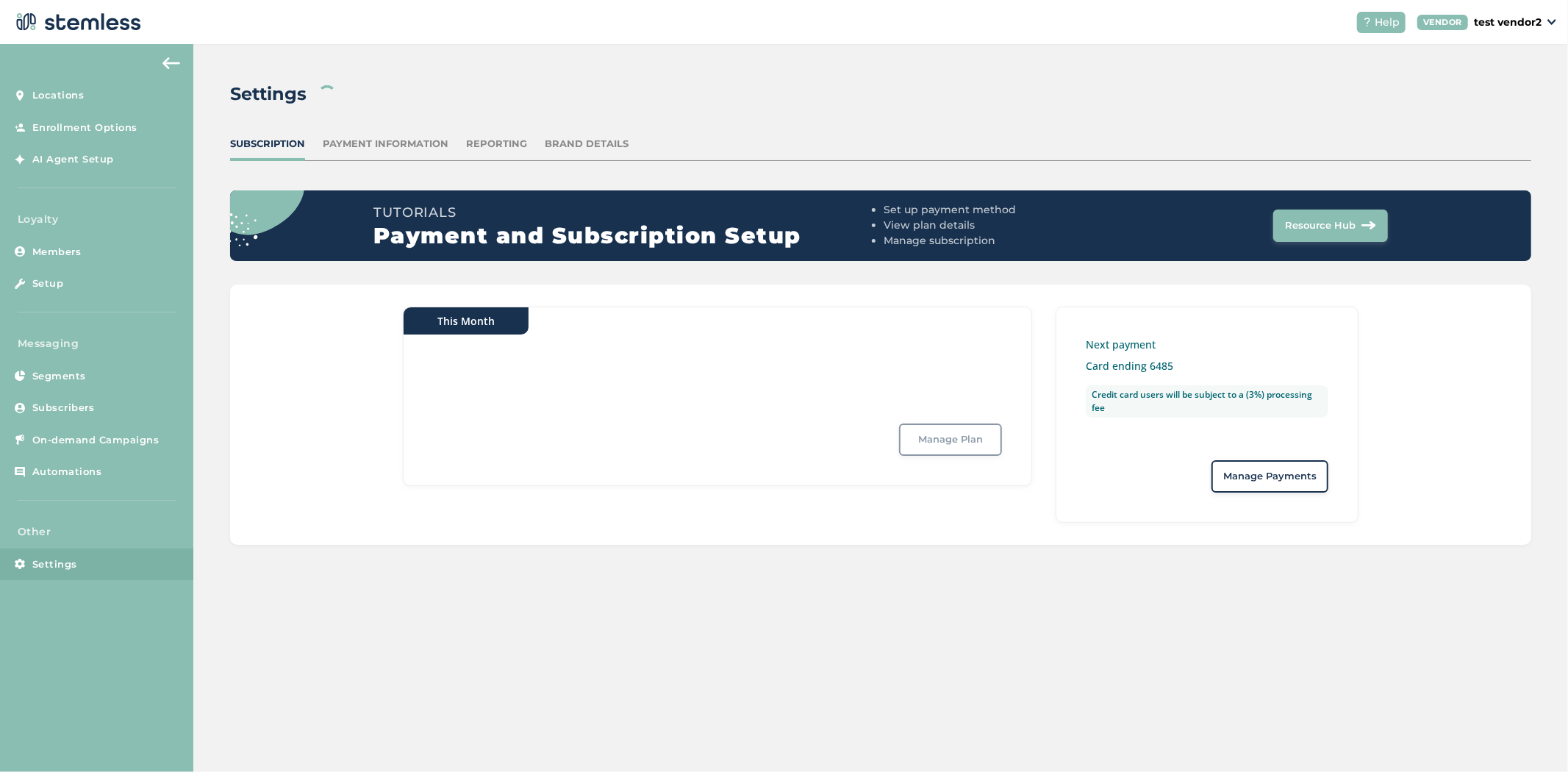
click at [959, 450] on div "Manage Plan" at bounding box center [951, 439] width 103 height 32
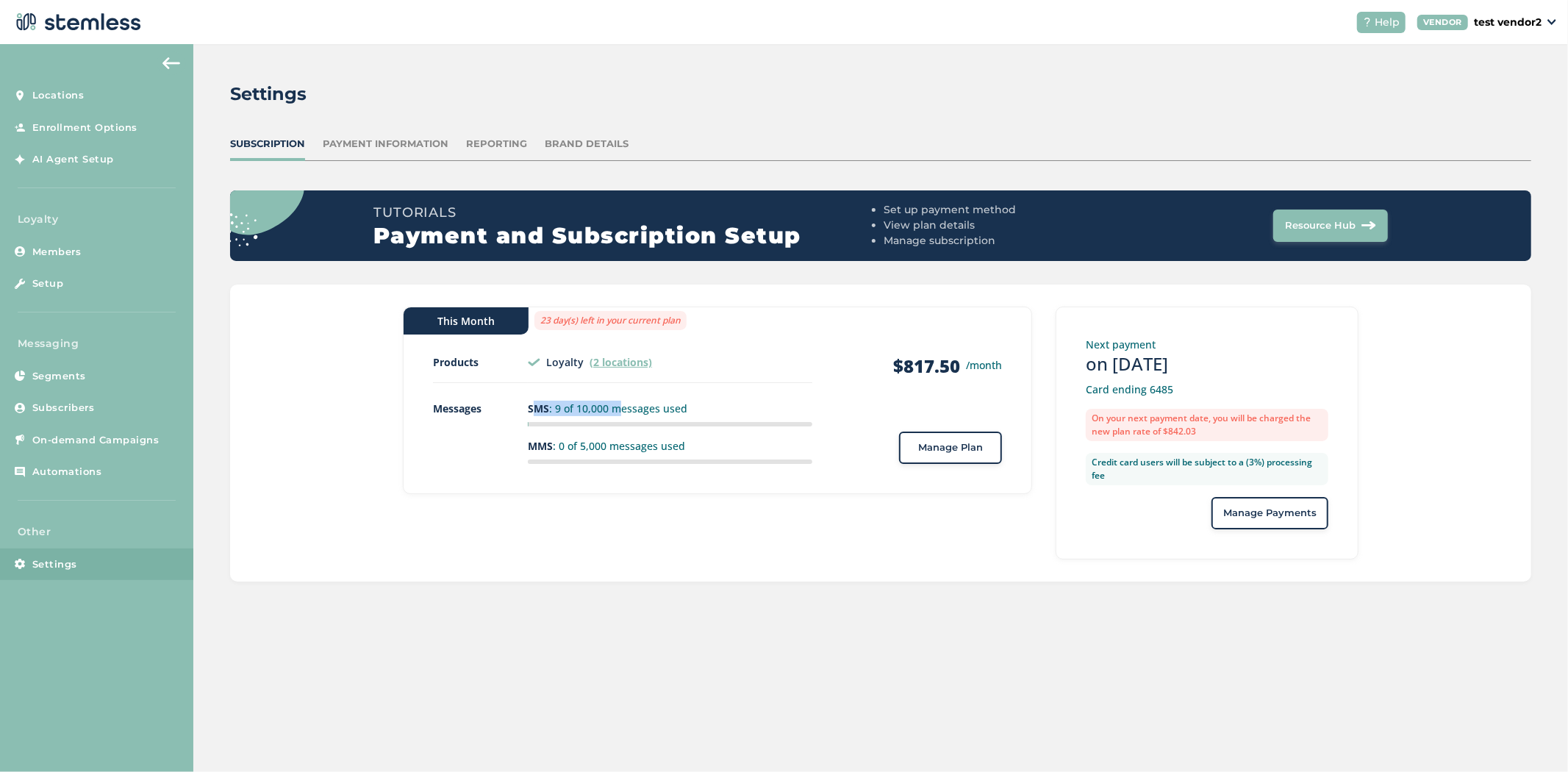
drag, startPoint x: 613, startPoint y: 409, endPoint x: 531, endPoint y: 409, distance: 82.0
click at [530, 409] on p "SMS : 9 of 10,000 messages used" at bounding box center [669, 408] width 284 height 15
drag, startPoint x: 419, startPoint y: 399, endPoint x: 489, endPoint y: 403, distance: 70.1
click at [489, 403] on div "This Month 23 day(s) left in your current plan Products Loyalty (2 locations) […" at bounding box center [717, 400] width 629 height 188
click at [953, 445] on span "Manage Plan" at bounding box center [951, 447] width 65 height 14
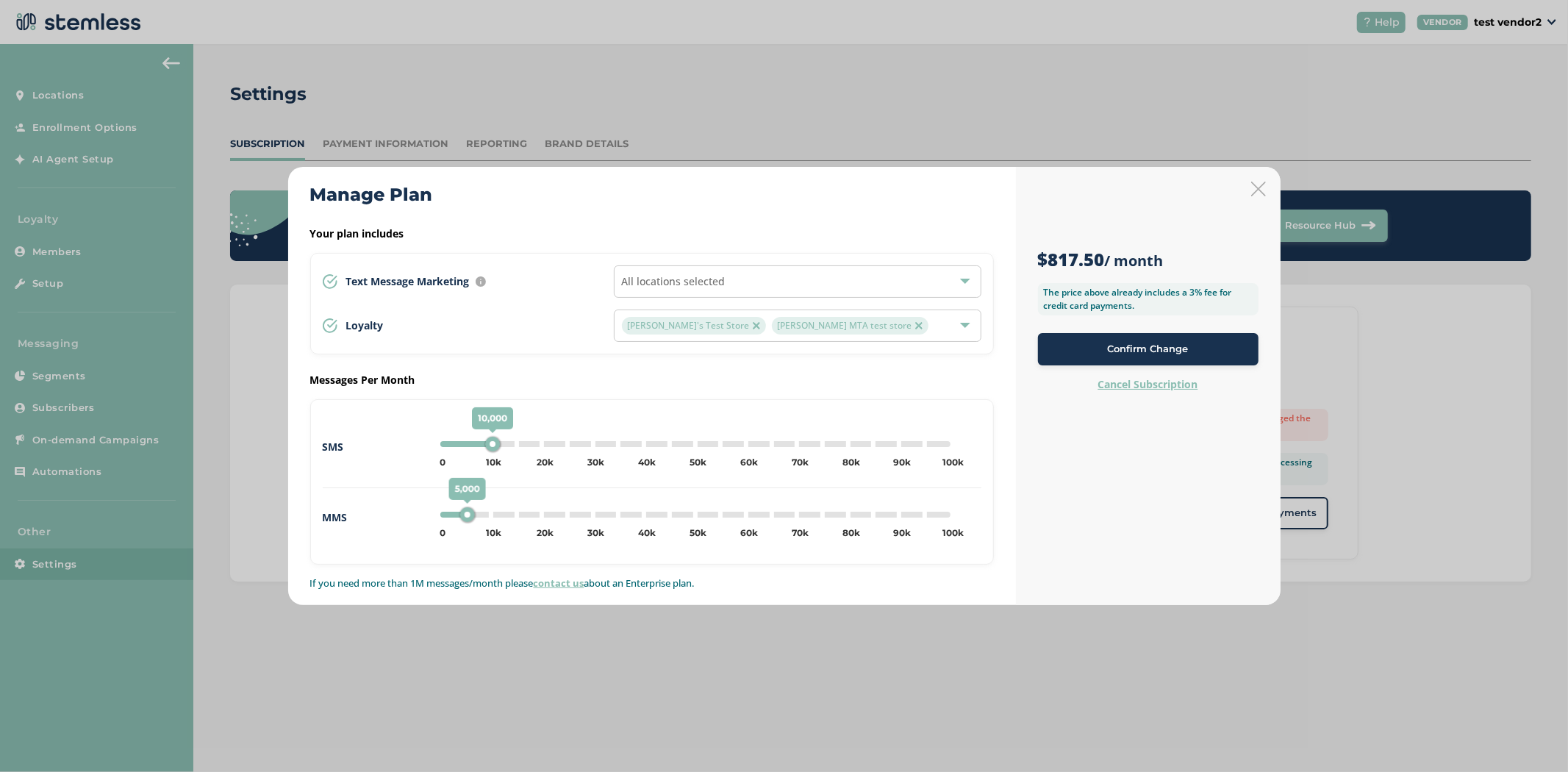
type input "0"
drag, startPoint x: 491, startPoint y: 442, endPoint x: 395, endPoint y: 446, distance: 96.1
click at [398, 445] on div "SMS 10,000 0 5k 10k 15k 20k 25k 30k 35k 40k 45k 50k 55k 60k 65k 70k 75k 80k 85k…" at bounding box center [652, 458] width 659 height 59
click at [472, 517] on div "5,000 0 5k 10k 15k 20k 25k 30k 35k 40k 45k 50k 55k 60k 65k 70k 75k 80k 85k 90k …" at bounding box center [696, 515] width 522 height 18
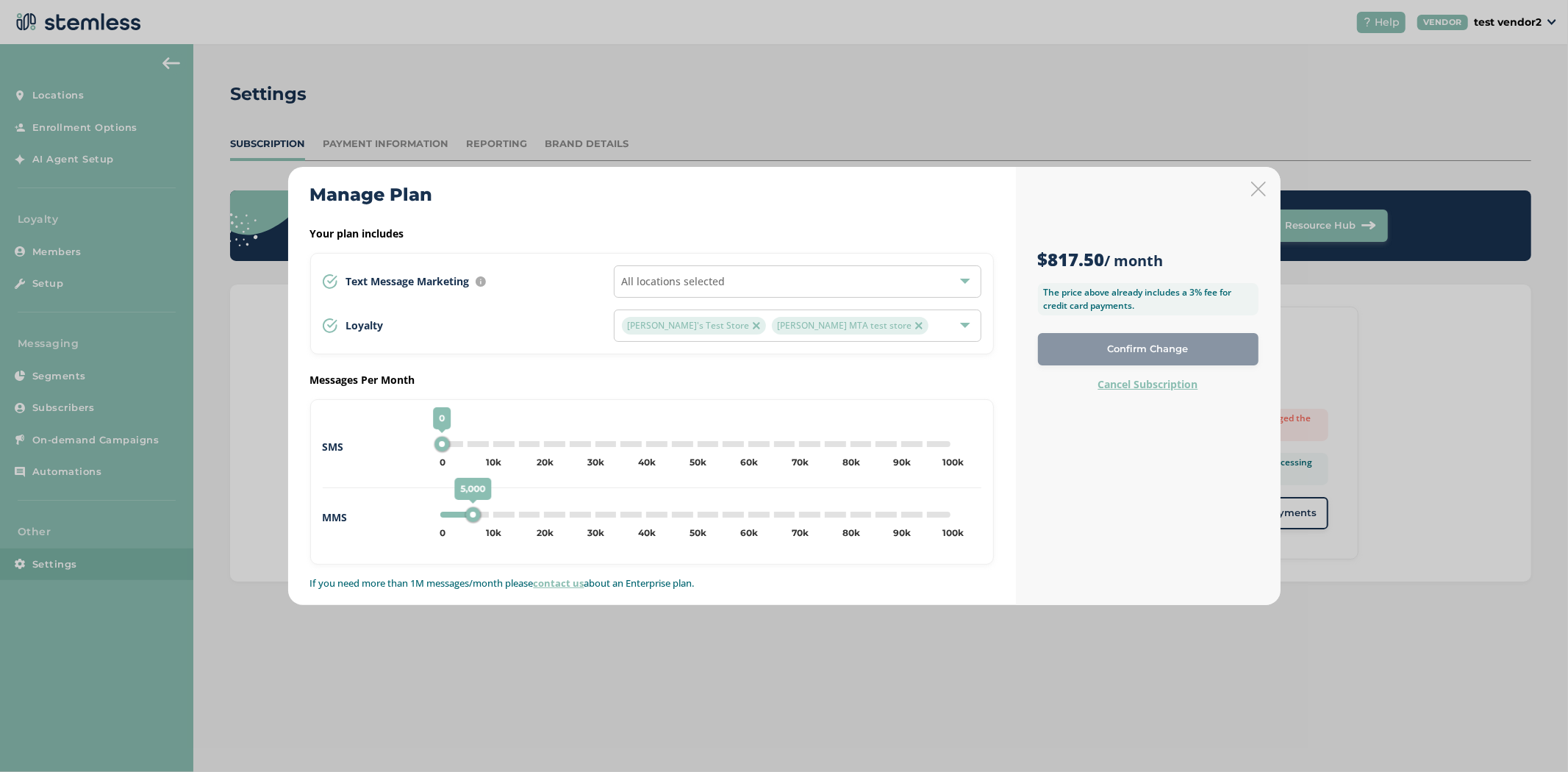
type input "0"
drag, startPoint x: 471, startPoint y: 516, endPoint x: 405, endPoint y: 516, distance: 66.0
click at [405, 516] on div "MMS 5,000 0 5k 10k 15k 20k 25k 30k 35k 40k 45k 50k 55k 60k 65k 70k 75k 80k 85k …" at bounding box center [652, 517] width 659 height 34
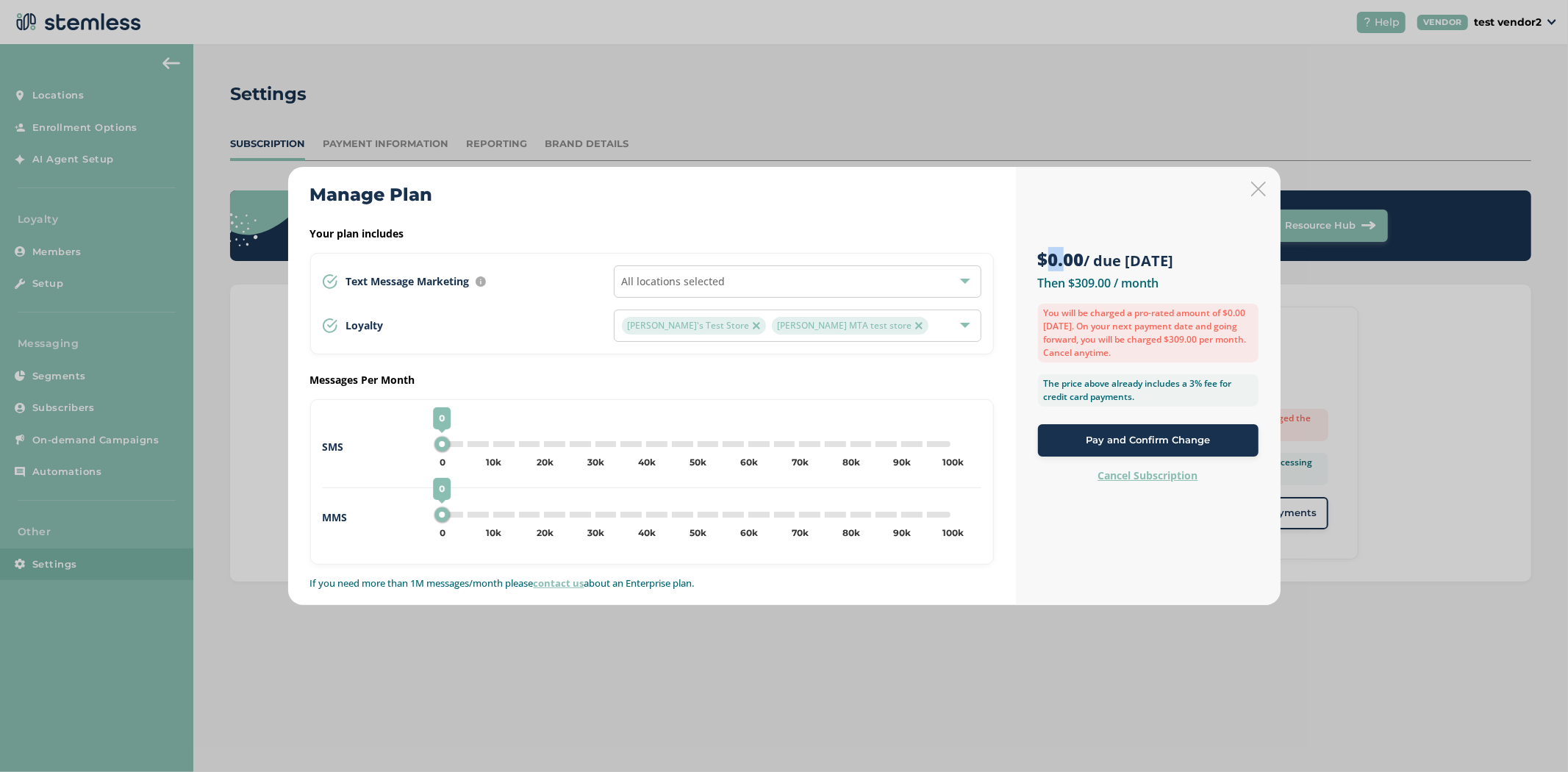
drag, startPoint x: 1047, startPoint y: 260, endPoint x: 1069, endPoint y: 247, distance: 25.6
click at [1069, 247] on strong "$0.00" at bounding box center [1061, 259] width 46 height 24
click at [1267, 192] on div "$0.00 / due [DATE] Then $309.00 / month You will be charged a pro-rated amount …" at bounding box center [1148, 386] width 264 height 438
click at [1263, 189] on icon at bounding box center [1259, 188] width 14 height 14
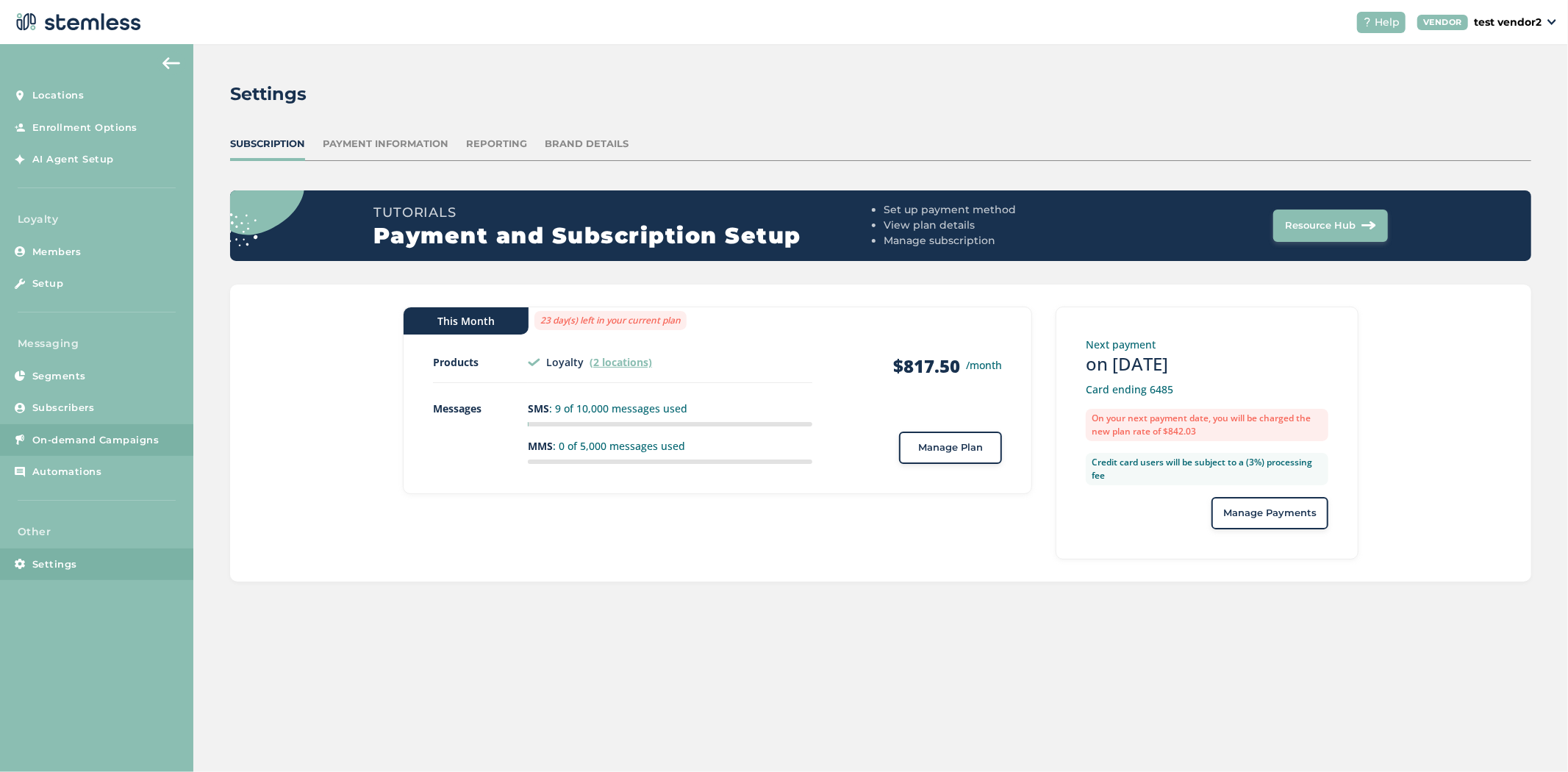
click at [137, 449] on link "On-demand Campaigns" at bounding box center [97, 440] width 193 height 32
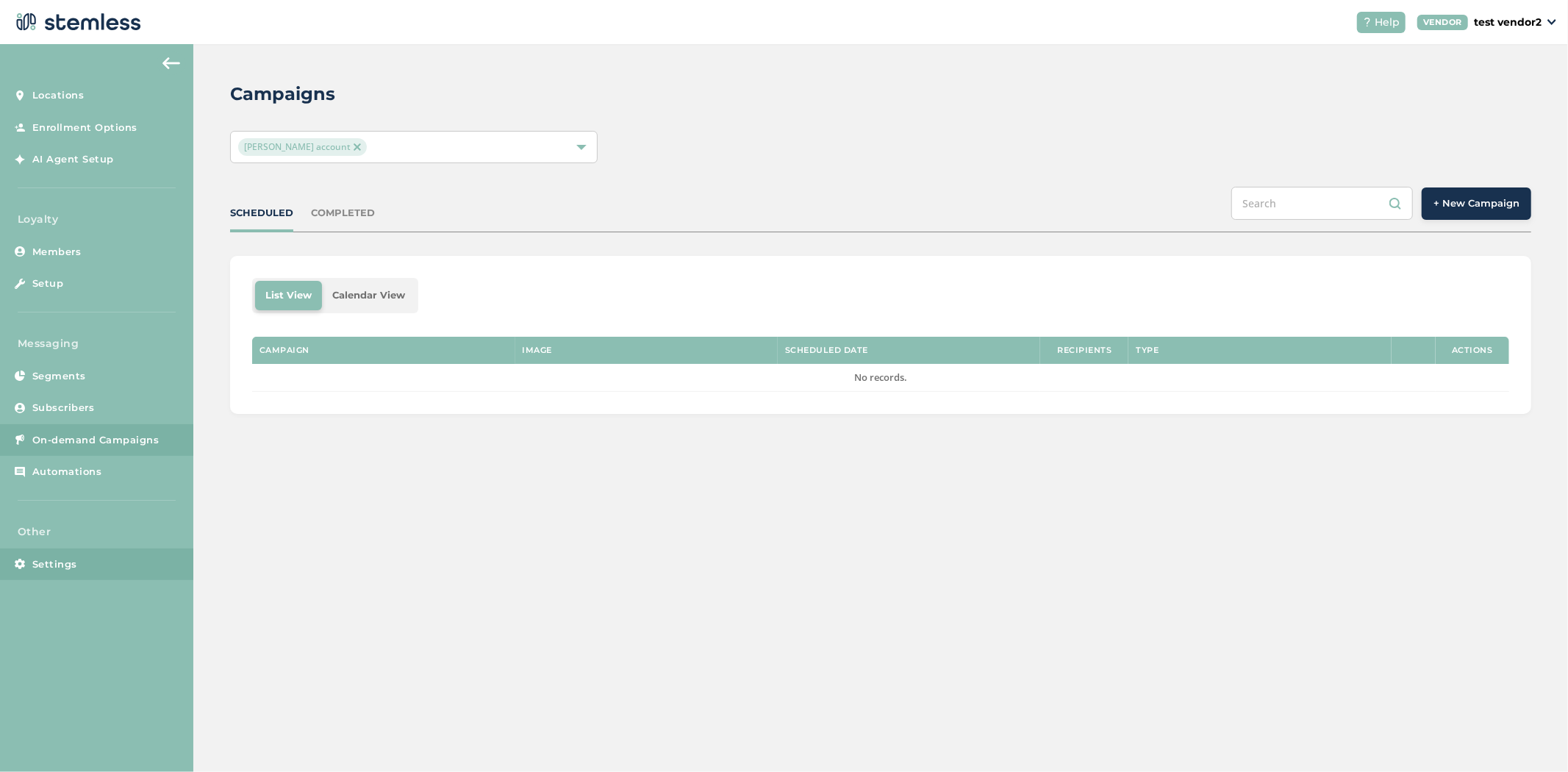
click at [85, 558] on link "Settings" at bounding box center [97, 565] width 193 height 32
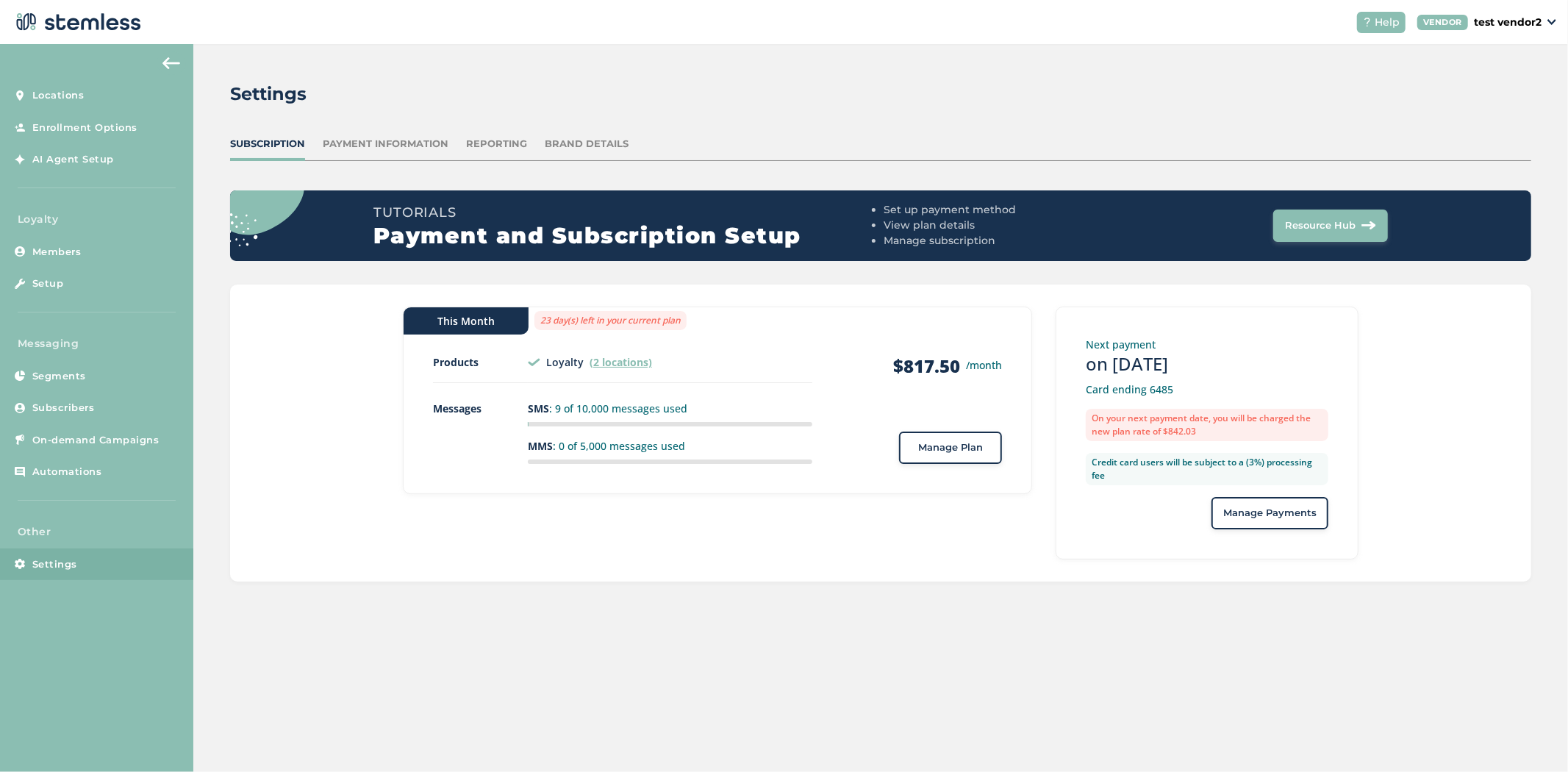
click at [945, 440] on span "Manage Plan" at bounding box center [951, 447] width 65 height 14
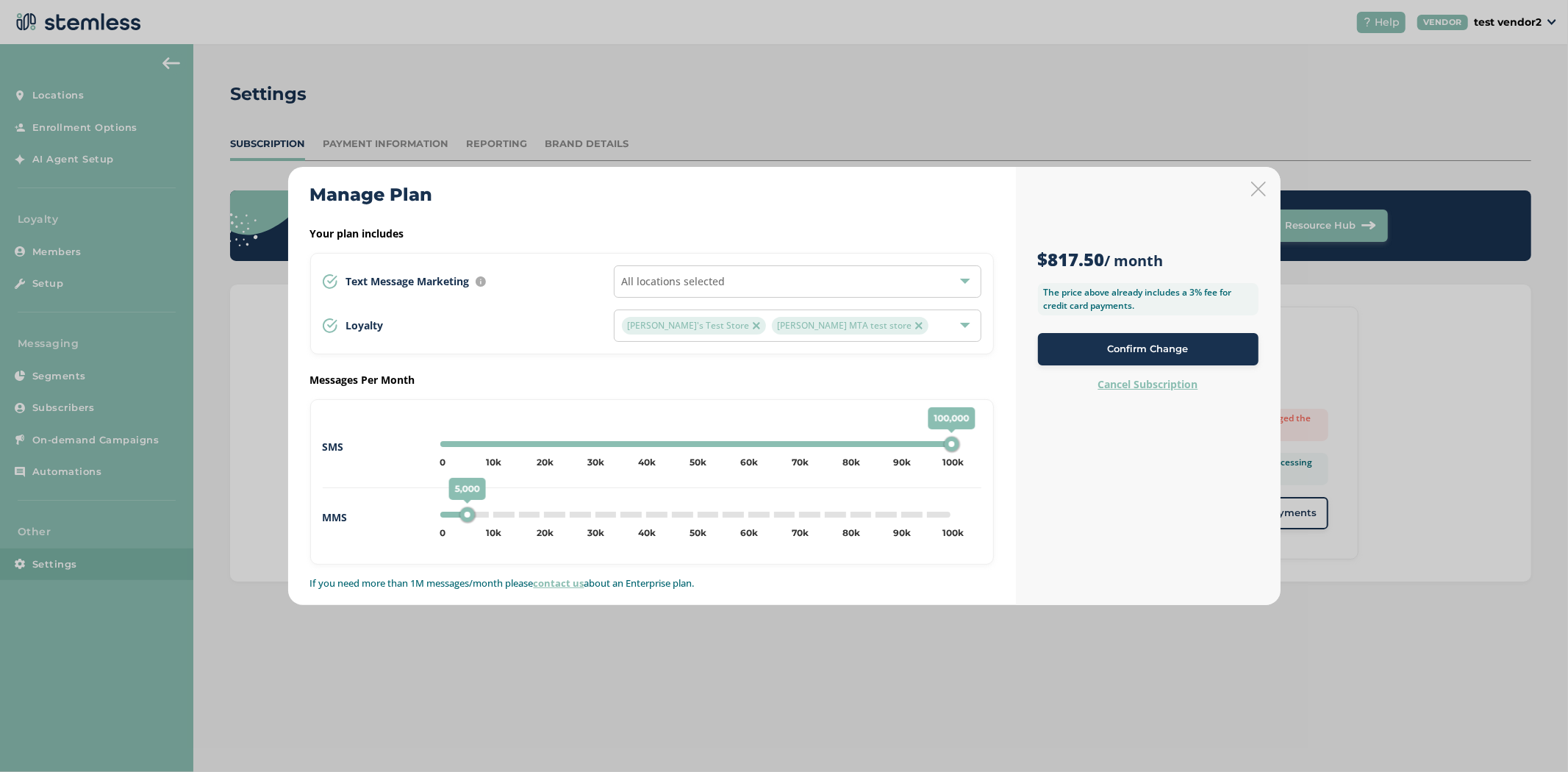
drag, startPoint x: 503, startPoint y: 444, endPoint x: 1051, endPoint y: 444, distance: 548.0
click at [1051, 444] on div "Manage Plan Your plan includes Text Message Marketing Every location automatica…" at bounding box center [784, 386] width 992 height 438
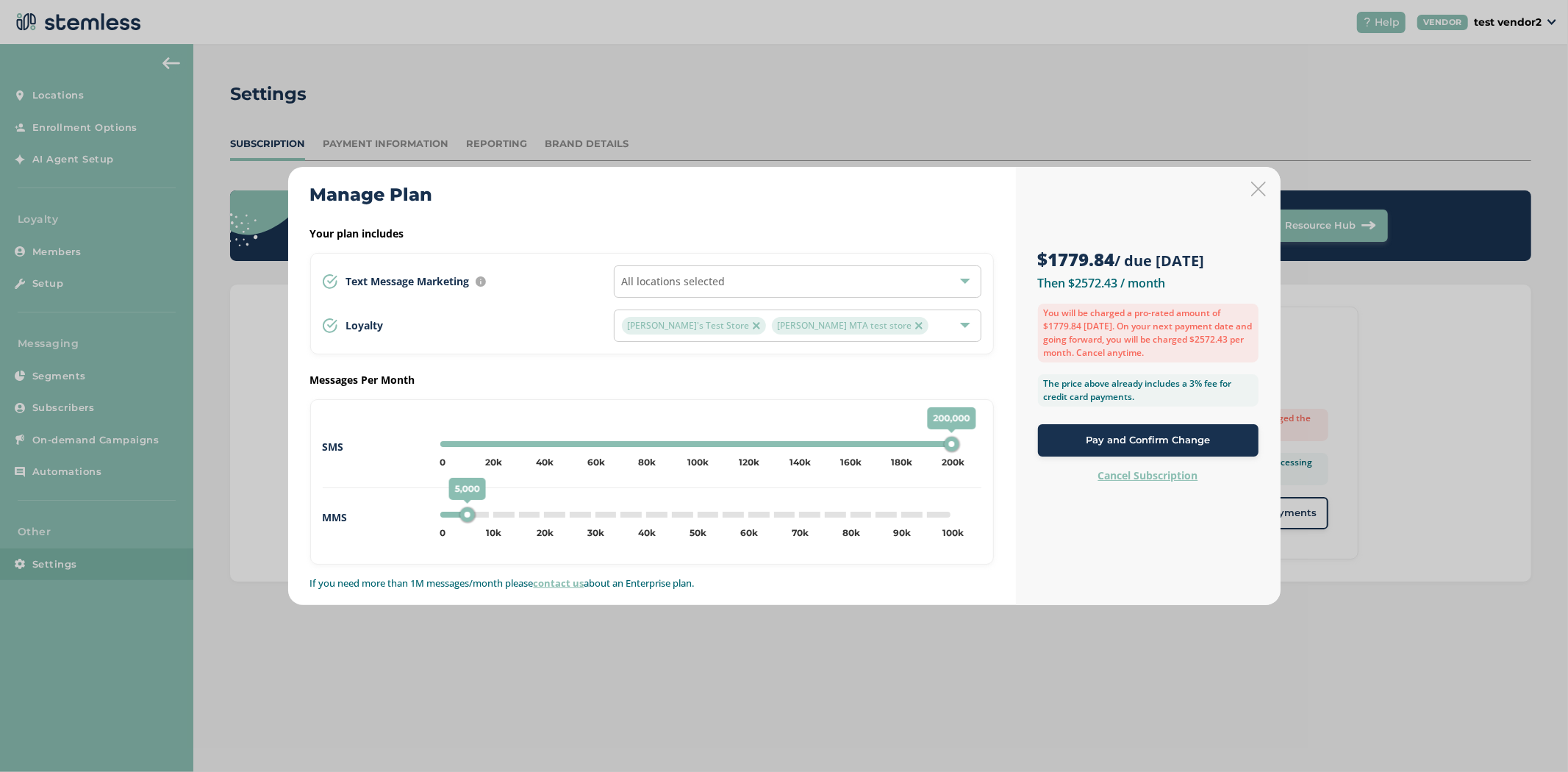
drag, startPoint x: 693, startPoint y: 444, endPoint x: 1055, endPoint y: 422, distance: 362.7
click at [1055, 422] on div "Manage Plan Your plan includes Text Message Marketing Every location automatica…" at bounding box center [784, 386] width 992 height 438
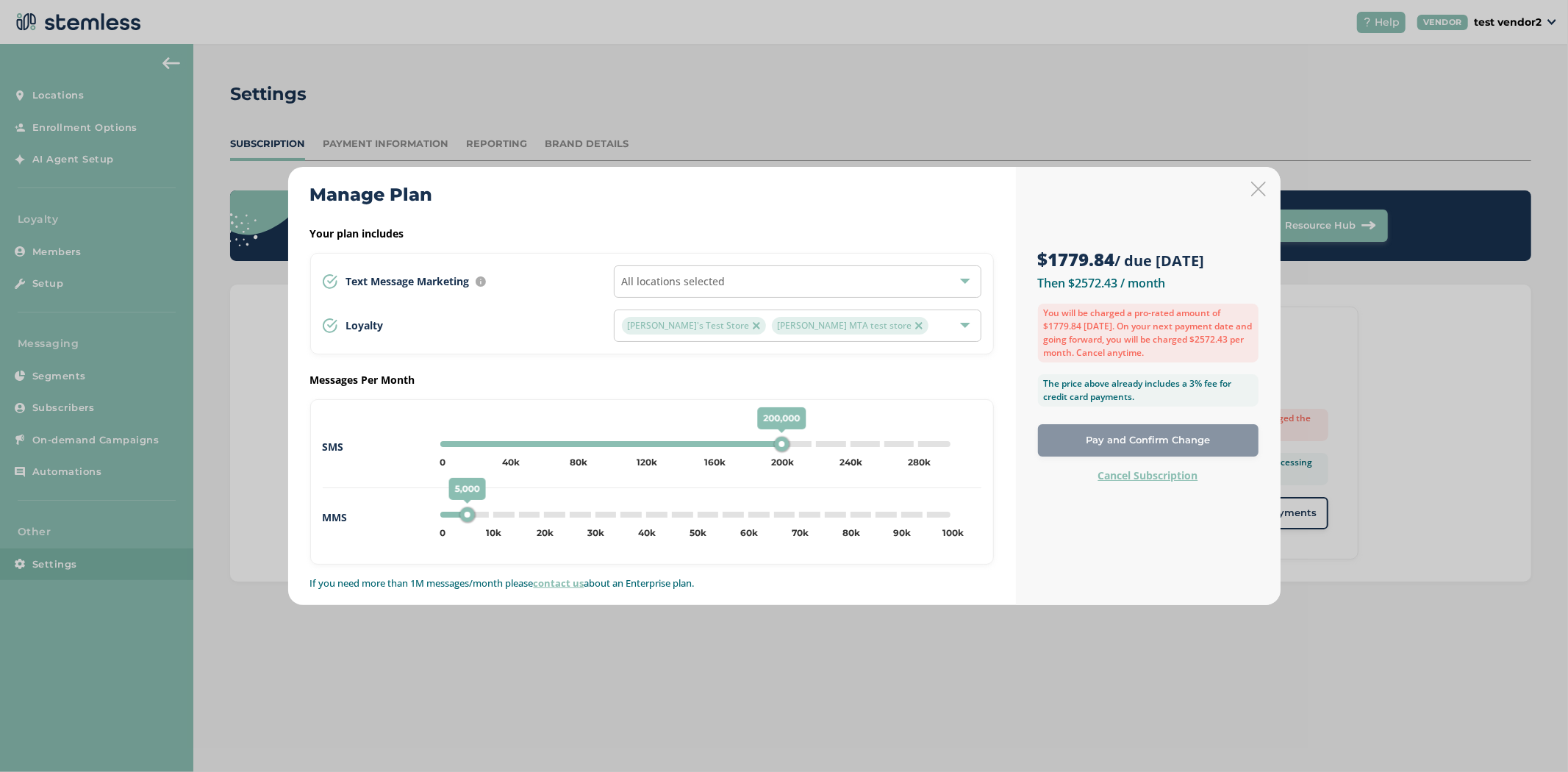
type input "0"
drag, startPoint x: 779, startPoint y: 443, endPoint x: 161, endPoint y: 421, distance: 618.4
click at [166, 421] on div "Manage Plan Your plan includes Text Message Marketing Every location automatica…" at bounding box center [784, 386] width 1568 height 772
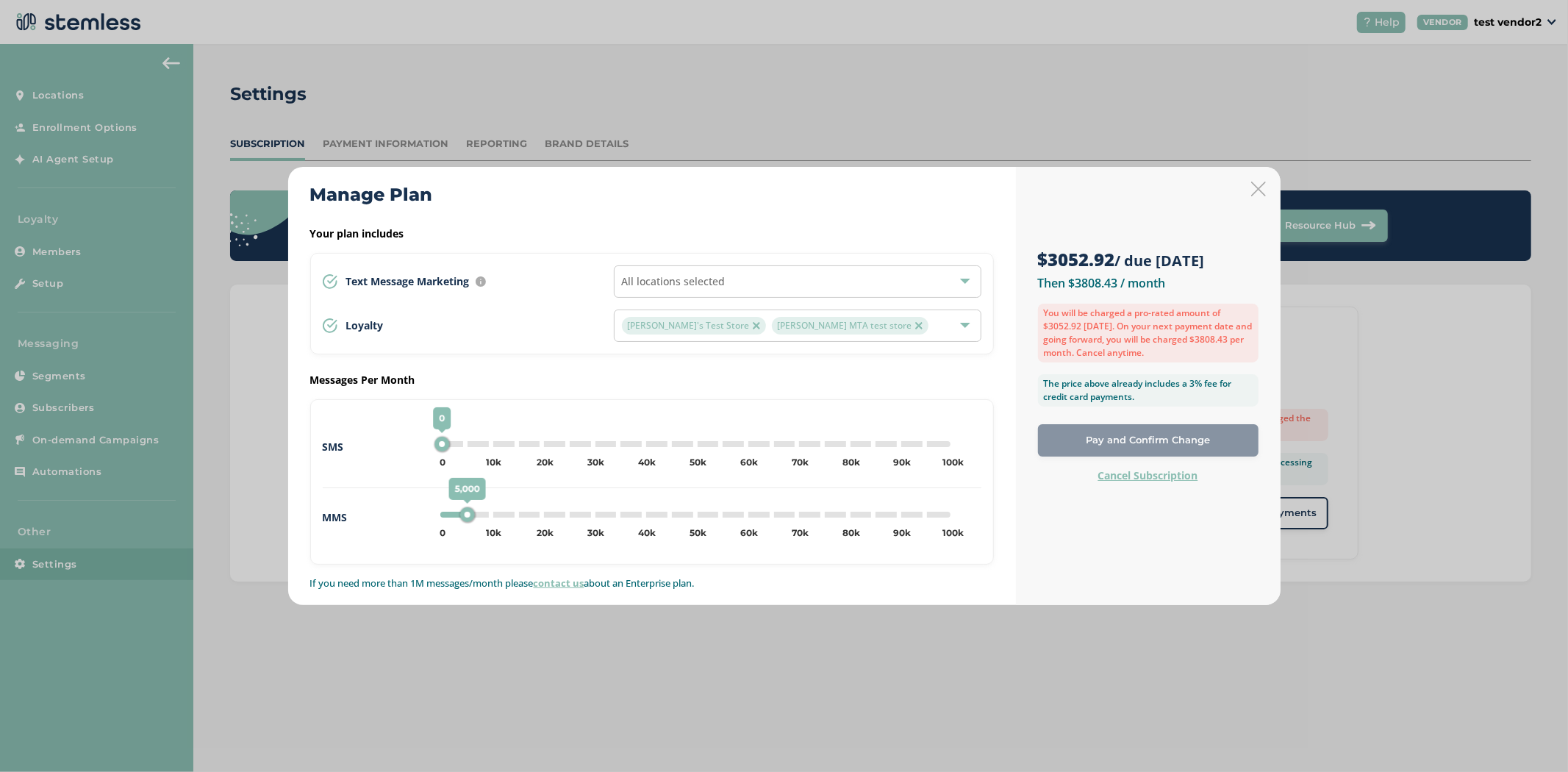
drag, startPoint x: 439, startPoint y: 446, endPoint x: 288, endPoint y: 430, distance: 151.8
click at [291, 430] on div "Manage Plan Your plan includes Text Message Marketing Every location automatica…" at bounding box center [651, 386] width 728 height 438
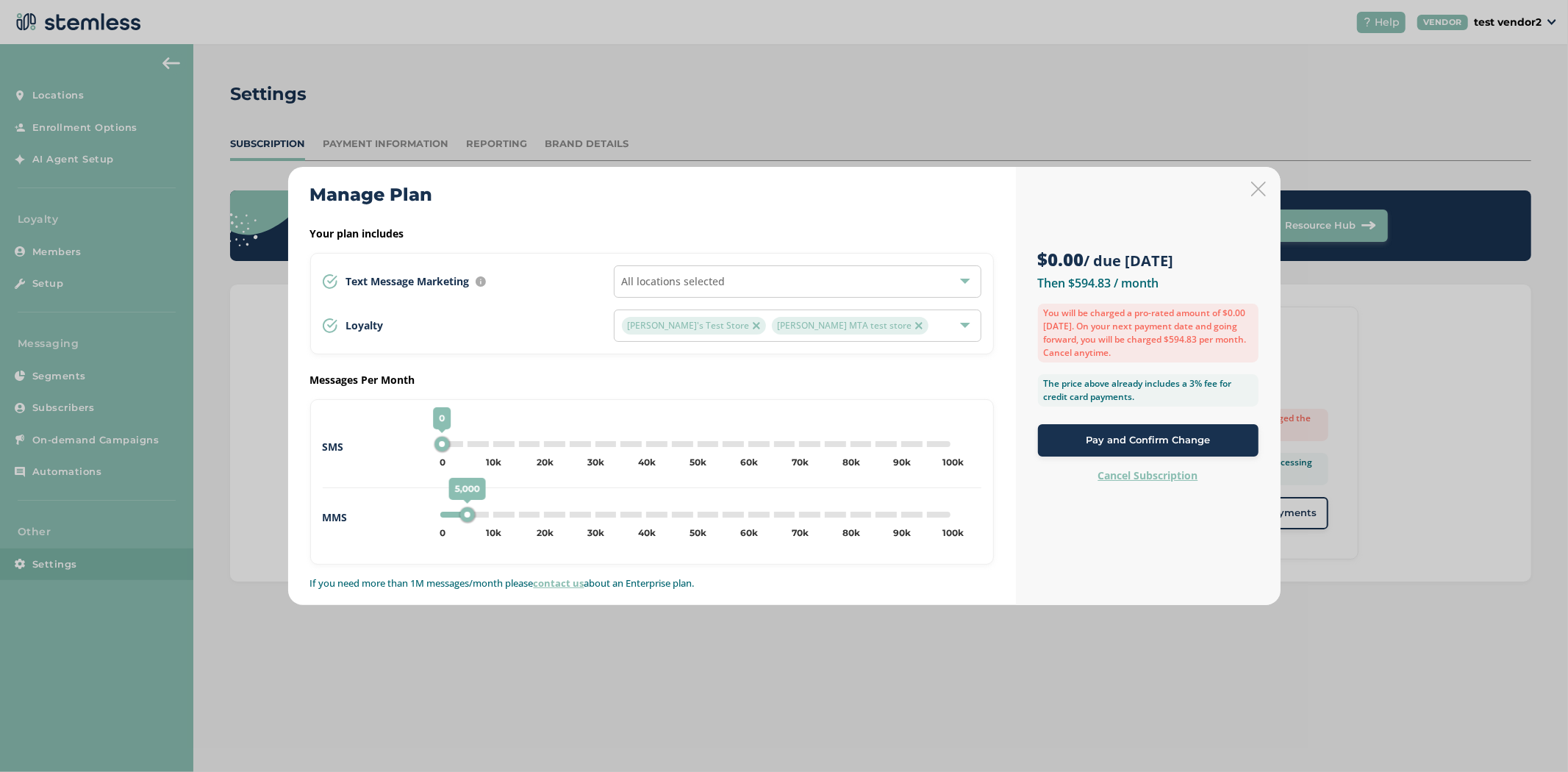
click at [1259, 186] on icon at bounding box center [1259, 188] width 14 height 14
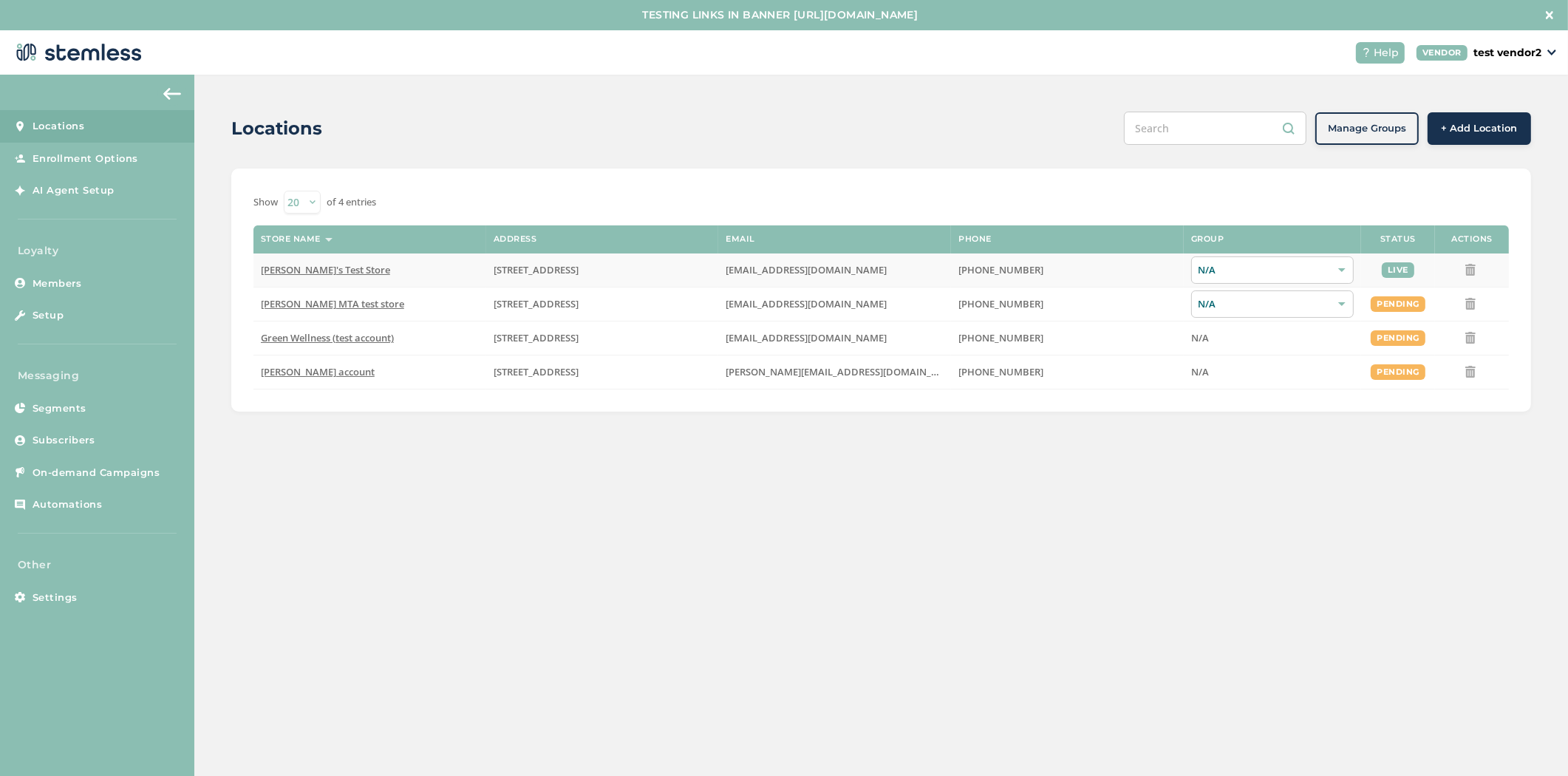
click at [309, 268] on span "[PERSON_NAME]'s Test Store" at bounding box center [326, 269] width 130 height 14
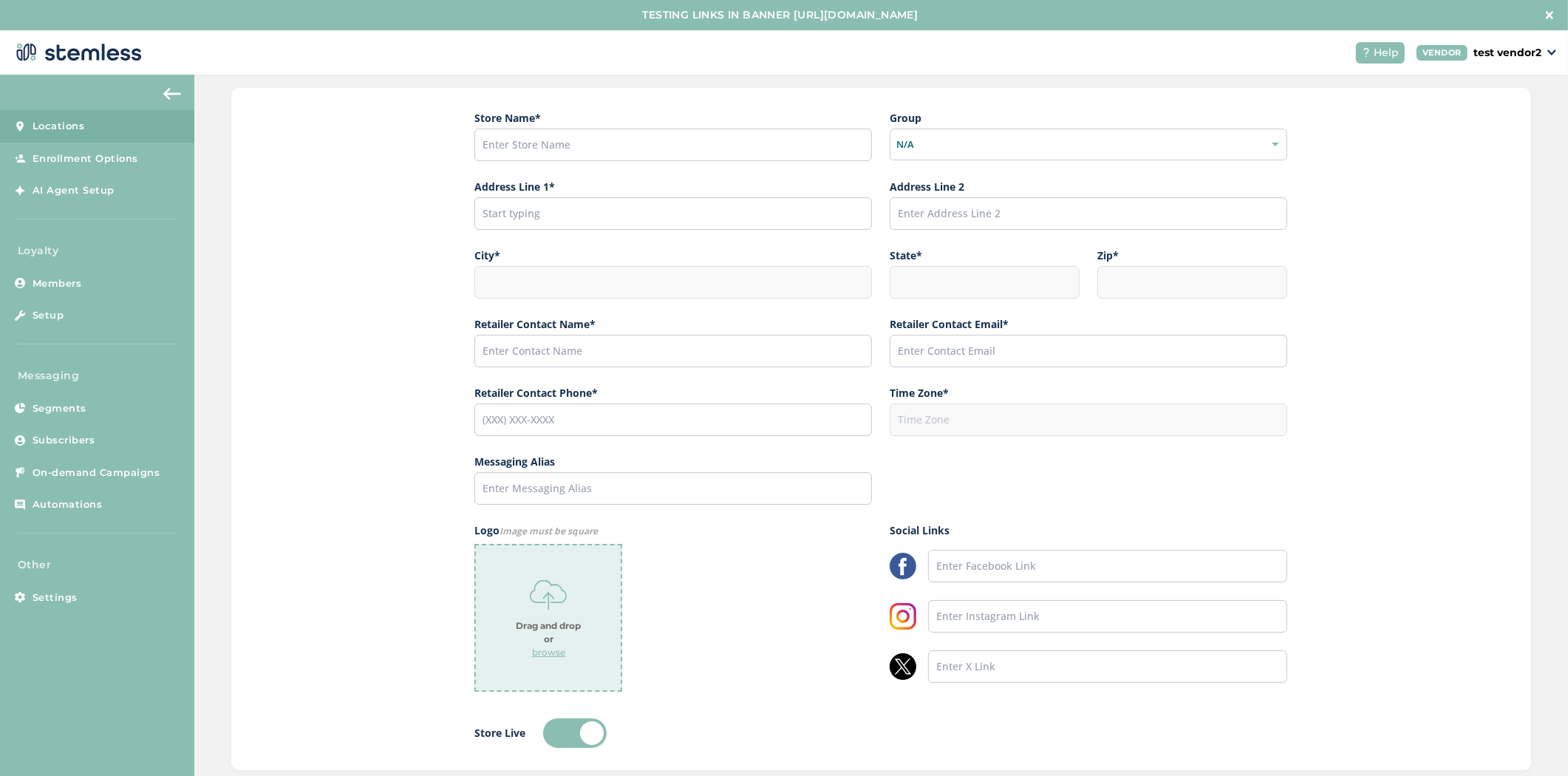
type input "[PERSON_NAME]'s Test Store"
type input "123 East Main Street"
type input "Hillsboro"
type input "OR"
type input "97124"
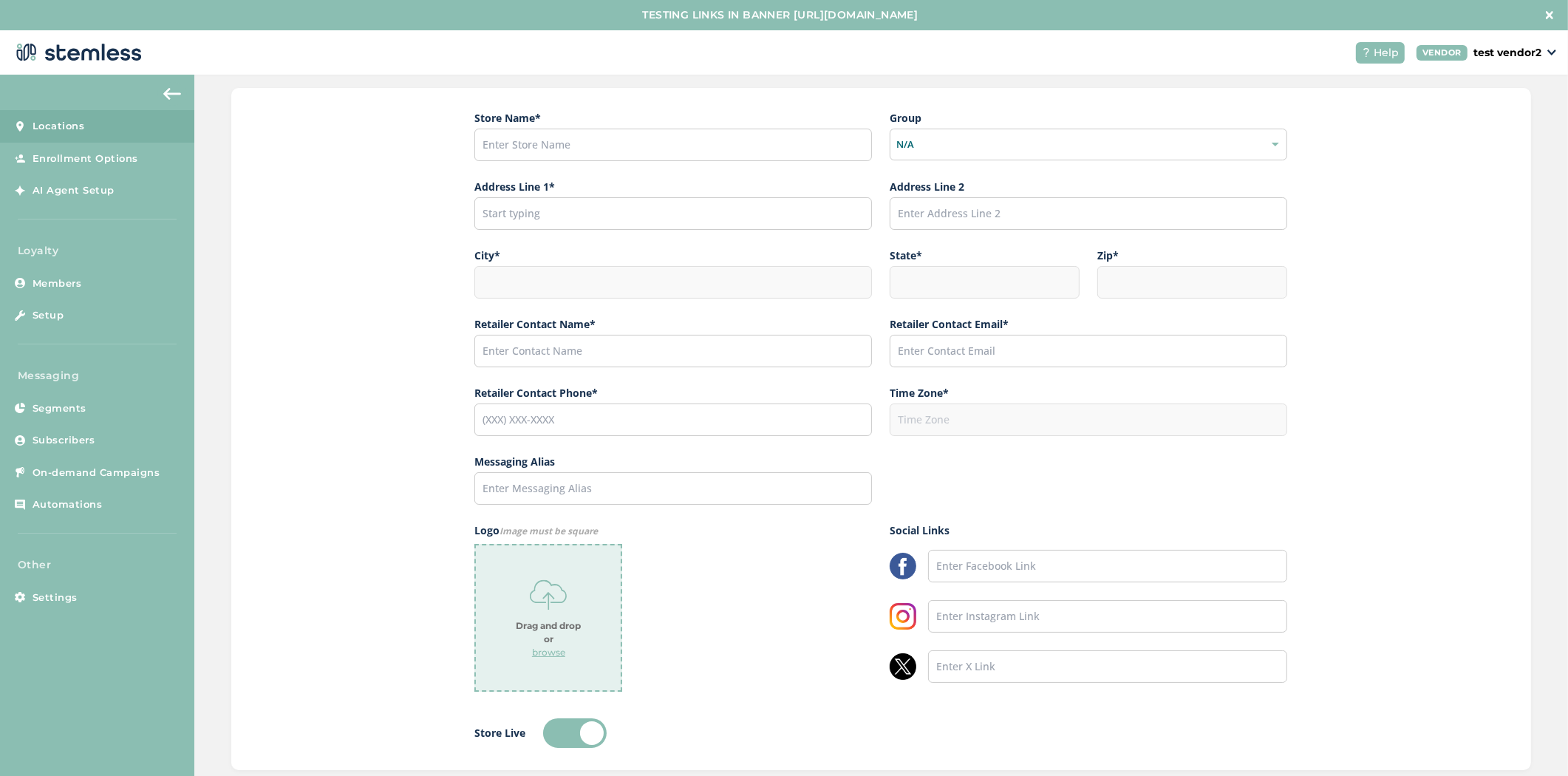
type input "Brian Shen"
type input "brianashen@gmail.com"
type input "(503) 804-9208"
type input "America/Los_Angeles"
type input "[PERSON_NAME]'s Test Store"
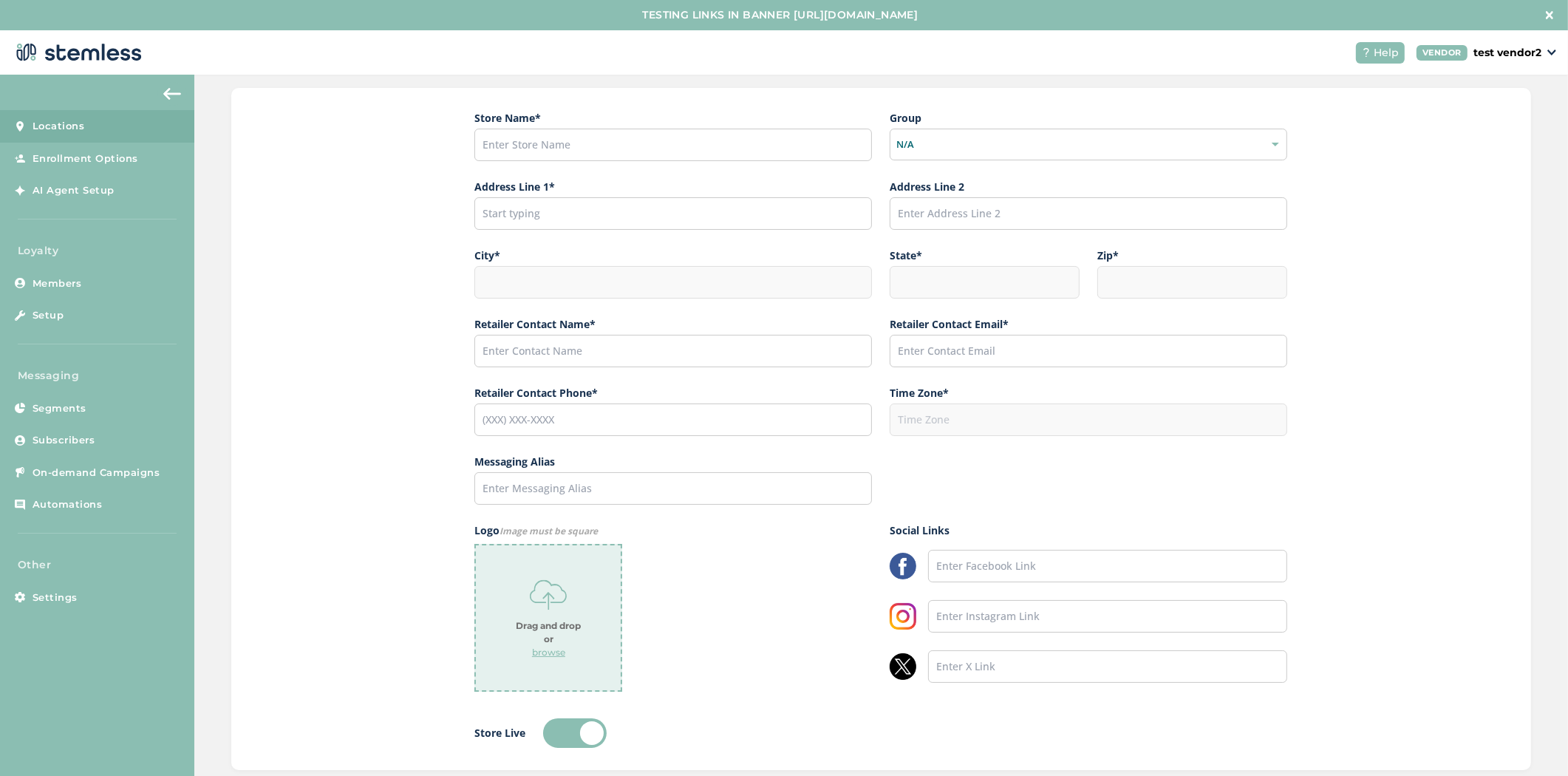
type input "https://www.youtube.com/"
type input "https://www.facebook.com/"
type input "https://www.twitter.com/"
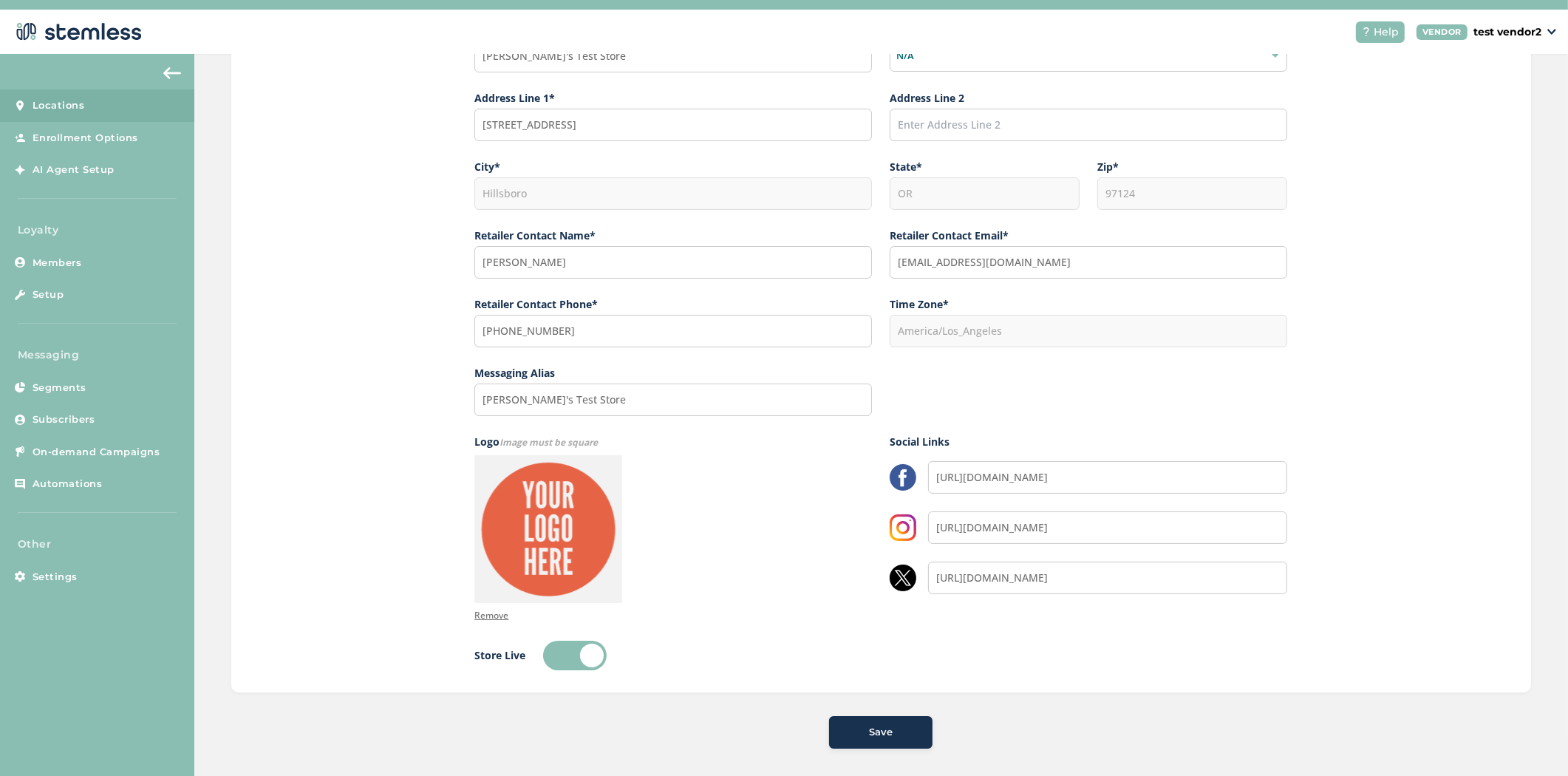
scroll to position [30, 0]
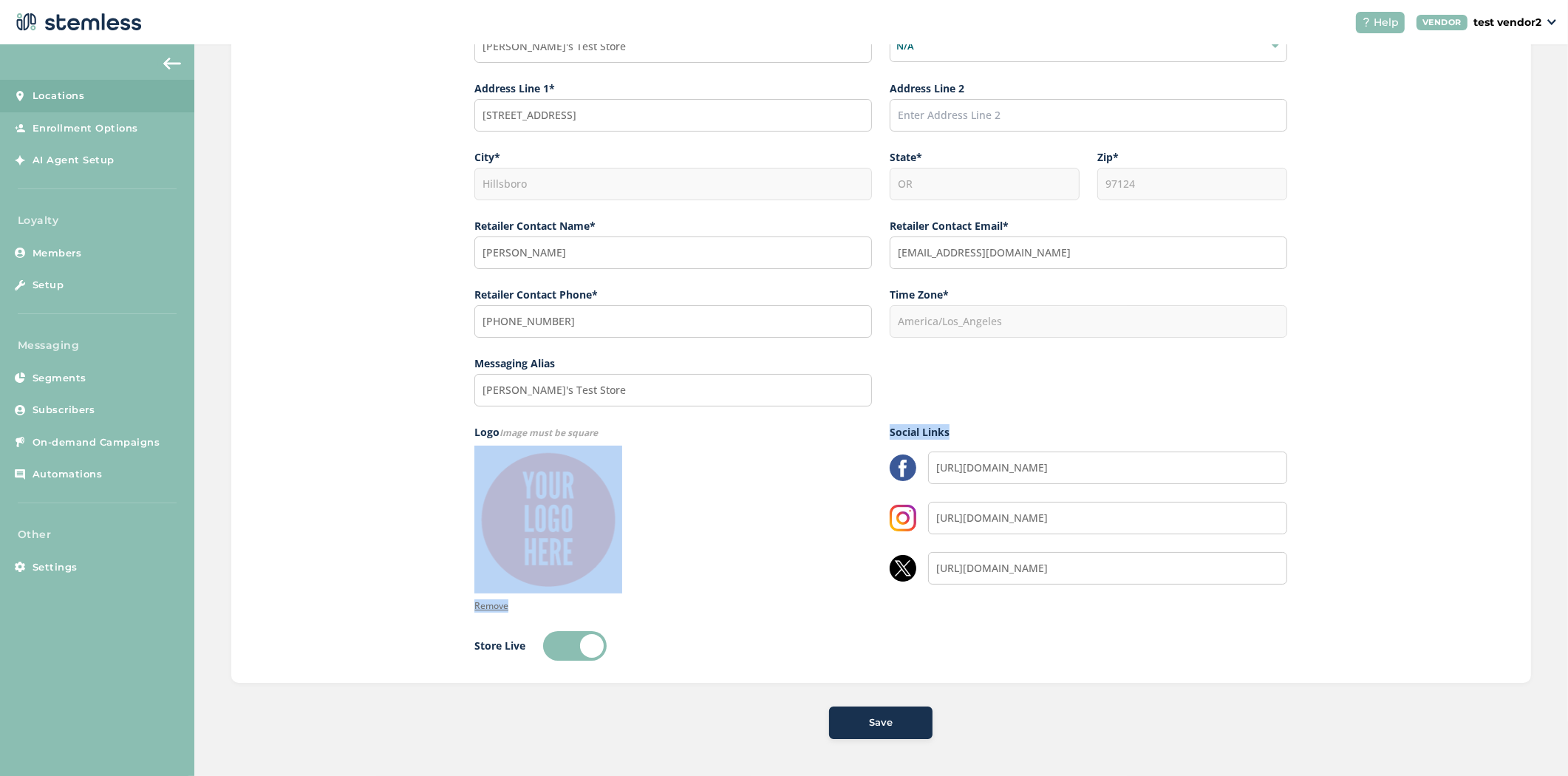
drag, startPoint x: 961, startPoint y: 426, endPoint x: 867, endPoint y: 424, distance: 94.0
click at [867, 424] on div "Logo Image must be square Remove Social Links https://www.youtube.com/ https://…" at bounding box center [881, 519] width 813 height 189
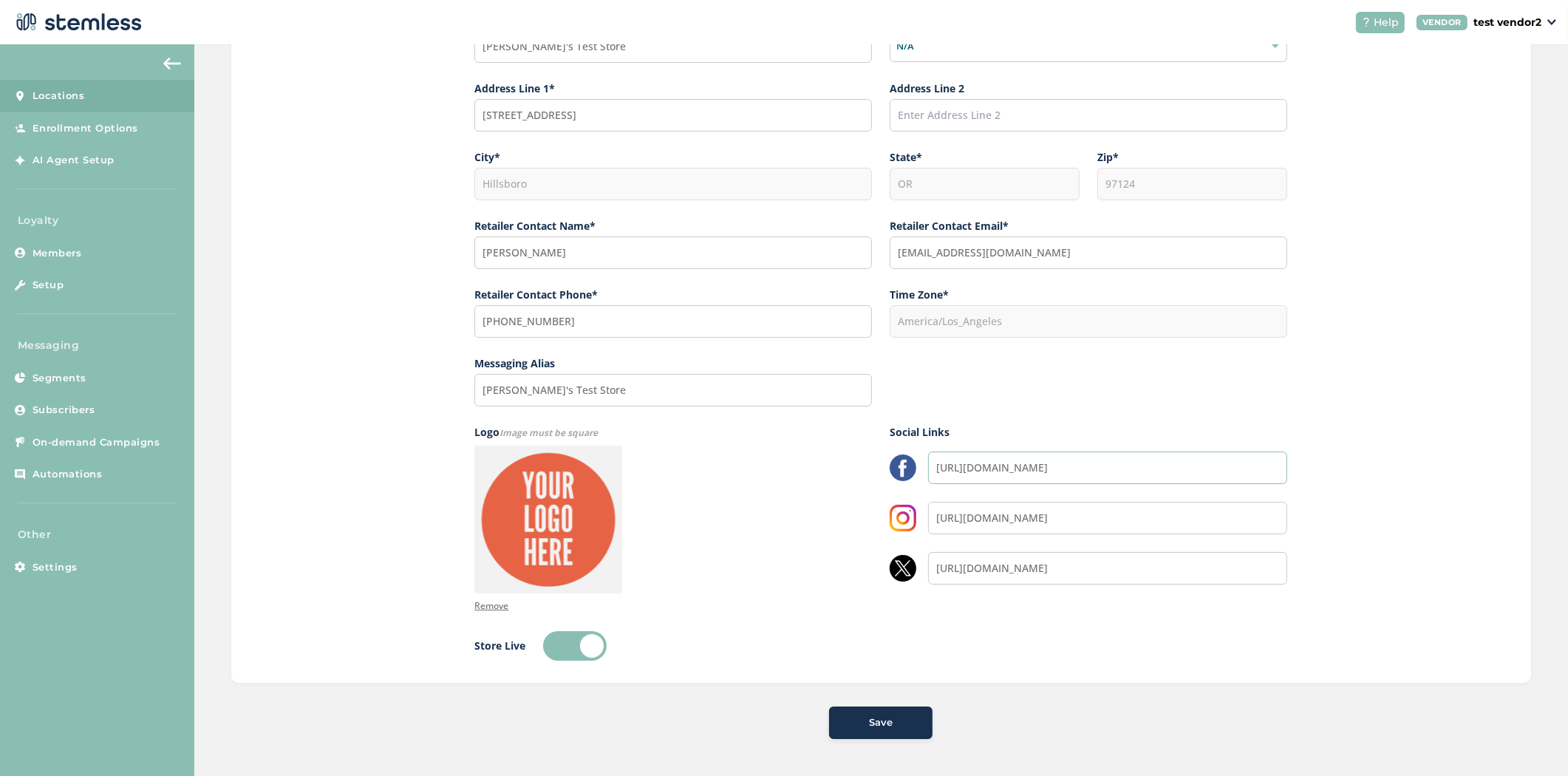
click at [955, 461] on input "https://www.youtube.com/" at bounding box center [1107, 468] width 359 height 33
click at [989, 514] on input "https://www.facebook.com/" at bounding box center [1107, 518] width 359 height 33
click at [1009, 563] on input "https://www.twitter.com/" at bounding box center [1107, 568] width 359 height 33
